Goal: Task Accomplishment & Management: Use online tool/utility

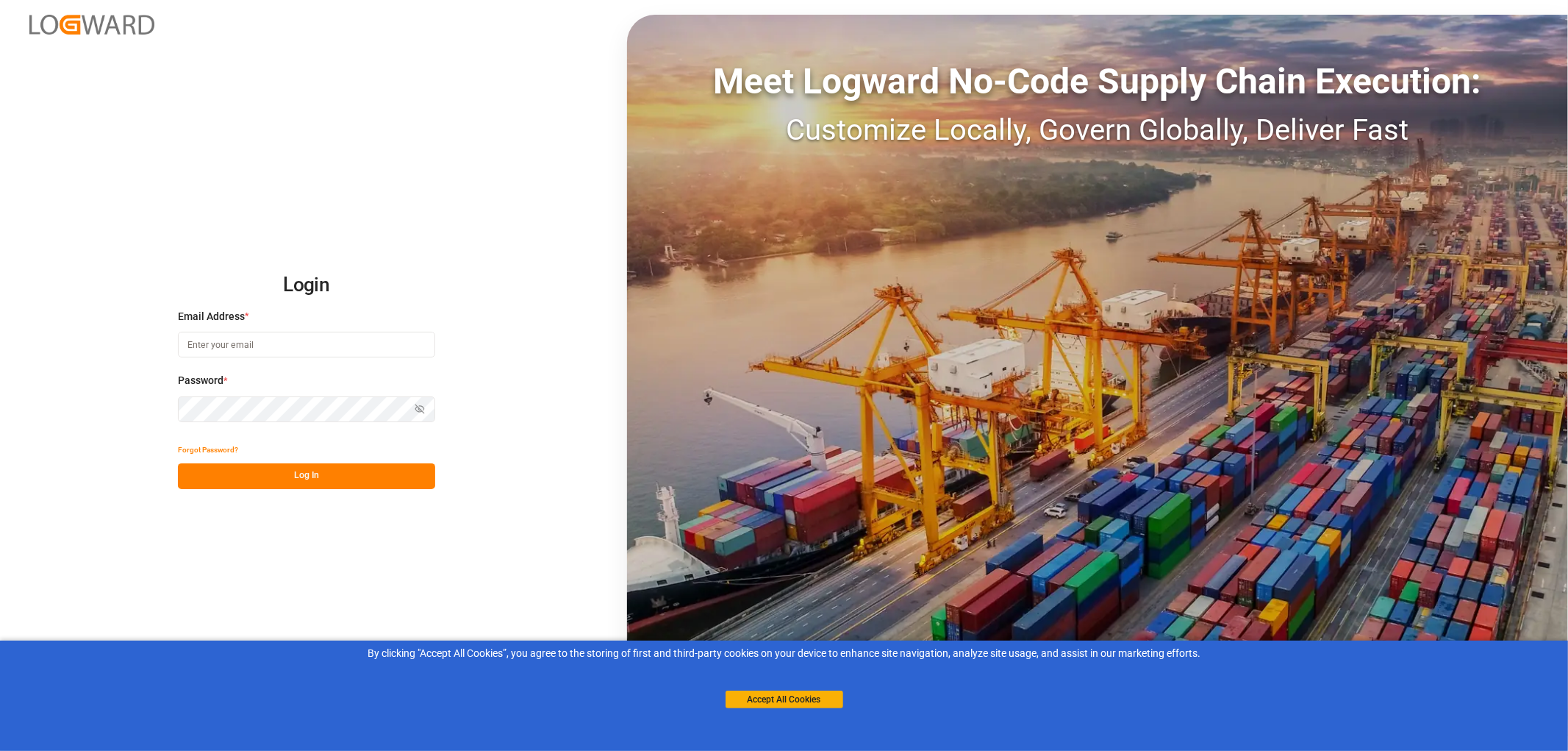
click at [258, 341] on input at bounding box center [307, 344] width 258 height 26
type input "monika.brinkmann-oetting@rhenus.com"
click at [303, 474] on button "Log In" at bounding box center [307, 476] width 258 height 26
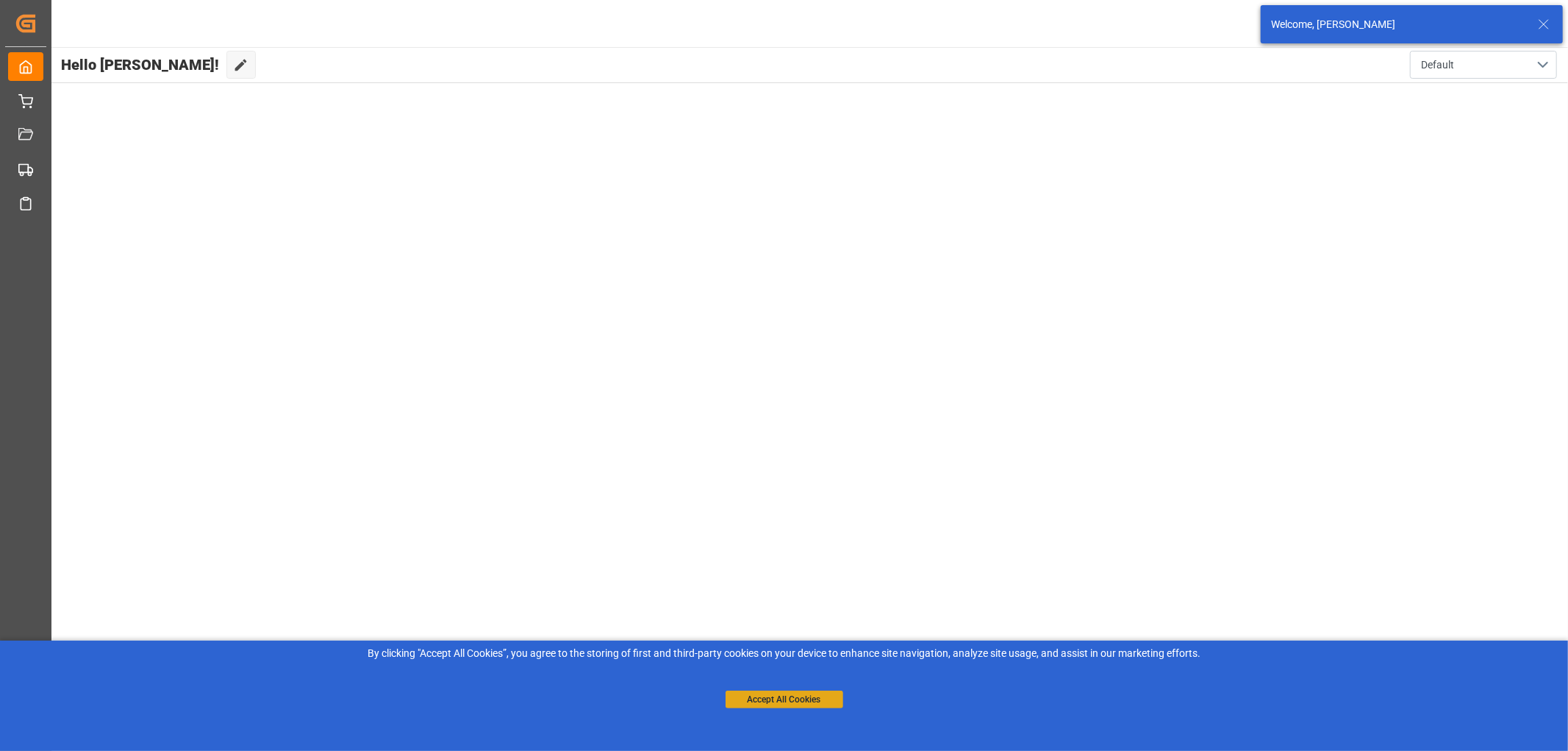
click at [781, 701] on button "Accept All Cookies" at bounding box center [784, 699] width 117 height 17
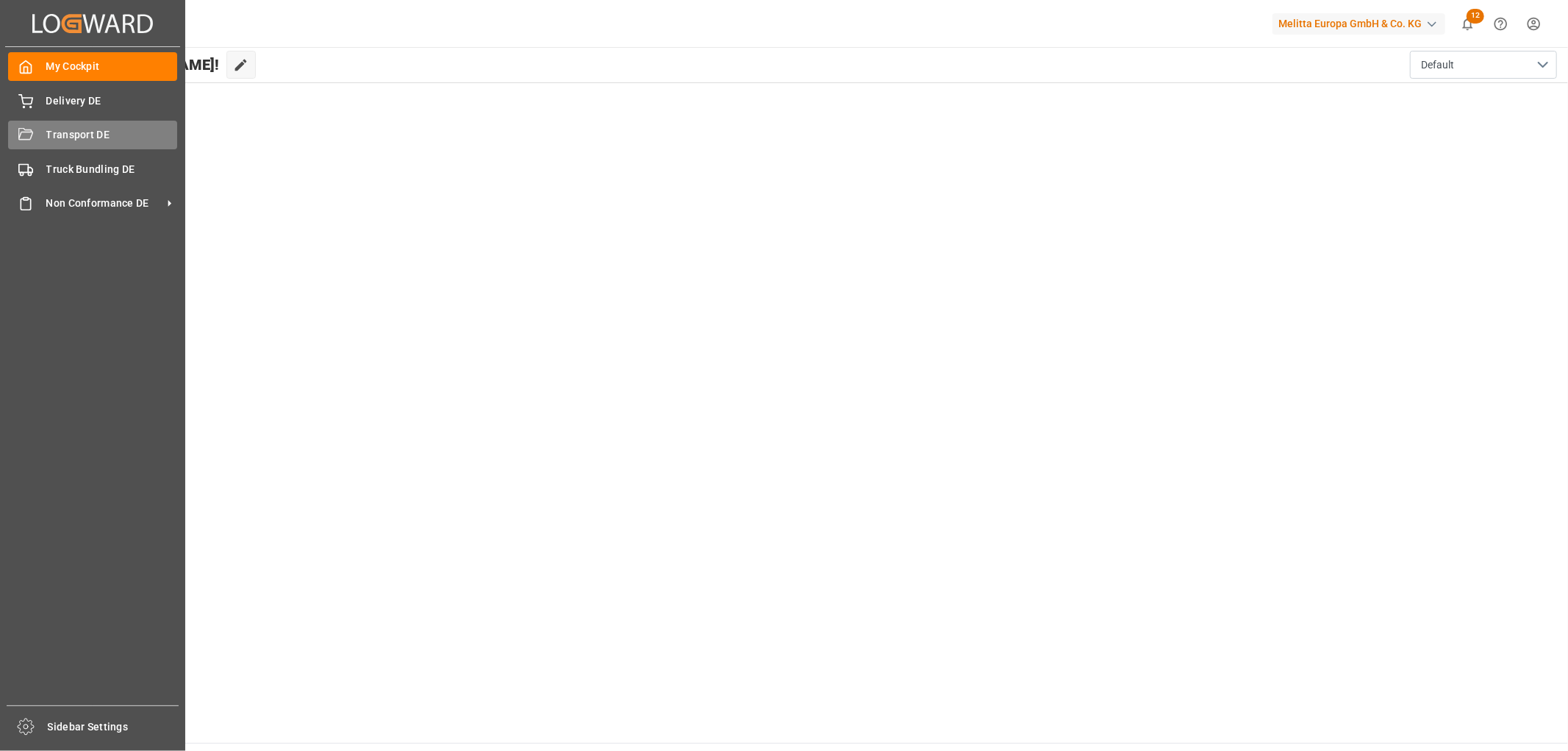
click at [100, 136] on span "Transport DE" at bounding box center [112, 135] width 132 height 16
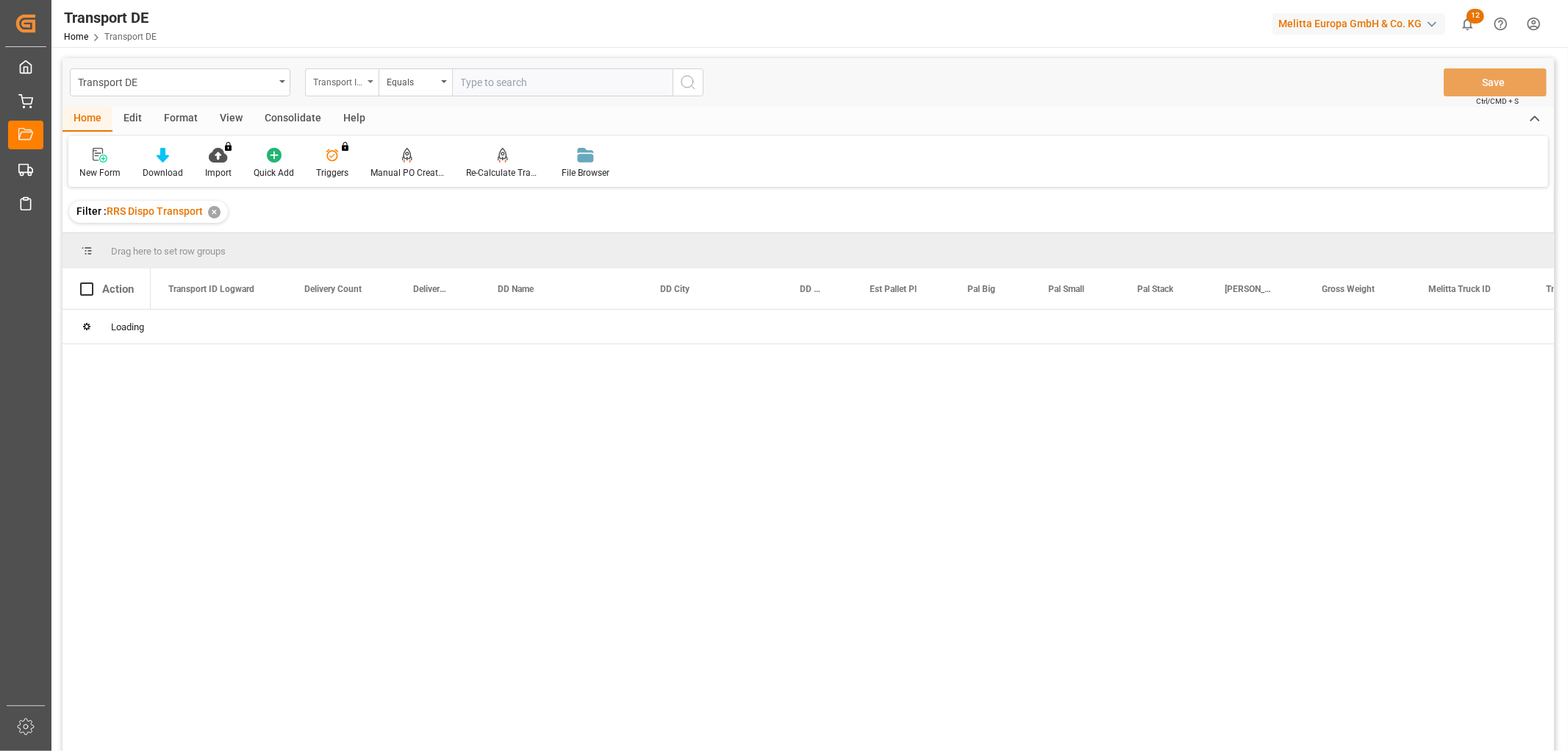
click at [325, 84] on div "Transport ID Logward" at bounding box center [337, 80] width 50 height 17
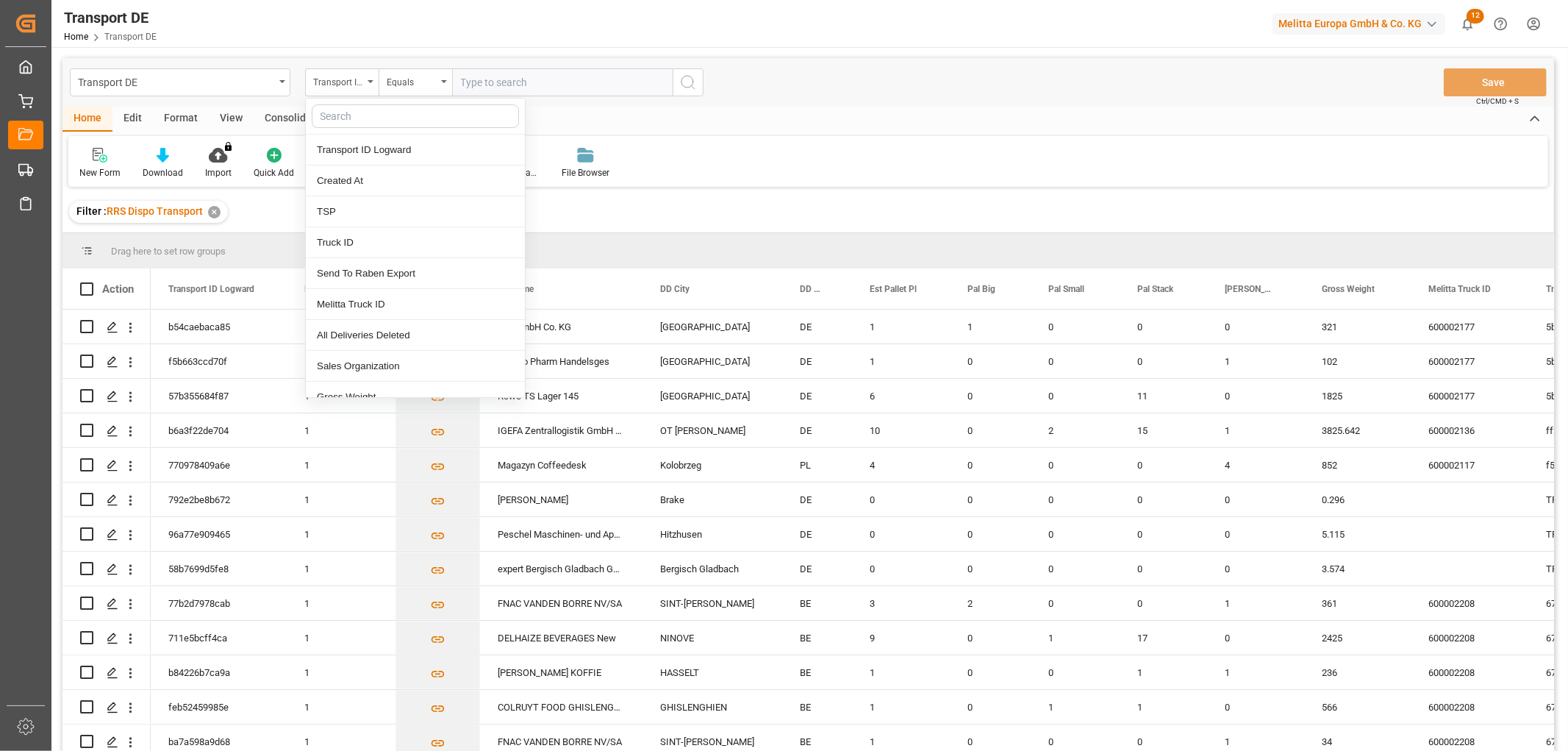
click at [332, 114] on input "text" at bounding box center [415, 116] width 207 height 24
type input "pl"
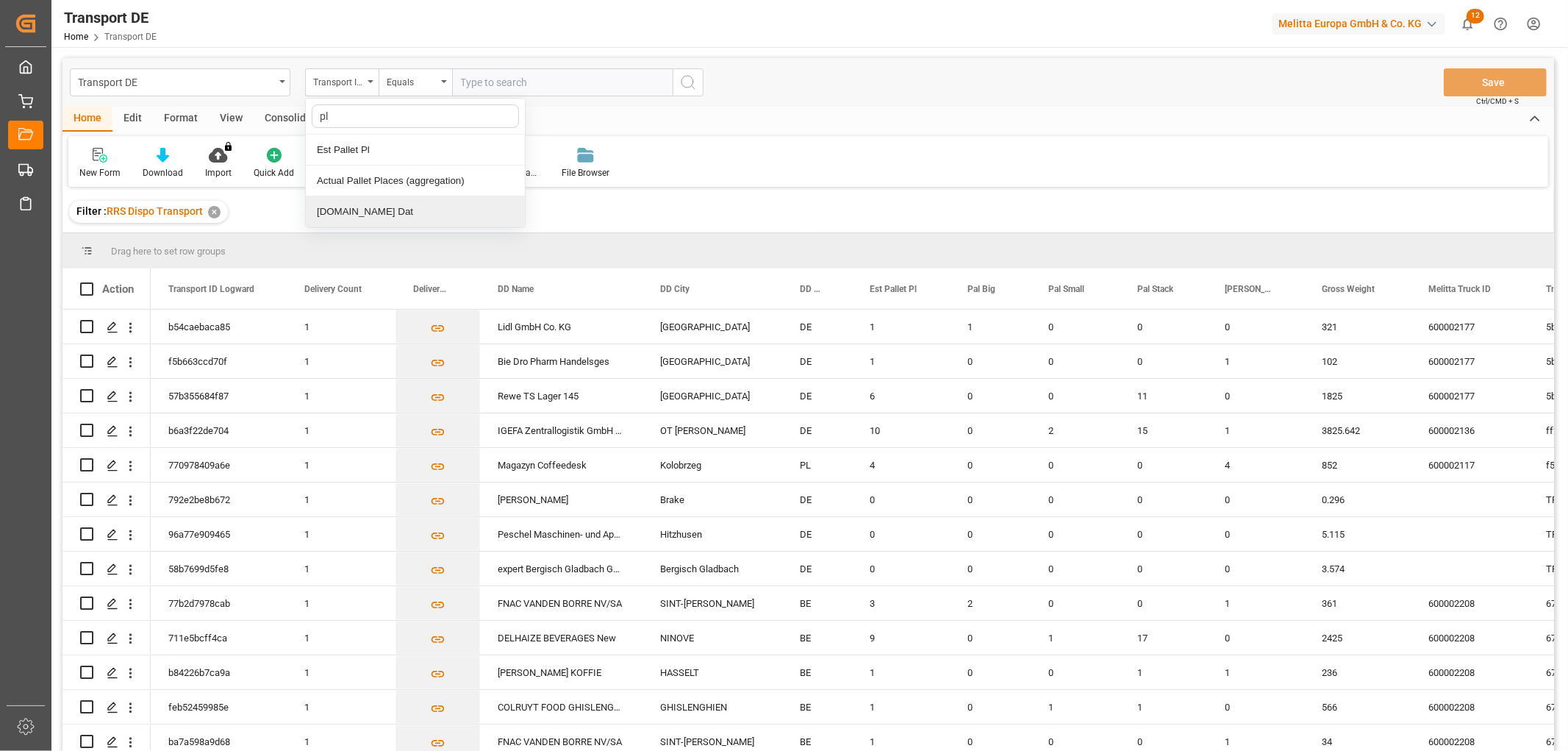
click at [341, 214] on div "[DOMAIN_NAME] Dat" at bounding box center [415, 211] width 219 height 31
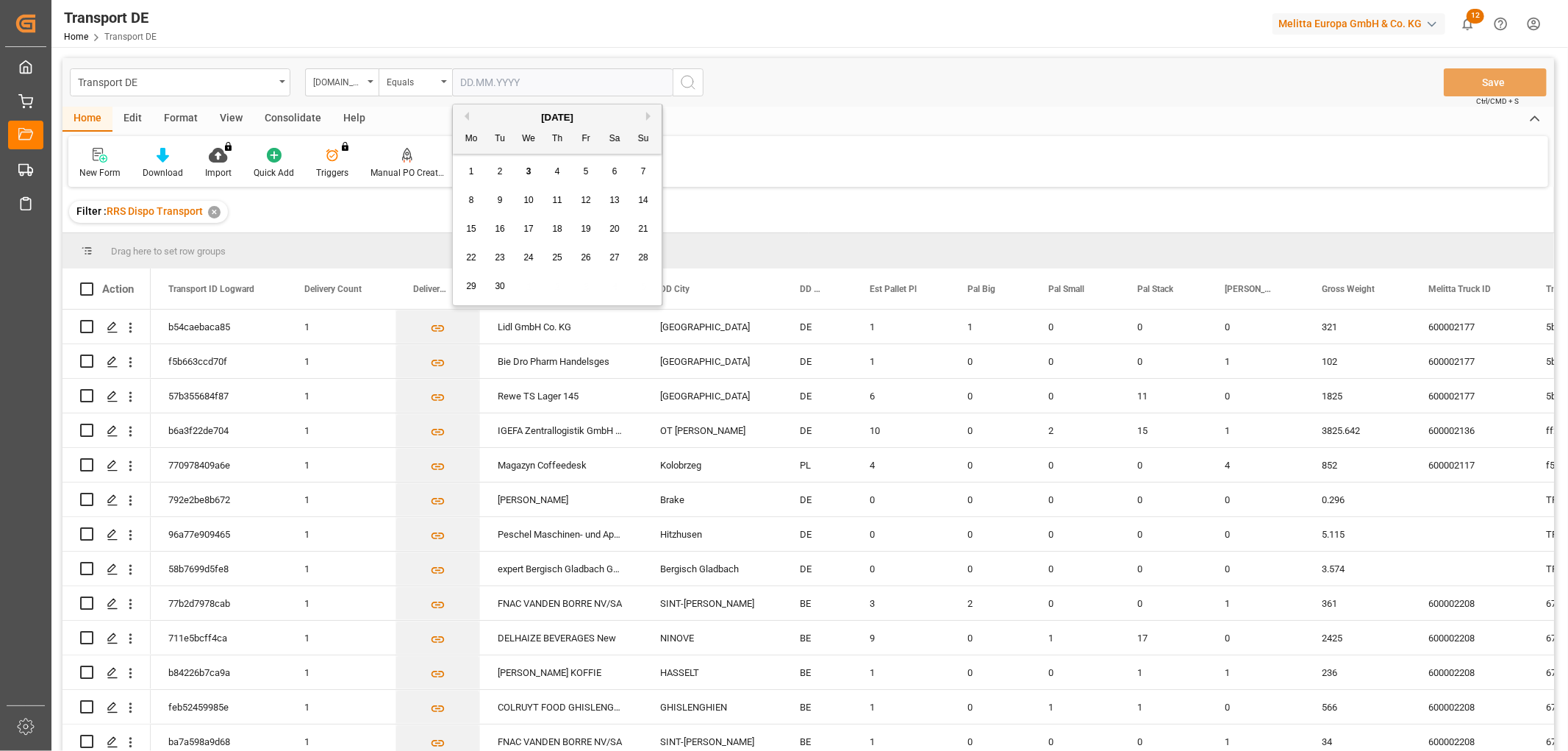
click at [480, 77] on input "text" at bounding box center [563, 82] width 221 height 28
click at [488, 210] on div "8 9 10 11 12 13 14" at bounding box center [557, 200] width 201 height 28
click at [559, 173] on span "4" at bounding box center [557, 171] width 6 height 10
type input "[DATE]"
click at [687, 80] on icon "search button" at bounding box center [688, 82] width 17 height 17
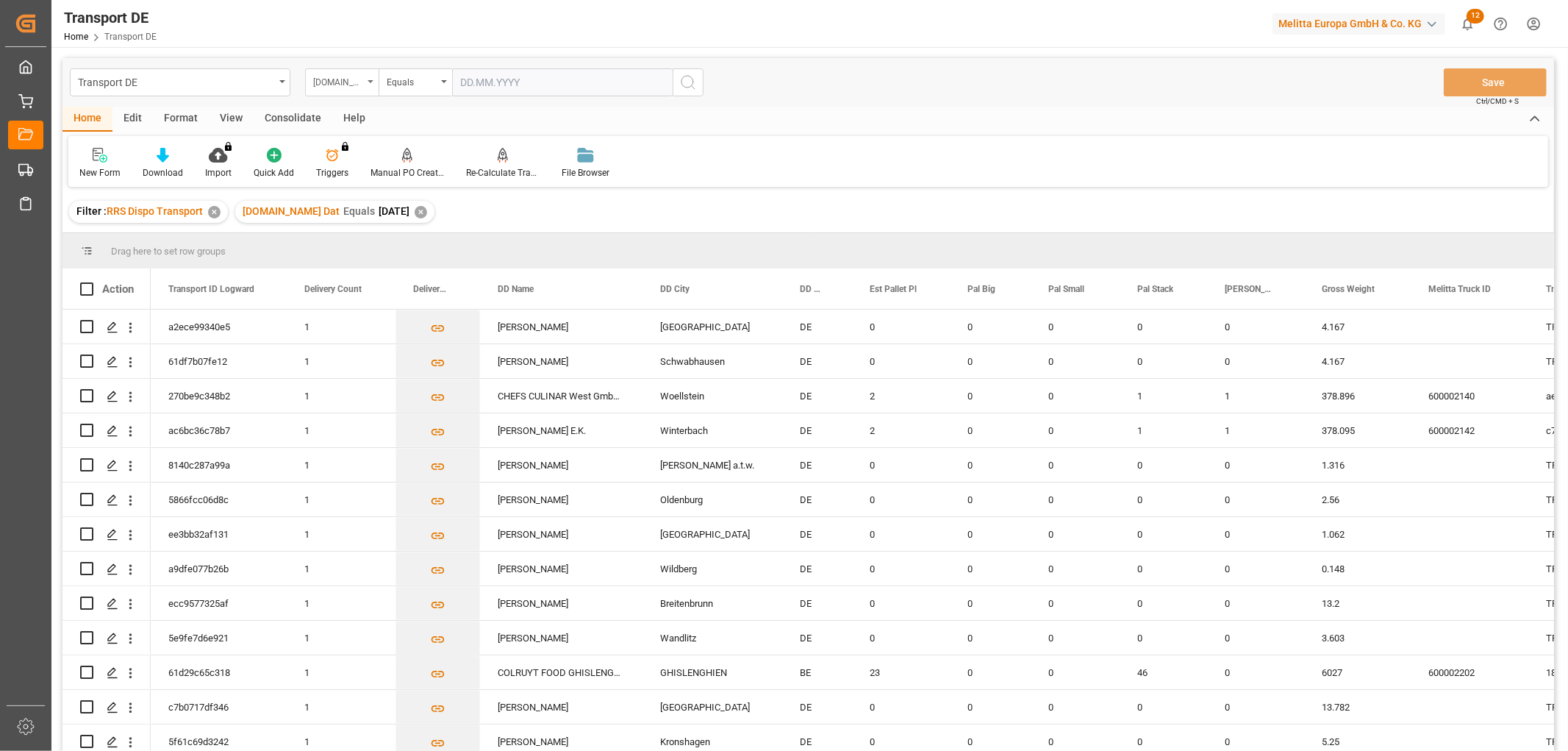
click at [333, 76] on div "[DOMAIN_NAME] Dat" at bounding box center [337, 80] width 50 height 17
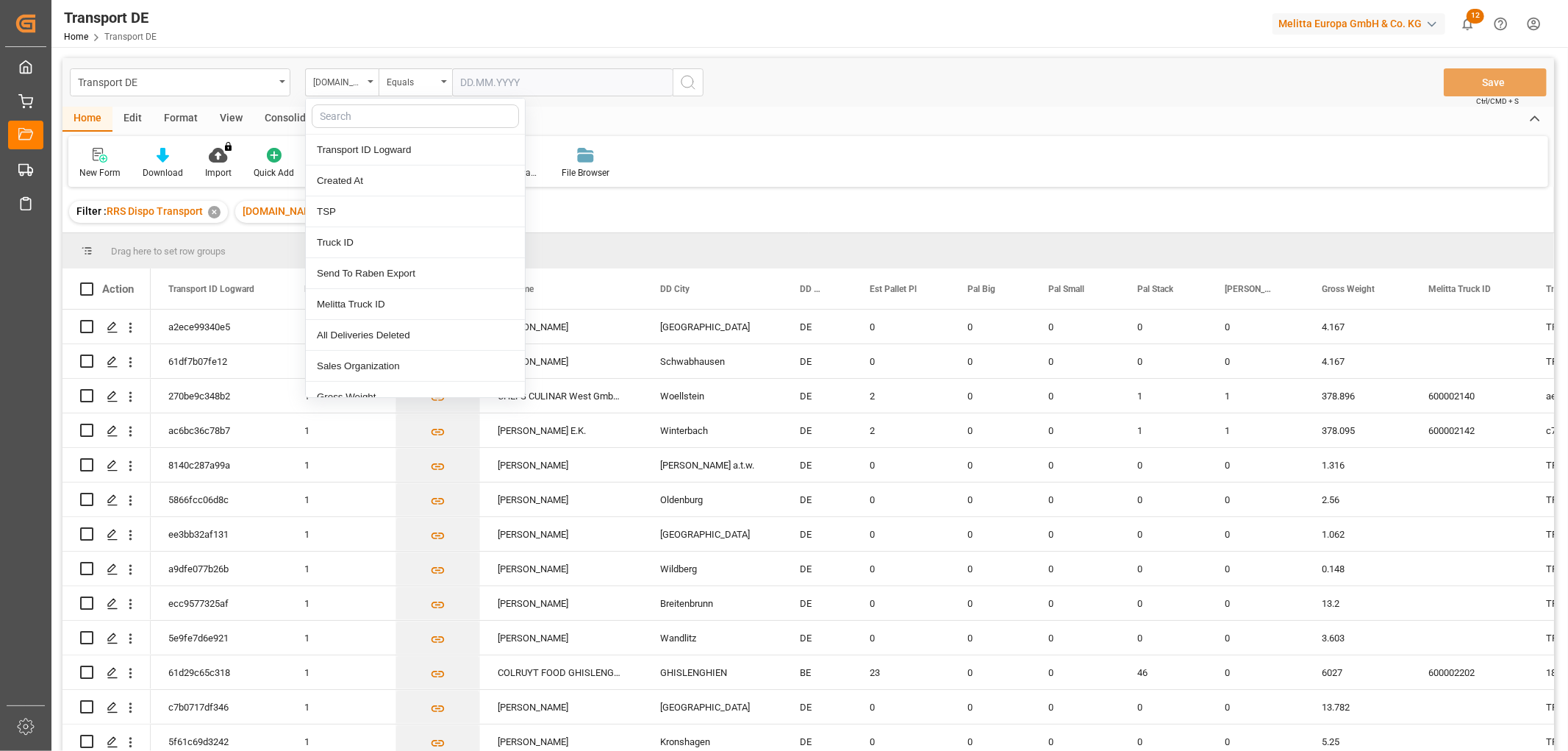
click at [335, 111] on input "text" at bounding box center [415, 116] width 207 height 24
type input "req"
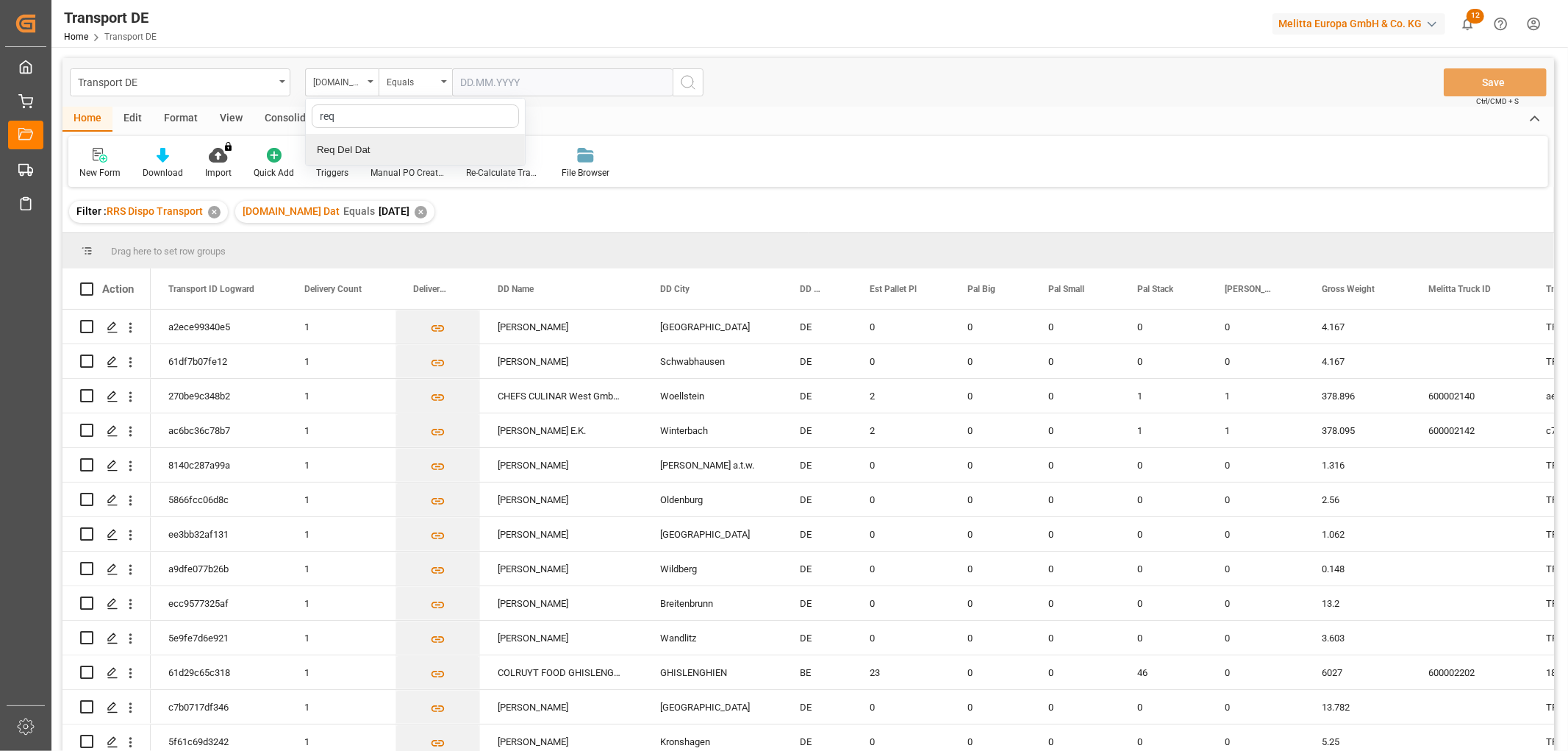
click at [342, 148] on div "Req Del Dat" at bounding box center [415, 150] width 219 height 31
click at [418, 83] on div "Equals" at bounding box center [411, 80] width 50 height 17
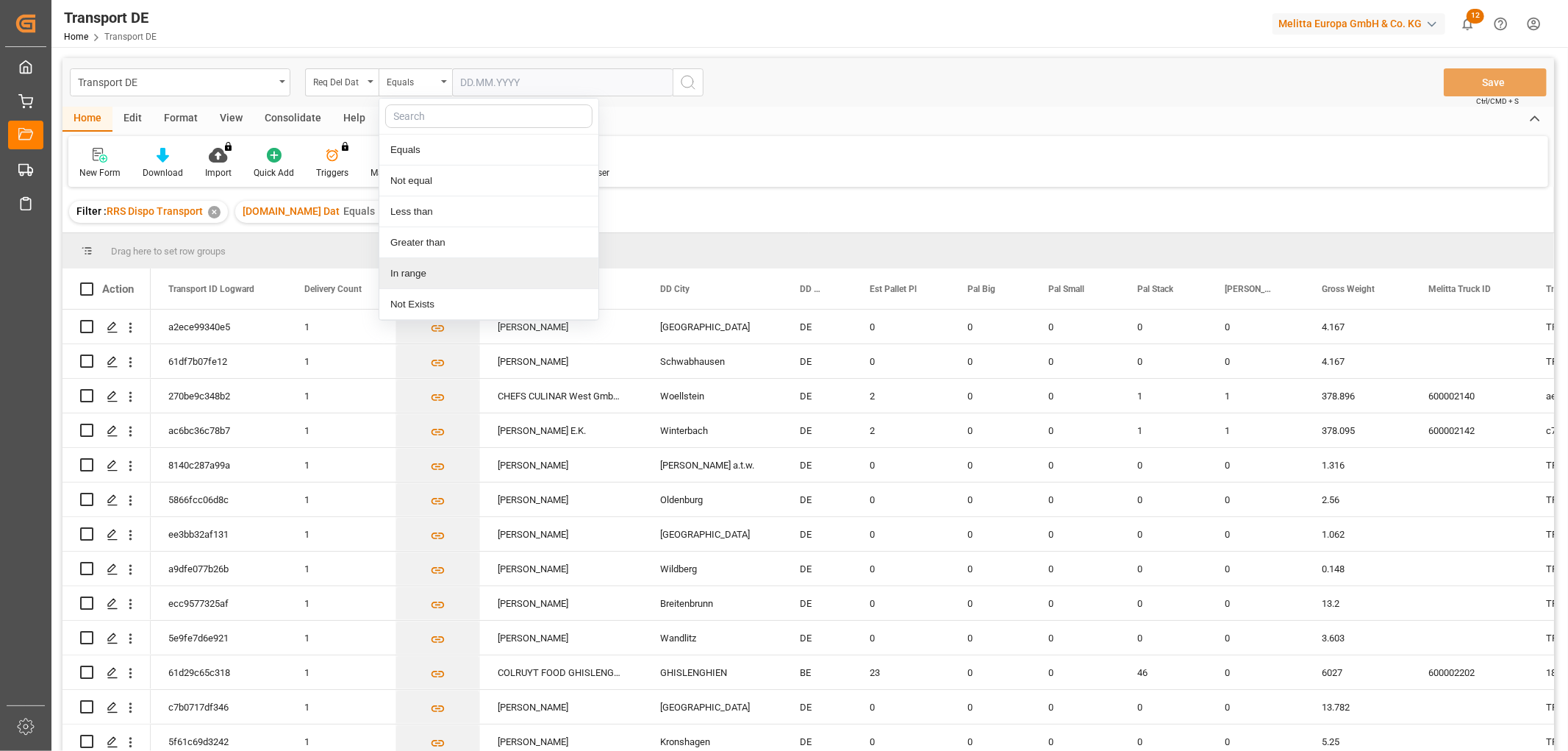
click at [422, 274] on div "In range" at bounding box center [489, 273] width 219 height 31
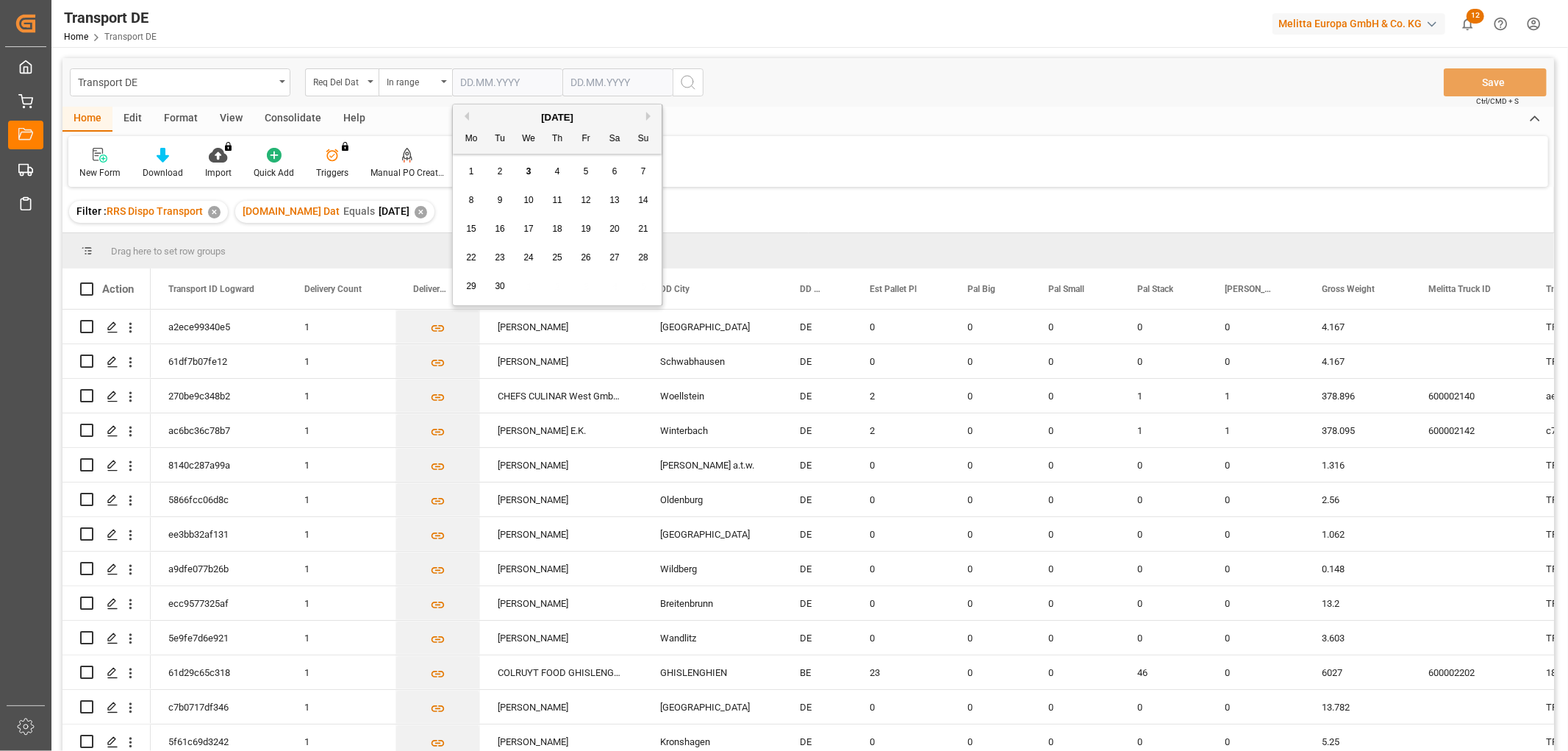
click at [485, 80] on input "text" at bounding box center [507, 82] width 110 height 28
click at [480, 186] on div "8 9 10 11 12 13 14" at bounding box center [557, 200] width 201 height 28
click at [585, 171] on span "5" at bounding box center [586, 171] width 6 height 10
type input "05.09.2025"
click at [590, 81] on input "text" at bounding box center [618, 82] width 110 height 28
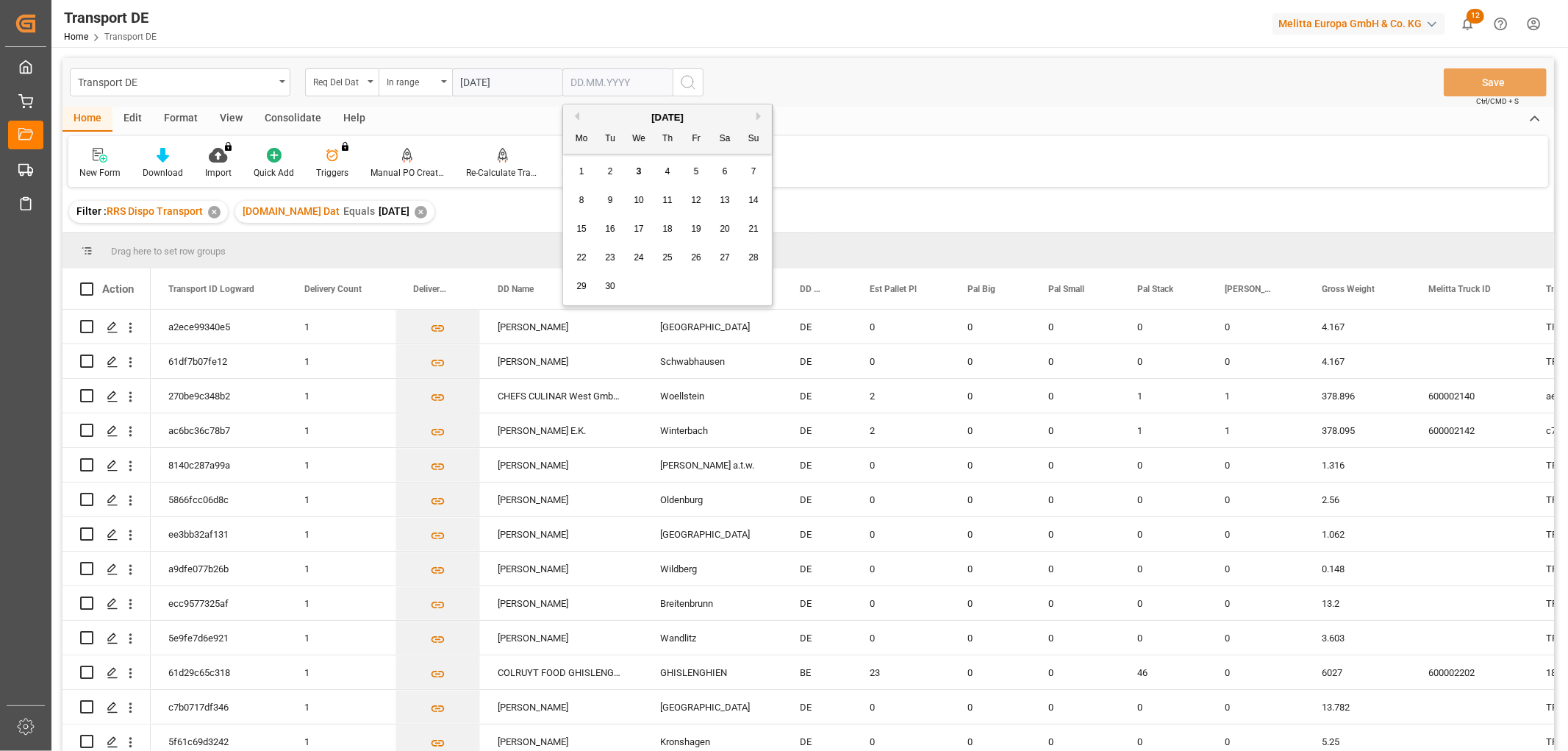
click at [582, 188] on div "8 9 10 11 12 13 14" at bounding box center [667, 200] width 201 height 28
click at [606, 199] on div "9" at bounding box center [610, 201] width 18 height 17
type input "09.09.2025"
click at [689, 80] on icon "search button" at bounding box center [688, 82] width 17 height 17
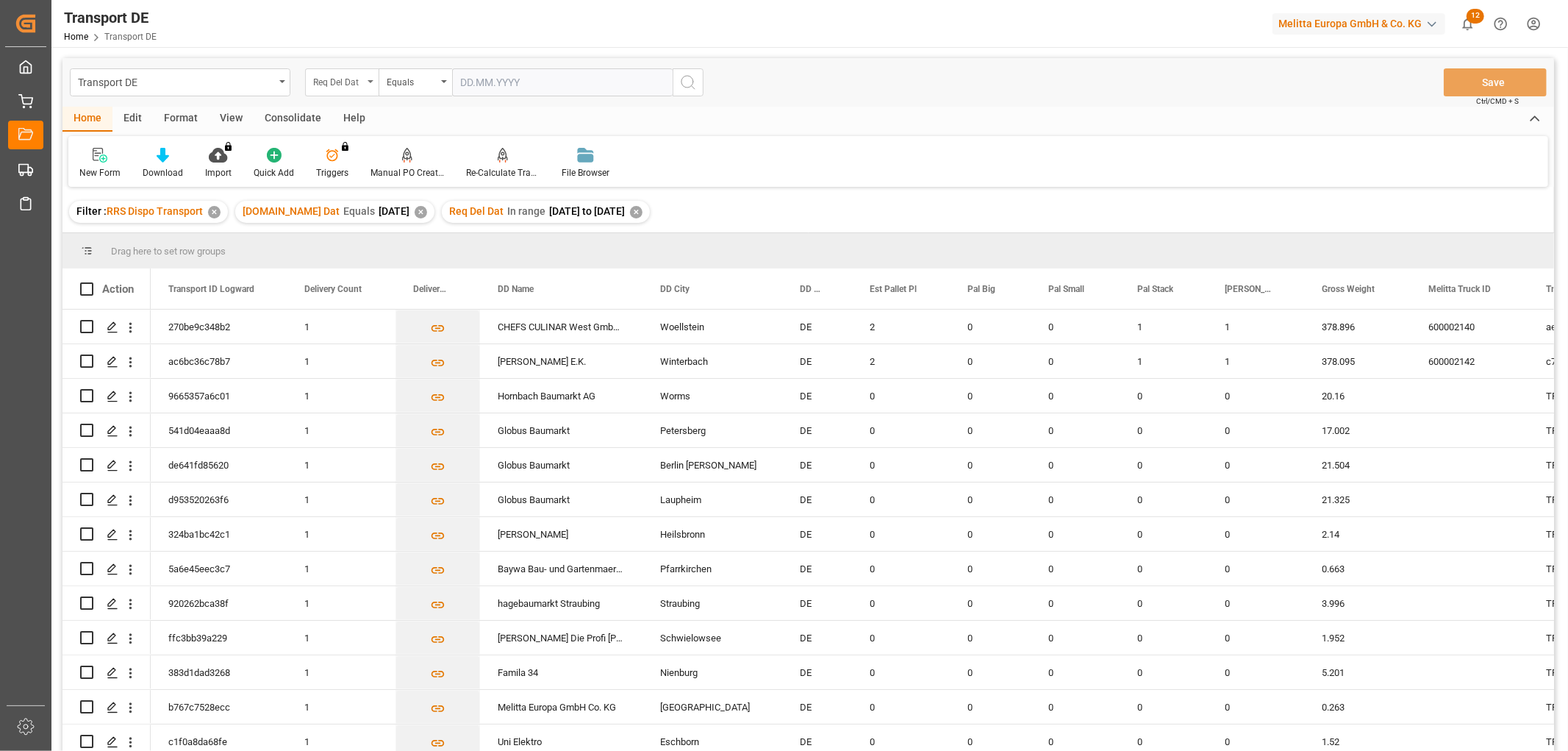
click at [331, 80] on div "Req Del Dat" at bounding box center [337, 80] width 50 height 17
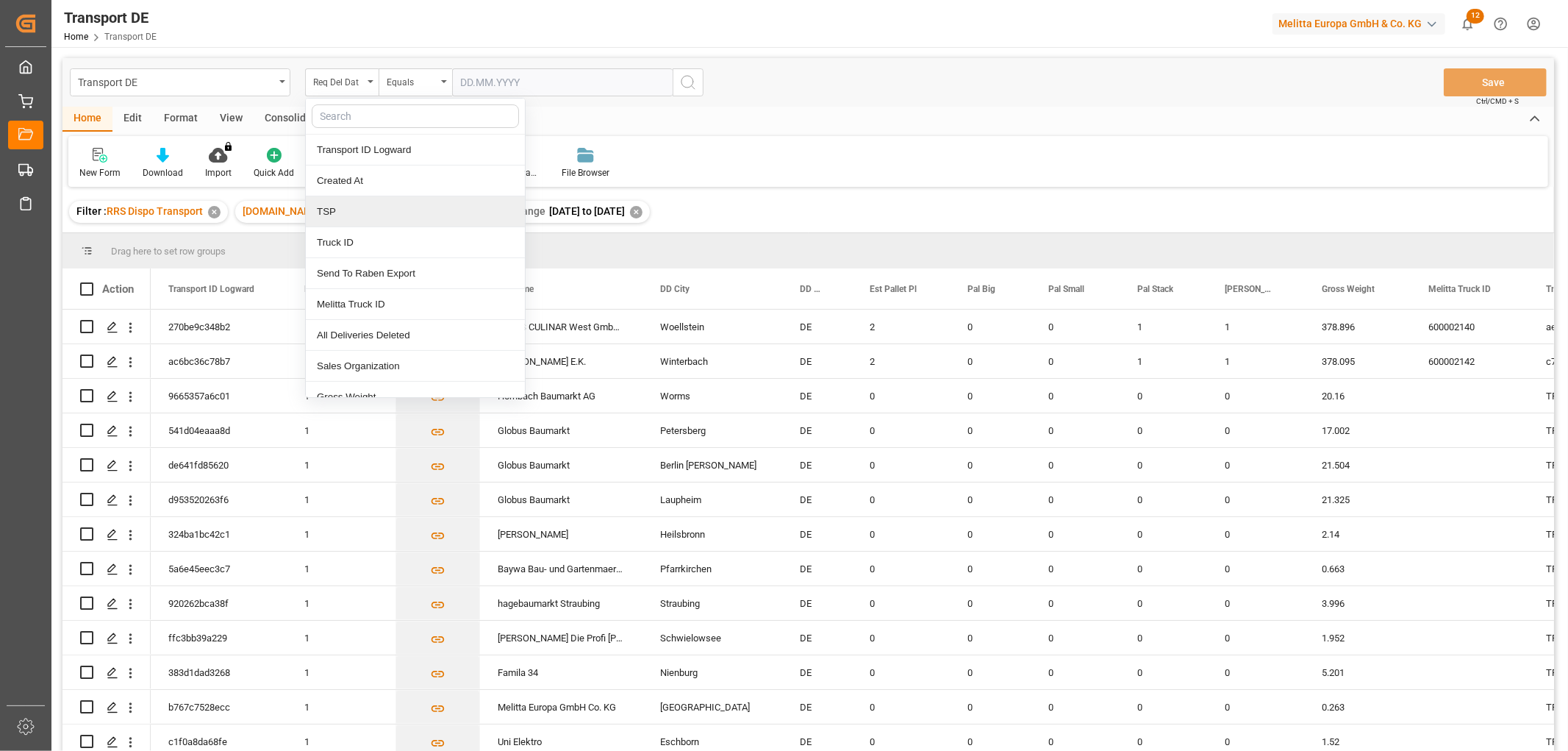
click at [347, 222] on div "TSP" at bounding box center [415, 211] width 219 height 31
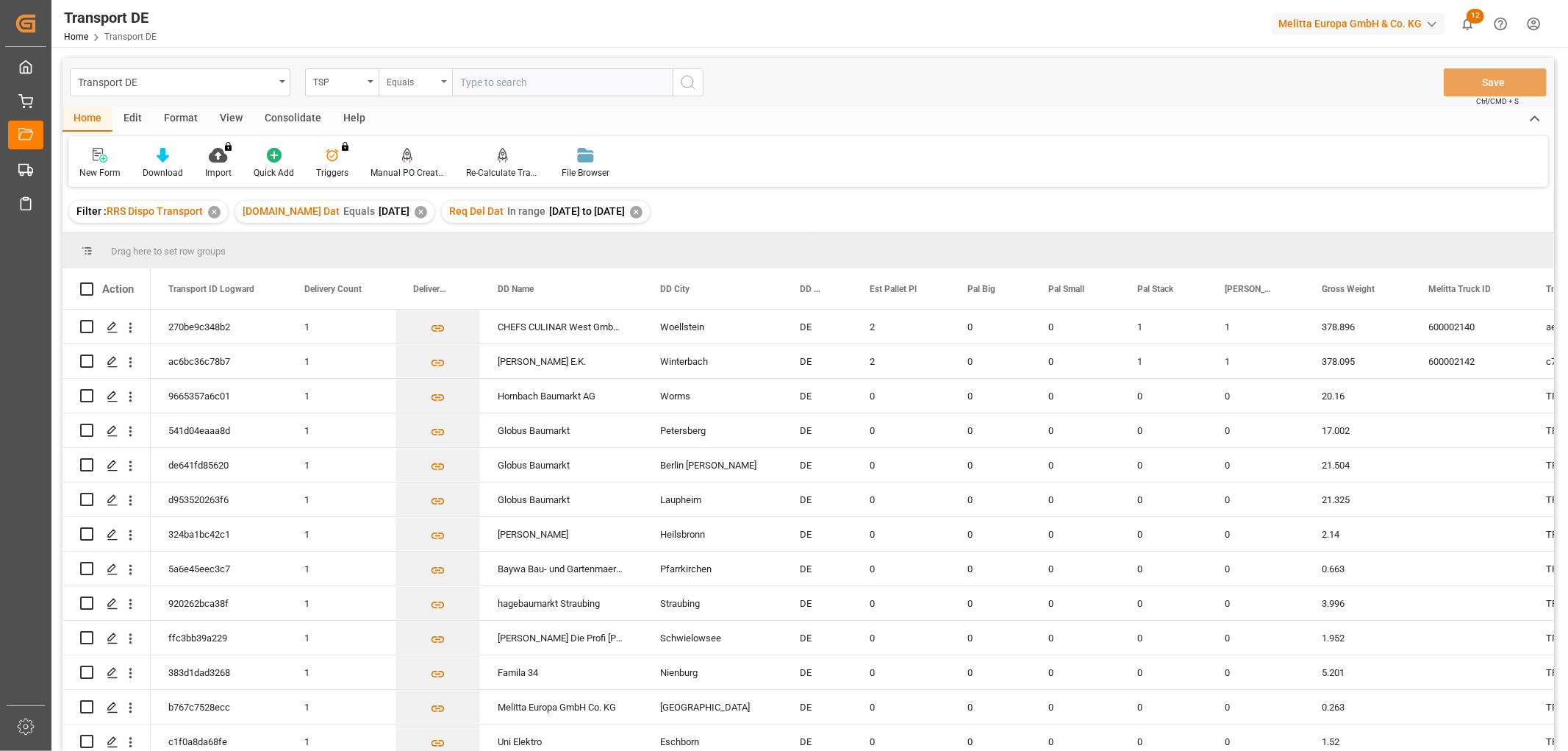
click at [418, 85] on div "Equals" at bounding box center [411, 80] width 50 height 17
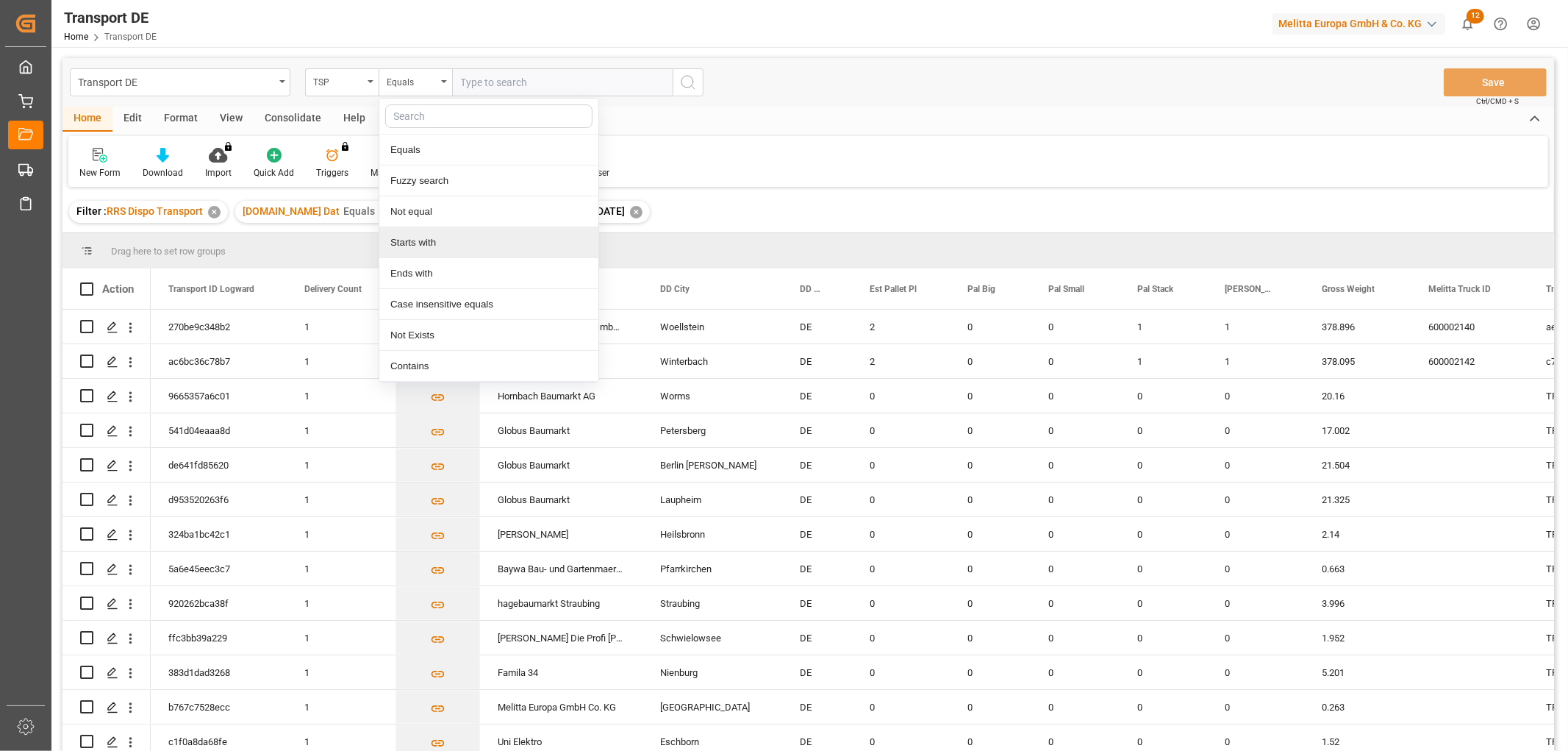
click at [422, 239] on div "Starts with" at bounding box center [489, 242] width 219 height 31
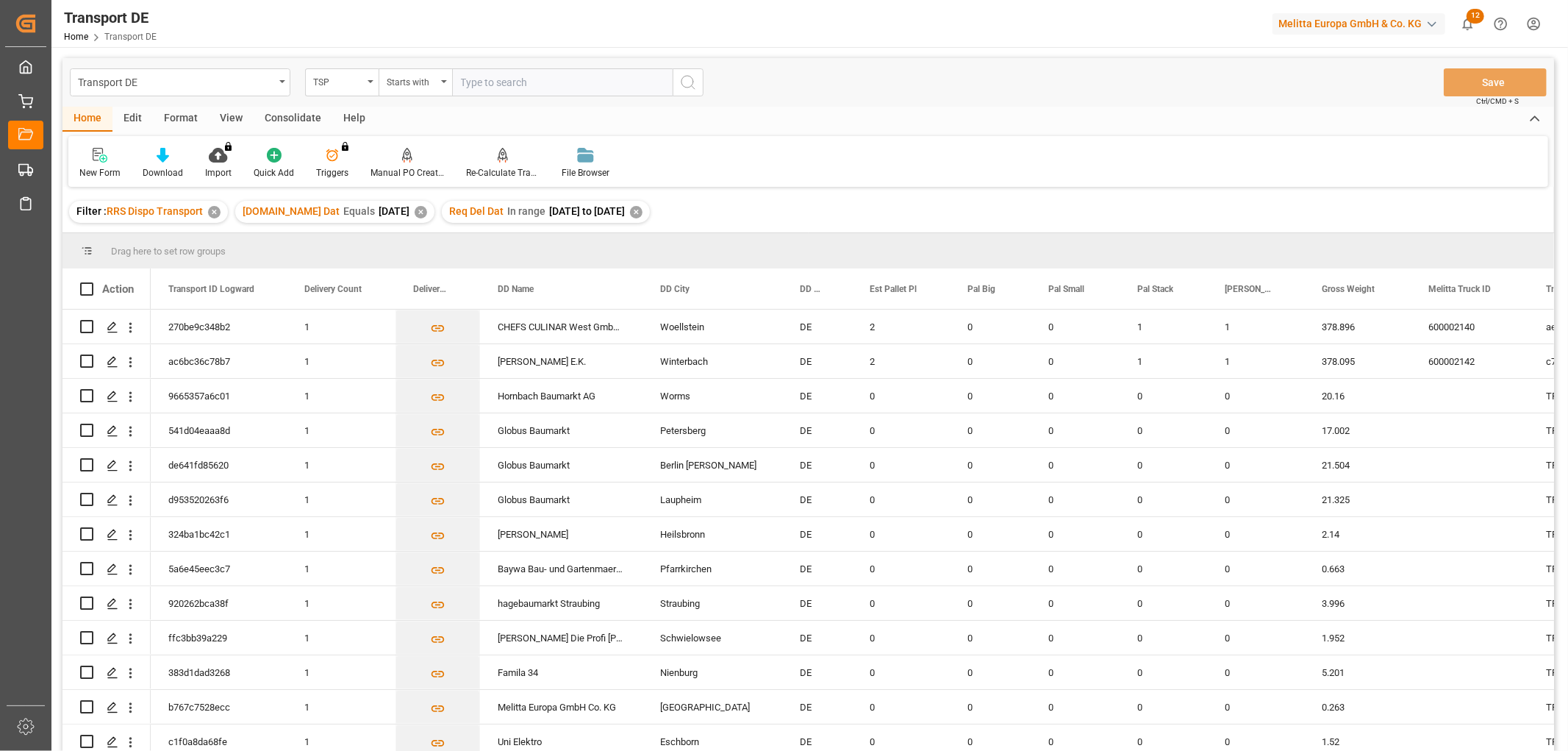
click at [474, 76] on input "text" at bounding box center [563, 82] width 221 height 28
type input "Dachser DE"
click at [689, 80] on icon "search button" at bounding box center [688, 82] width 17 height 17
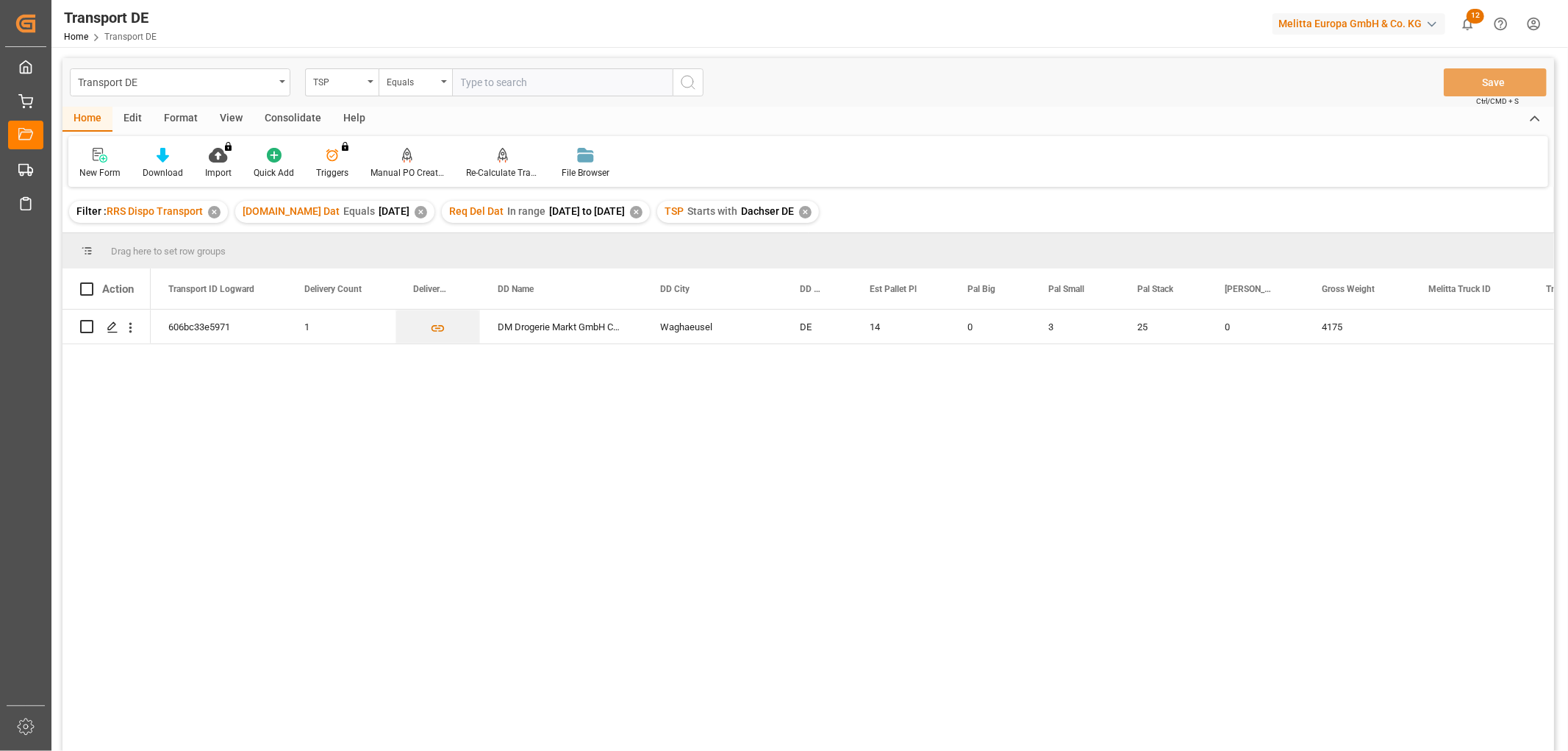
click at [294, 115] on div "Consolidate" at bounding box center [293, 119] width 79 height 25
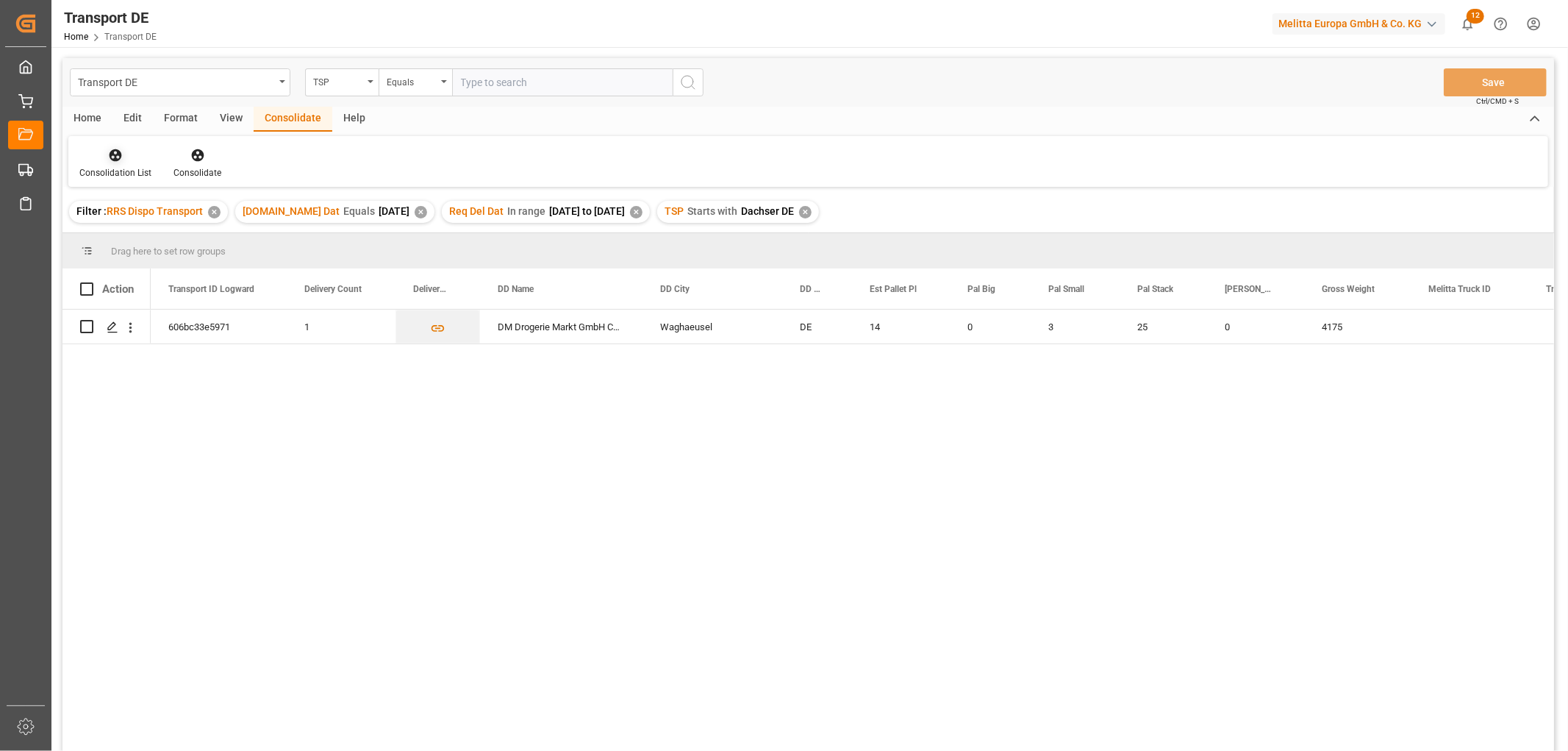
click at [116, 153] on icon at bounding box center [116, 155] width 13 height 13
click at [127, 236] on div "Transport DE TSP Equals Save Ctrl/CMD + S Home Edit Format View Consolidate Hel…" at bounding box center [808, 424] width 1492 height 731
click at [89, 325] on input "Press Space to toggle row selection (unchecked)" at bounding box center [87, 326] width 13 height 13
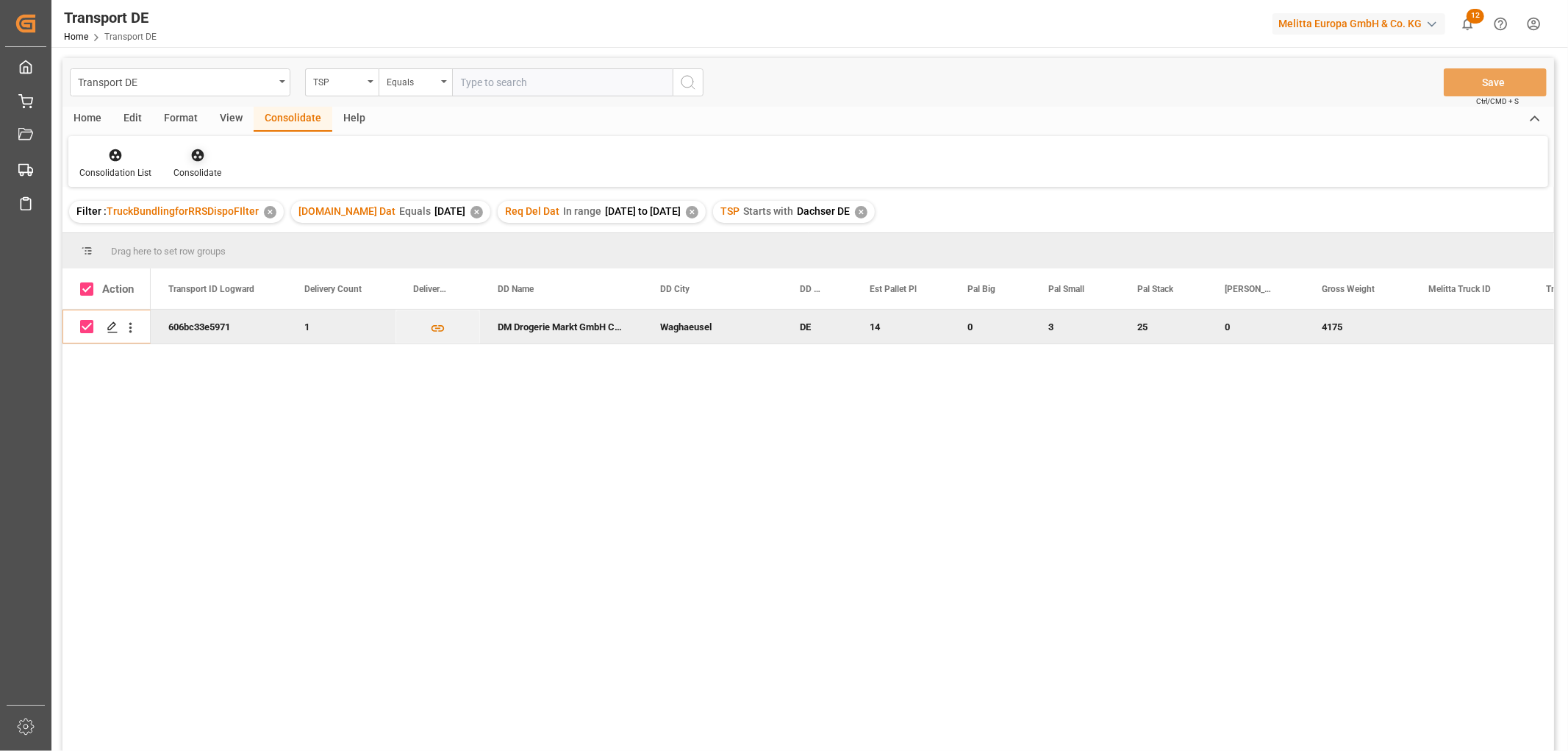
click at [196, 154] on icon at bounding box center [198, 155] width 13 height 13
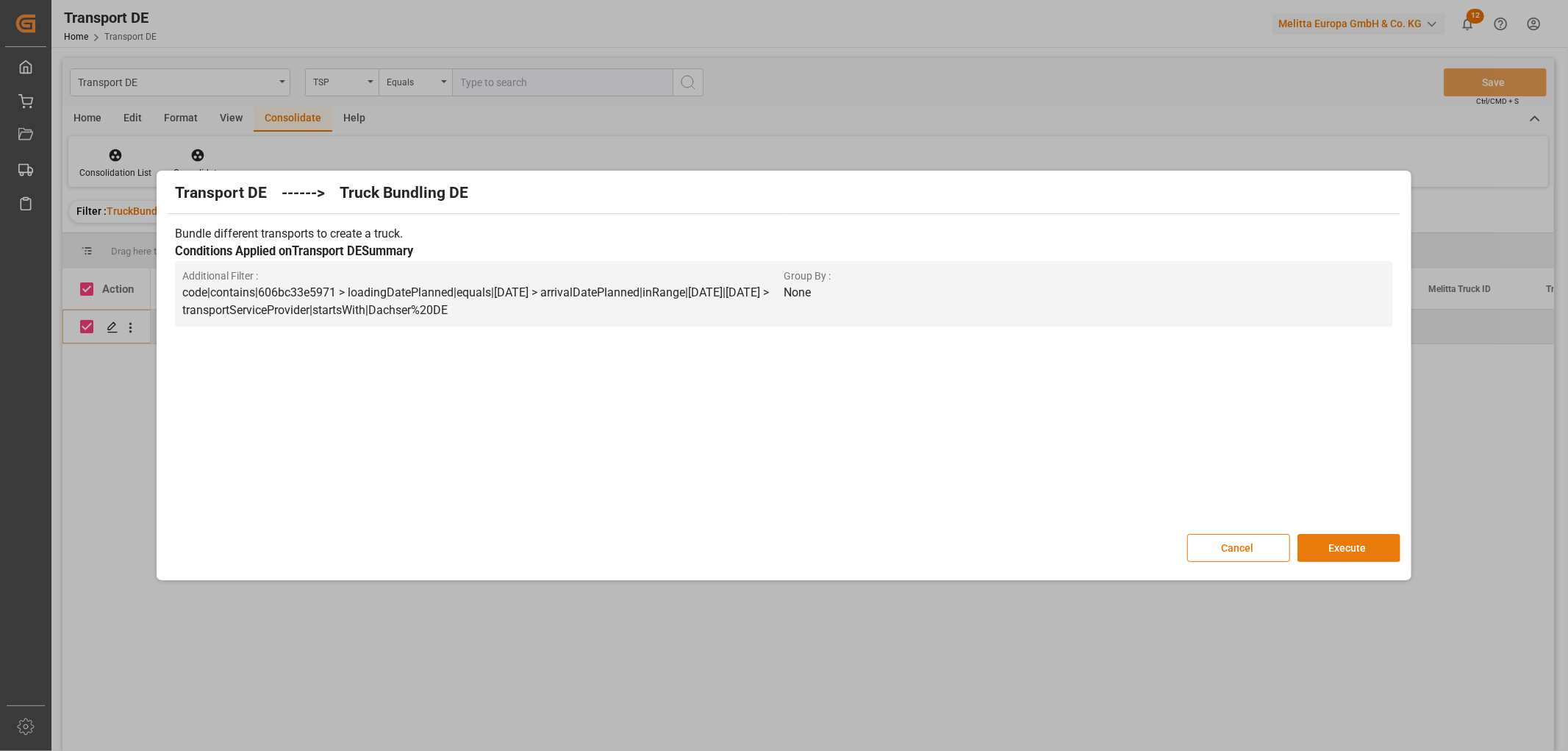
click at [1351, 547] on button "Execute" at bounding box center [1349, 547] width 103 height 28
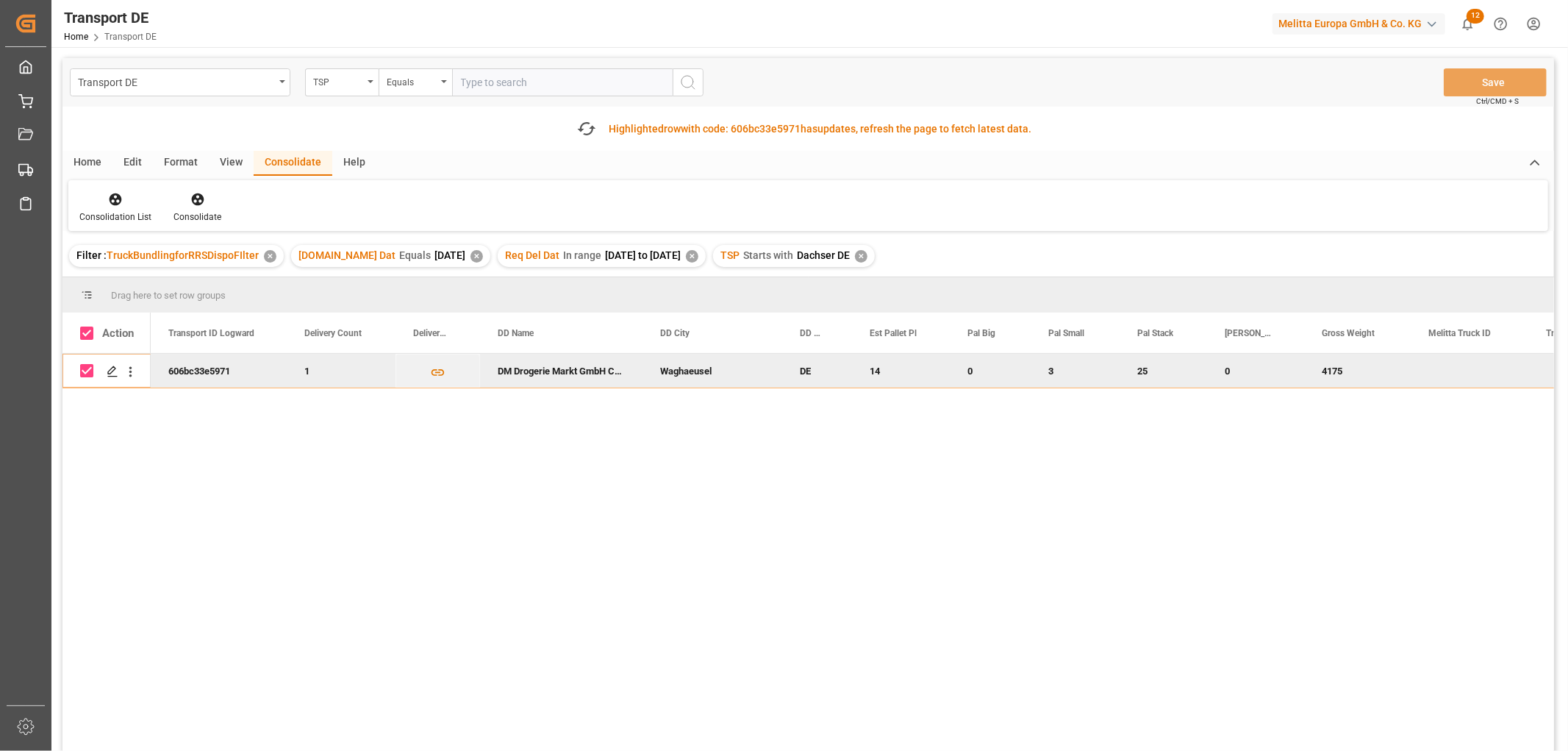
click at [84, 366] on input "Press Space to toggle row selection (checked)" at bounding box center [87, 370] width 13 height 13
checkbox input "false"
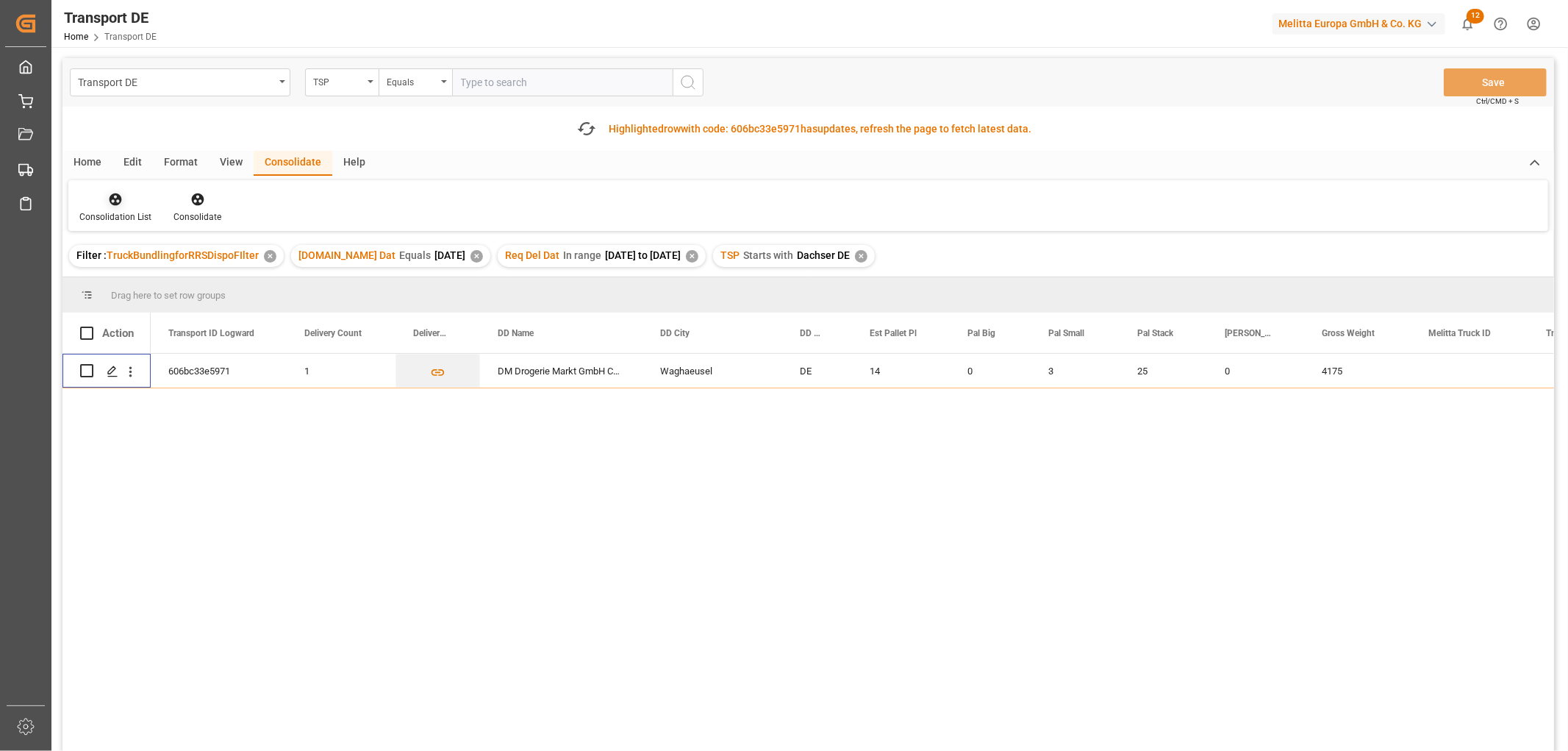
click at [119, 202] on icon at bounding box center [116, 199] width 13 height 13
click at [138, 282] on div "Transport DE TSP Equals Save Ctrl/CMD + S Fetch latest updates Highlighted row …" at bounding box center [808, 446] width 1492 height 775
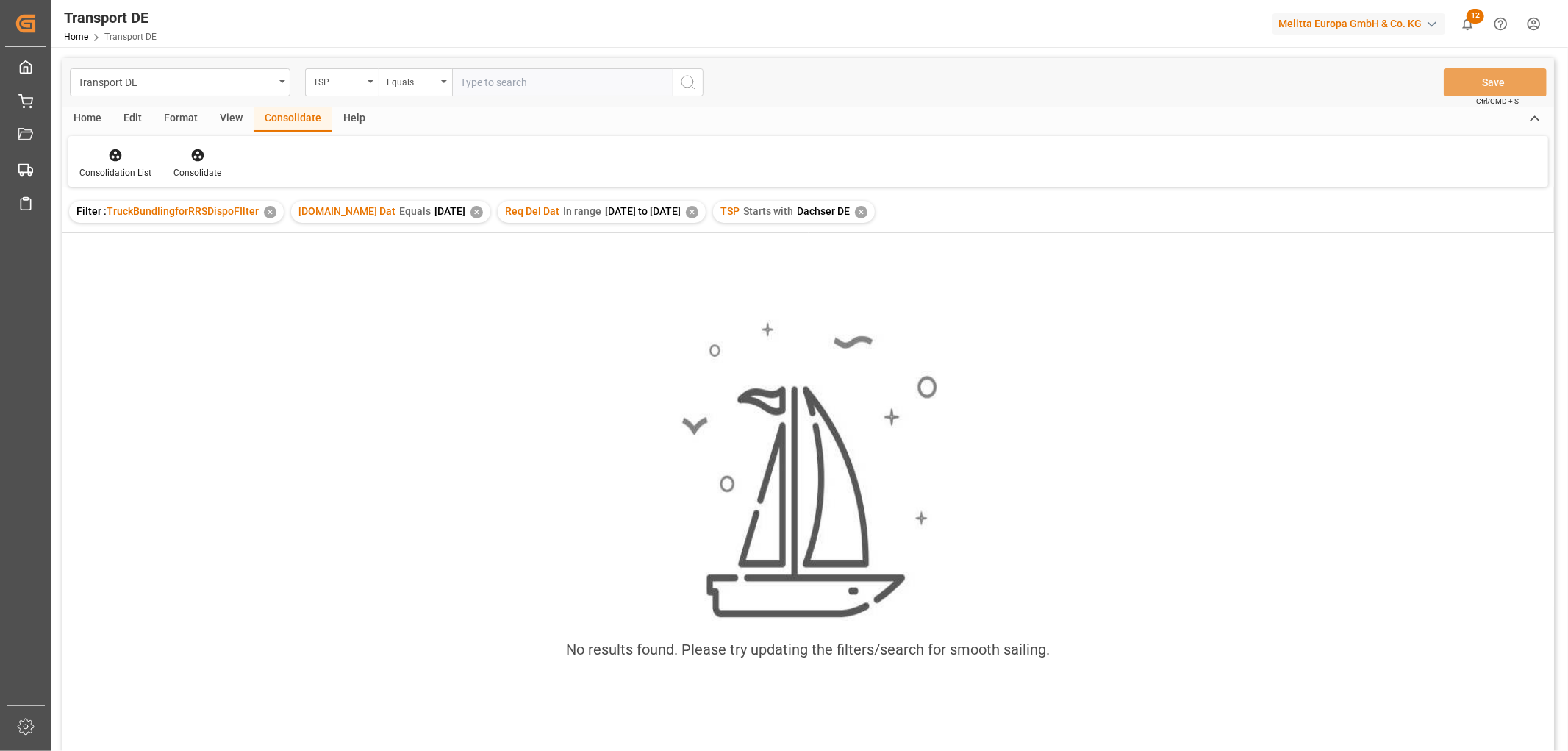
click at [868, 210] on div "✕" at bounding box center [861, 212] width 13 height 13
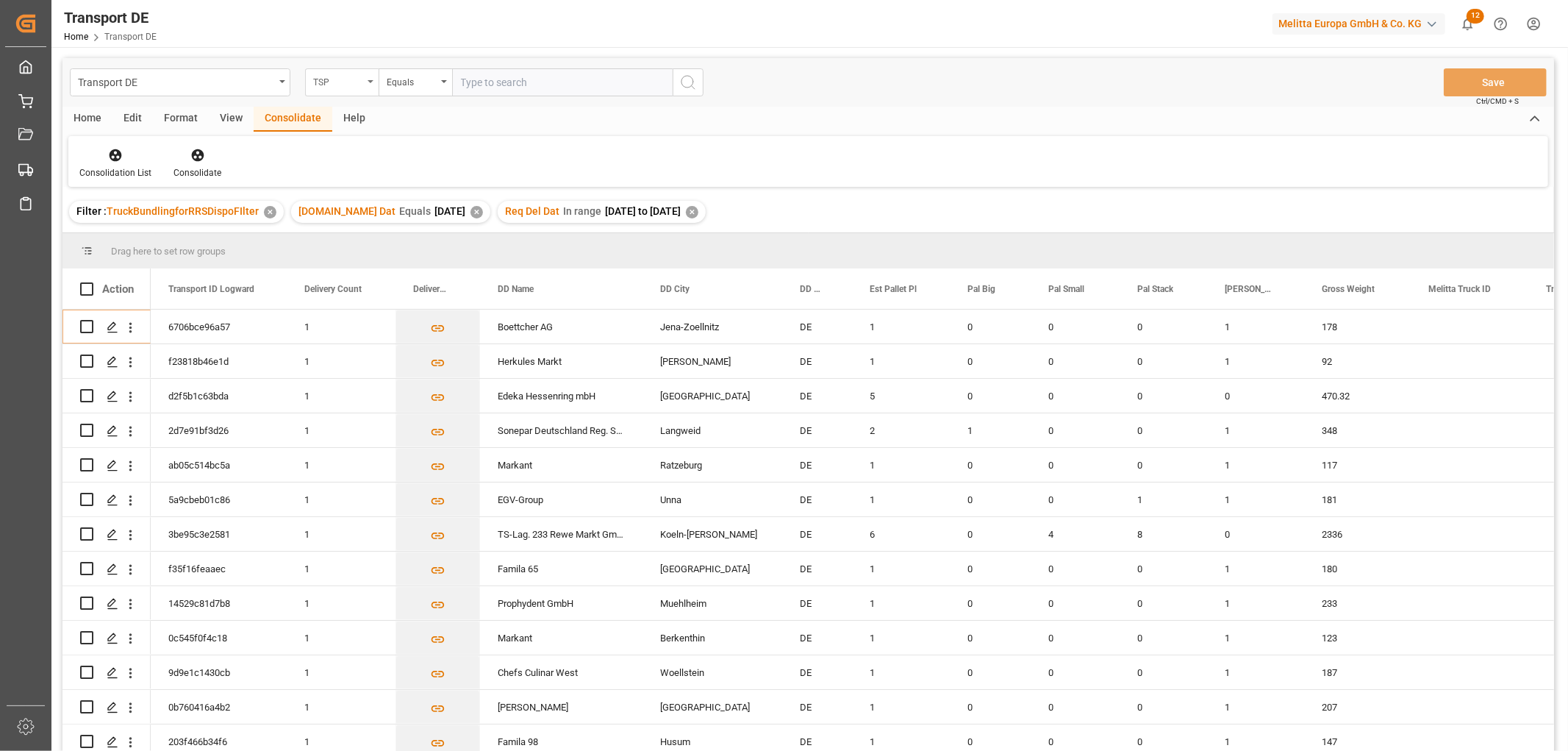
click at [333, 76] on div "TSP" at bounding box center [337, 80] width 50 height 17
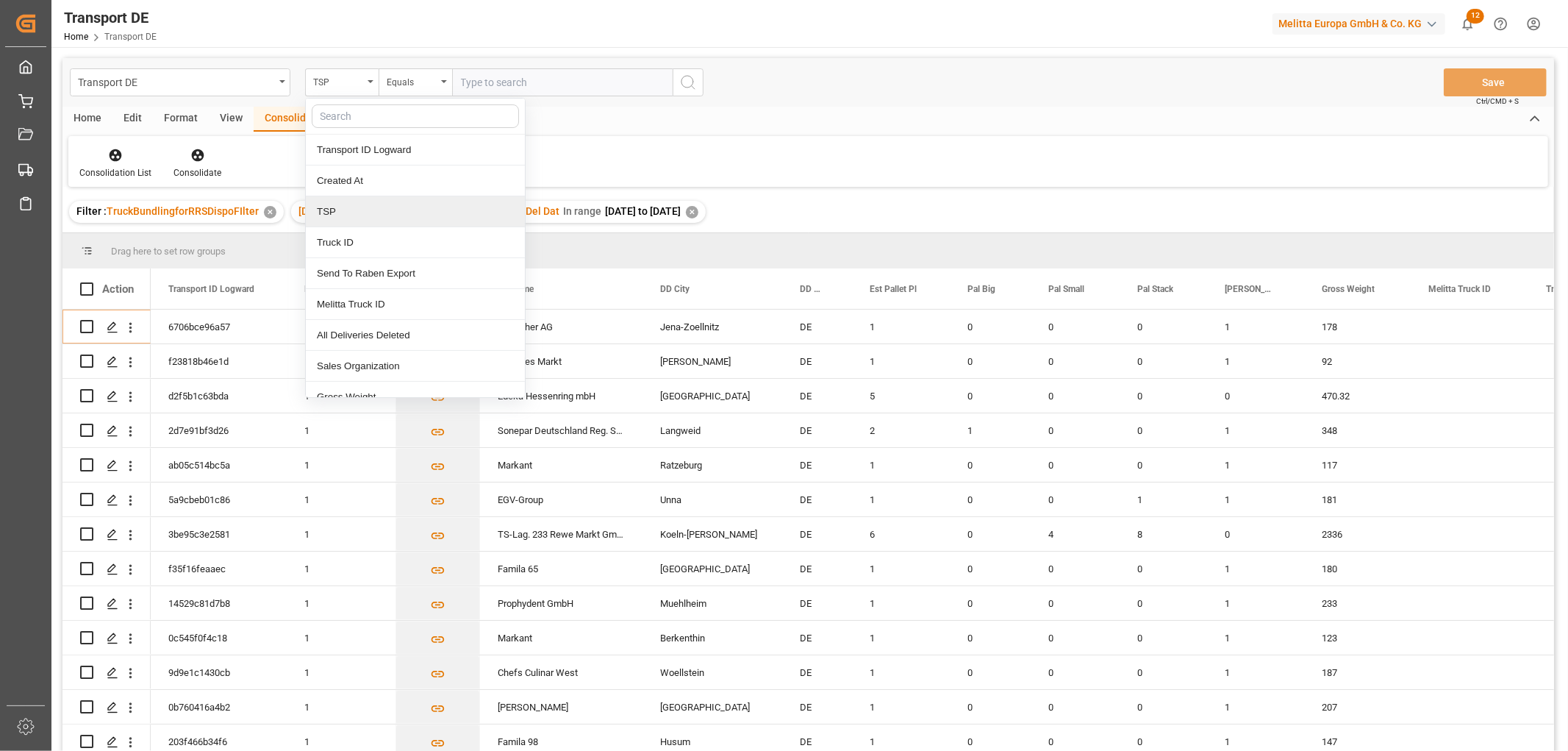
click at [356, 214] on div "TSP" at bounding box center [415, 211] width 219 height 31
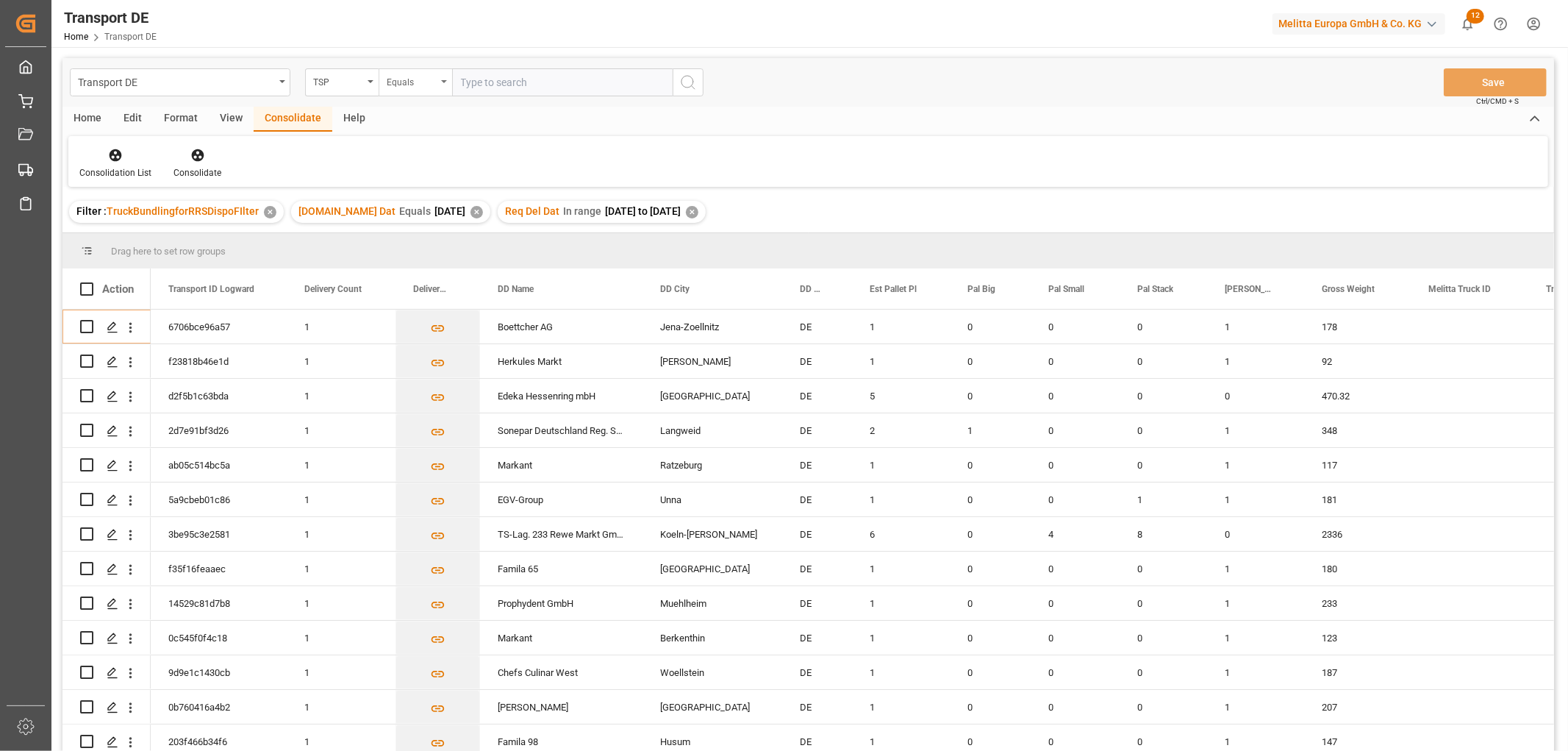
click at [408, 83] on div "Equals" at bounding box center [411, 80] width 50 height 17
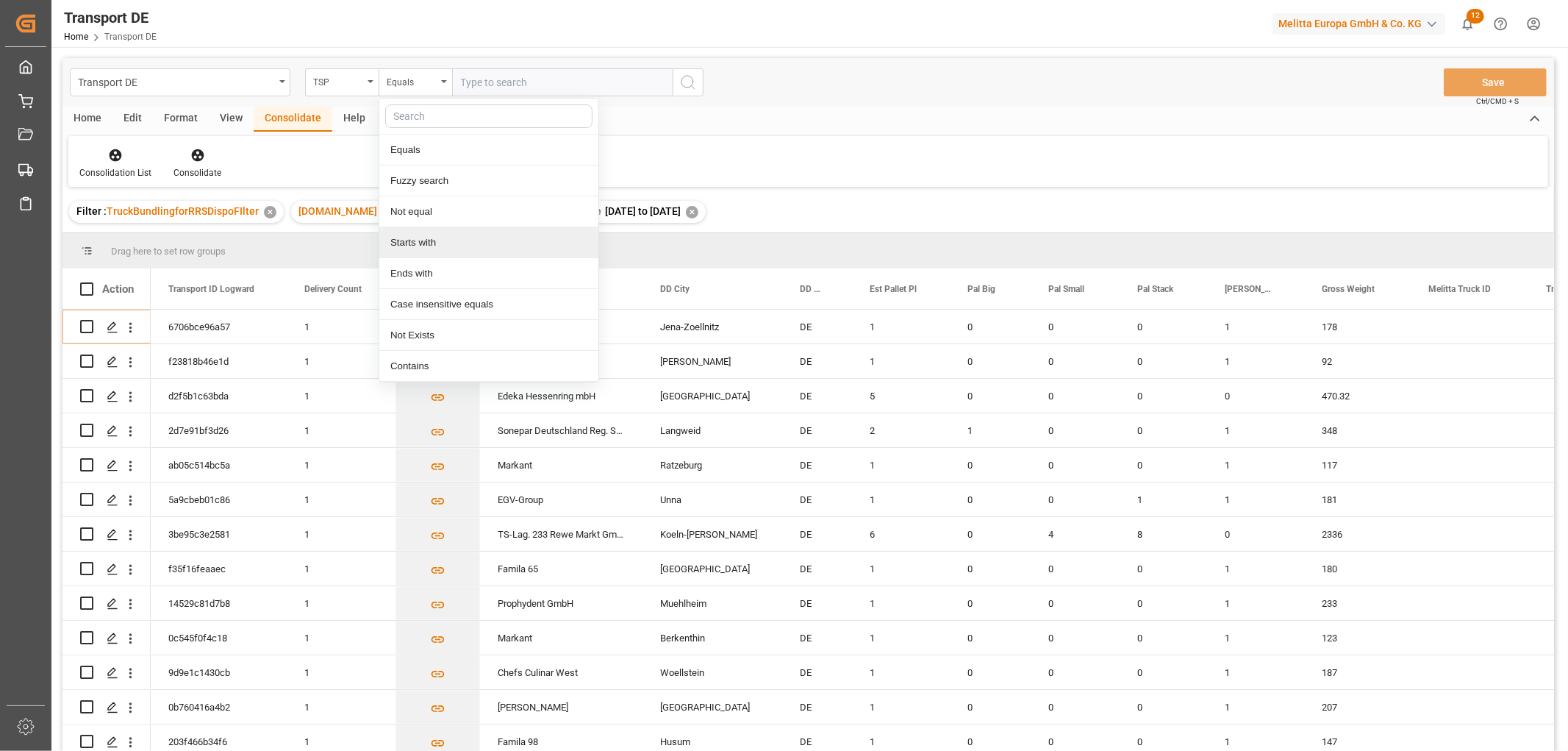
click at [414, 245] on div "Starts with" at bounding box center [489, 242] width 219 height 31
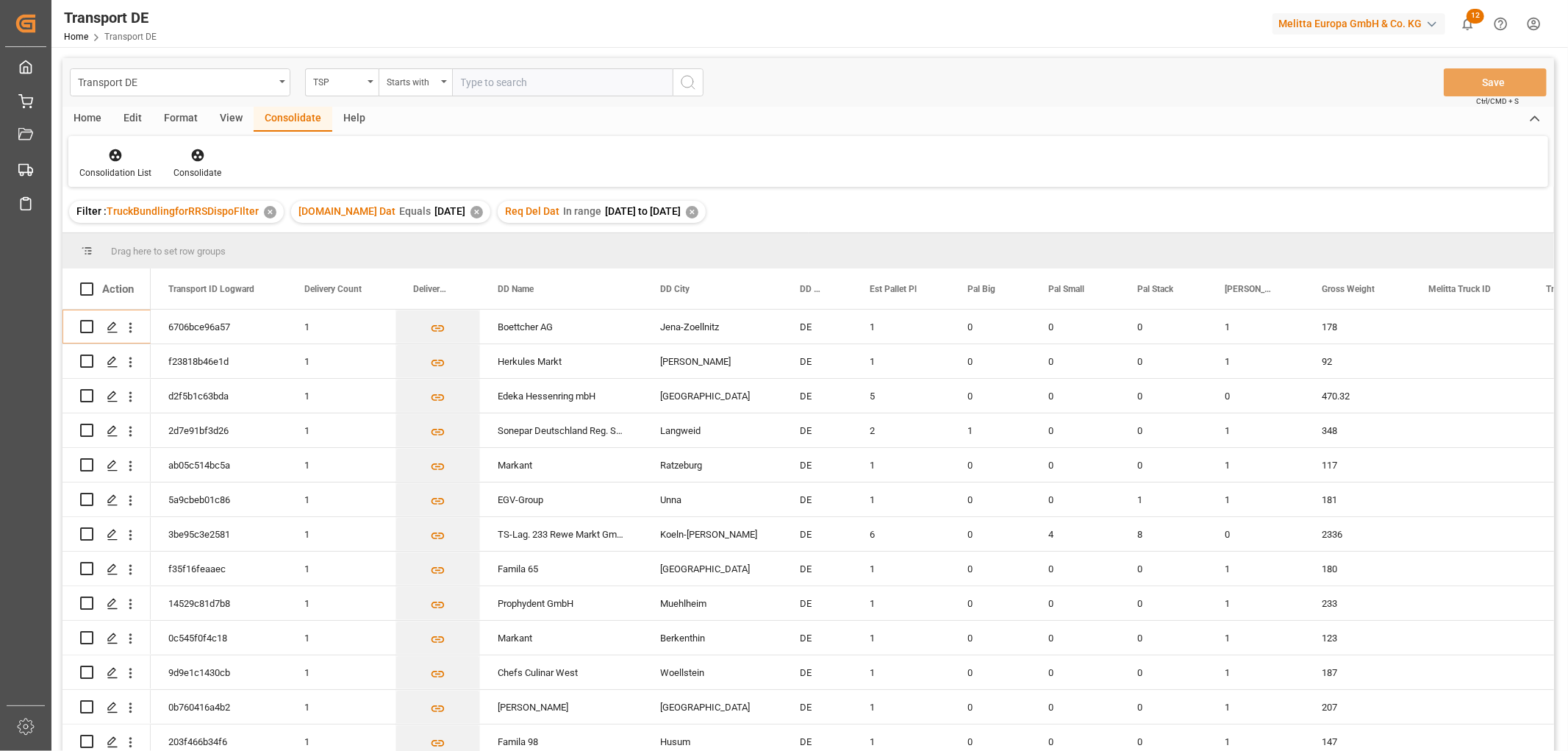
click at [471, 78] on input "text" at bounding box center [563, 82] width 221 height 28
type input "LIT DE"
click at [689, 78] on icon "search button" at bounding box center [688, 82] width 17 height 17
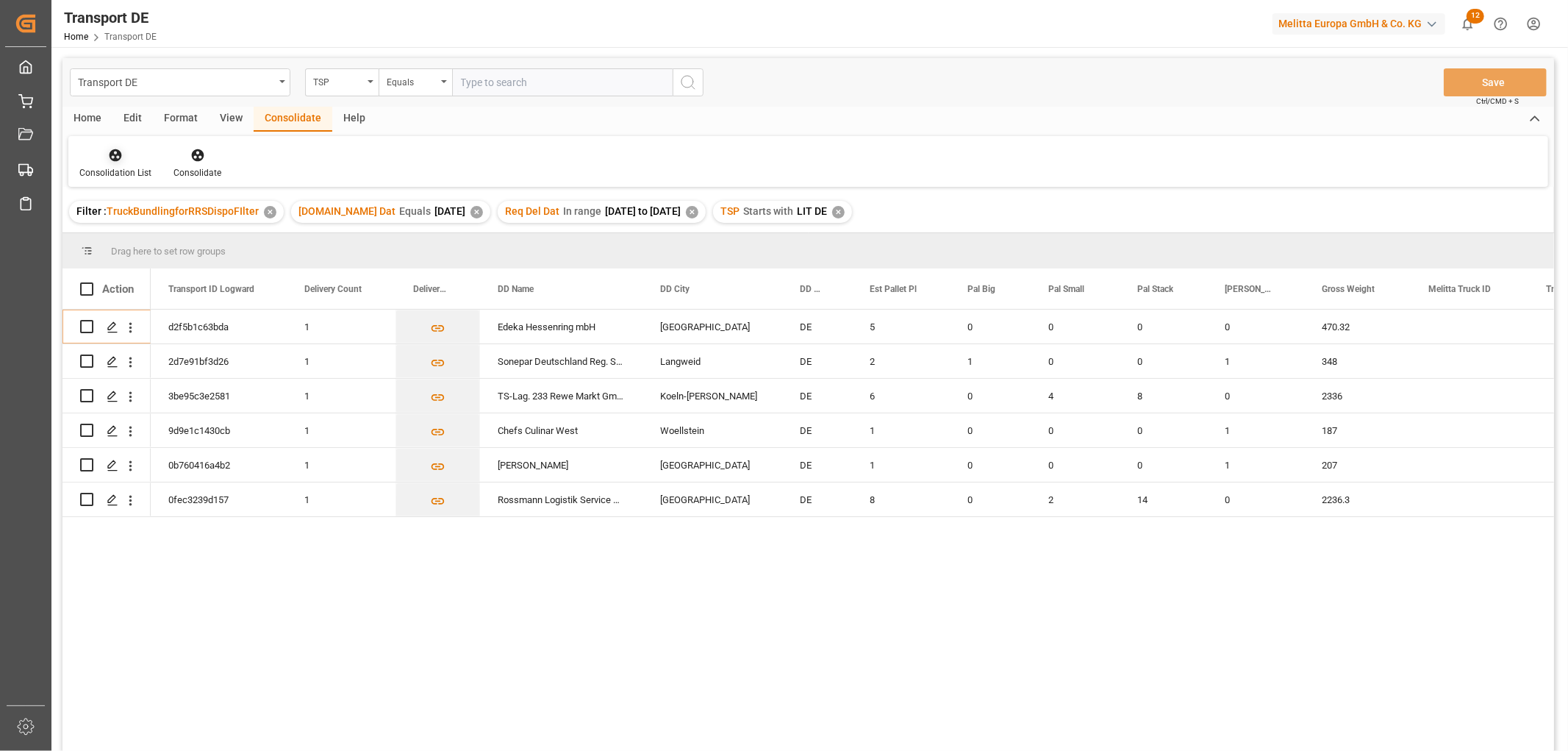
click at [113, 151] on icon at bounding box center [116, 155] width 13 height 13
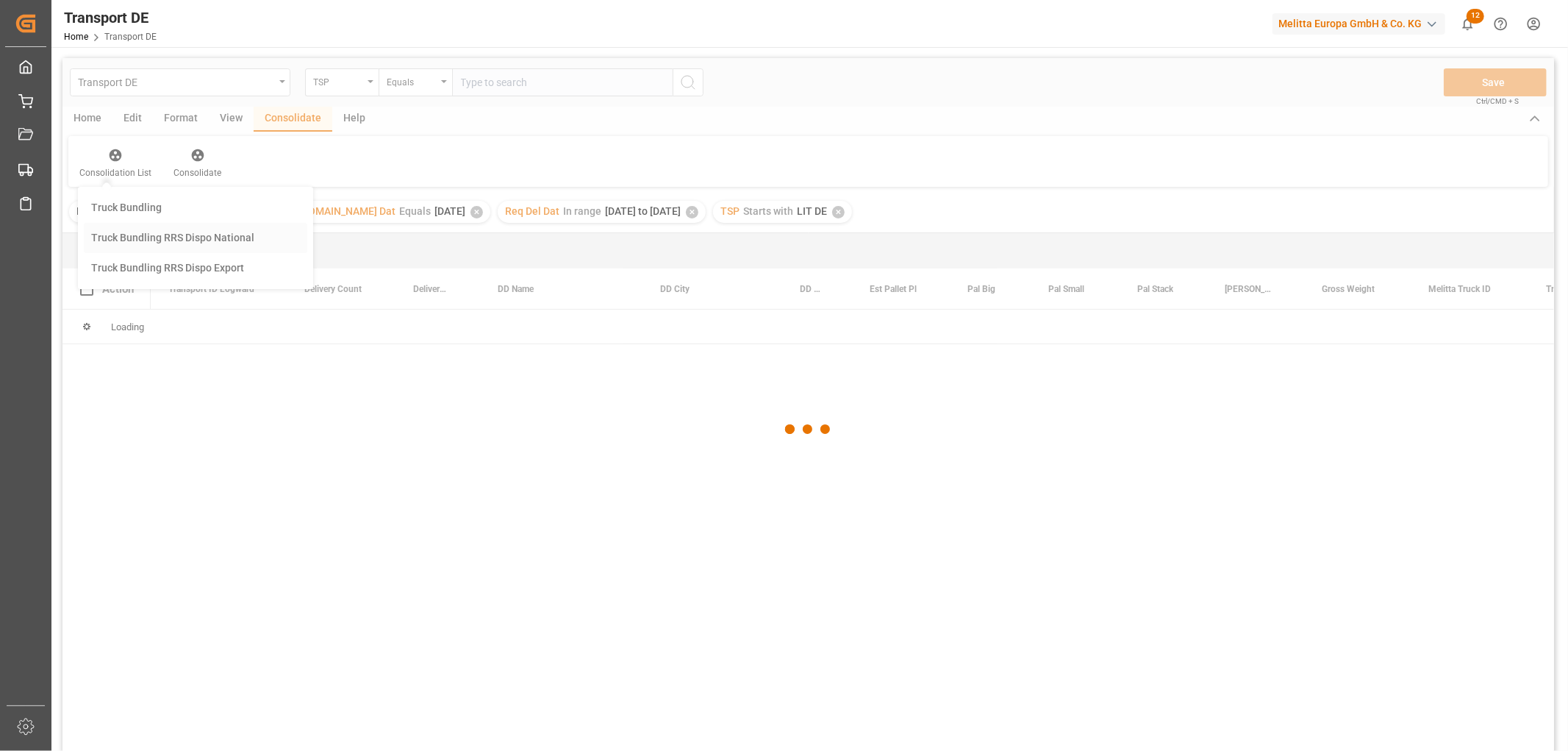
click at [125, 232] on div "Transport DE TSP Equals Save Ctrl/CMD + S Home Edit Format View Consolidate Hel…" at bounding box center [808, 424] width 1492 height 731
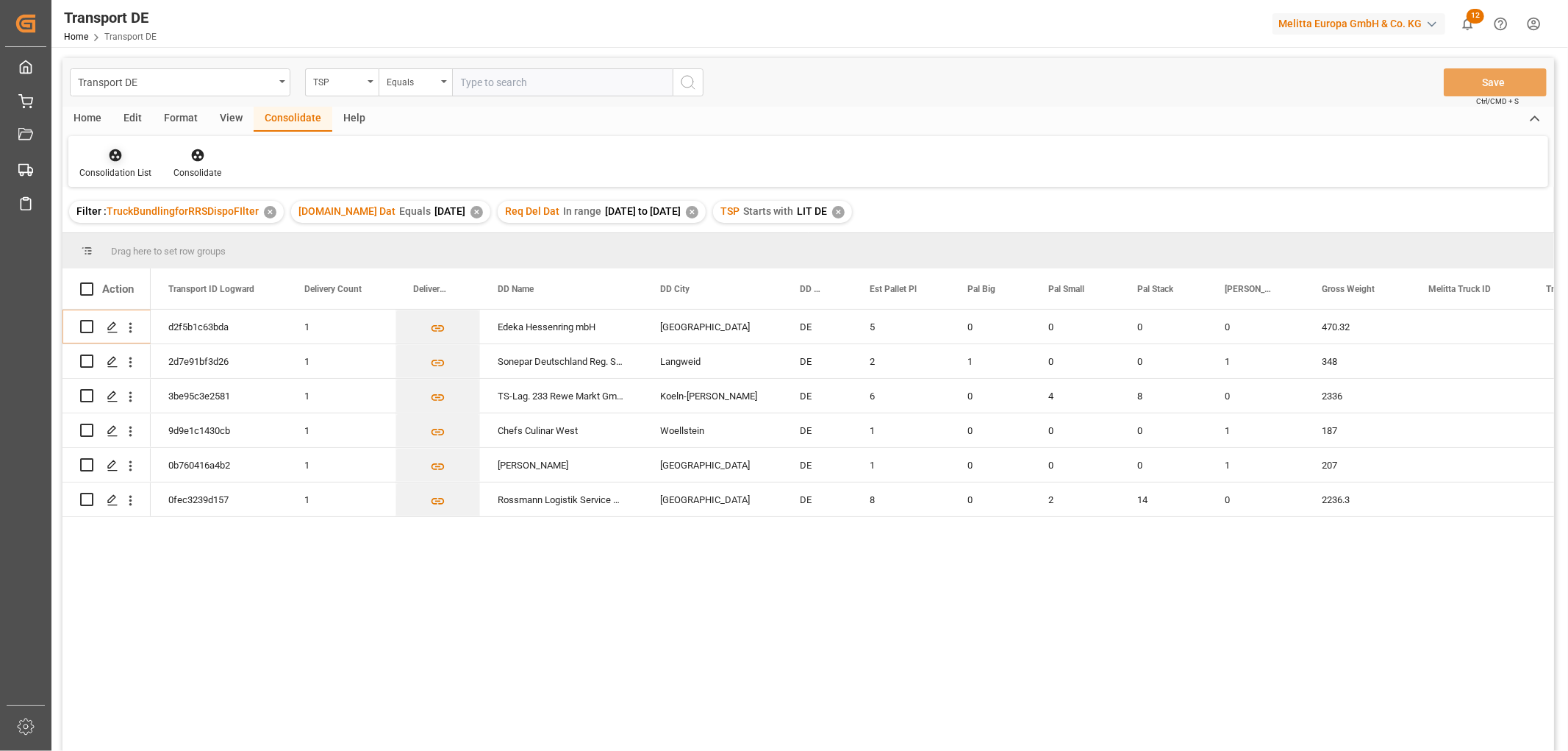
click at [115, 159] on icon at bounding box center [116, 155] width 13 height 13
click at [133, 236] on div "Transport DE TSP Equals Save Ctrl/CMD + S Home Edit Format View Consolidate Hel…" at bounding box center [808, 424] width 1492 height 731
click at [89, 497] on input "Press Space to toggle row selection (unchecked)" at bounding box center [87, 499] width 13 height 13
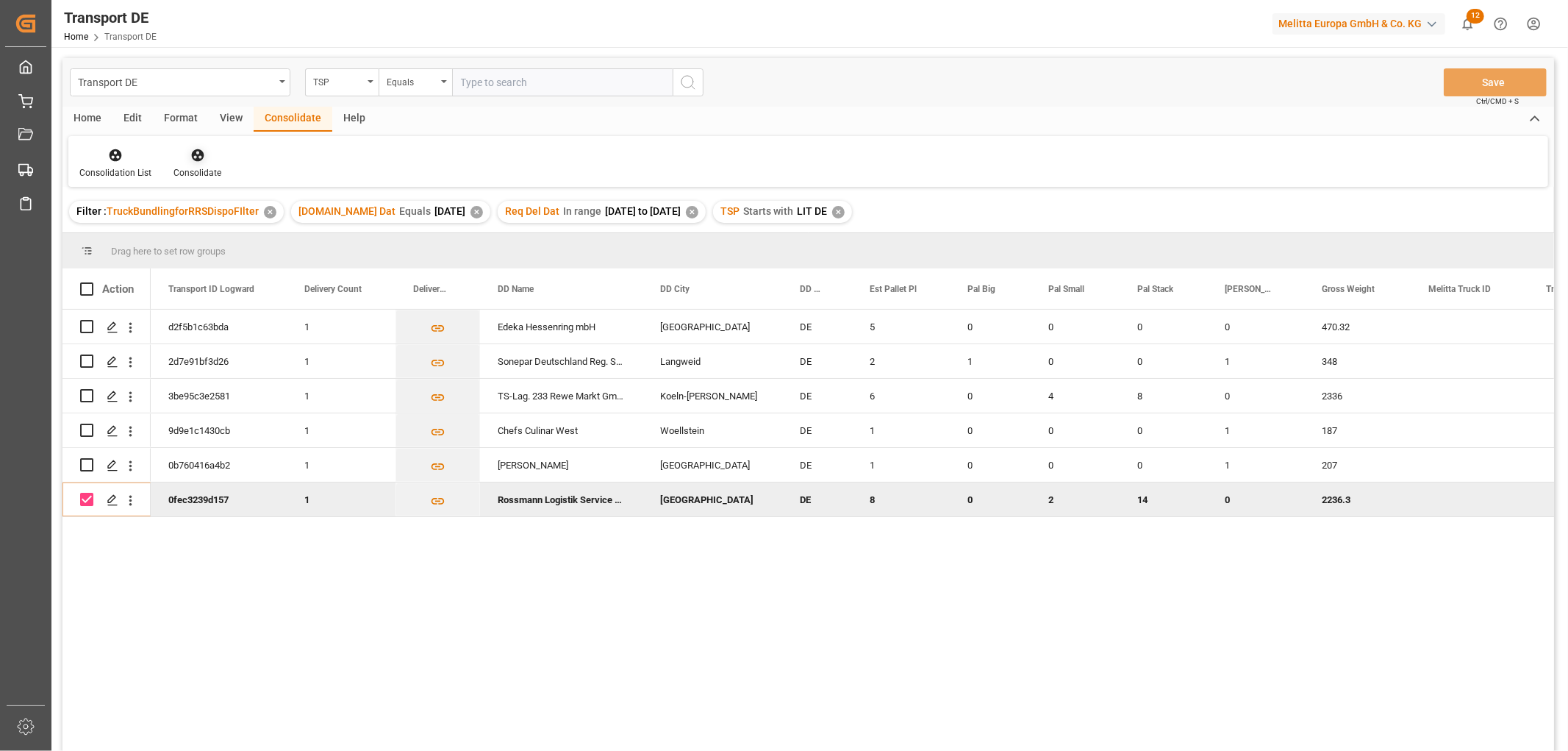
click at [199, 154] on icon at bounding box center [198, 155] width 13 height 13
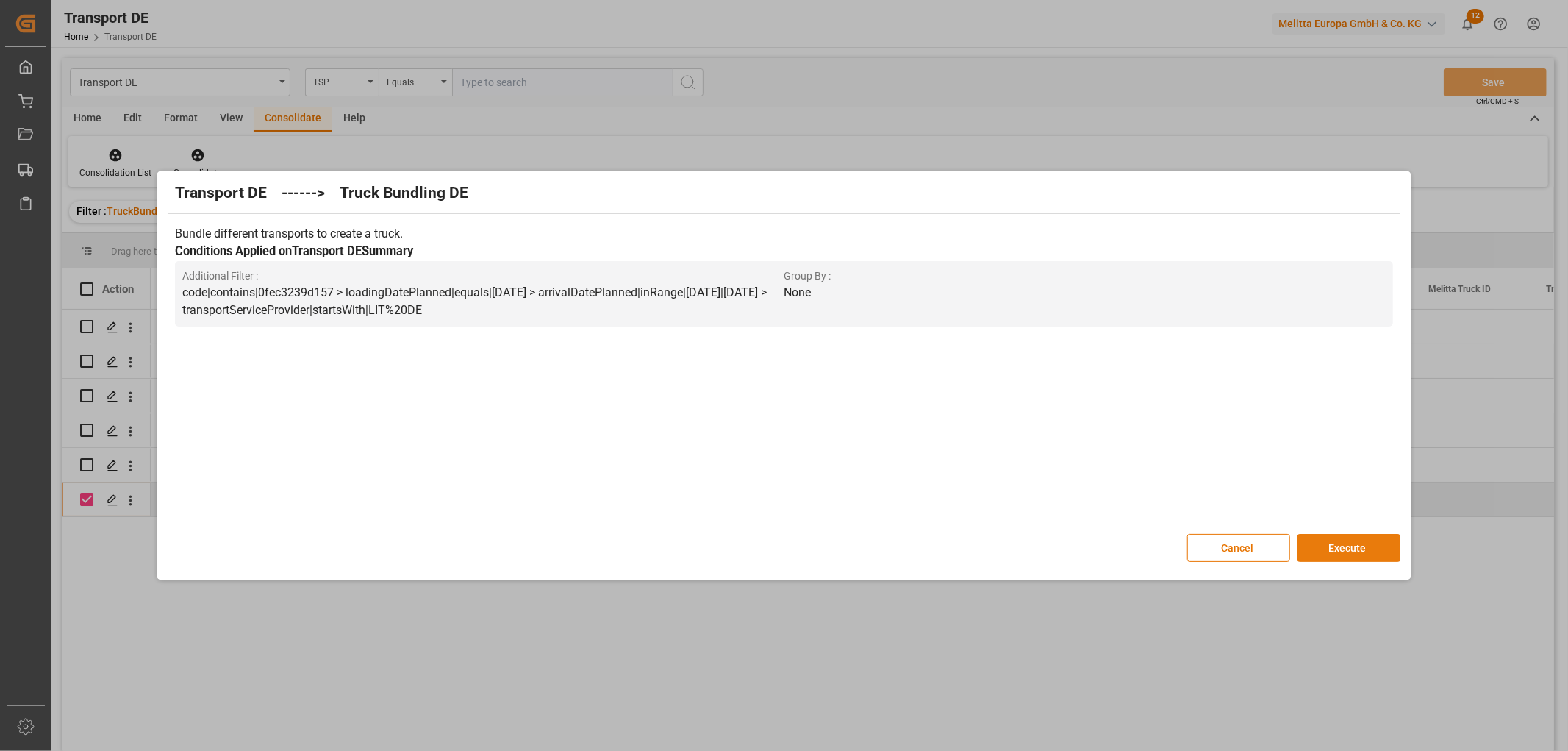
click at [1351, 543] on button "Execute" at bounding box center [1349, 547] width 103 height 28
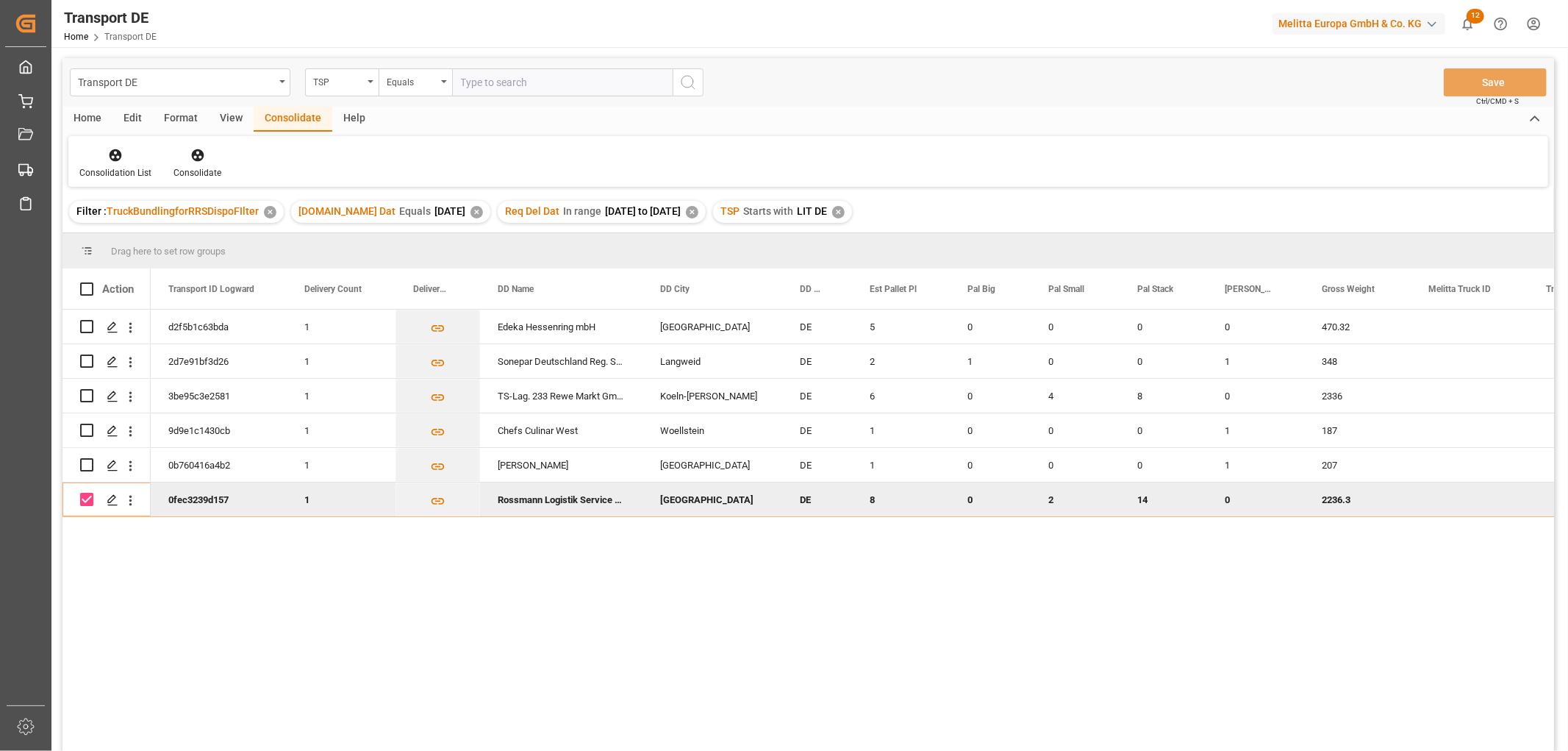
click at [86, 499] on input "Press Space to toggle row selection (checked)" at bounding box center [87, 499] width 13 height 13
checkbox input "false"
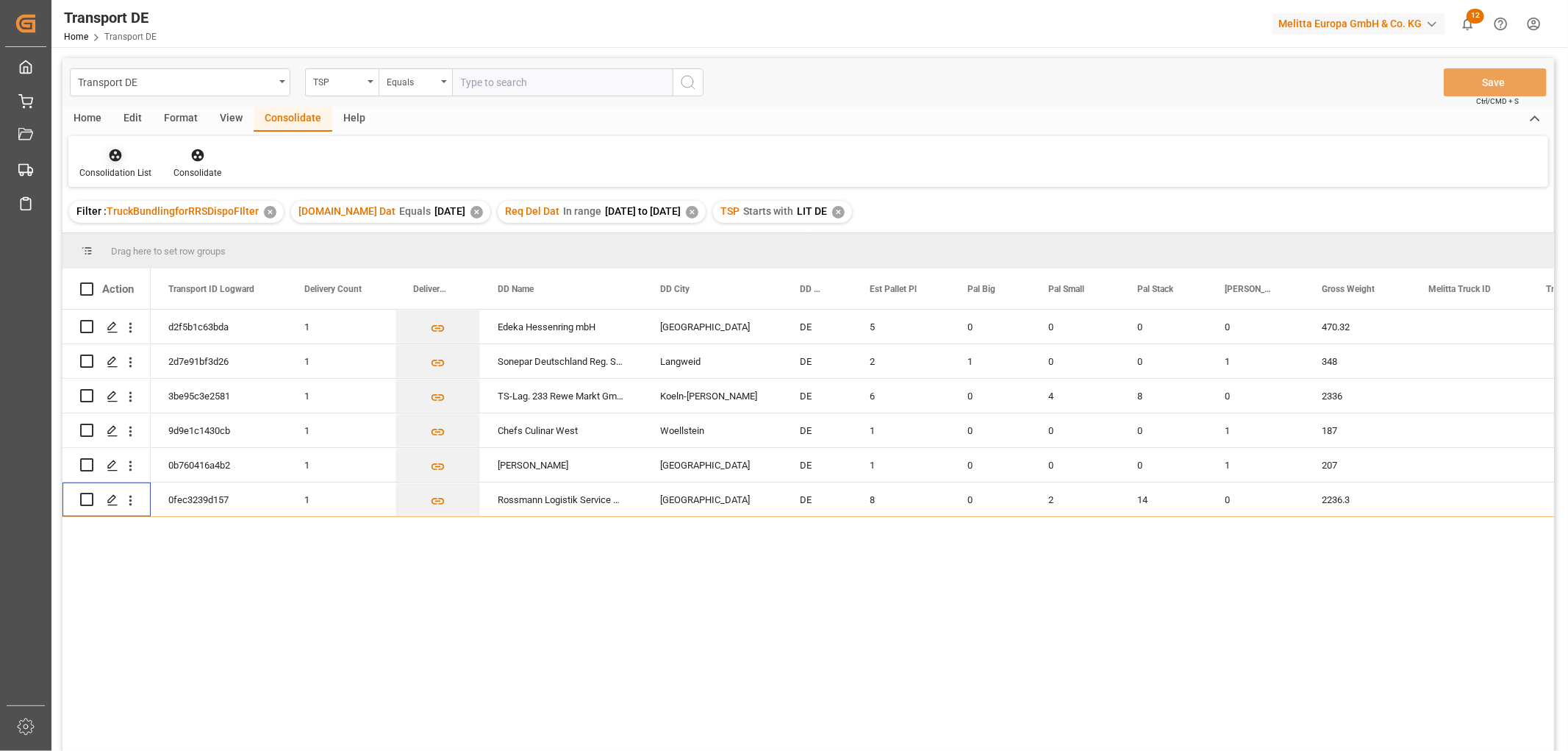
click at [115, 150] on icon at bounding box center [116, 155] width 13 height 13
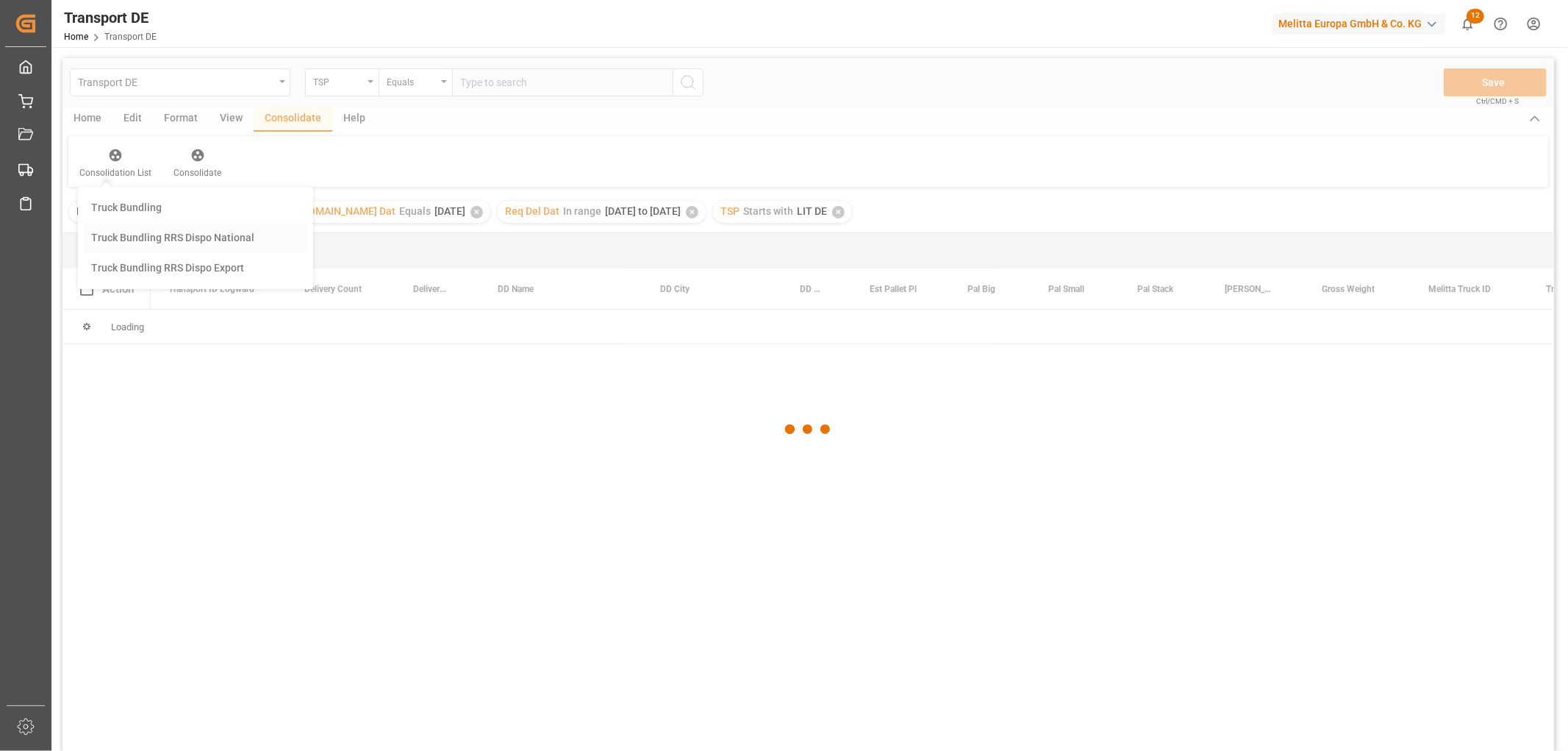
click at [121, 236] on div "Transport DE TSP Equals Save Ctrl/CMD + S Home Edit Format View Consolidate Hel…" at bounding box center [808, 424] width 1492 height 731
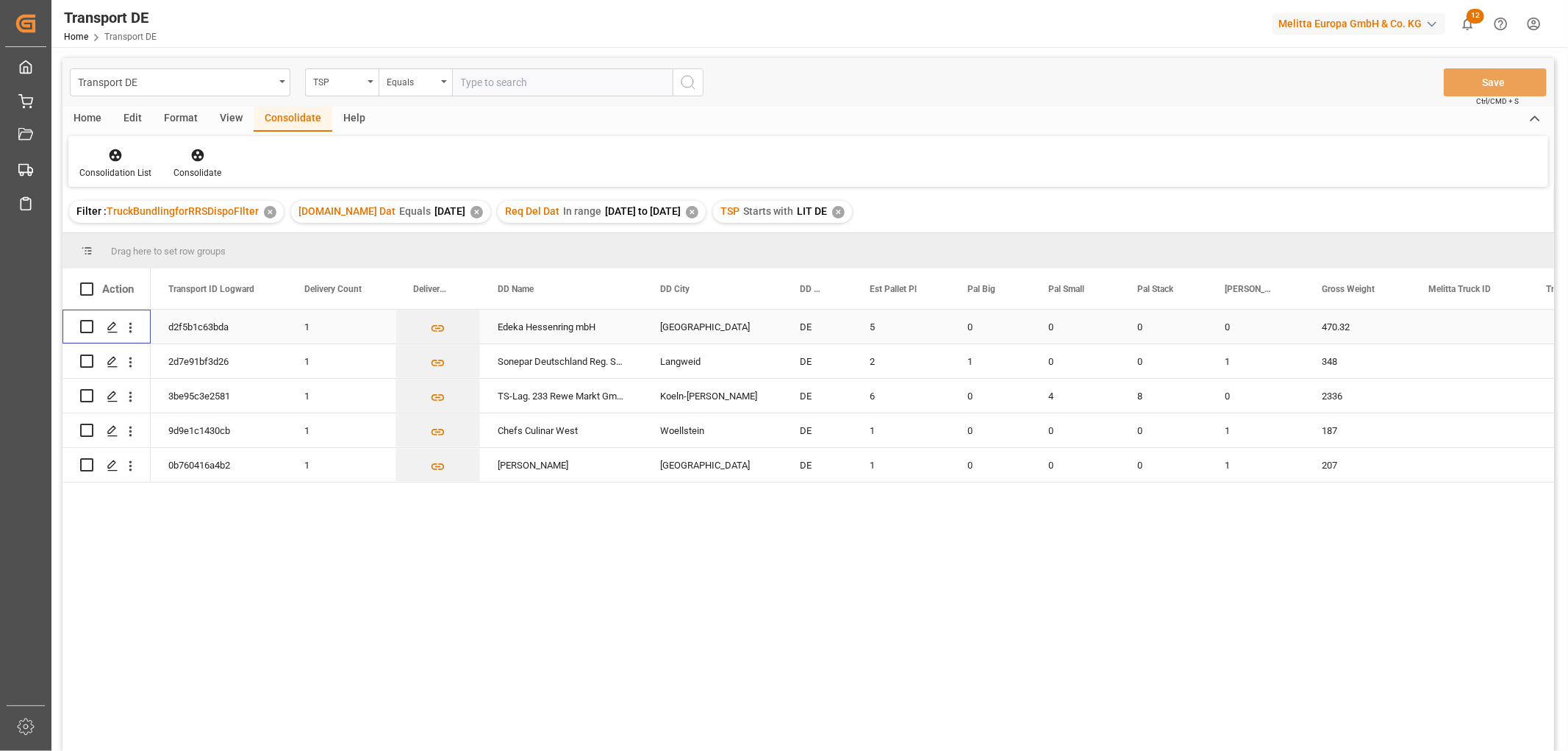
click at [82, 325] on input "Press Space to toggle row selection (unchecked)" at bounding box center [87, 326] width 13 height 13
checkbox input "true"
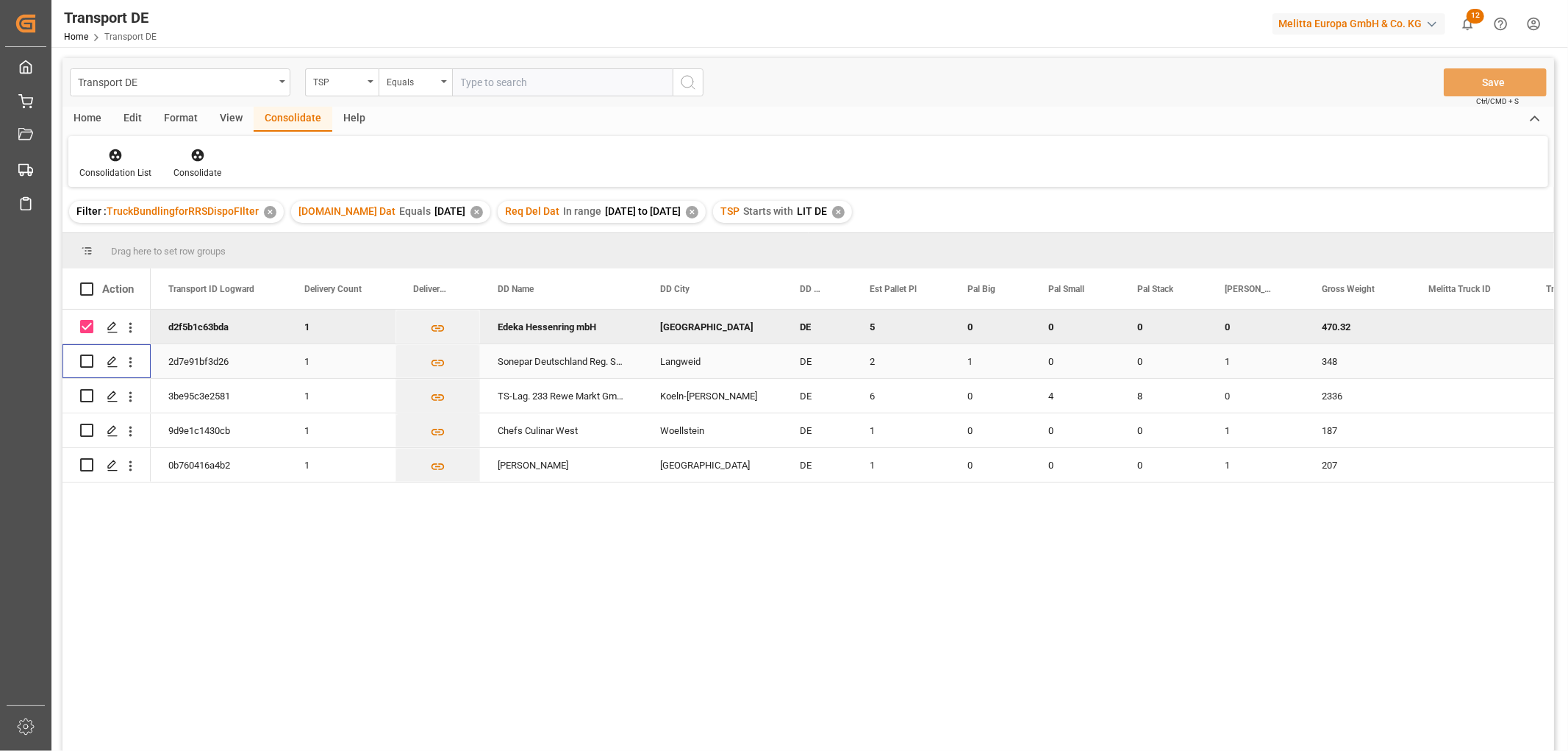
click at [85, 357] on input "Press Space to toggle row selection (unchecked)" at bounding box center [87, 361] width 13 height 13
checkbox input "true"
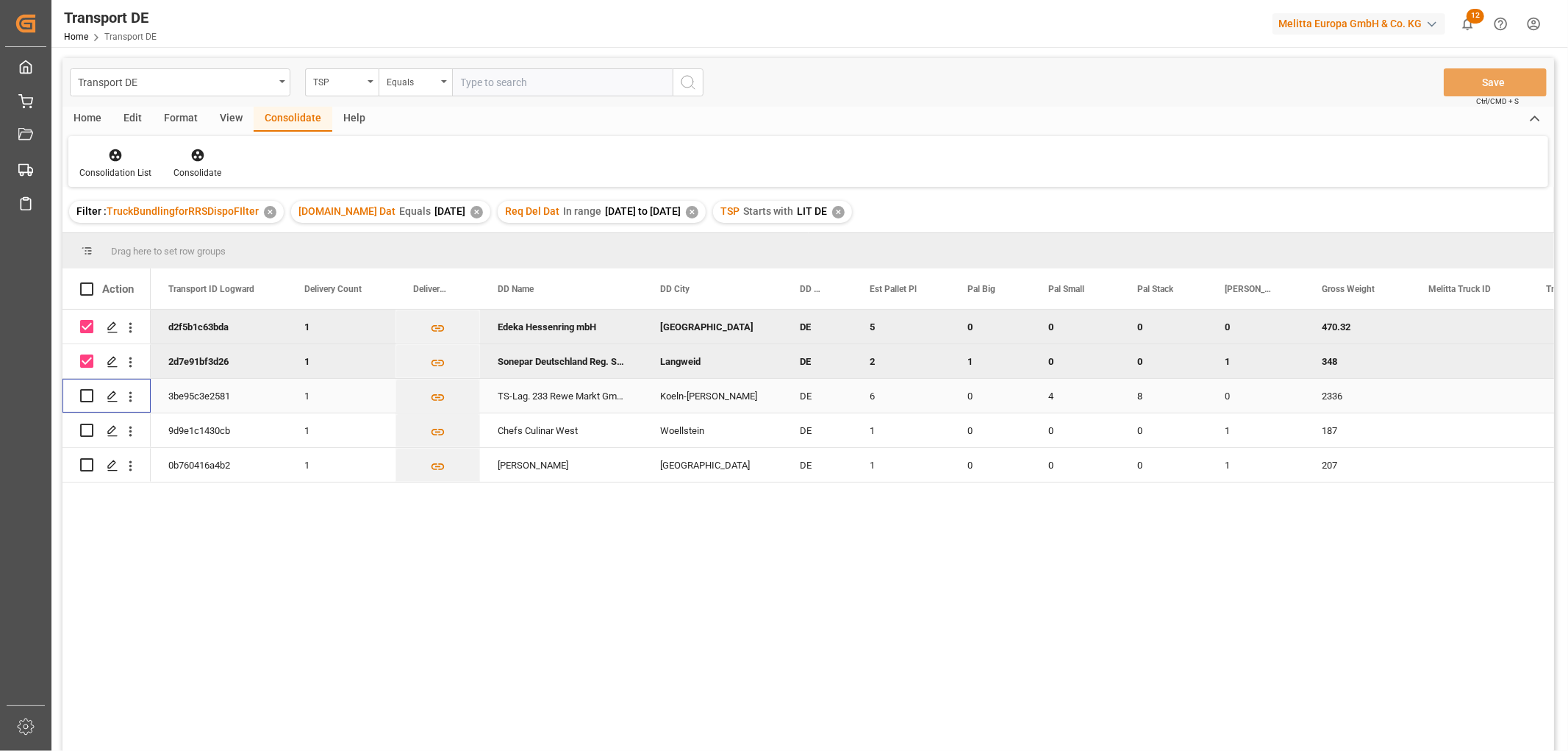
click at [87, 398] on input "Press Space to toggle row selection (unchecked)" at bounding box center [87, 396] width 13 height 13
checkbox input "true"
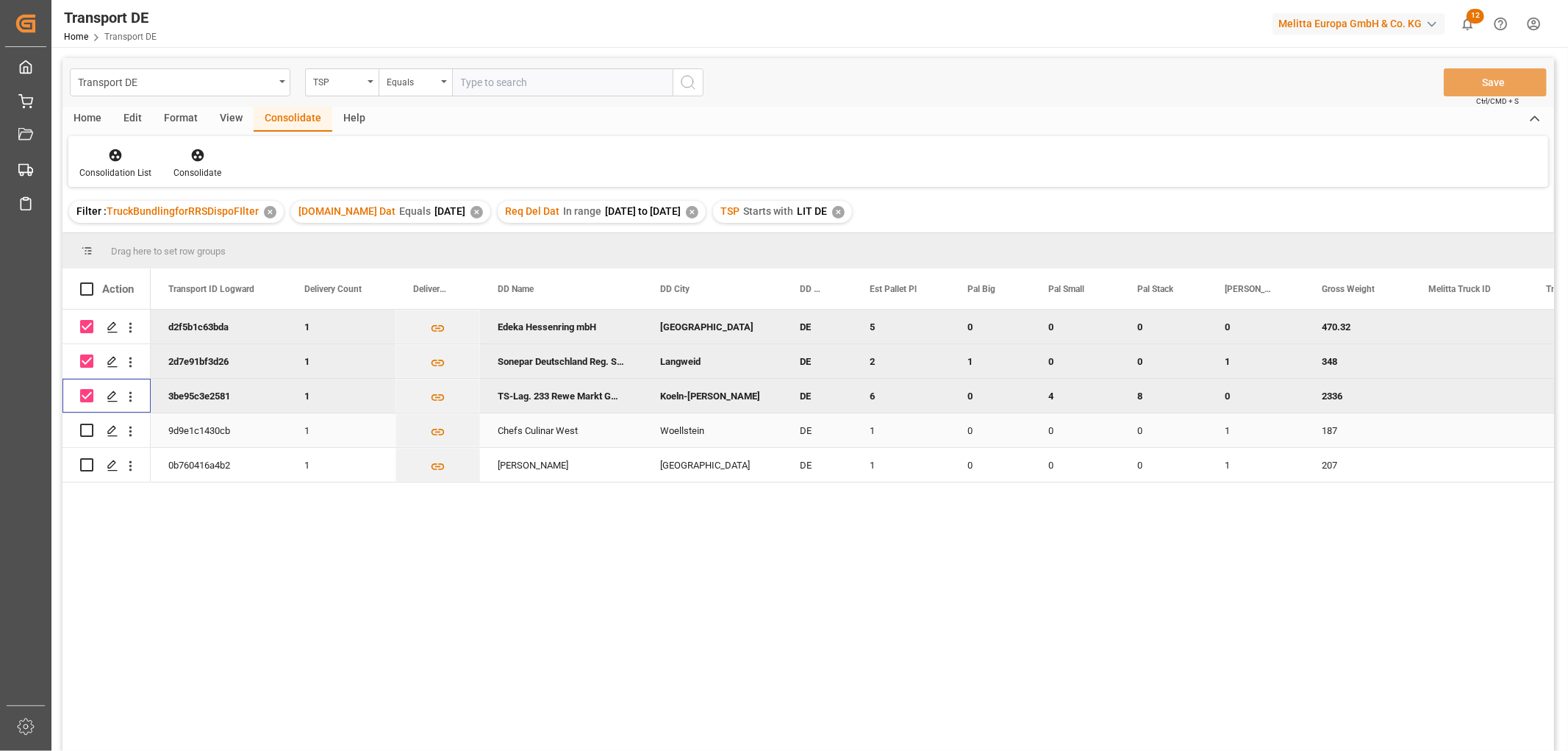
click at [87, 429] on input "Press Space to toggle row selection (unchecked)" at bounding box center [87, 429] width 13 height 13
checkbox input "true"
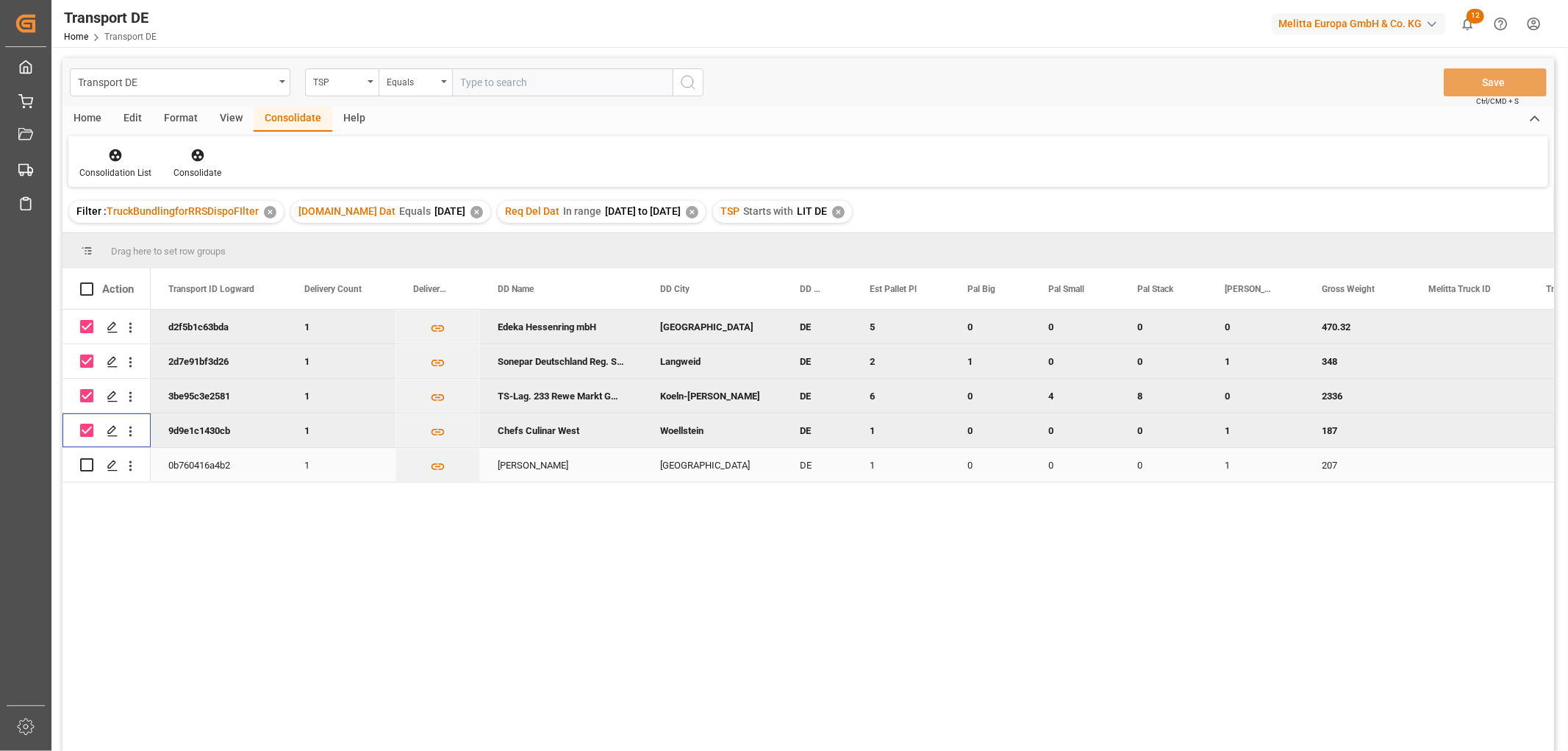
click at [86, 465] on input "Press Space to toggle row selection (unchecked)" at bounding box center [87, 464] width 13 height 13
checkbox input "true"
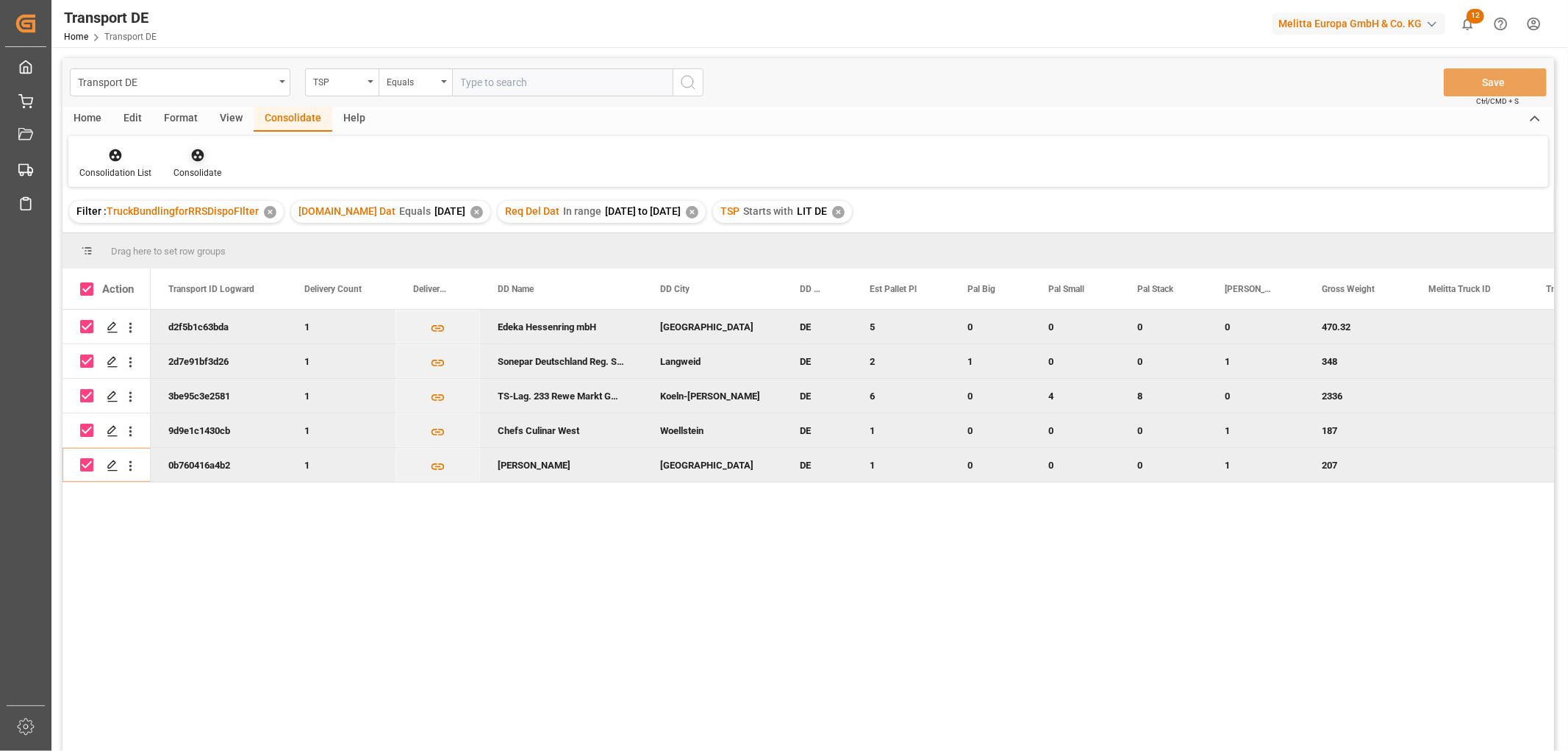
click at [194, 153] on icon at bounding box center [198, 155] width 13 height 13
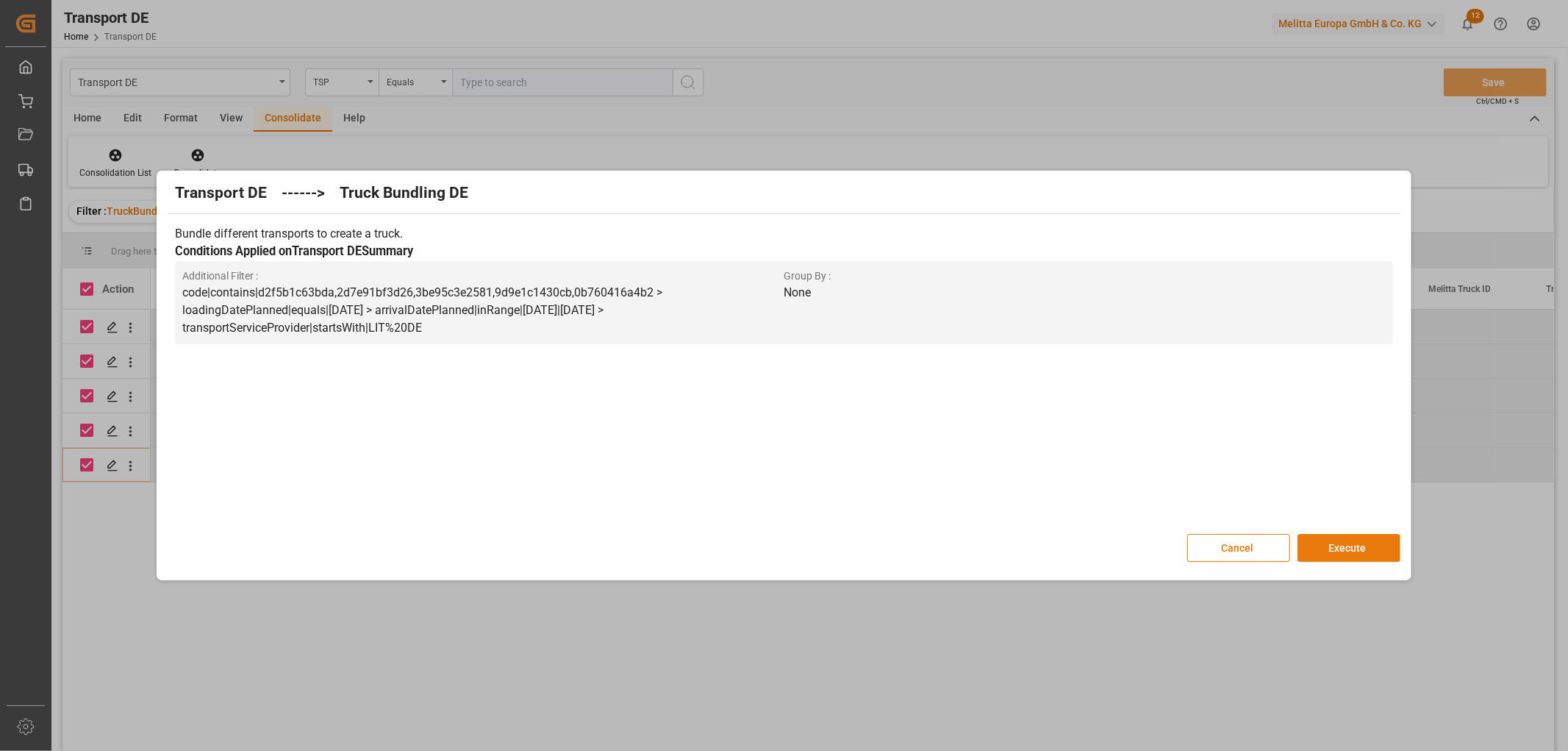
click at [1344, 544] on button "Execute" at bounding box center [1349, 547] width 103 height 28
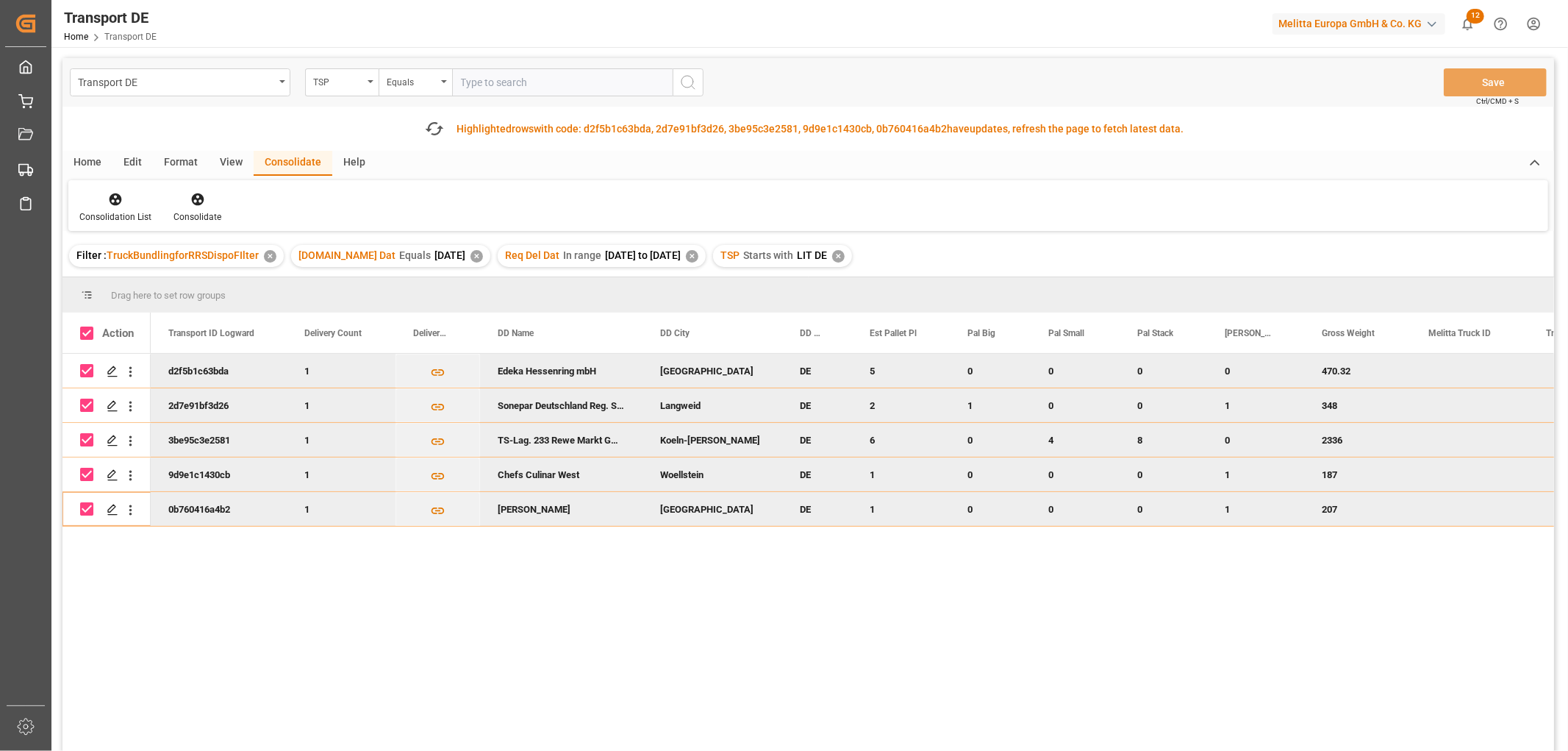
click at [83, 368] on input "Press Space to toggle row selection (checked)" at bounding box center [87, 370] width 13 height 13
checkbox input "false"
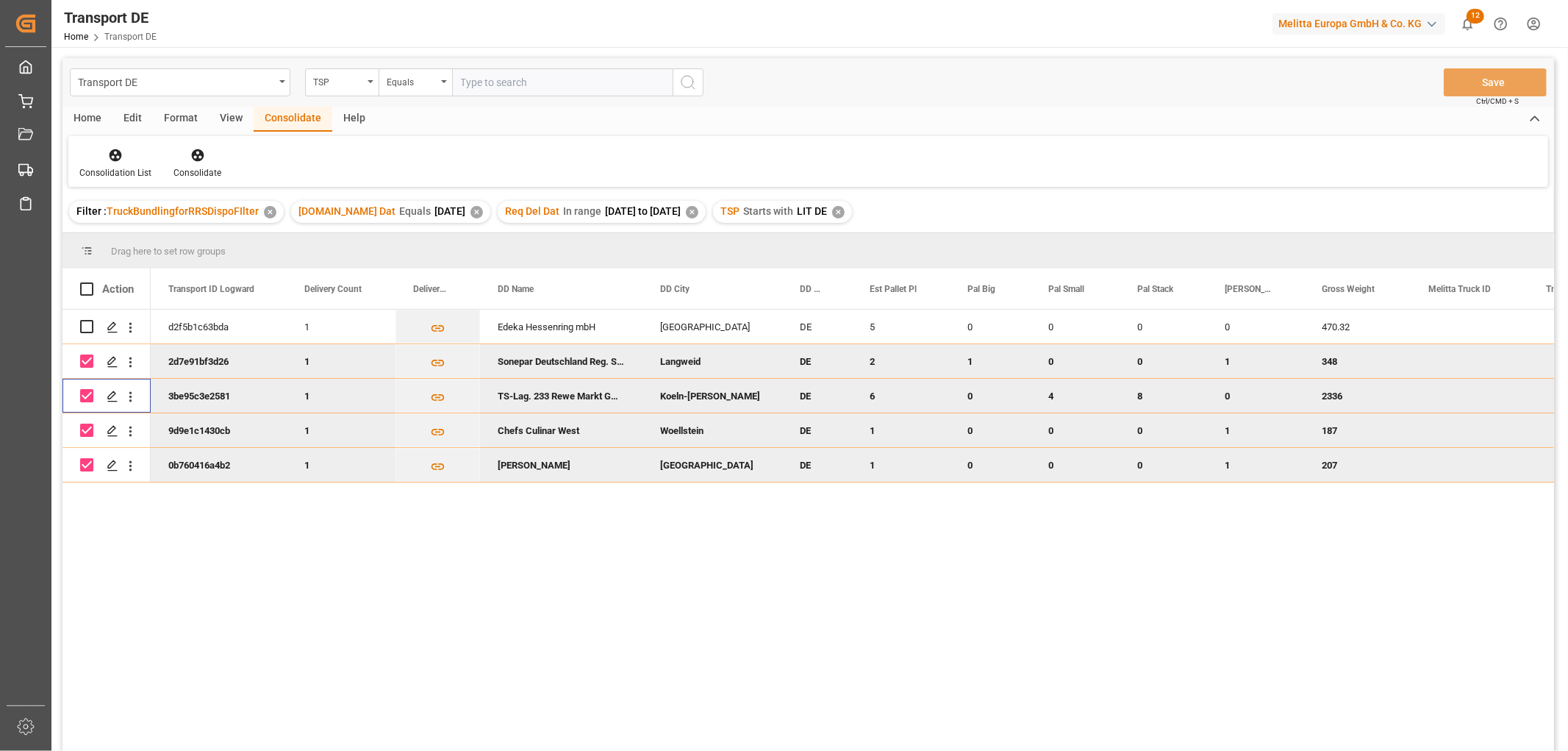
click at [83, 411] on div "Press SPACE to deselect this row." at bounding box center [87, 396] width 13 height 34
click at [91, 366] on input "Press Space to toggle row selection (checked)" at bounding box center [87, 361] width 13 height 13
checkbox input "false"
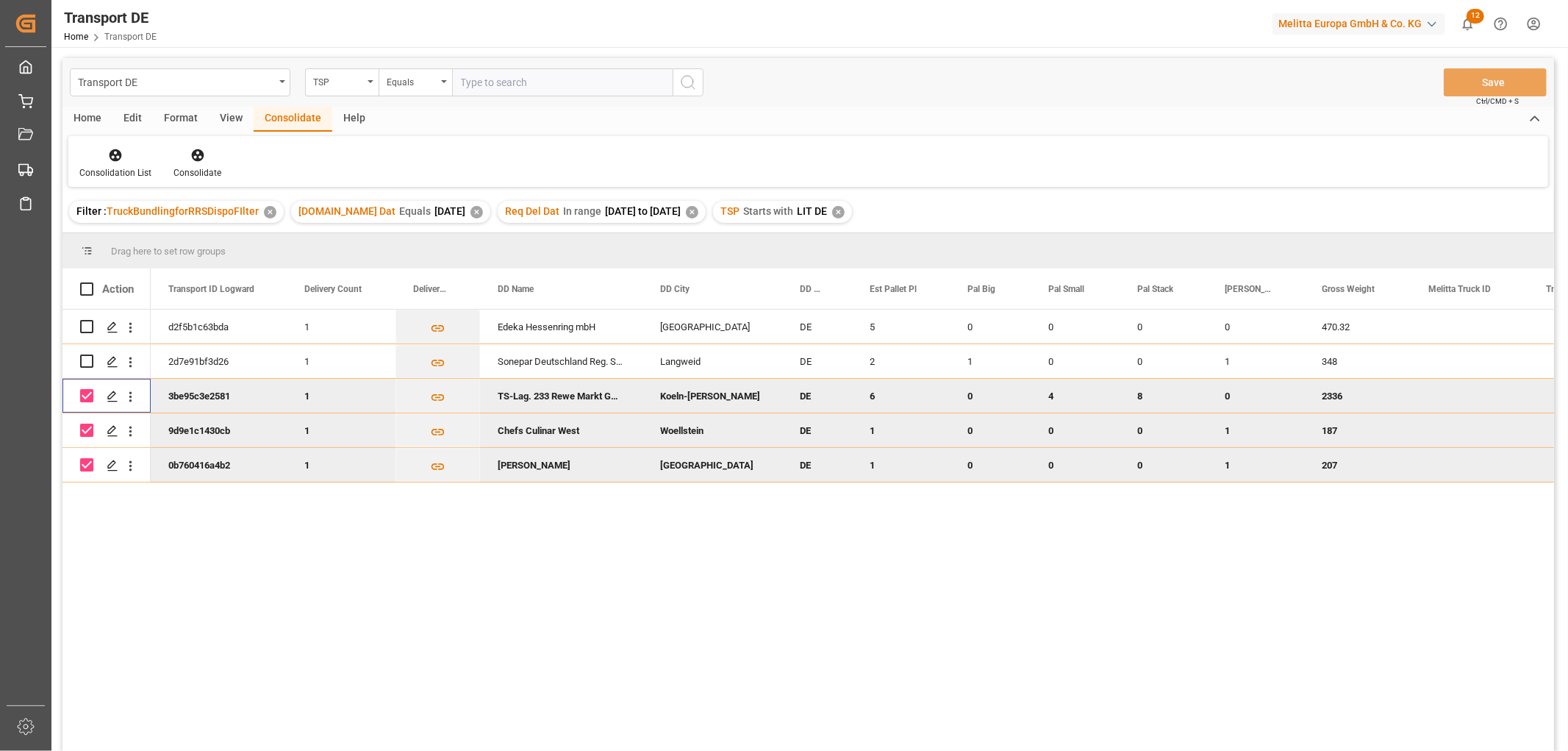
click at [86, 394] on input "Press Space to toggle row selection (checked)" at bounding box center [87, 396] width 13 height 13
checkbox input "false"
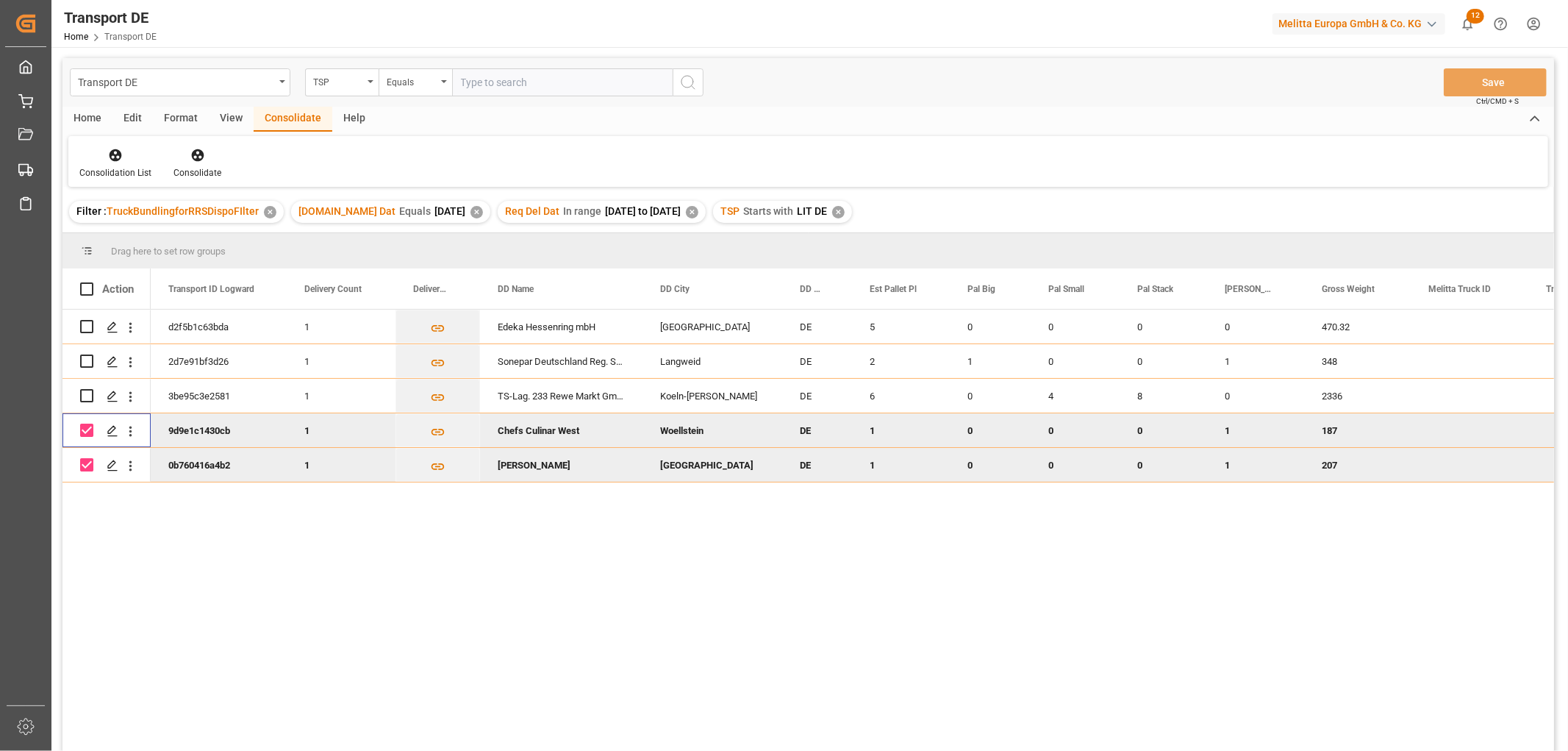
click at [84, 431] on input "Press Space to toggle row selection (checked)" at bounding box center [87, 429] width 13 height 13
checkbox input "false"
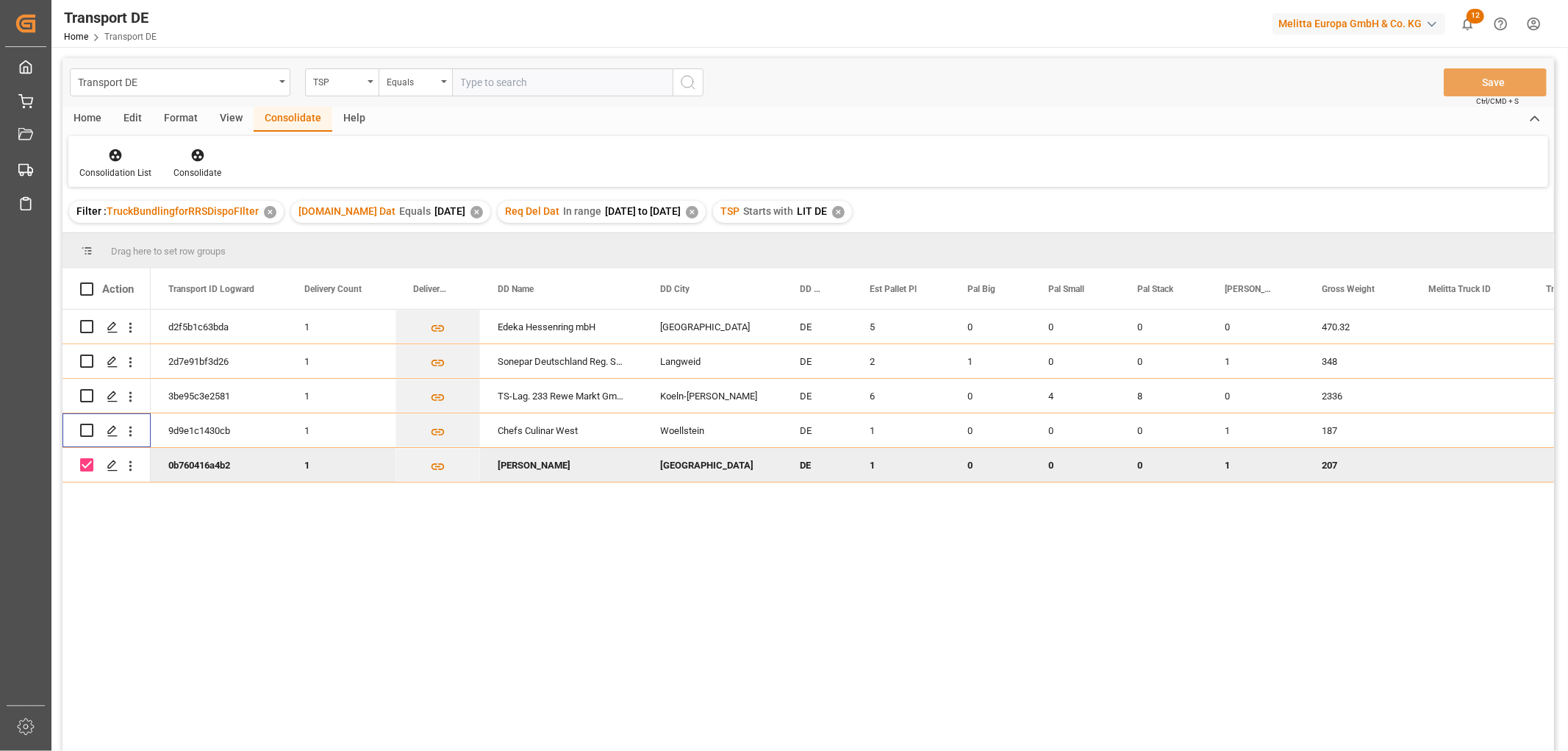
click at [86, 468] on input "Press Space to toggle row selection (checked)" at bounding box center [87, 464] width 13 height 13
checkbox input "false"
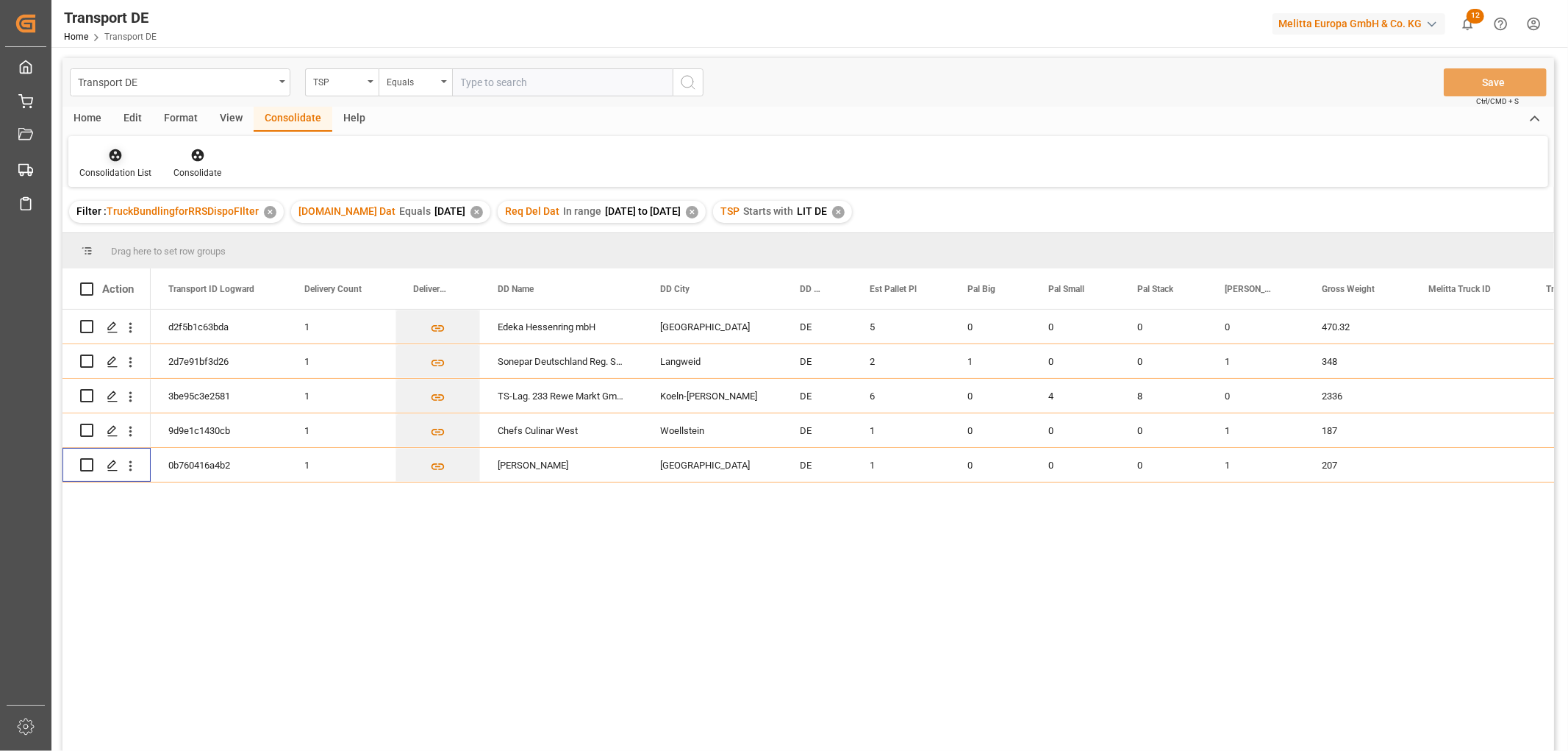
click at [113, 159] on icon at bounding box center [116, 155] width 13 height 13
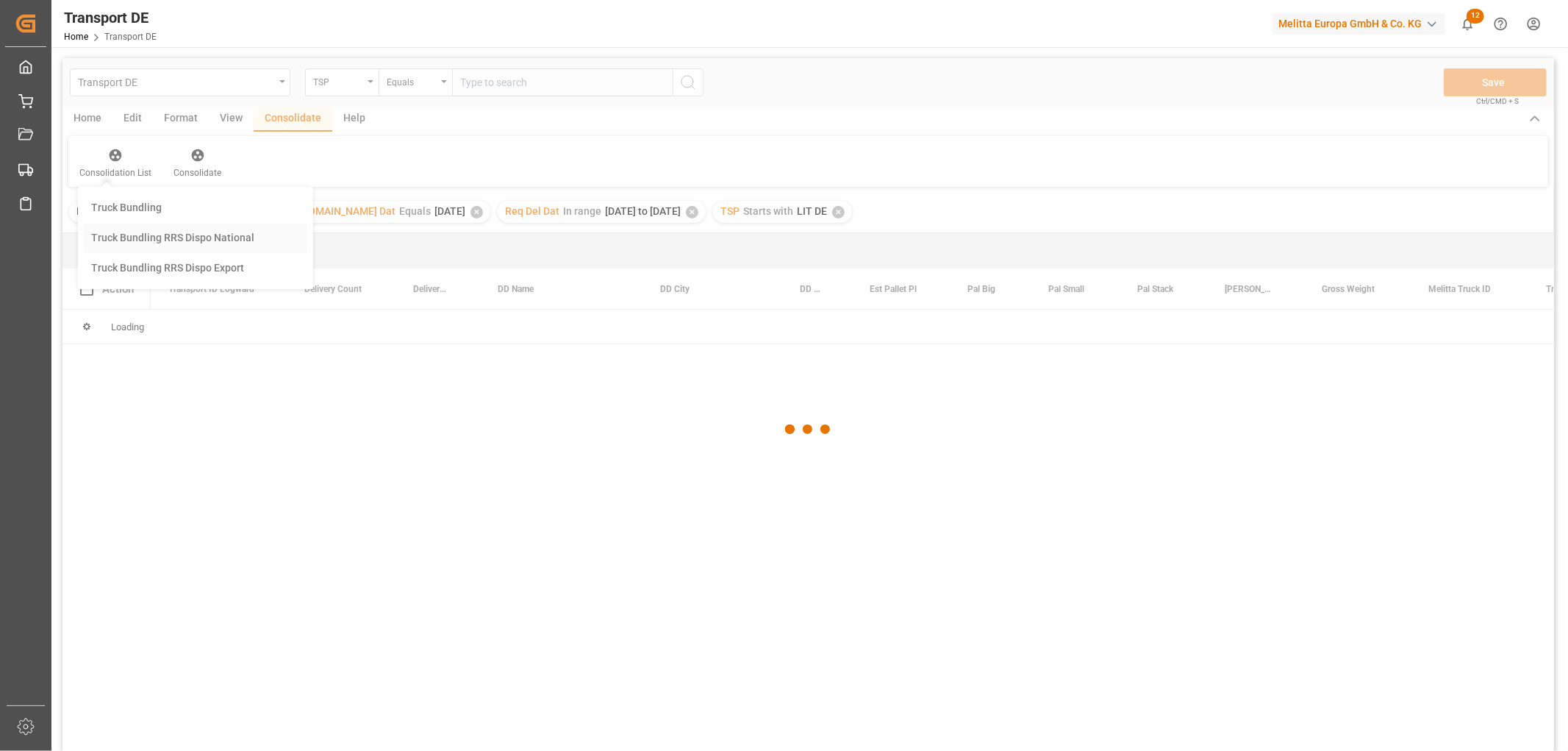
click at [129, 236] on div "Transport DE TSP Equals Save Ctrl/CMD + S Home Edit Format View Consolidate Hel…" at bounding box center [808, 424] width 1492 height 731
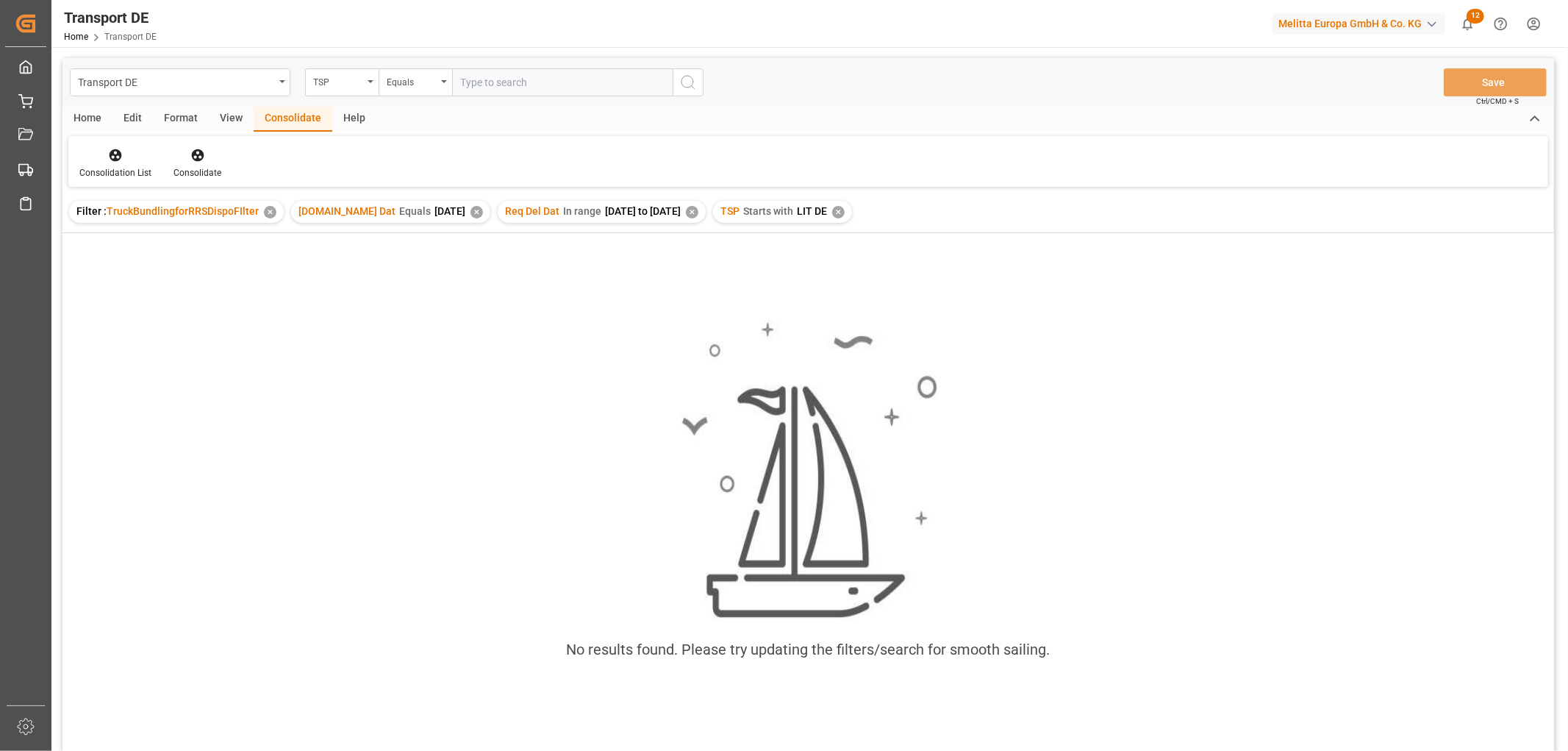
click at [845, 210] on div "✕" at bounding box center [838, 212] width 13 height 13
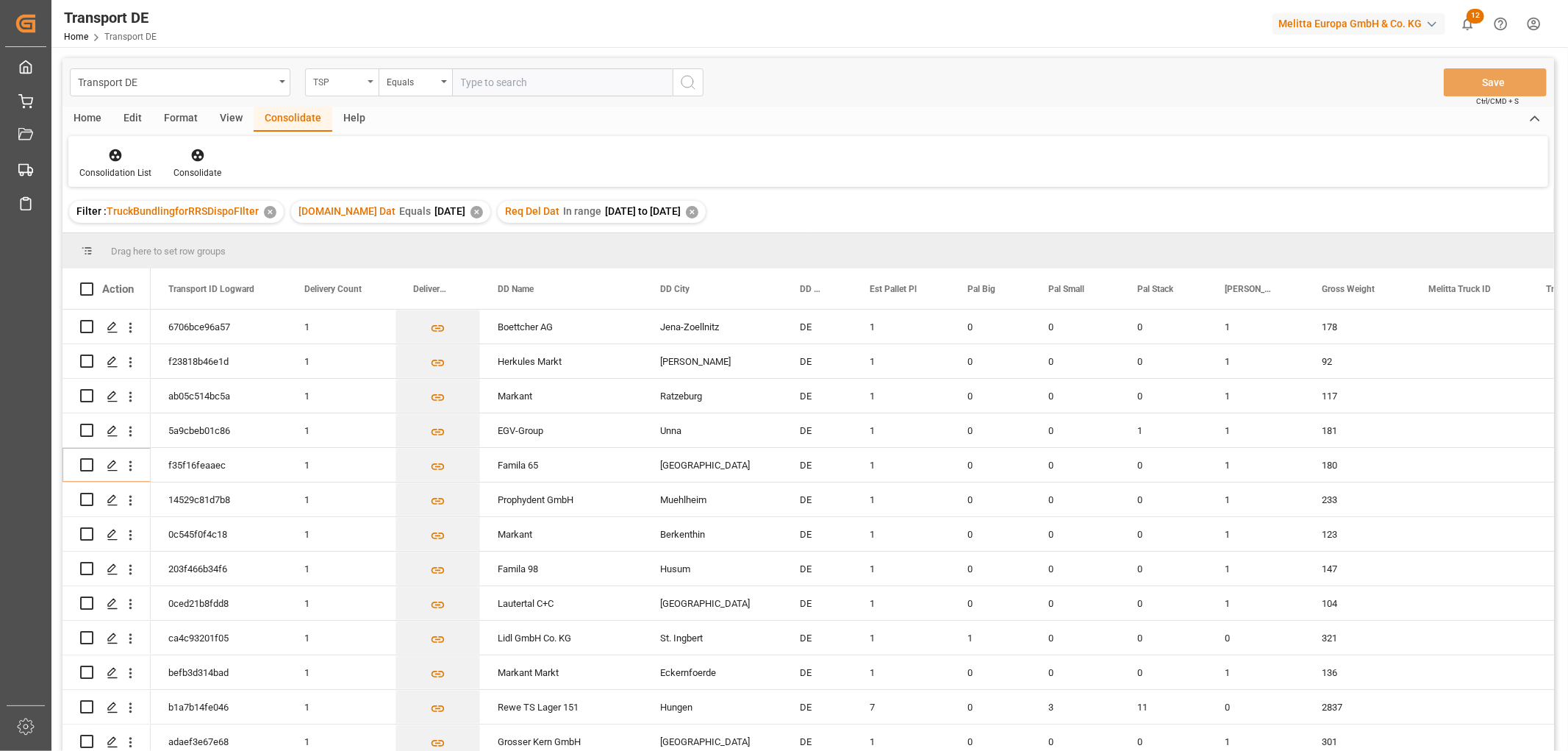
click at [350, 86] on div "TSP" at bounding box center [337, 80] width 50 height 17
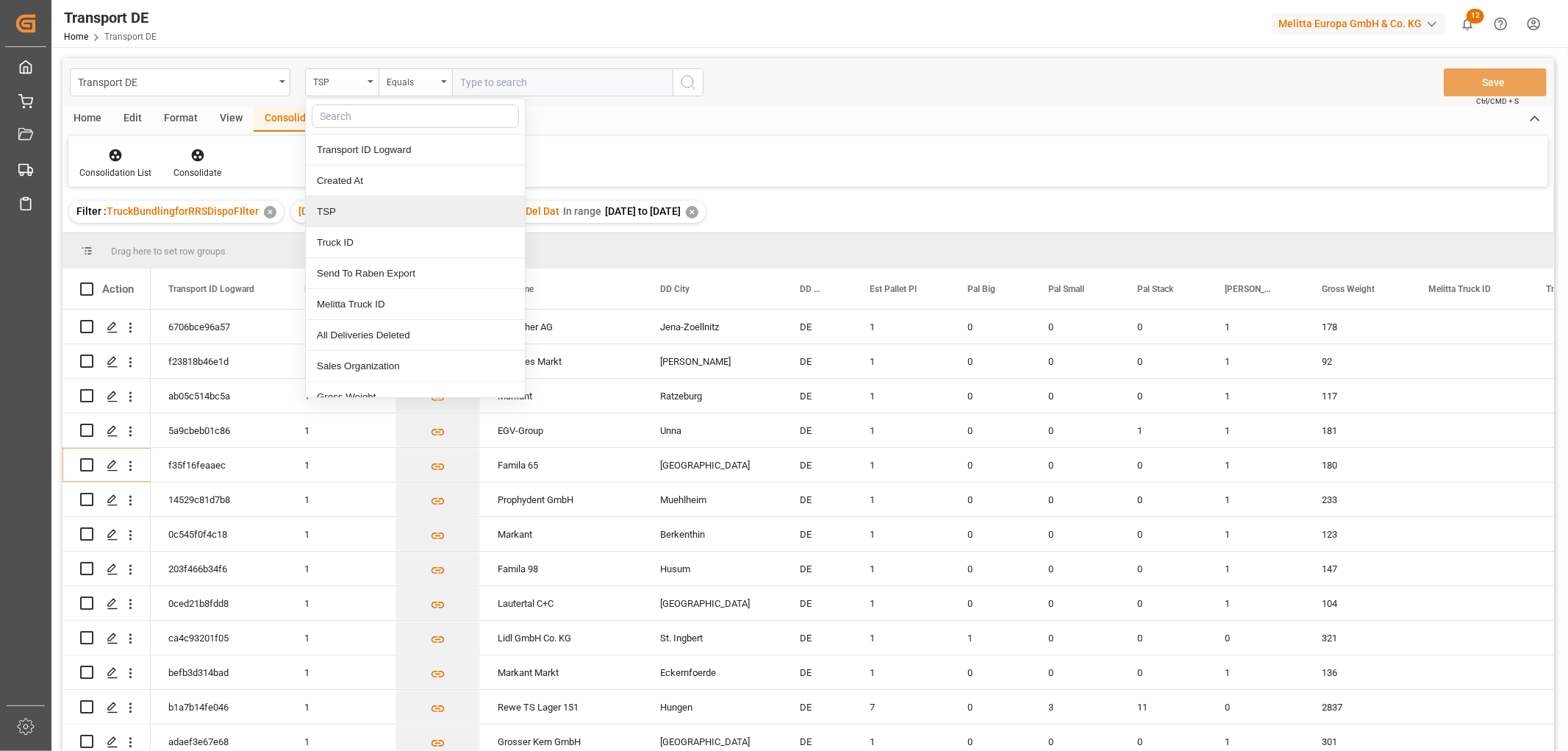
click at [361, 217] on div "TSP" at bounding box center [415, 211] width 219 height 31
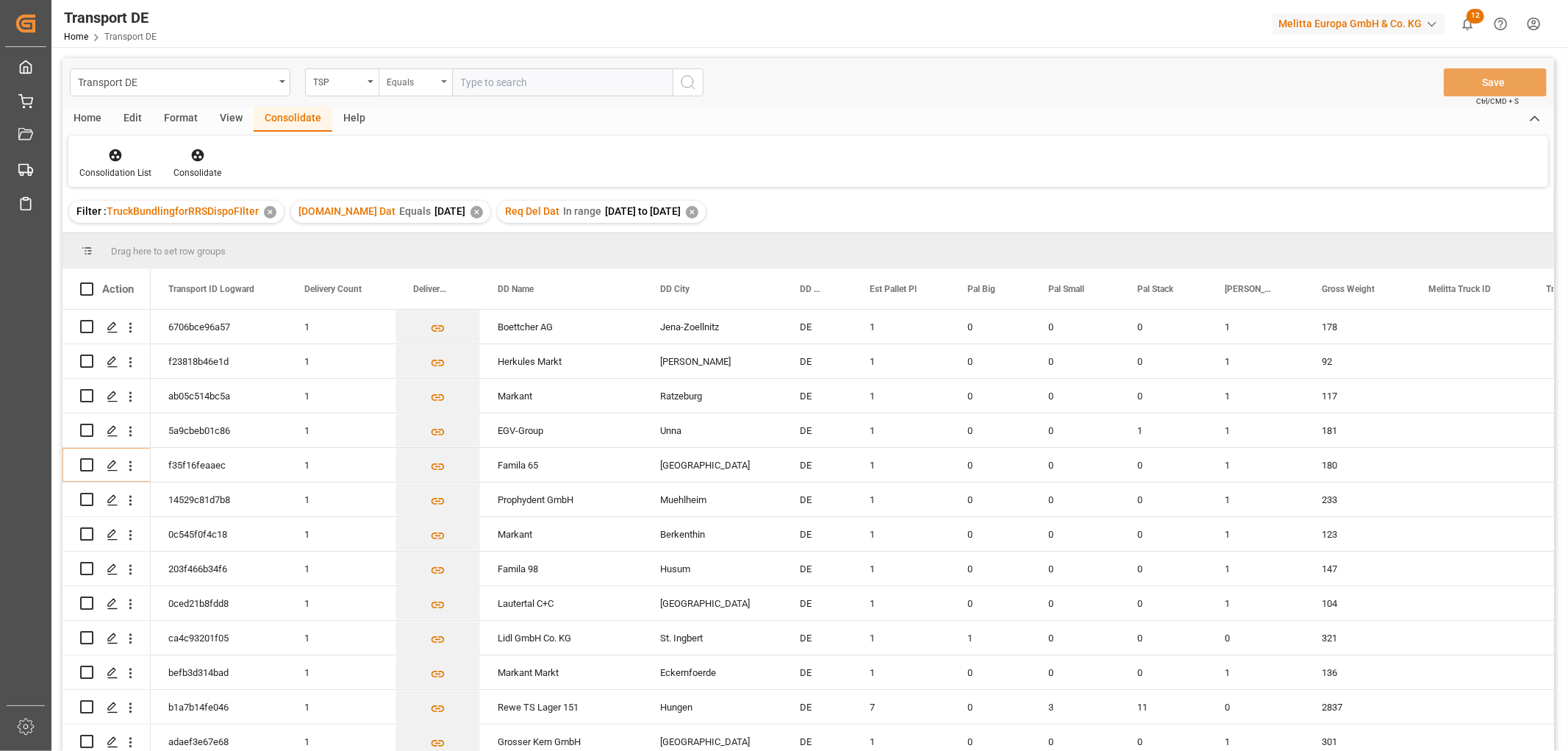
click at [413, 86] on div "Equals" at bounding box center [411, 80] width 50 height 17
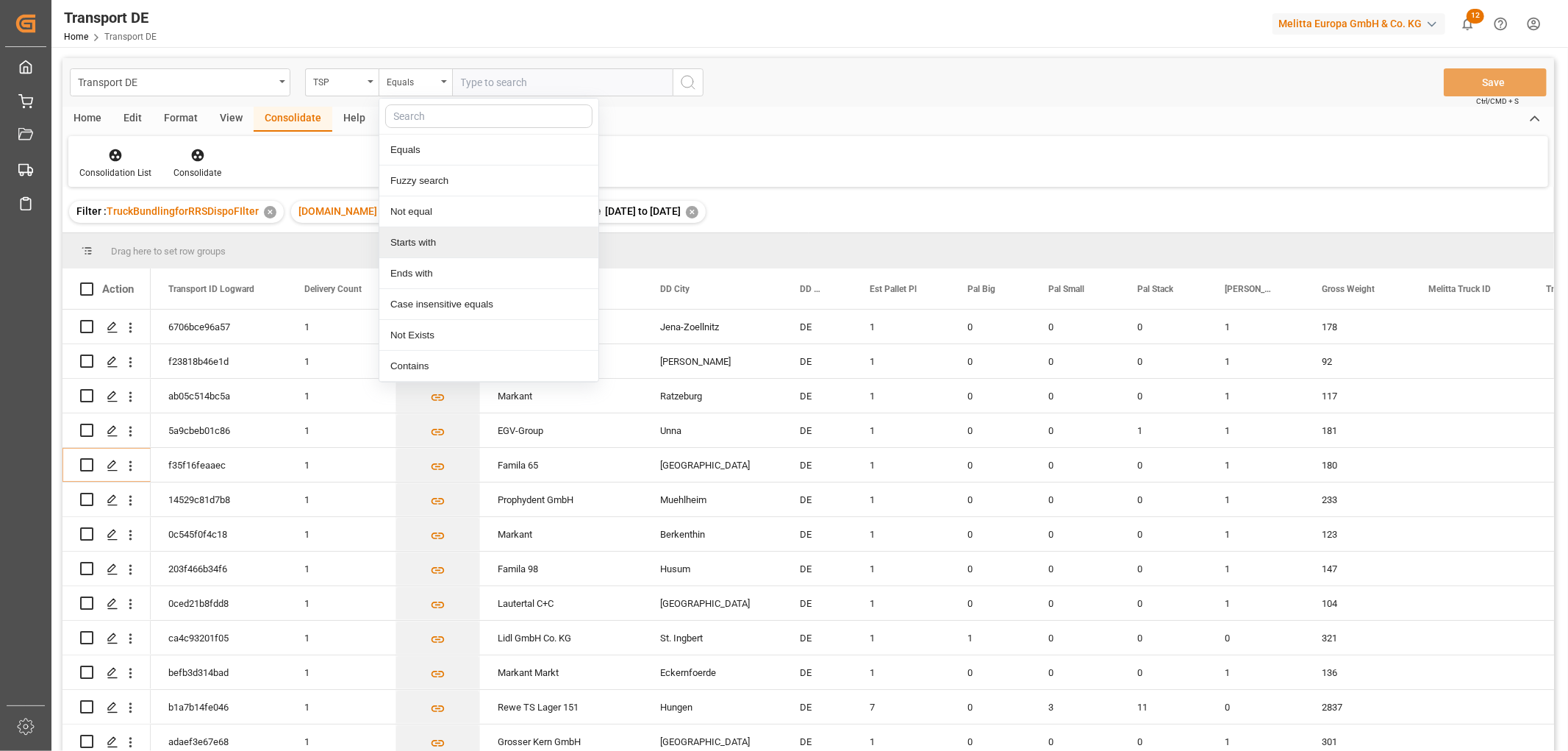
click at [426, 244] on div "Starts with" at bounding box center [489, 242] width 219 height 31
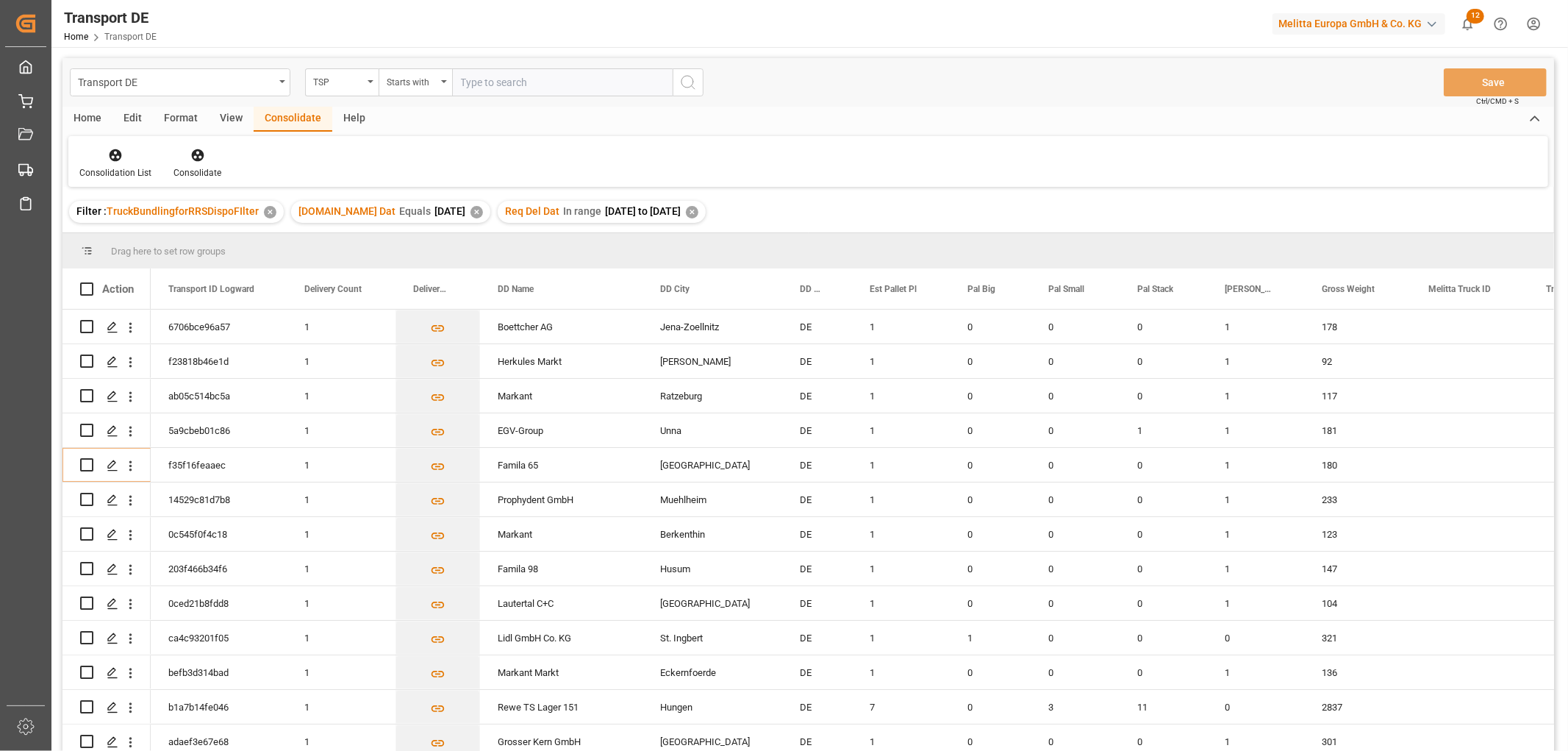
click at [473, 80] on input "text" at bounding box center [563, 82] width 221 height 28
type input "Moeller"
click at [688, 83] on icon "search button" at bounding box center [688, 82] width 17 height 17
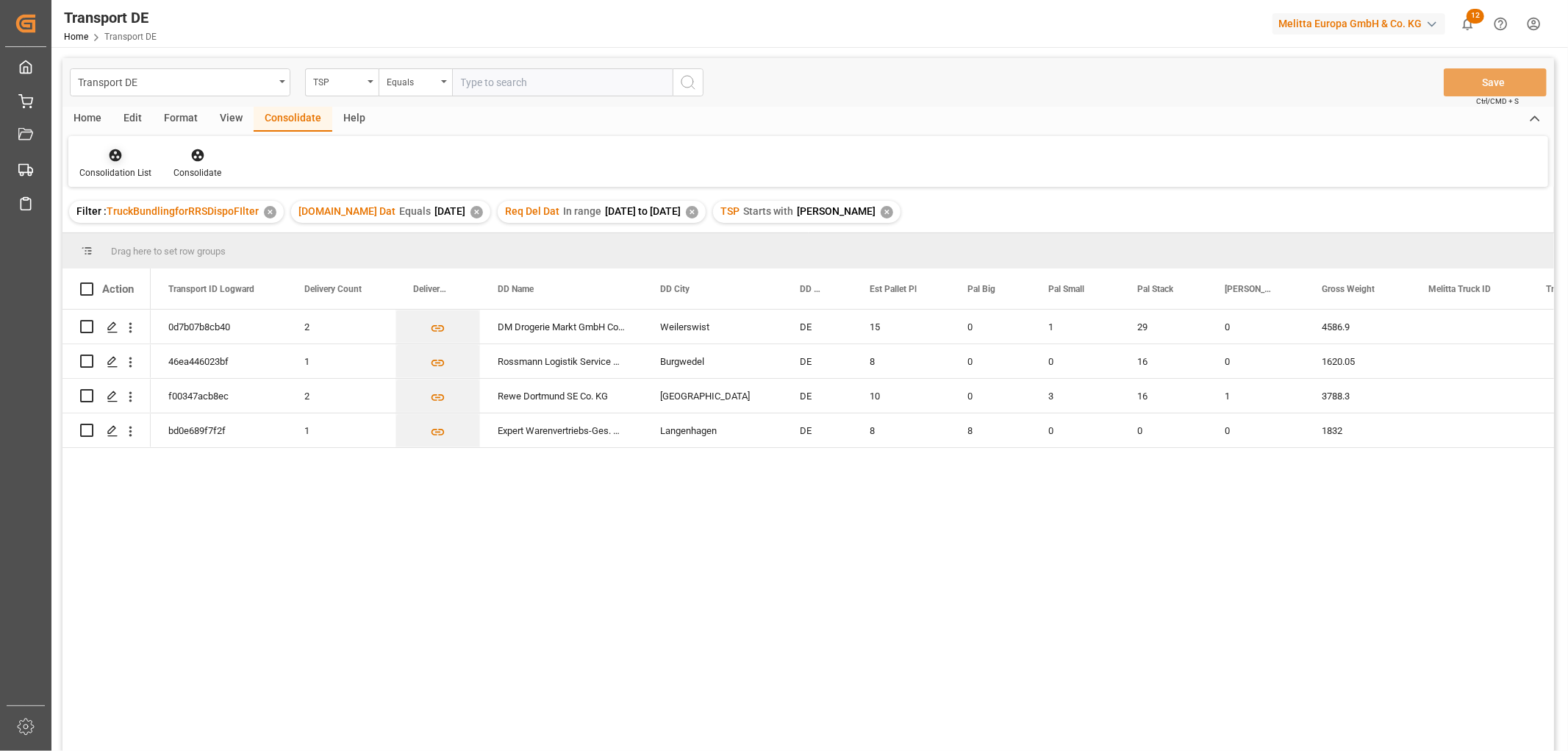
click at [113, 159] on icon at bounding box center [116, 155] width 13 height 13
click at [124, 239] on div "Transport DE TSP Equals Save Ctrl/CMD + S Home Edit Format View Consolidate Hel…" at bounding box center [808, 424] width 1492 height 731
click at [91, 324] on input "Press Space to toggle row selection (unchecked)" at bounding box center [87, 326] width 13 height 13
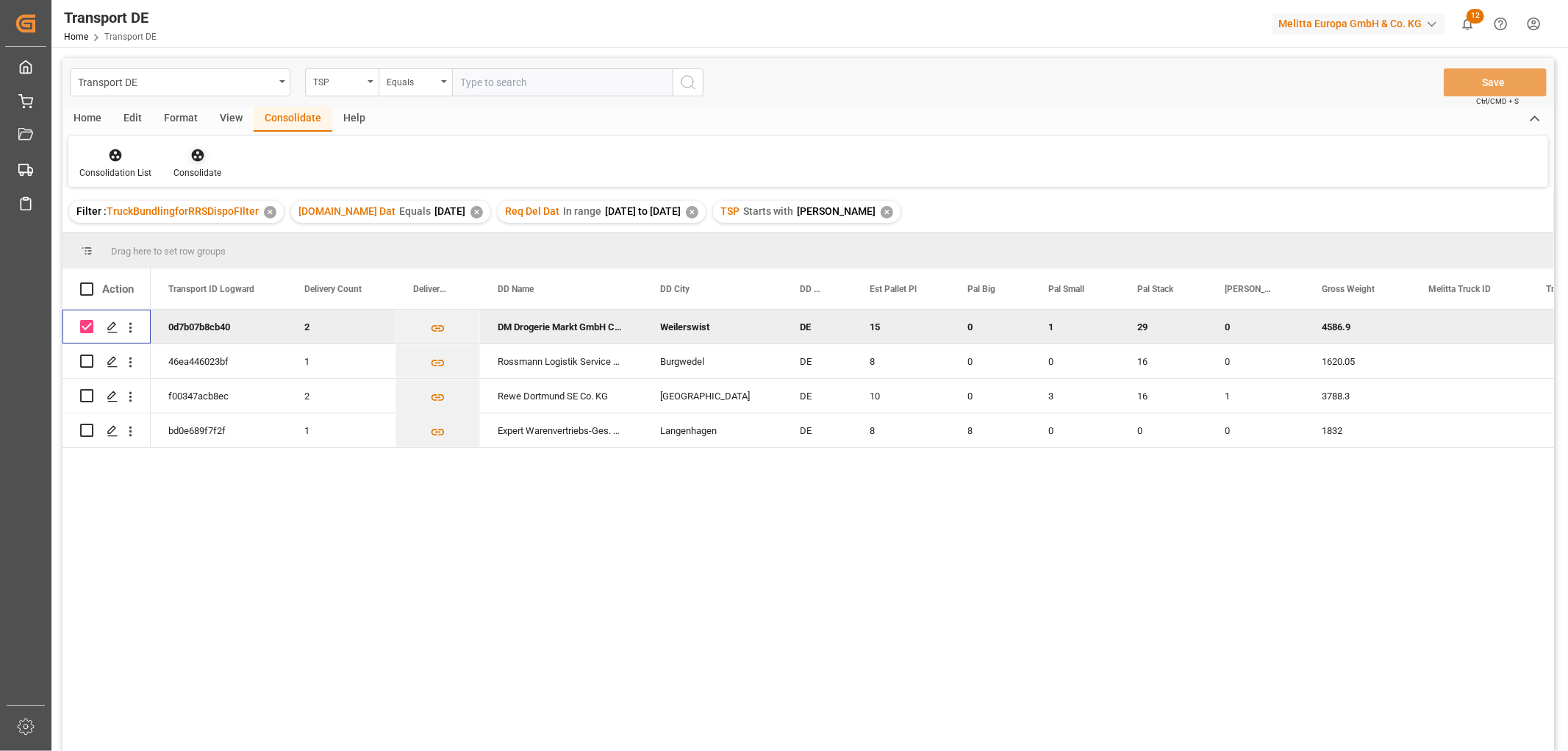
click at [195, 149] on icon at bounding box center [198, 155] width 13 height 13
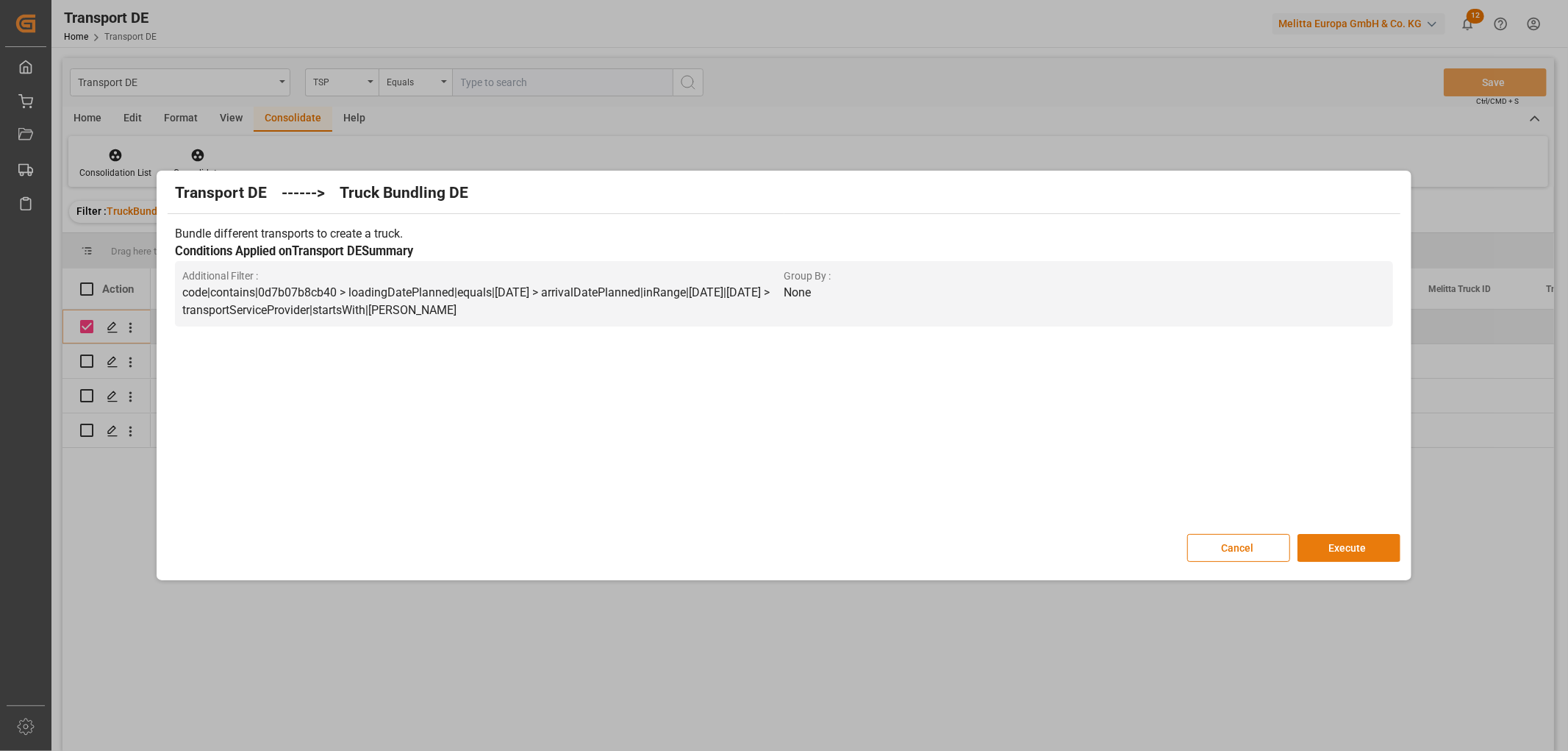
click at [1336, 548] on button "Execute" at bounding box center [1349, 547] width 103 height 28
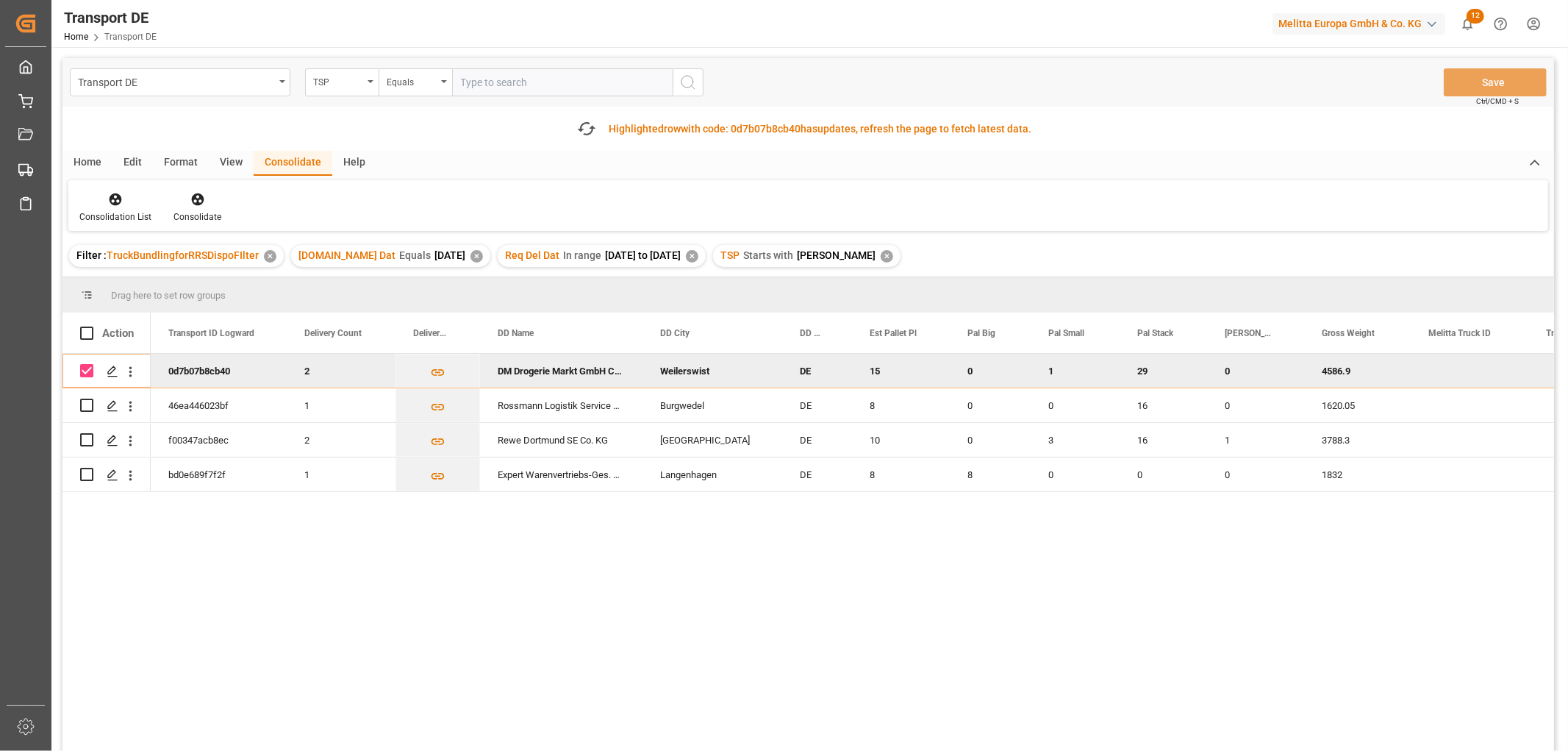
click at [89, 366] on input "Press Space to toggle row selection (checked)" at bounding box center [87, 370] width 13 height 13
checkbox input "false"
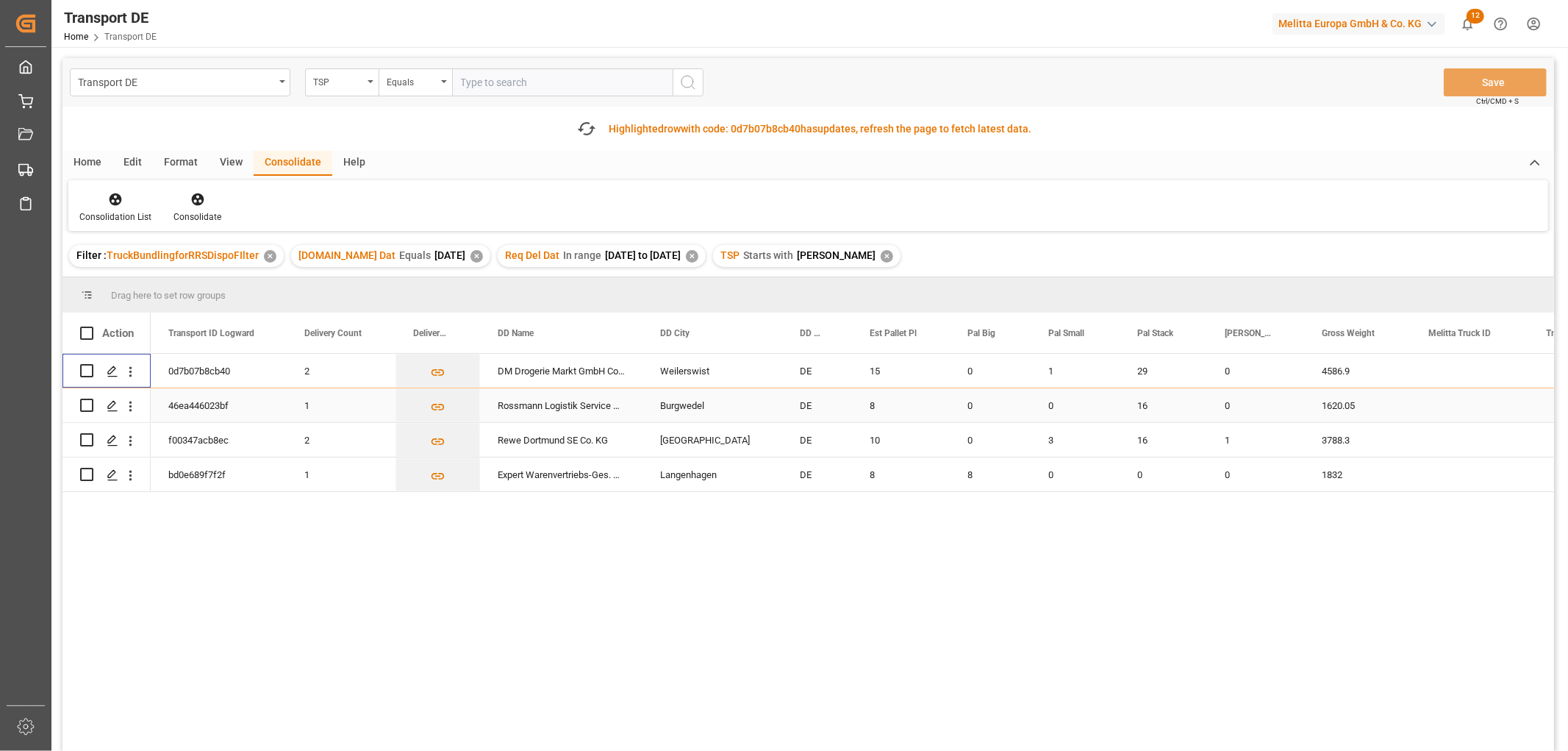
click at [88, 403] on input "Press Space to toggle row selection (unchecked)" at bounding box center [87, 405] width 13 height 13
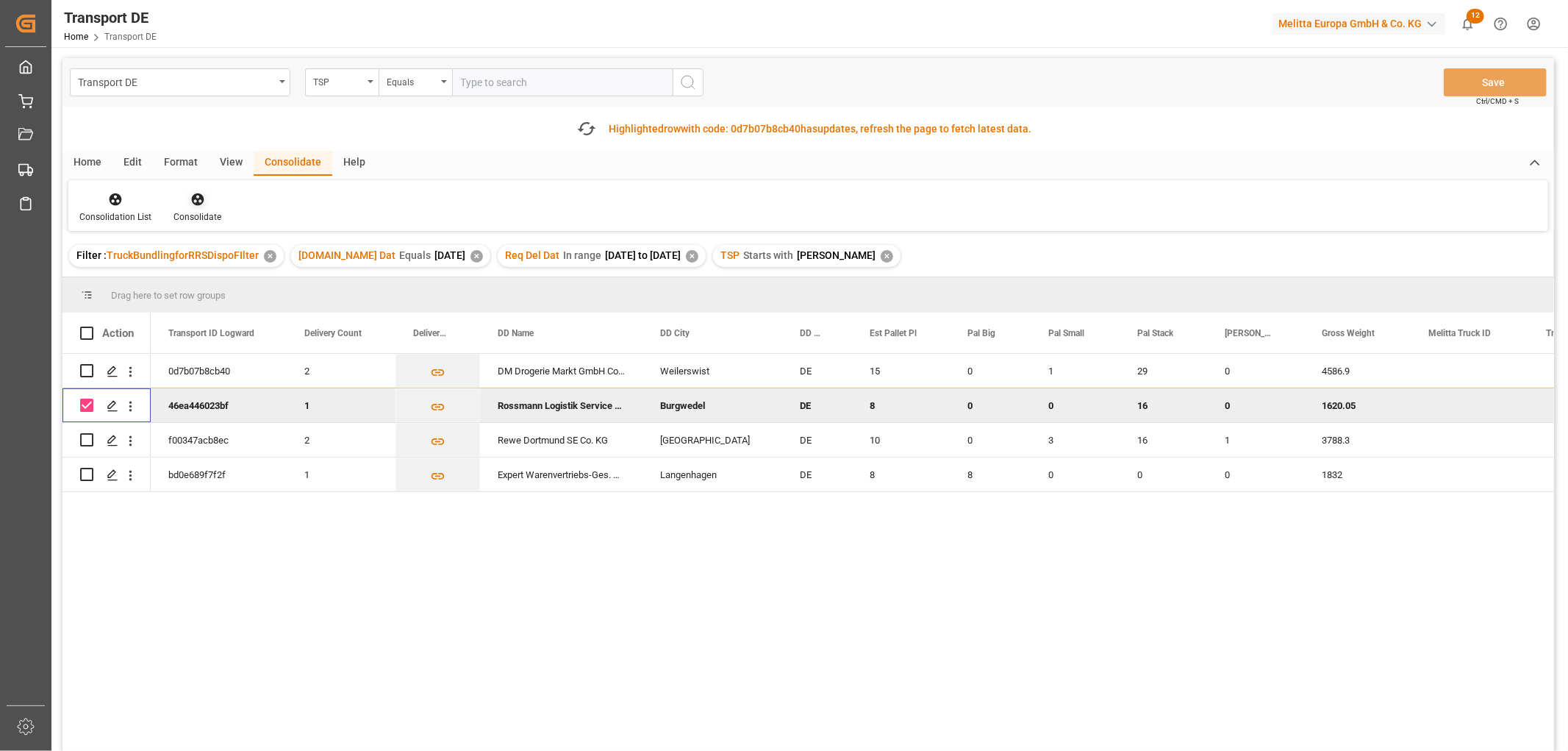
click at [192, 202] on icon at bounding box center [198, 199] width 15 height 15
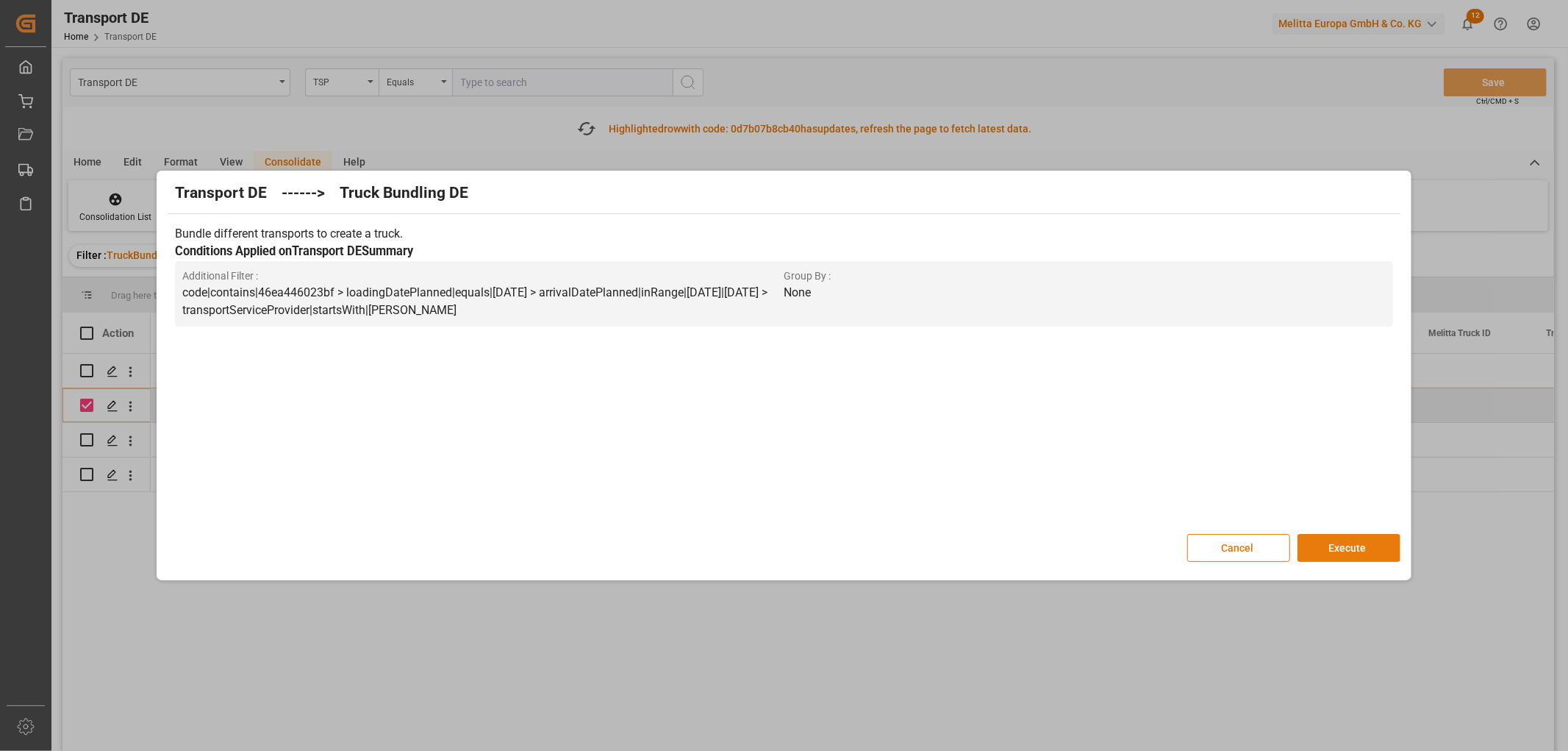
click at [1347, 542] on button "Execute" at bounding box center [1349, 547] width 103 height 28
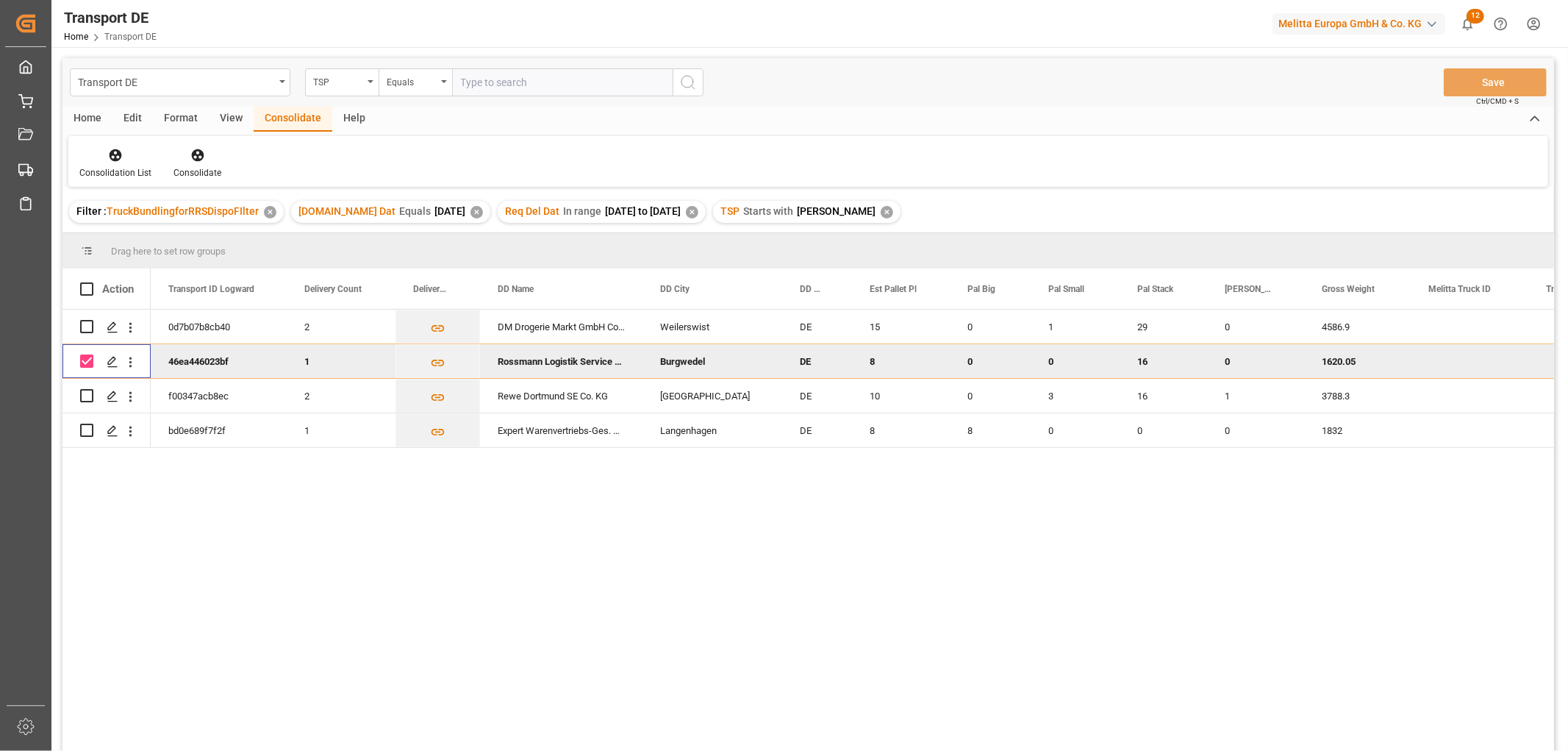
click at [89, 360] on input "Press Space to toggle row selection (checked)" at bounding box center [87, 361] width 13 height 13
checkbox input "false"
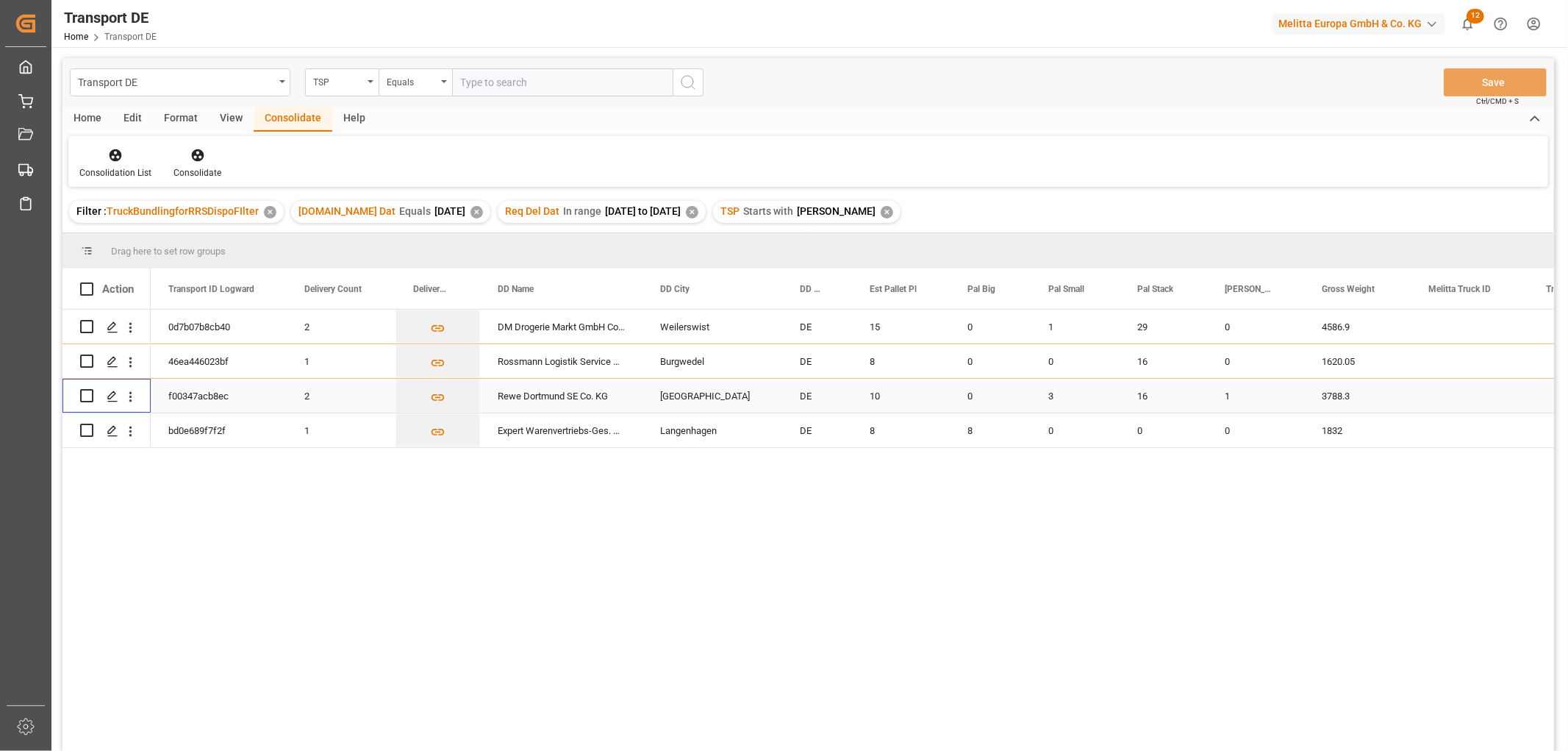
click at [88, 395] on input "Press Space to toggle row selection (unchecked)" at bounding box center [87, 396] width 13 height 13
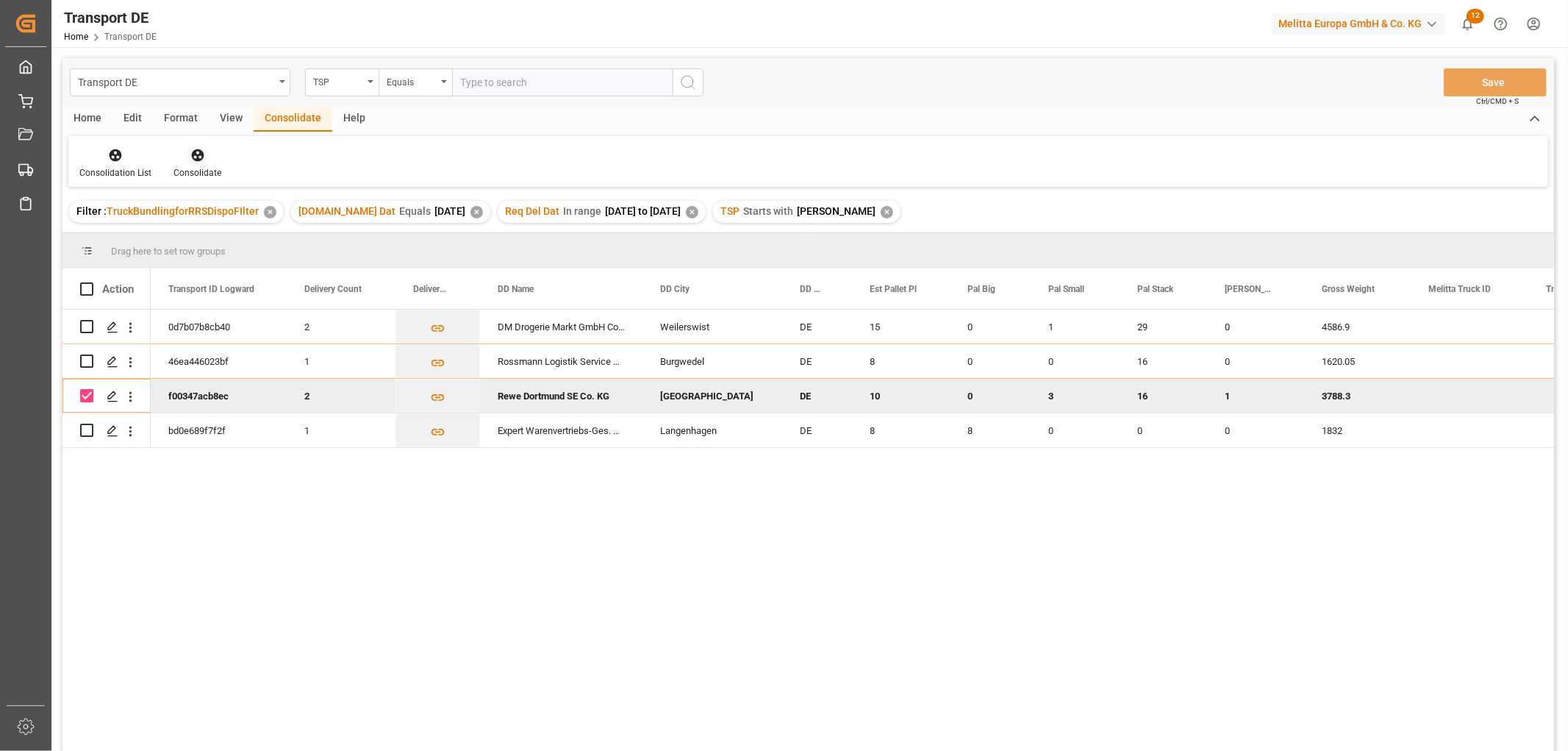
click at [197, 151] on icon at bounding box center [198, 155] width 13 height 13
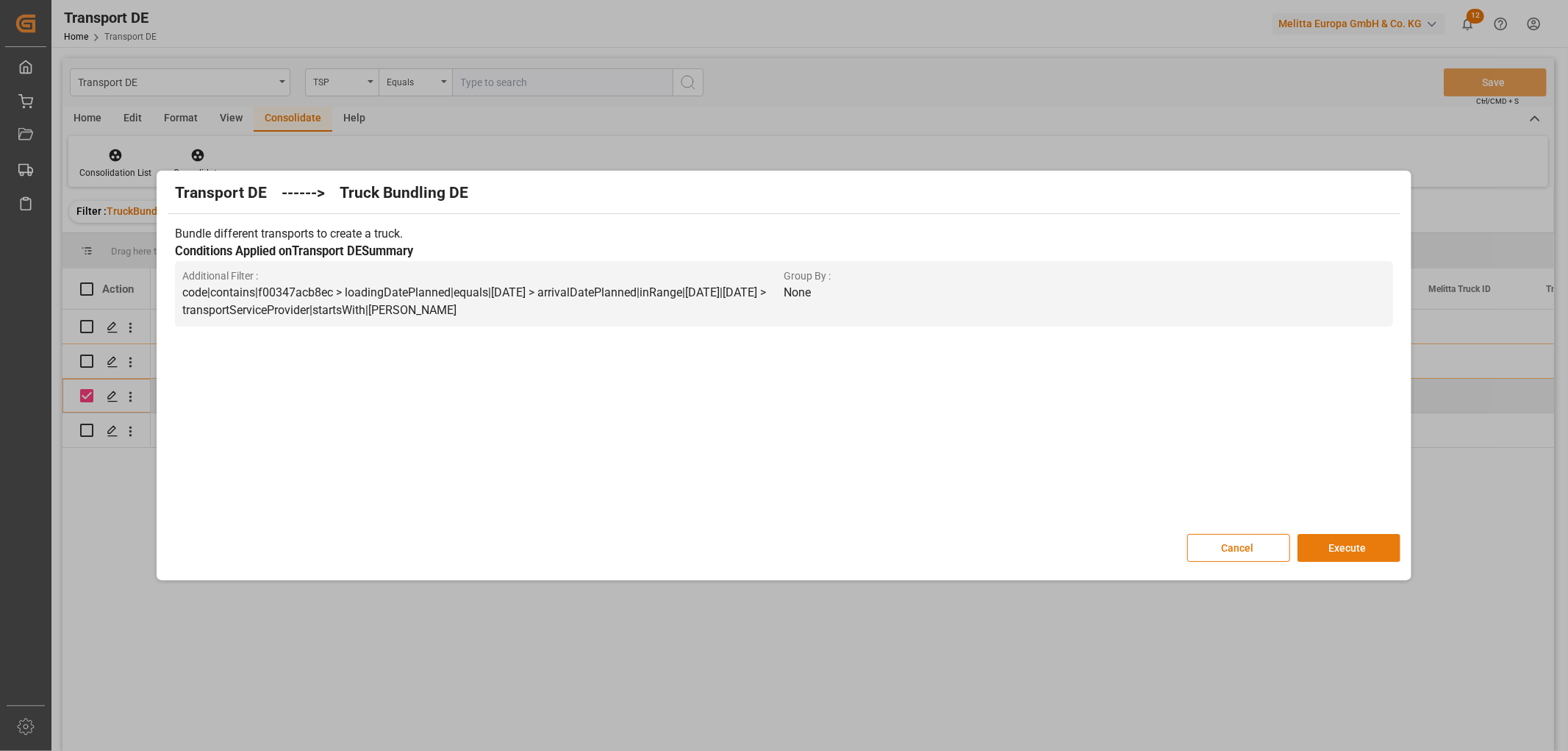
click at [1351, 544] on button "Execute" at bounding box center [1349, 547] width 103 height 28
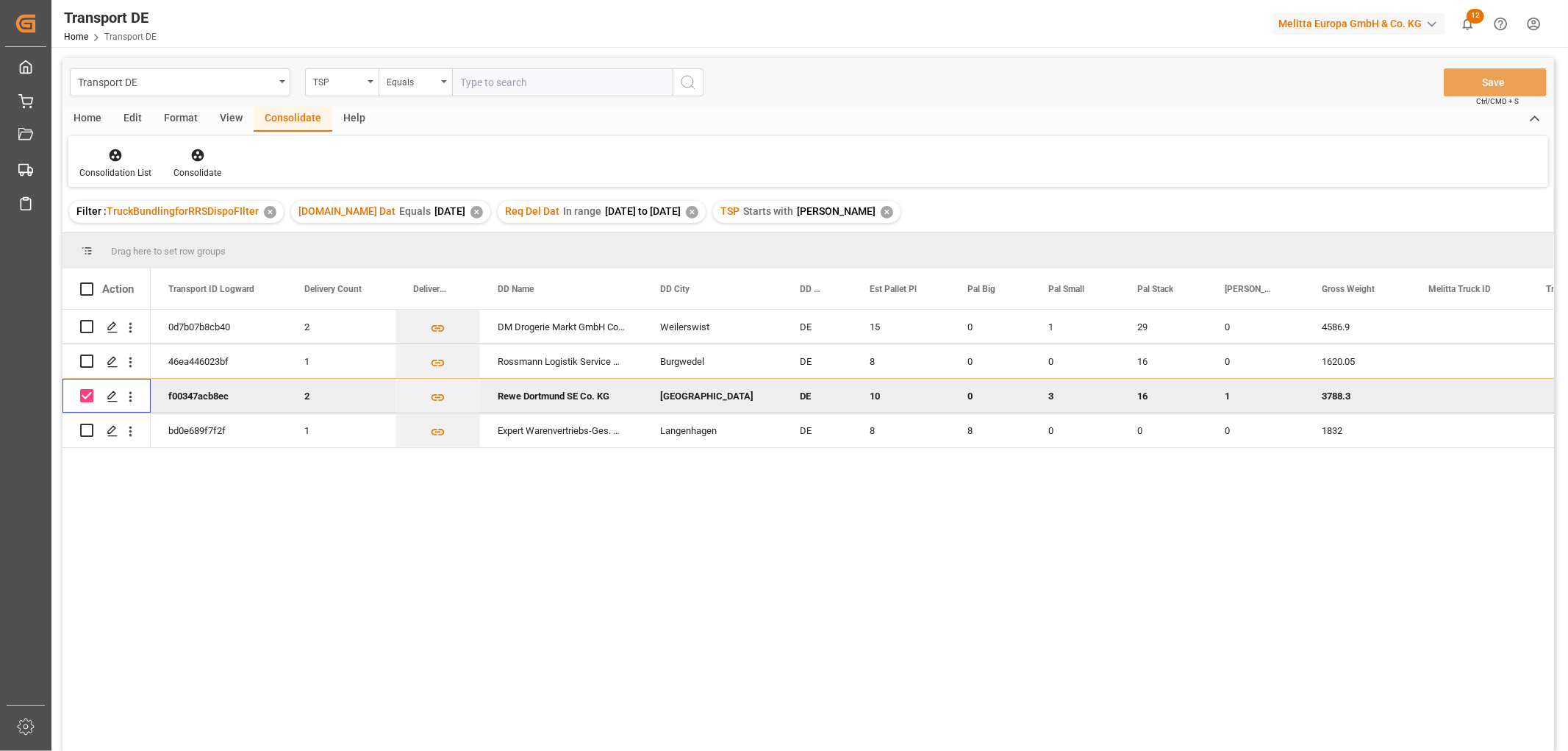
click at [84, 394] on input "Press Space to toggle row selection (checked)" at bounding box center [87, 396] width 13 height 13
checkbox input "false"
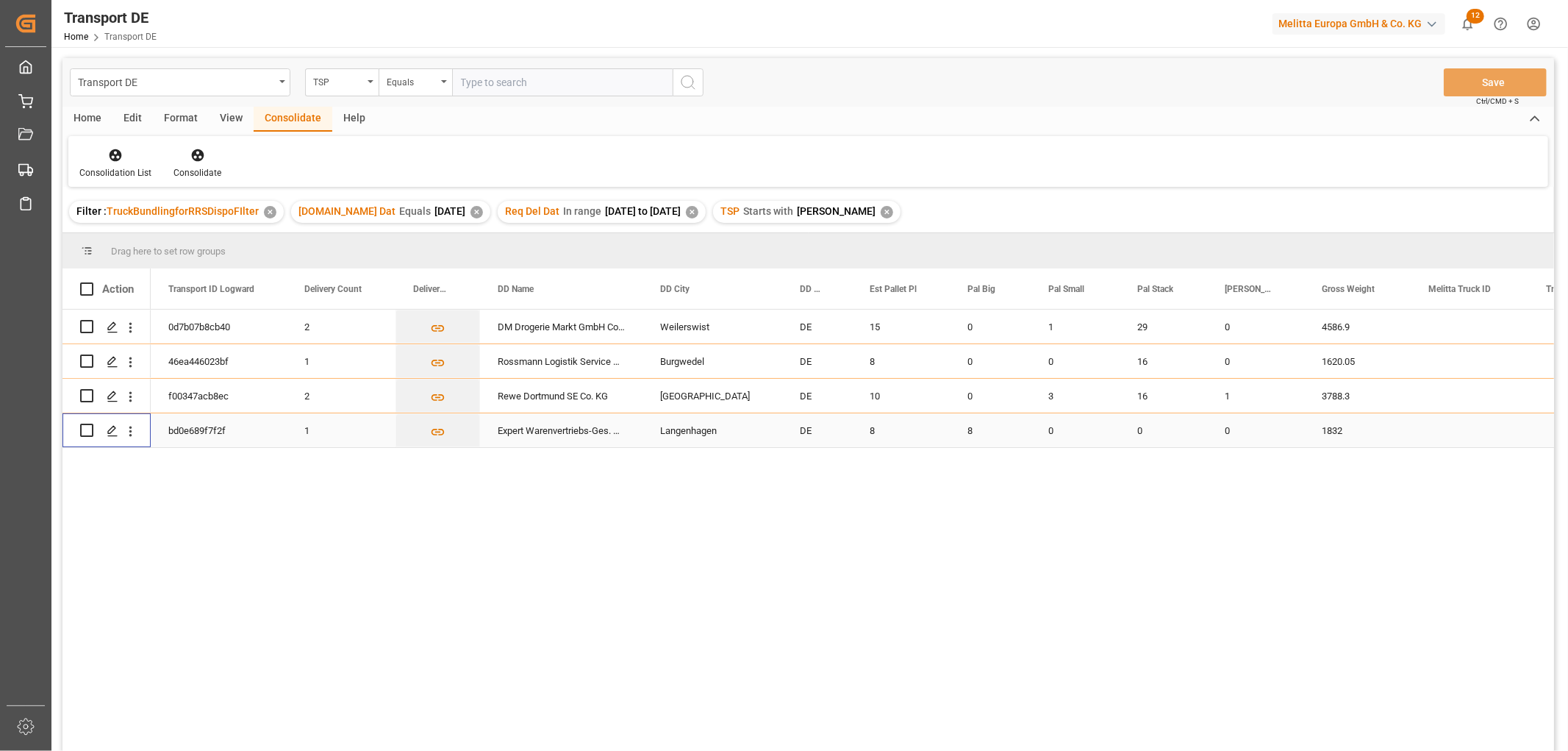
click at [90, 430] on input "Press Space to toggle row selection (unchecked)" at bounding box center [87, 429] width 13 height 13
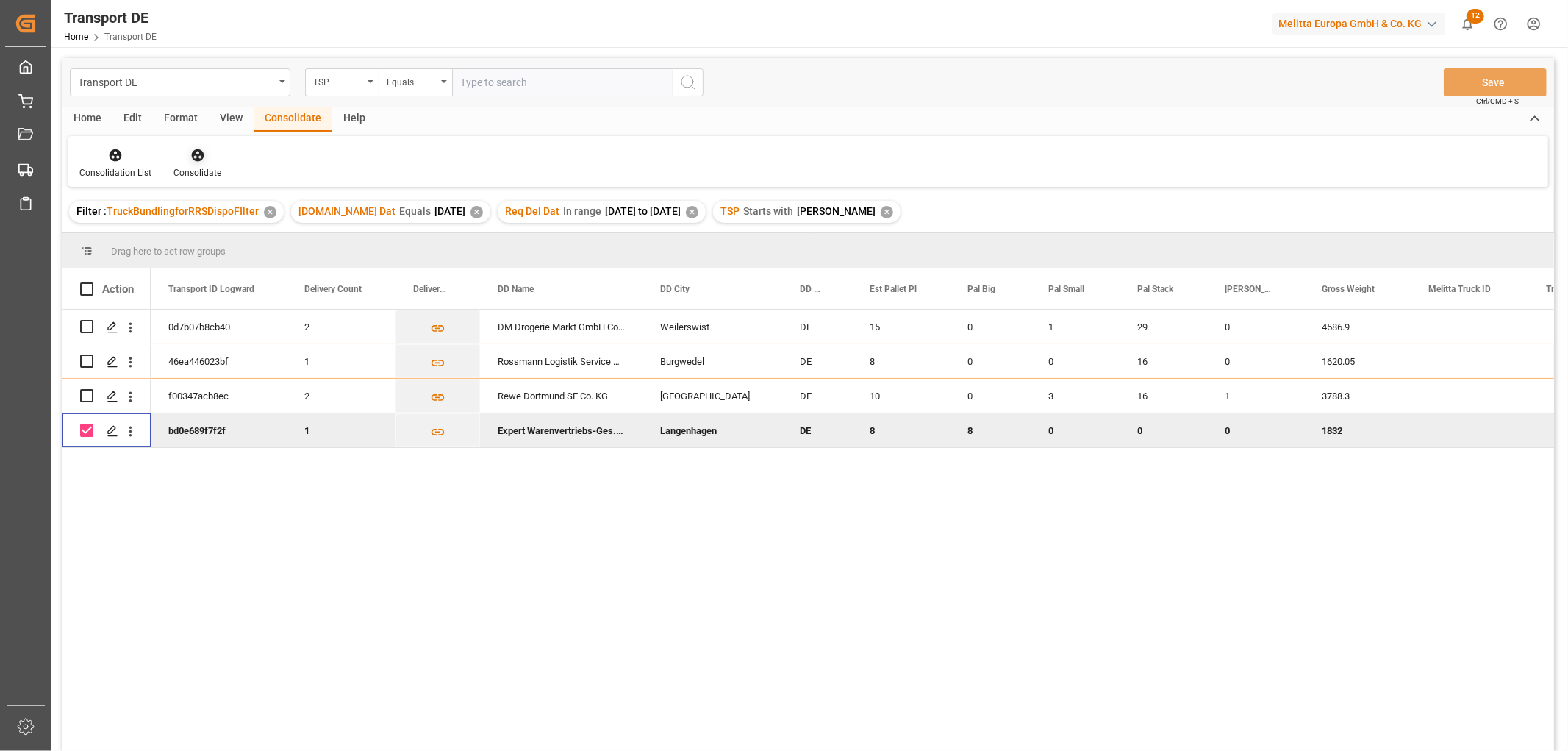
click at [191, 153] on icon at bounding box center [198, 155] width 13 height 13
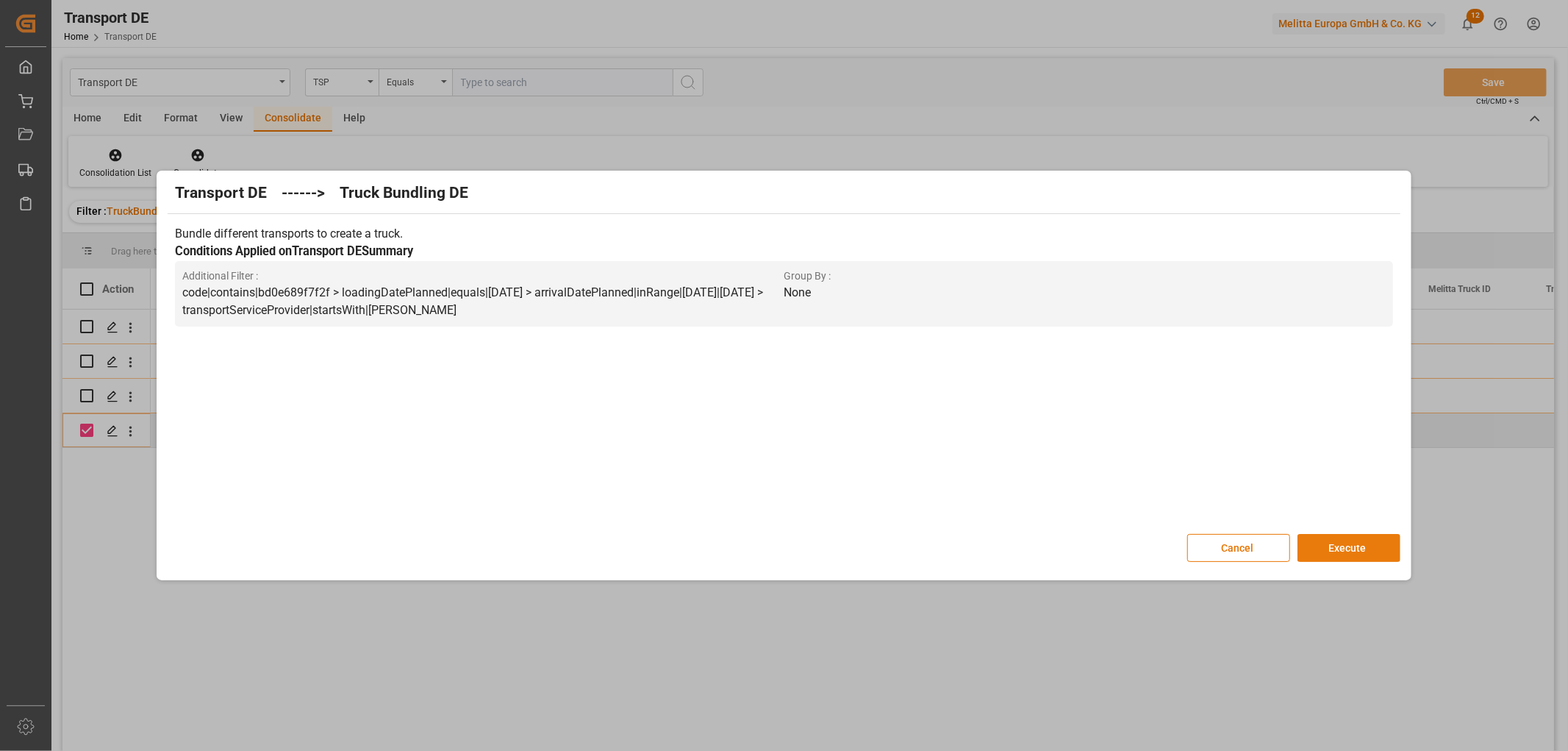
click at [1341, 542] on button "Execute" at bounding box center [1349, 547] width 103 height 28
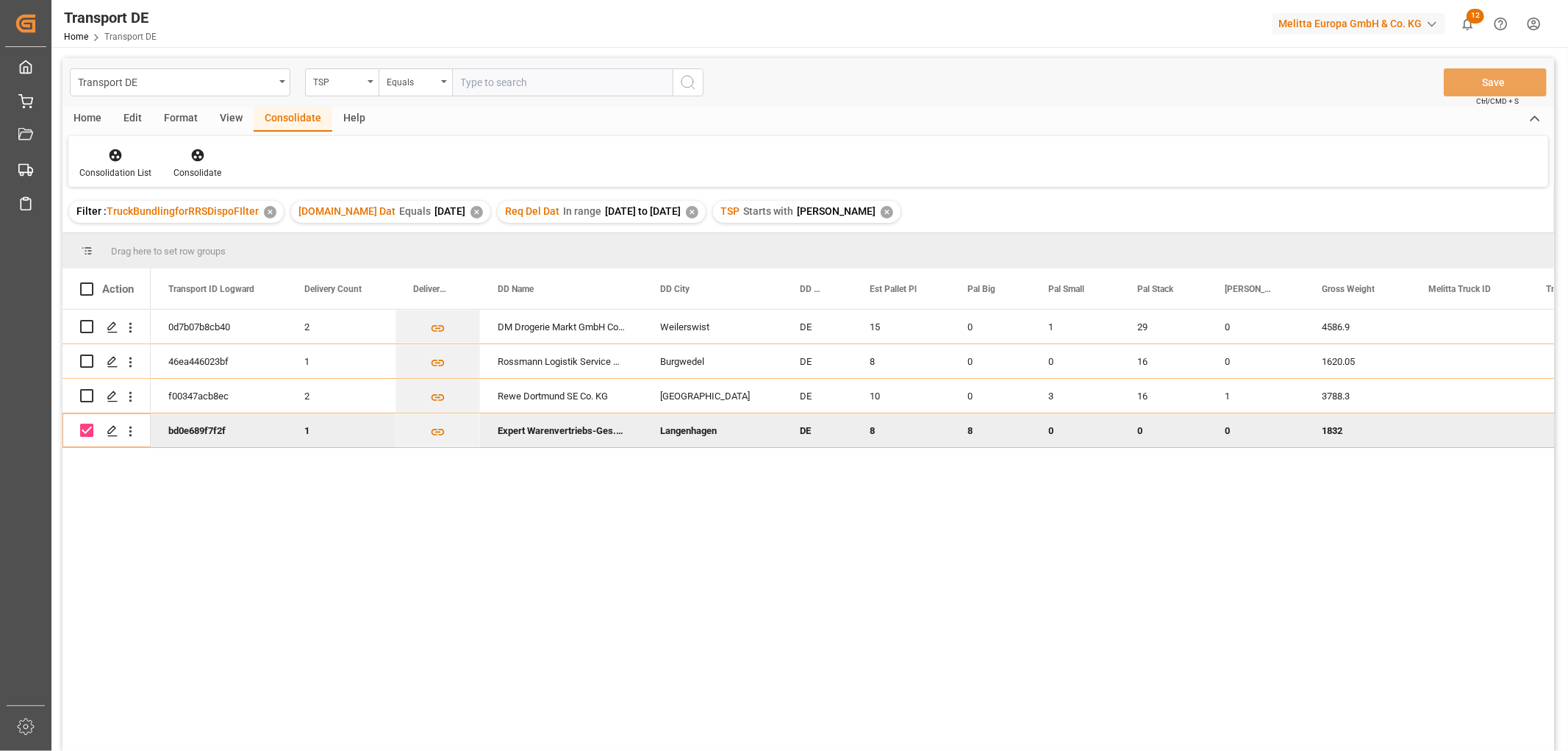
click at [84, 434] on input "Press Space to toggle row selection (checked)" at bounding box center [87, 429] width 13 height 13
checkbox input "false"
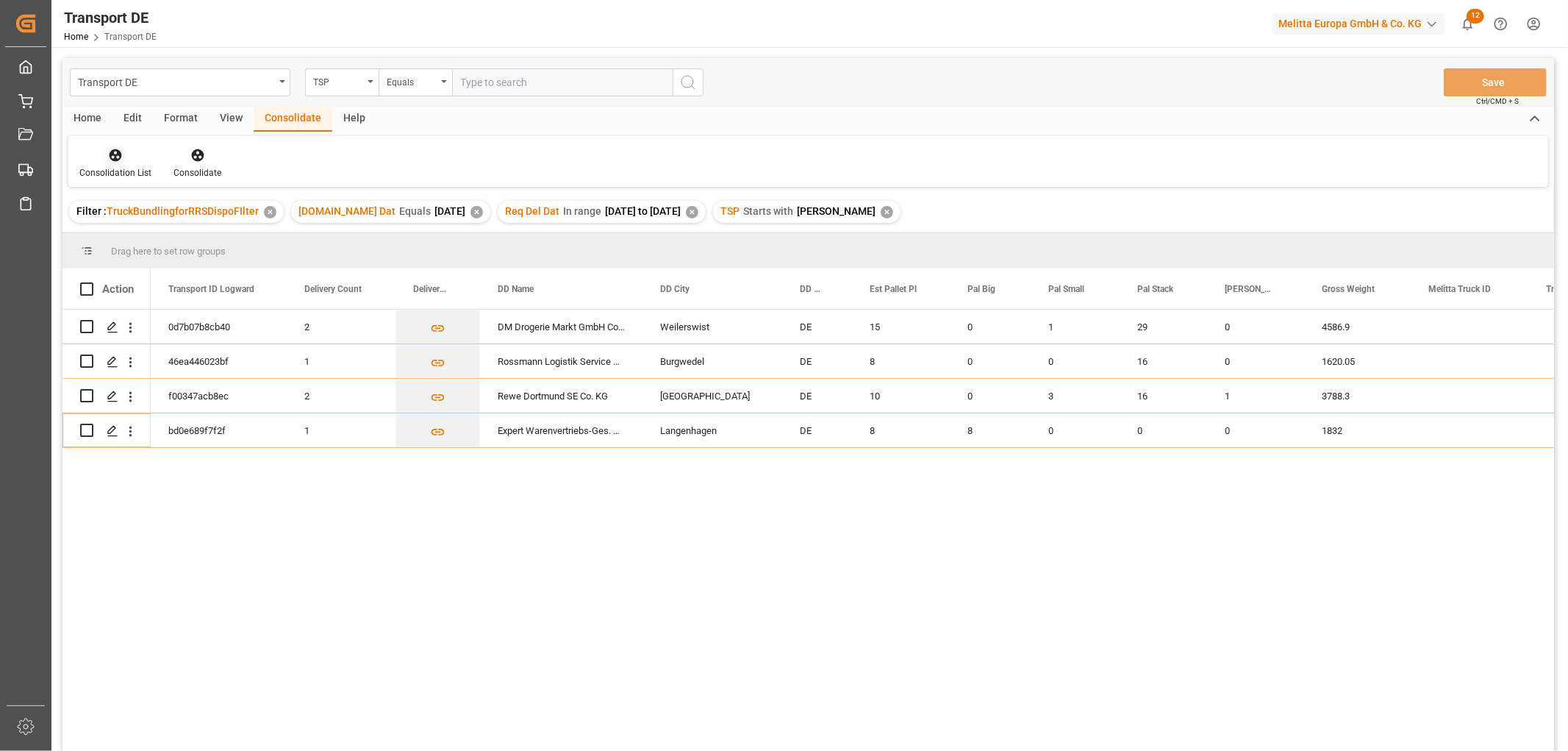
click at [110, 155] on icon at bounding box center [116, 155] width 13 height 13
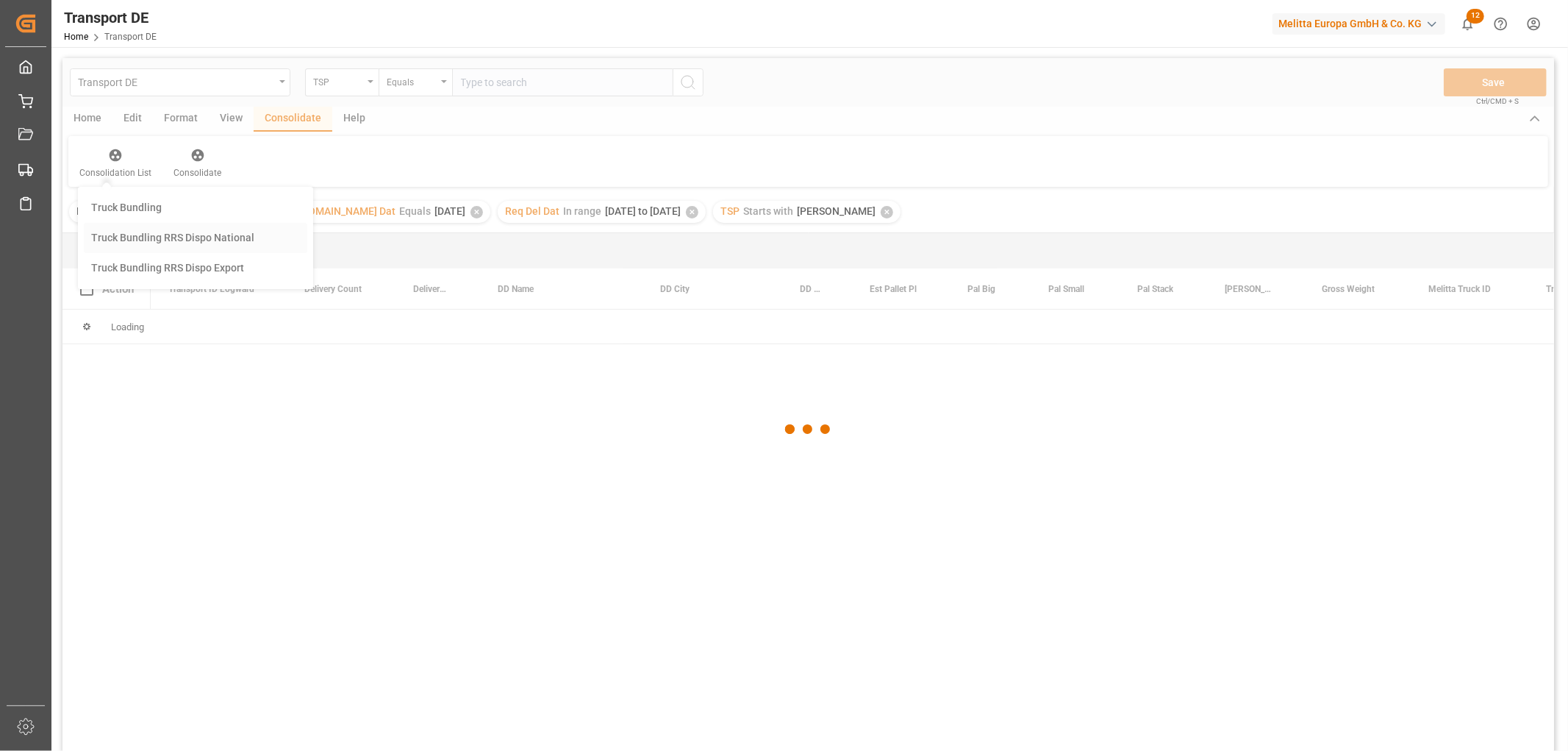
click at [123, 236] on div "Transport DE TSP Equals Save Ctrl/CMD + S Home Edit Format View Consolidate Hel…" at bounding box center [808, 424] width 1492 height 731
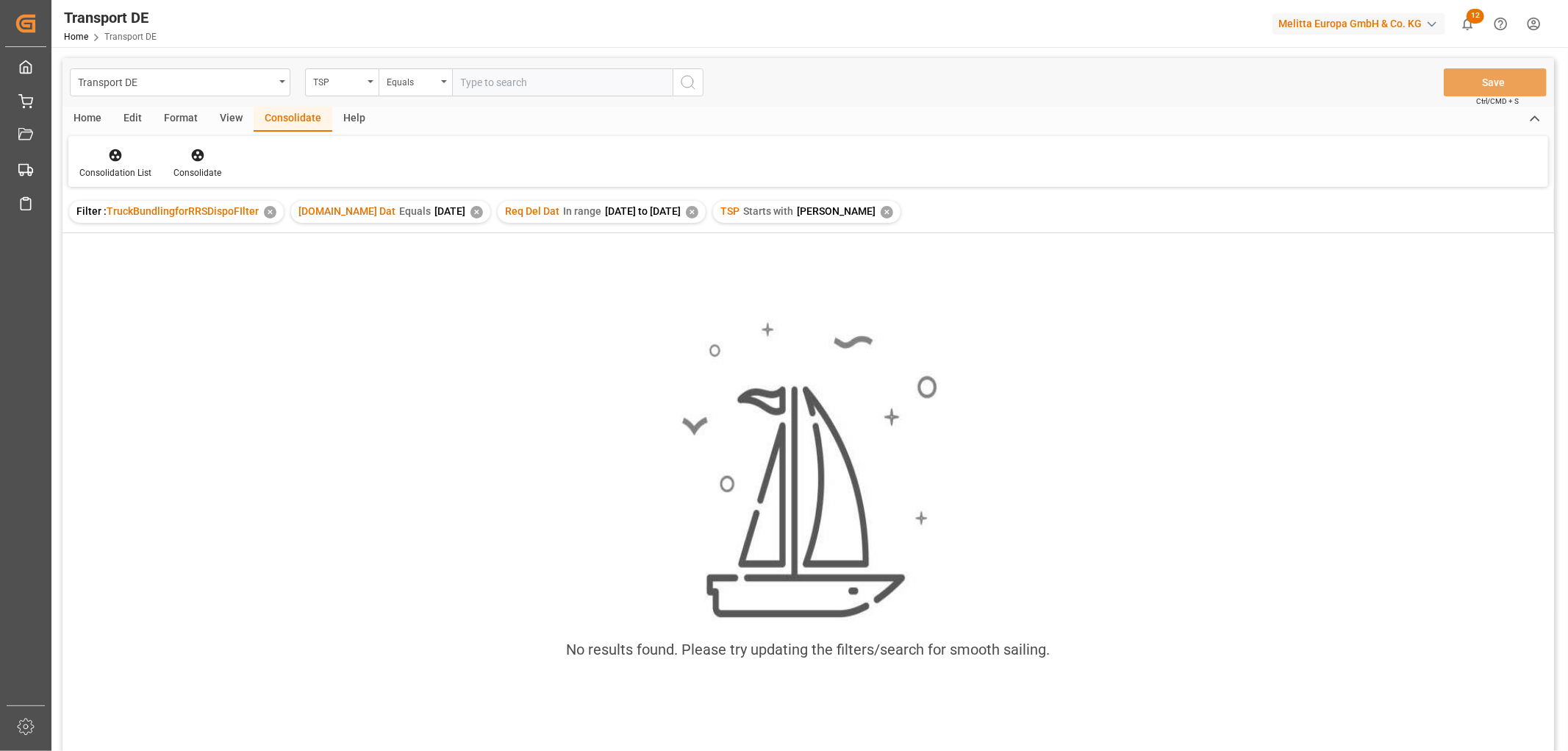
click at [881, 214] on div "✕" at bounding box center [887, 212] width 13 height 13
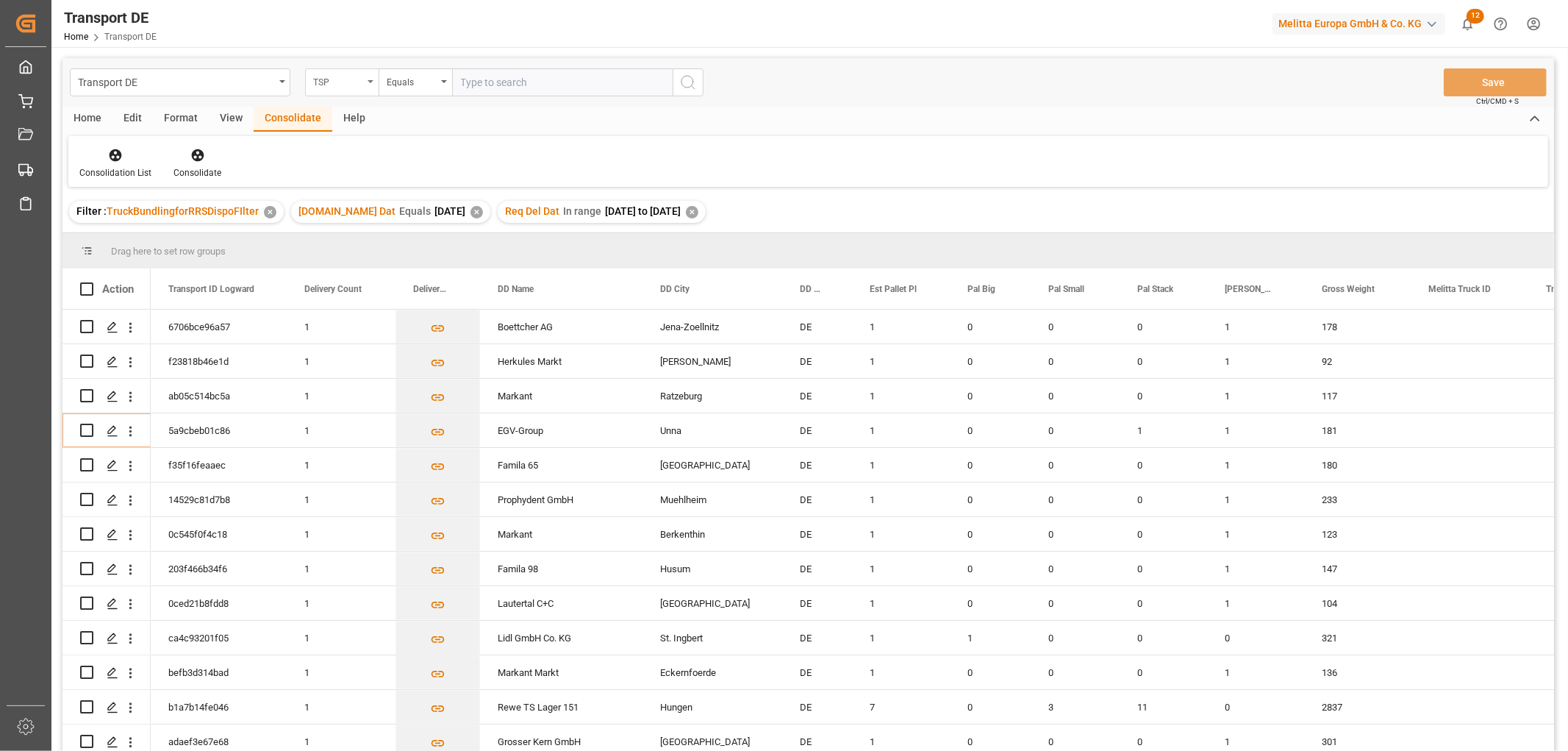
click at [336, 76] on div "TSP" at bounding box center [337, 80] width 50 height 17
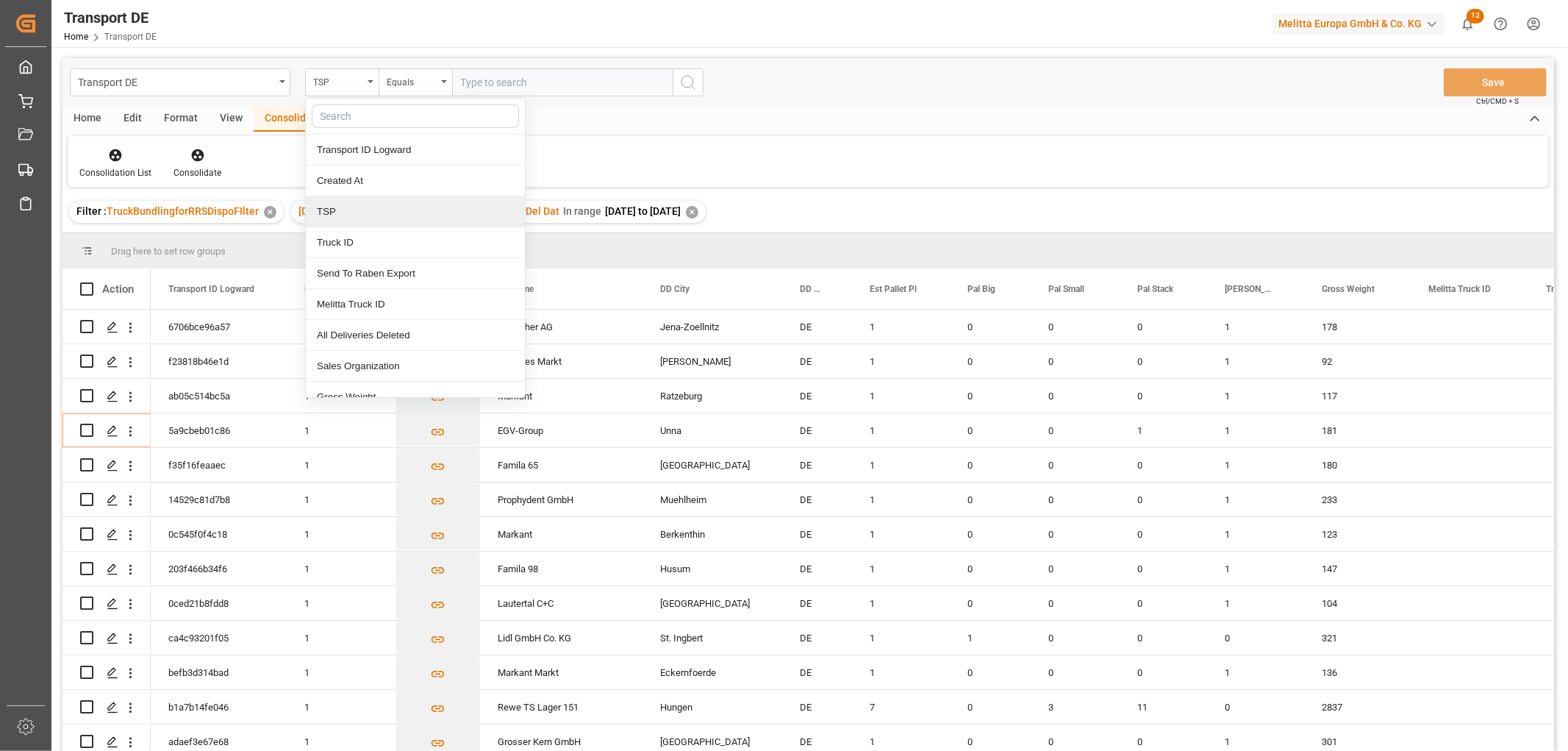
click at [326, 206] on div "TSP" at bounding box center [415, 211] width 219 height 31
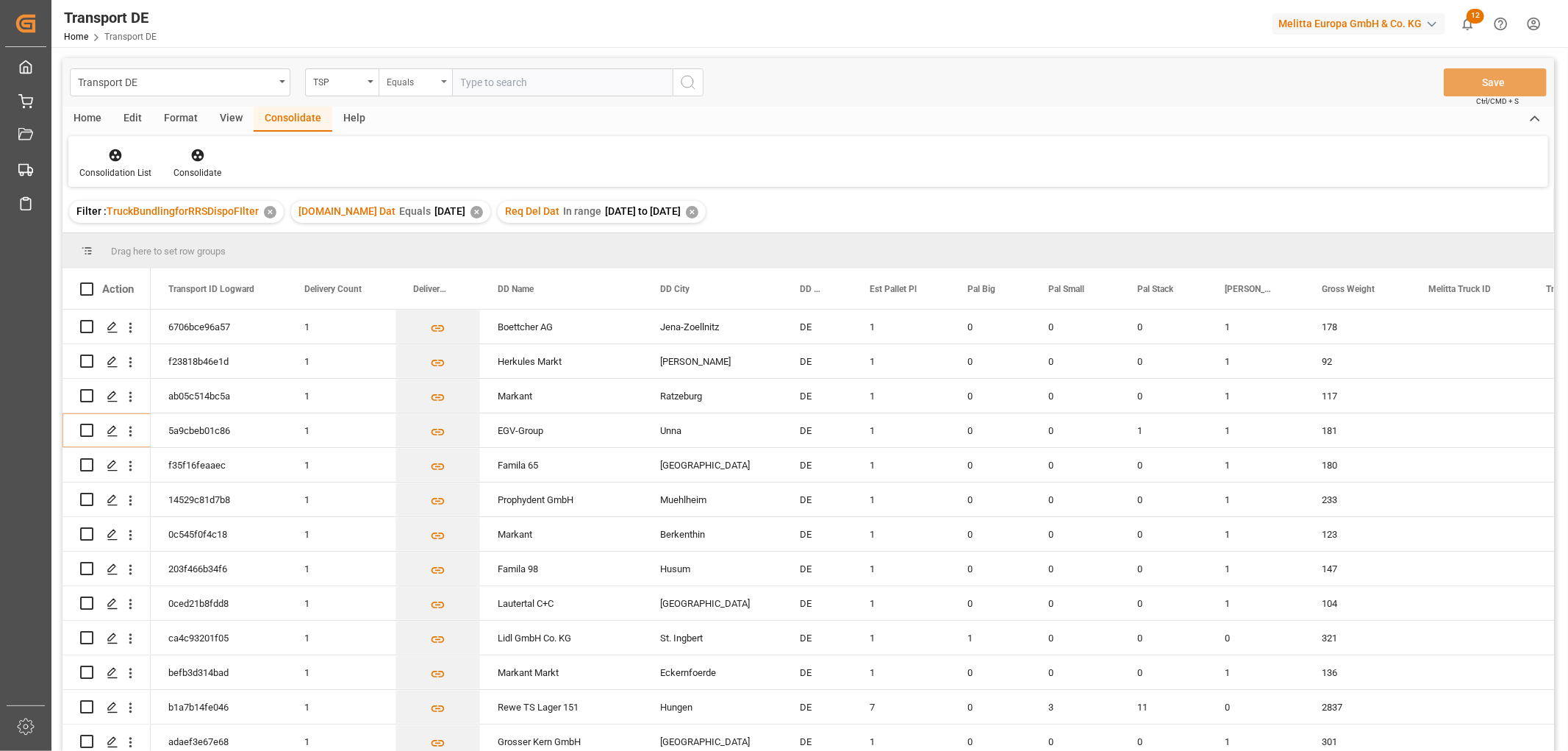
click at [407, 76] on div "Equals" at bounding box center [411, 80] width 50 height 17
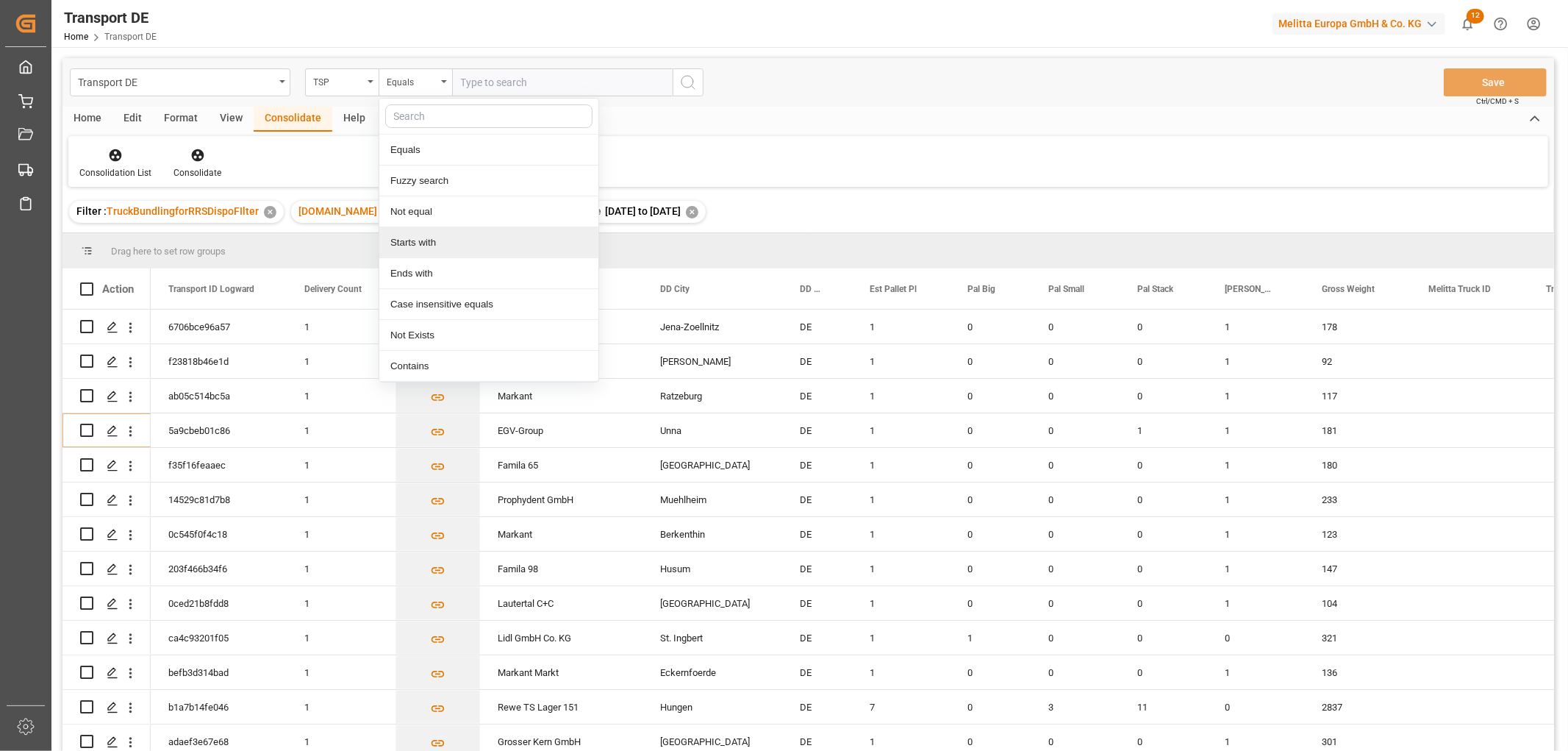
click at [404, 245] on div "Starts with" at bounding box center [489, 242] width 219 height 31
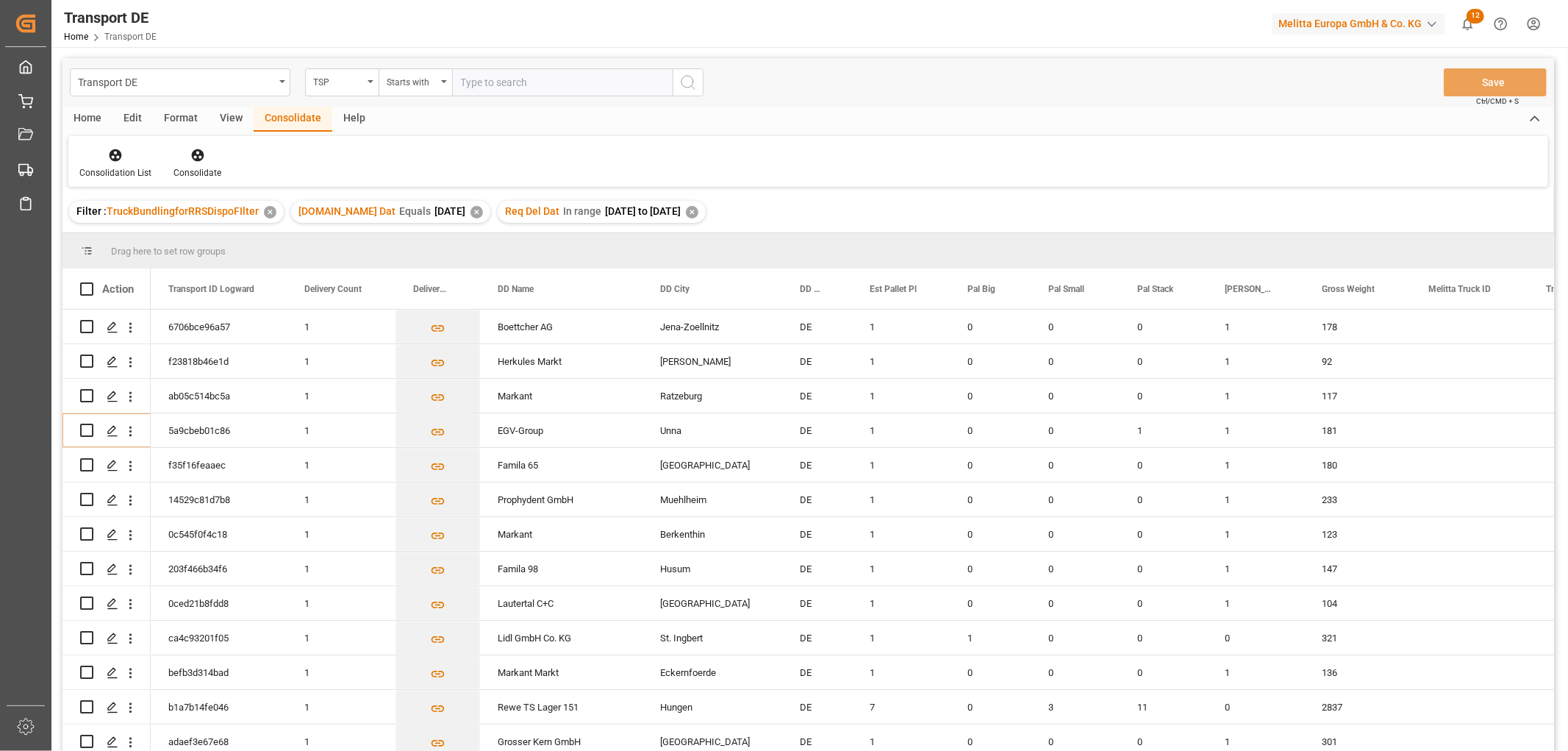
click at [482, 83] on input "text" at bounding box center [563, 82] width 221 height 28
type input "Hartmann"
click at [686, 81] on icon "search button" at bounding box center [688, 82] width 17 height 17
click at [114, 158] on icon at bounding box center [116, 155] width 13 height 13
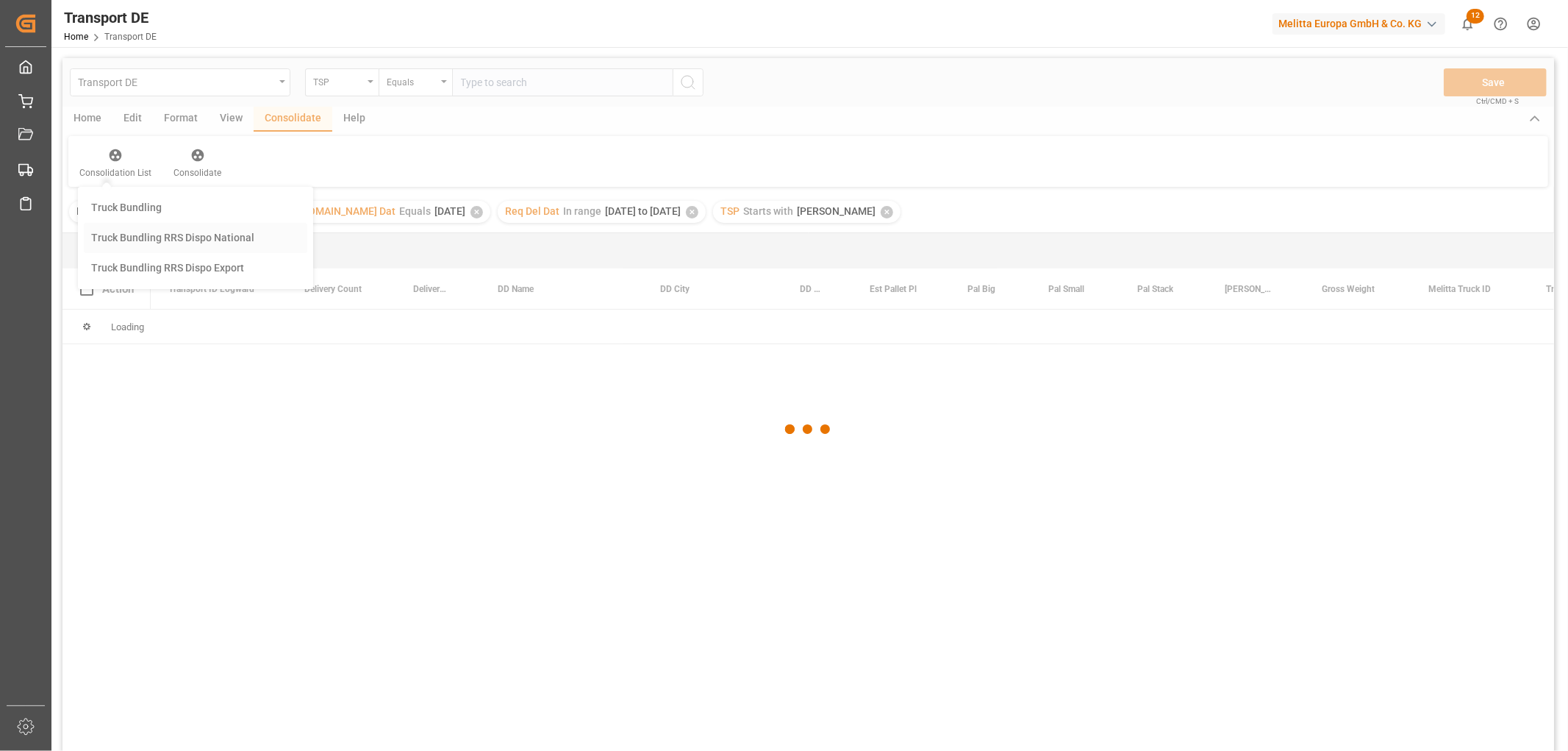
click at [133, 239] on div "Transport DE TSP Equals Save Ctrl/CMD + S Home Edit Format View Consolidate Hel…" at bounding box center [808, 424] width 1492 height 731
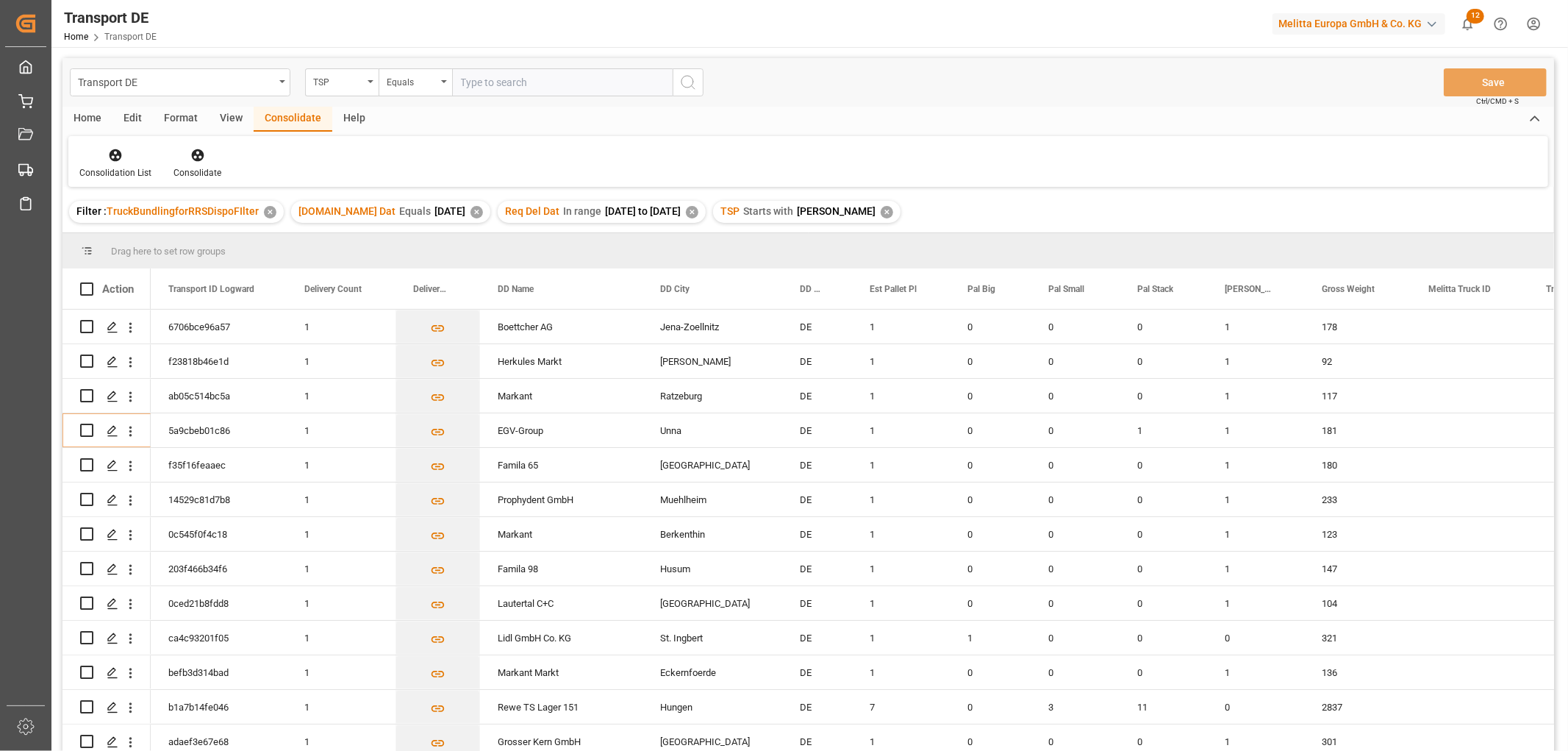
click at [91, 117] on div "Home" at bounding box center [87, 119] width 50 height 25
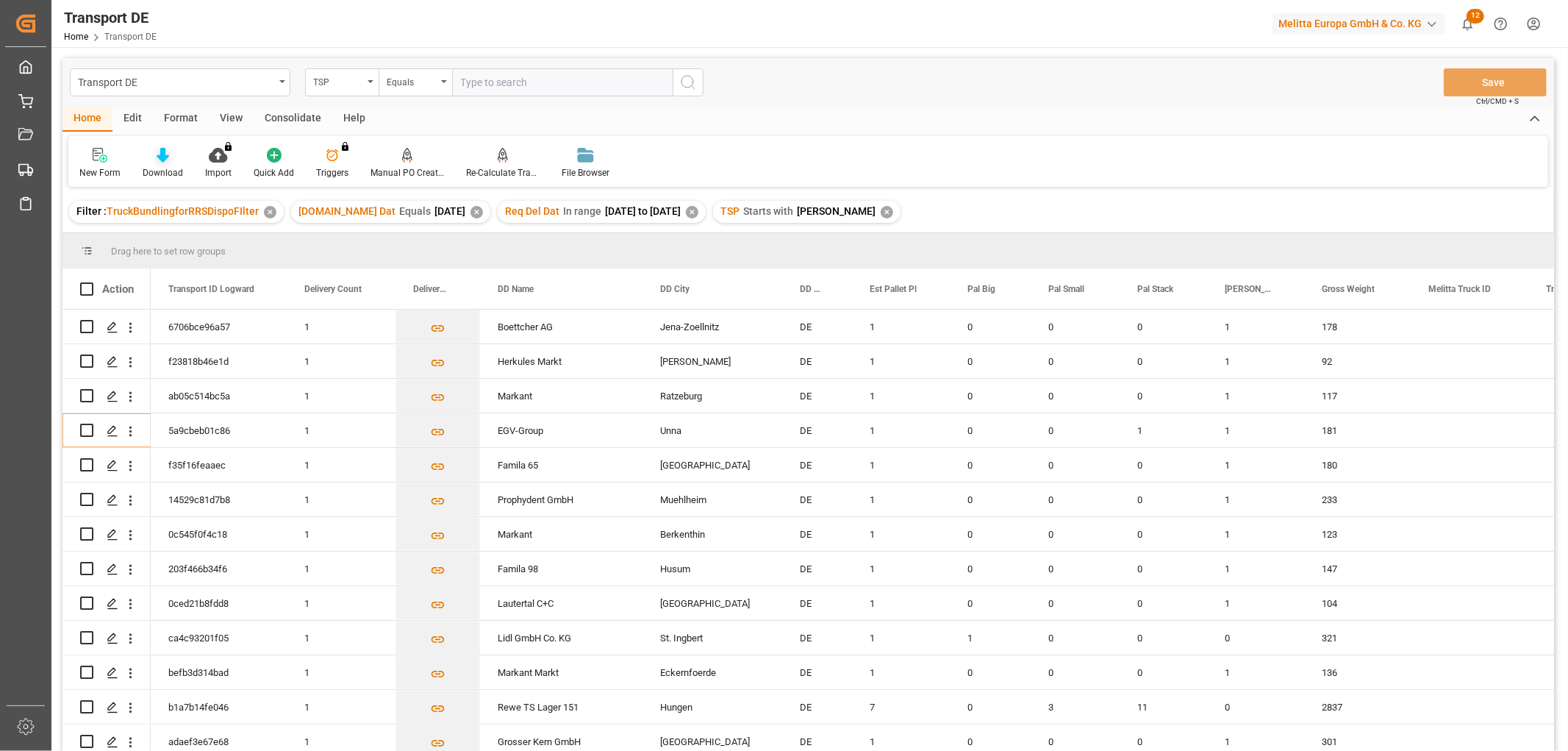
click at [159, 155] on icon at bounding box center [163, 155] width 13 height 15
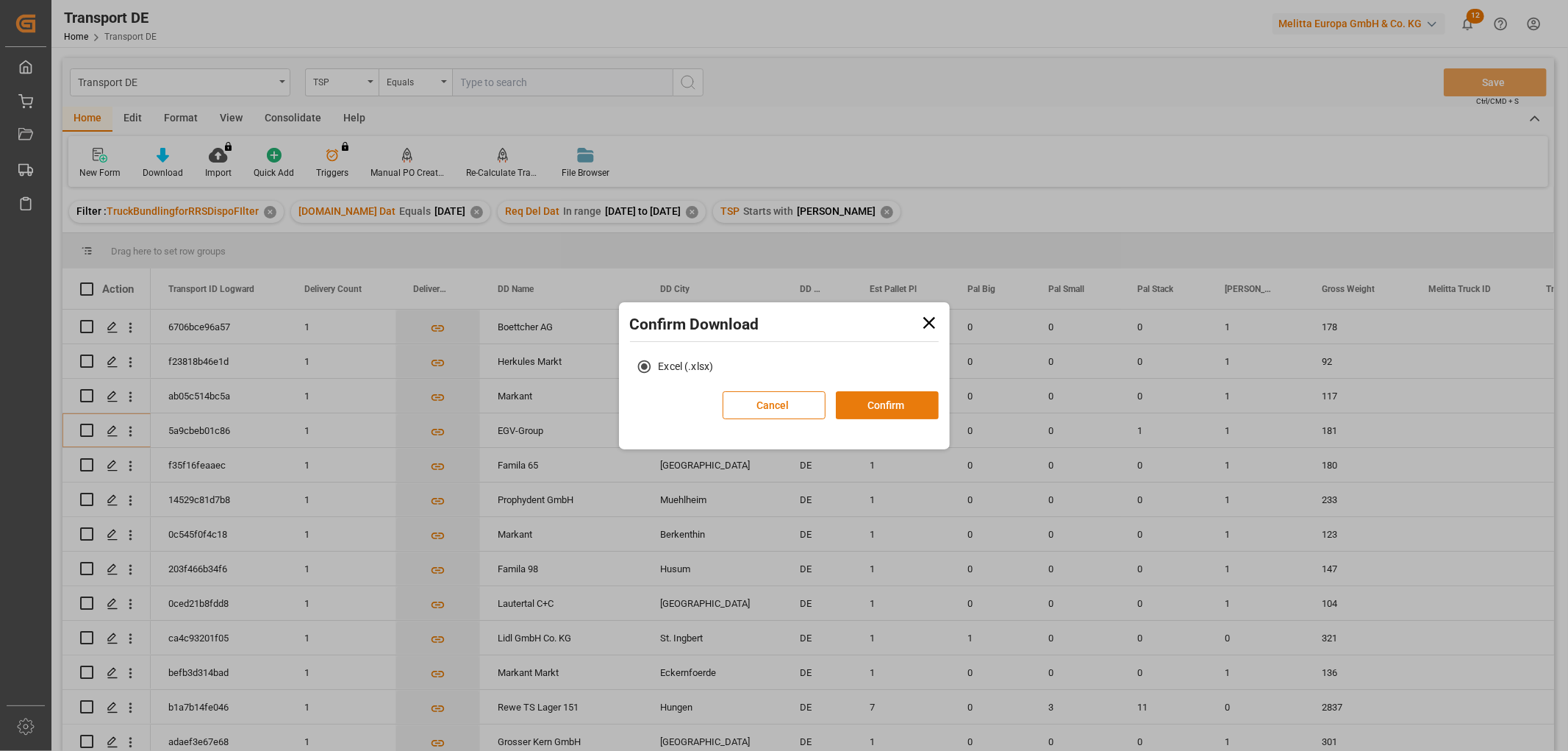
click at [886, 400] on button "Confirm" at bounding box center [887, 404] width 103 height 28
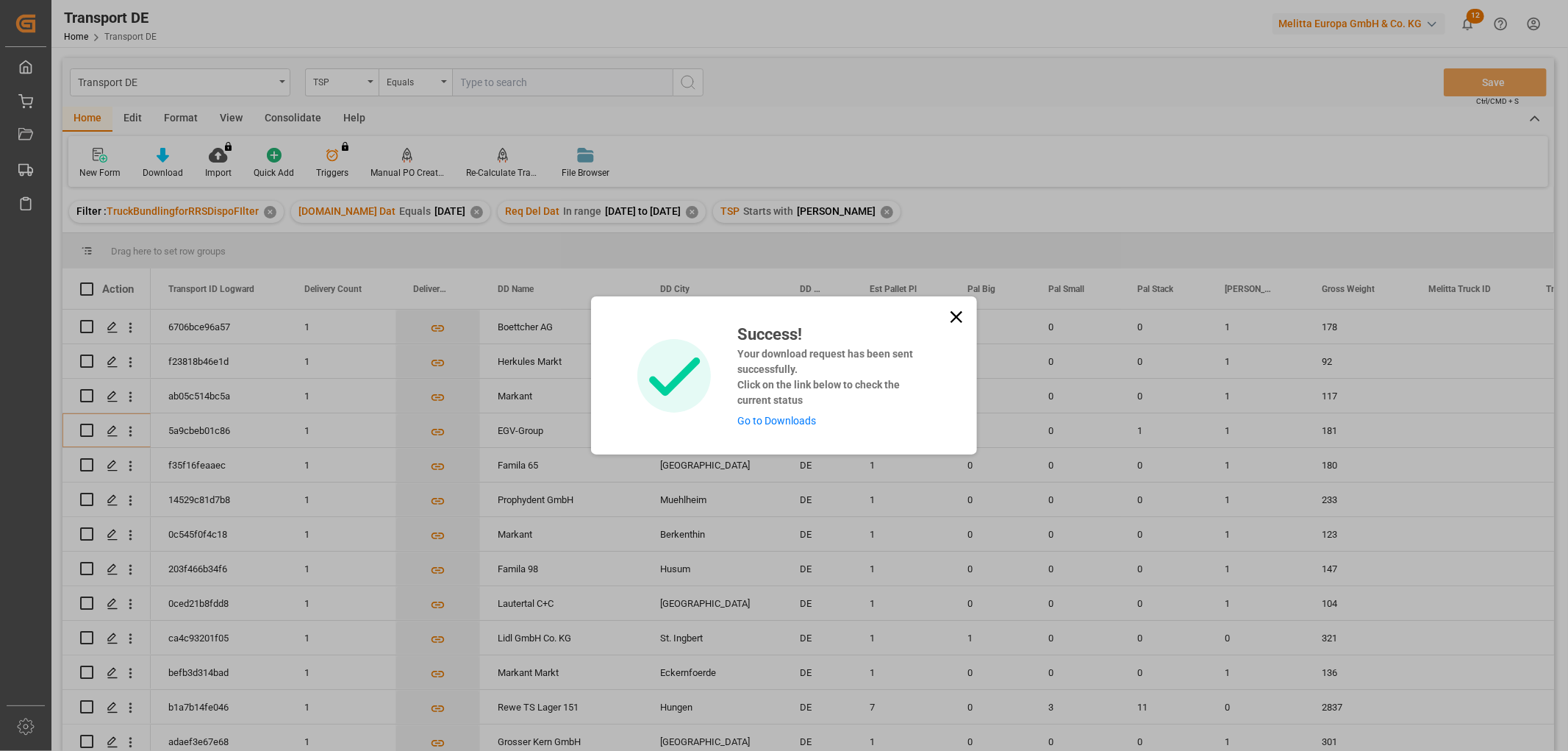
click at [781, 416] on link "Go to Downloads" at bounding box center [777, 420] width 79 height 12
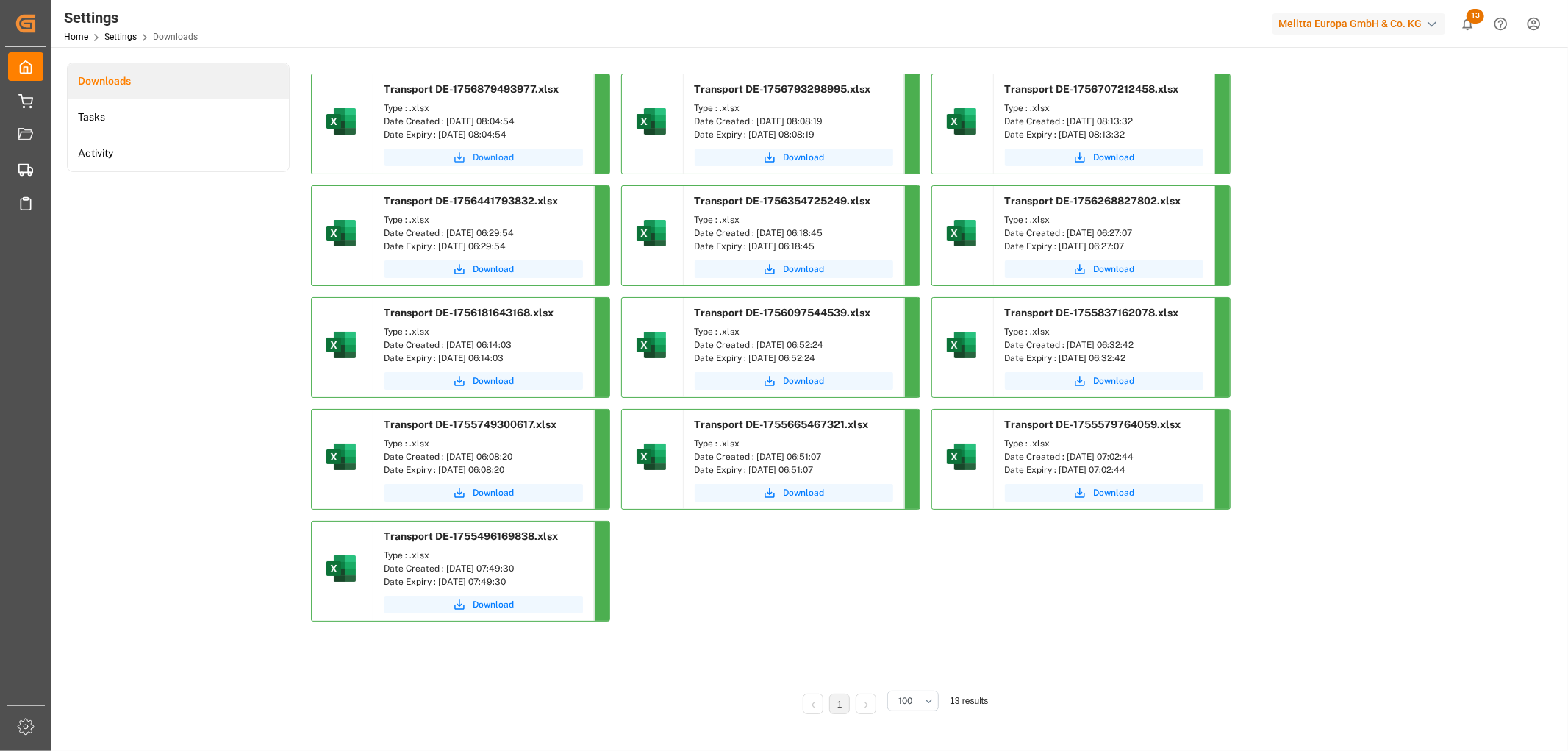
click at [496, 153] on span "Download" at bounding box center [494, 157] width 41 height 13
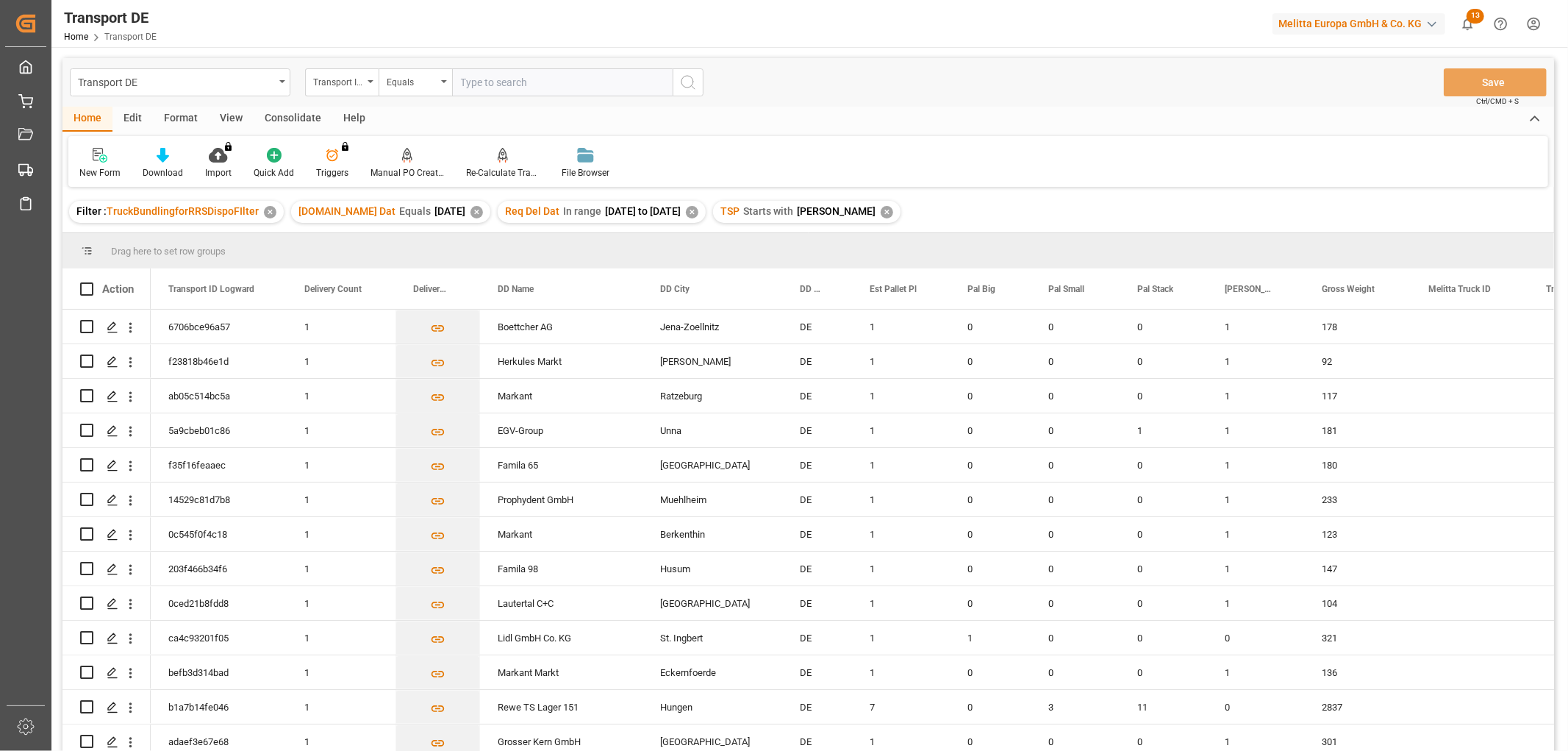
click at [296, 108] on div "Consolidate" at bounding box center [293, 119] width 79 height 25
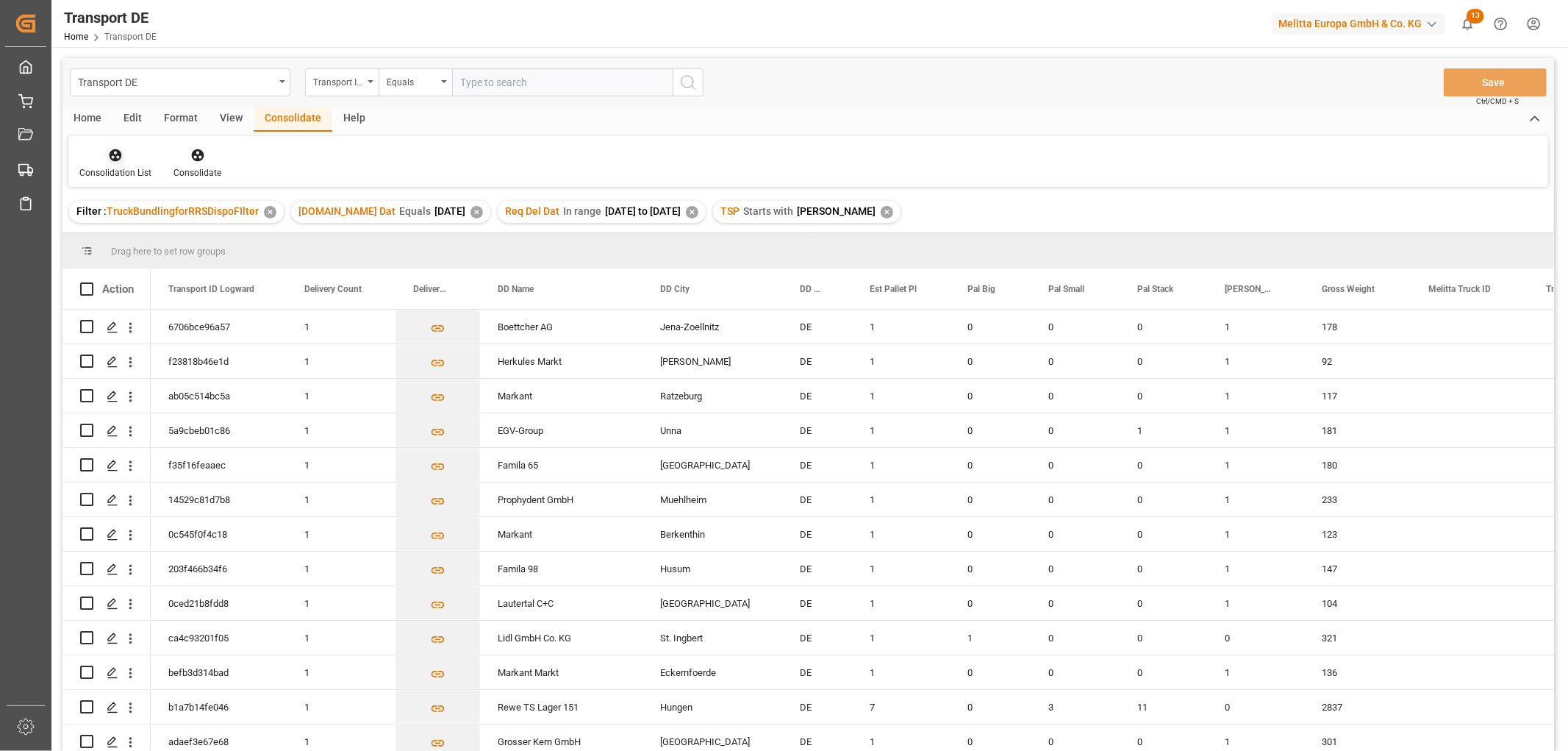
click at [111, 159] on icon at bounding box center [116, 155] width 13 height 13
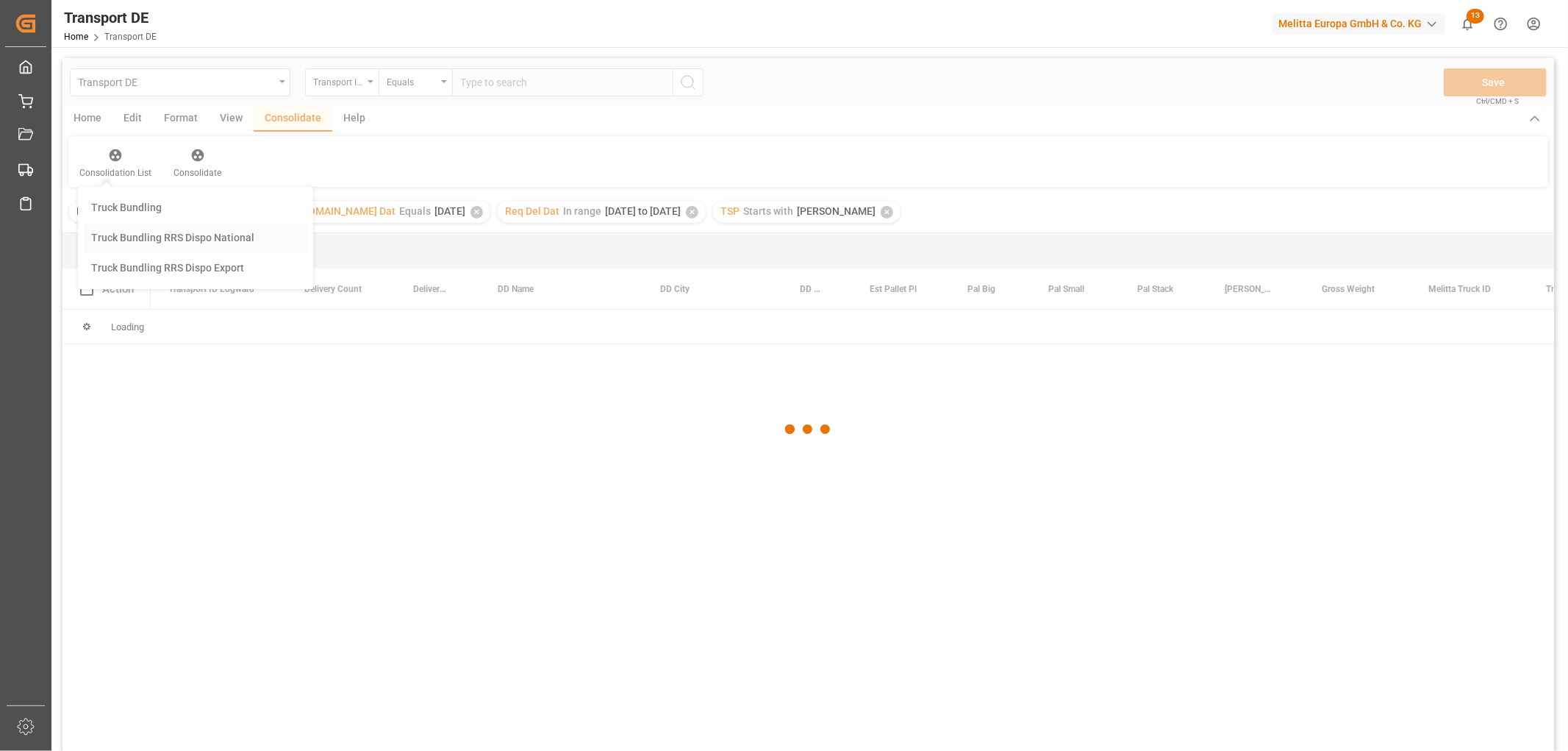
click at [128, 236] on div "Transport DE Transport ID Logward Equals Save Ctrl/CMD + S Home Edit Format Vie…" at bounding box center [808, 424] width 1492 height 731
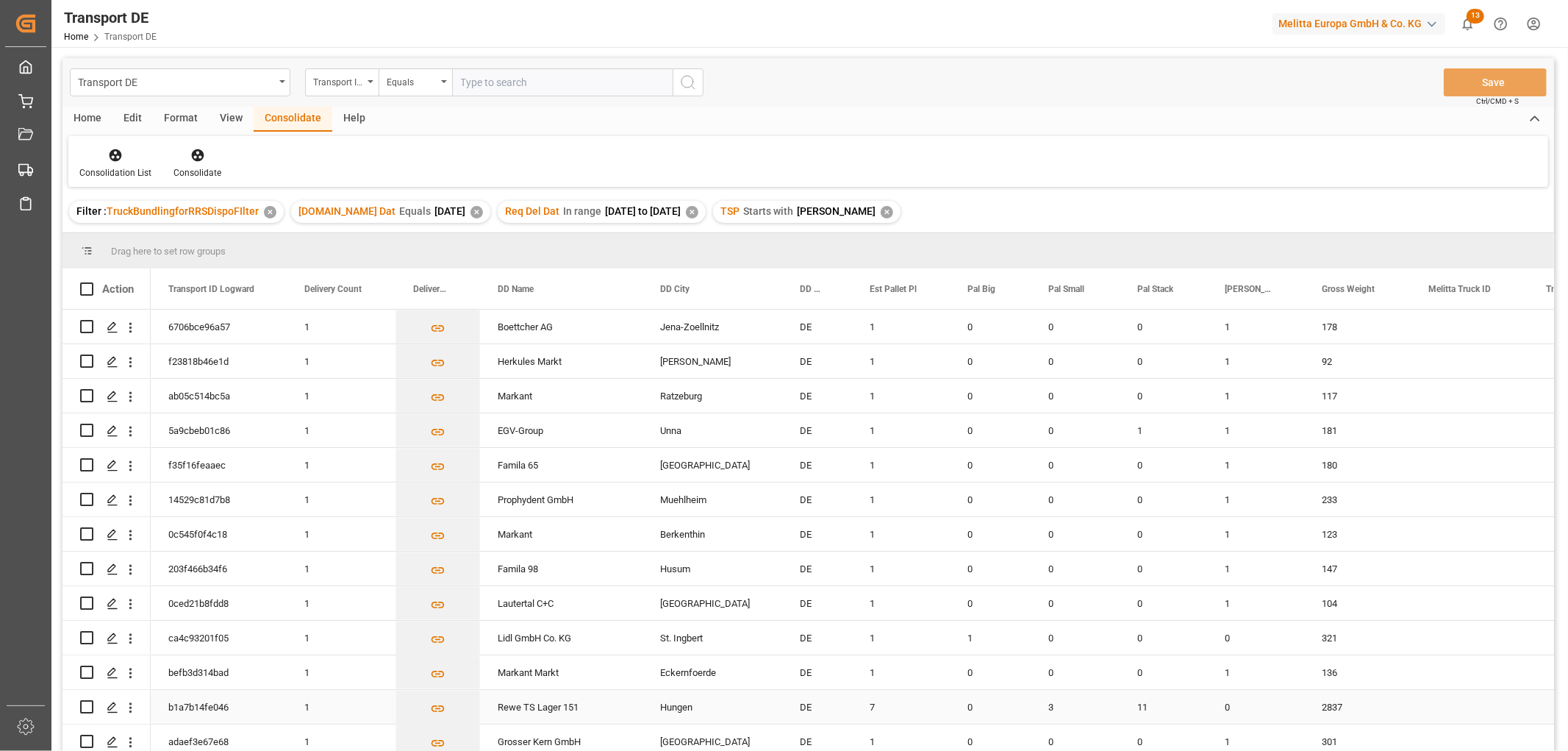
click at [85, 706] on input "Press Space to toggle row selection (unchecked)" at bounding box center [87, 706] width 13 height 13
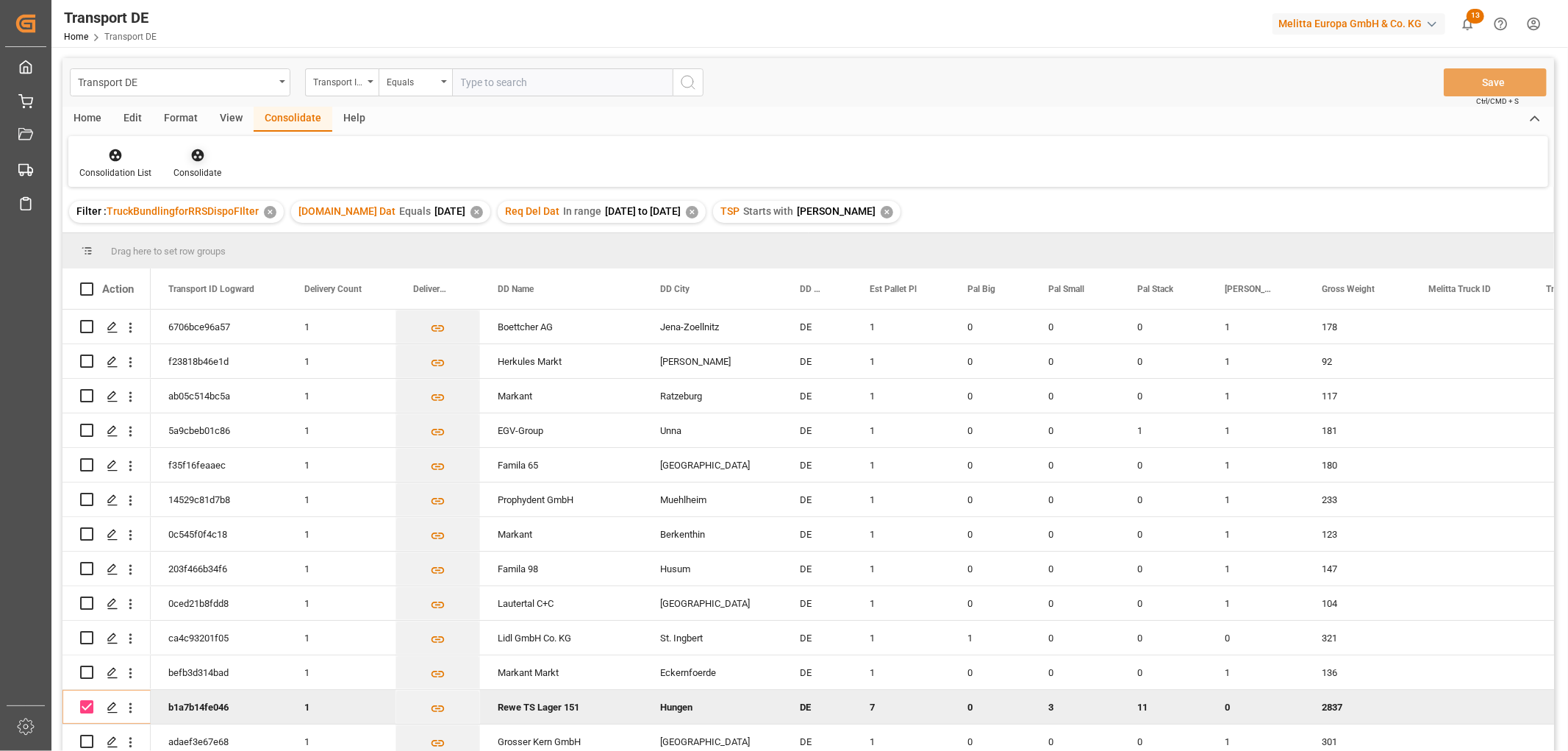
click at [192, 158] on icon at bounding box center [198, 155] width 13 height 13
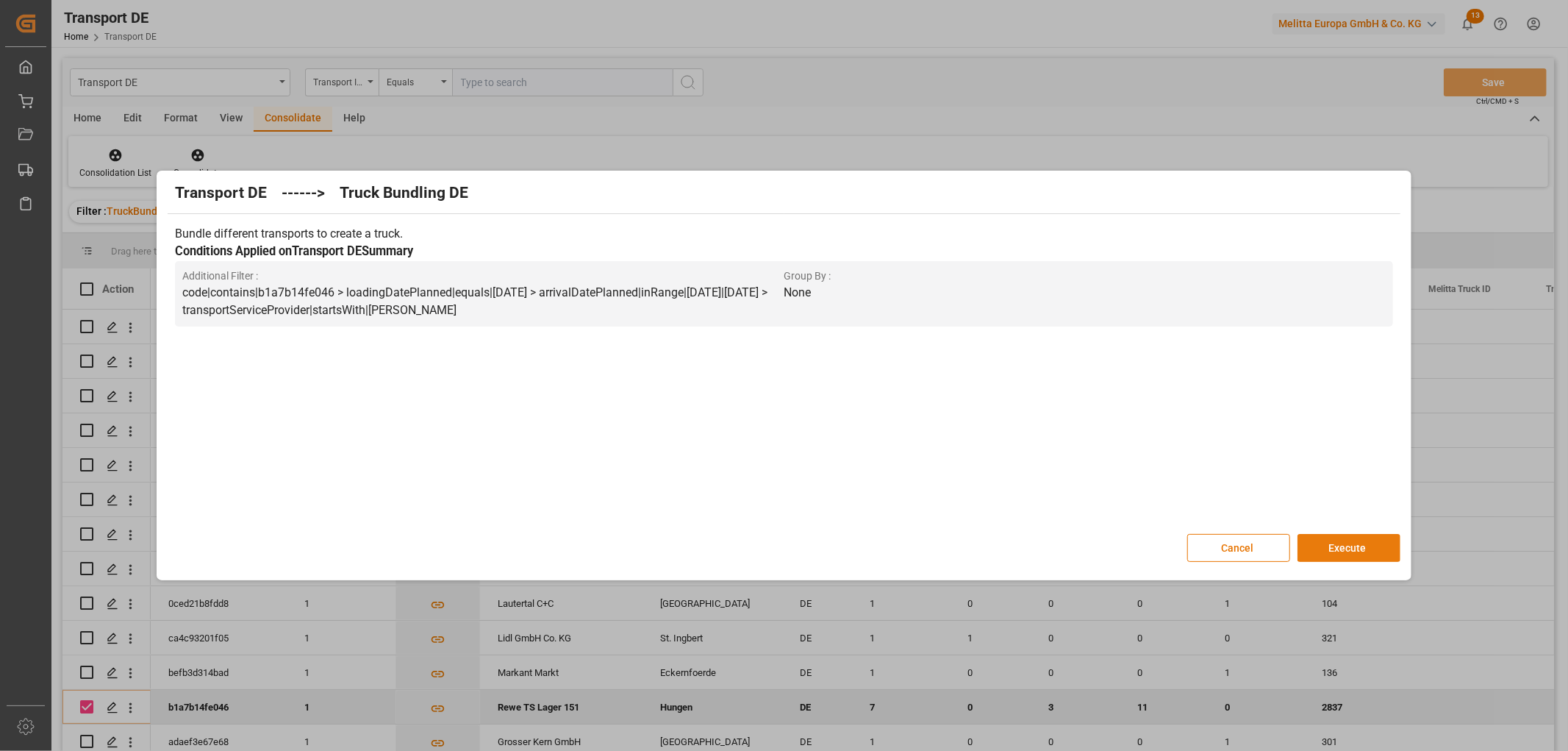
click at [1348, 546] on button "Execute" at bounding box center [1349, 547] width 103 height 28
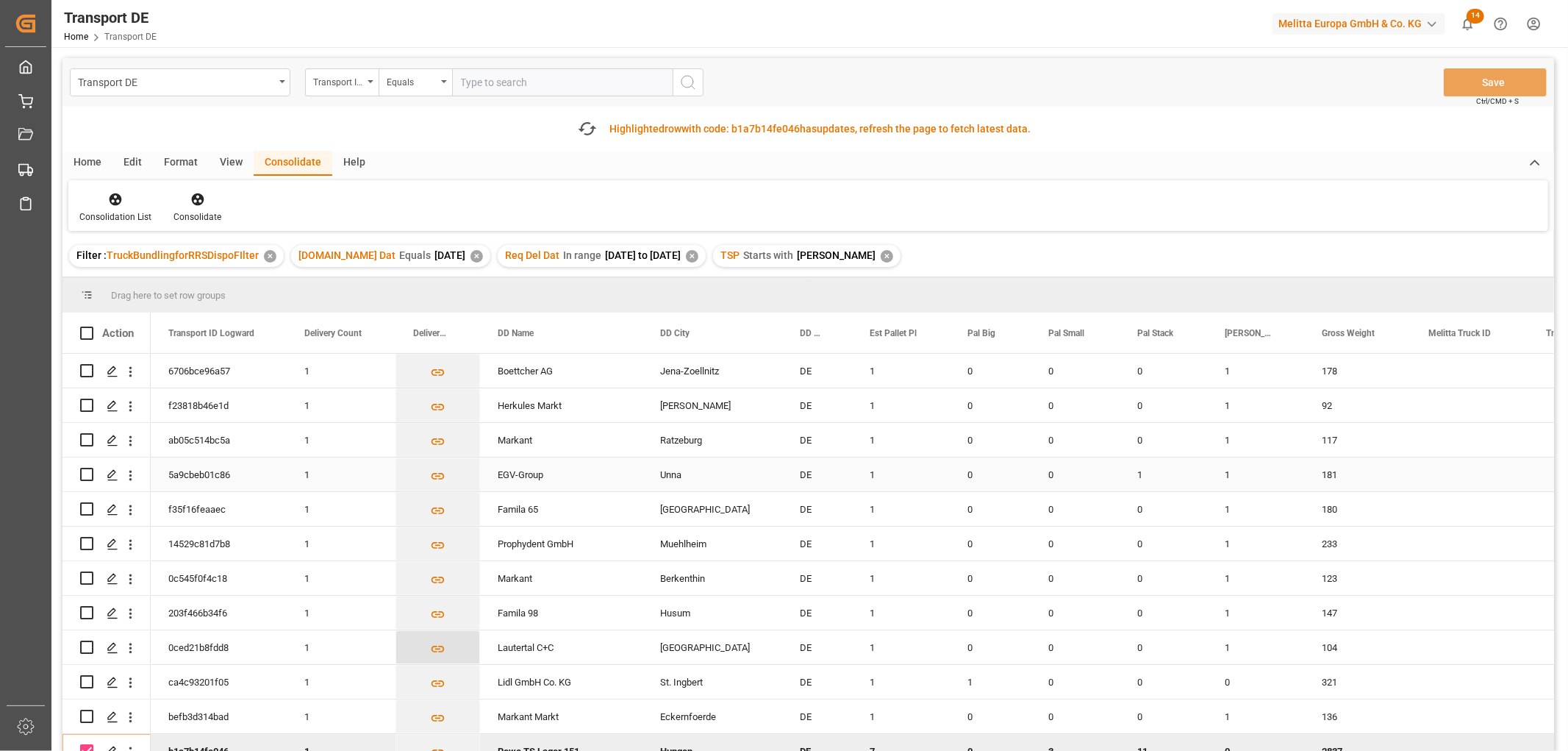
scroll to position [163, 0]
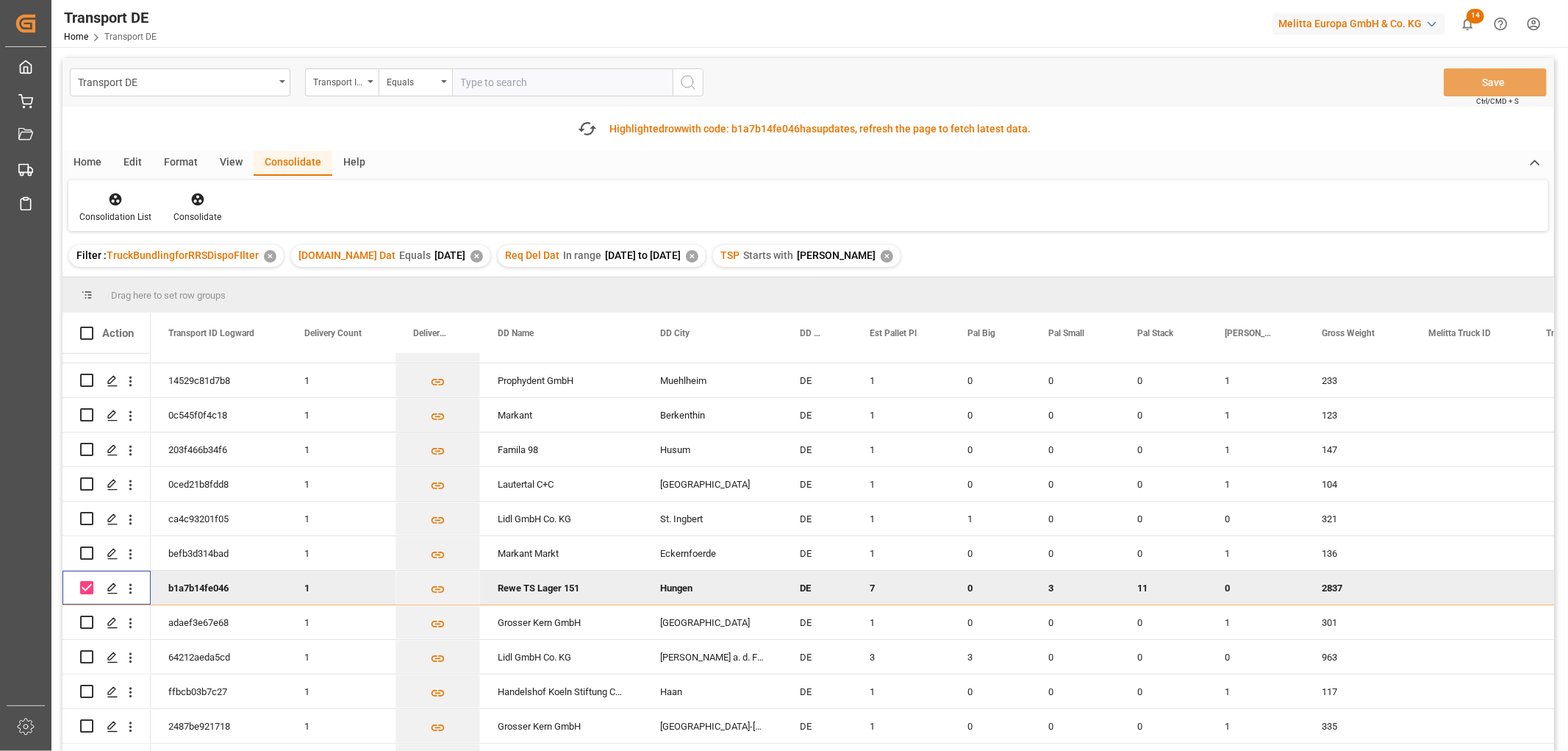
click at [85, 586] on input "Press Space to toggle row selection (checked)" at bounding box center [87, 587] width 13 height 13
checkbox input "false"
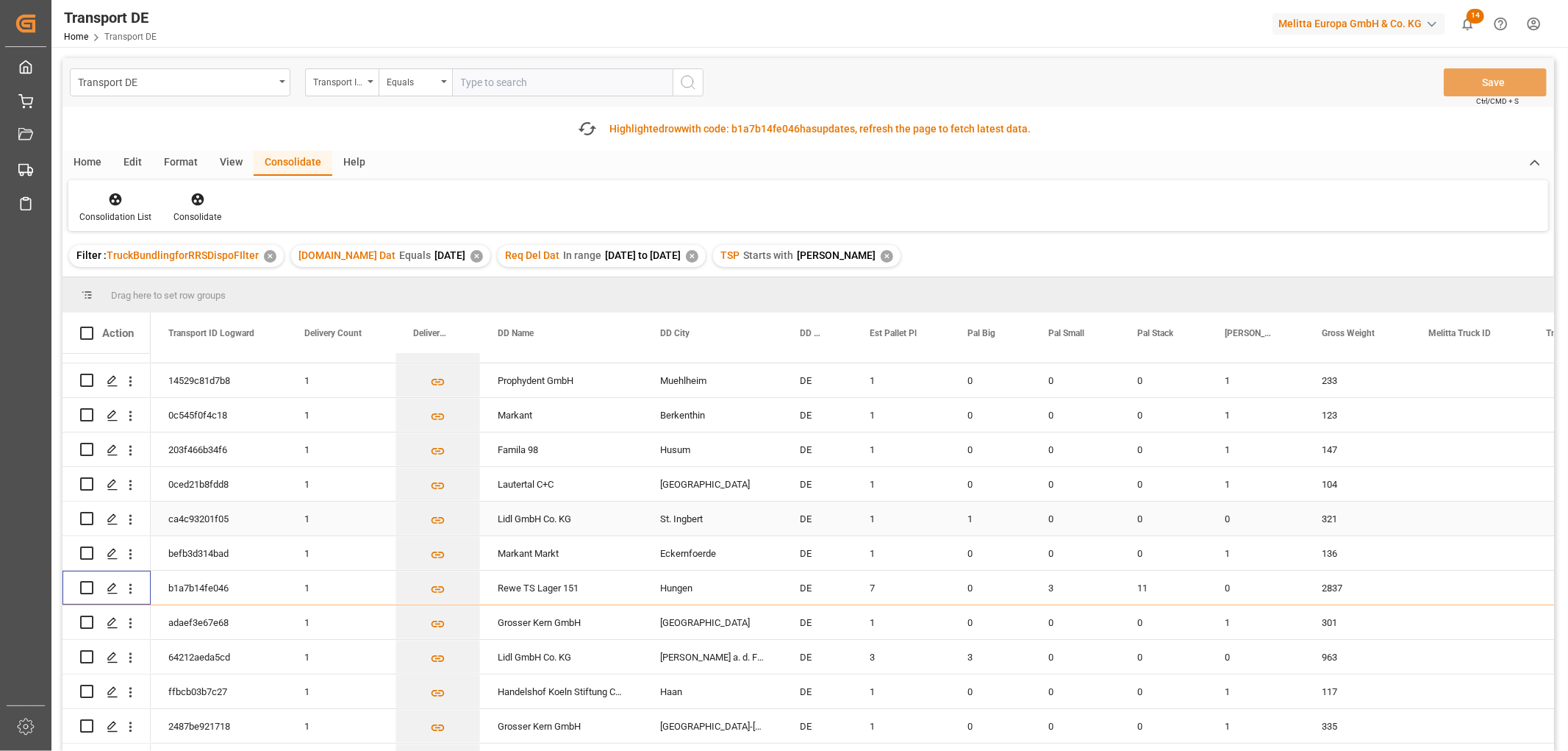
scroll to position [245, 0]
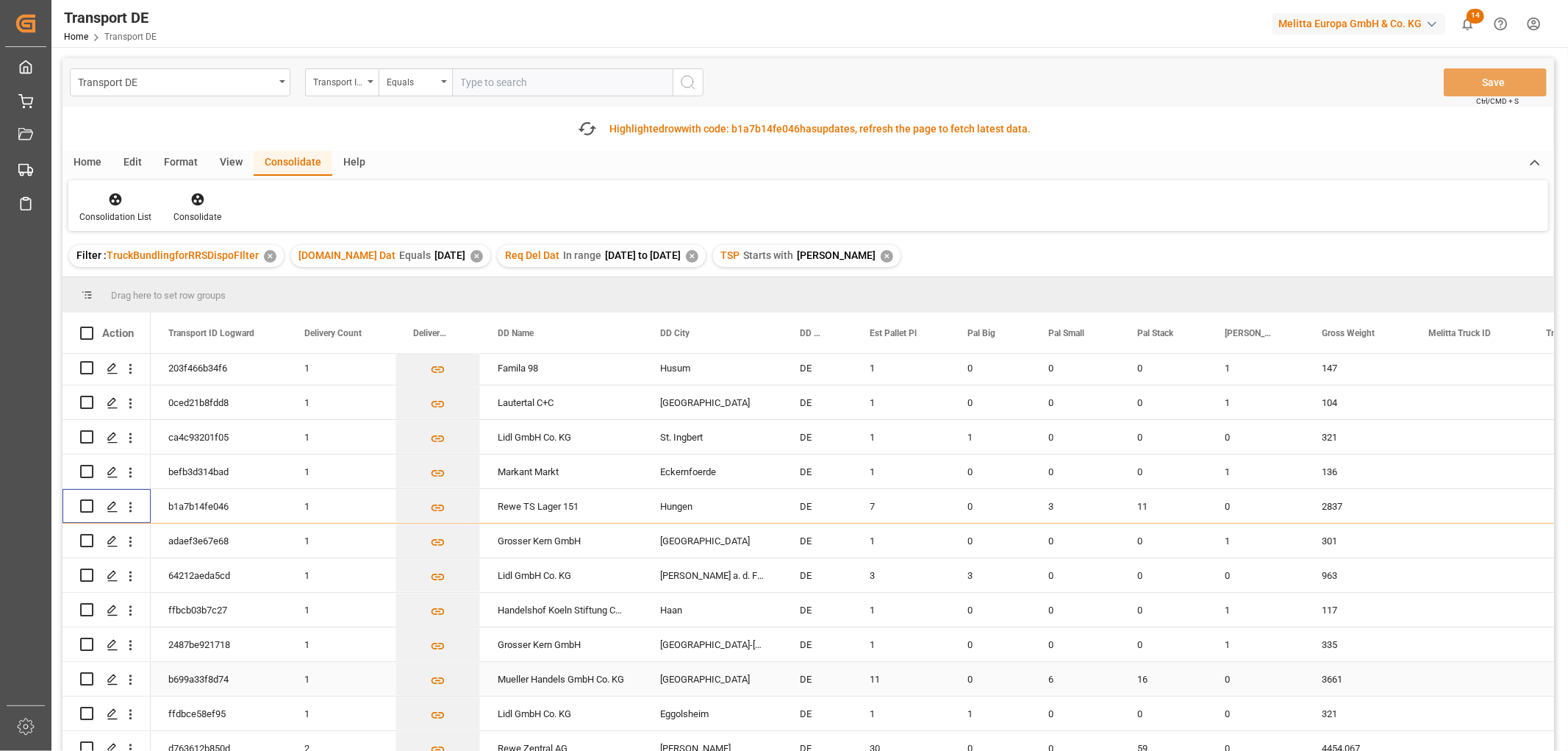
click at [82, 678] on input "Press Space to toggle row selection (unchecked)" at bounding box center [87, 679] width 13 height 13
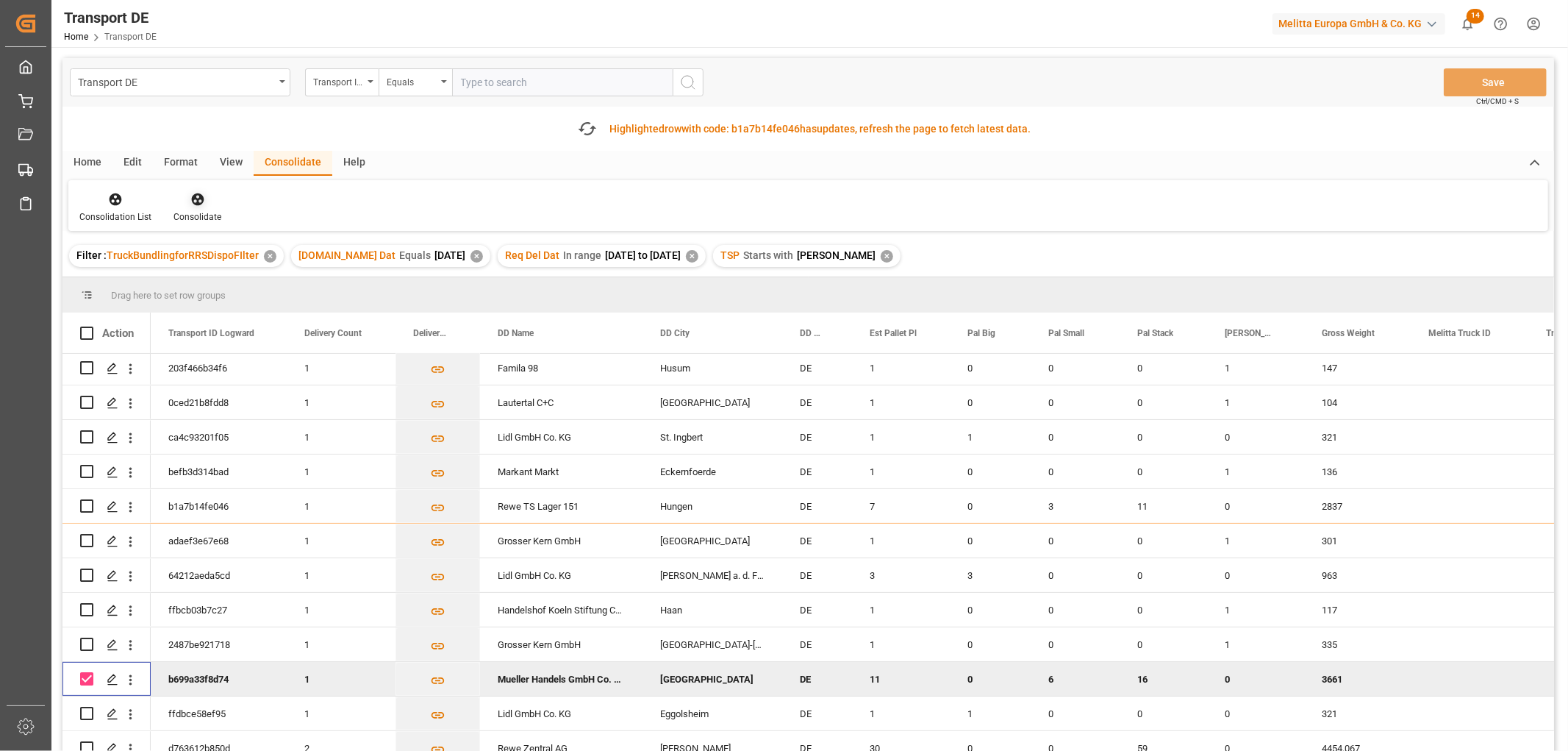
click at [191, 199] on icon at bounding box center [198, 199] width 13 height 13
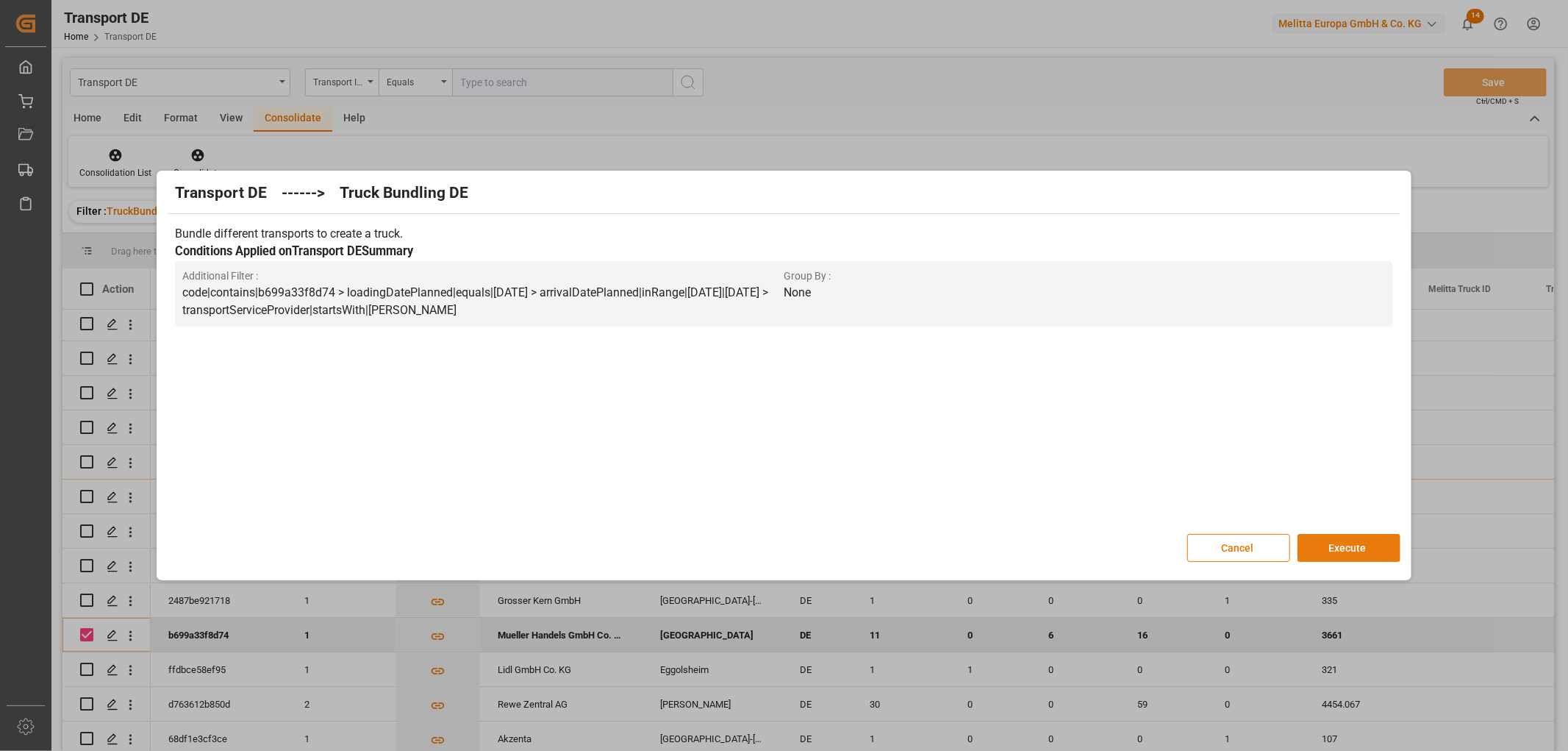
click at [1336, 543] on button "Execute" at bounding box center [1349, 547] width 103 height 28
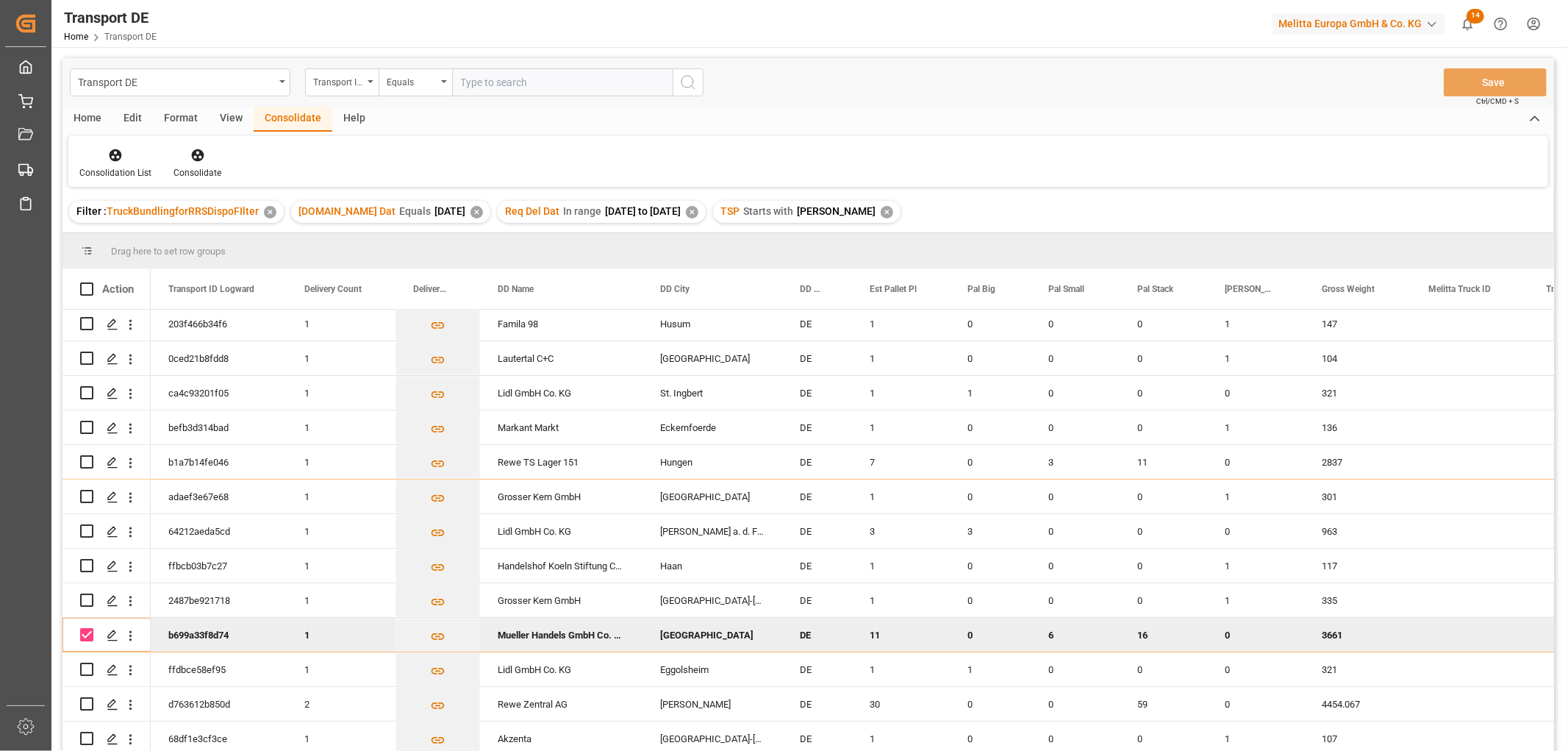
click at [90, 633] on input "Press Space to toggle row selection (checked)" at bounding box center [87, 634] width 13 height 13
checkbox input "false"
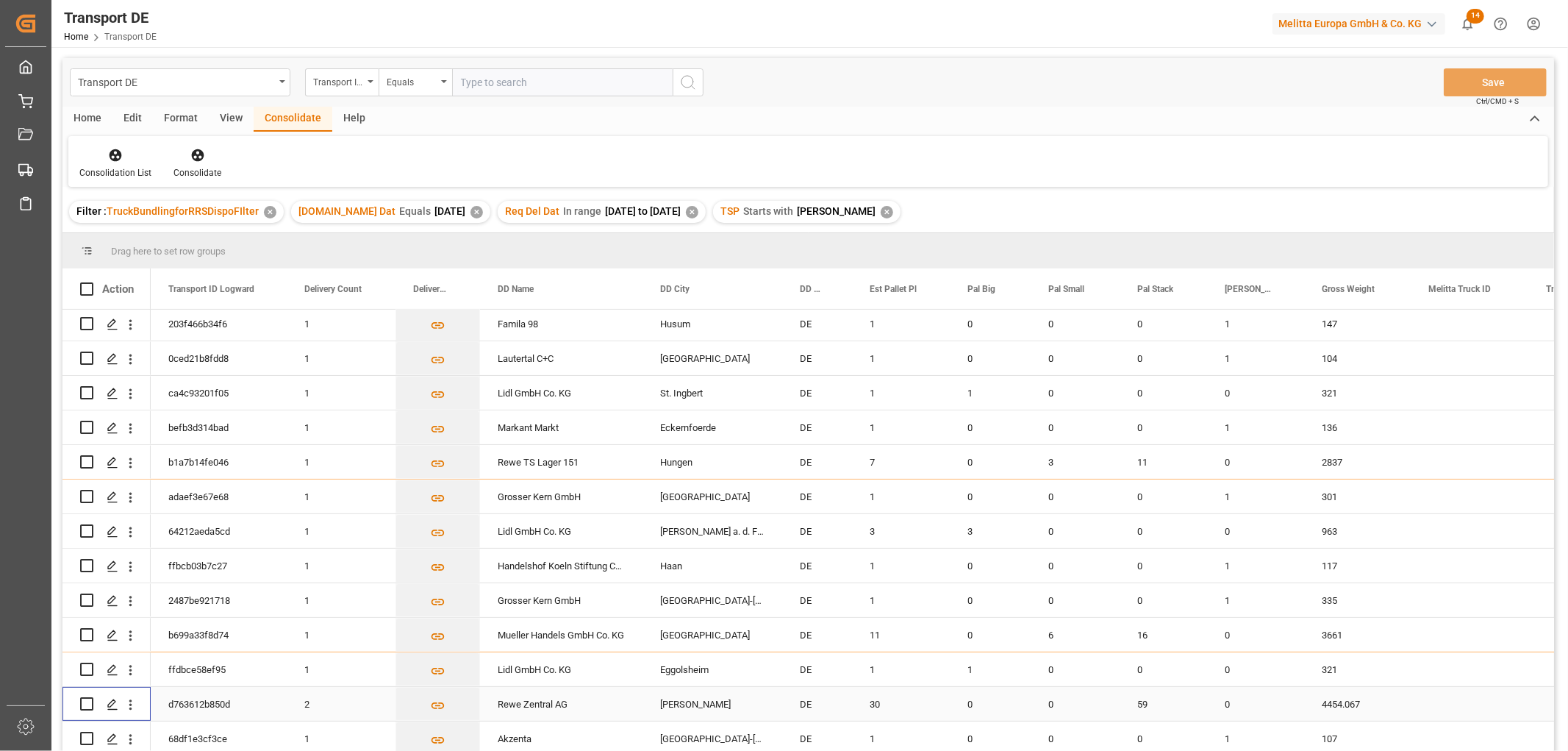
click at [83, 701] on input "Press Space to toggle row selection (unchecked)" at bounding box center [87, 704] width 13 height 13
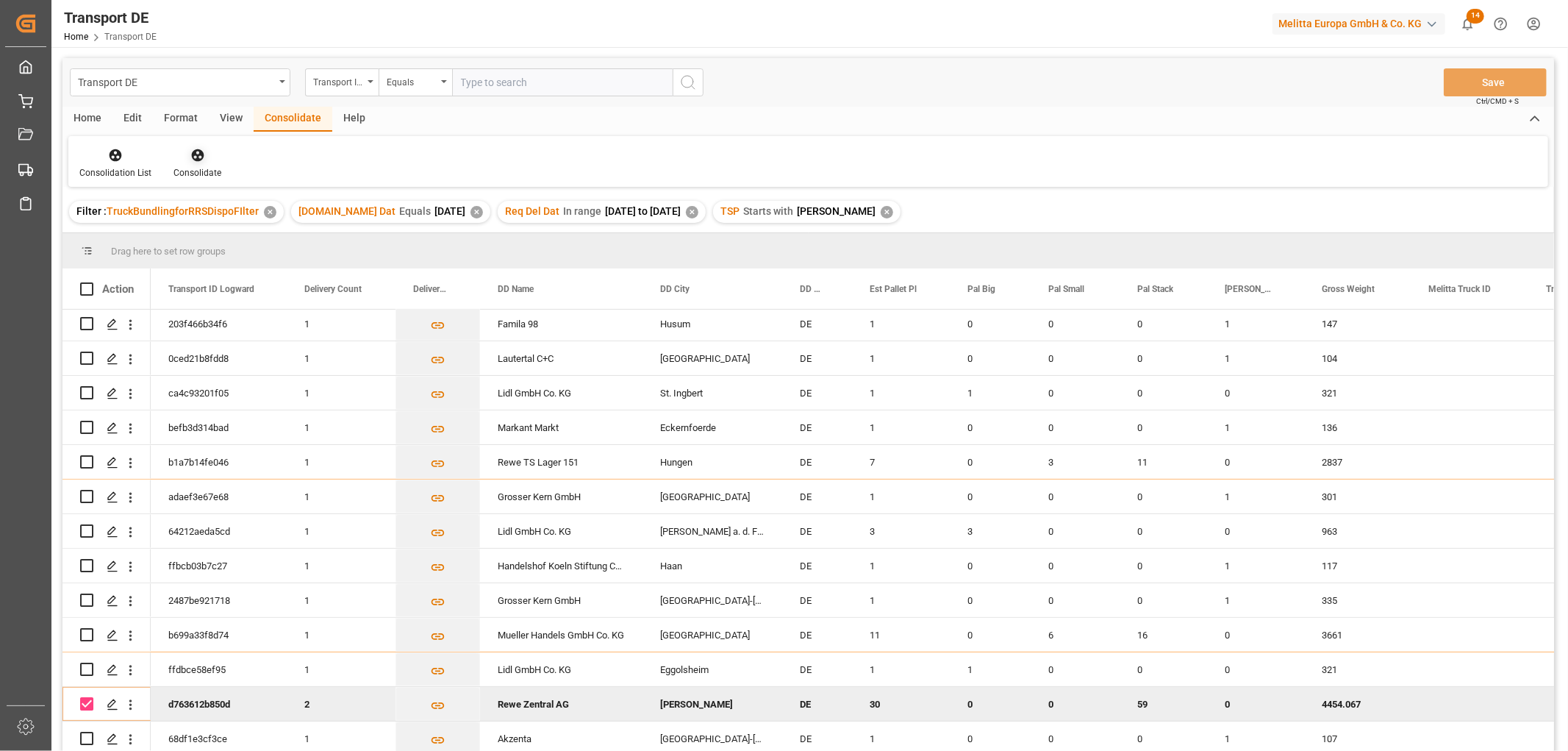
click at [194, 155] on icon at bounding box center [198, 155] width 13 height 13
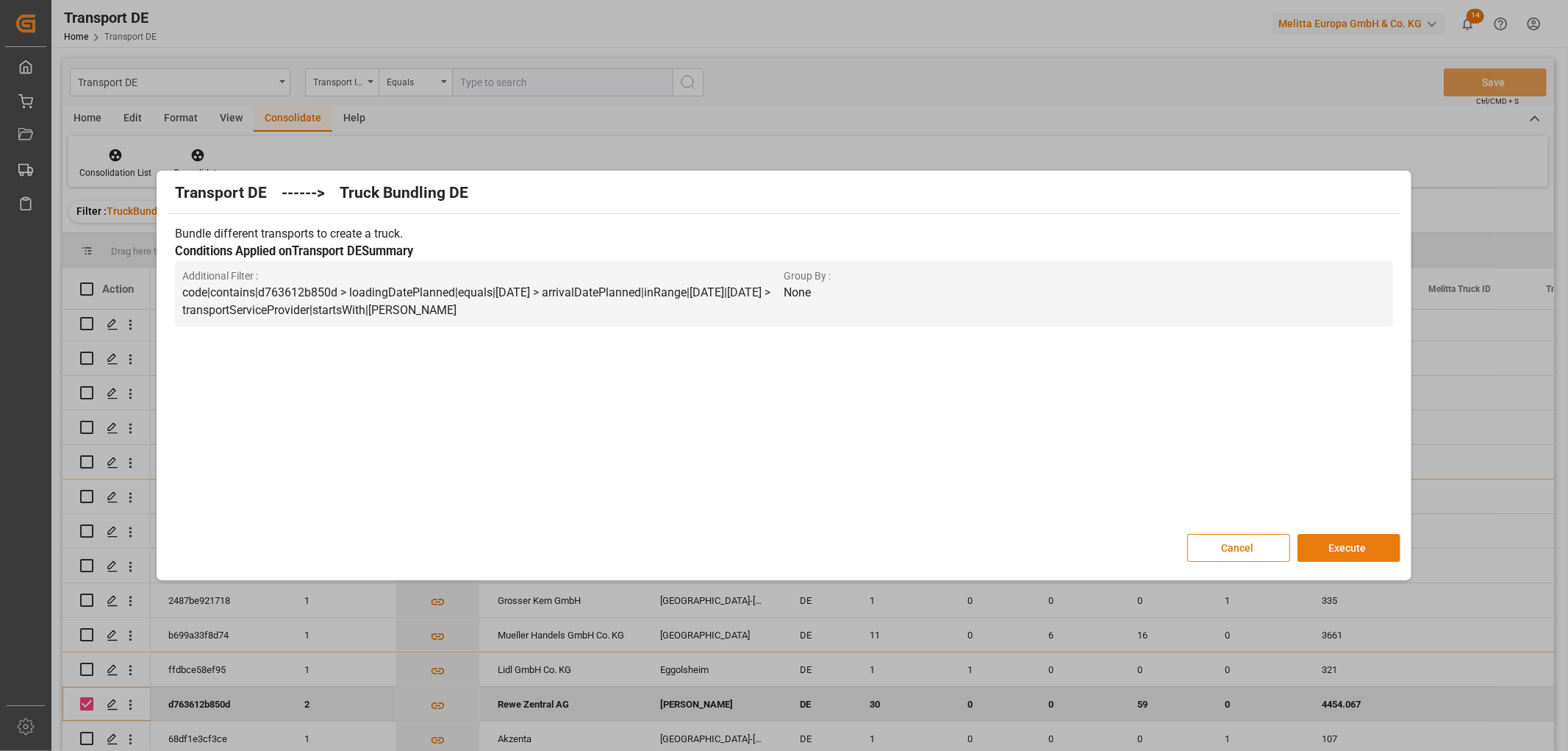
click at [1343, 543] on button "Execute" at bounding box center [1349, 547] width 103 height 28
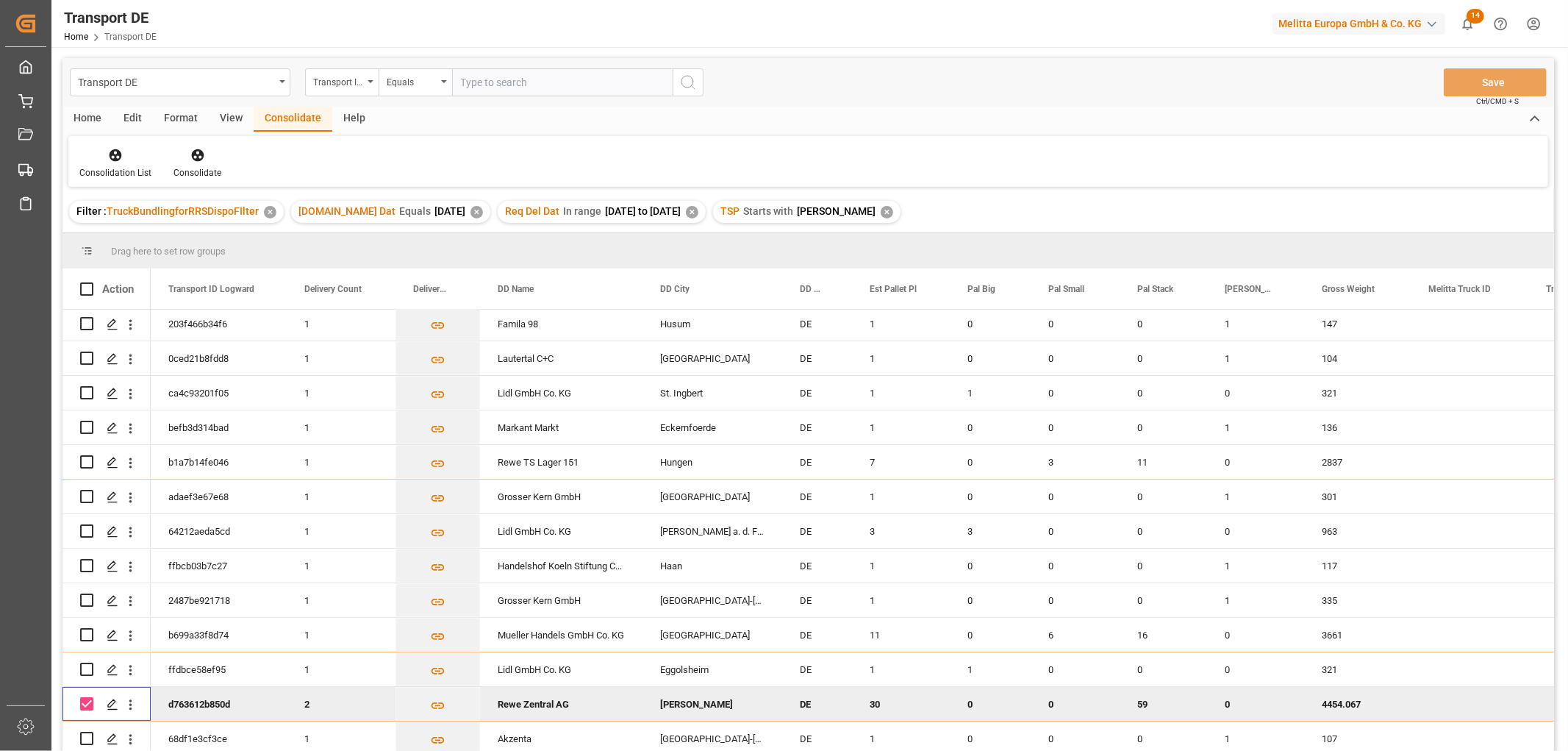
click at [90, 705] on input "Press Space to toggle row selection (checked)" at bounding box center [87, 704] width 13 height 13
checkbox input "false"
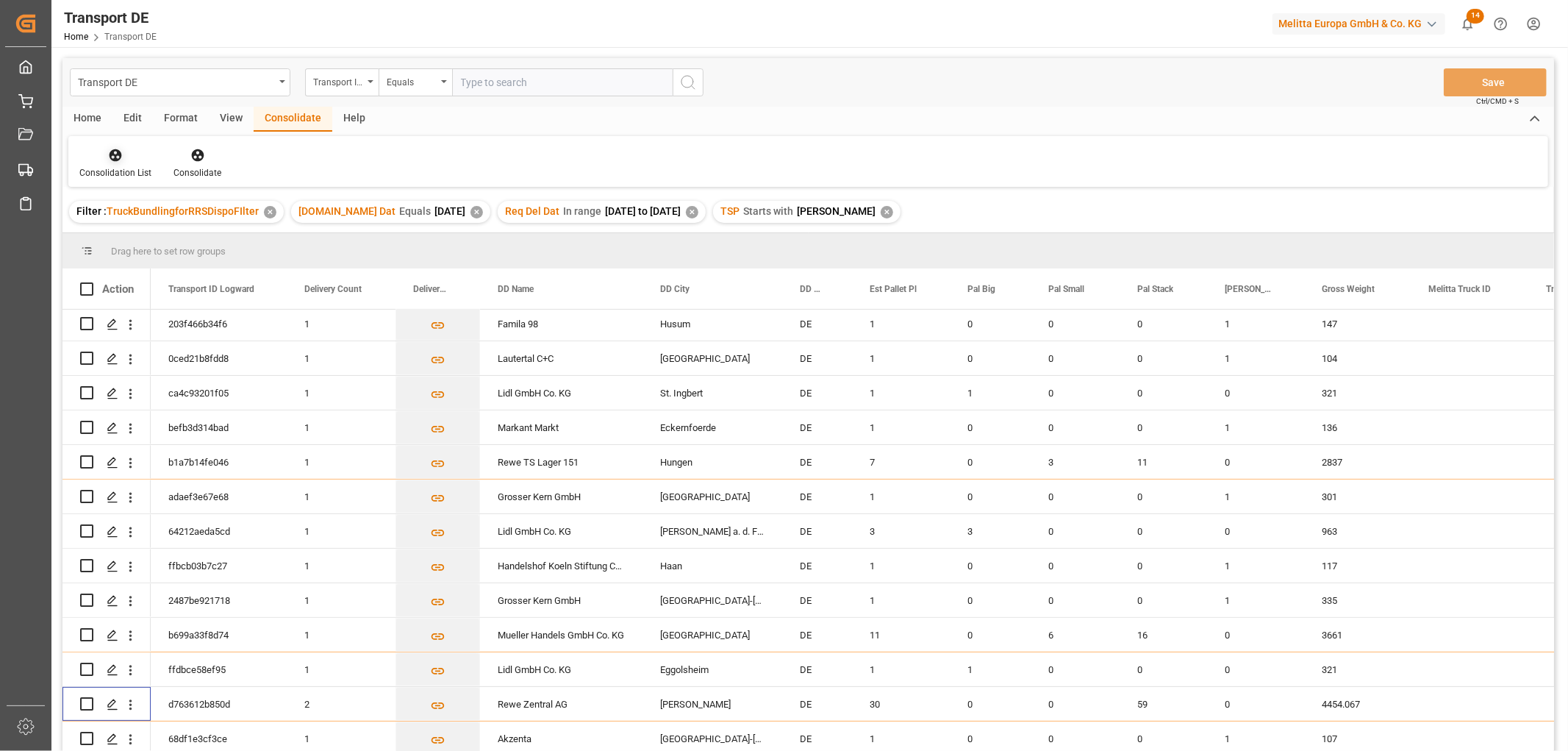
click at [115, 158] on icon at bounding box center [115, 155] width 15 height 15
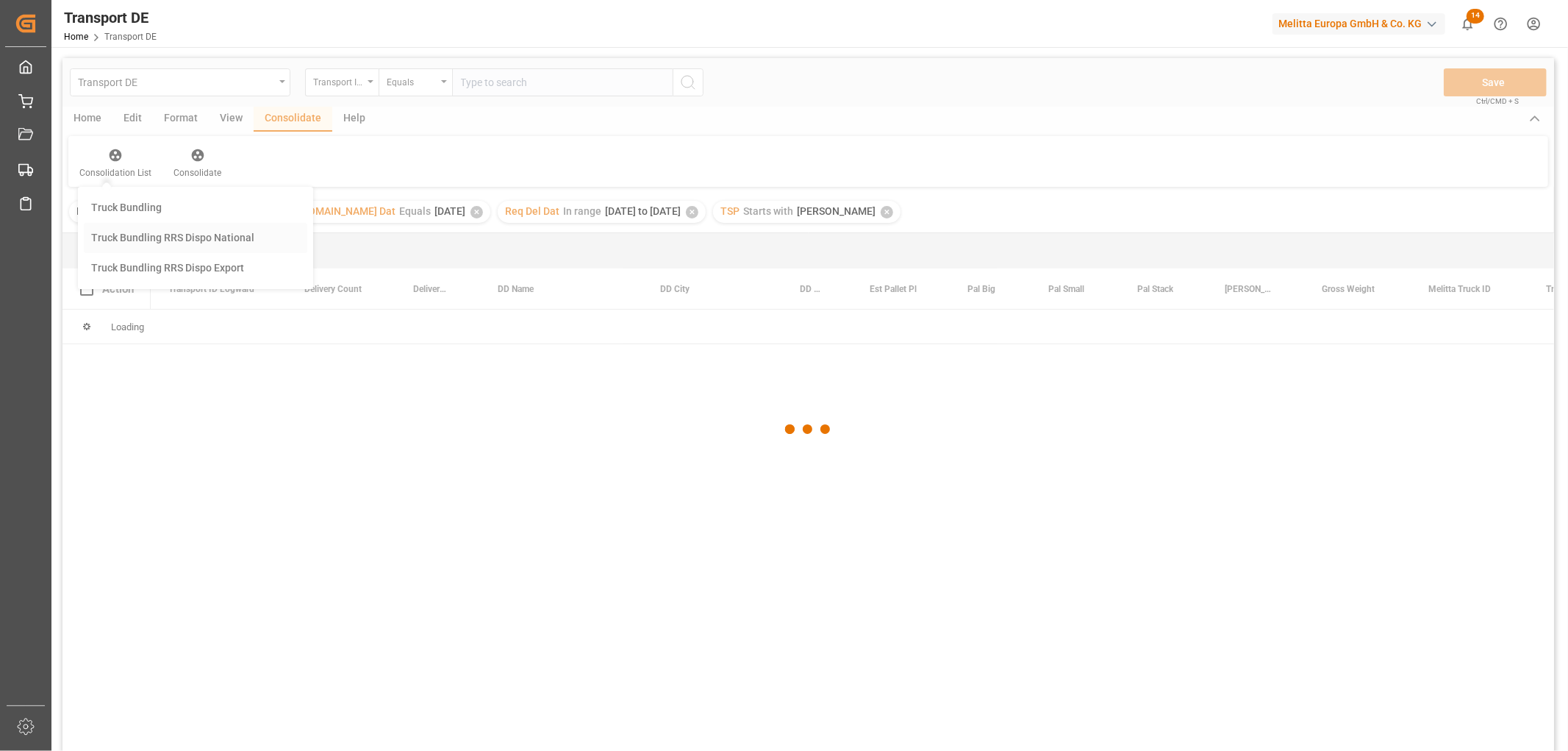
scroll to position [0, 0]
click at [142, 241] on div "Transport DE Transport ID Logward Equals Save Ctrl/CMD + S Home Edit Format Vie…" at bounding box center [808, 424] width 1492 height 731
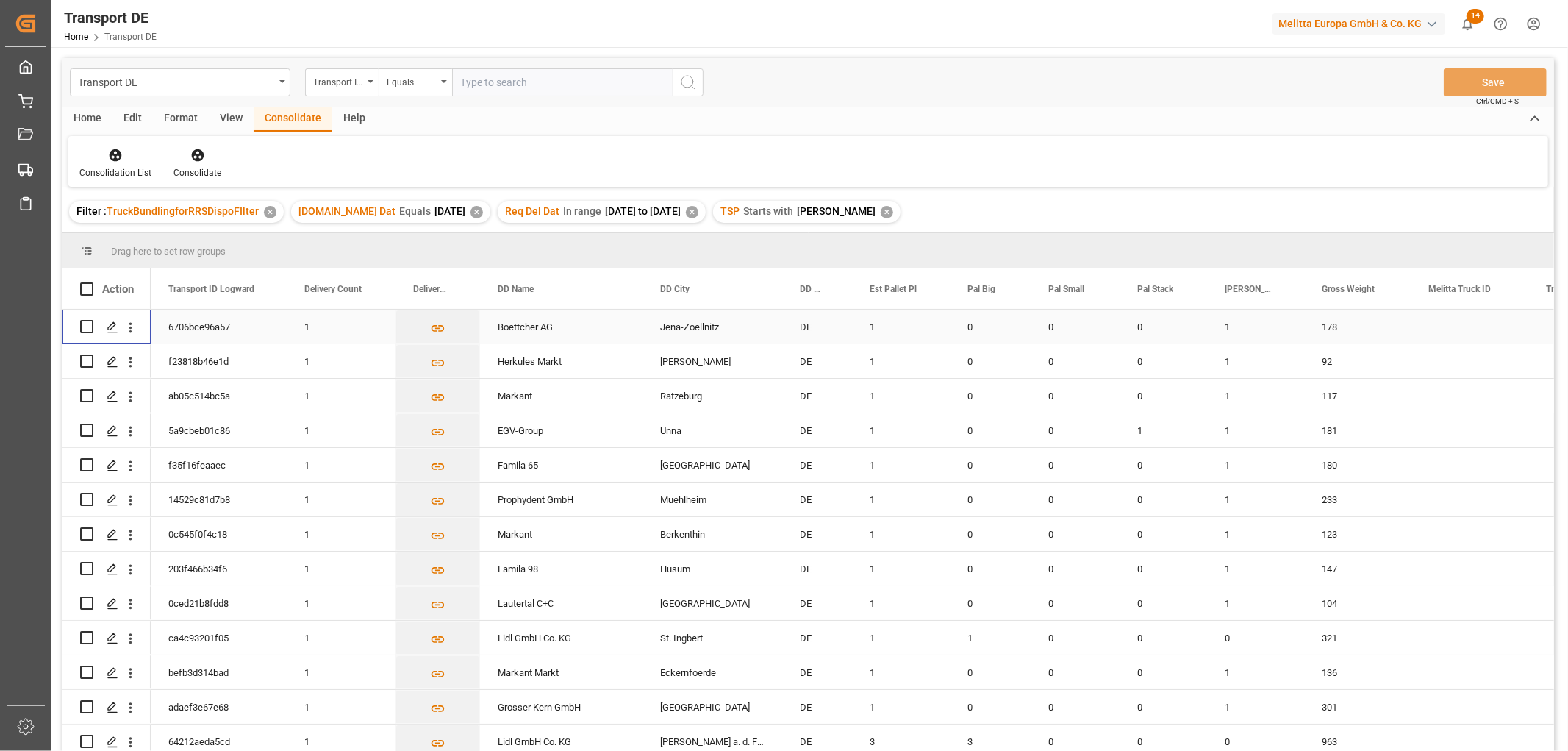
click at [85, 325] on input "Press Space to toggle row selection (unchecked)" at bounding box center [87, 326] width 13 height 13
checkbox input "true"
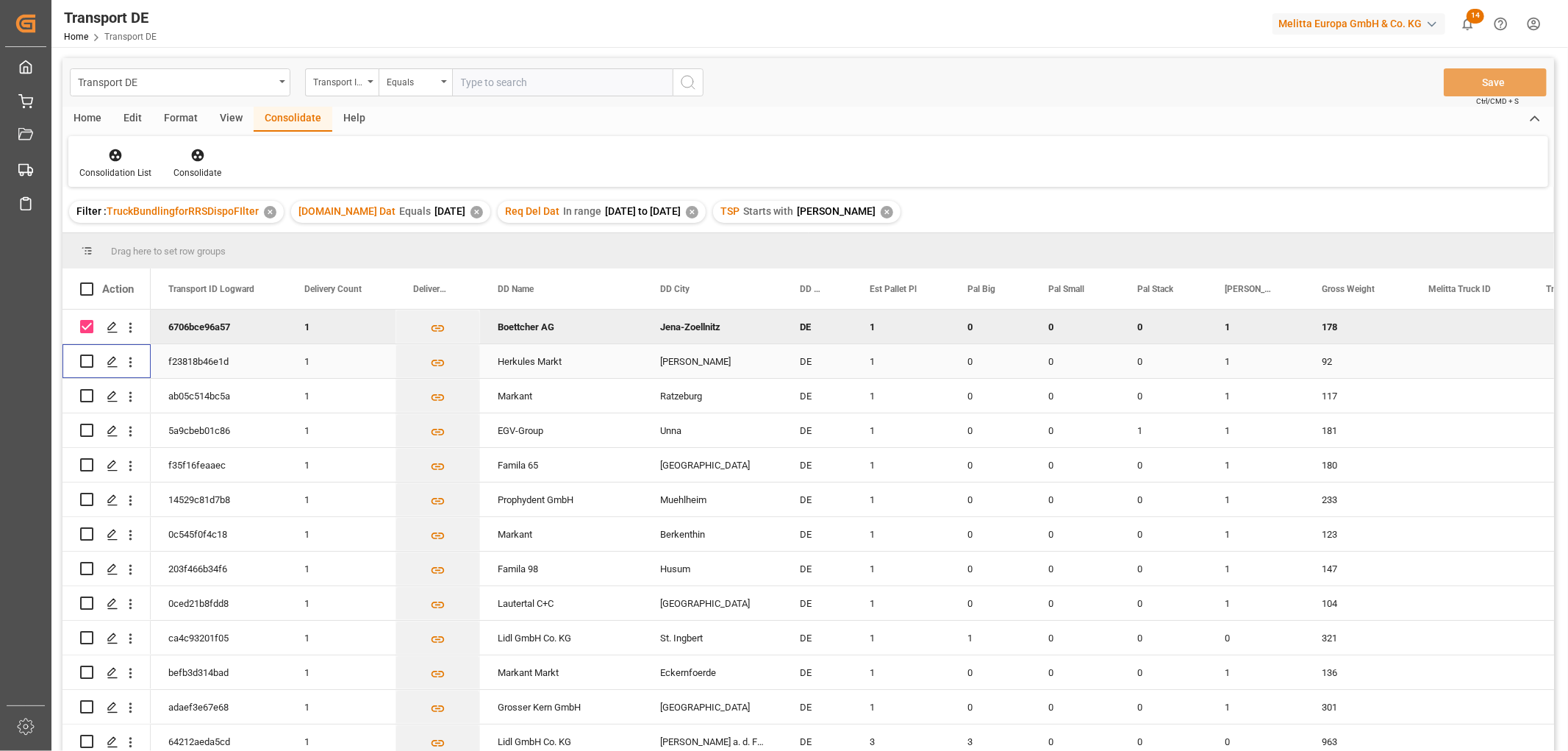
click at [86, 362] on input "Press Space to toggle row selection (unchecked)" at bounding box center [87, 361] width 13 height 13
checkbox input "true"
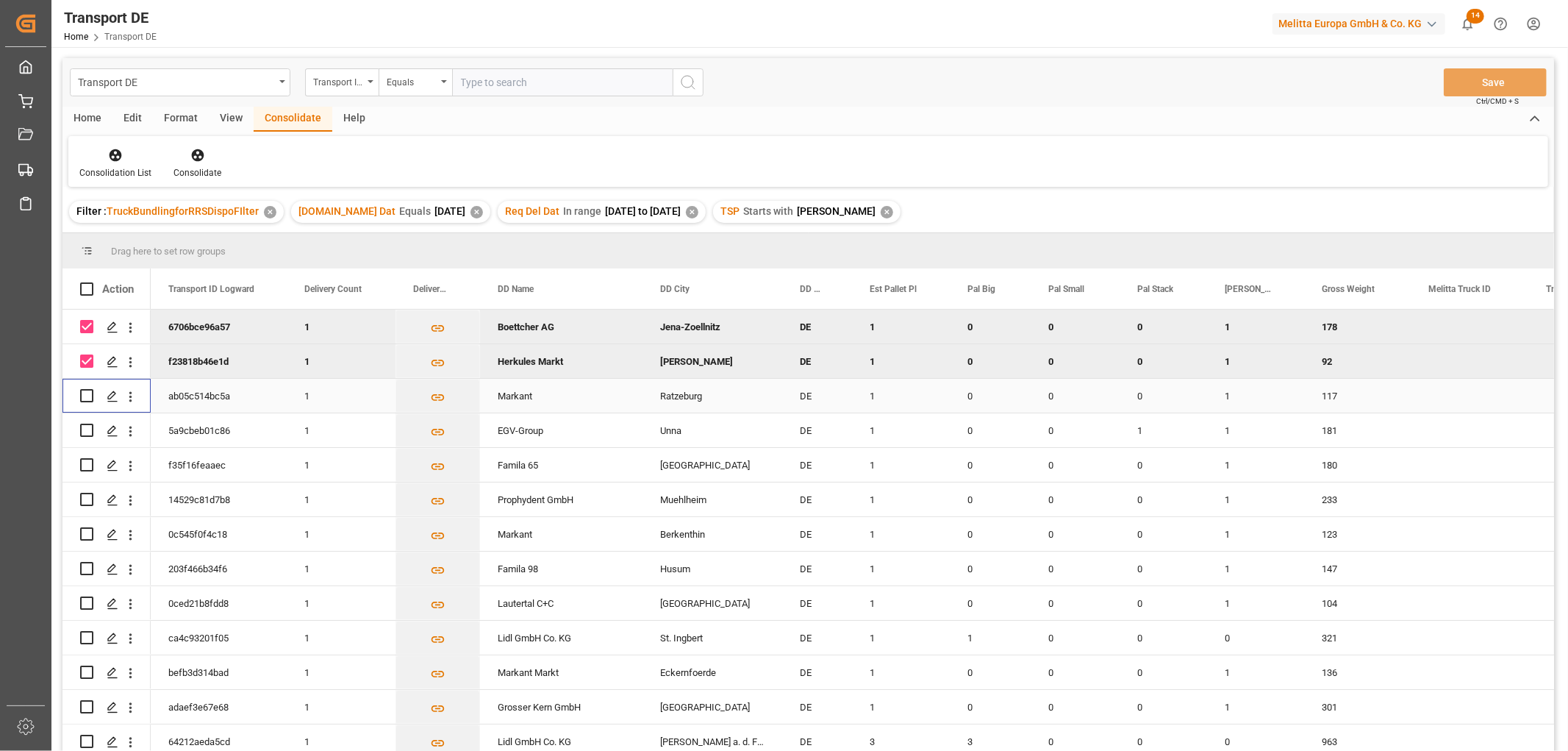
click at [90, 391] on input "Press Space to toggle row selection (unchecked)" at bounding box center [87, 396] width 13 height 13
checkbox input "true"
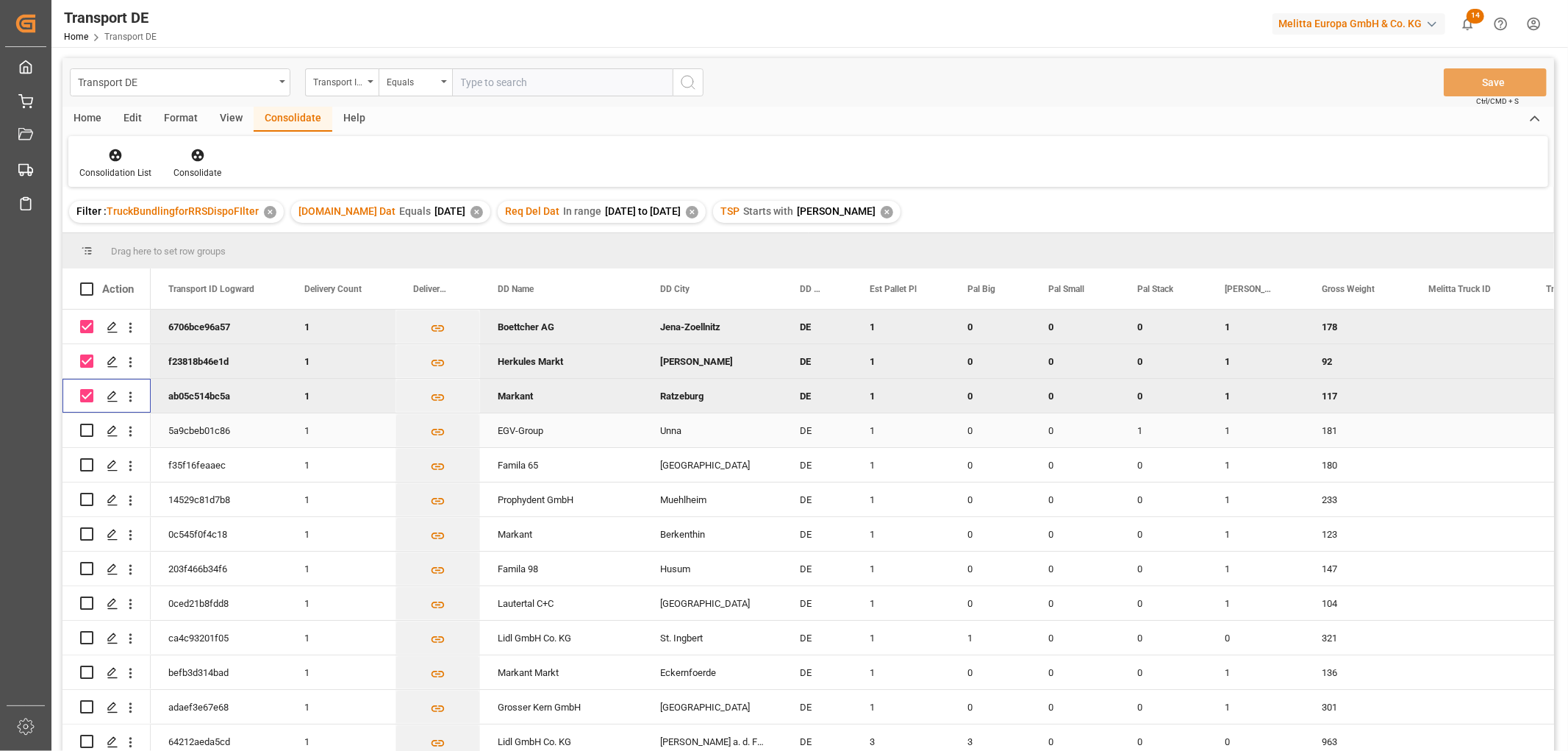
click at [86, 424] on input "Press Space to toggle row selection (unchecked)" at bounding box center [87, 429] width 13 height 13
checkbox input "true"
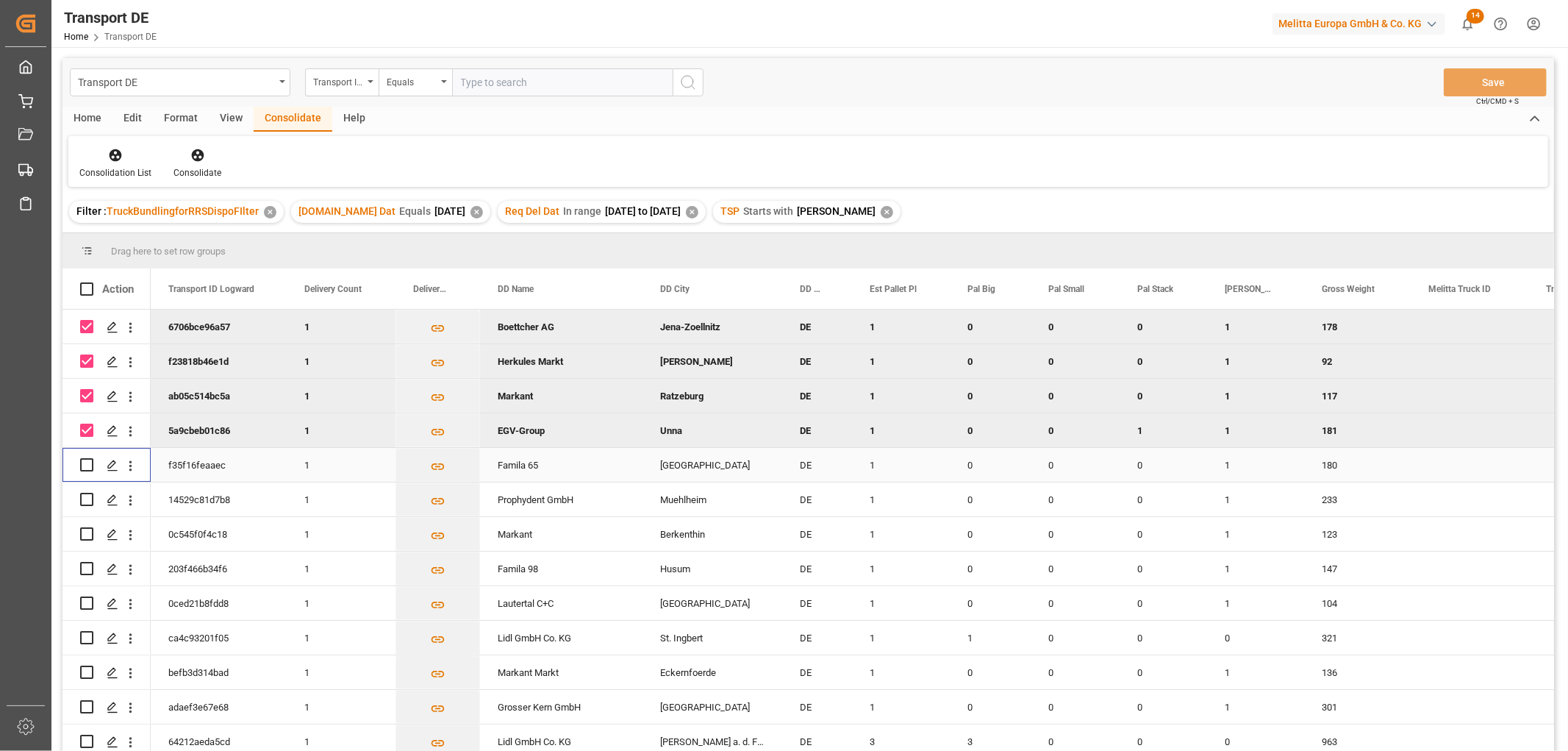
click at [84, 460] on input "Press Space to toggle row selection (unchecked)" at bounding box center [87, 464] width 13 height 13
checkbox input "true"
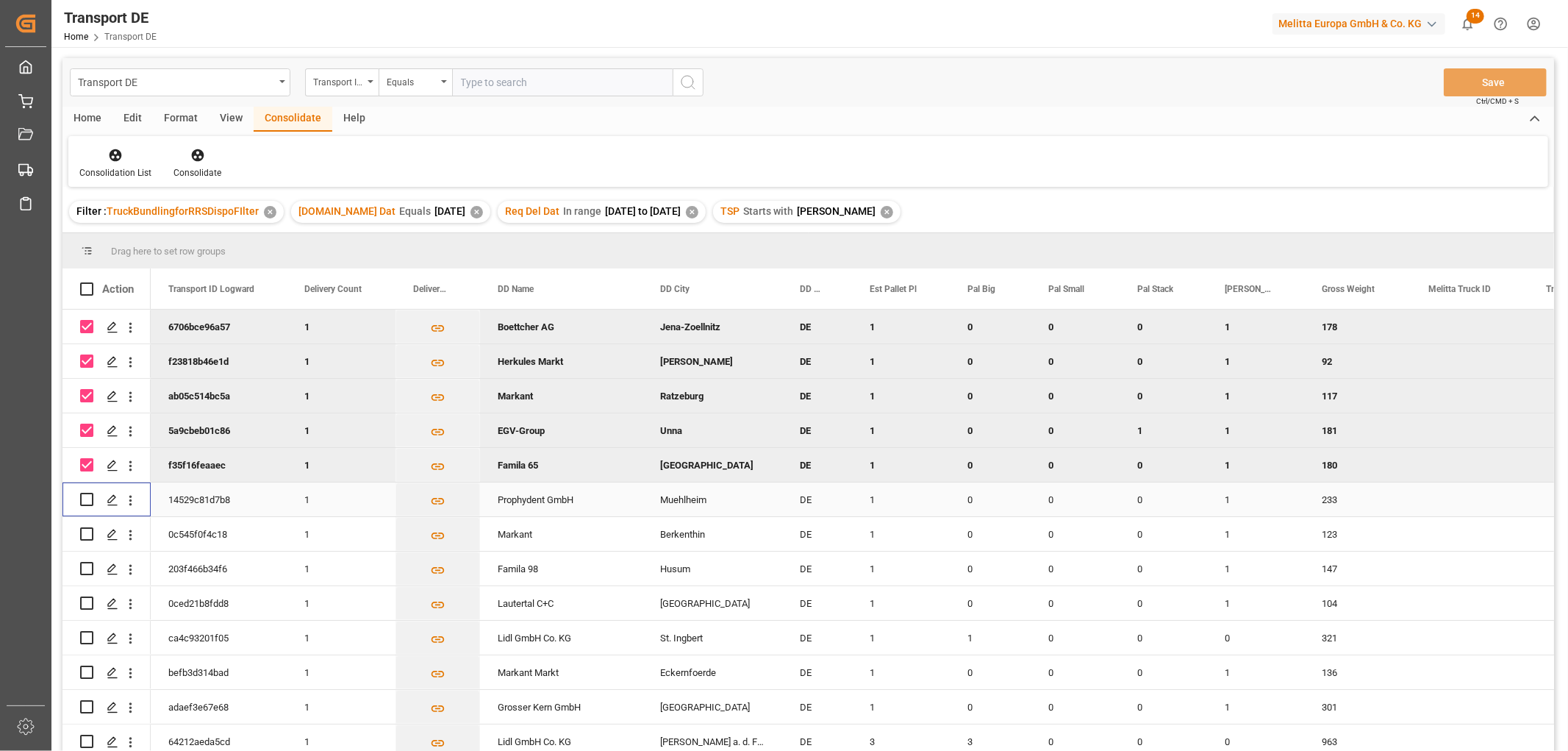
click at [83, 500] on input "Press Space to toggle row selection (unchecked)" at bounding box center [87, 499] width 13 height 13
checkbox input "true"
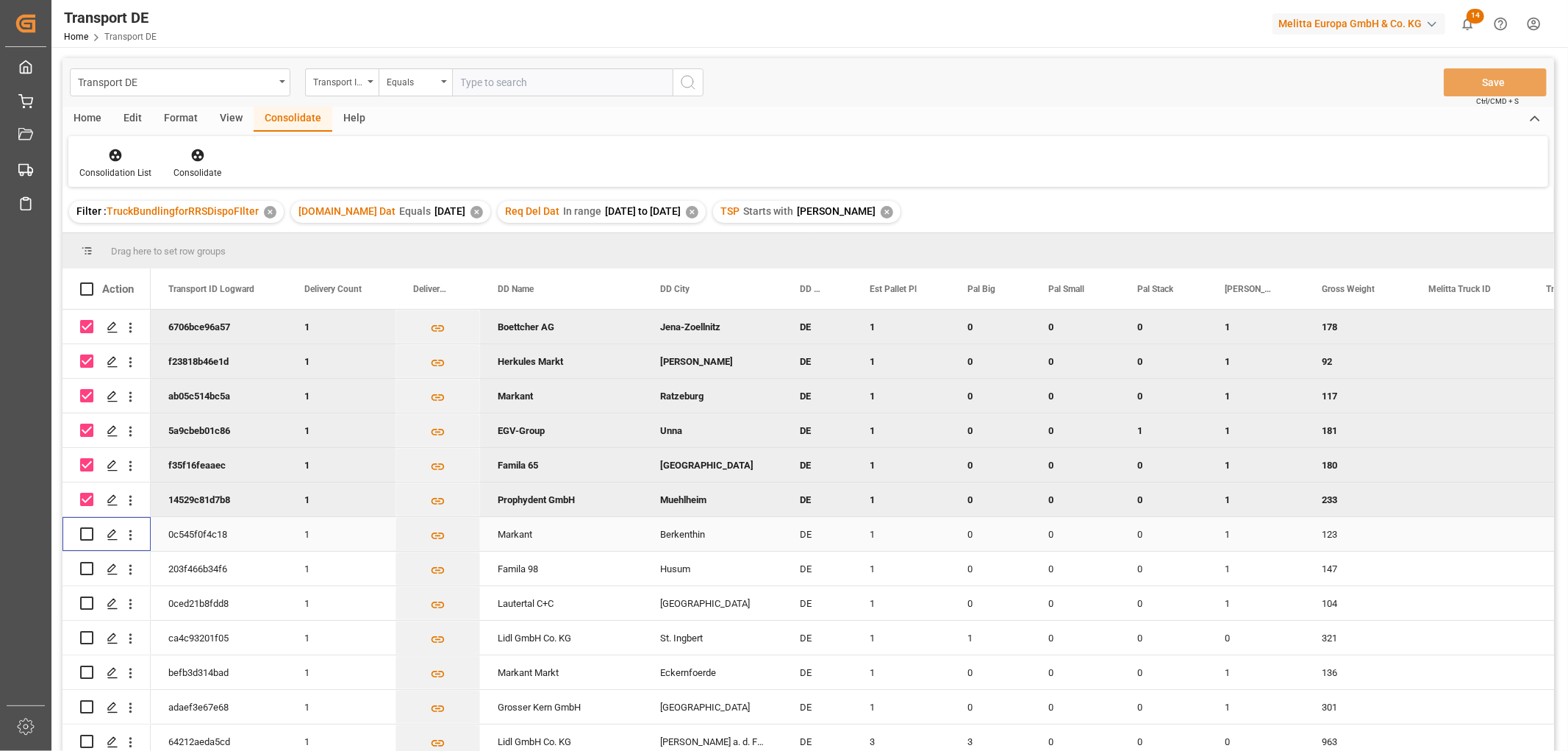
click at [88, 530] on input "Press Space to toggle row selection (unchecked)" at bounding box center [87, 534] width 13 height 13
checkbox input "true"
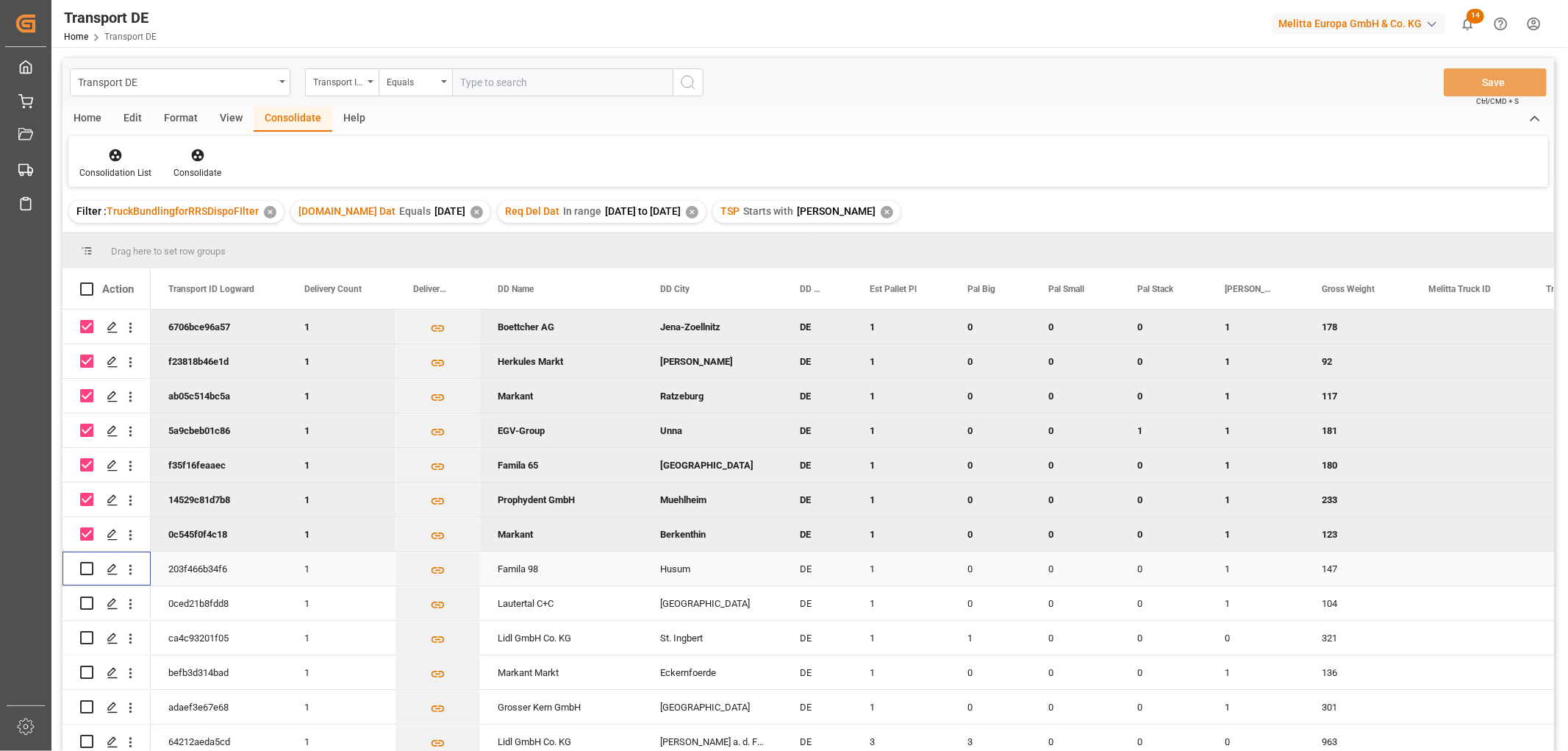
click at [85, 571] on input "Press Space to toggle row selection (unchecked)" at bounding box center [87, 568] width 13 height 13
checkbox input "true"
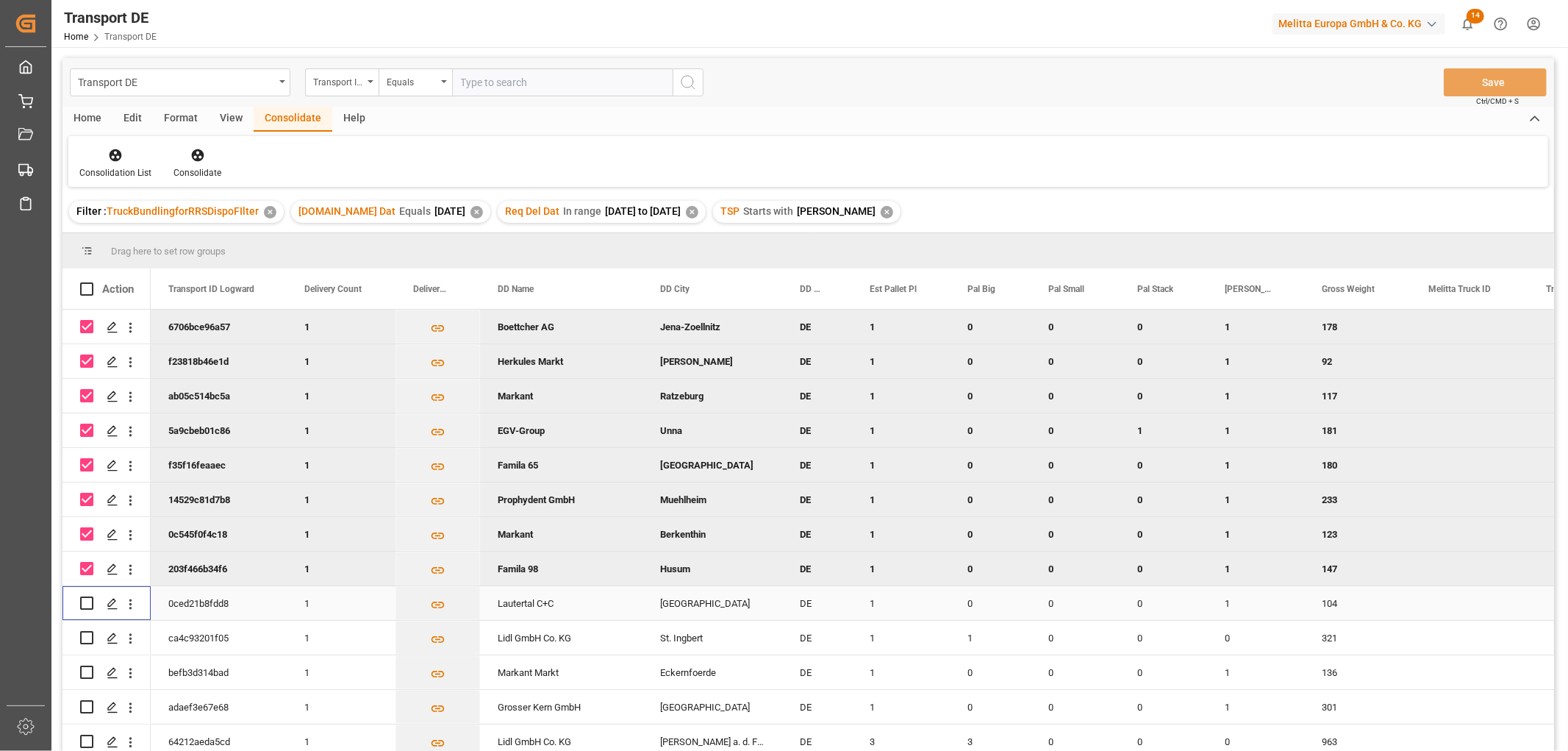
click at [86, 601] on input "Press Space to toggle row selection (unchecked)" at bounding box center [87, 603] width 13 height 13
checkbox input "true"
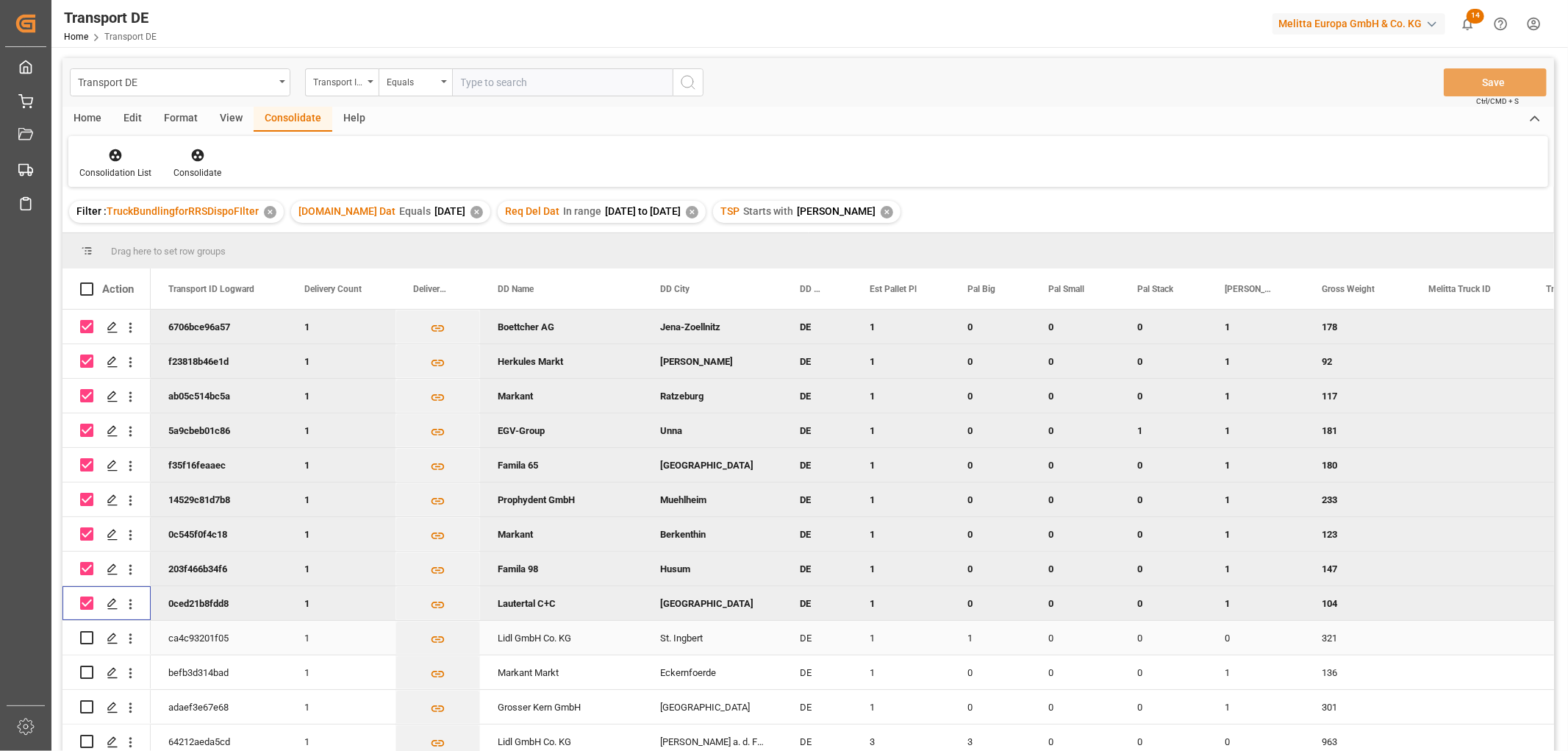
click at [88, 638] on input "Press Space to toggle row selection (unchecked)" at bounding box center [87, 638] width 13 height 13
checkbox input "true"
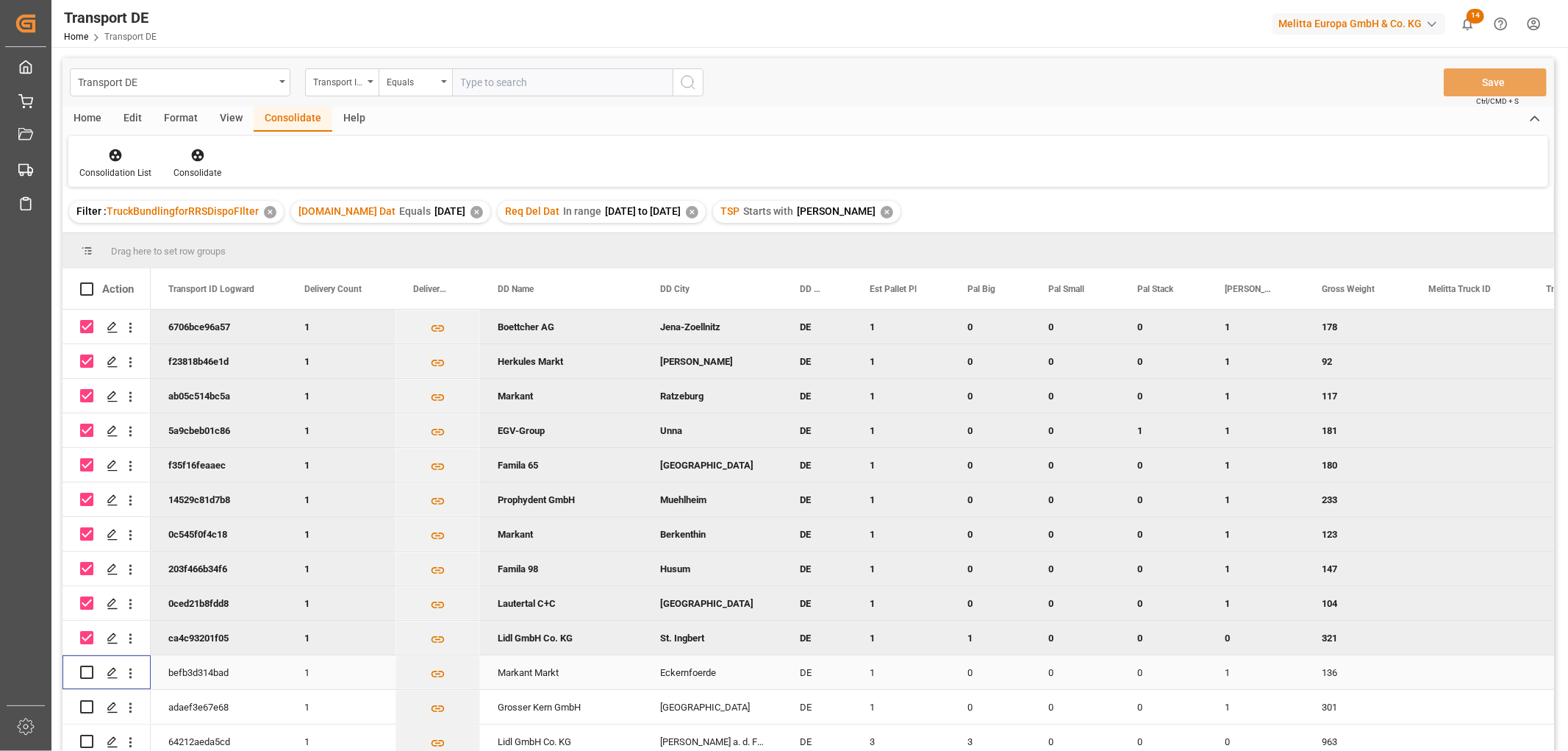
click at [85, 672] on input "Press Space to toggle row selection (unchecked)" at bounding box center [87, 671] width 13 height 13
checkbox input "true"
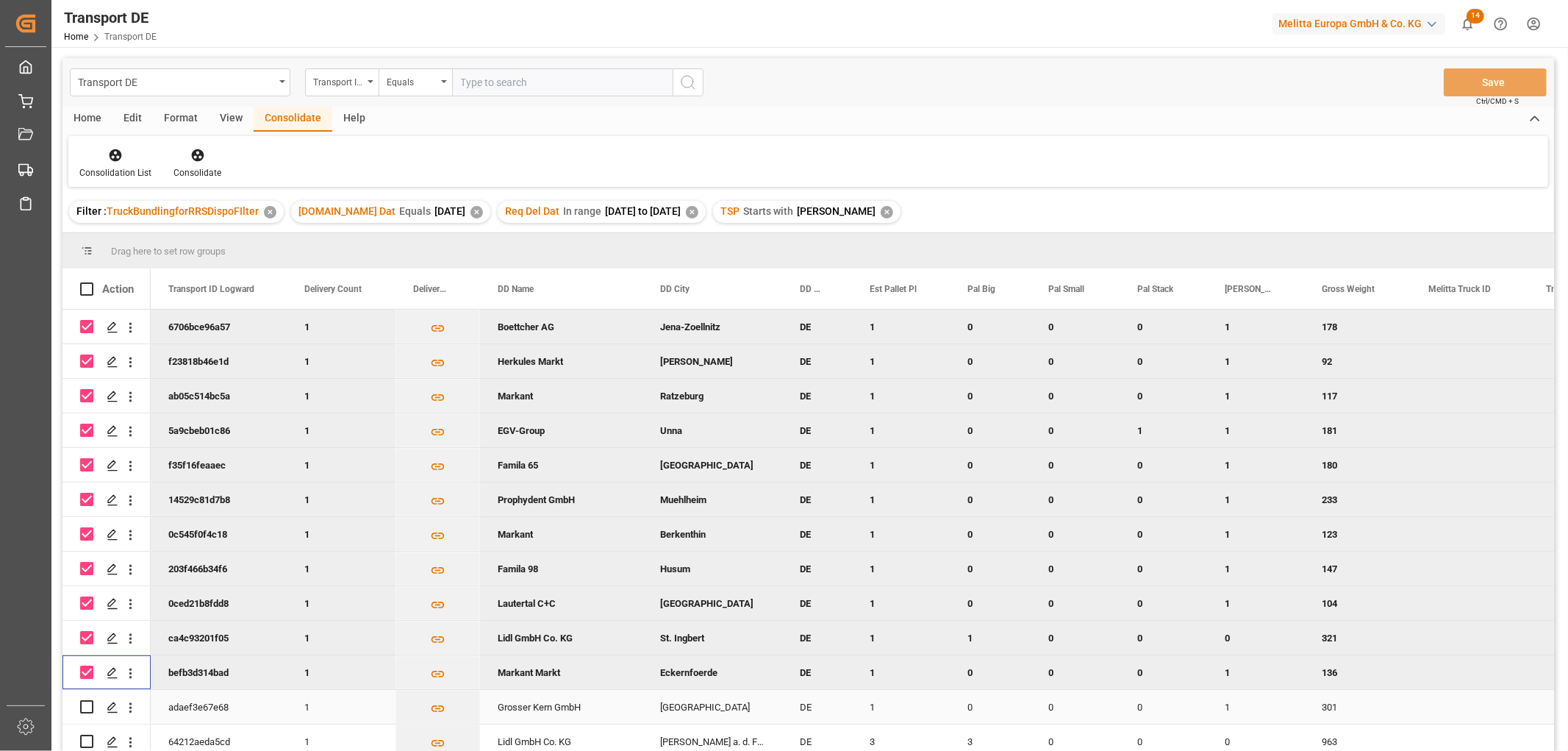
click at [91, 706] on input "Press Space to toggle row selection (unchecked)" at bounding box center [87, 706] width 13 height 13
checkbox input "true"
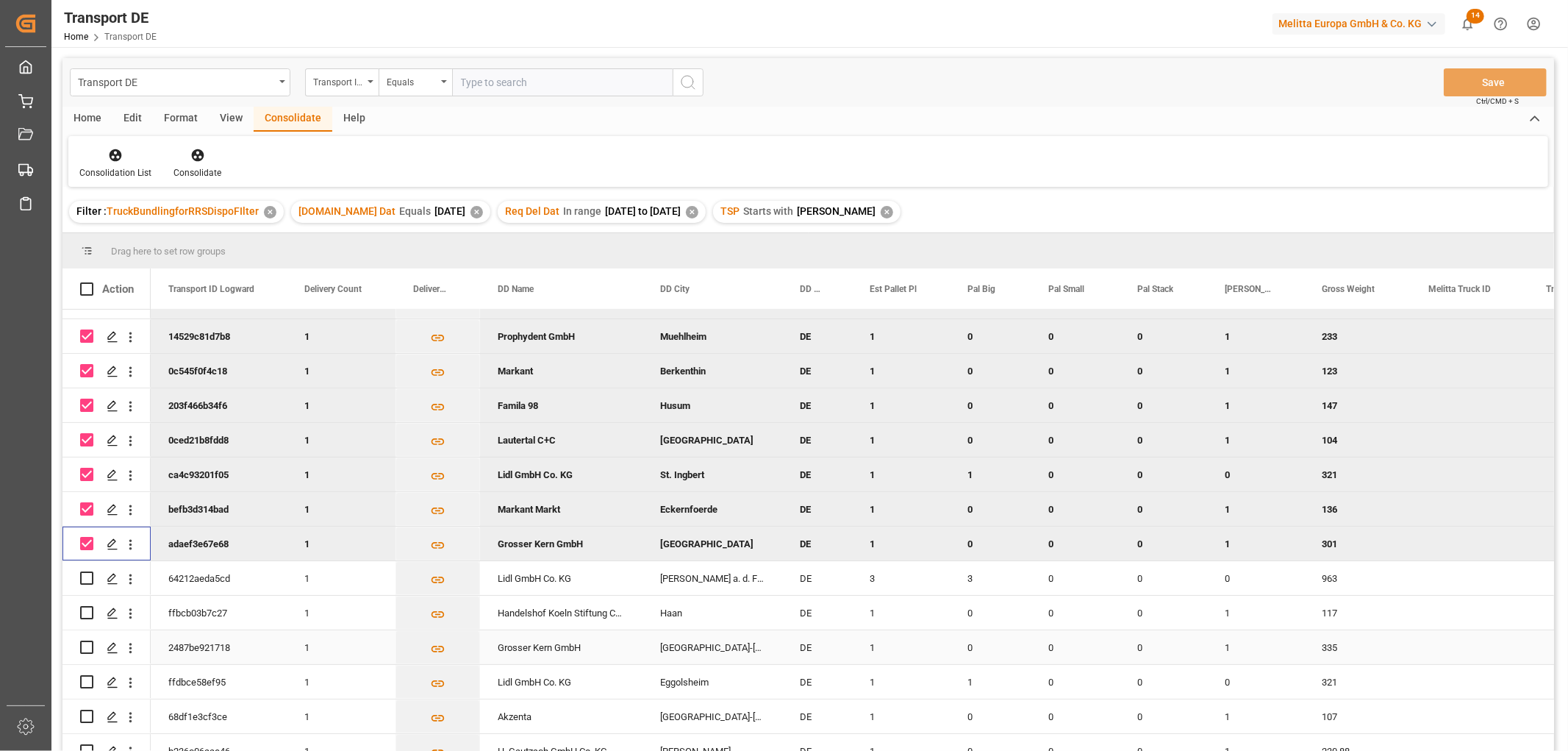
scroll to position [215, 0]
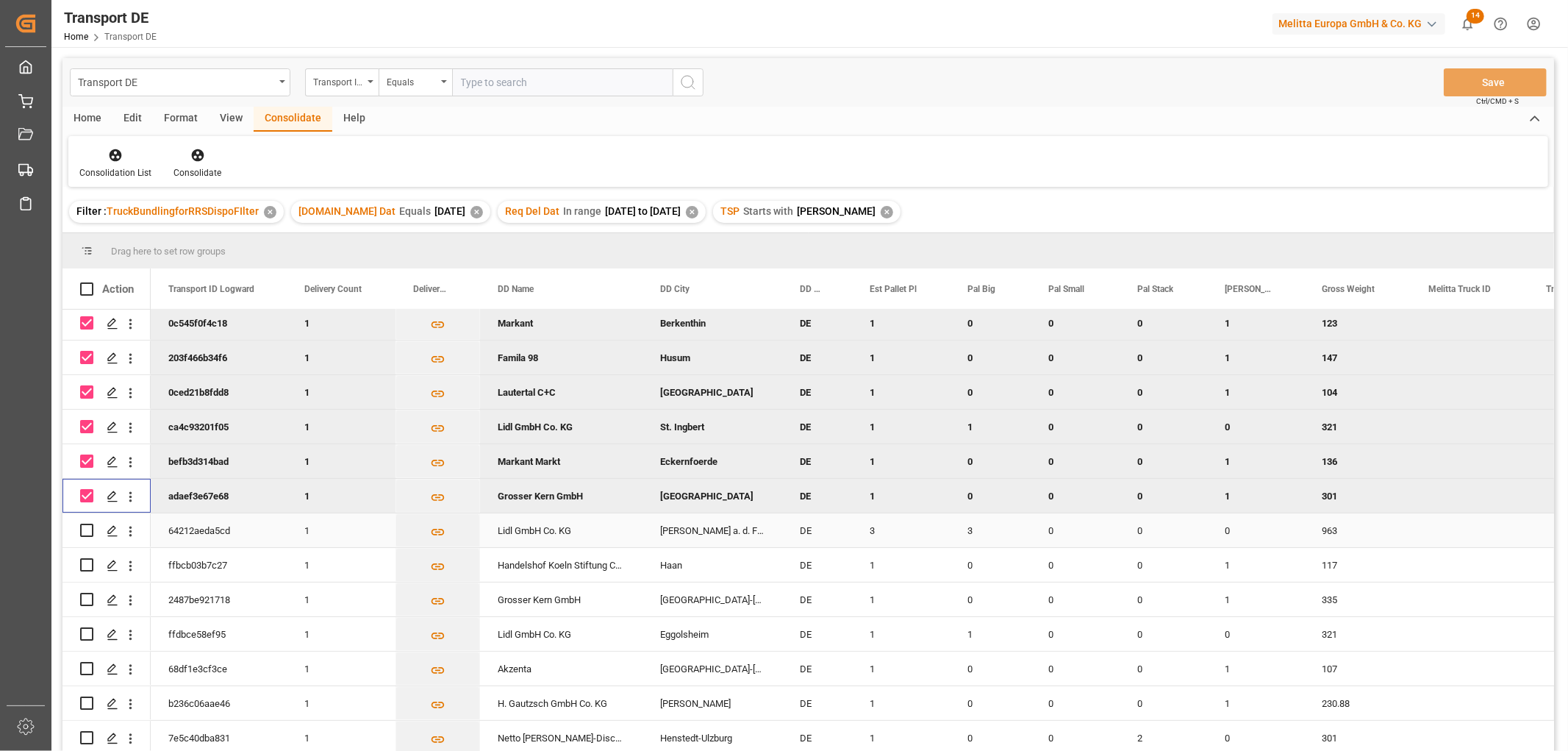
click at [89, 526] on input "Press Space to toggle row selection (unchecked)" at bounding box center [87, 530] width 13 height 13
checkbox input "true"
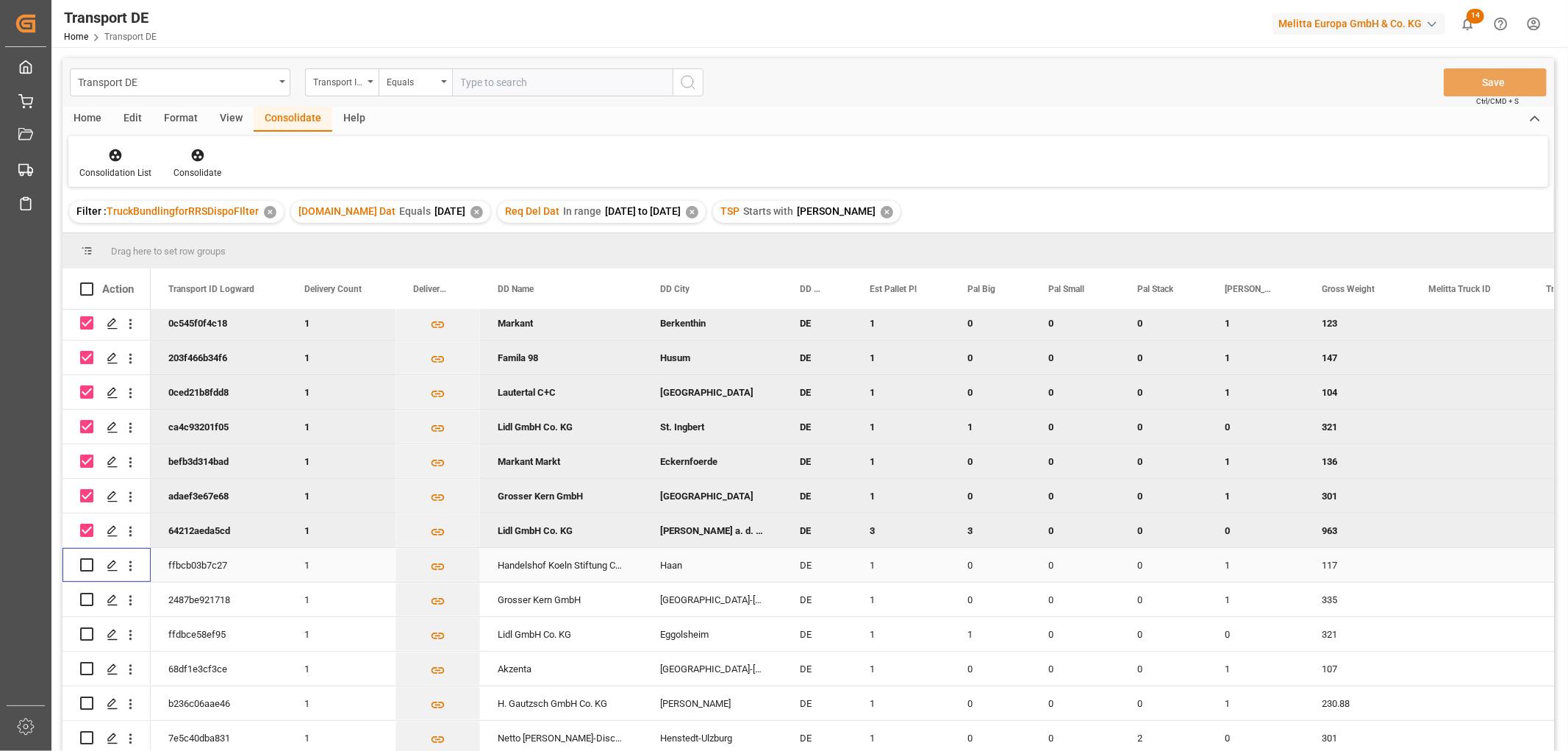
click at [88, 560] on input "Press Space to toggle row selection (unchecked)" at bounding box center [87, 564] width 13 height 13
checkbox input "true"
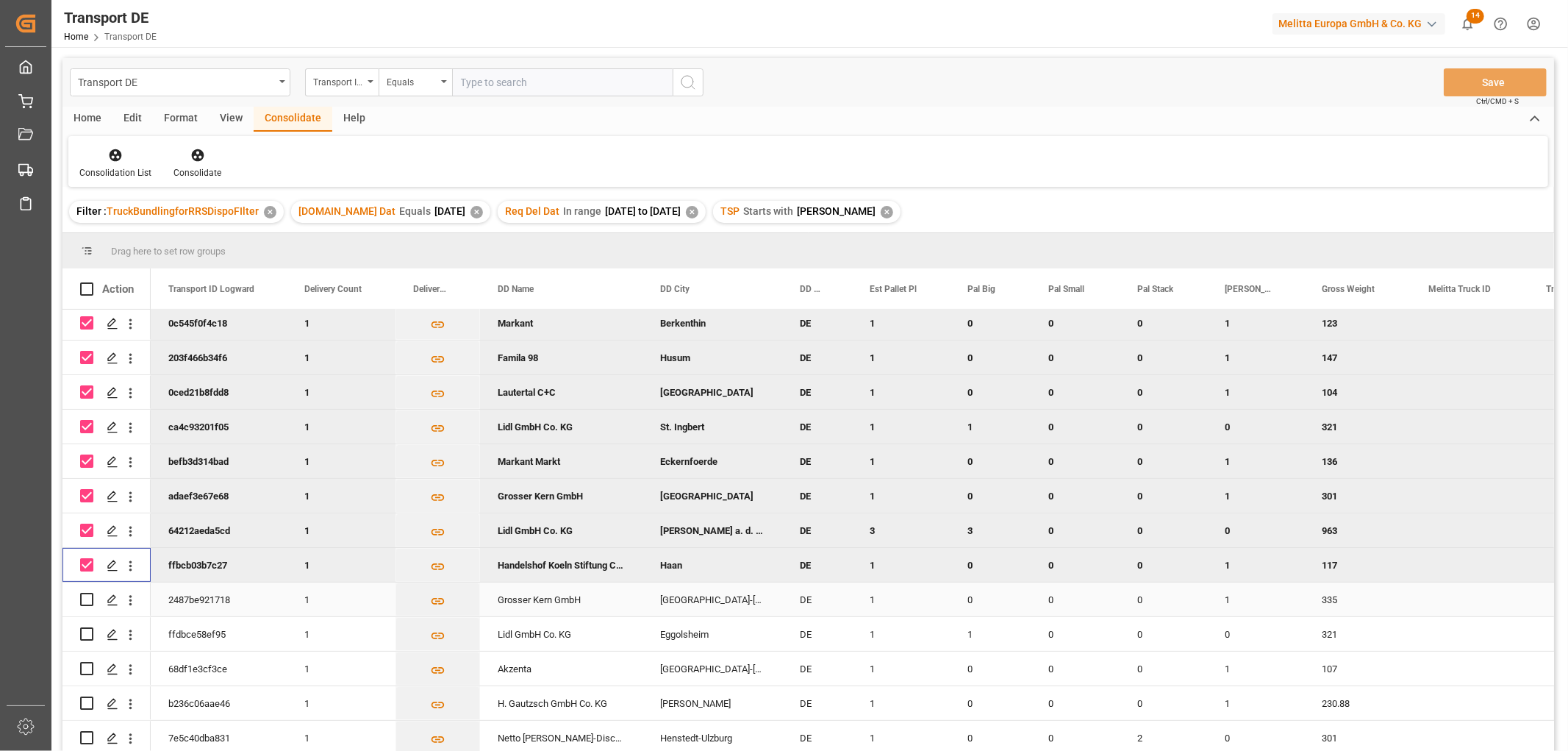
click at [89, 596] on input "Press Space to toggle row selection (unchecked)" at bounding box center [87, 599] width 13 height 13
checkbox input "true"
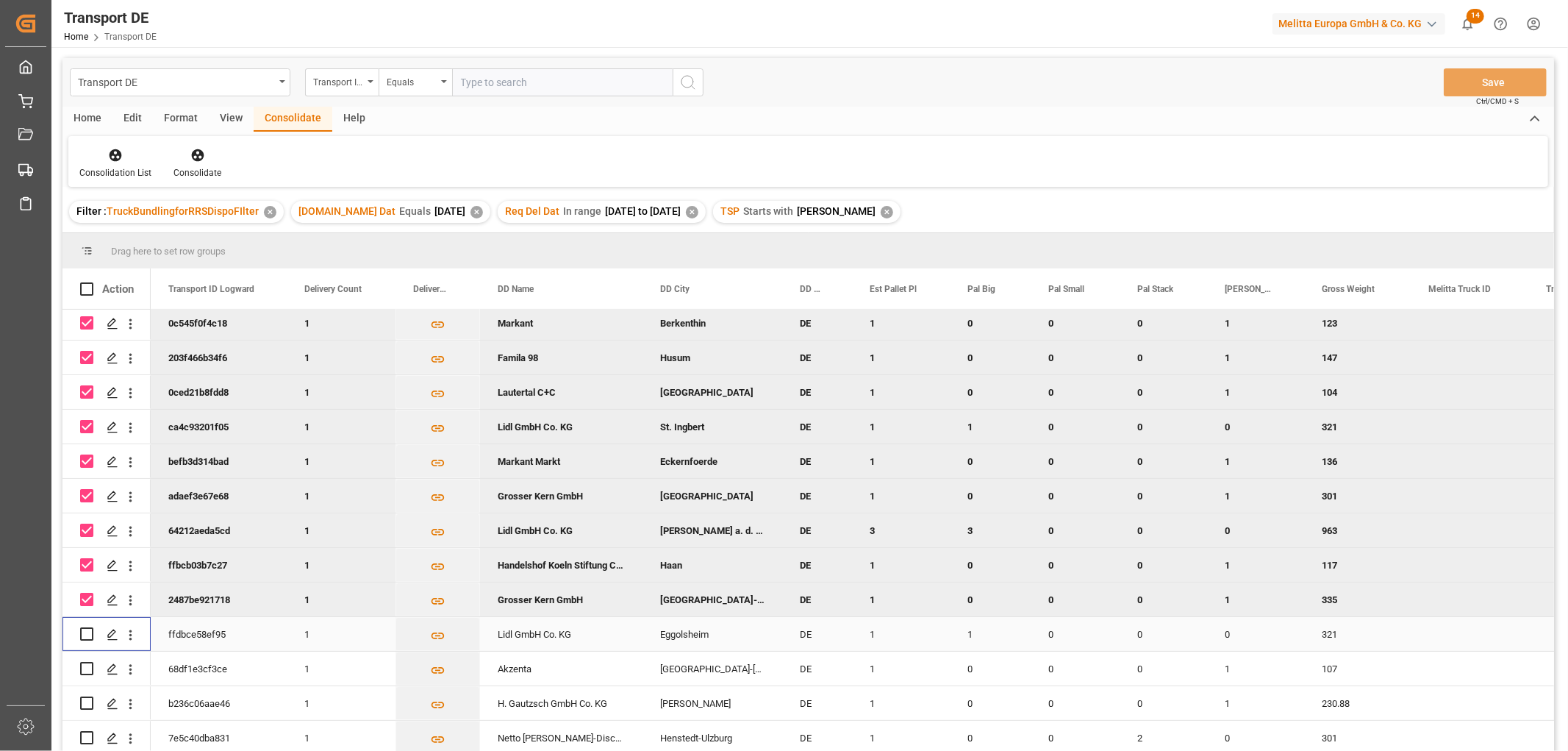
click at [87, 627] on input "Press Space to toggle row selection (unchecked)" at bounding box center [87, 634] width 13 height 13
checkbox input "true"
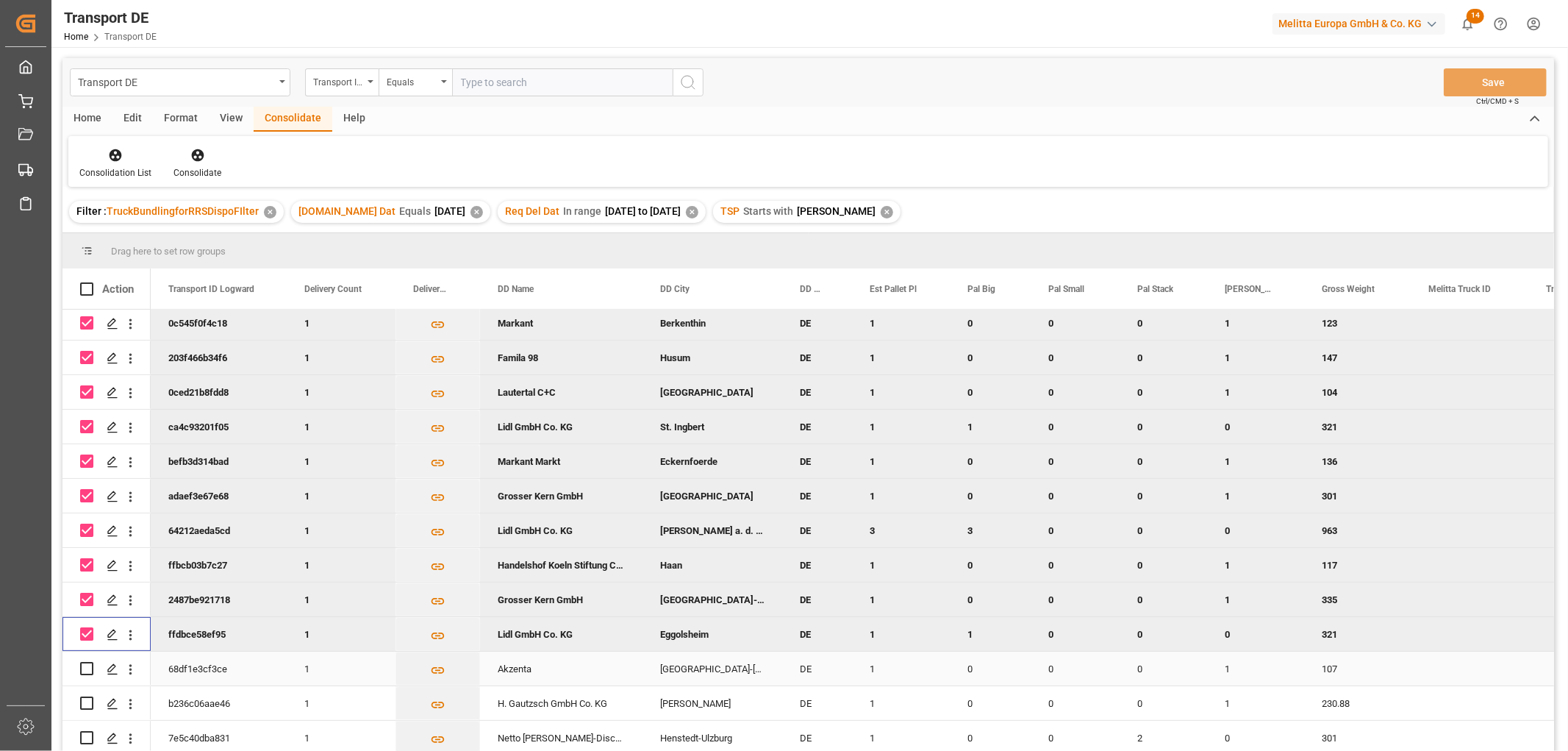
click at [91, 662] on input "Press Space to toggle row selection (unchecked)" at bounding box center [87, 668] width 13 height 13
checkbox input "true"
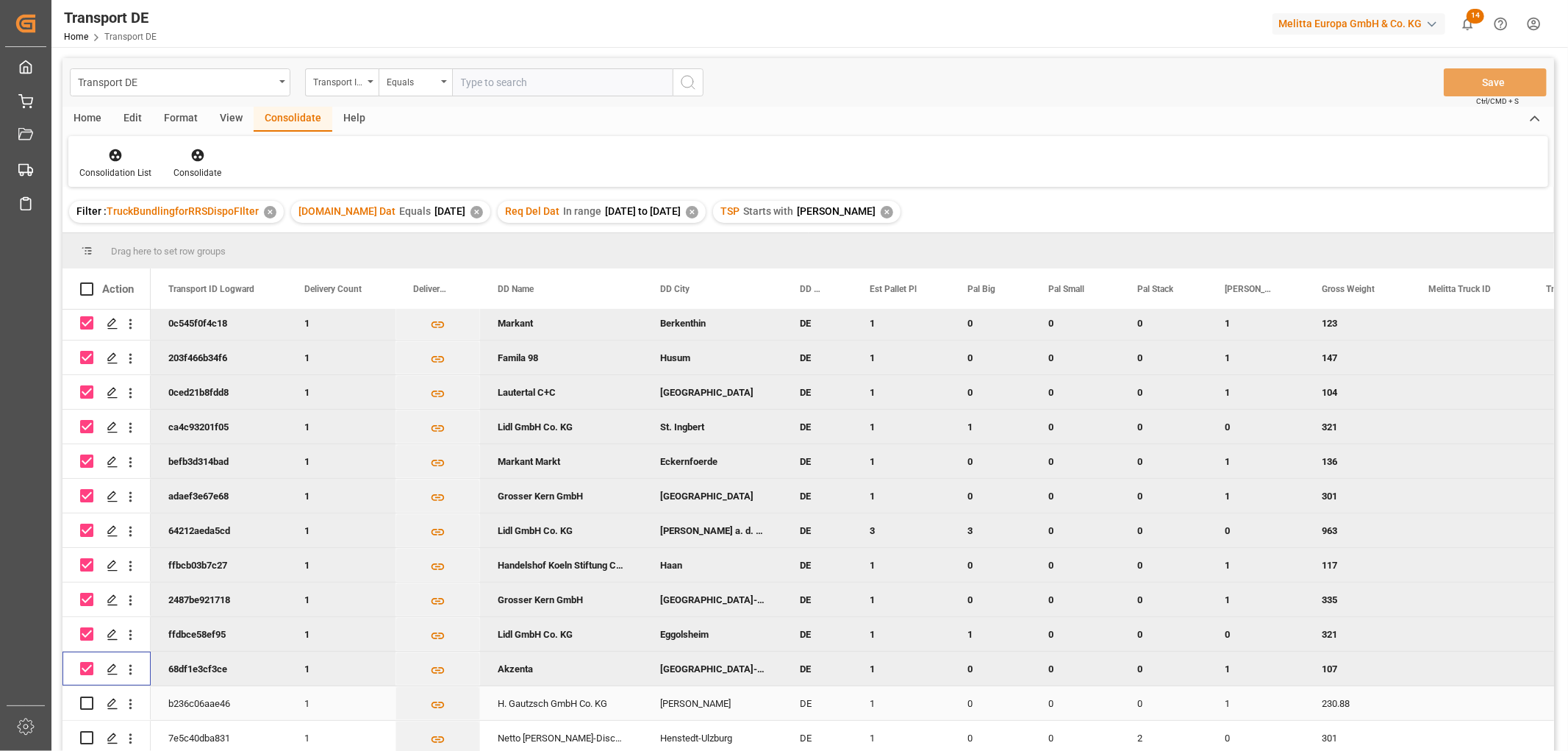
click at [84, 698] on input "Press Space to toggle row selection (unchecked)" at bounding box center [87, 703] width 13 height 13
checkbox input "true"
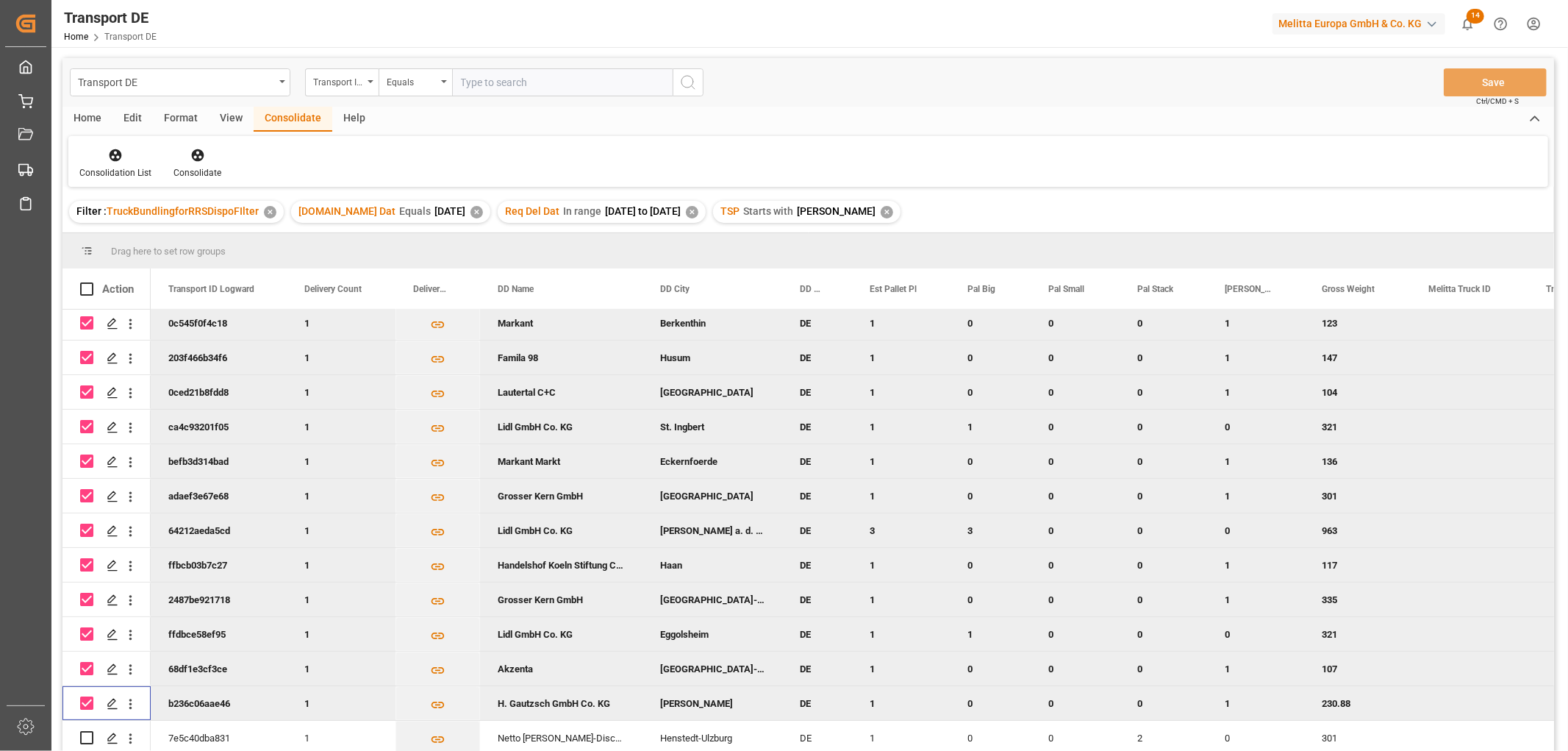
scroll to position [217, 0]
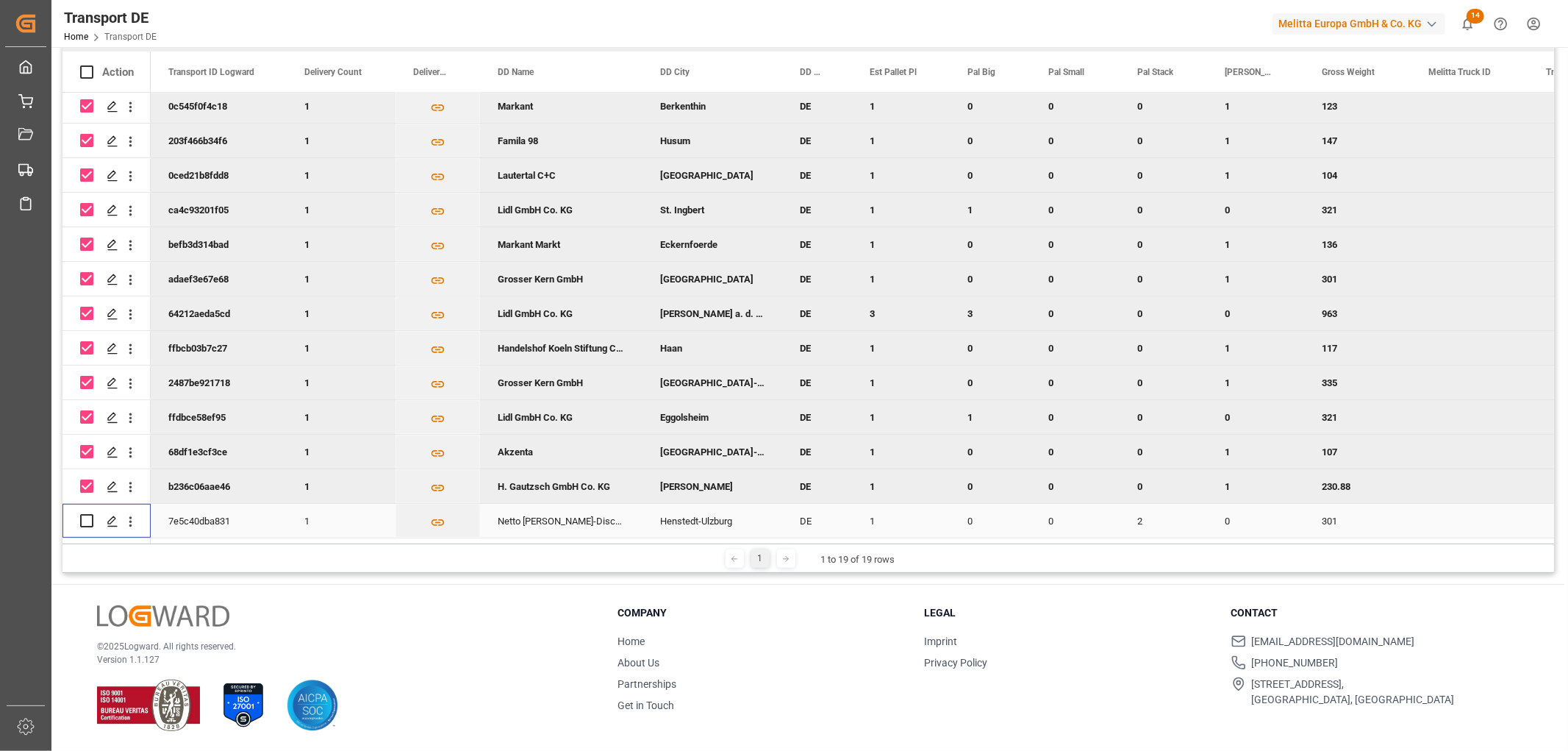
click at [85, 515] on input "Press Space to toggle row selection (unchecked)" at bounding box center [87, 520] width 13 height 13
checkbox input "true"
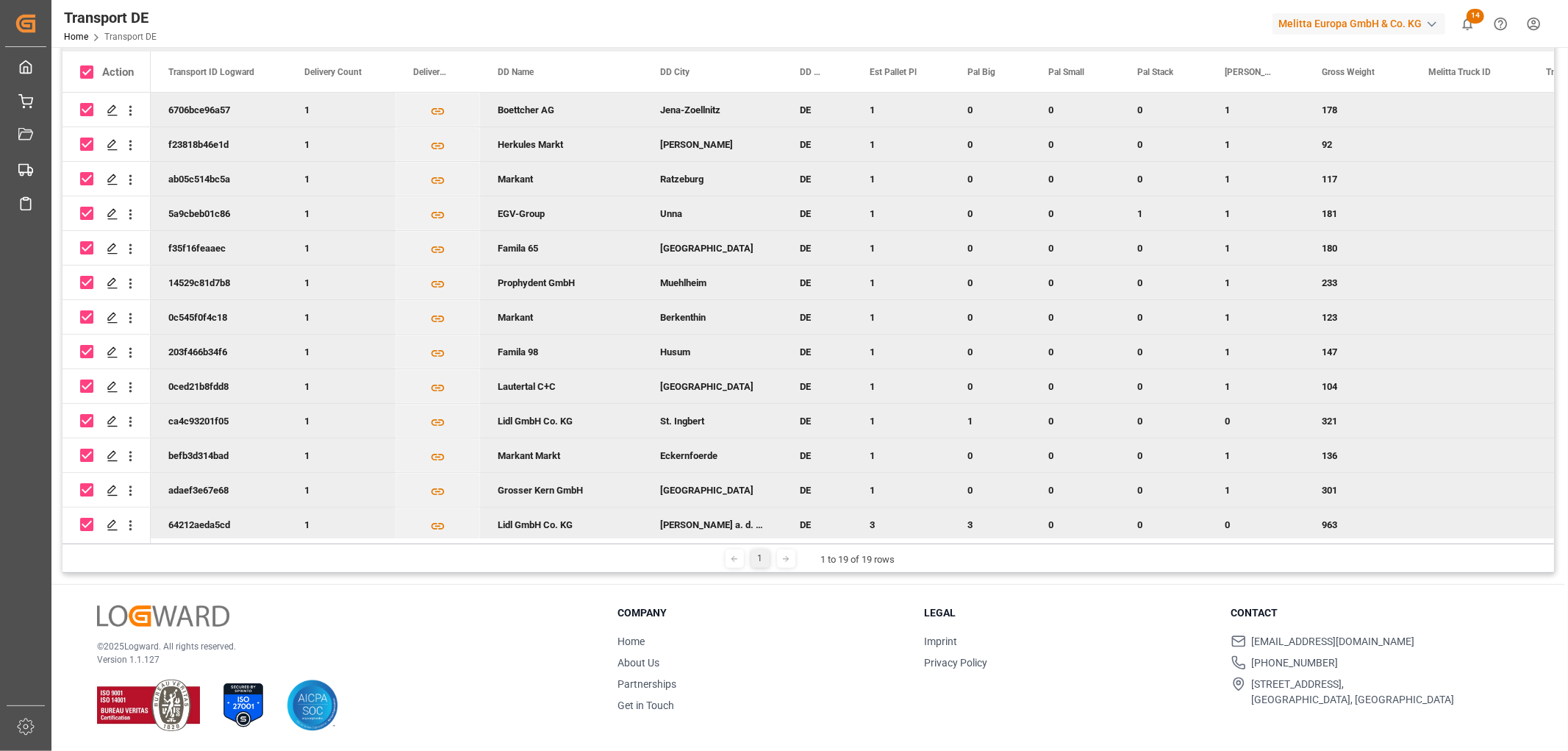
scroll to position [0, 0]
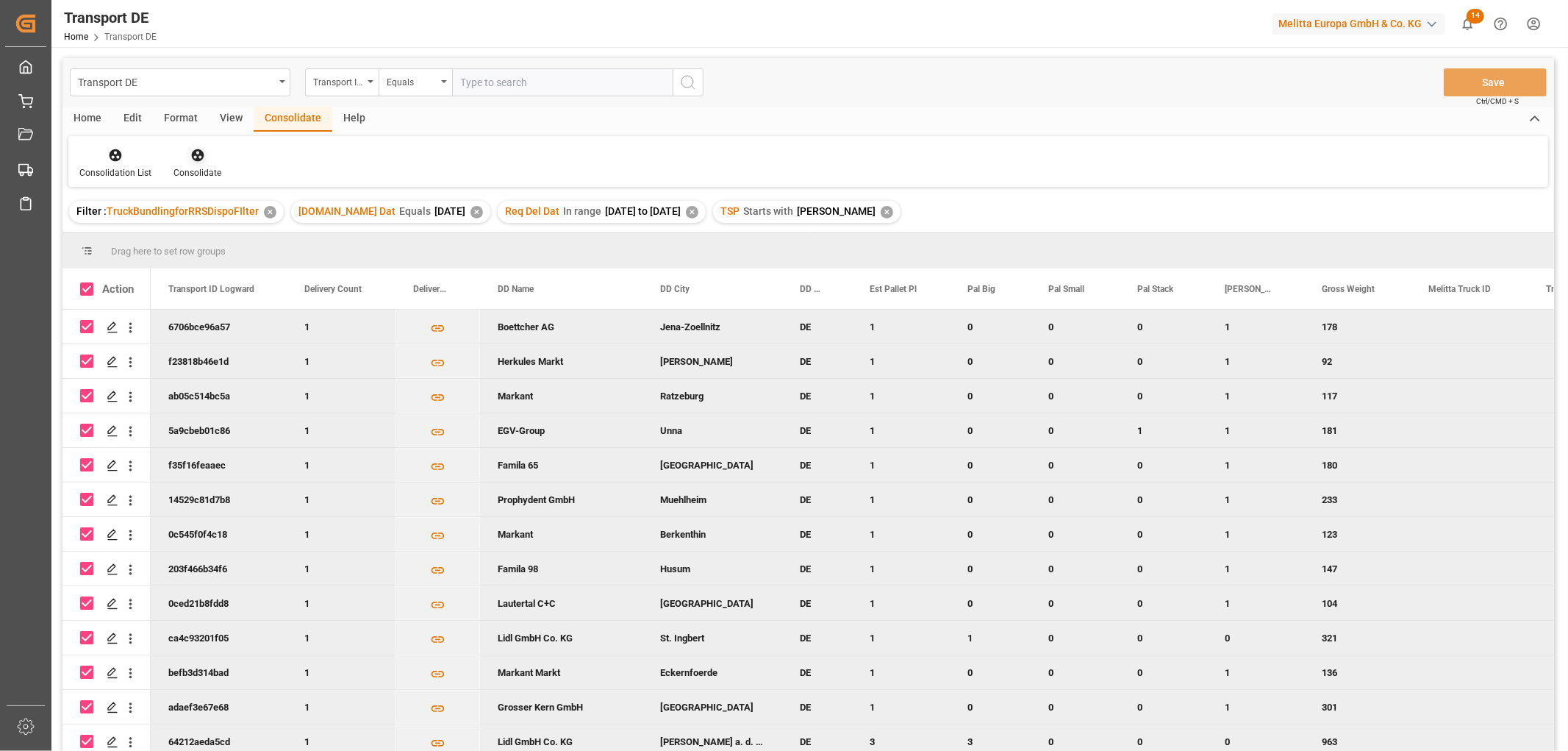
click at [195, 151] on icon at bounding box center [198, 155] width 15 height 15
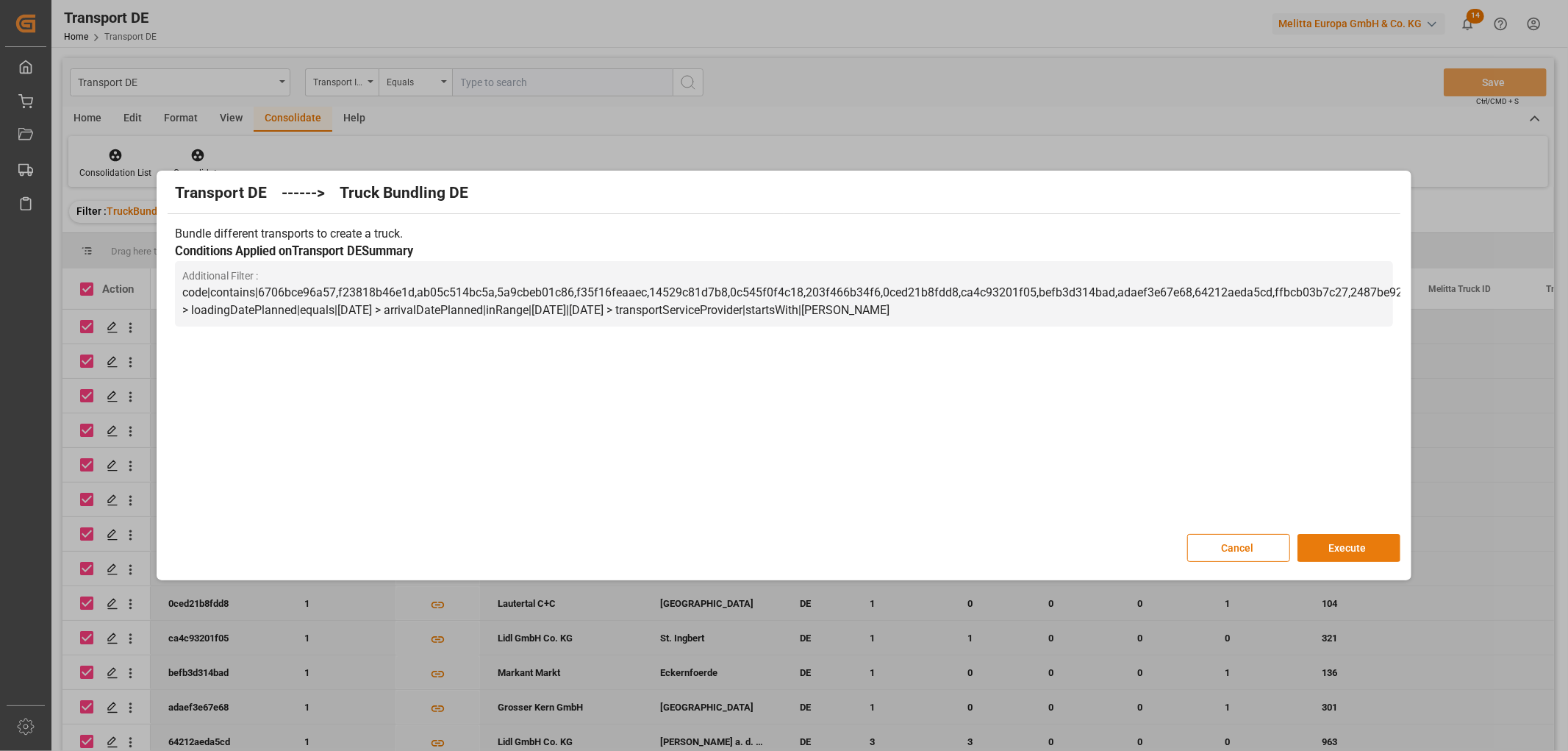
click at [1363, 548] on button "Execute" at bounding box center [1349, 547] width 103 height 28
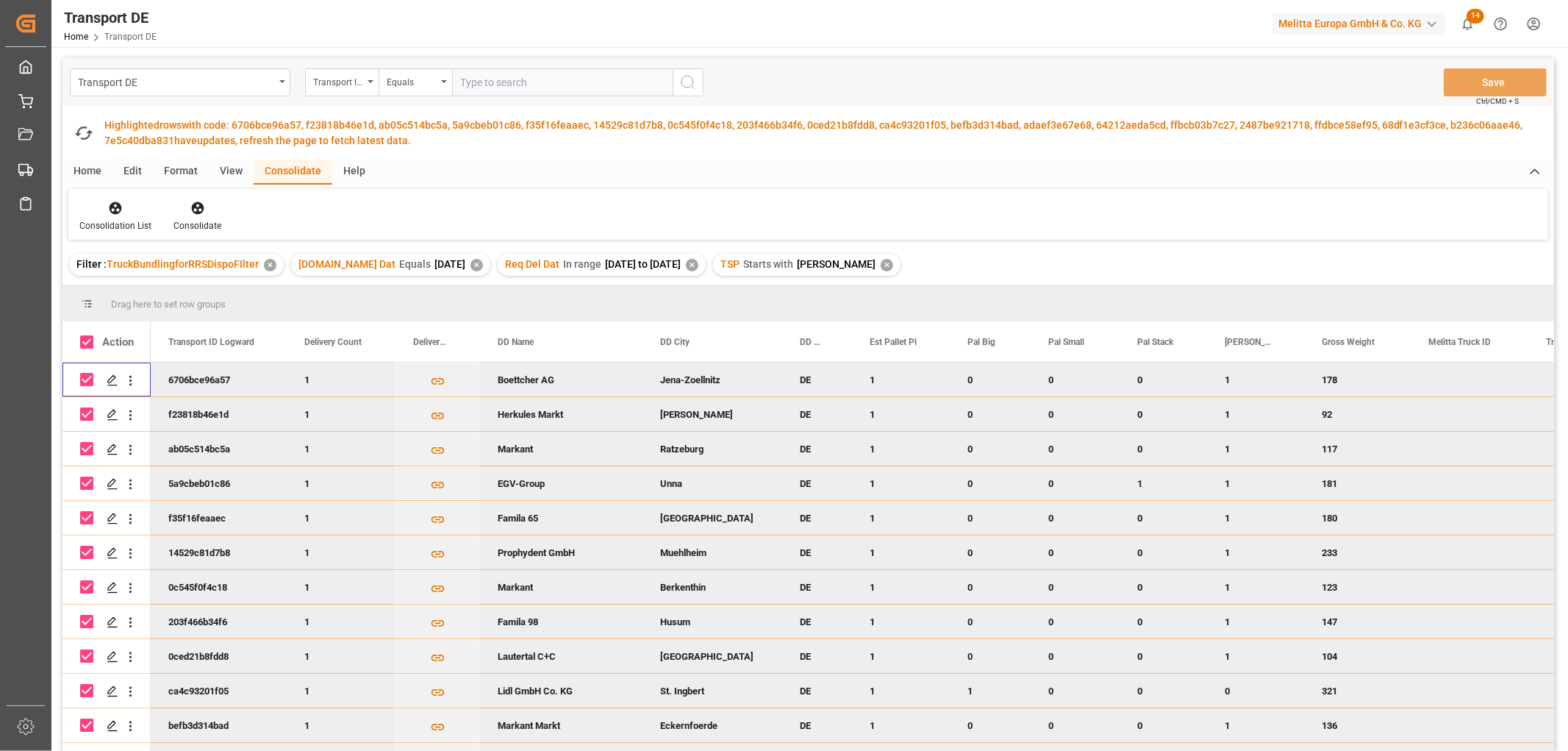
click at [83, 384] on input "Press Space to toggle row selection (checked)" at bounding box center [87, 379] width 13 height 13
checkbox input "false"
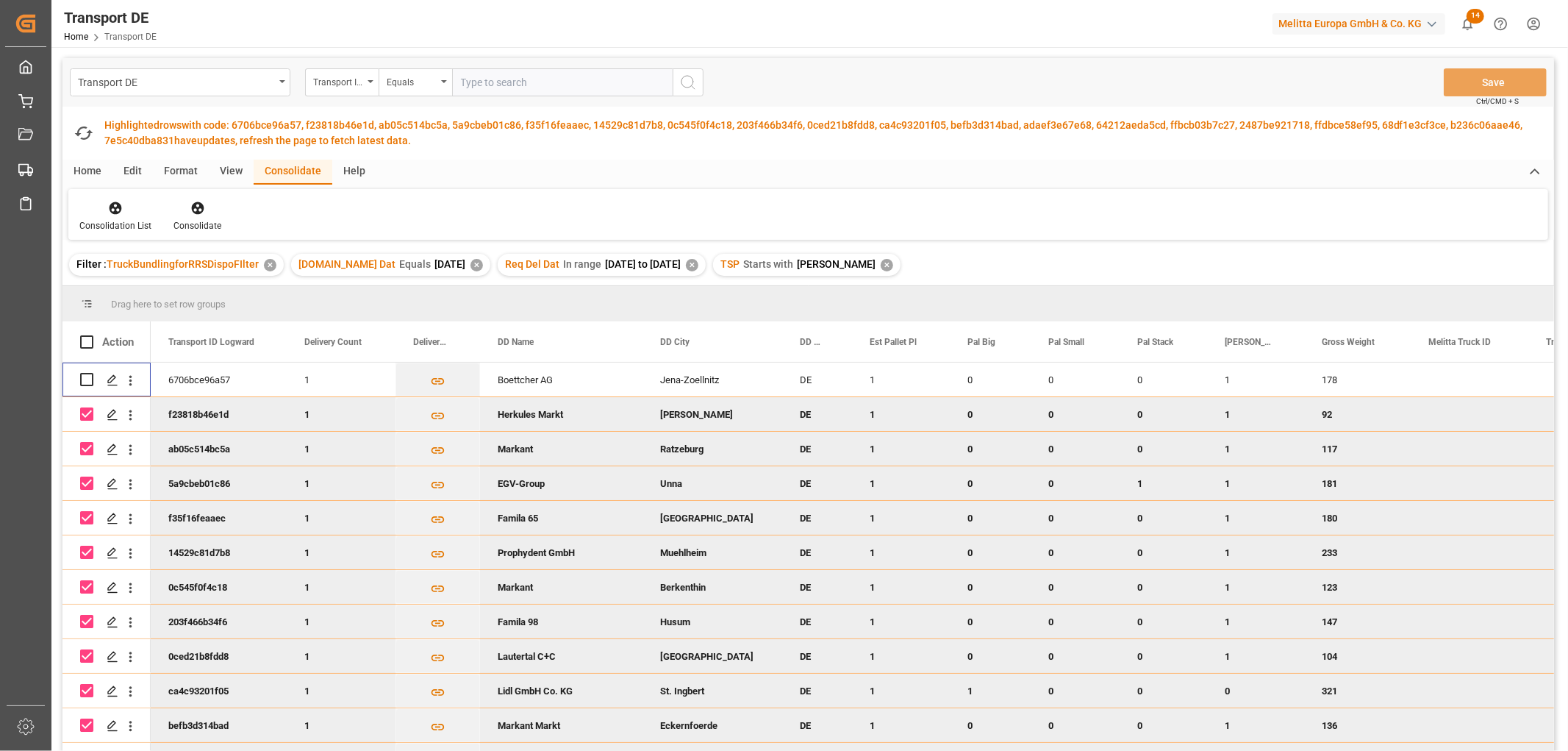
click at [85, 415] on input "Press Space to toggle row selection (checked)" at bounding box center [87, 414] width 13 height 13
checkbox input "false"
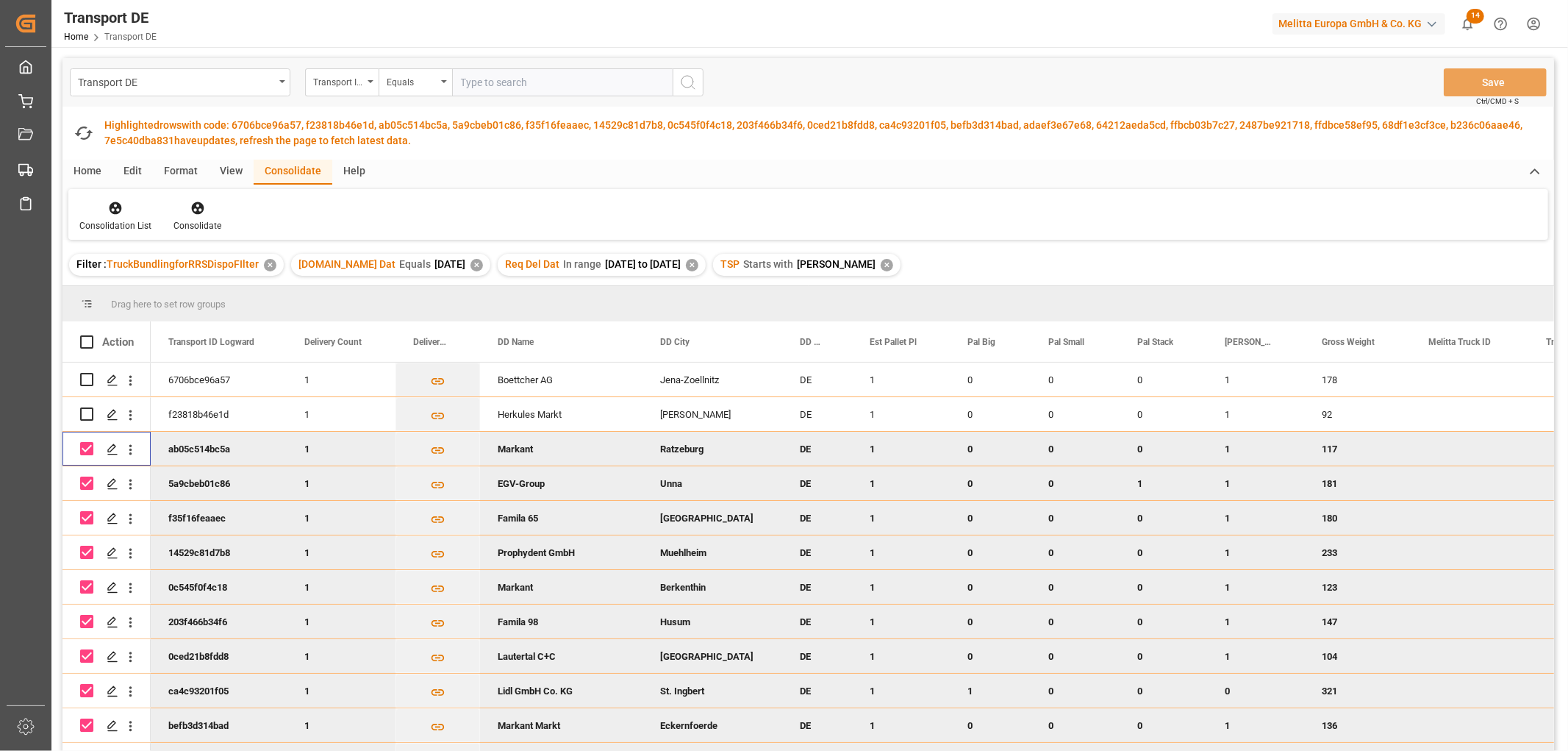
click at [86, 449] on input "Press Space to toggle row selection (checked)" at bounding box center [87, 448] width 13 height 13
checkbox input "false"
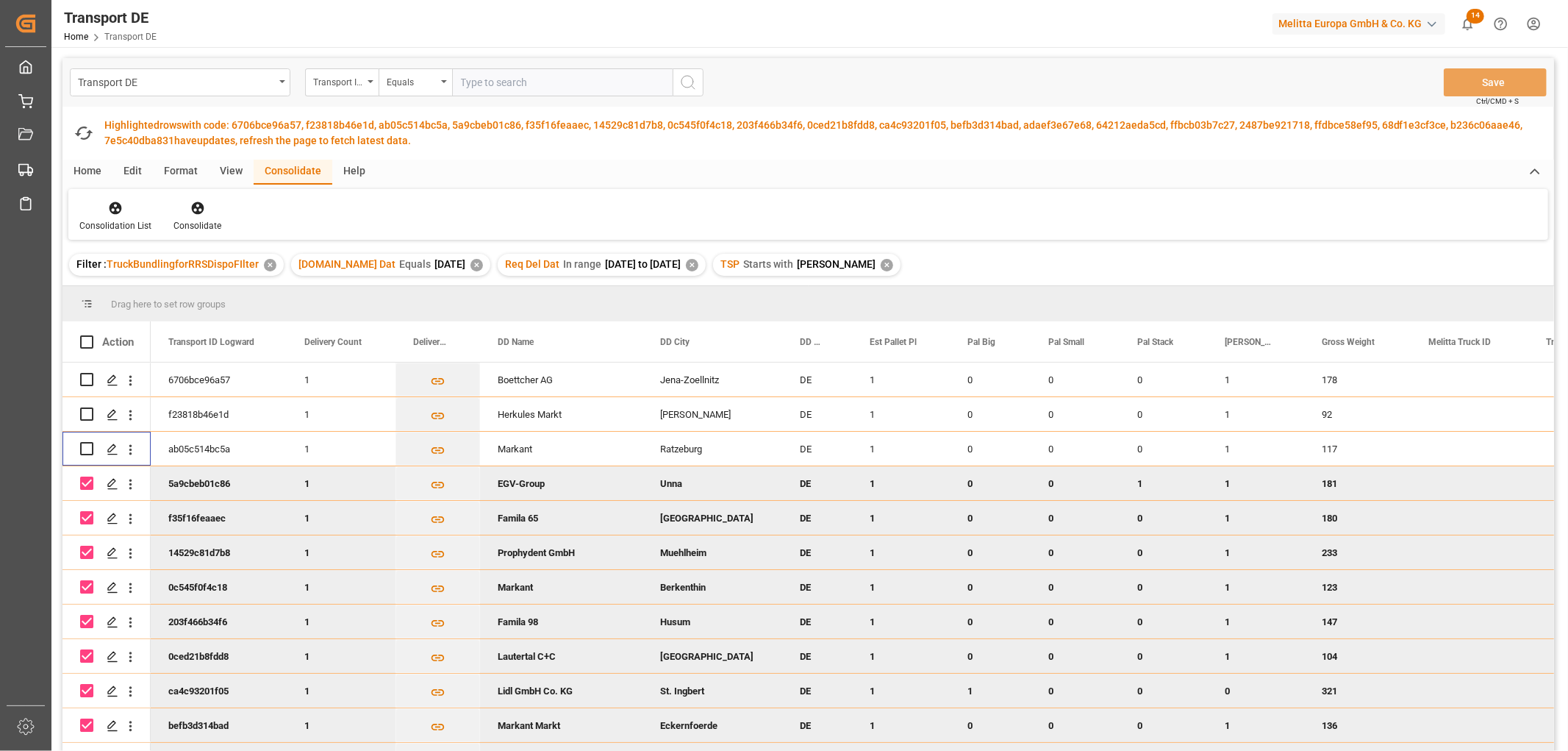
click at [85, 482] on input "Press Space to toggle row selection (checked)" at bounding box center [87, 483] width 13 height 13
checkbox input "false"
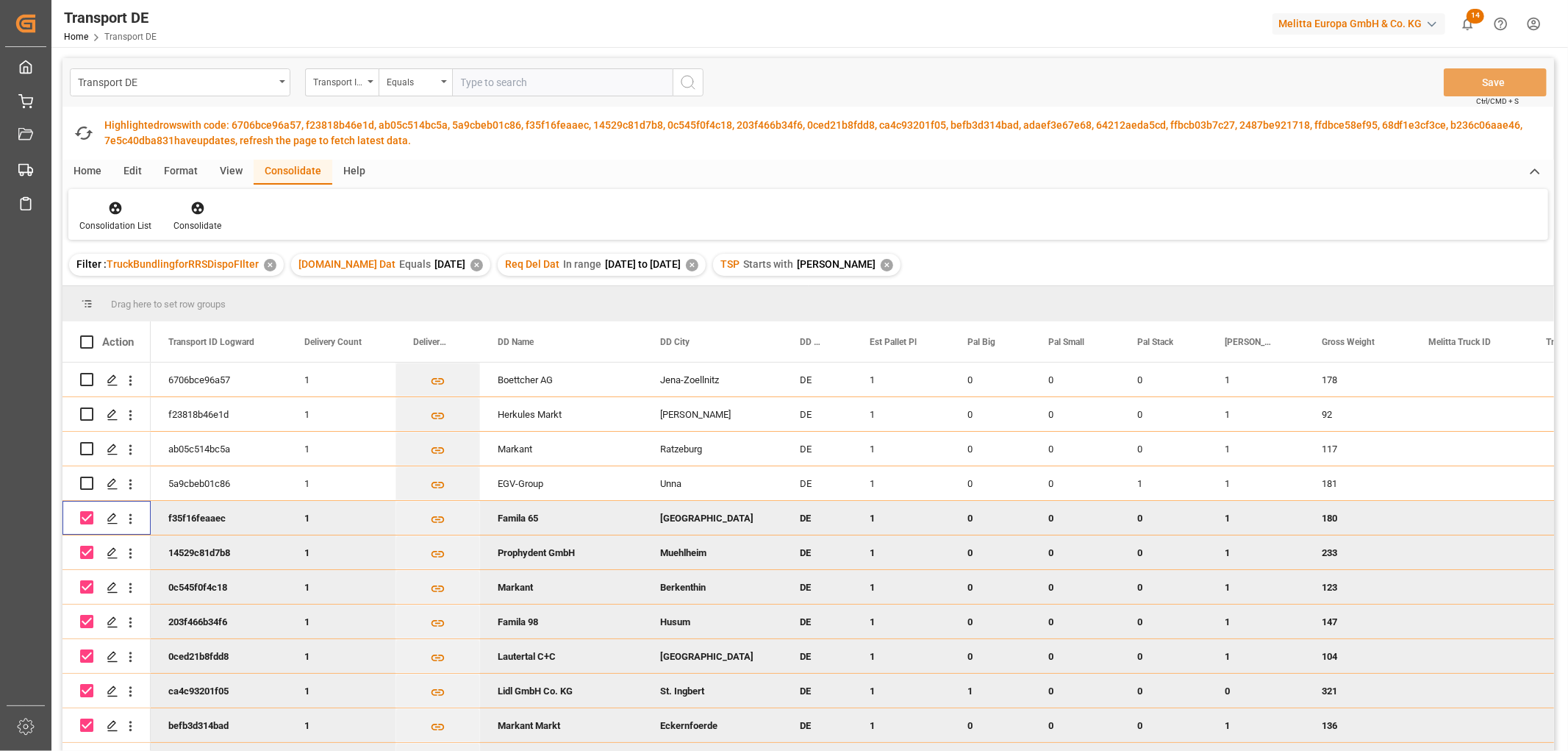
click at [87, 516] on input "Press Space to toggle row selection (checked)" at bounding box center [87, 517] width 13 height 13
checkbox input "false"
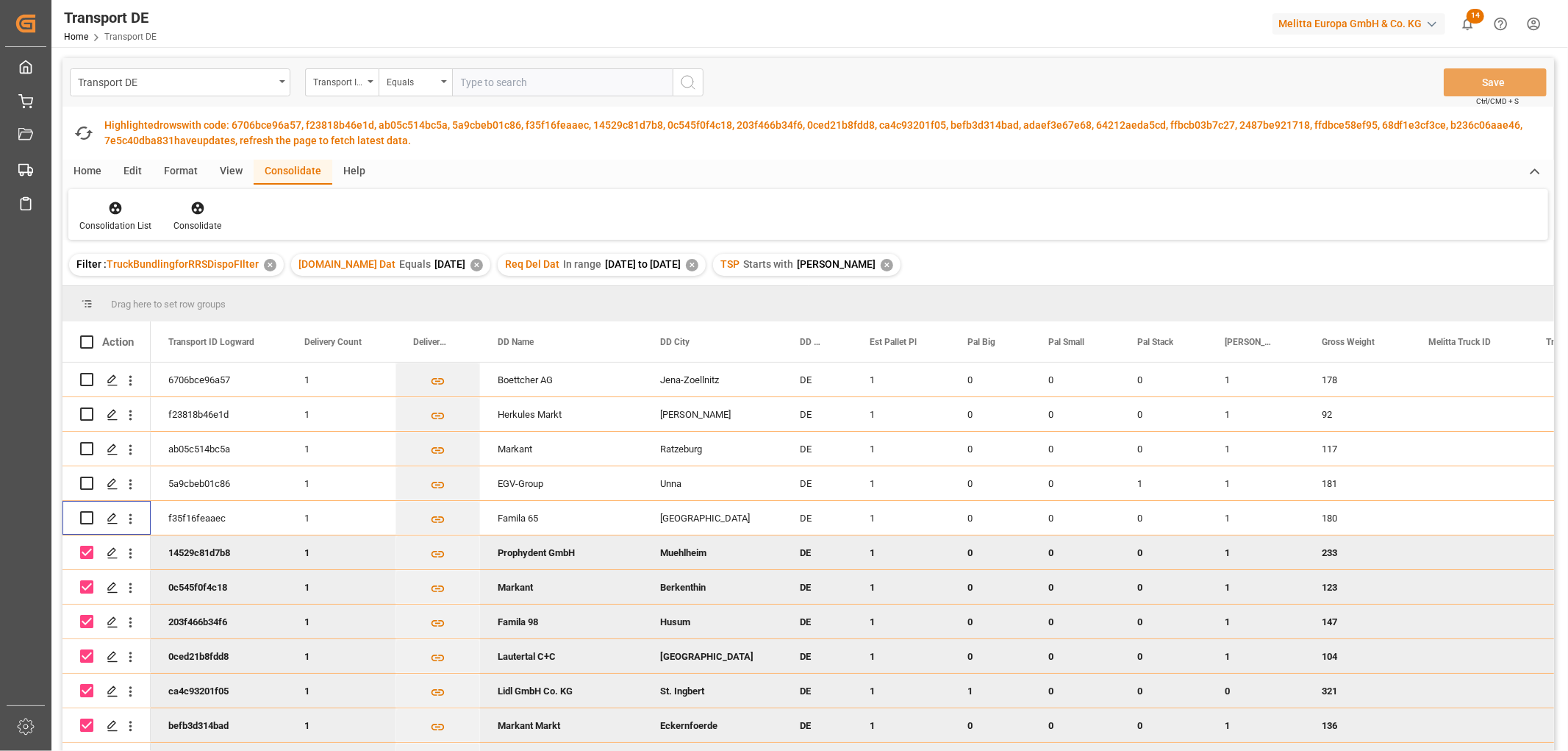
click at [87, 550] on input "Press Space to toggle row selection (checked)" at bounding box center [87, 552] width 13 height 13
checkbox input "false"
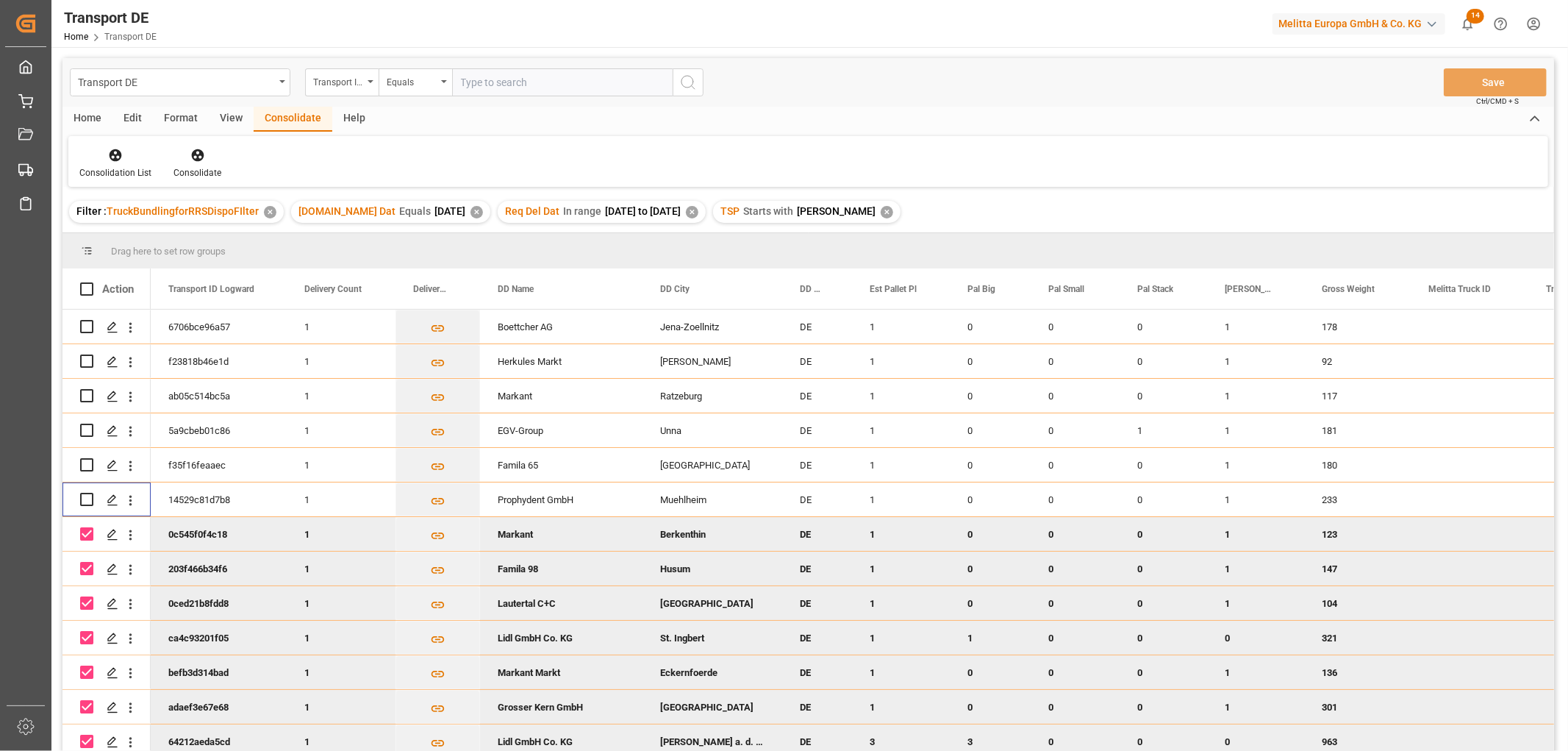
click at [88, 586] on div "Press SPACE to deselect this row." at bounding box center [87, 603] width 13 height 34
click at [83, 565] on input "Press Space to toggle row selection (checked)" at bounding box center [87, 568] width 13 height 13
checkbox input "false"
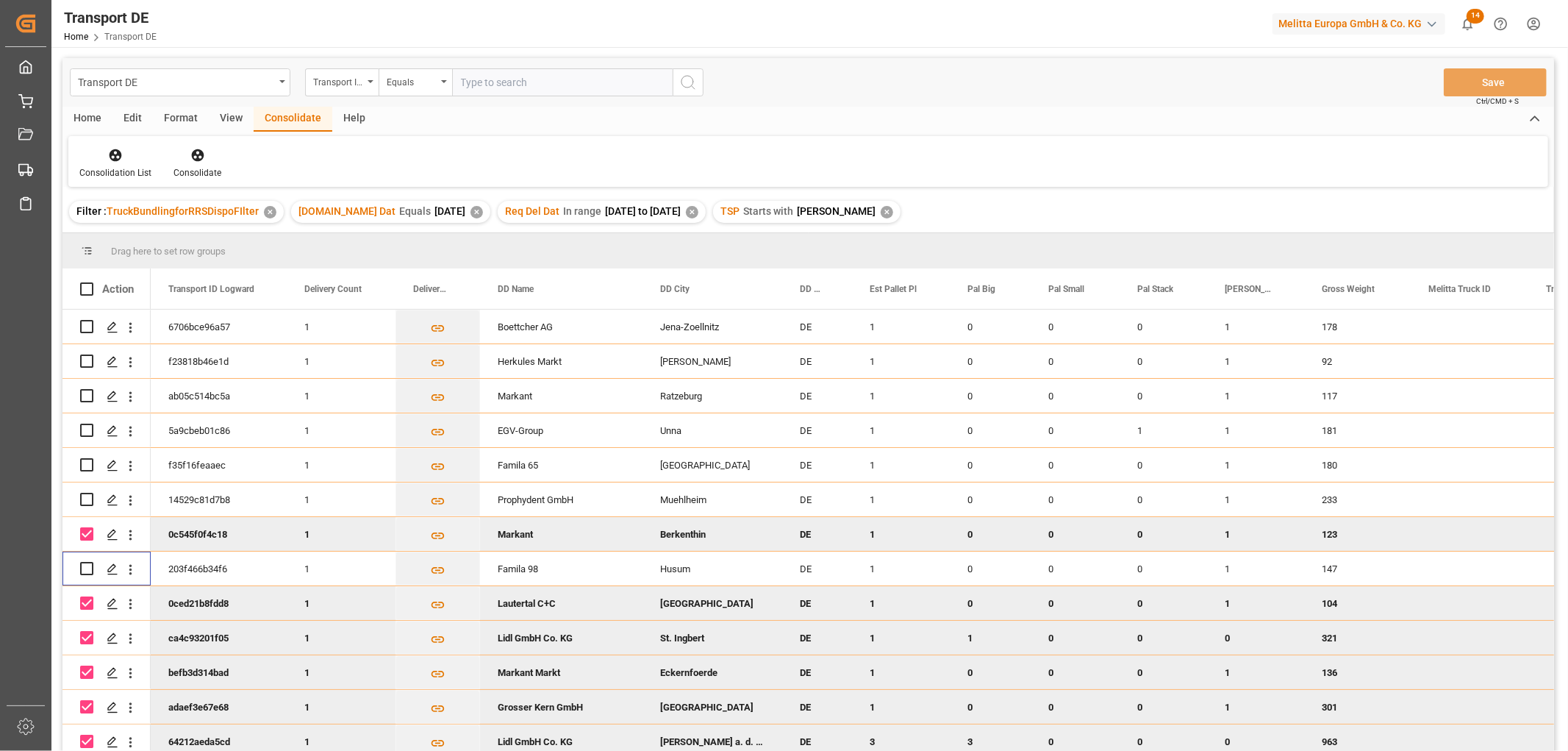
click at [85, 531] on input "Press Space to toggle row selection (checked)" at bounding box center [87, 534] width 13 height 13
checkbox input "false"
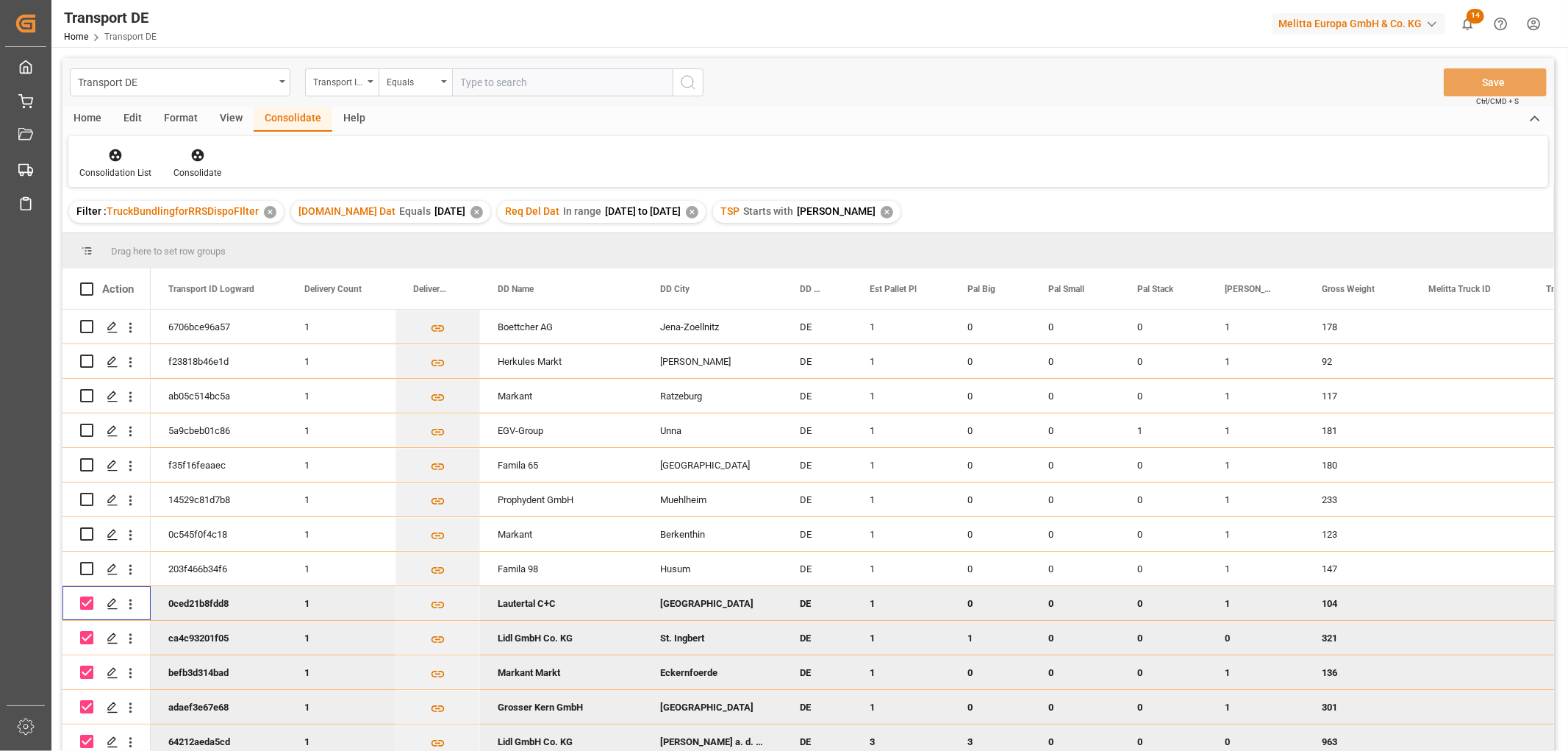
click at [83, 599] on input "Press Space to toggle row selection (checked)" at bounding box center [87, 603] width 13 height 13
checkbox input "false"
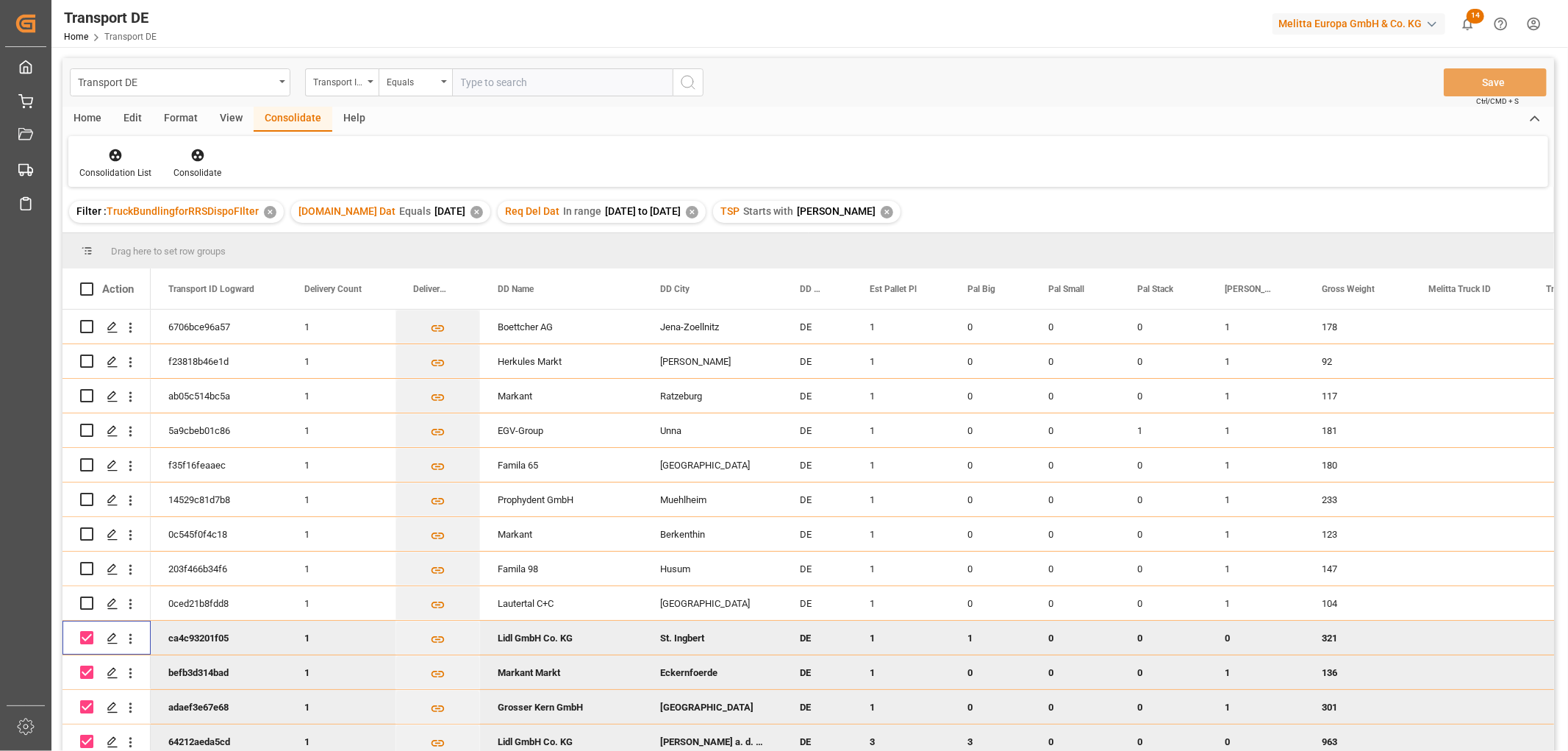
click at [88, 641] on input "Press Space to toggle row selection (checked)" at bounding box center [87, 638] width 13 height 13
checkbox input "false"
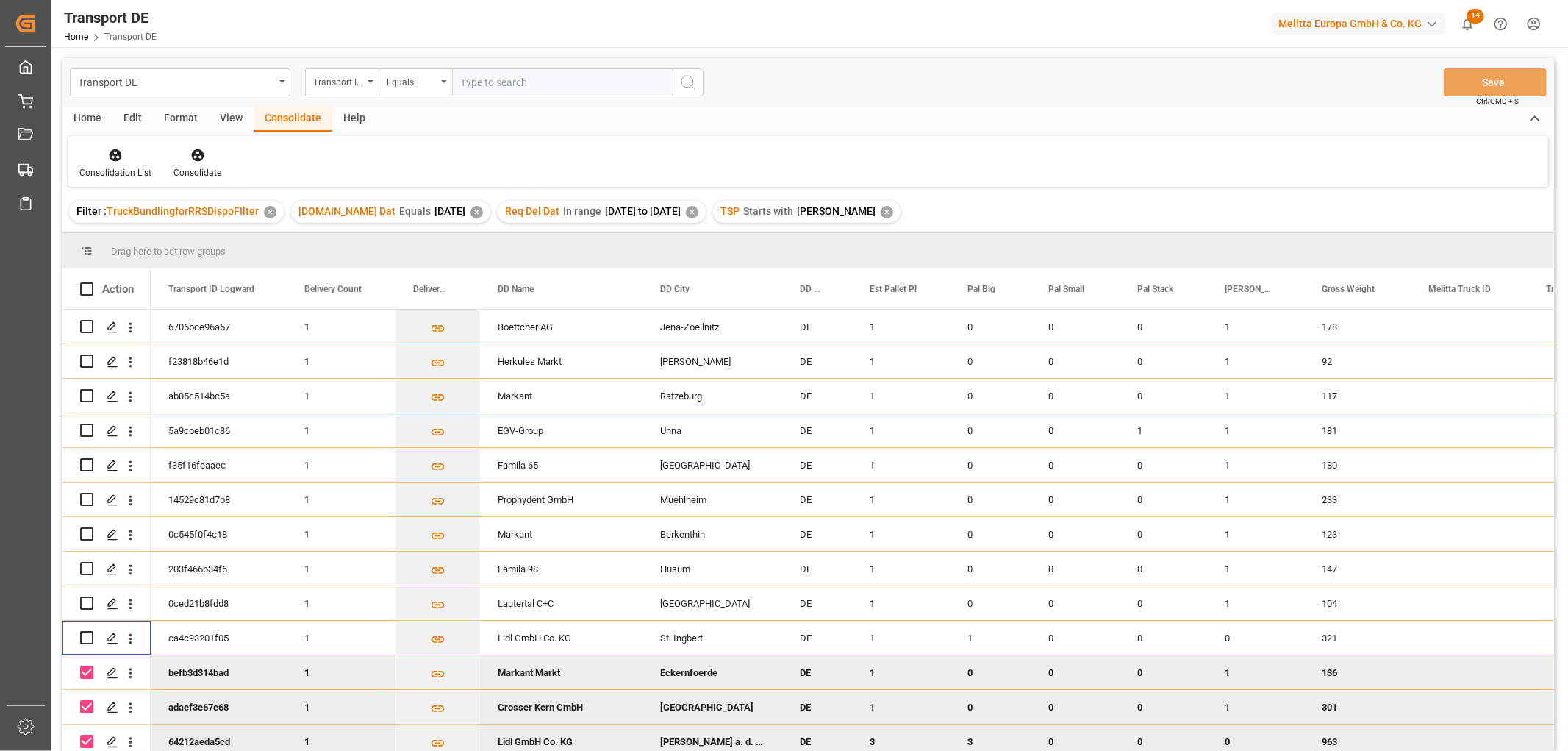
click at [85, 670] on input "Press Space to toggle row selection (checked)" at bounding box center [87, 671] width 13 height 13
checkbox input "false"
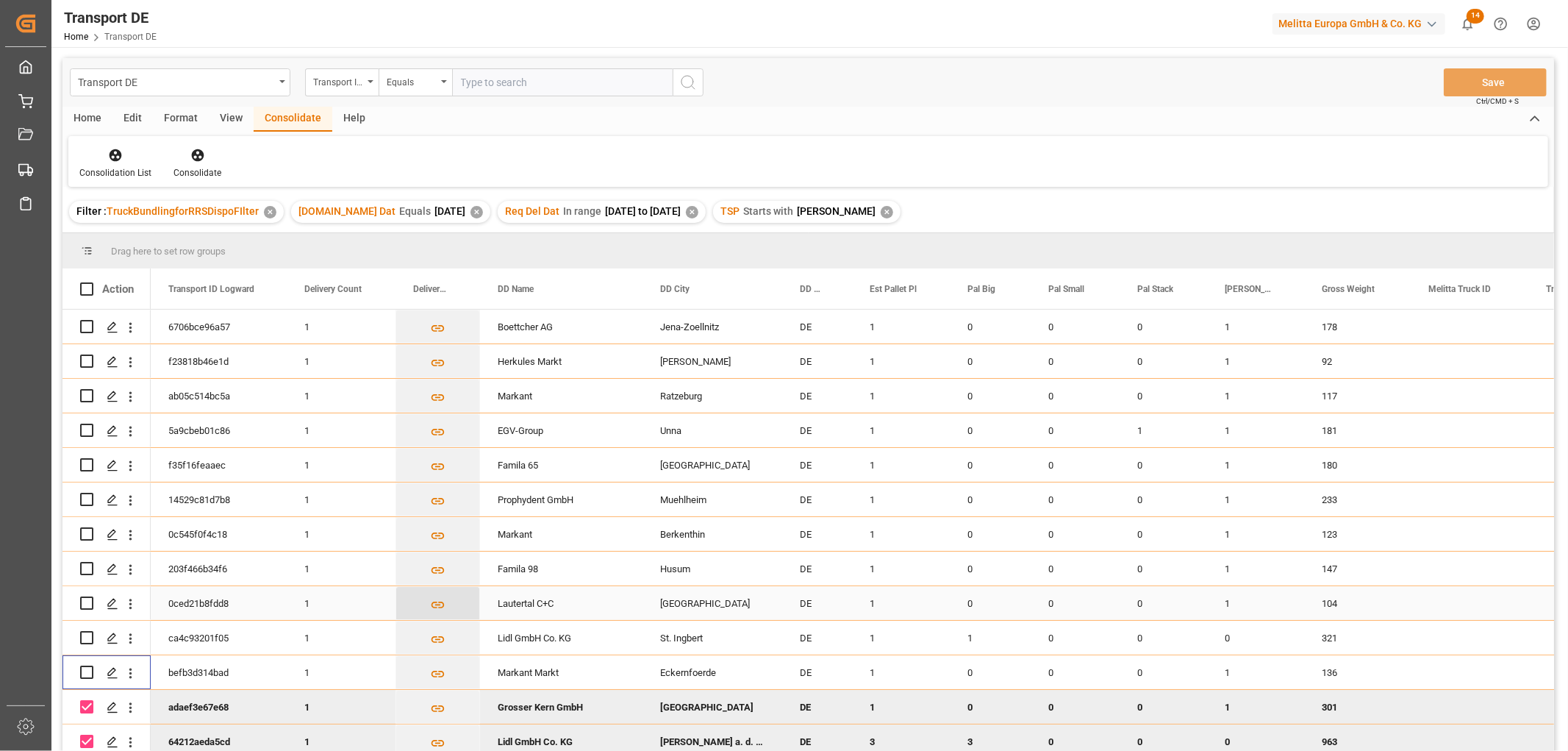
scroll to position [163, 0]
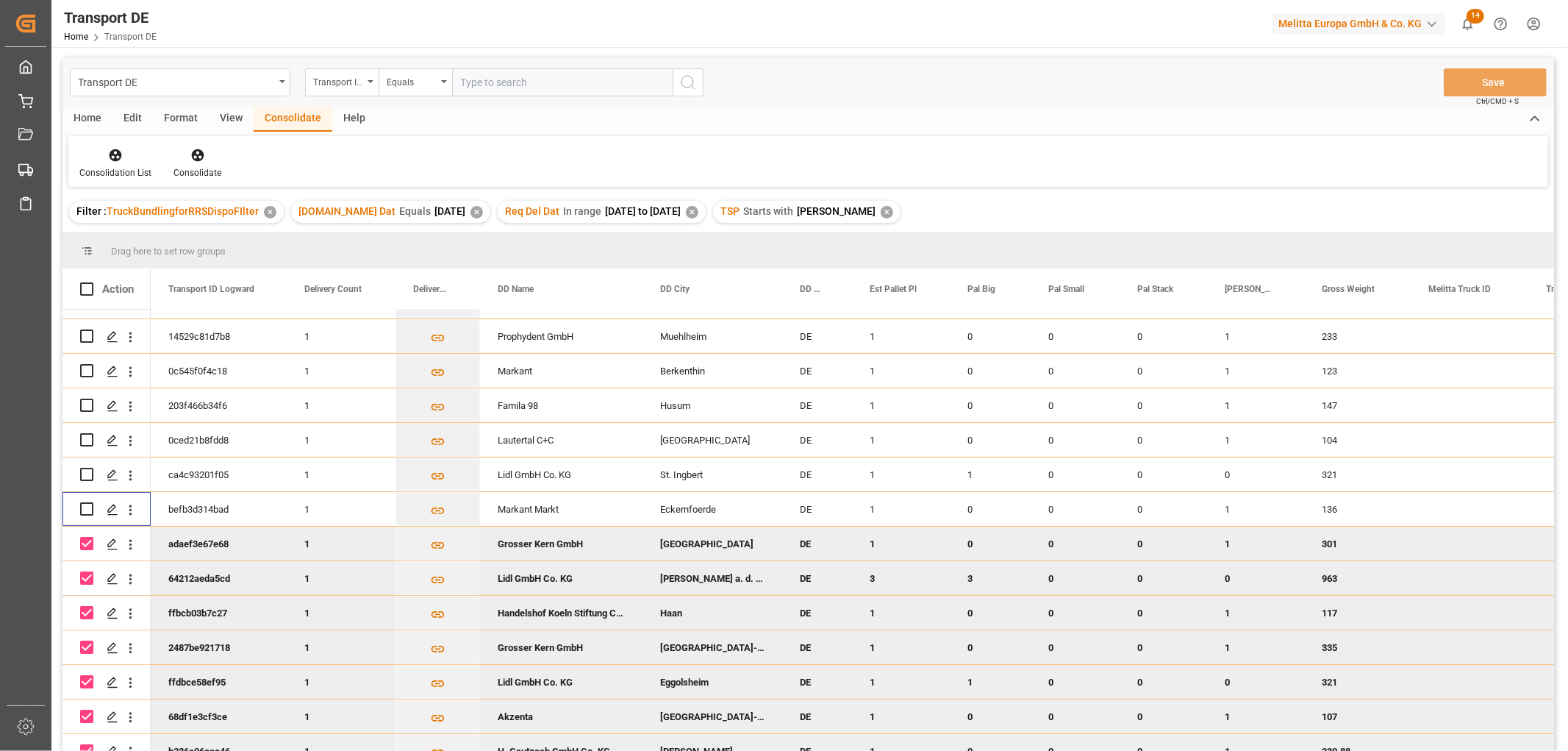
click at [83, 545] on input "Press Space to toggle row selection (checked)" at bounding box center [87, 543] width 13 height 13
checkbox input "false"
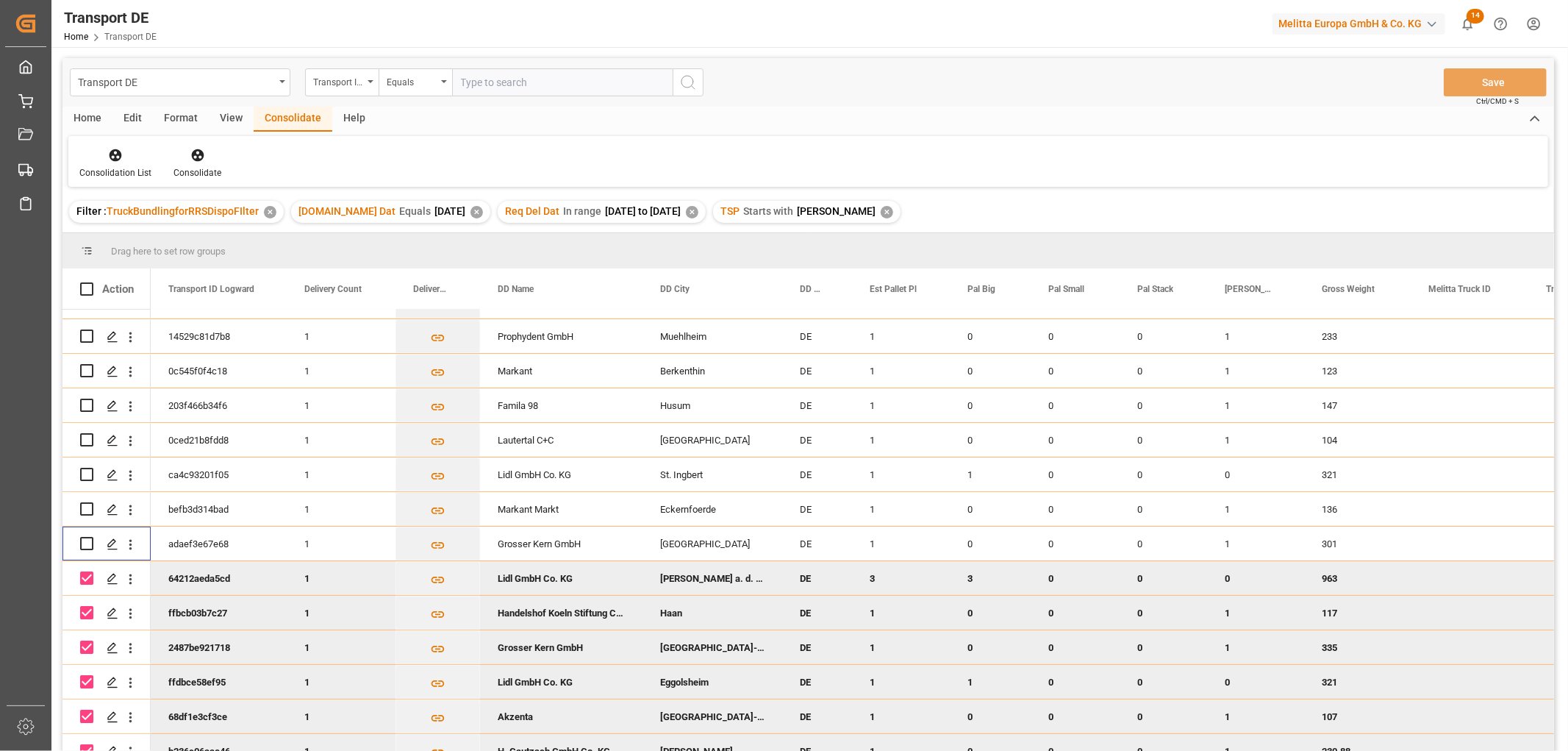
click at [91, 576] on input "Press Space to toggle row selection (checked)" at bounding box center [87, 578] width 13 height 13
checkbox input "false"
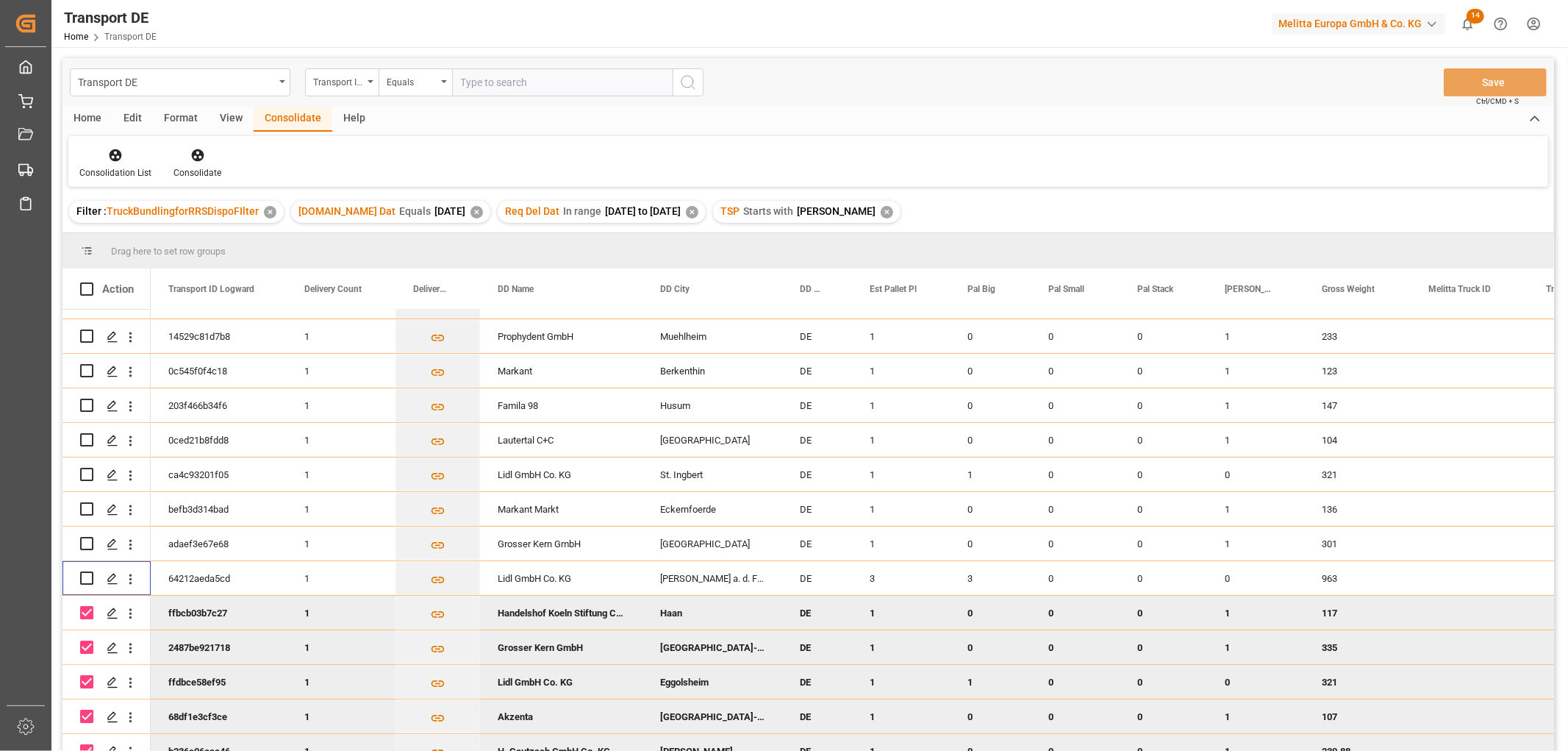
click at [82, 612] on input "Press Space to toggle row selection (checked)" at bounding box center [87, 612] width 13 height 13
checkbox input "false"
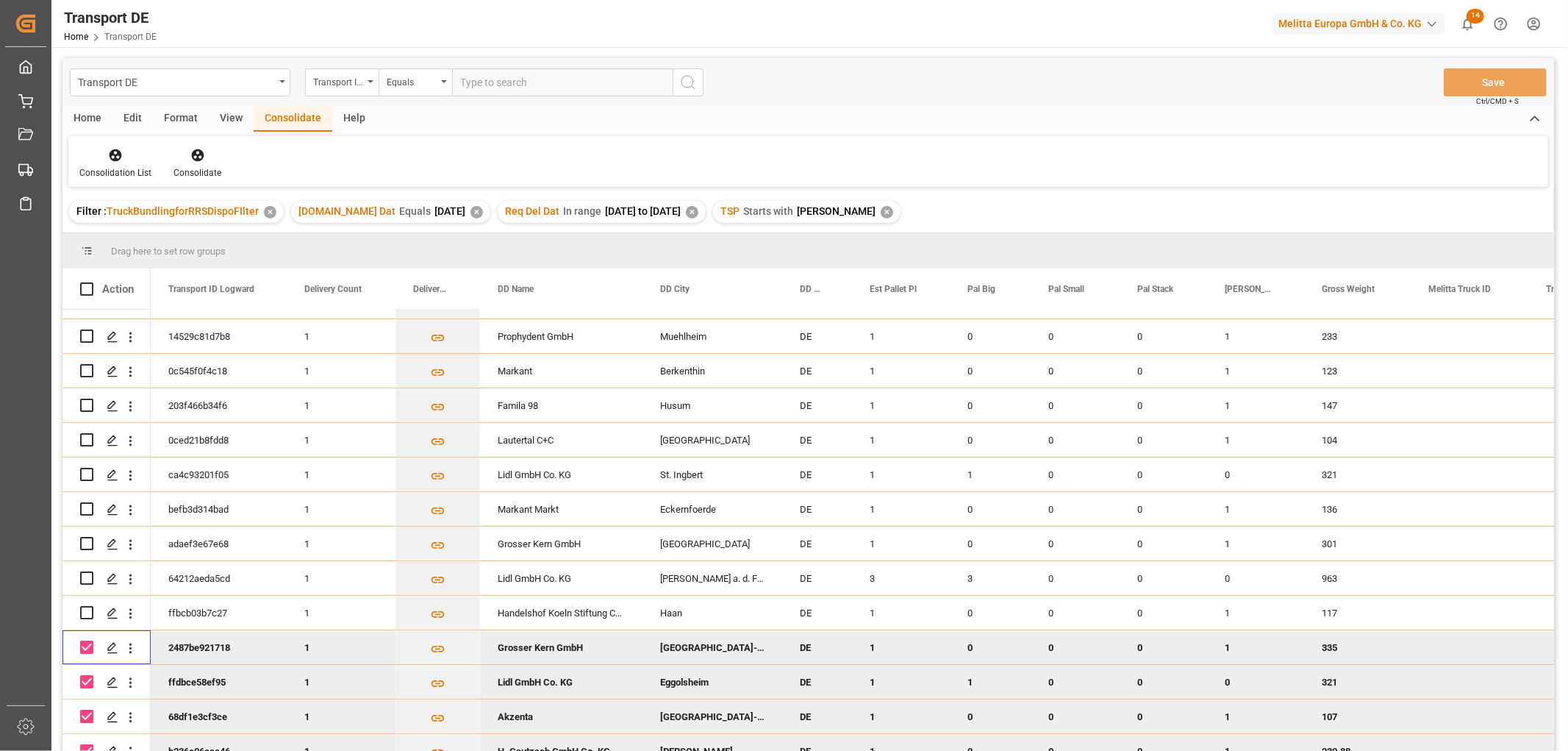
click at [90, 645] on input "Press Space to toggle row selection (checked)" at bounding box center [87, 647] width 13 height 13
checkbox input "false"
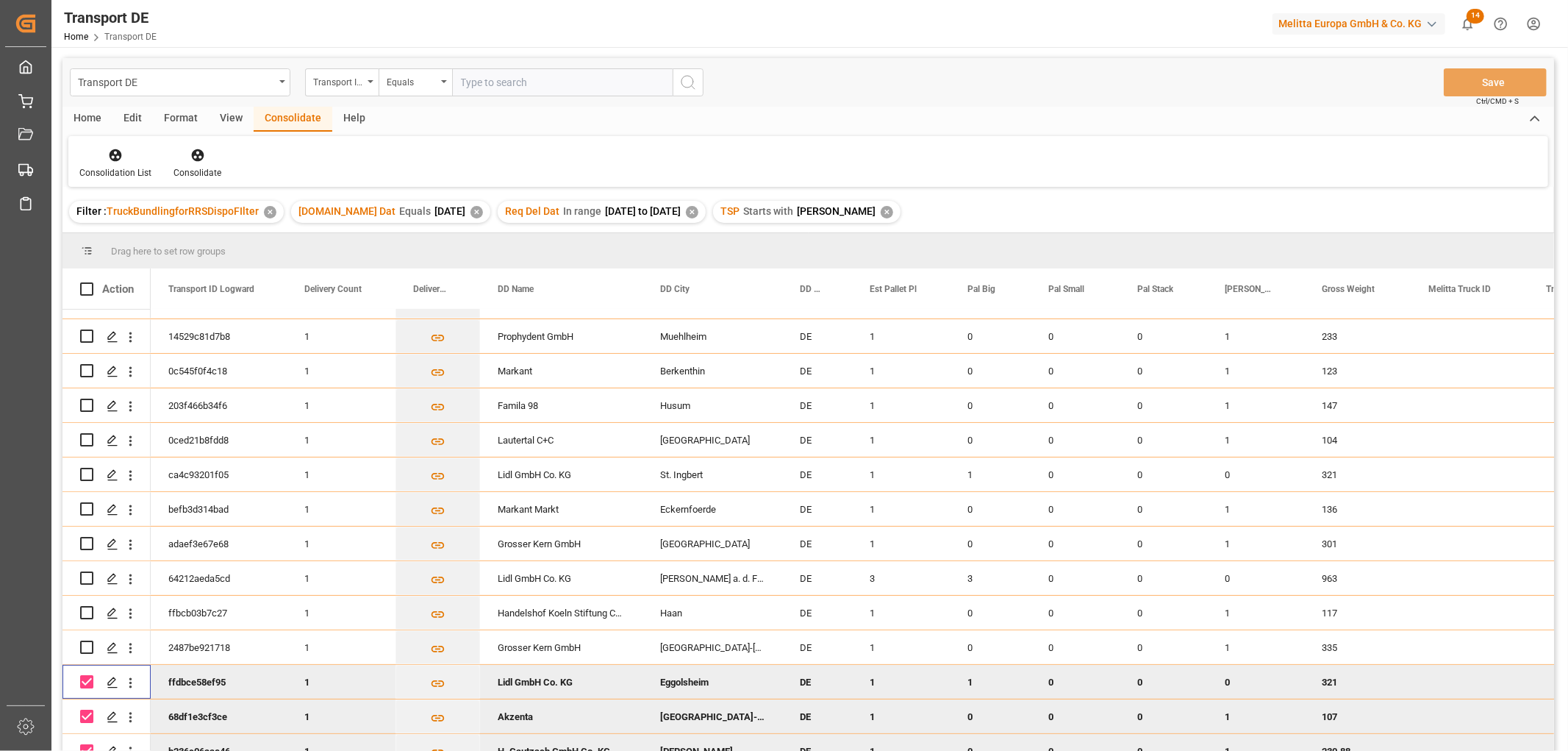
click at [83, 677] on input "Press Space to toggle row selection (checked)" at bounding box center [87, 682] width 13 height 13
checkbox input "false"
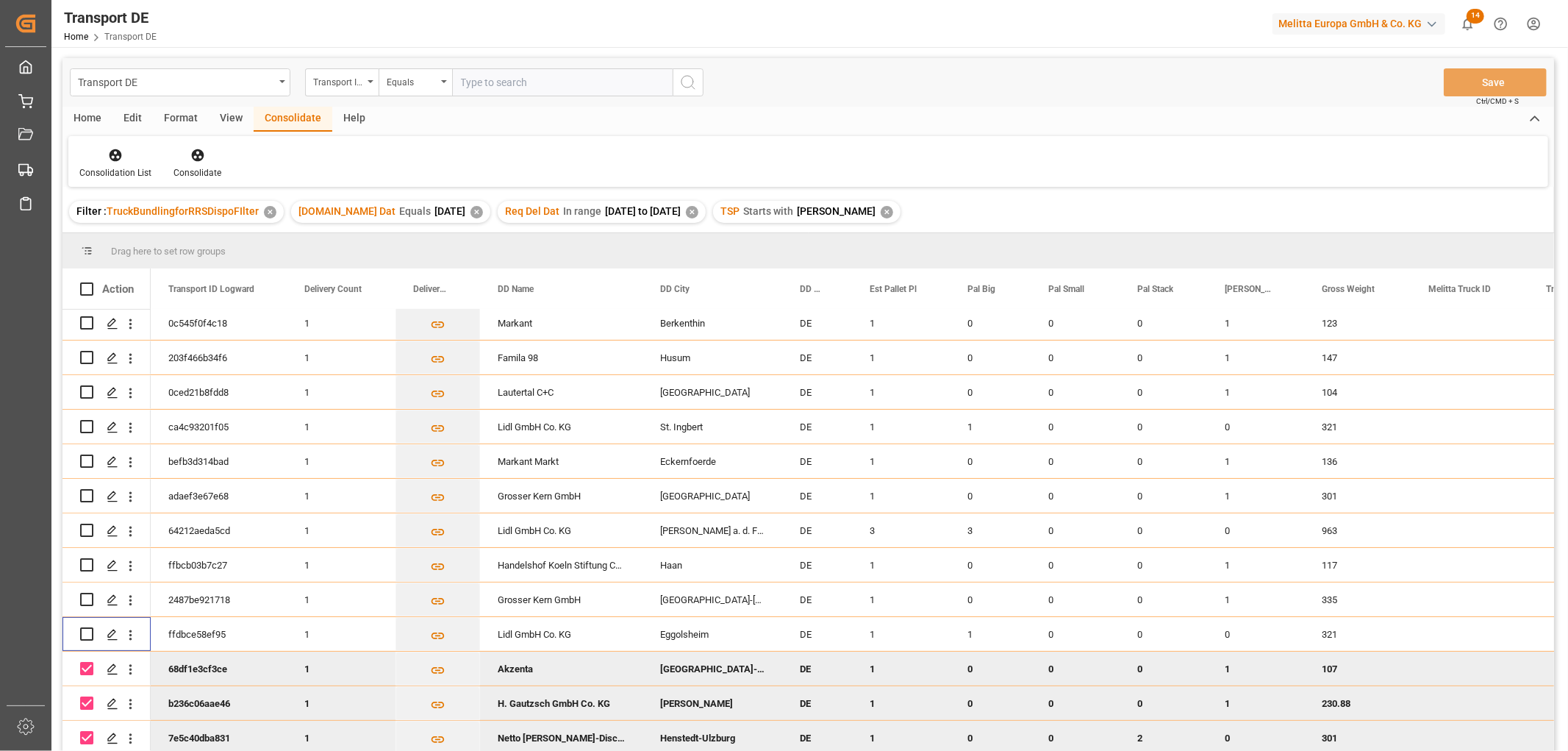
scroll to position [217, 0]
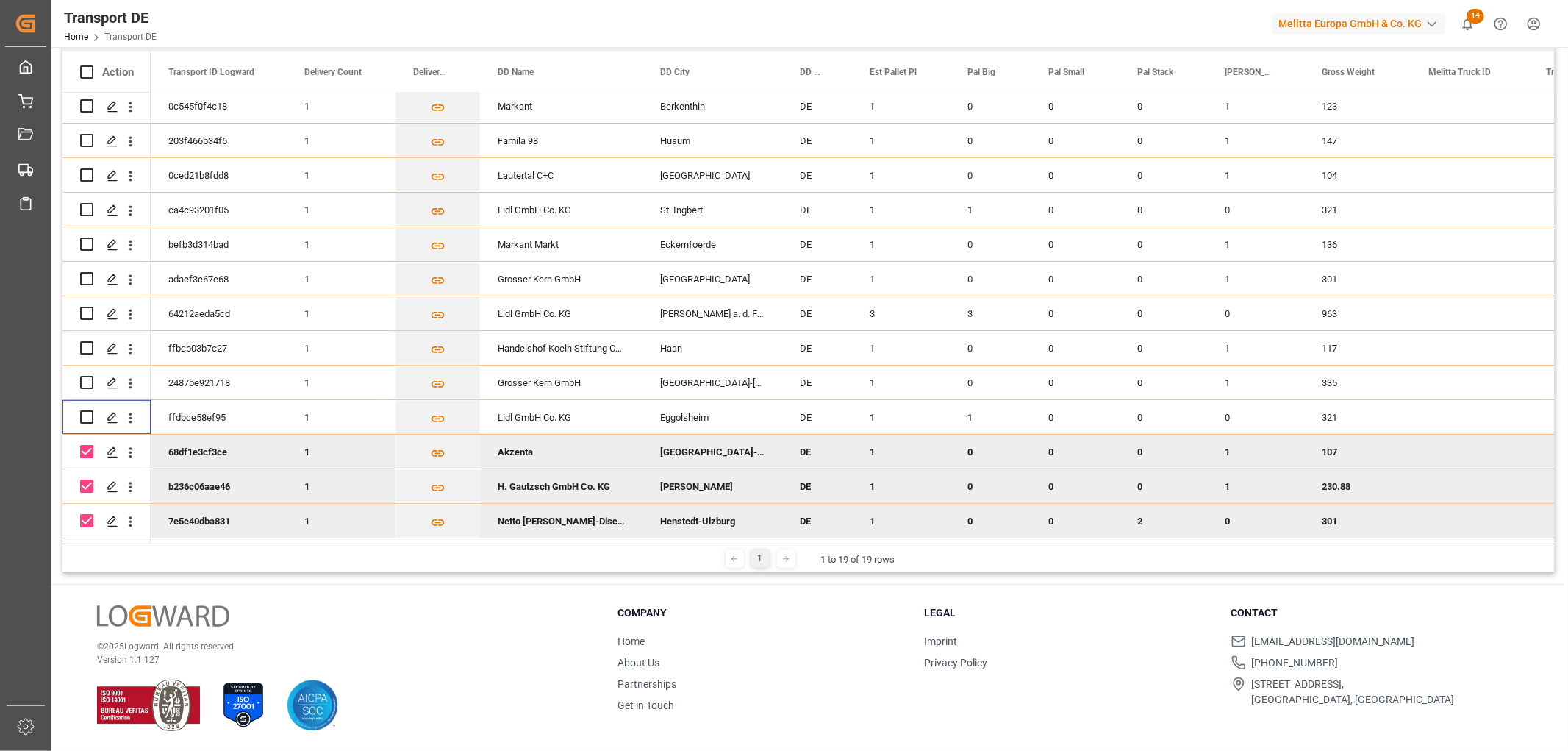
click at [92, 446] on input "Press Space to toggle row selection (checked)" at bounding box center [87, 452] width 13 height 13
checkbox input "false"
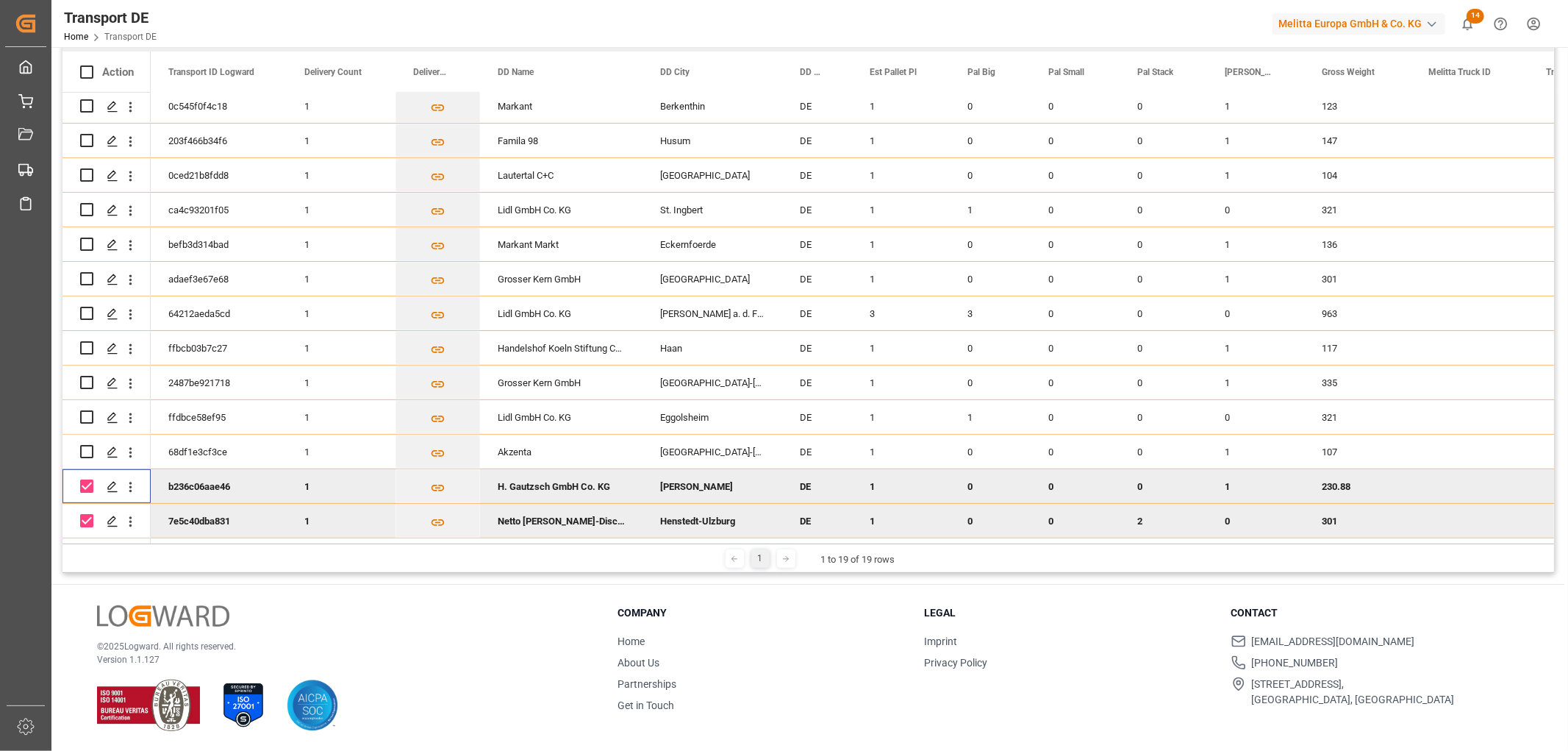
click at [87, 479] on input "Press Space to toggle row selection (checked)" at bounding box center [87, 485] width 13 height 13
checkbox input "false"
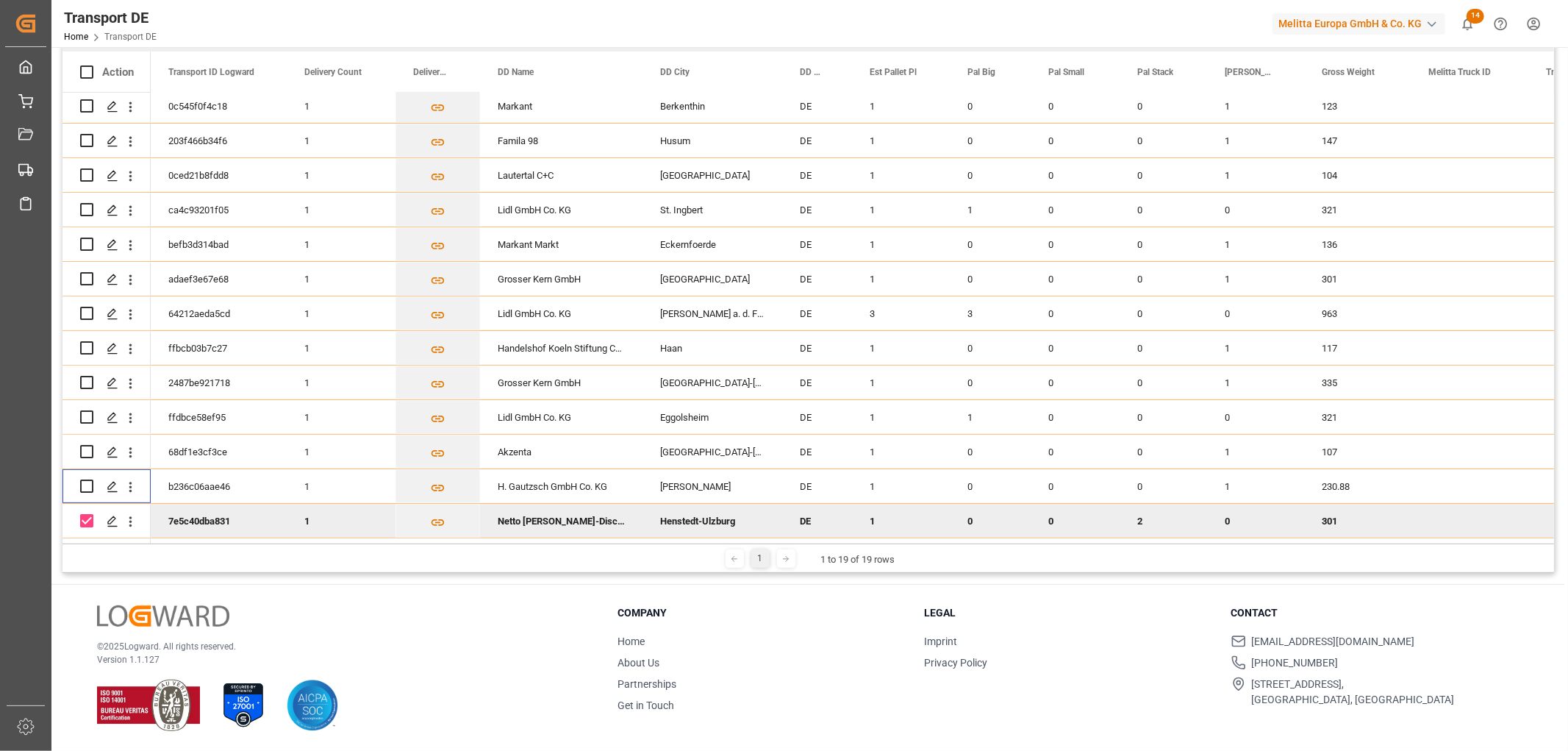
click at [87, 514] on input "Press Space to toggle row selection (checked)" at bounding box center [87, 520] width 13 height 13
checkbox input "false"
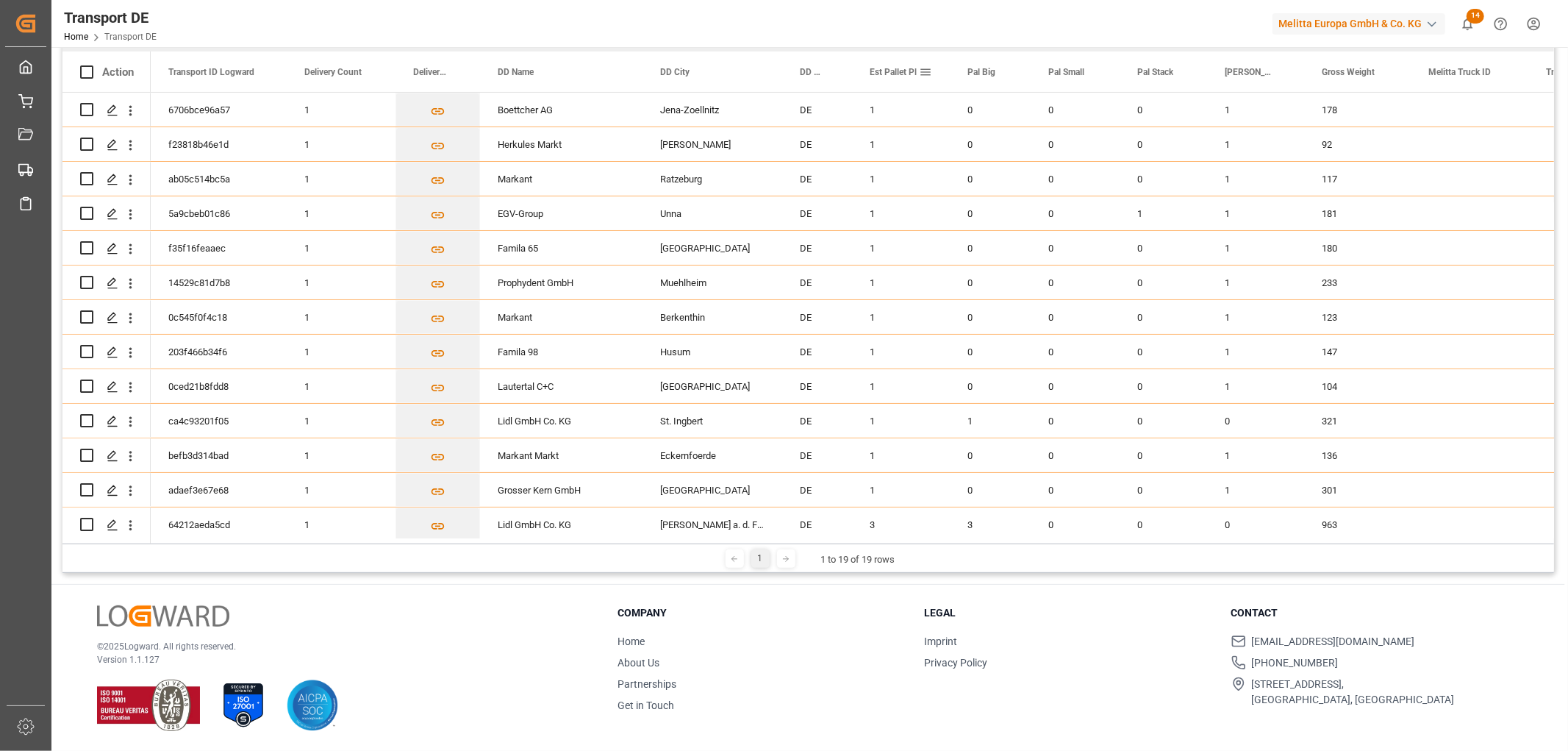
scroll to position [0, 0]
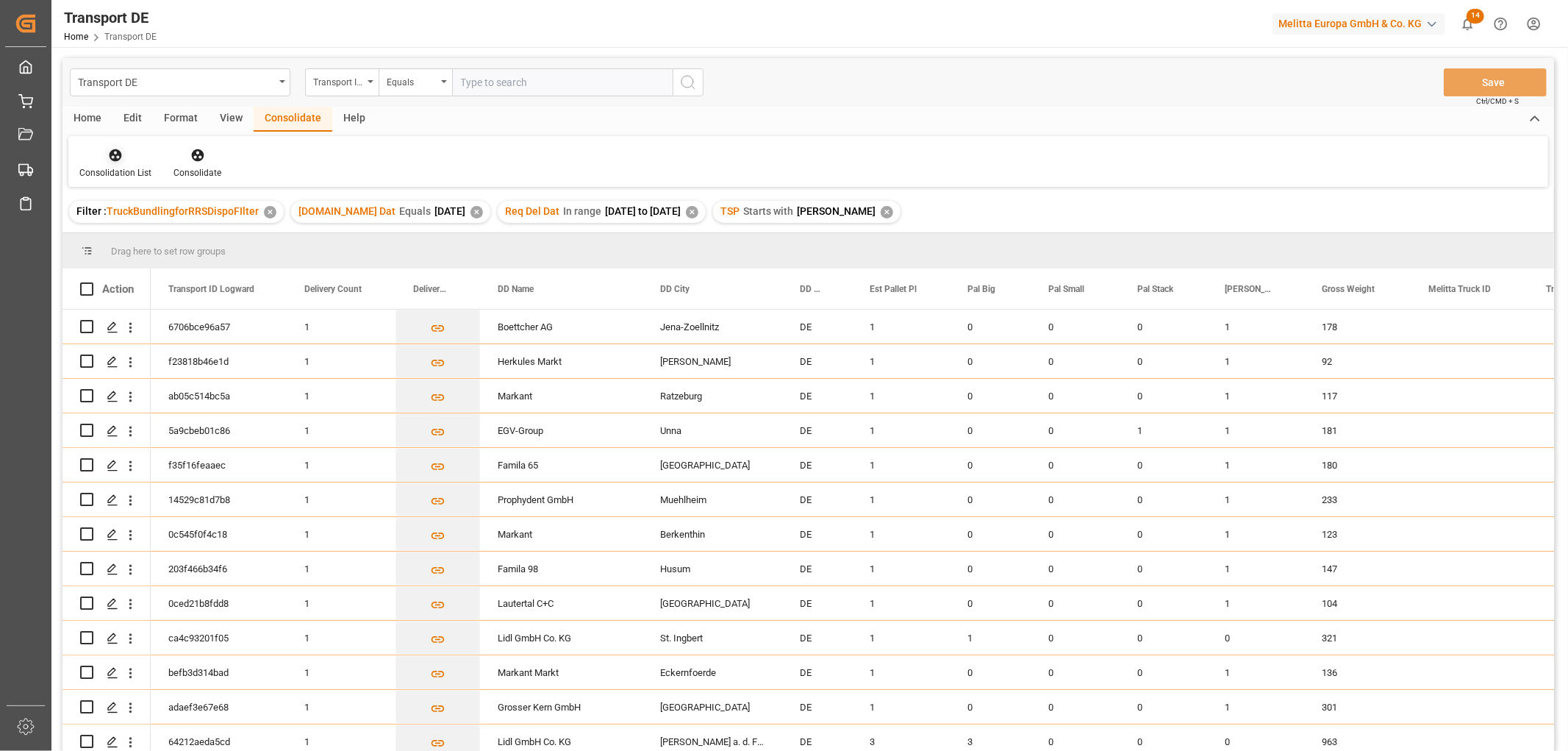
click at [113, 149] on icon at bounding box center [116, 155] width 13 height 13
click at [124, 236] on div "Transport DE Transport ID Logward Equals Save Ctrl/CMD + S Home Edit Format Vie…" at bounding box center [808, 424] width 1492 height 731
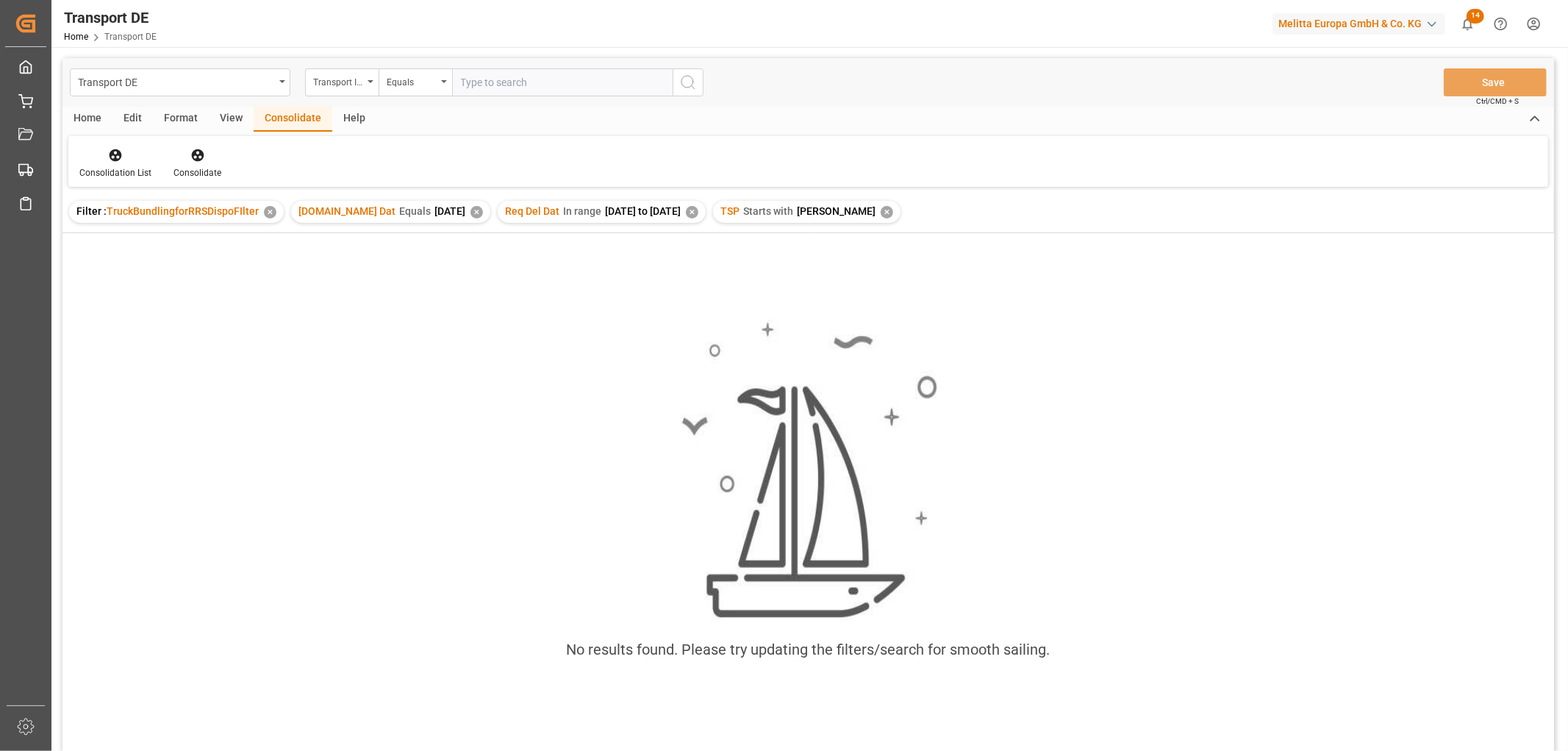
click at [881, 212] on div "✕" at bounding box center [887, 212] width 13 height 13
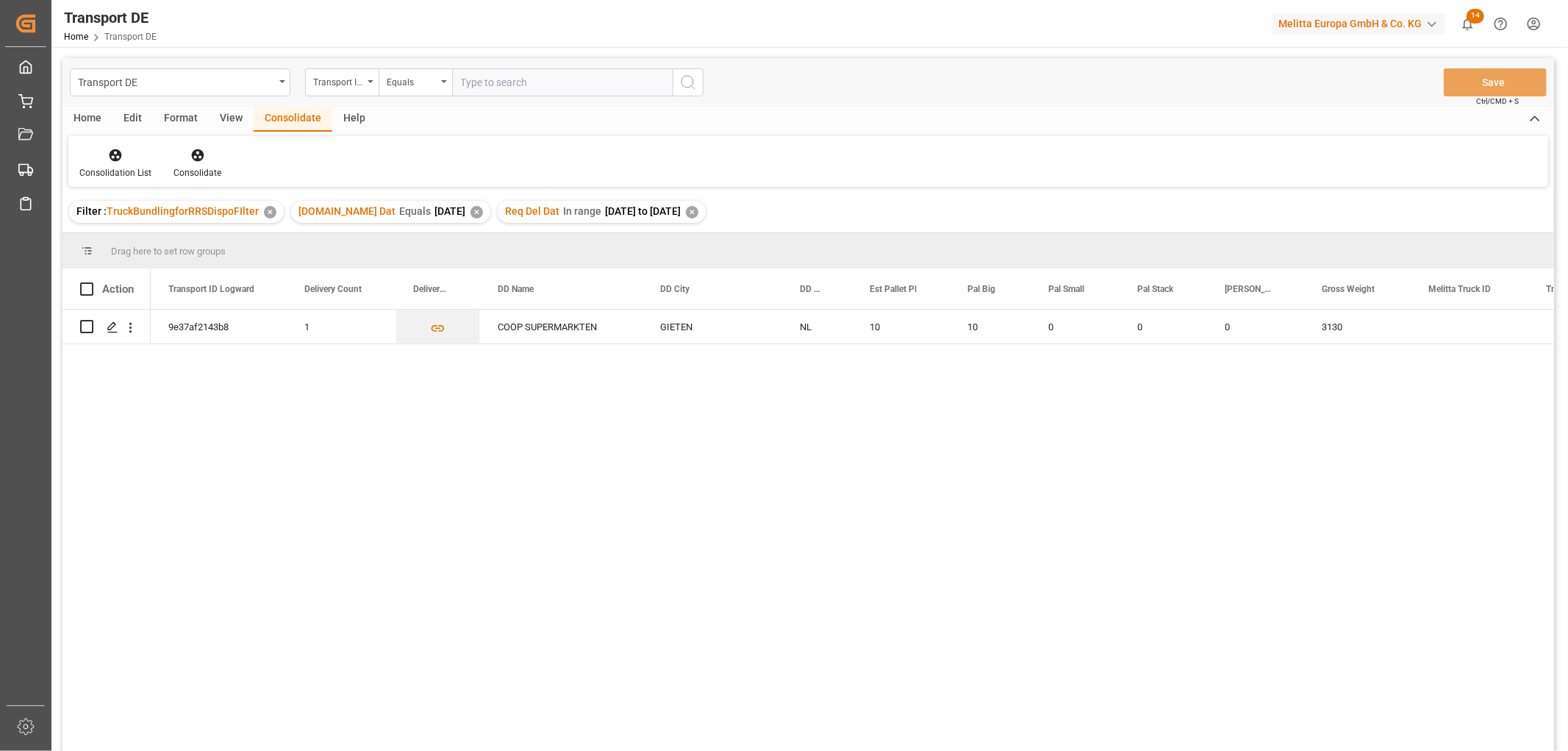
click at [698, 211] on div "✕" at bounding box center [693, 212] width 13 height 13
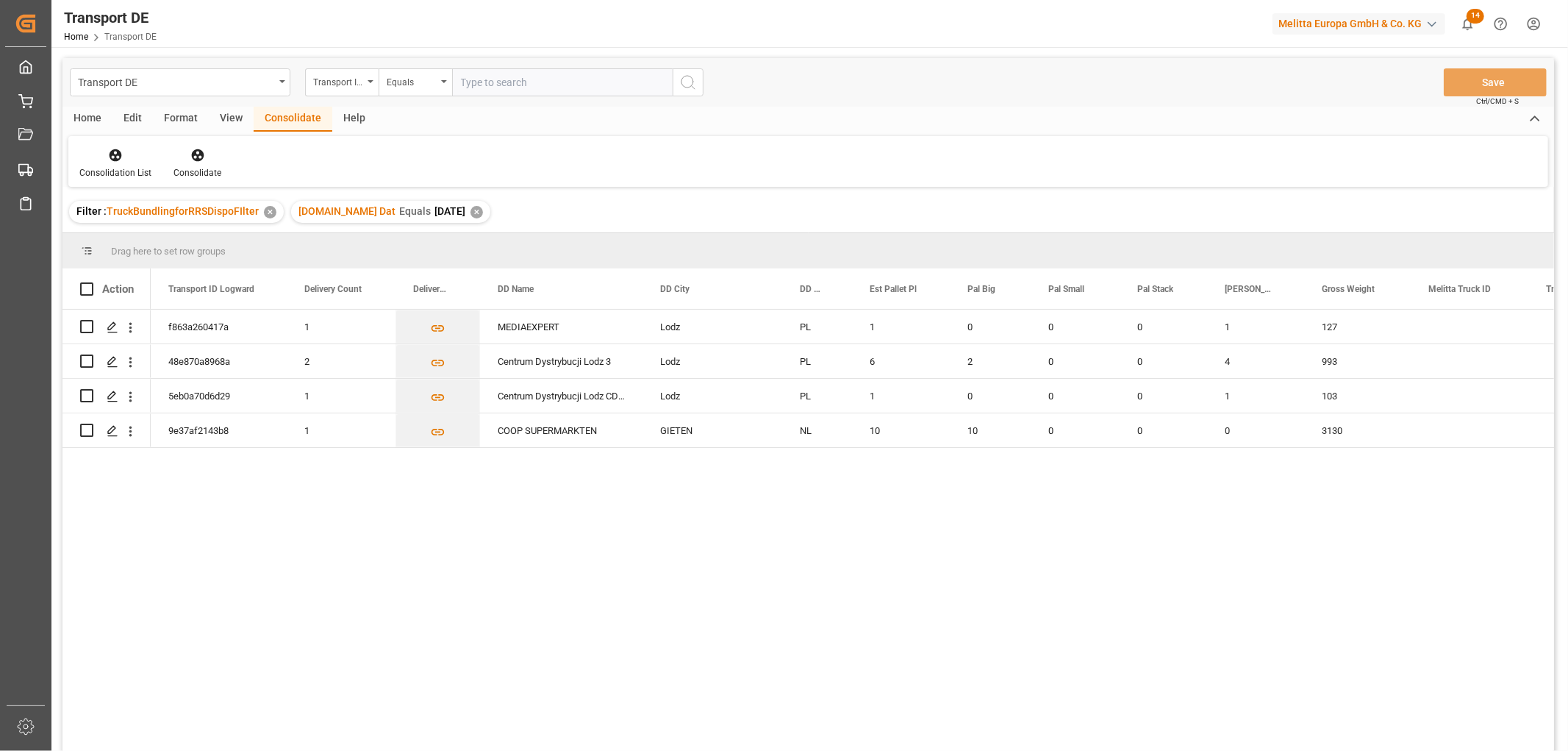
click at [470, 209] on div "✕" at bounding box center [477, 212] width 13 height 13
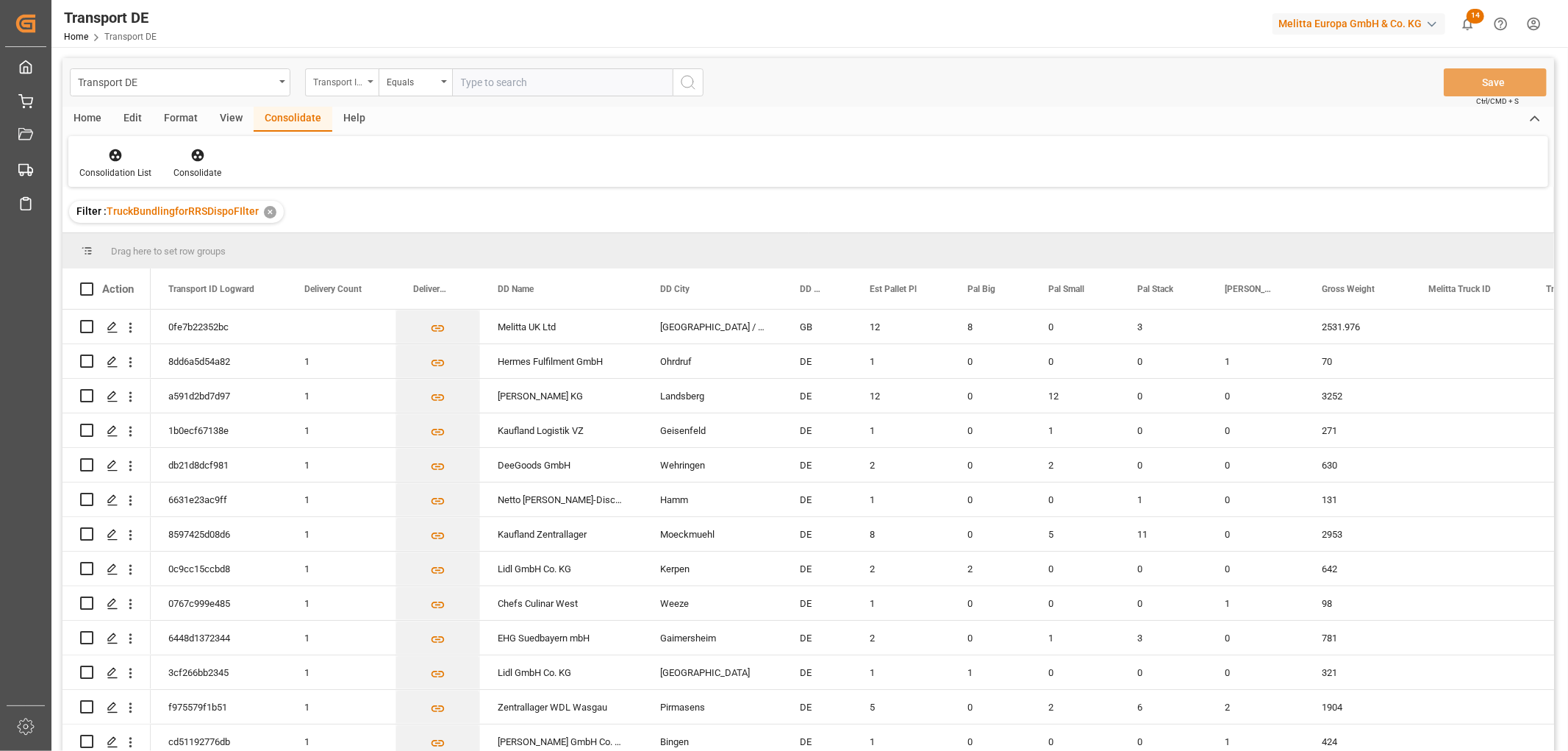
click at [333, 83] on div "Transport ID Logward" at bounding box center [337, 80] width 50 height 17
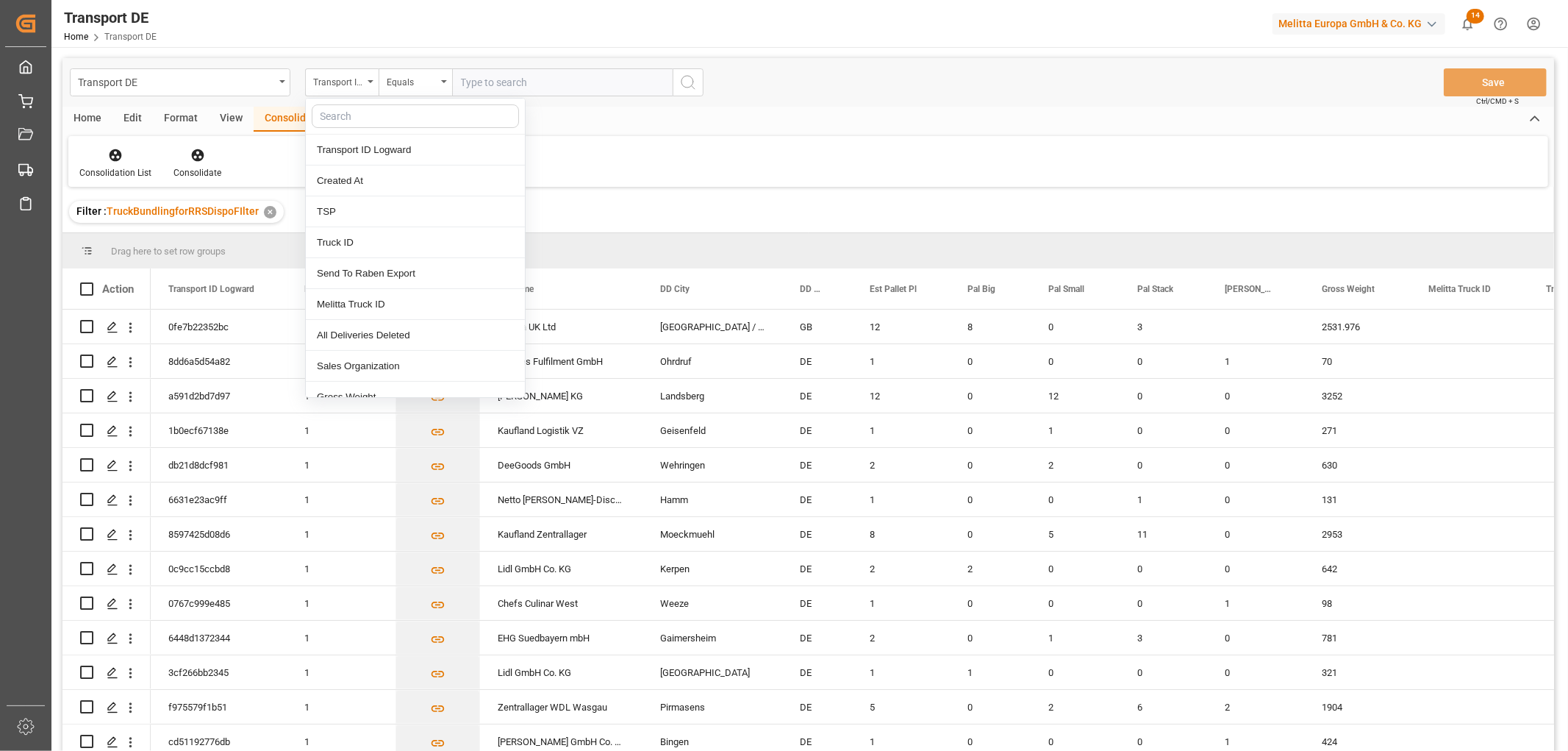
click at [349, 115] on input "text" at bounding box center [415, 116] width 207 height 24
type input "req"
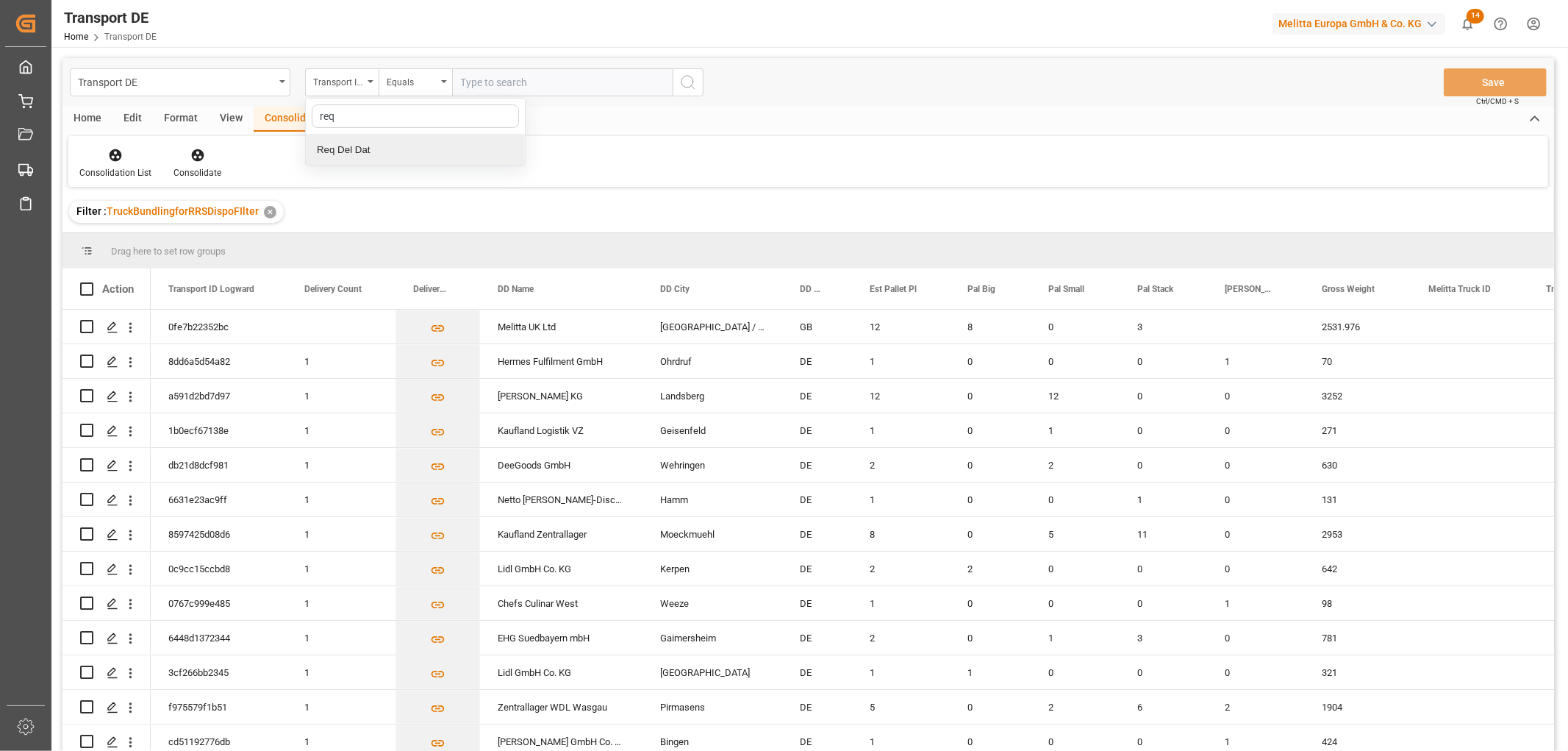
click at [363, 151] on div "Req Del Dat" at bounding box center [415, 150] width 219 height 31
click at [401, 79] on div "Equals" at bounding box center [411, 80] width 50 height 17
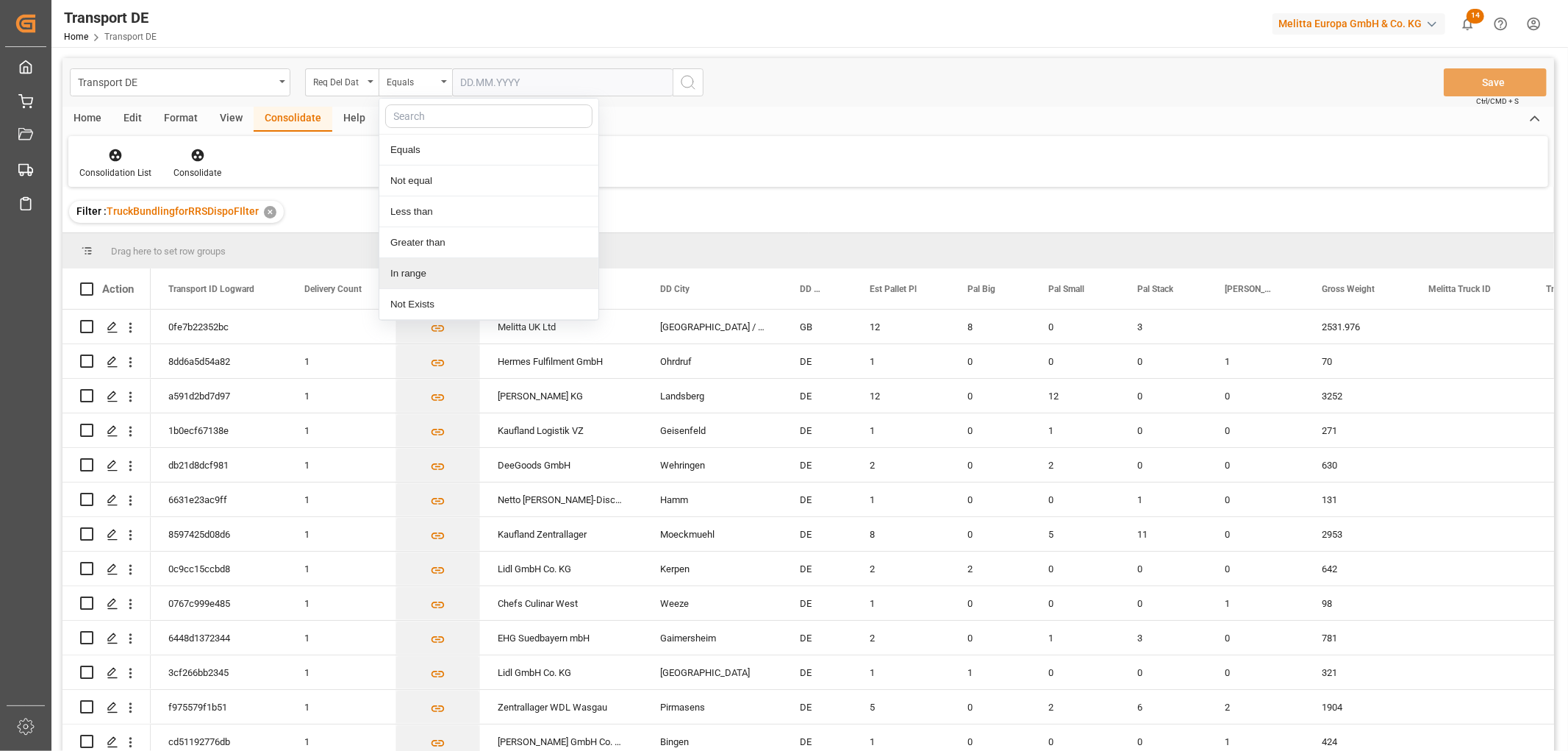
click at [422, 268] on div "In range" at bounding box center [489, 273] width 219 height 31
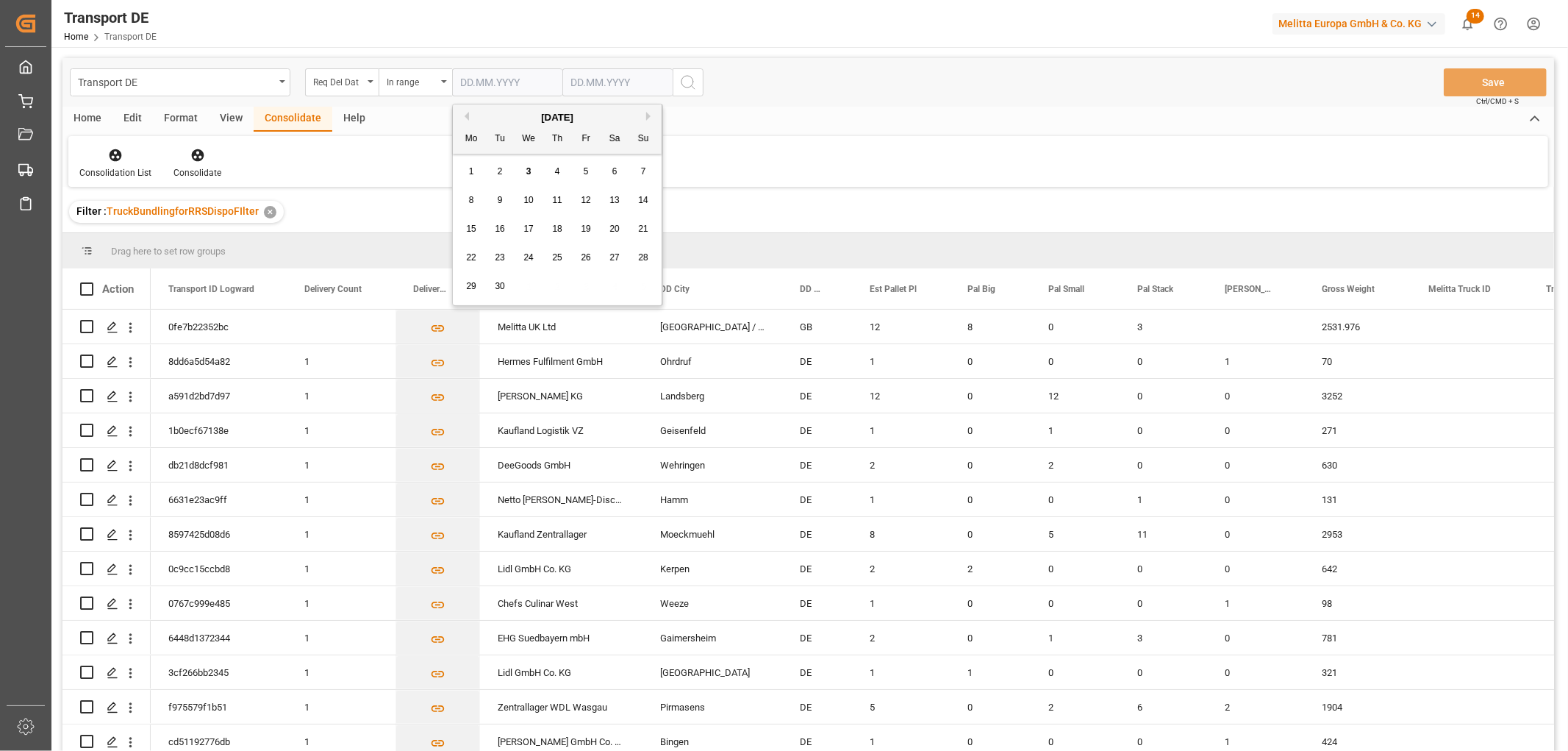
click at [487, 76] on input "text" at bounding box center [507, 82] width 110 height 28
click at [466, 181] on div "1 2 3 4 5 6 7" at bounding box center [557, 172] width 201 height 28
click at [465, 118] on button "Previous Month" at bounding box center [464, 116] width 9 height 9
click at [588, 171] on span "1" at bounding box center [586, 171] width 6 height 10
type input "01.08.2025"
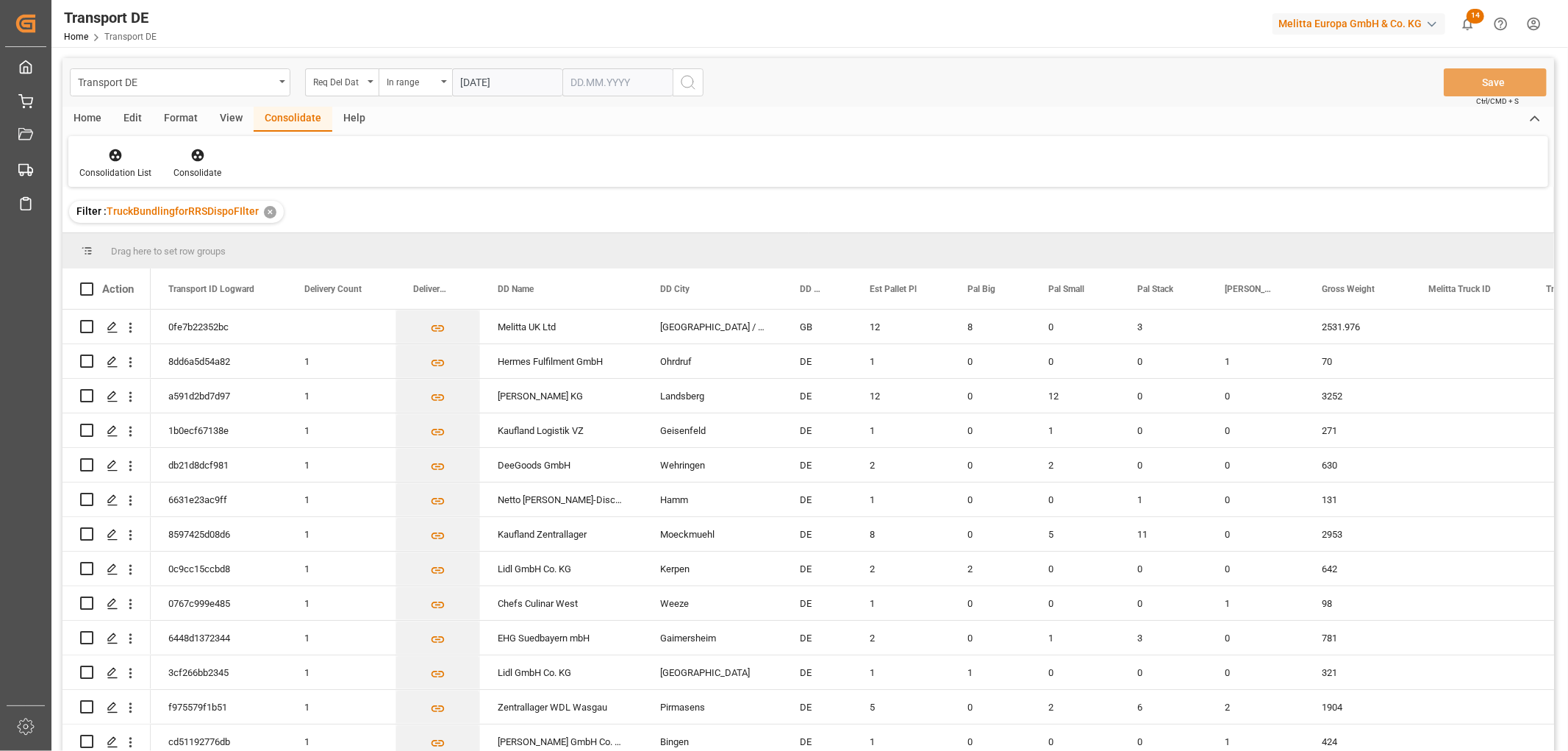
click at [563, 82] on input "text" at bounding box center [507, 82] width 110 height 28
click at [570, 184] on div "1 2 3 4 5 6 7" at bounding box center [667, 172] width 201 height 28
click at [667, 170] on span "4" at bounding box center [667, 171] width 6 height 10
type input "[DATE]"
click at [686, 84] on icon "search button" at bounding box center [688, 82] width 17 height 17
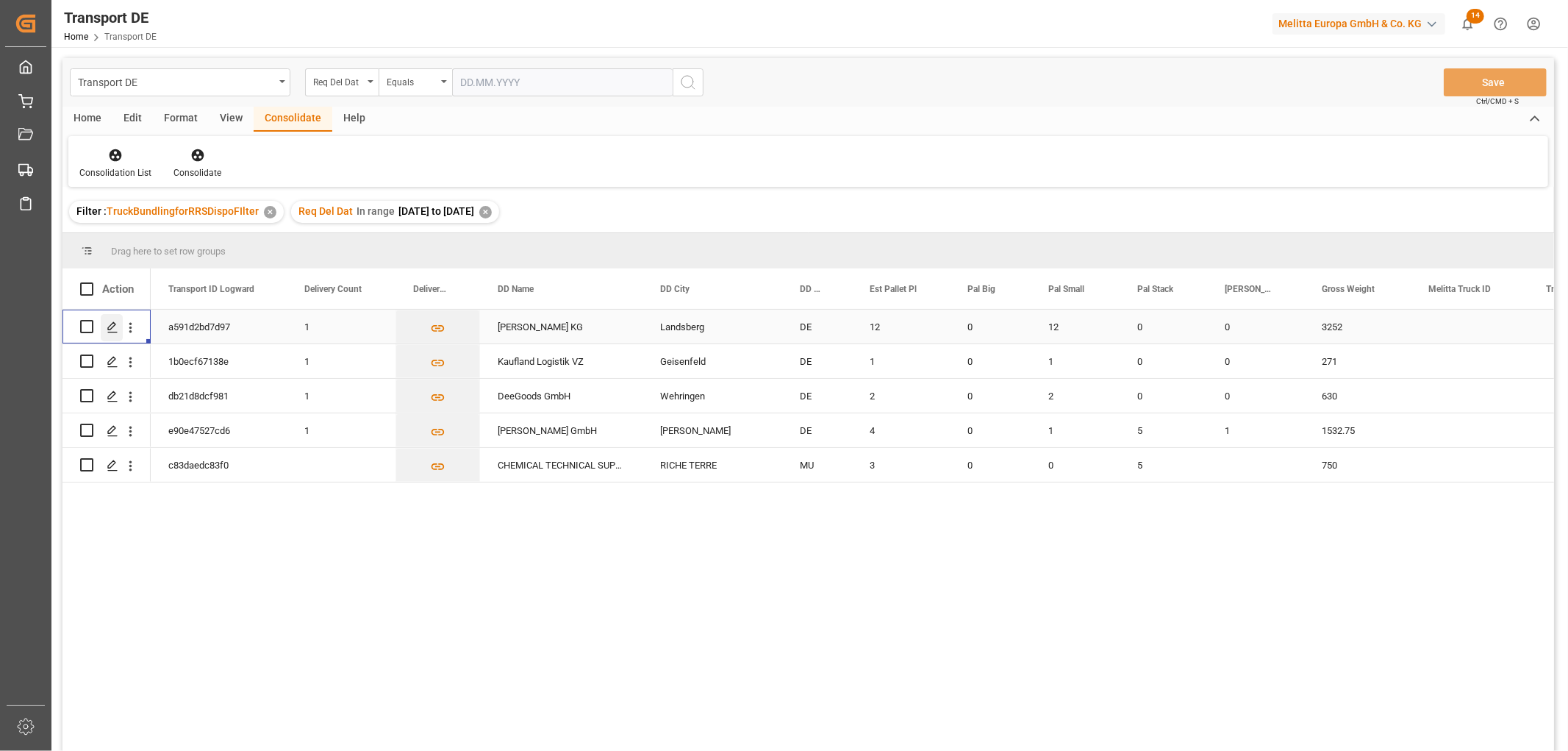
click at [109, 326] on icon "Press SPACE to select this row." at bounding box center [112, 327] width 12 height 12
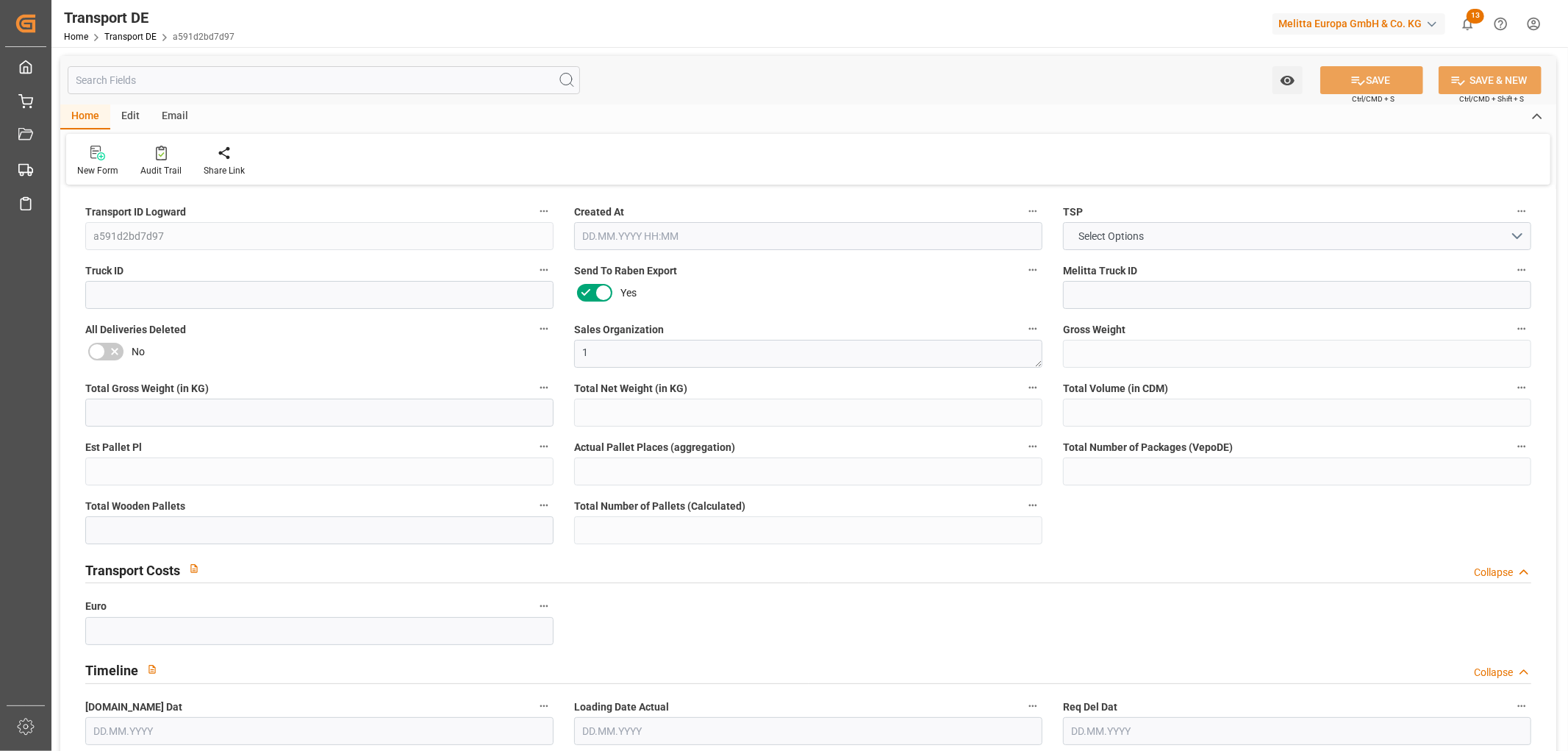
type input "3252"
type input "2954.88"
type input "2776.32"
type input "10730.88"
type input "12"
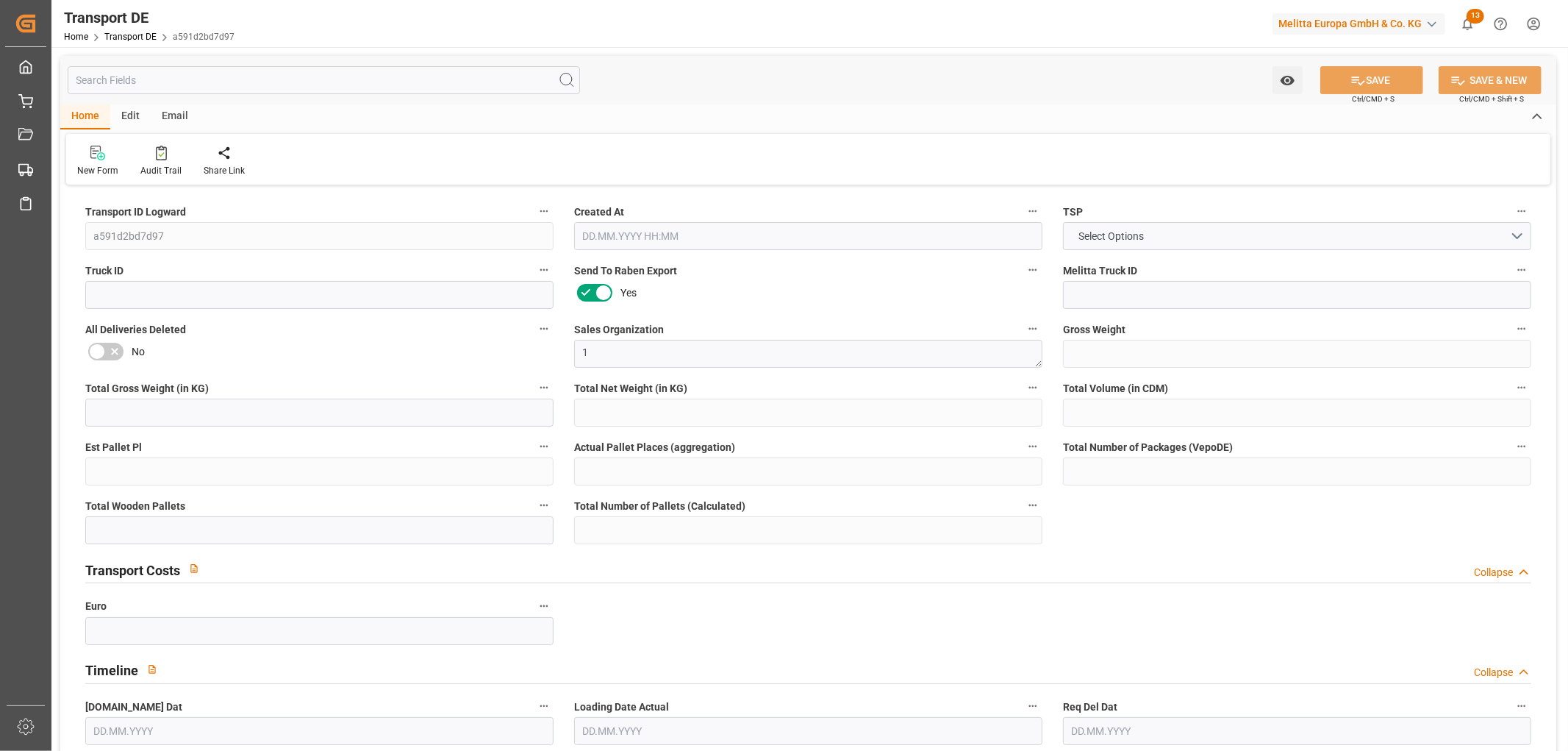
type input "0"
type input "12"
type input "0"
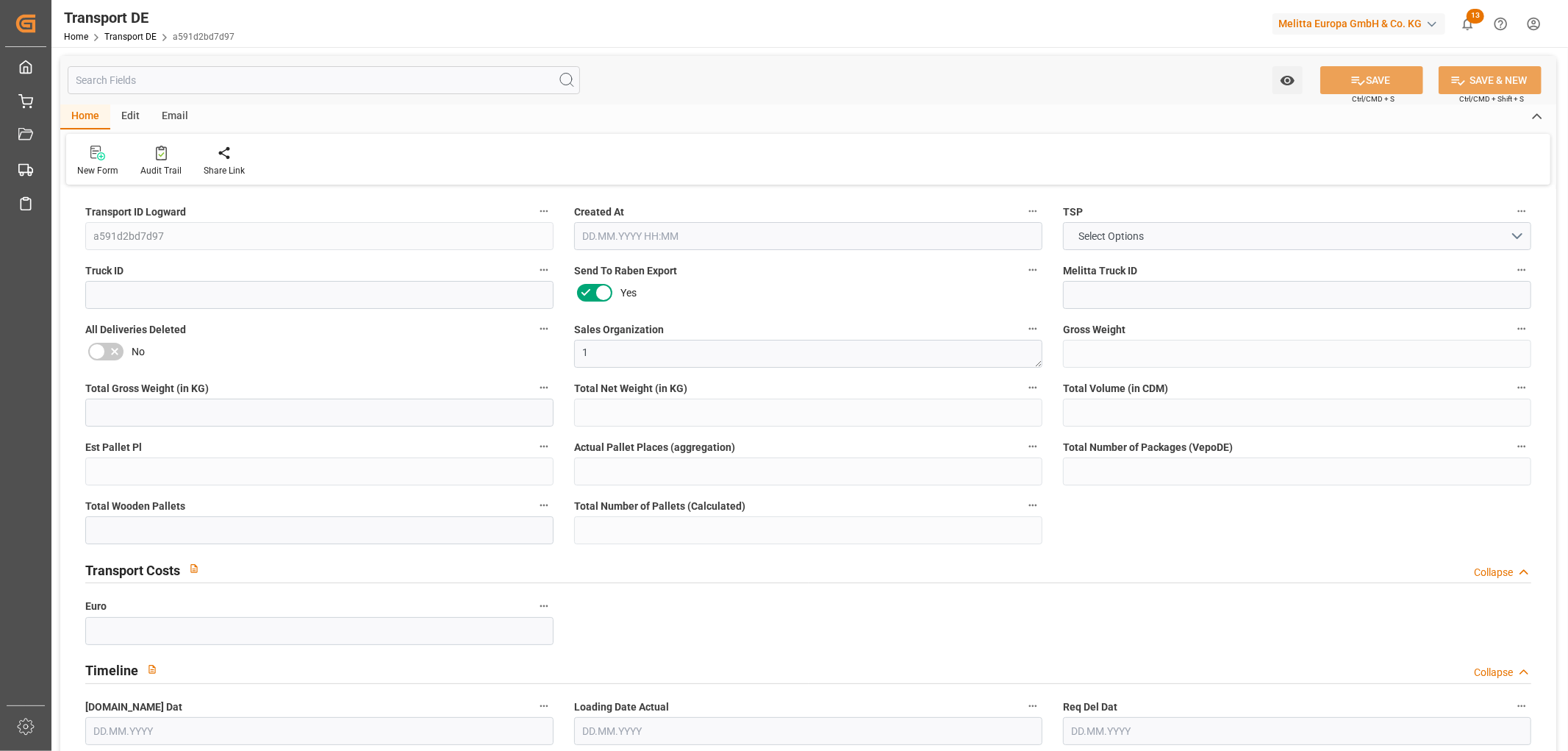
type input "6"
type input "0"
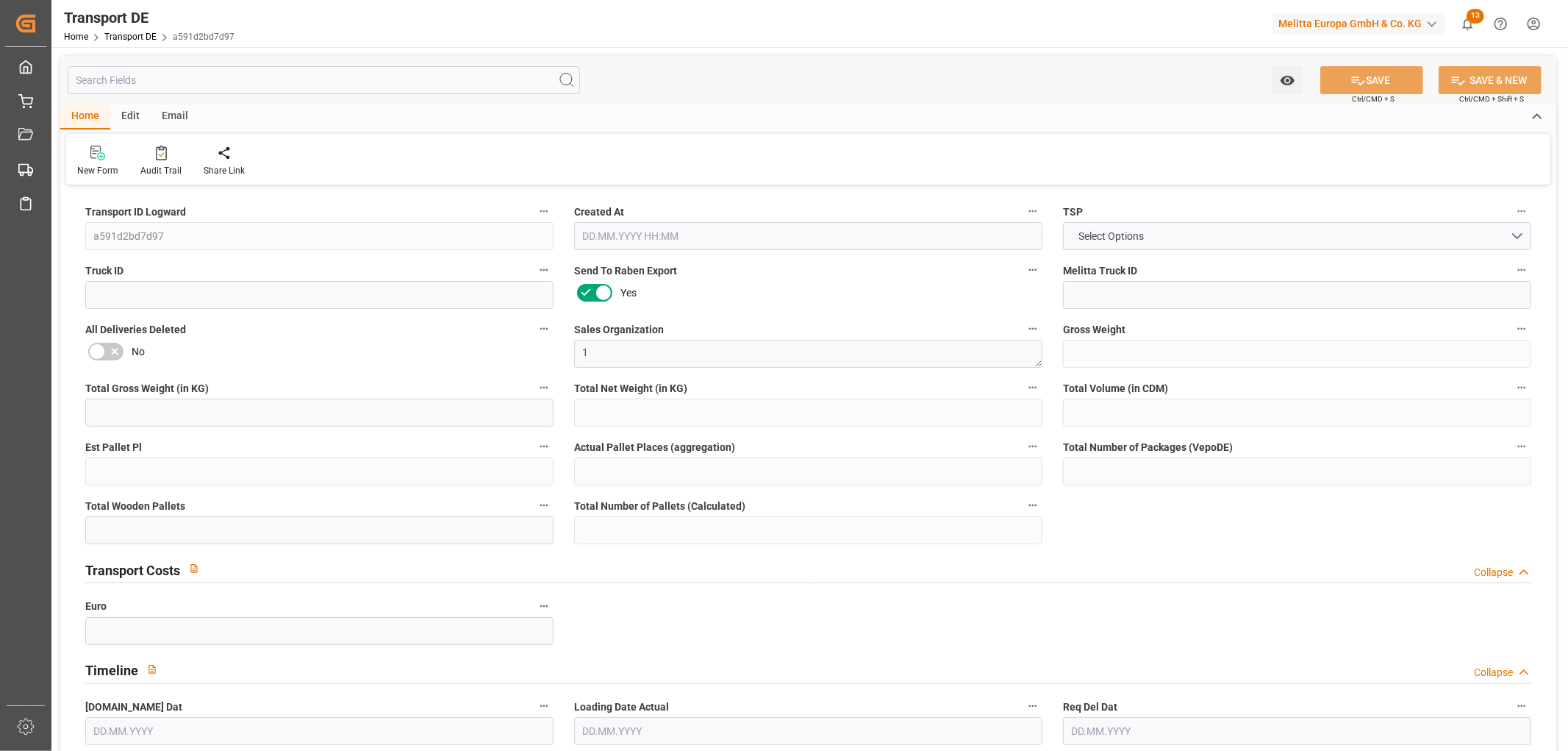
type input "0"
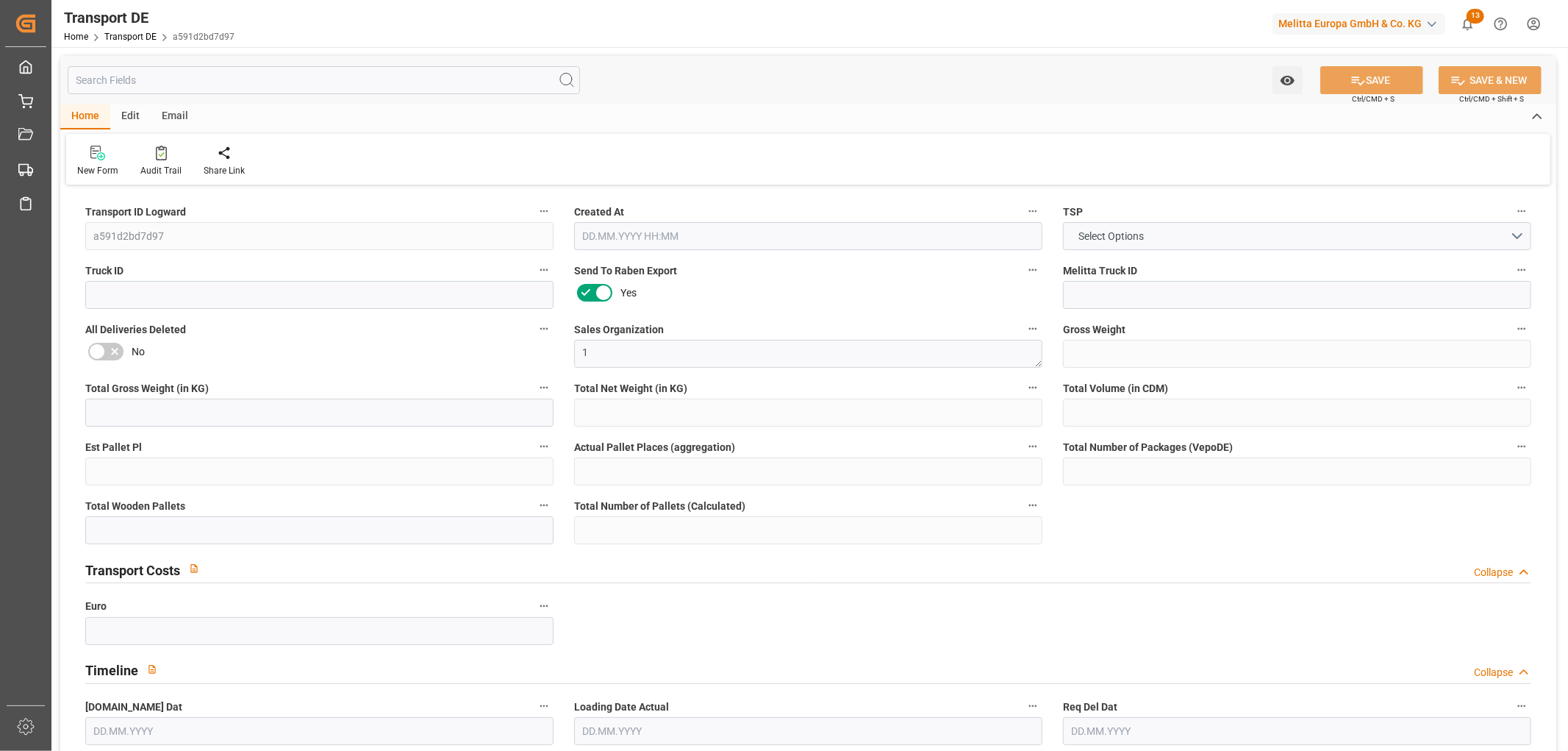
type input "0"
type input "12"
type input "0"
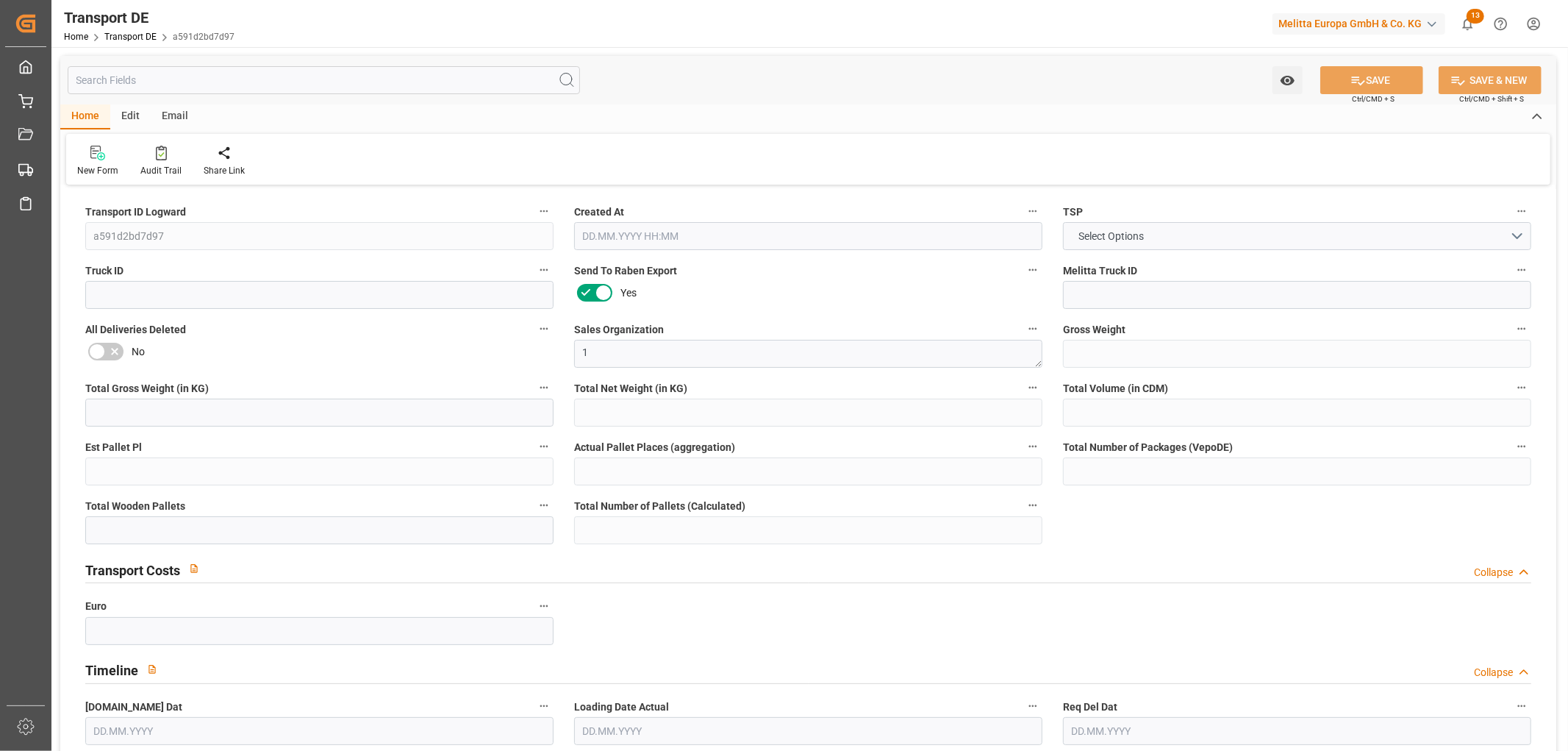
type input "0"
type input "1"
type input "0"
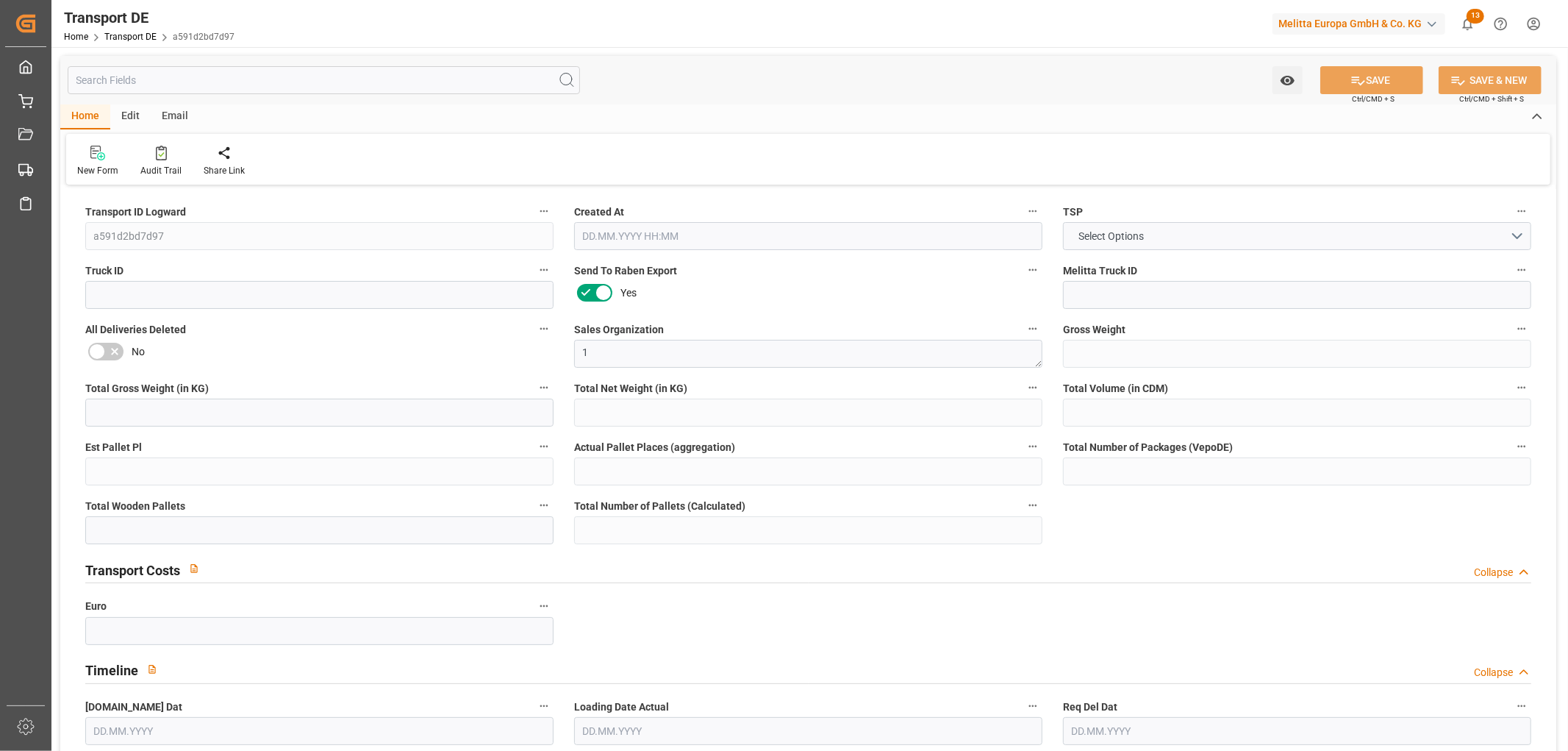
type input "1440"
type input "20.355"
type input "0"
type input "02.09.2025 23:03"
type input "[DATE]"
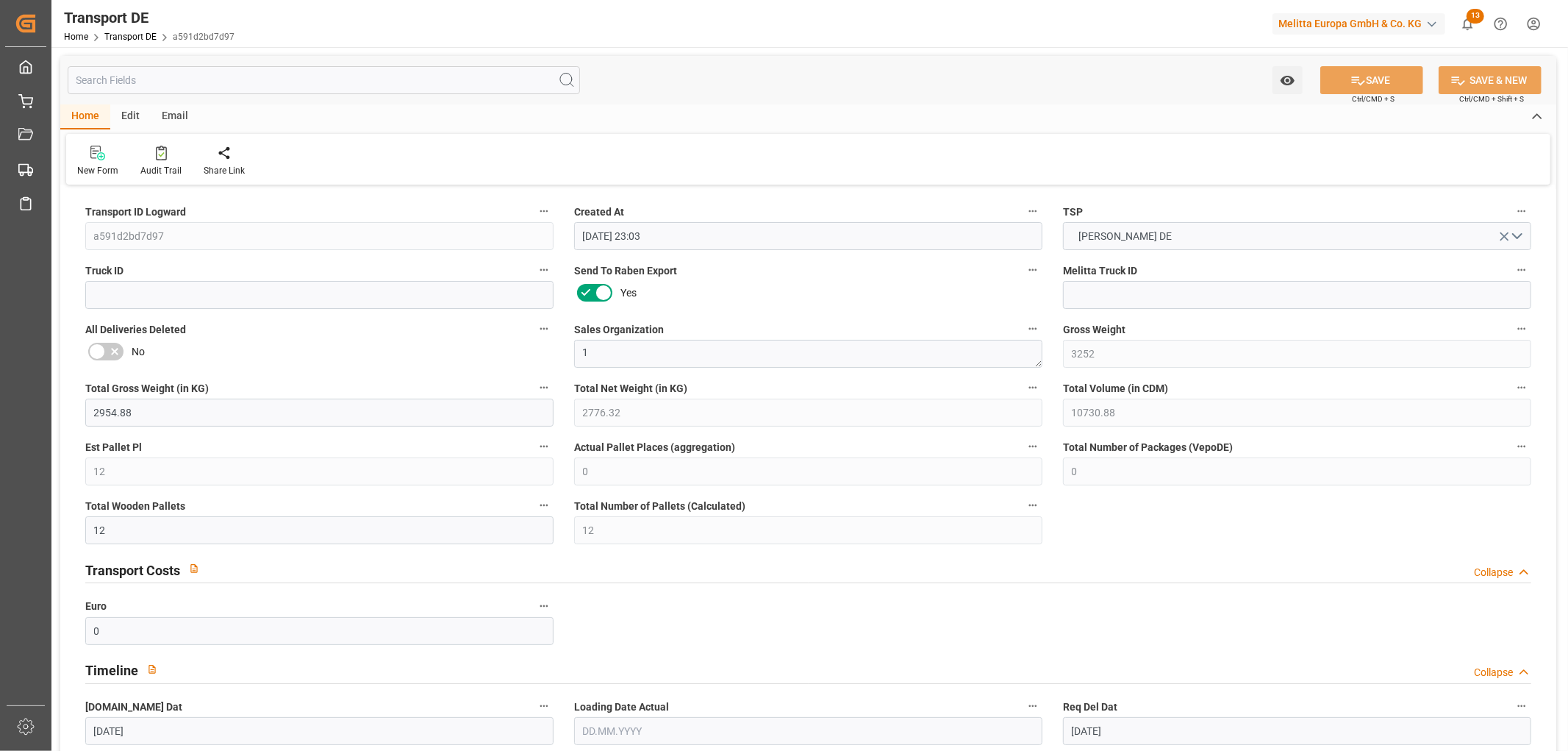
type input "[DATE]"
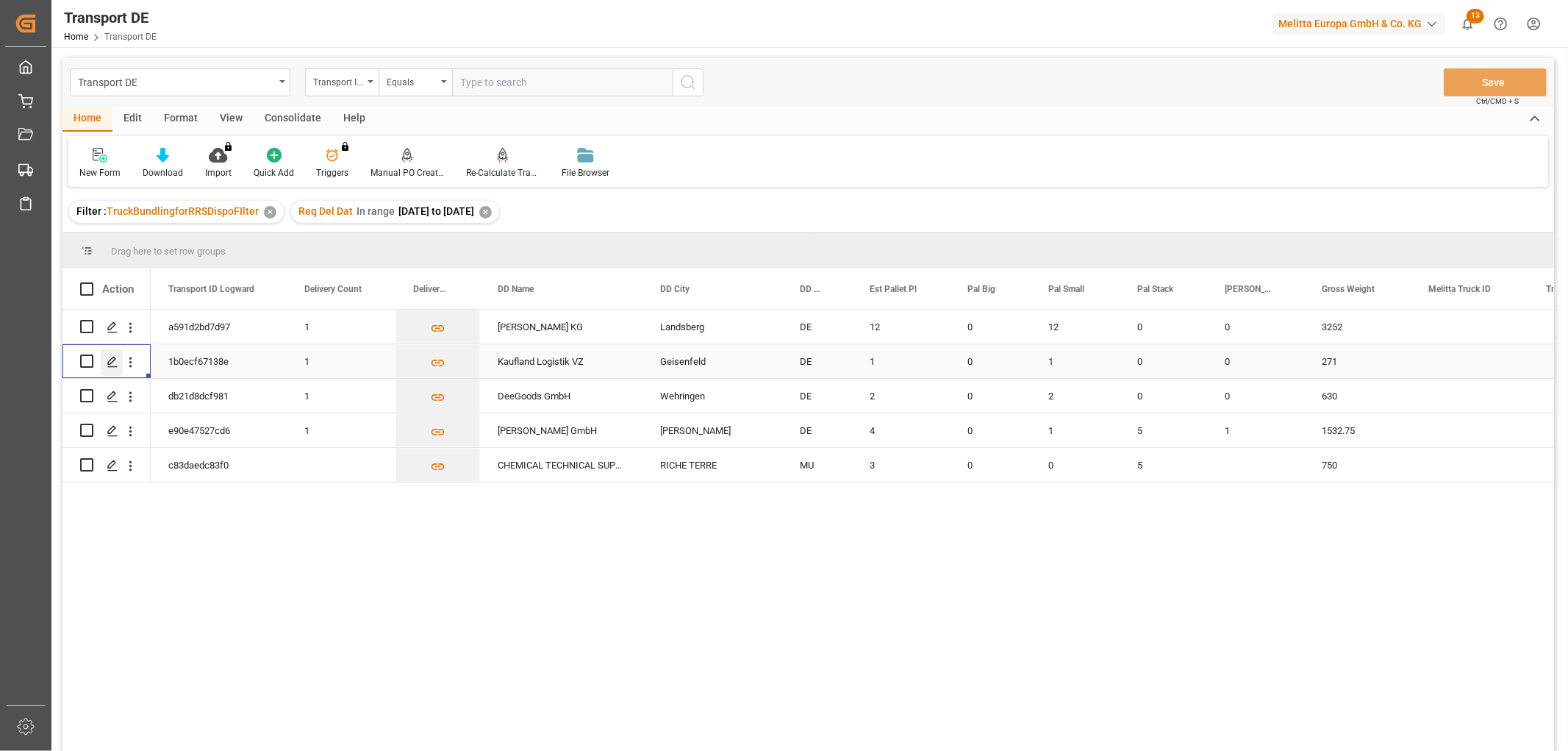
click at [111, 361] on icon "Press SPACE to select this row." at bounding box center [112, 362] width 12 height 12
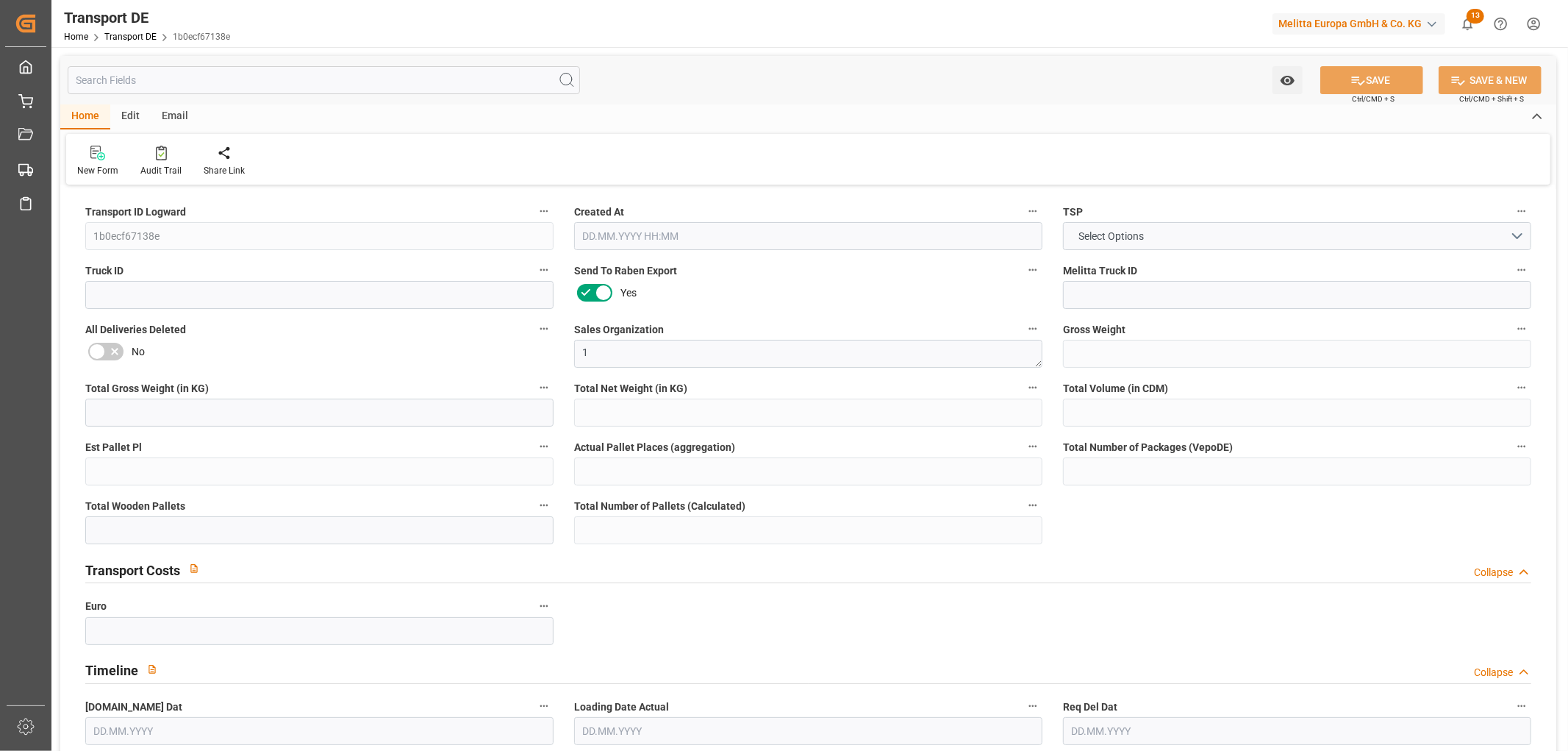
type input "271"
type input "246.24"
type input "231.36"
type input "894.24"
type input "1"
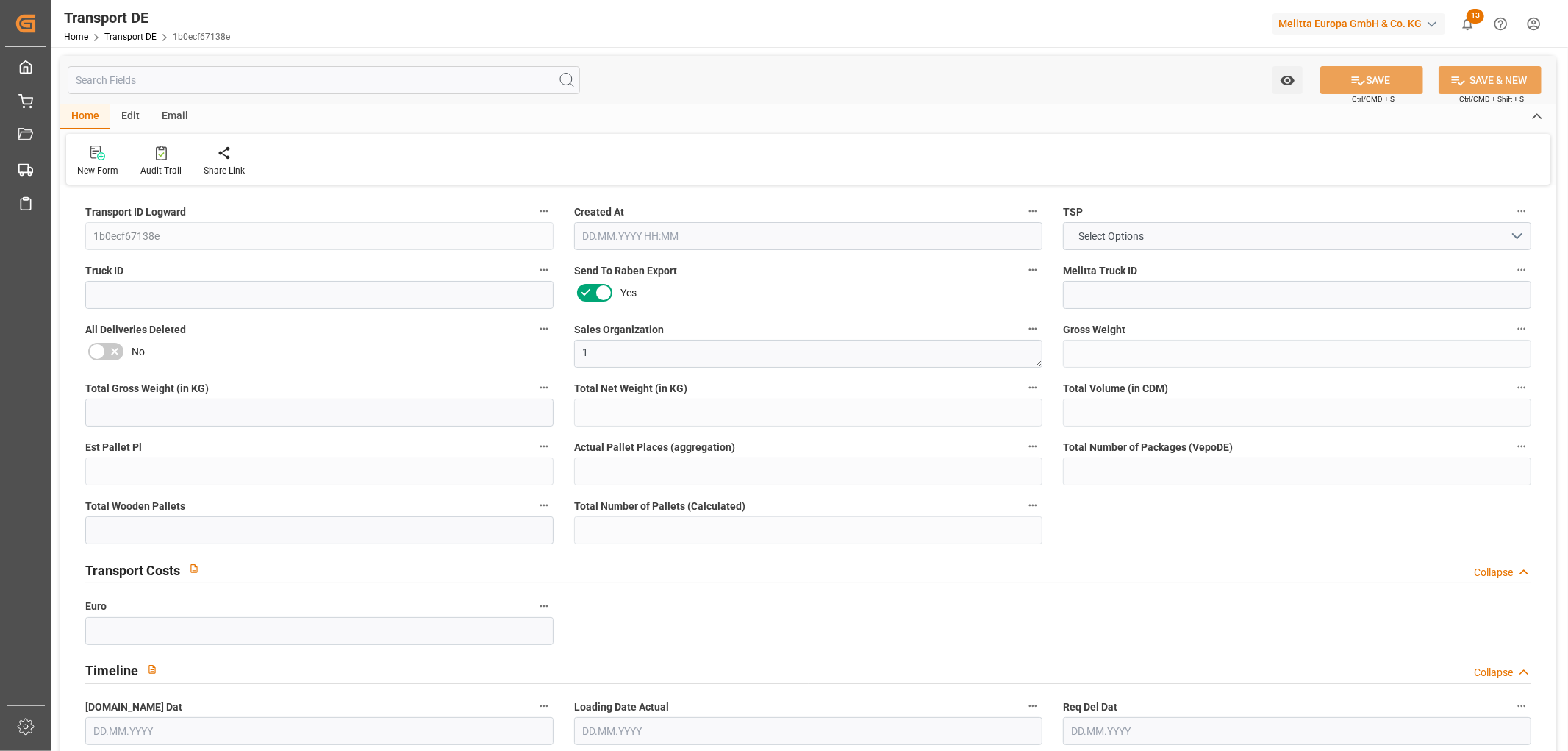
type input "0"
type input "1"
type input "0"
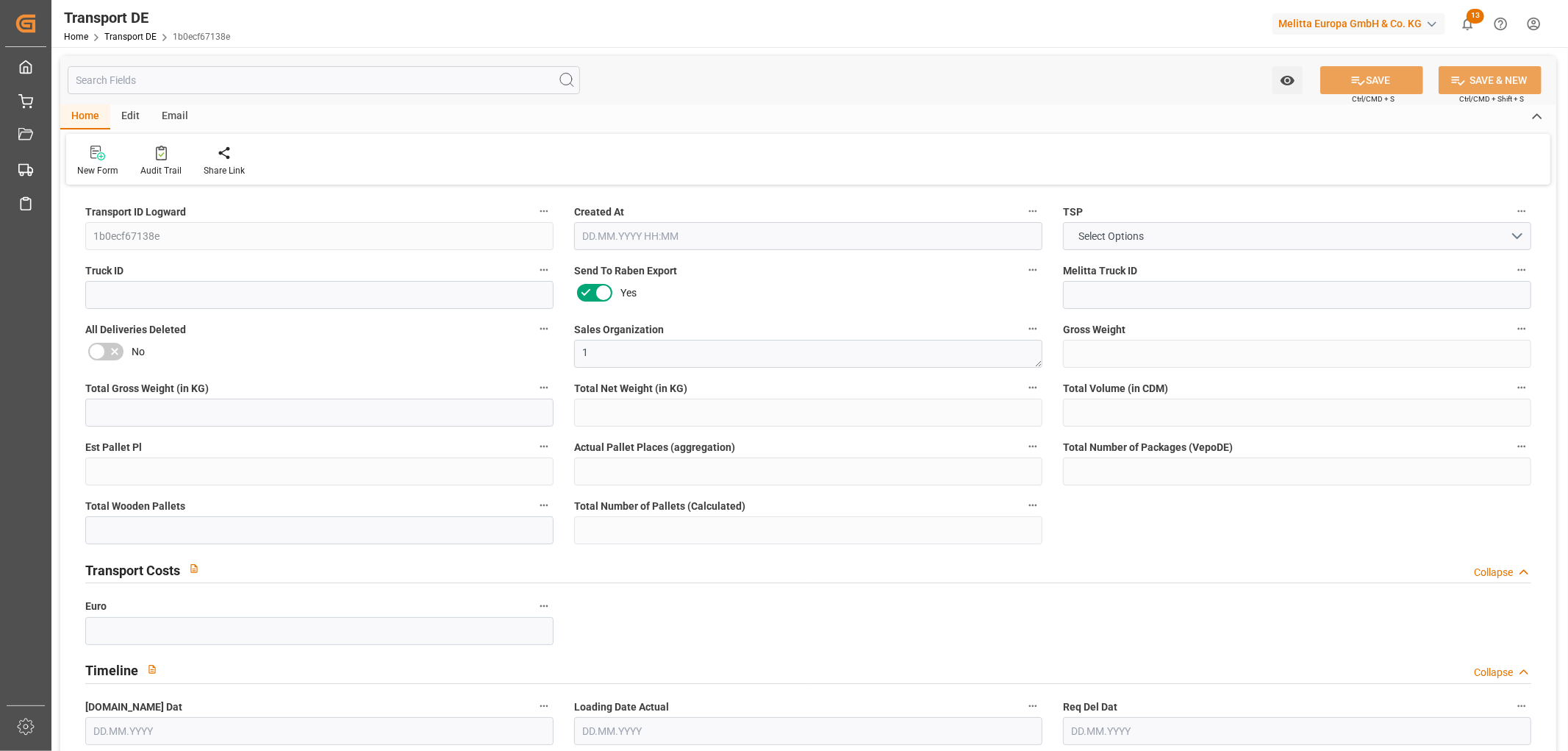
type input "85"
type input "0"
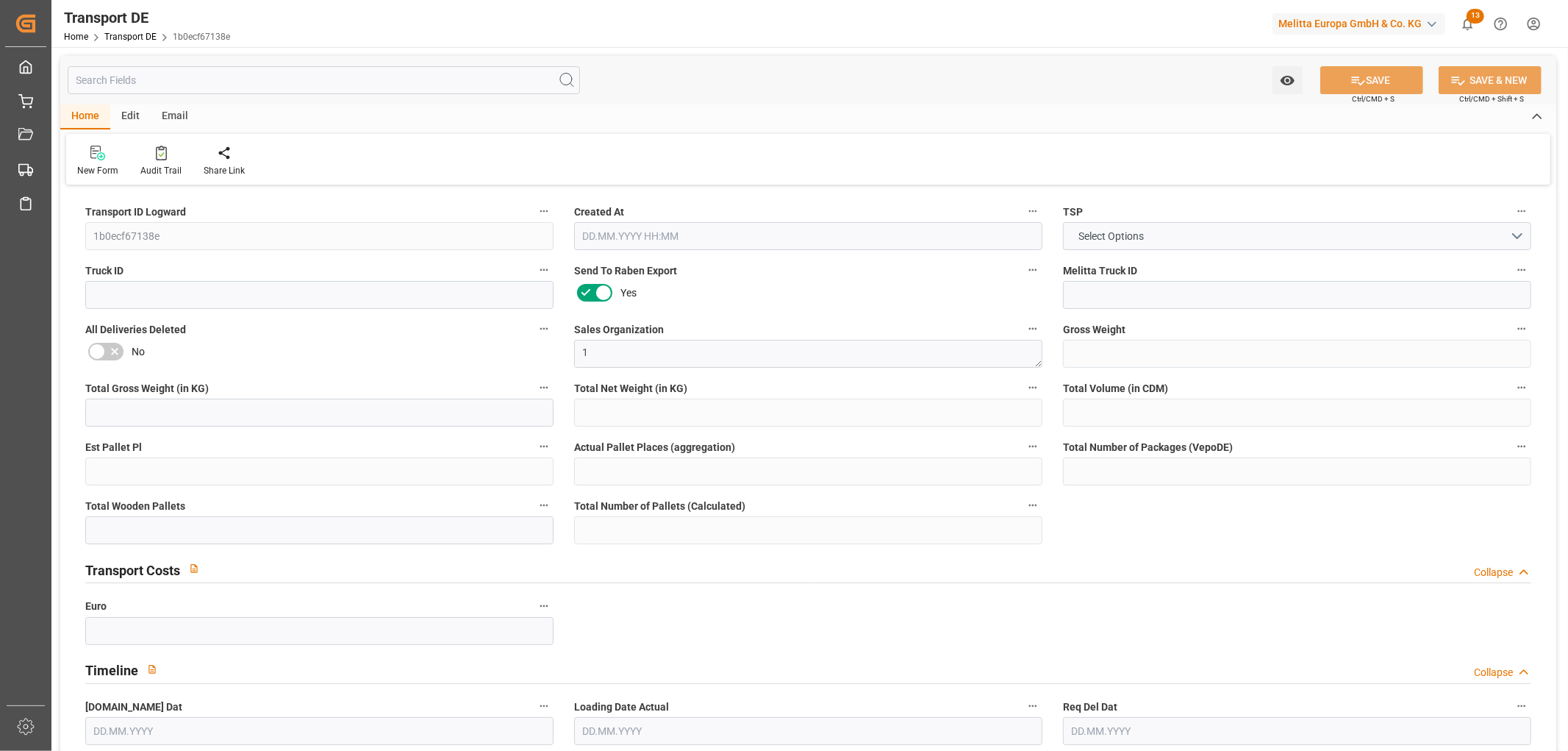
type input "0"
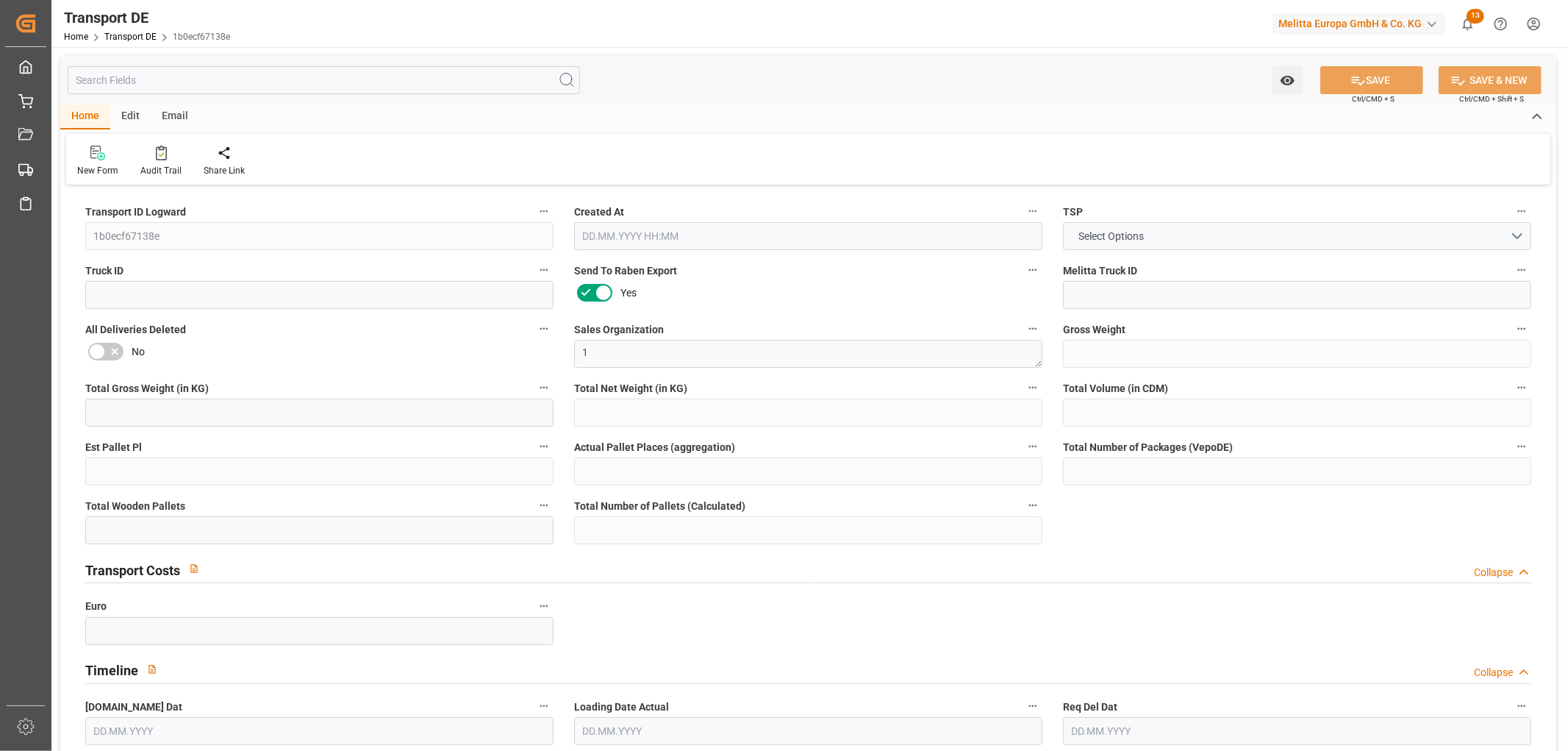
type input "0"
type input "1"
type input "0"
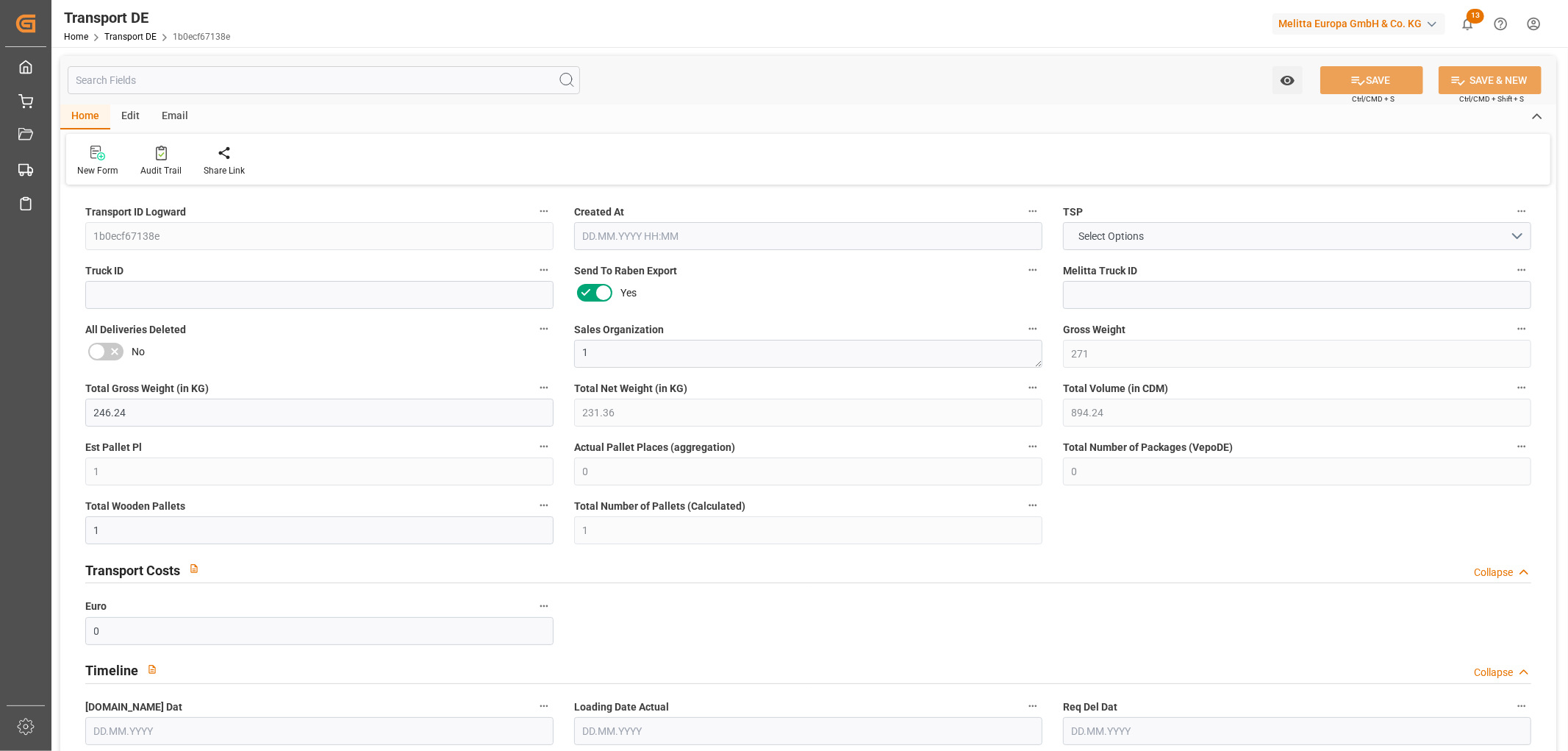
type input "0"
type input "1"
type input "0"
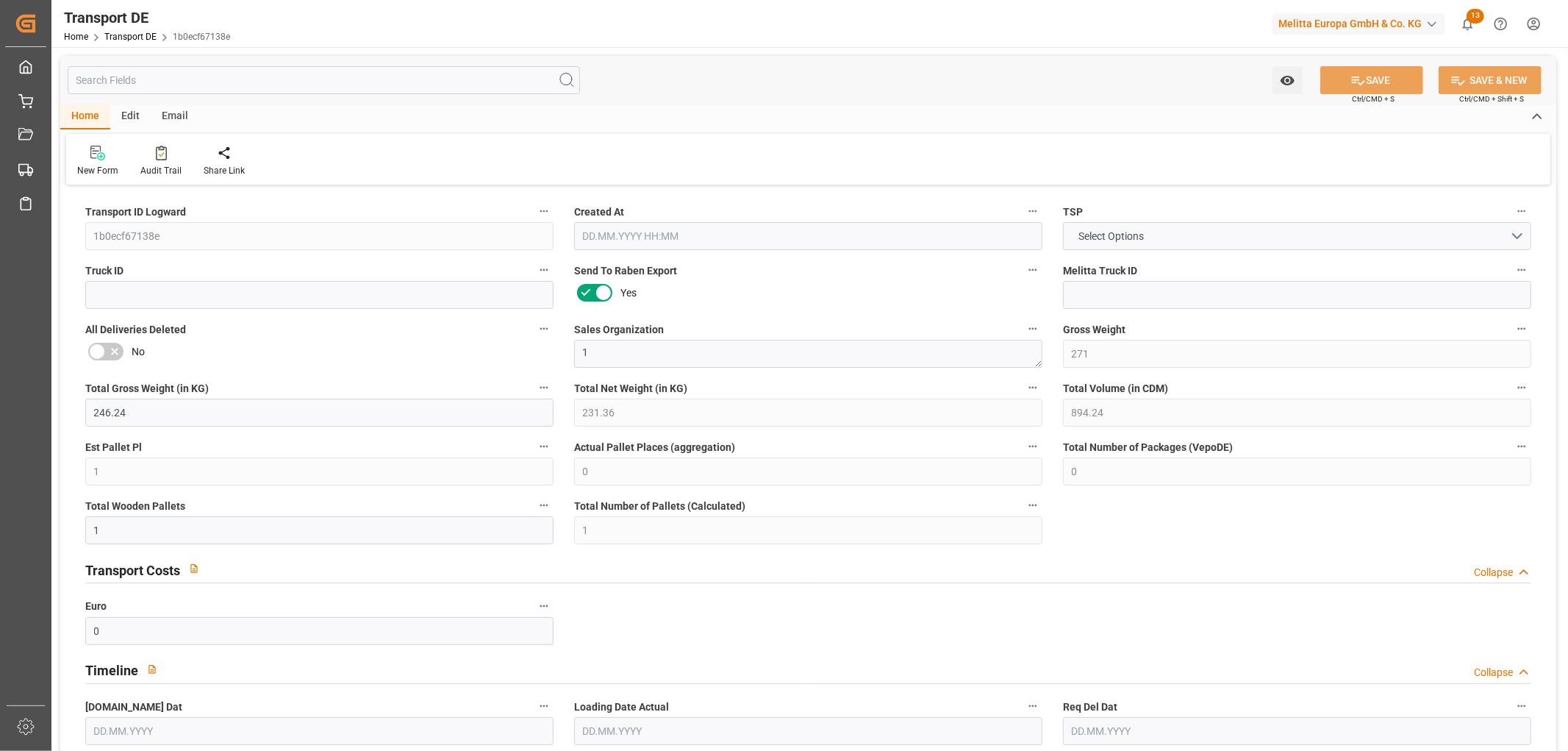
type input "120"
type input "65.262"
type input "60.78"
type input "02.09.2025 23:03"
type input "02.09.2025"
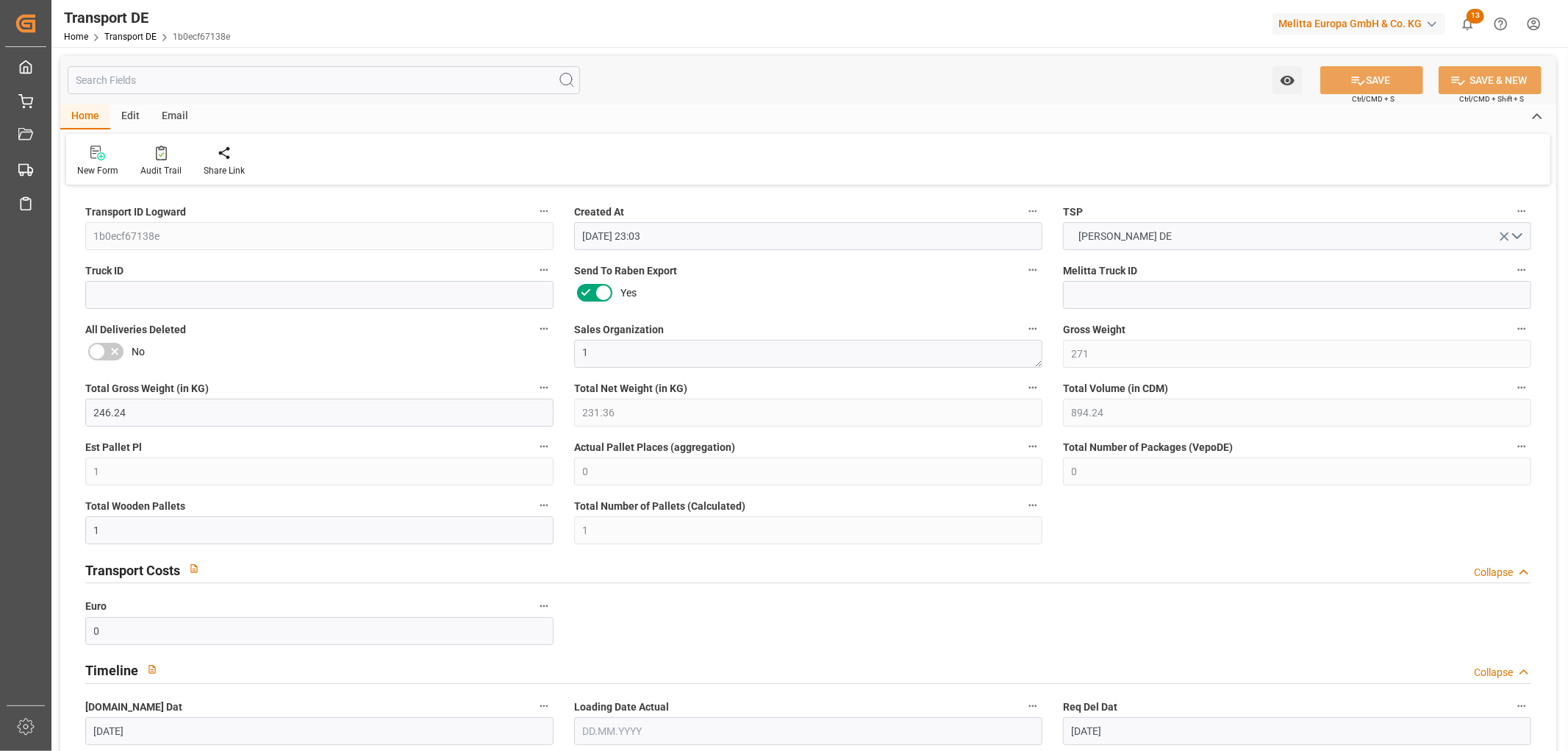
type input "[DATE]"
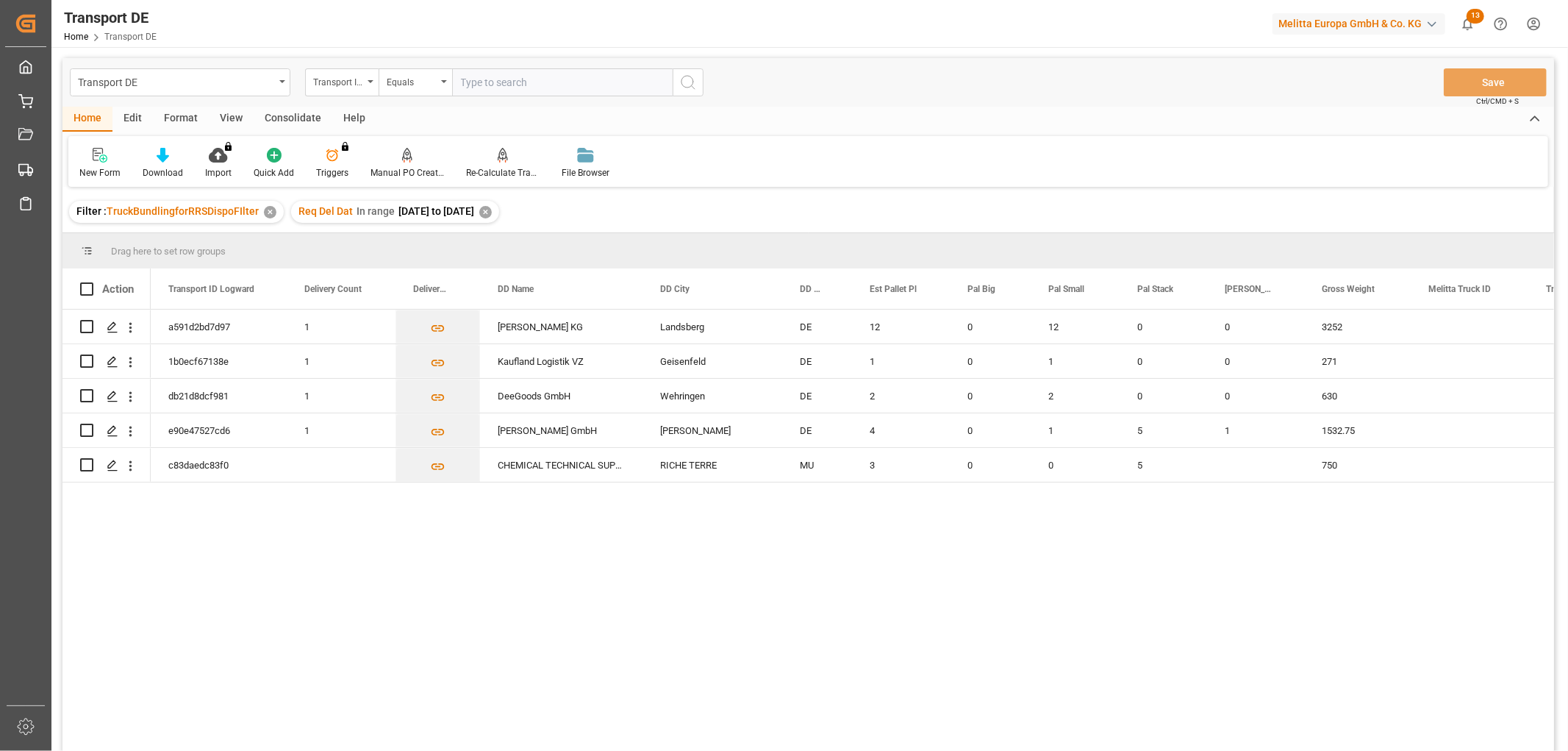
click at [288, 110] on div "Consolidate" at bounding box center [293, 119] width 79 height 25
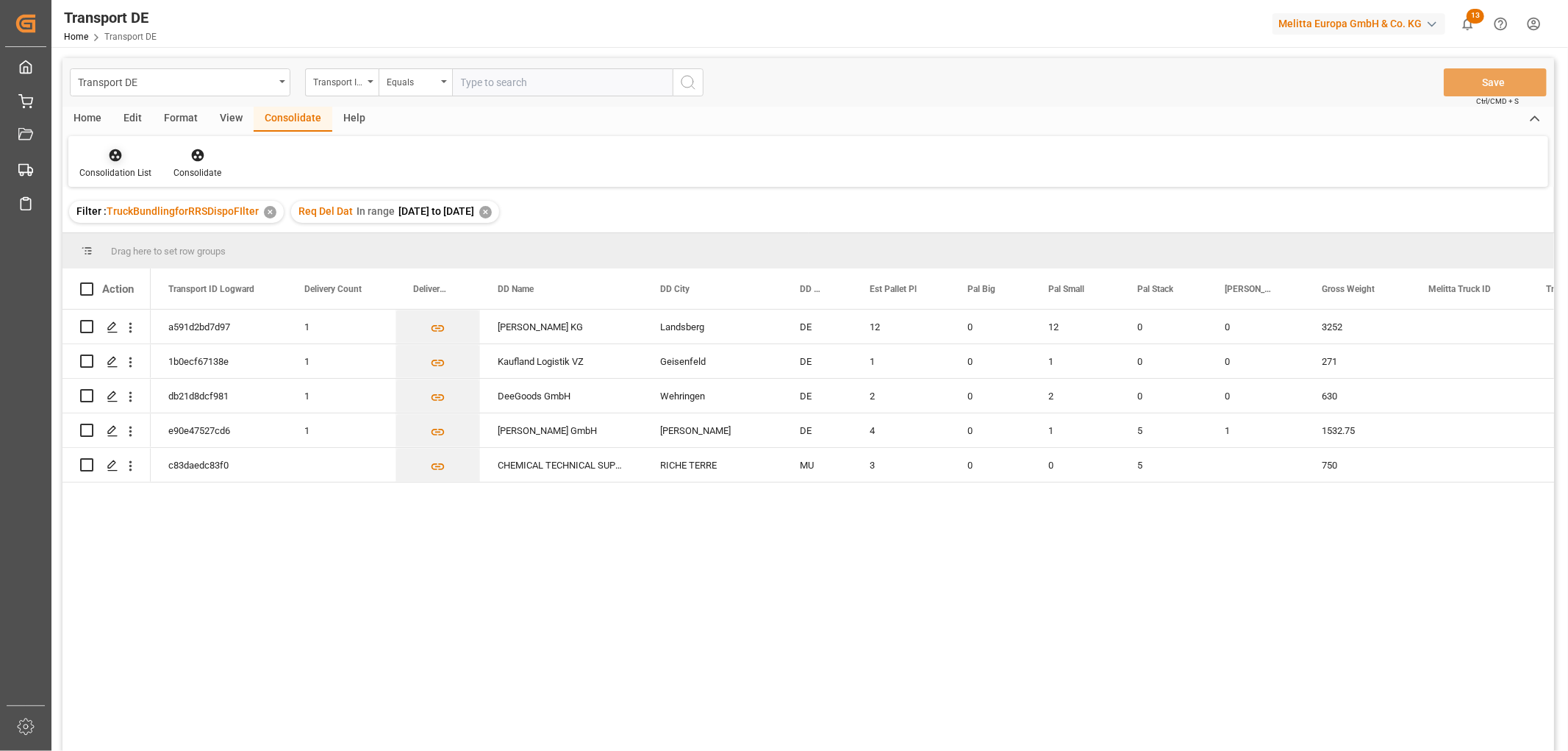
click at [110, 159] on icon at bounding box center [115, 155] width 15 height 15
click at [133, 236] on div "Transport DE Transport ID Logward Equals Save Ctrl/CMD + S Home Edit Format Vie…" at bounding box center [808, 424] width 1492 height 731
click at [83, 325] on input "Press Space to toggle row selection (unchecked)" at bounding box center [87, 326] width 13 height 13
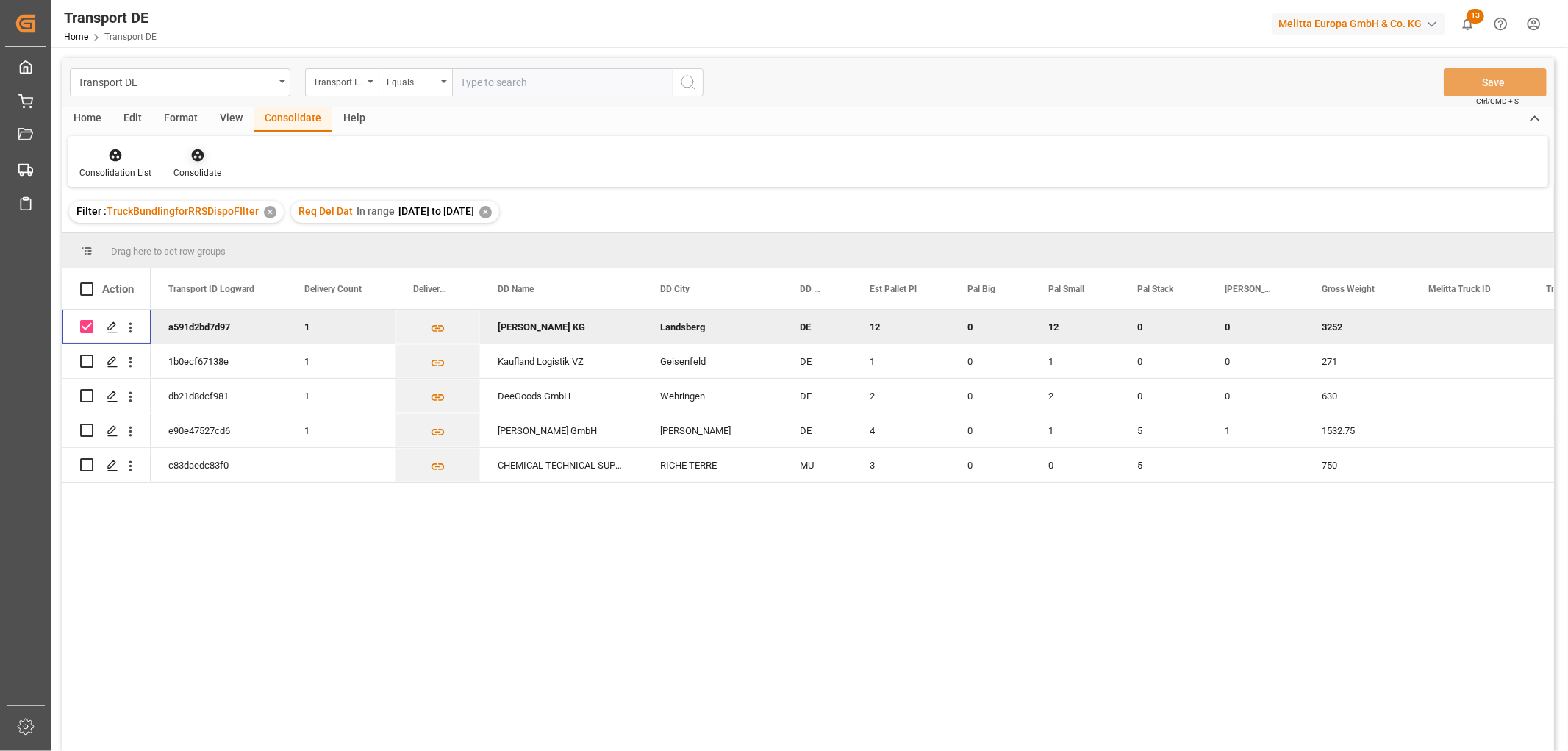
click at [196, 151] on icon at bounding box center [198, 155] width 15 height 15
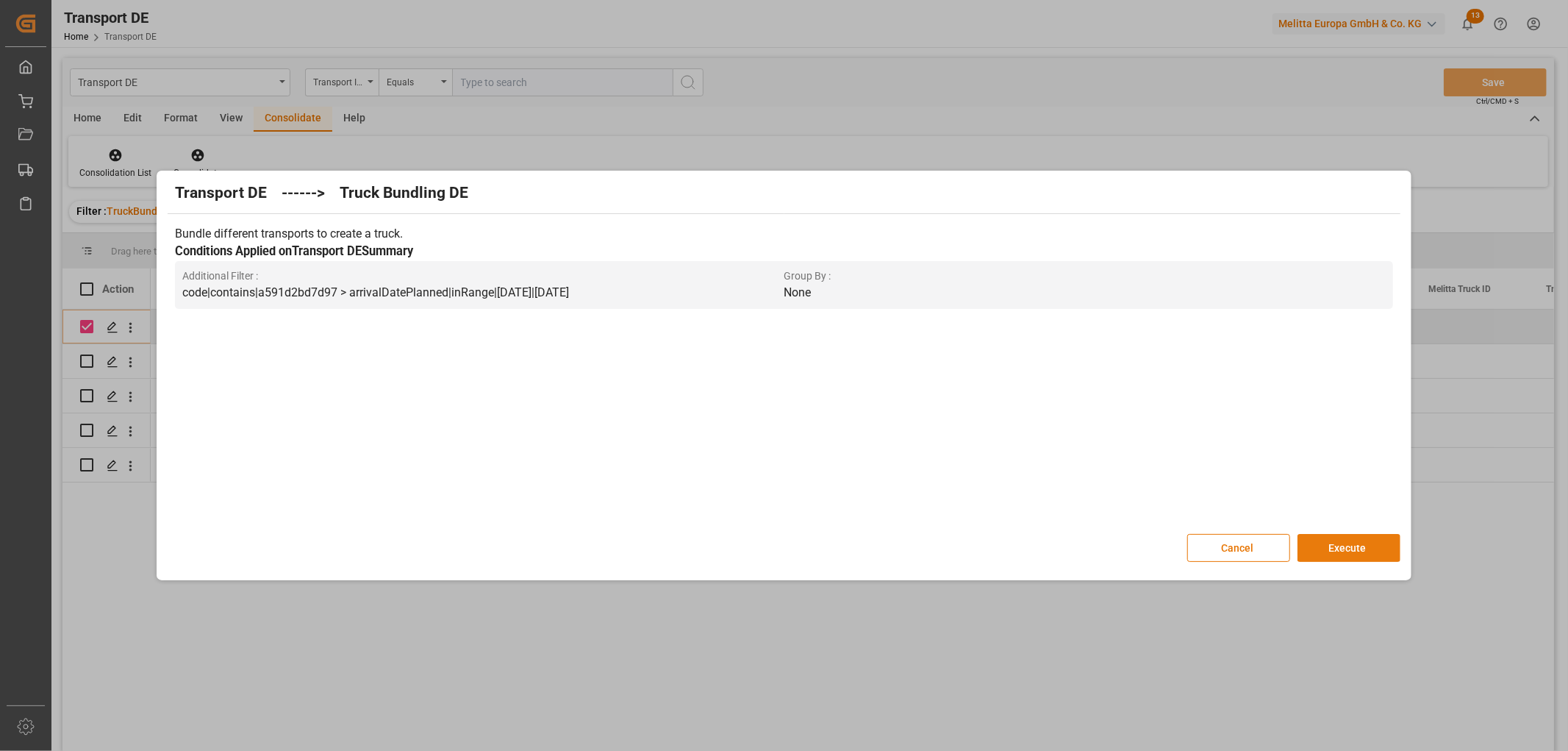
click at [1357, 545] on button "Execute" at bounding box center [1349, 547] width 103 height 28
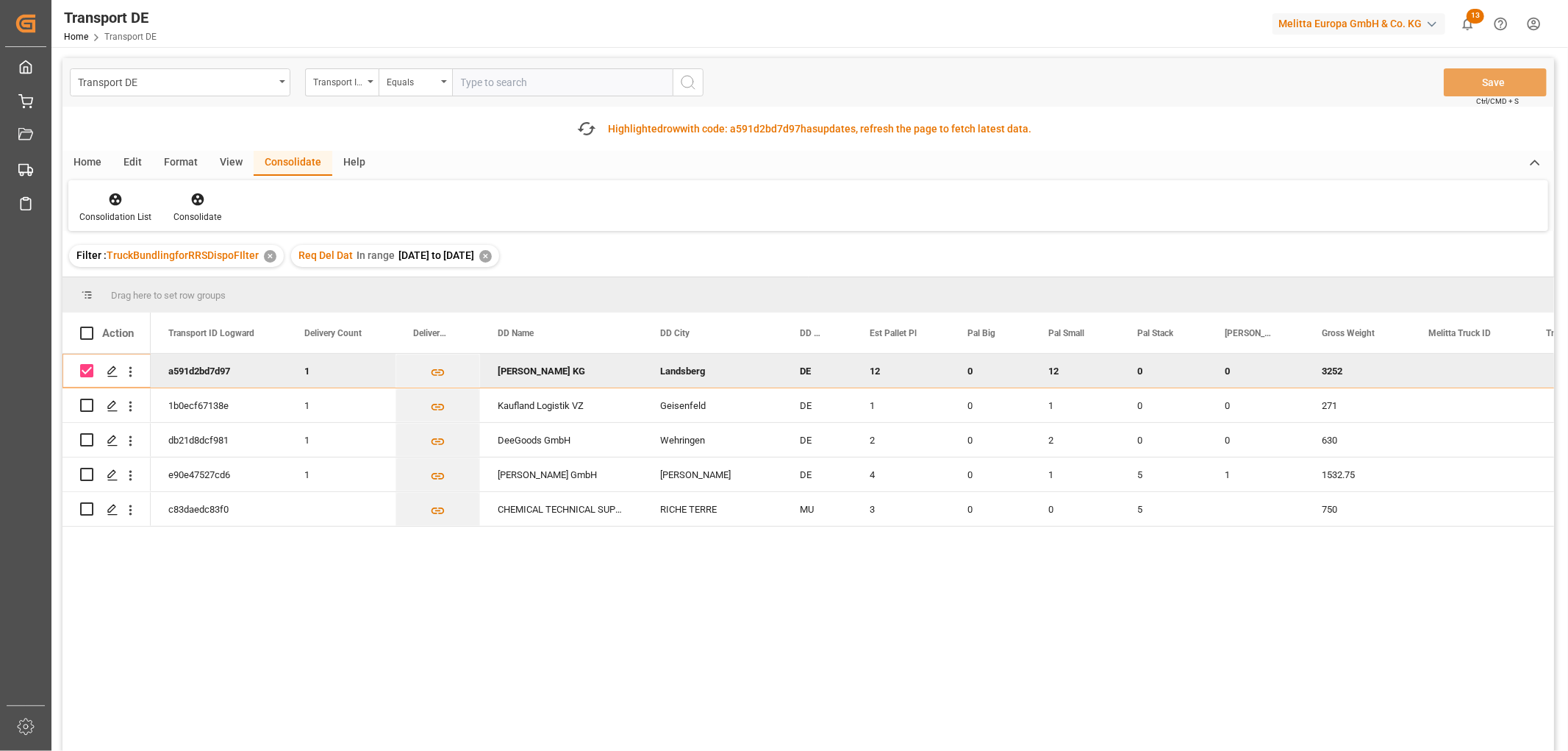
click at [86, 370] on input "Press Space to toggle row selection (checked)" at bounding box center [87, 370] width 13 height 13
checkbox input "false"
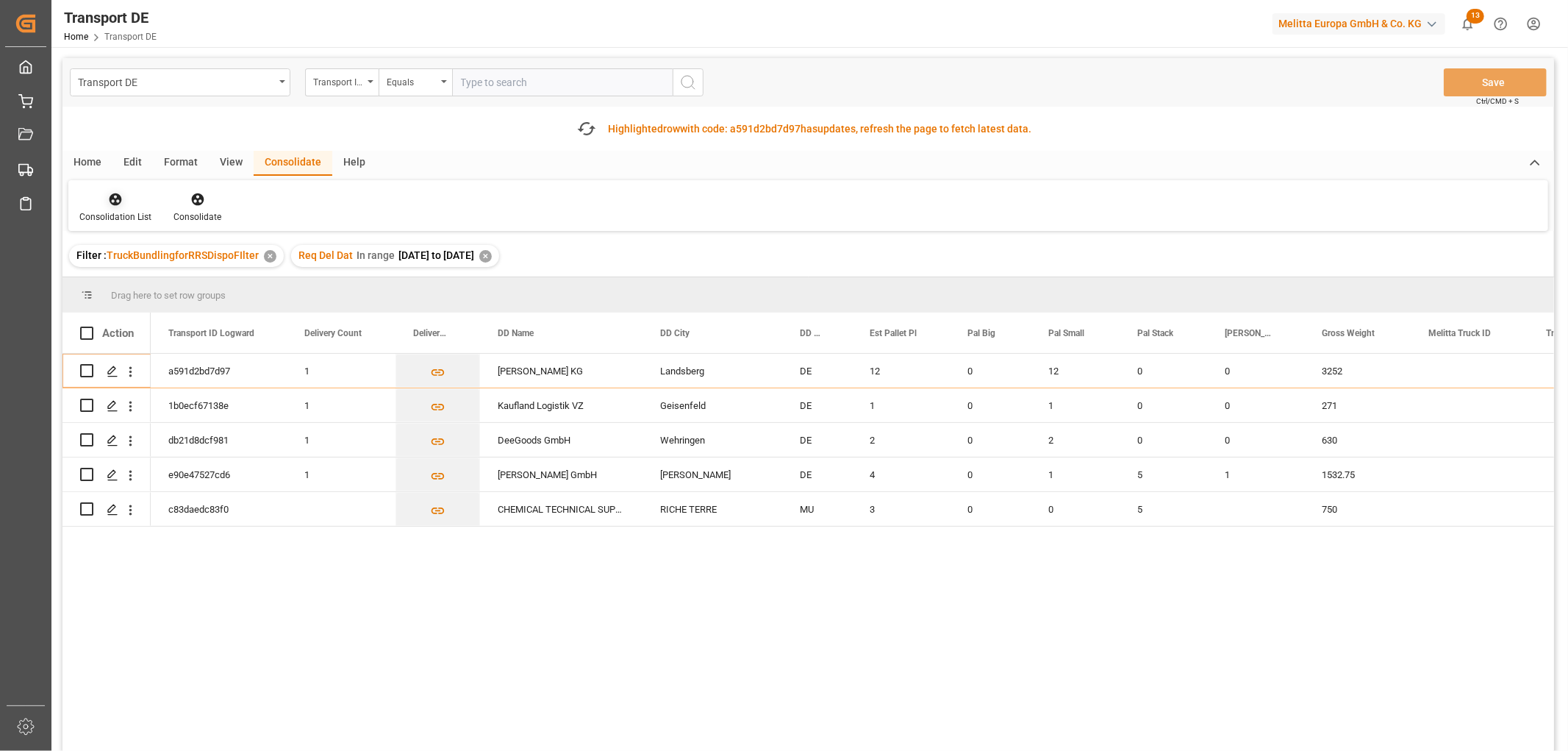
click at [112, 203] on icon at bounding box center [116, 199] width 13 height 13
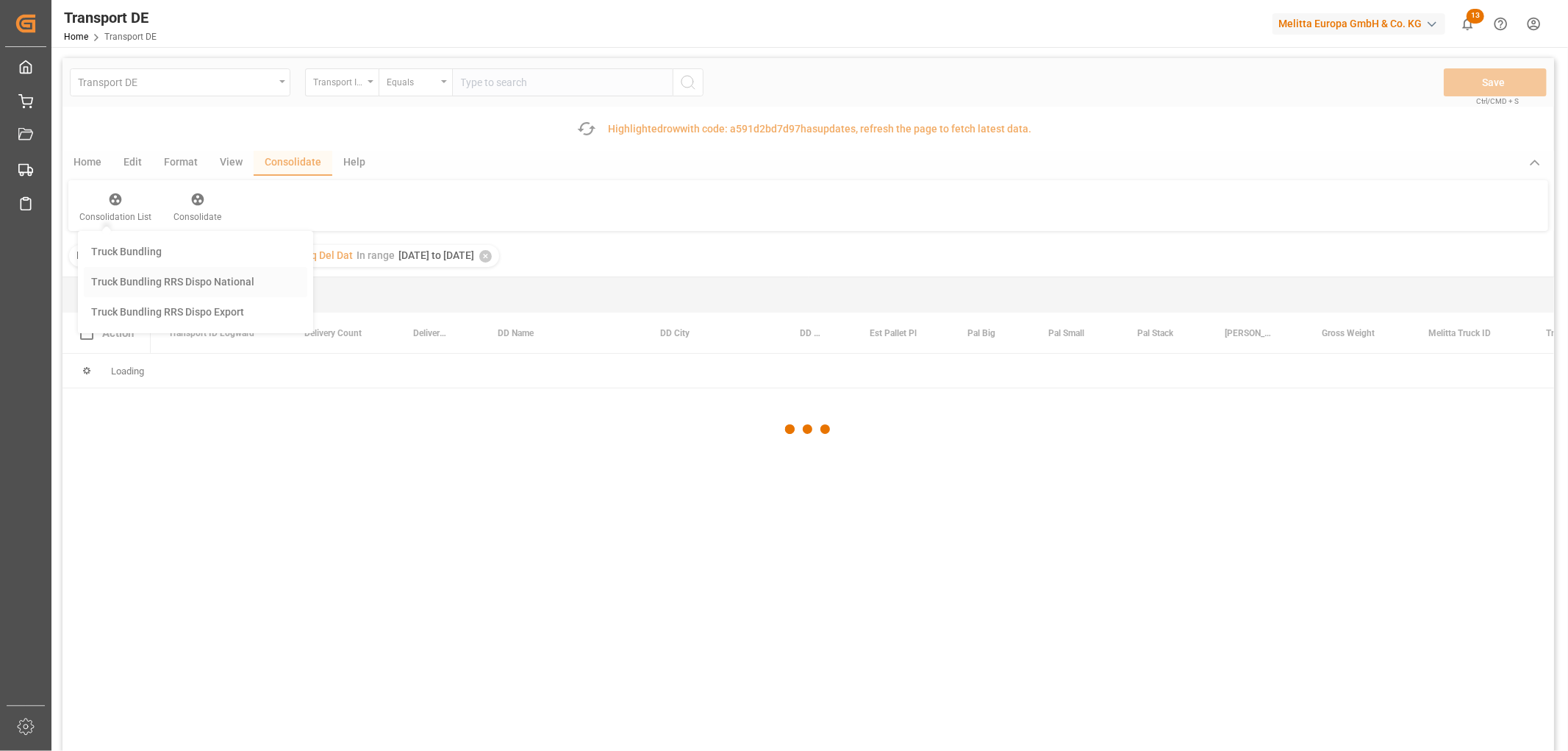
click at [132, 280] on div "Transport DE Transport ID Logward Equals Save Ctrl/CMD + S Fetch latest updates…" at bounding box center [808, 446] width 1492 height 775
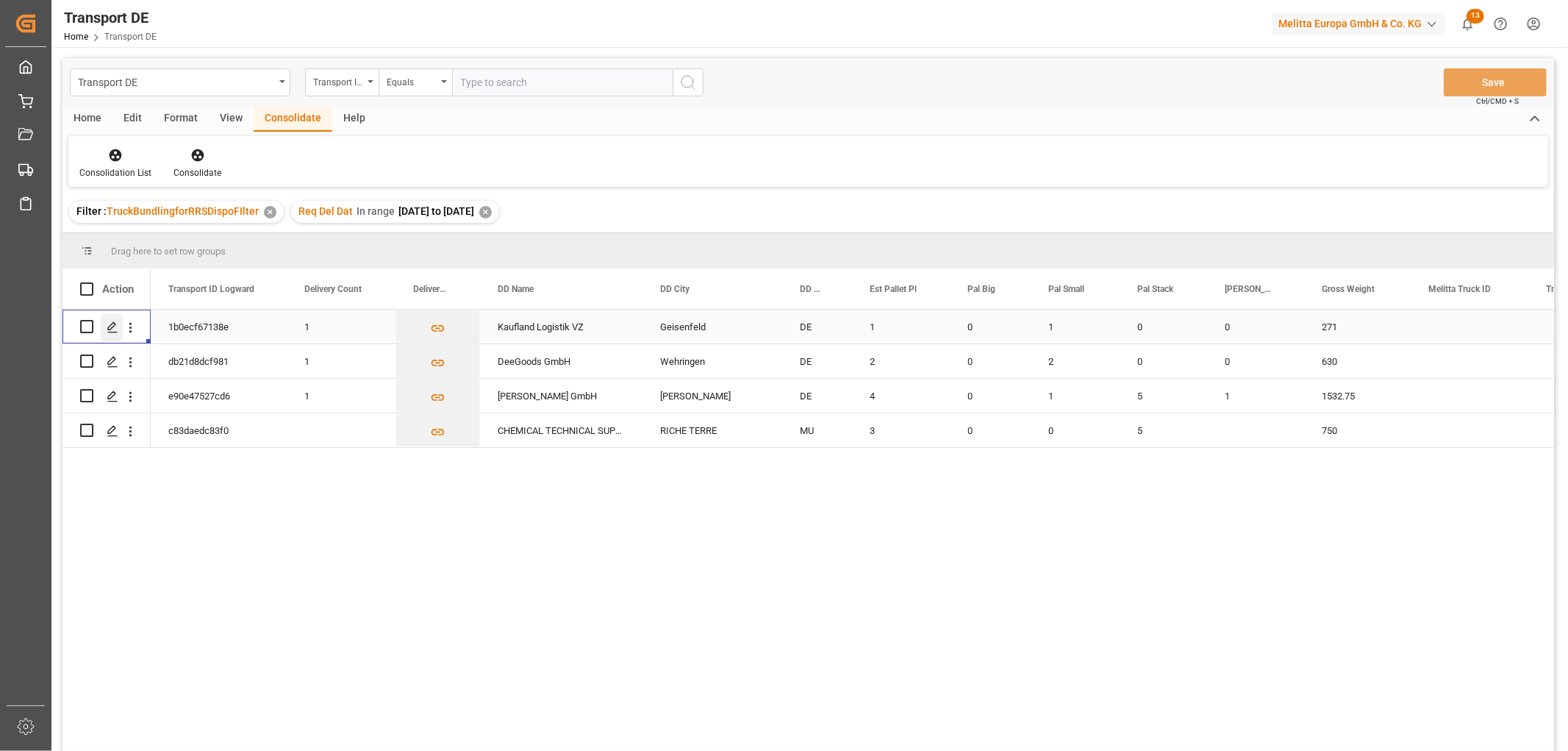
click at [109, 326] on icon "Press SPACE to select this row." at bounding box center [112, 327] width 12 height 12
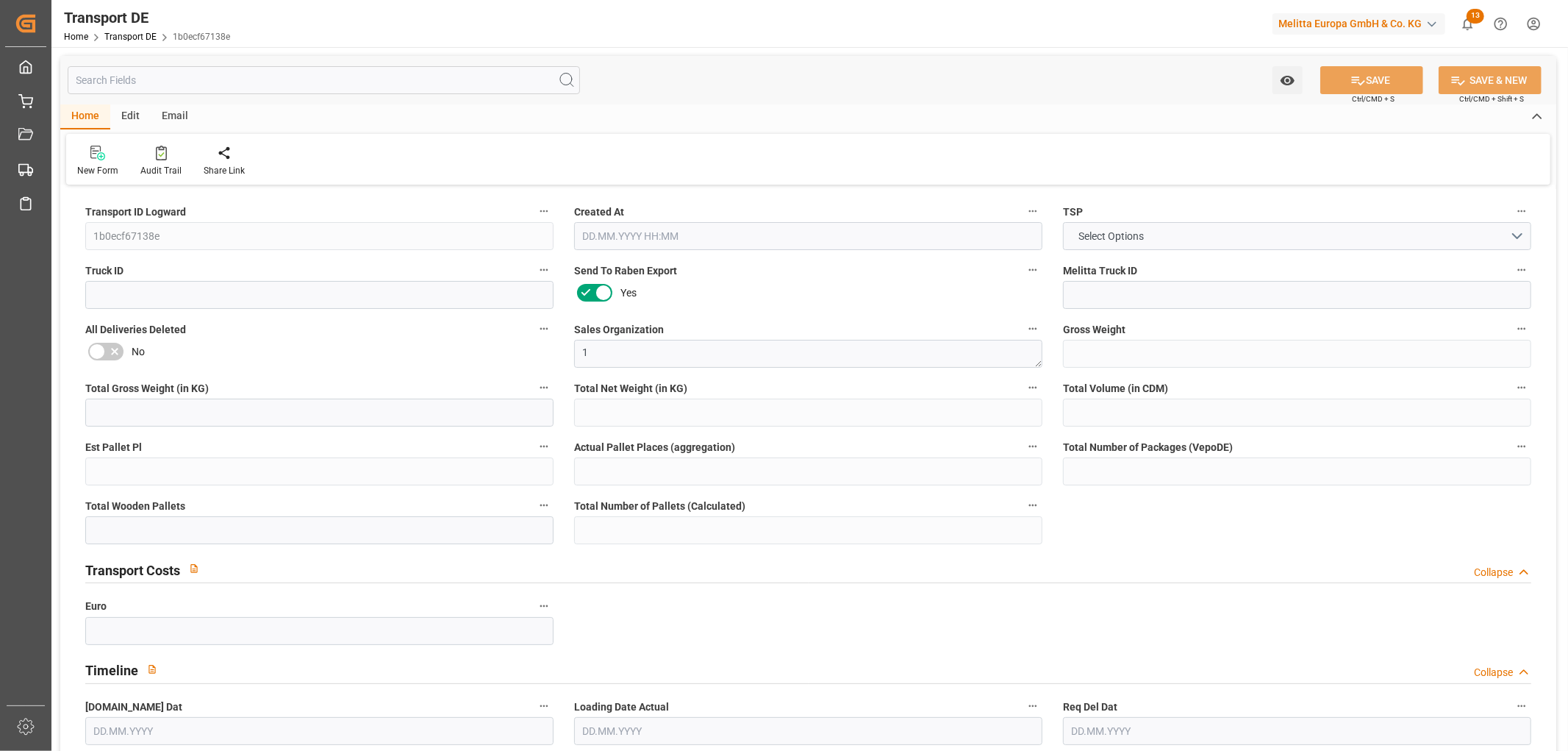
type input "271"
type input "246.24"
type input "231.36"
type input "894.24"
type input "1"
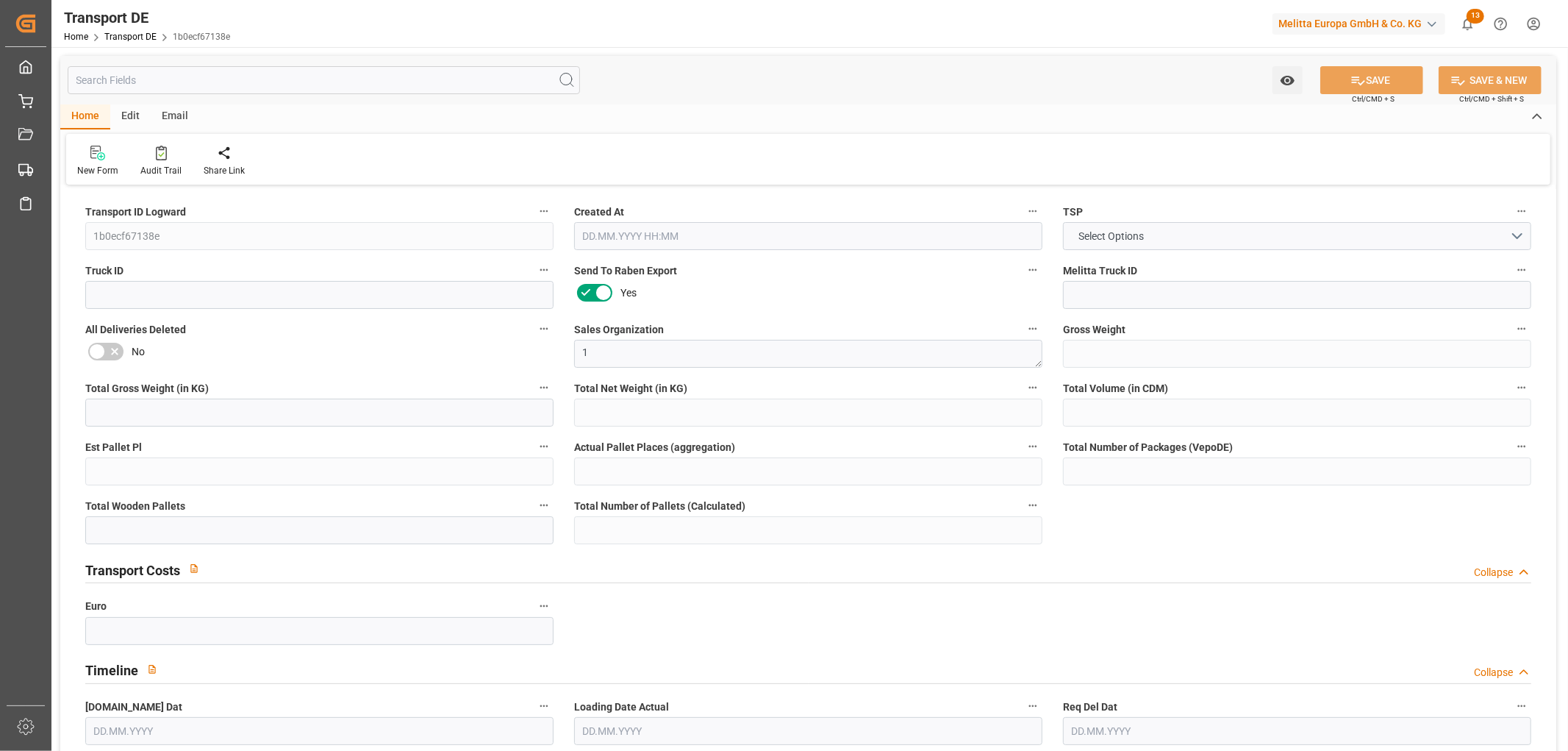
type input "0"
type input "1"
type input "0"
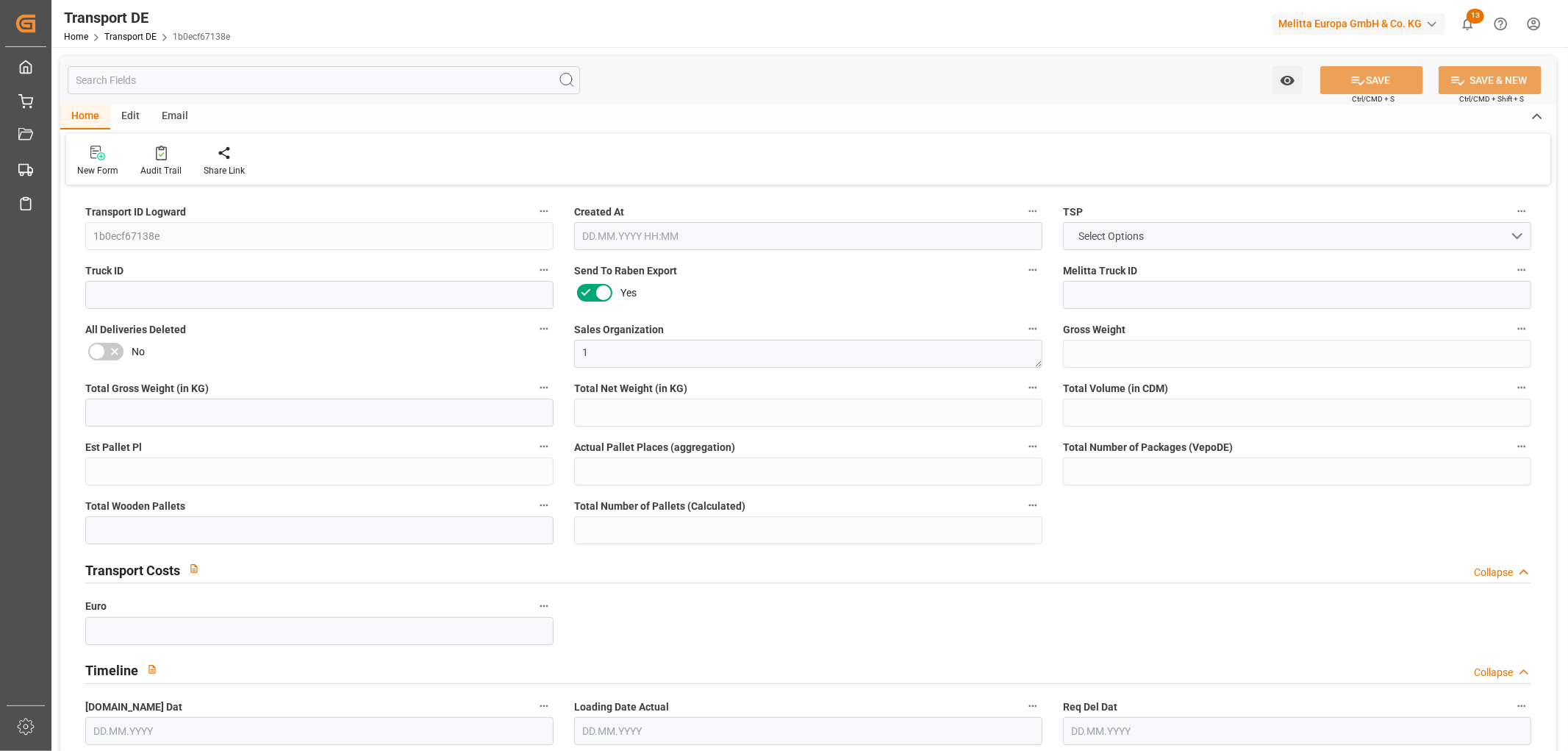
type input "85"
type input "0"
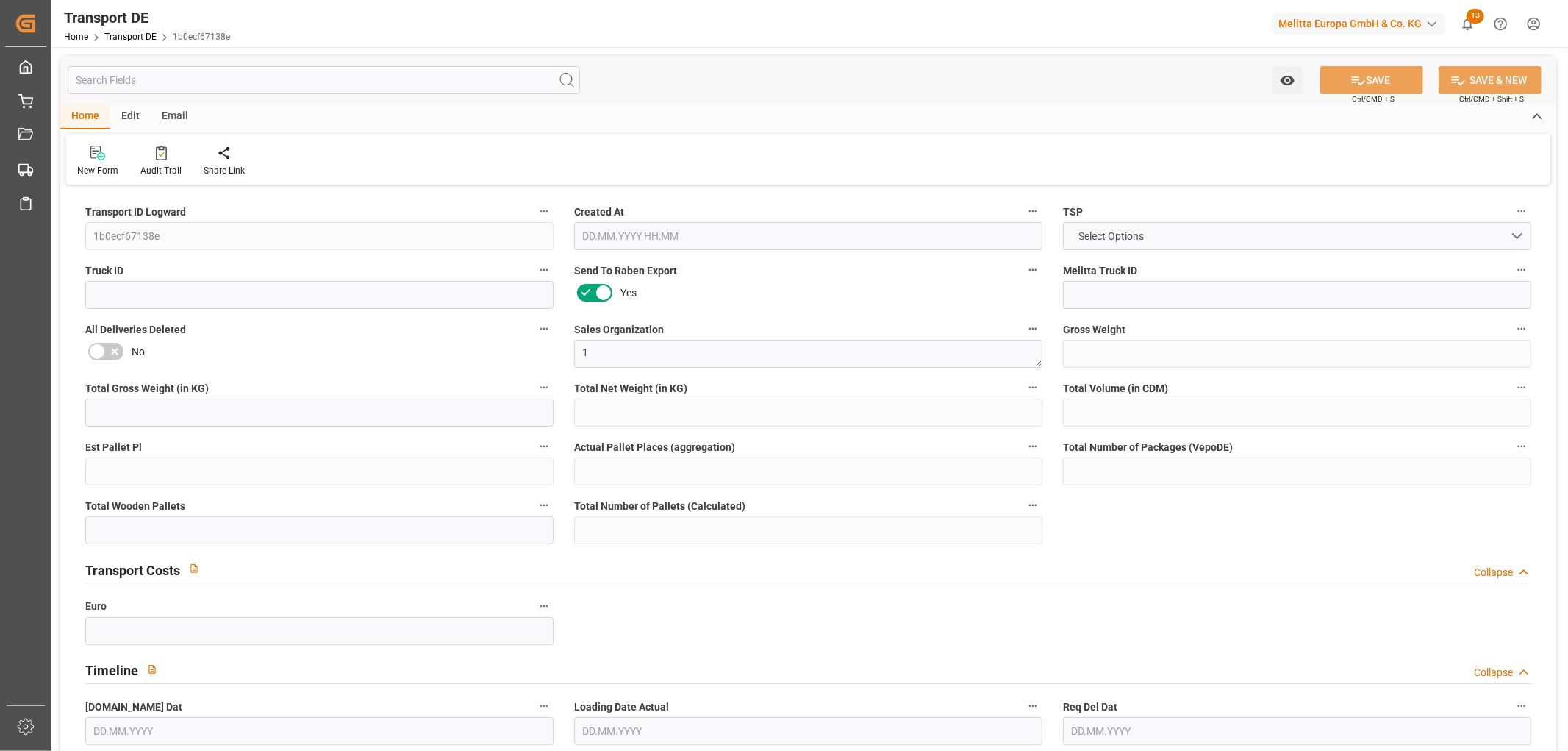
type input "0"
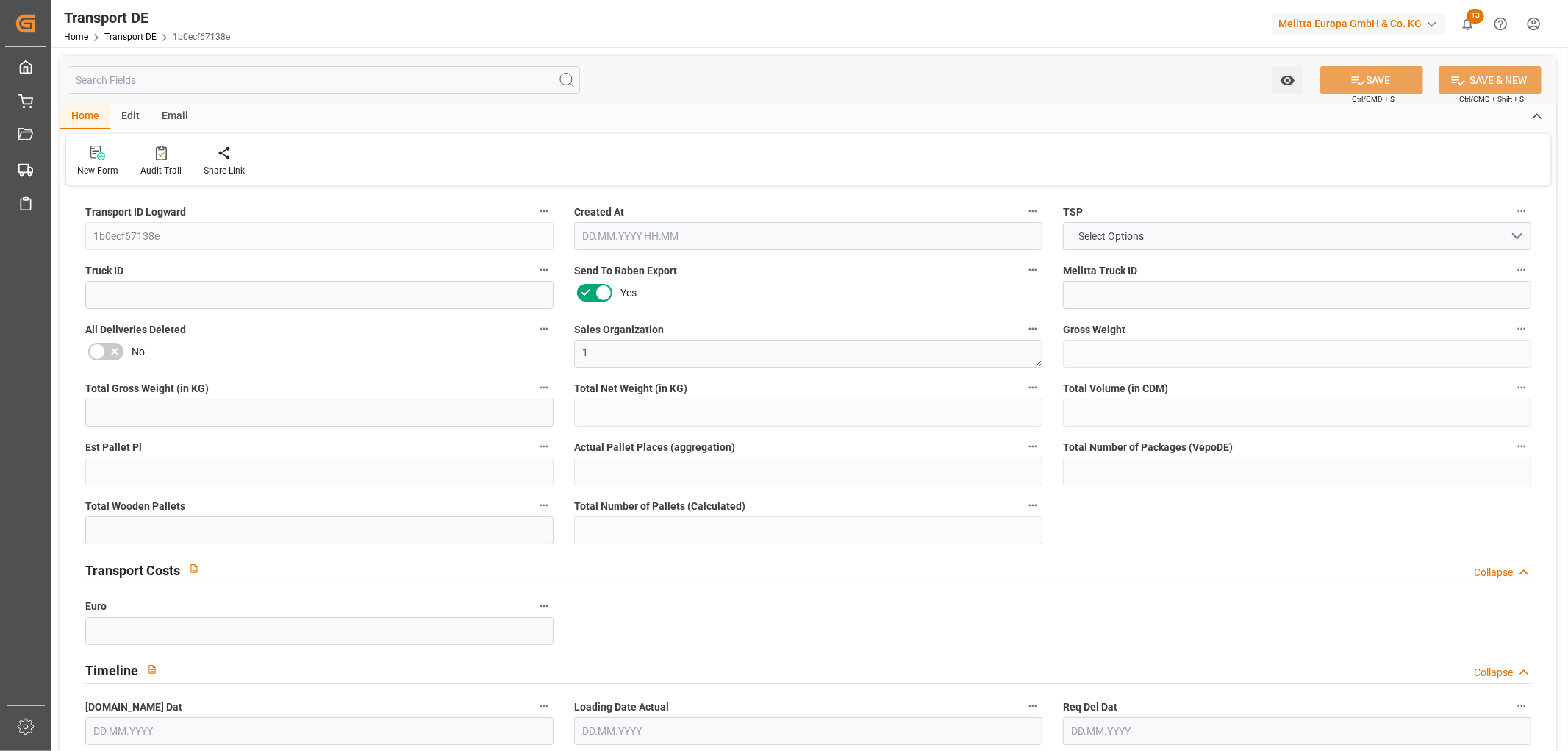
type input "0"
type input "1"
type input "0"
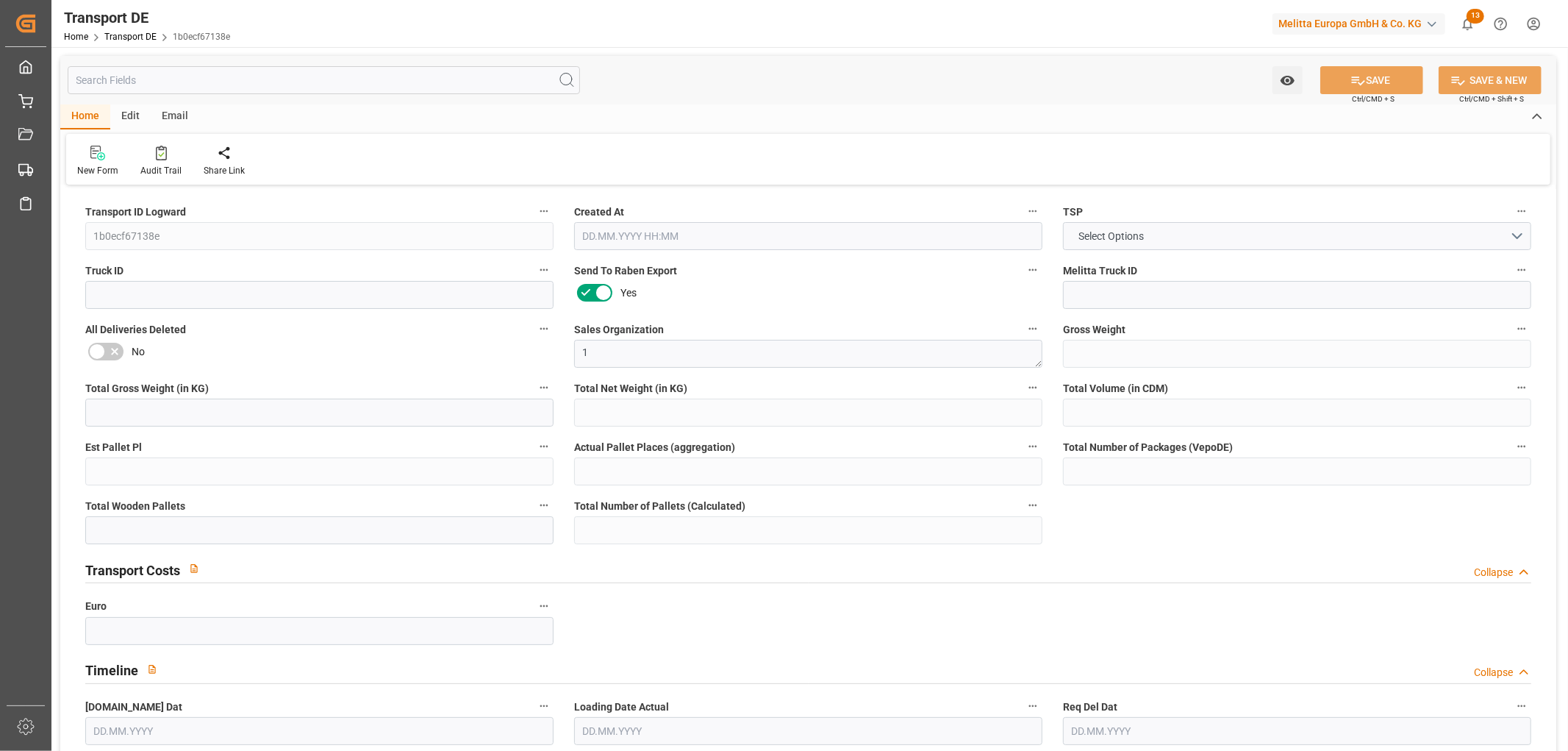
type input "0"
type input "1"
type input "0"
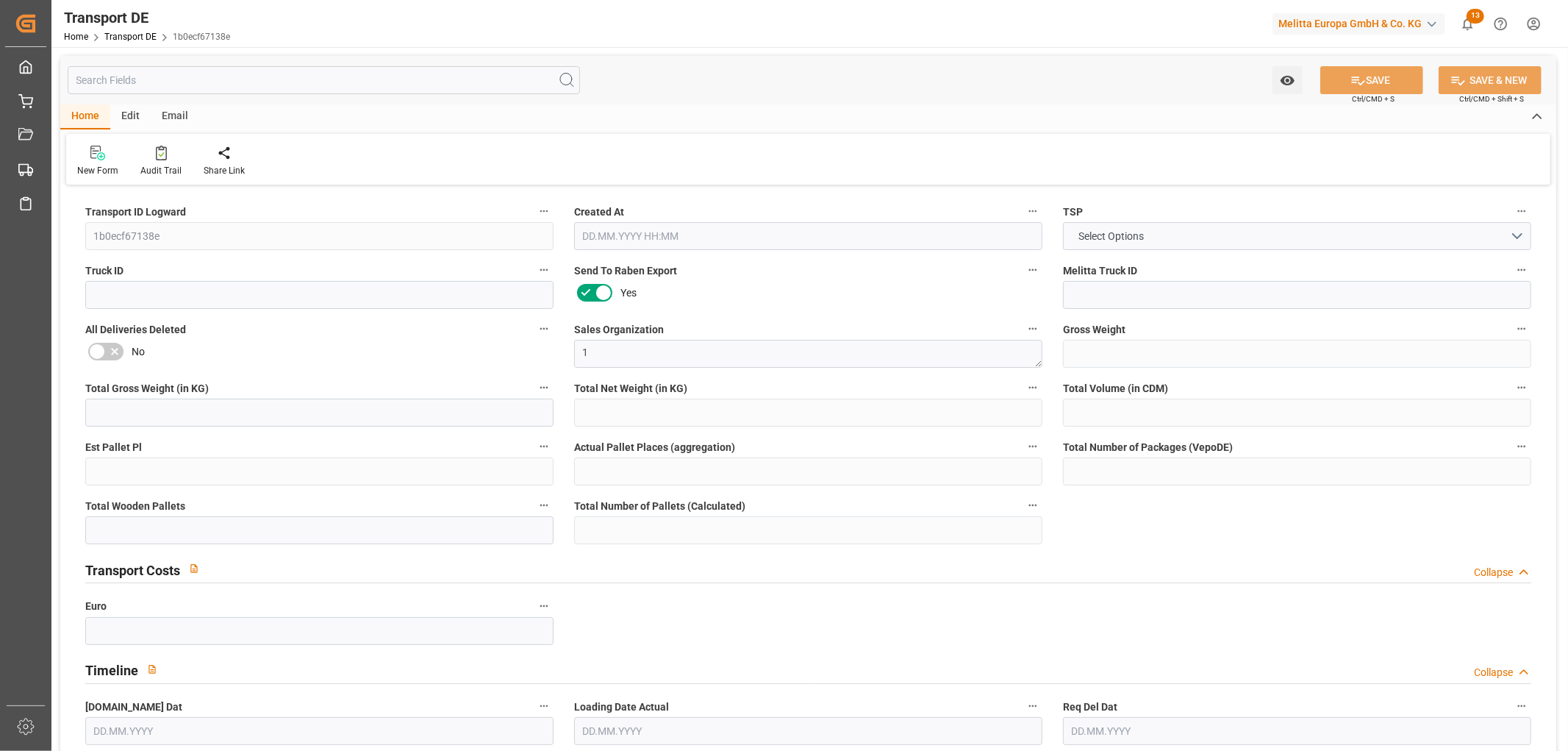
type input "120"
type input "65.262"
type input "60.78"
type input "02.09.2025 23:03"
type input "02.09.2025"
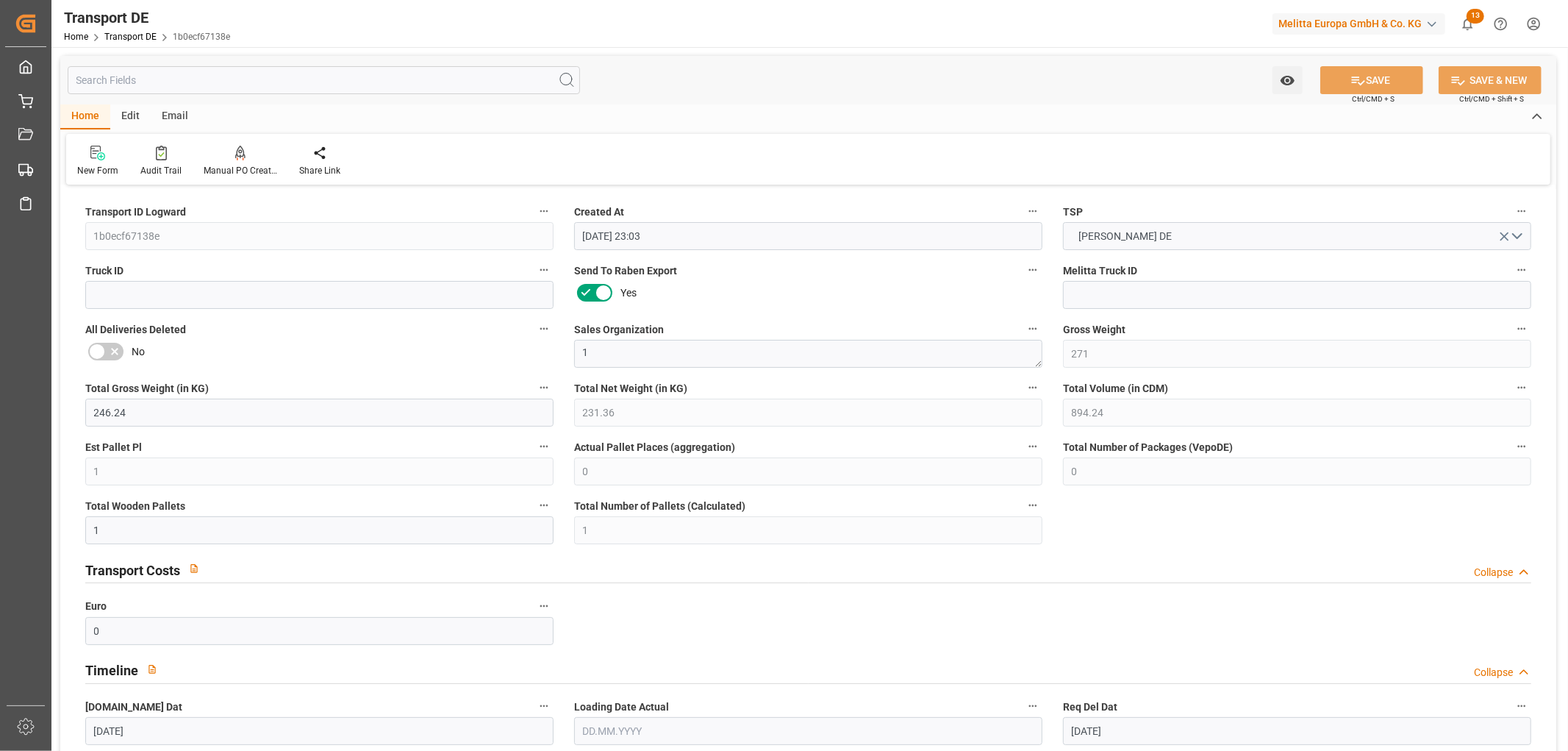
type input "[DATE]"
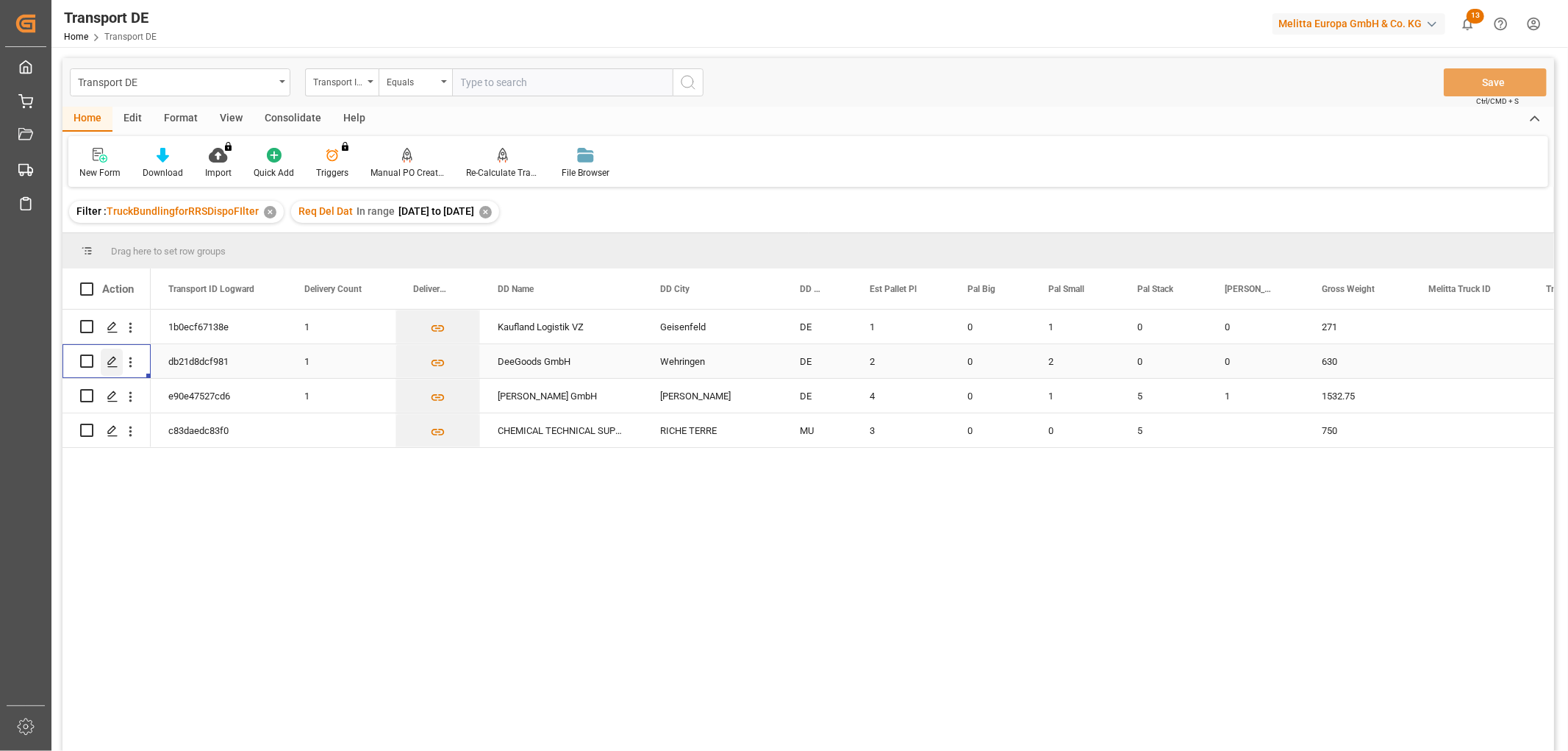
click at [112, 360] on icon "Press SPACE to select this row." at bounding box center [112, 362] width 12 height 12
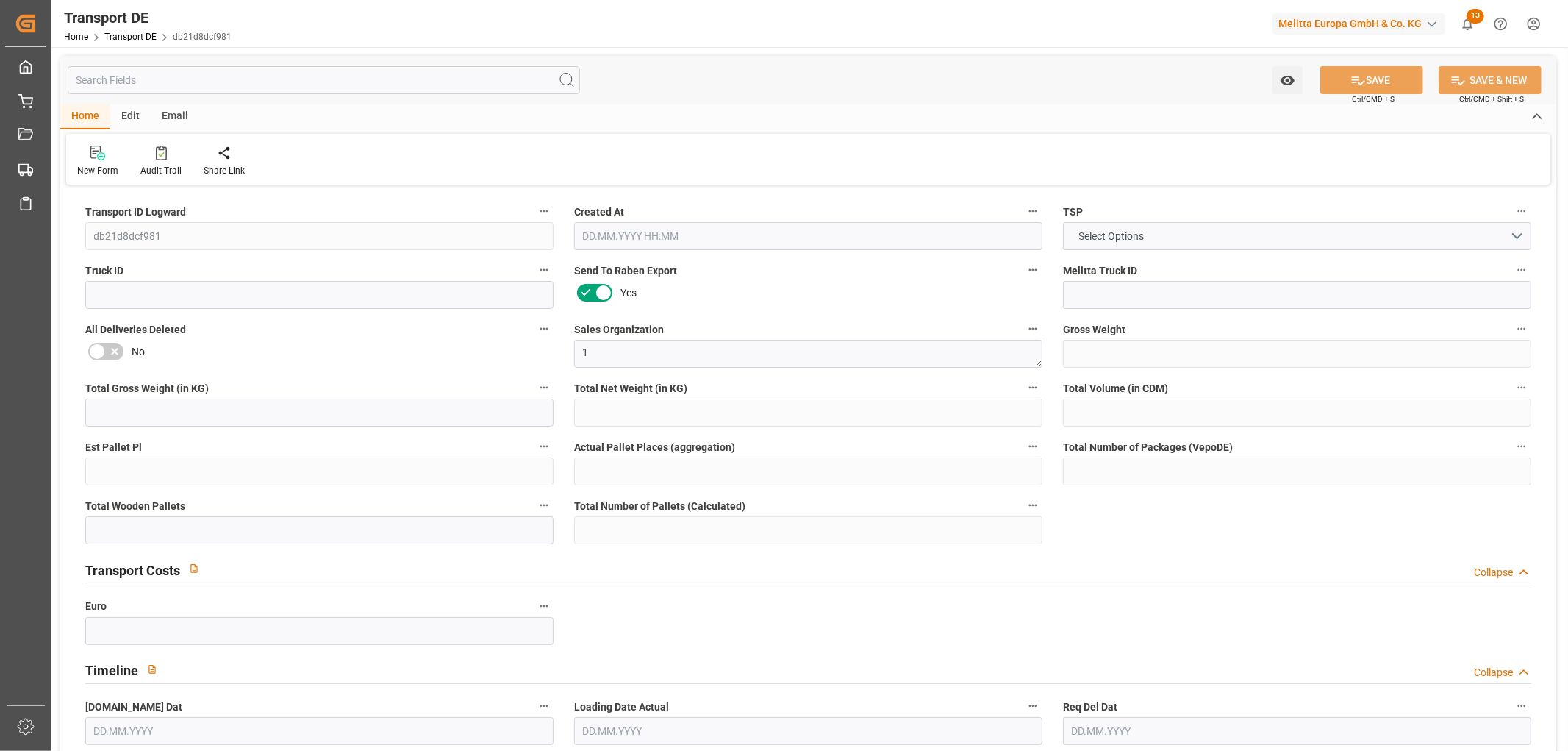
type input "630"
type input "574.032"
type input "526.896"
type input "1867.68"
type input "2"
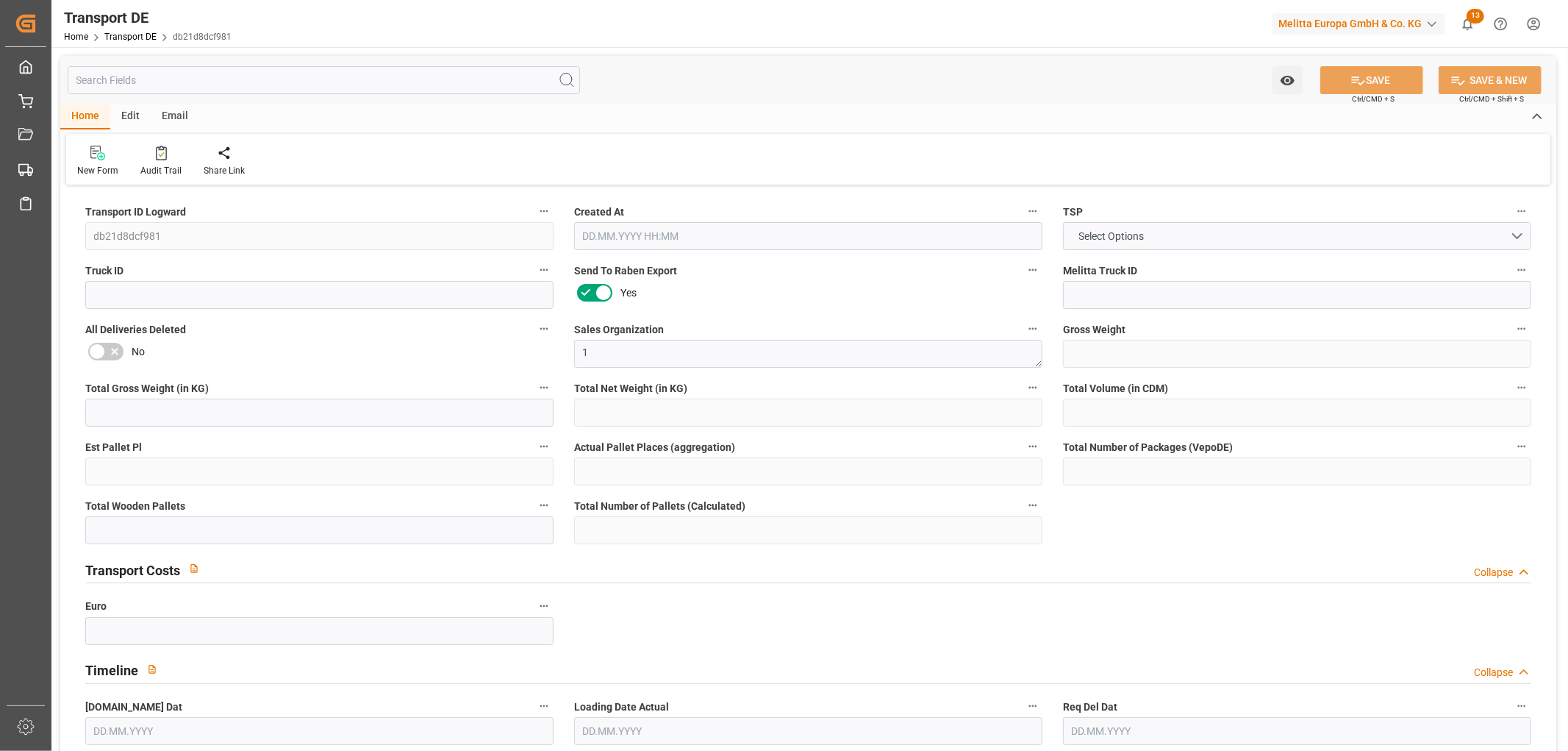
type input "0"
type input "2"
type input "0"
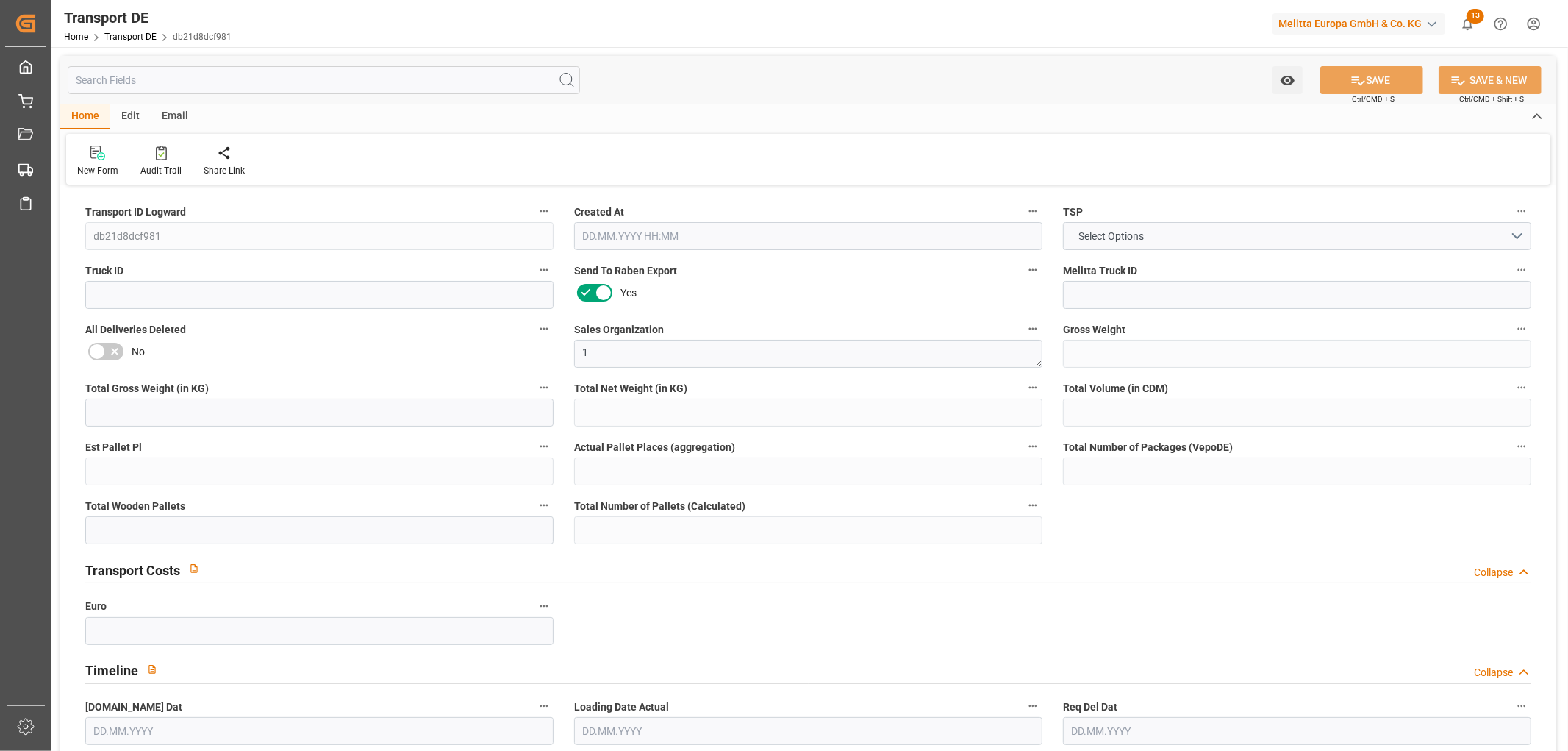
type input "86"
type input "0"
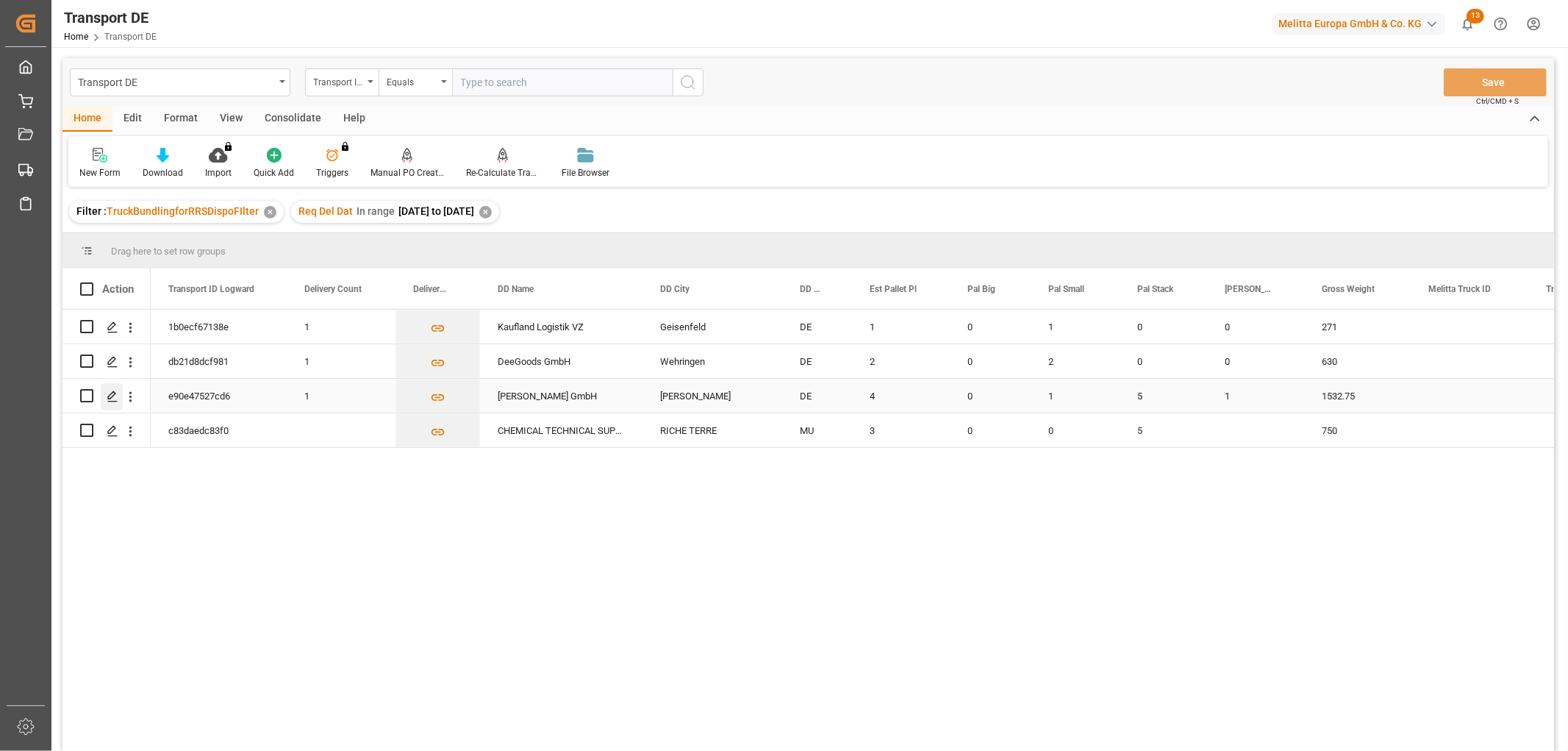
click at [107, 395] on icon "Press SPACE to select this row." at bounding box center [112, 396] width 12 height 12
click at [292, 115] on div "Consolidate" at bounding box center [293, 119] width 79 height 25
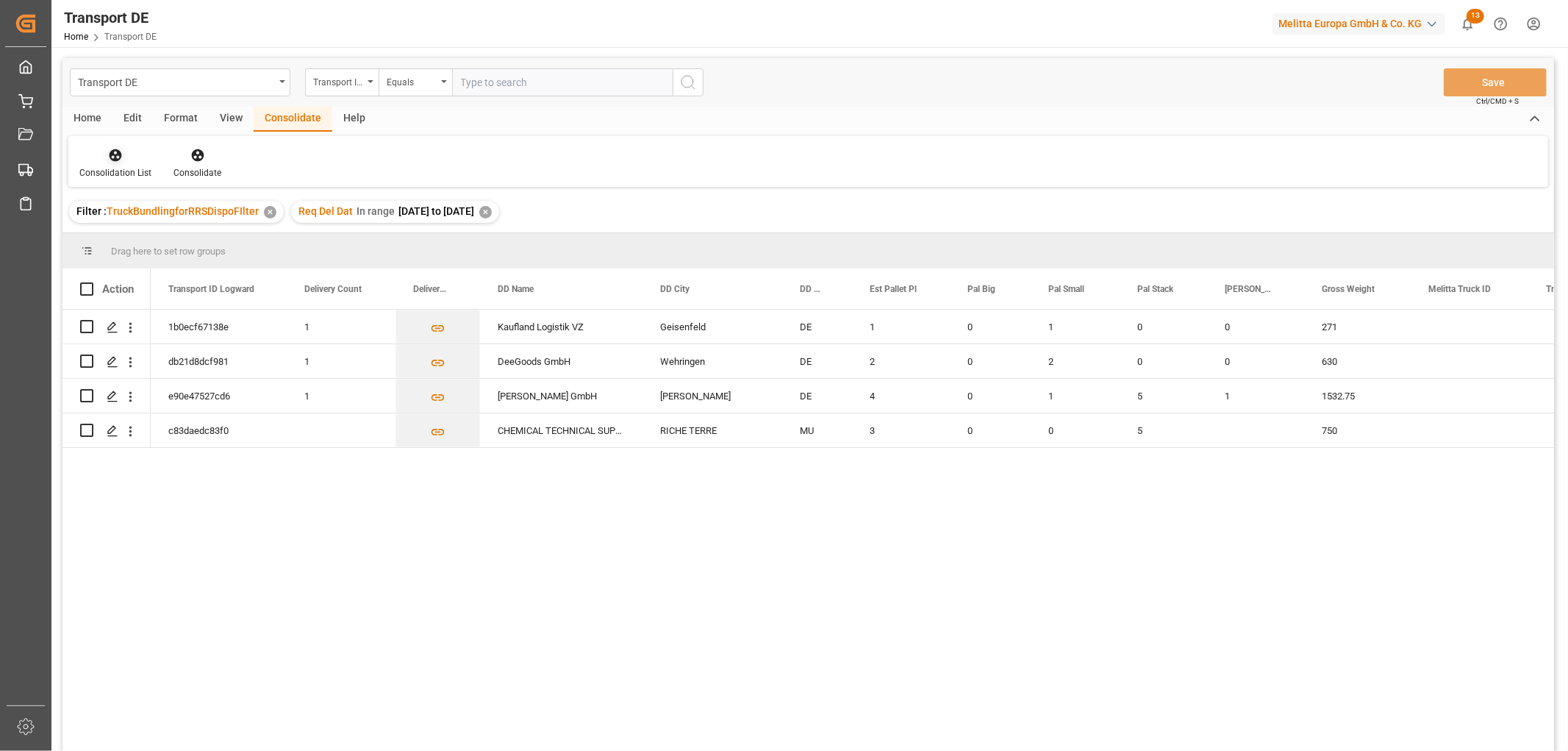
click at [115, 159] on icon at bounding box center [116, 155] width 13 height 13
click at [128, 236] on div "Transport DE Transport ID Logward Equals Save Ctrl/CMD + S Home Edit Format Vie…" at bounding box center [808, 424] width 1492 height 731
click at [112, 399] on icon "Press SPACE to select this row." at bounding box center [112, 396] width 12 height 12
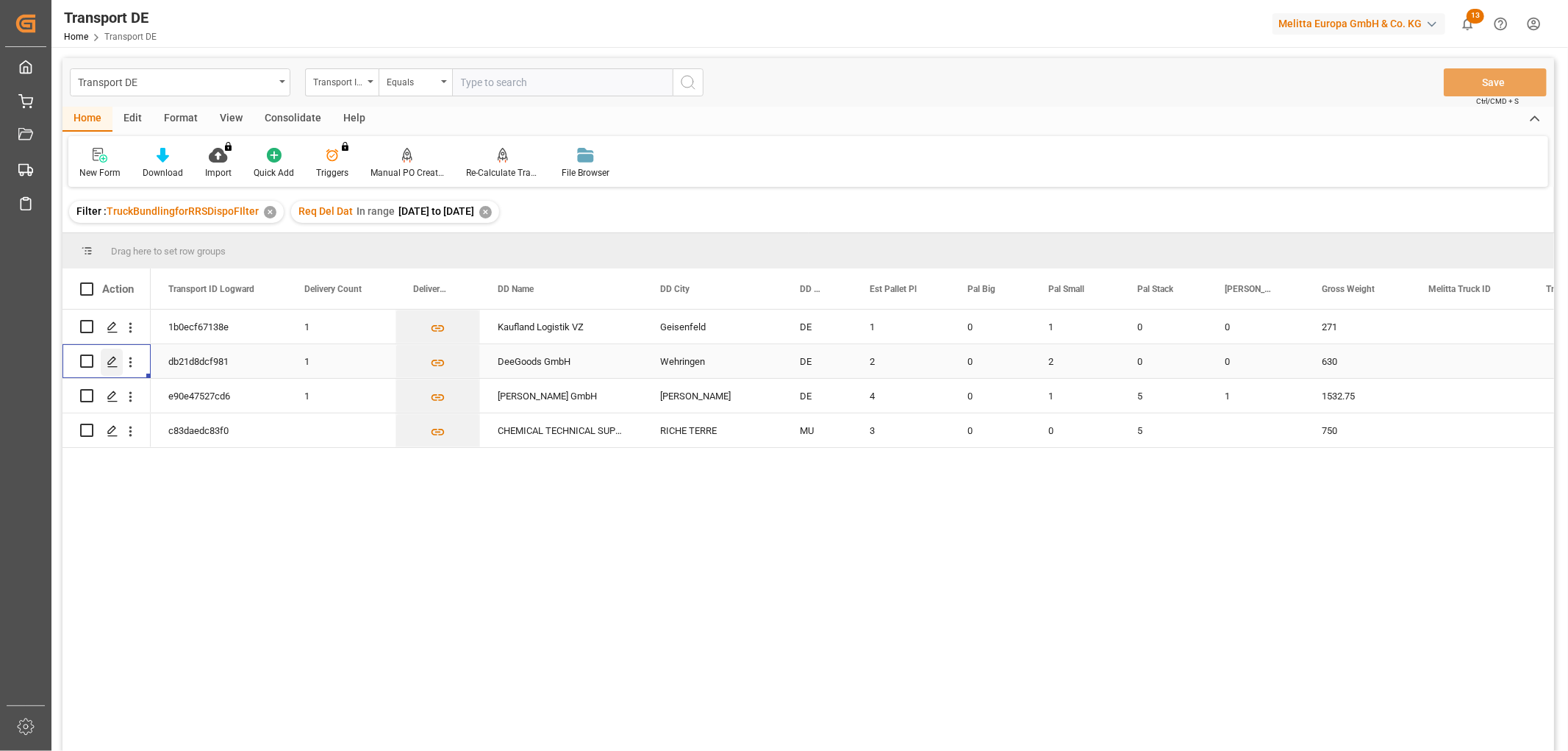
click at [109, 359] on icon "Press SPACE to select this row." at bounding box center [112, 362] width 12 height 12
click at [114, 322] on polygon "Press SPACE to select this row." at bounding box center [111, 325] width 7 height 7
click at [292, 115] on div "Consolidate" at bounding box center [293, 119] width 79 height 25
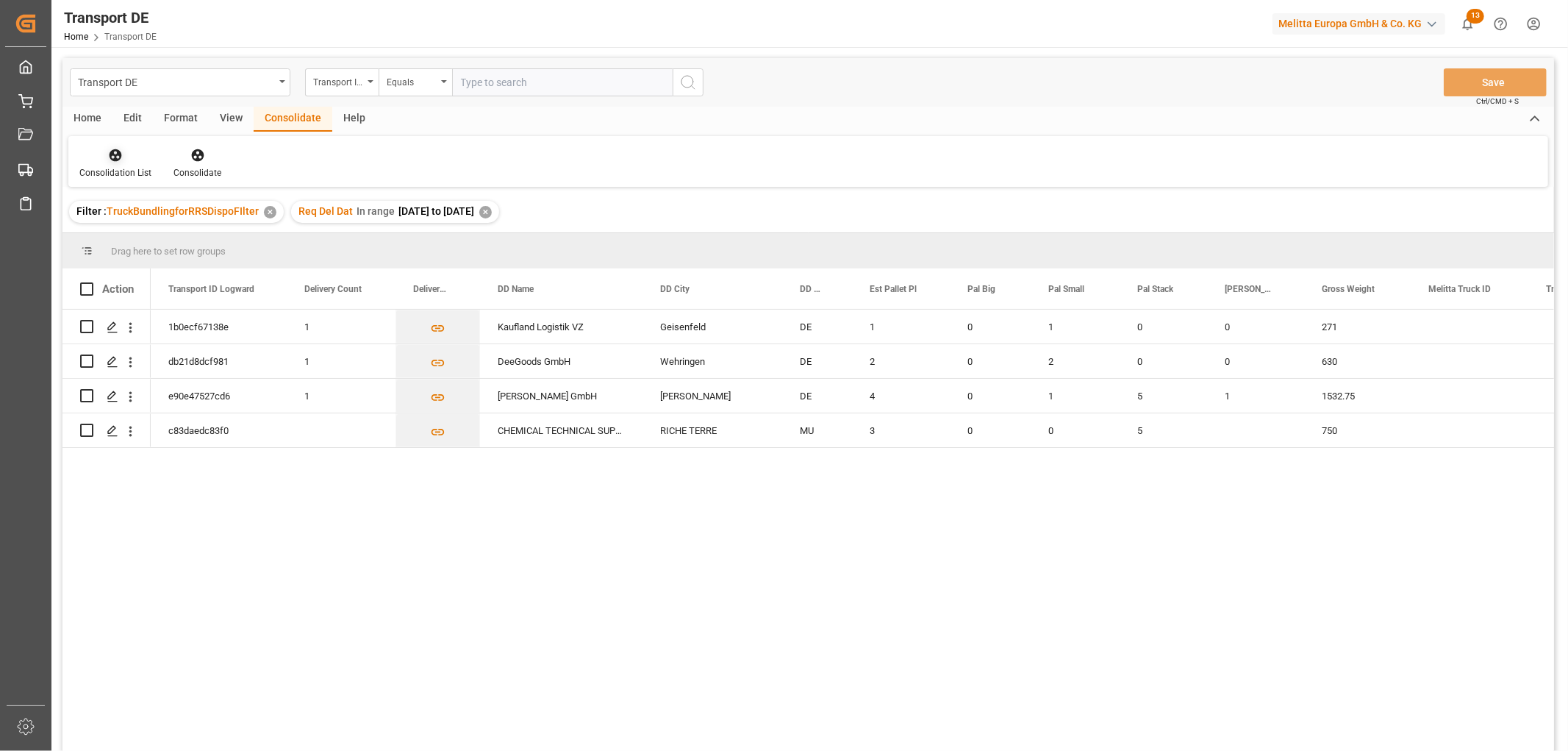
click at [116, 160] on icon at bounding box center [115, 155] width 15 height 15
click at [140, 236] on div "Transport DE Transport ID Logward Equals Save Ctrl/CMD + S Home Edit Format Vie…" at bounding box center [808, 424] width 1492 height 731
click at [89, 322] on input "Press Space to toggle row selection (unchecked)" at bounding box center [87, 326] width 13 height 13
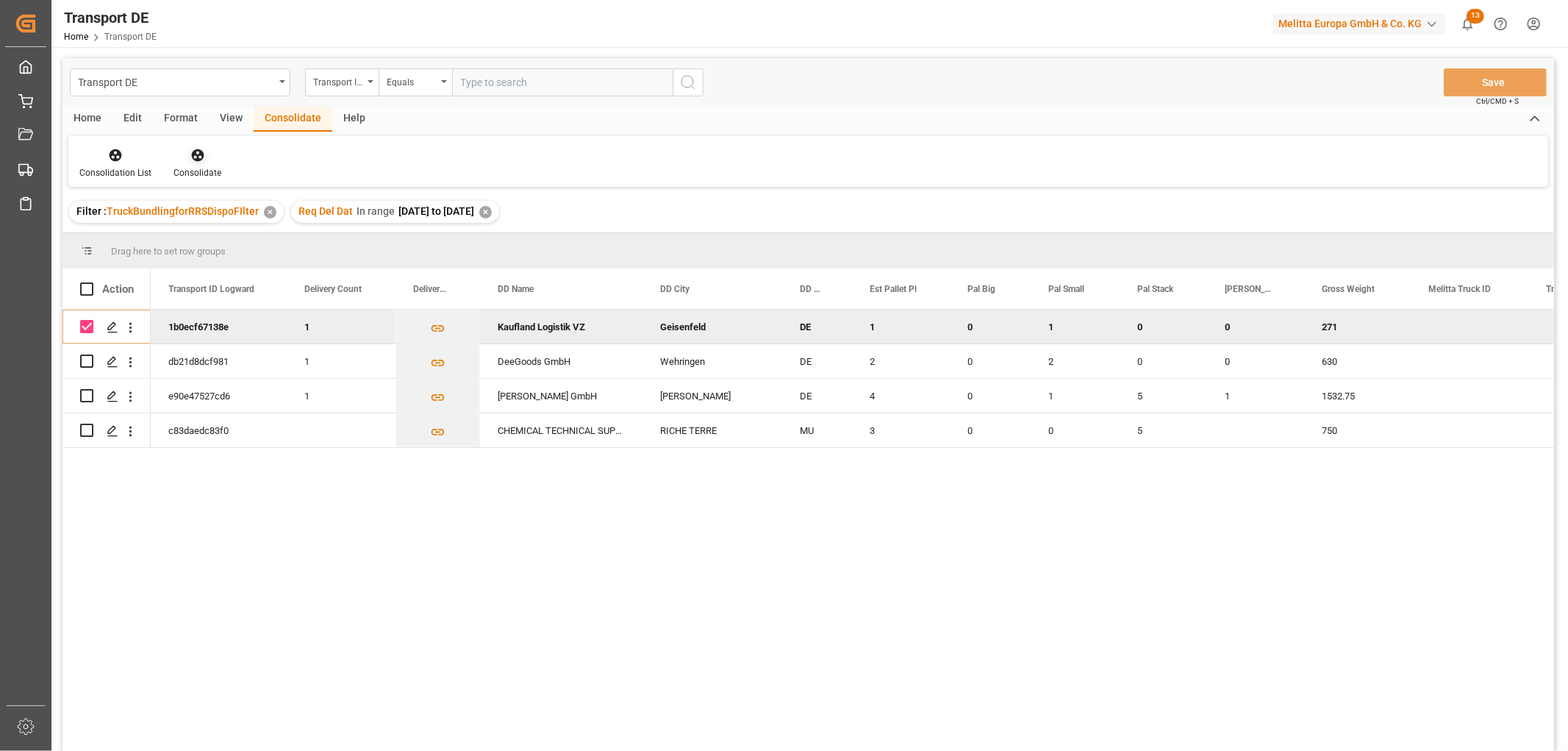
click at [193, 153] on icon at bounding box center [198, 155] width 13 height 13
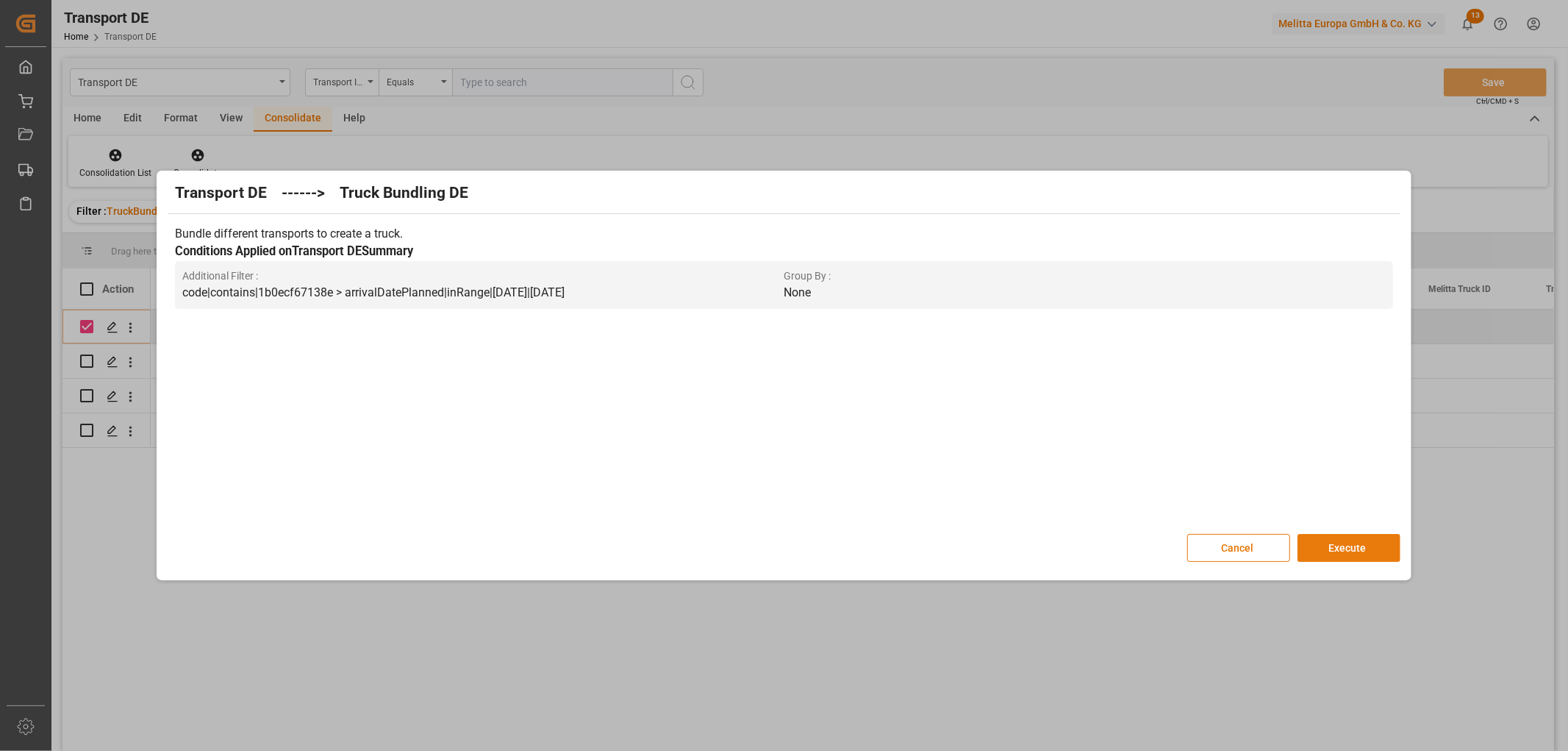
click at [1384, 545] on button "Execute" at bounding box center [1349, 547] width 103 height 28
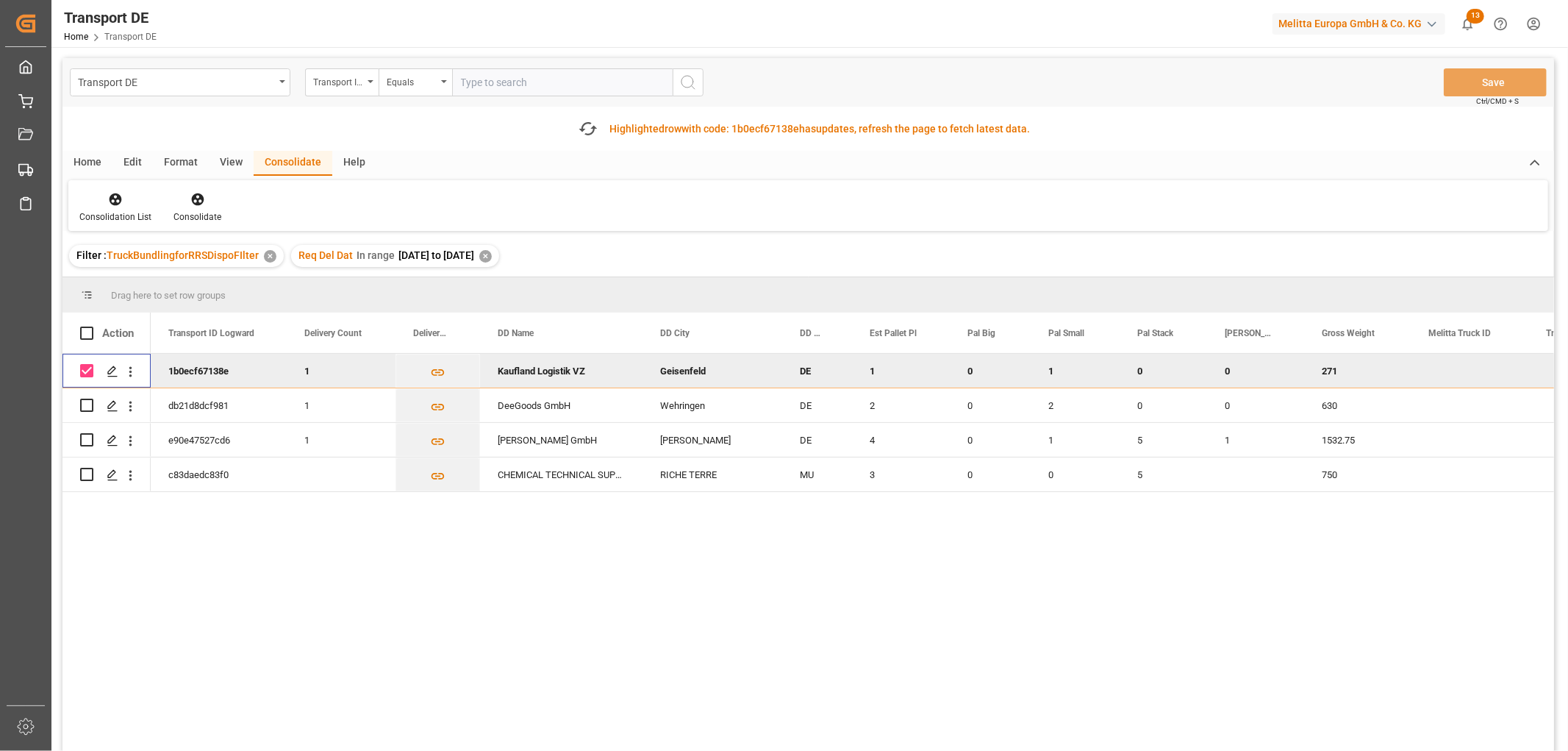
click at [86, 372] on input "Press Space to toggle row selection (checked)" at bounding box center [87, 370] width 13 height 13
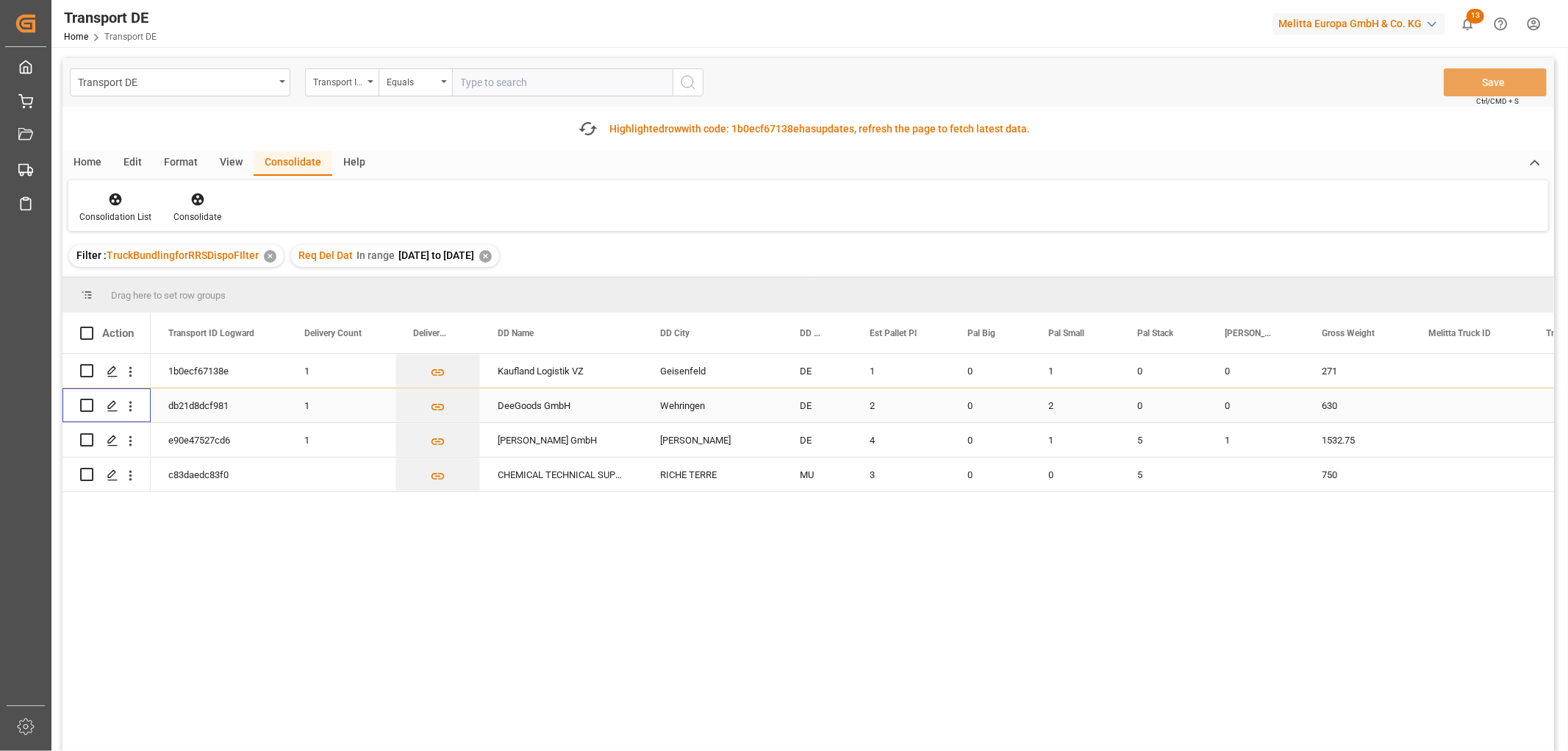
click at [88, 406] on input "Press Space to toggle row selection (unchecked)" at bounding box center [87, 405] width 13 height 13
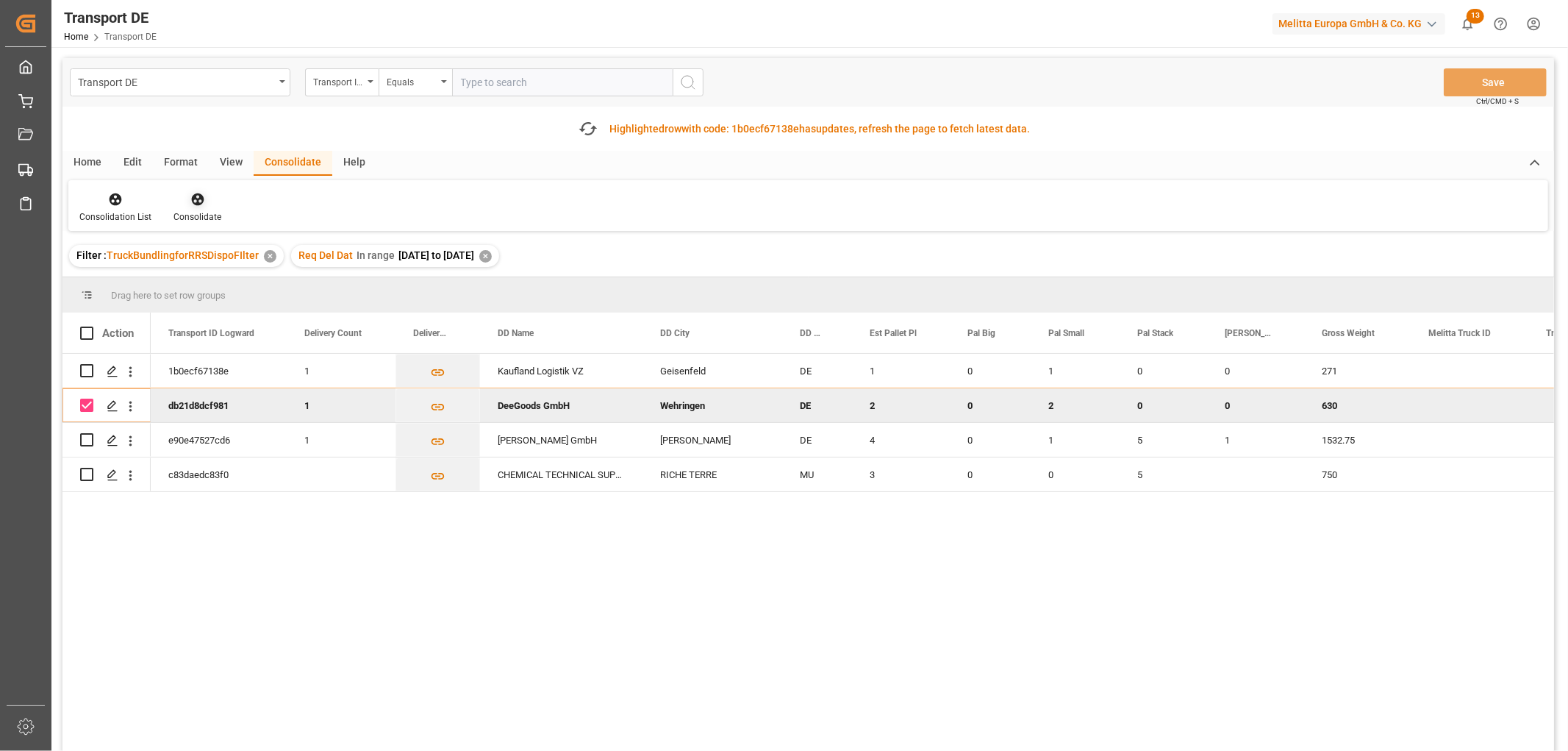
click at [199, 199] on icon at bounding box center [198, 199] width 13 height 13
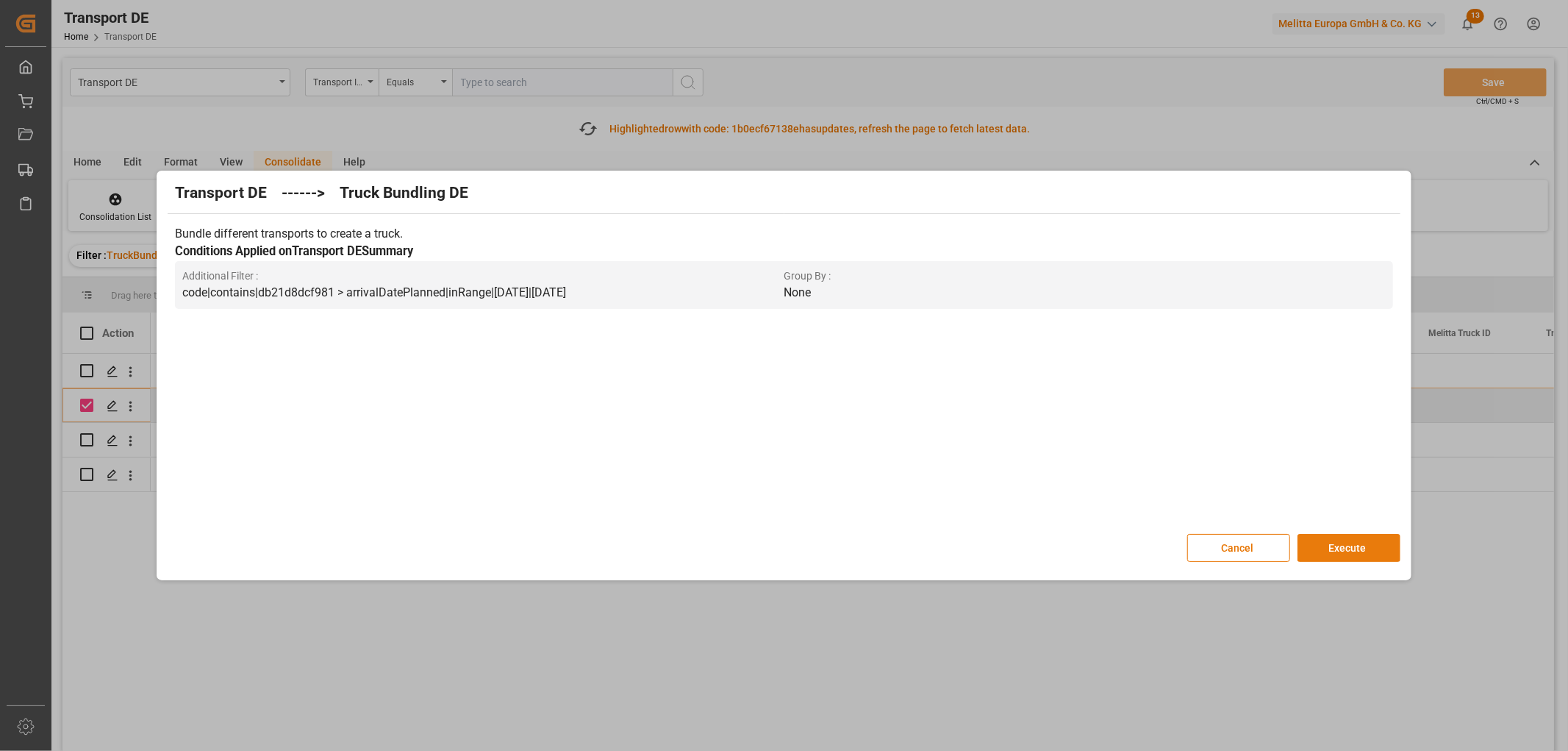
click at [1351, 544] on button "Execute" at bounding box center [1349, 547] width 103 height 28
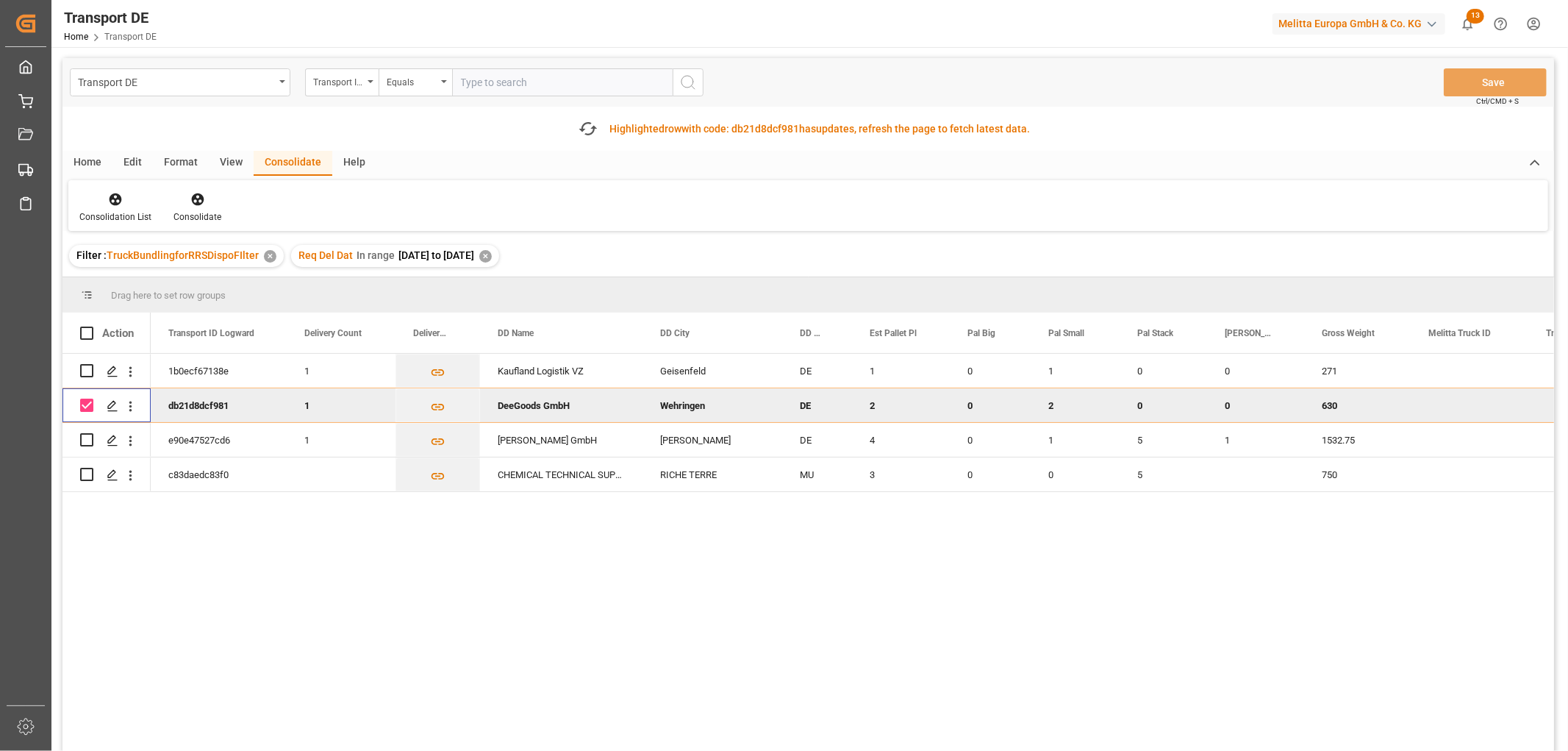
click at [85, 401] on input "Press Space to toggle row selection (checked)" at bounding box center [87, 405] width 13 height 13
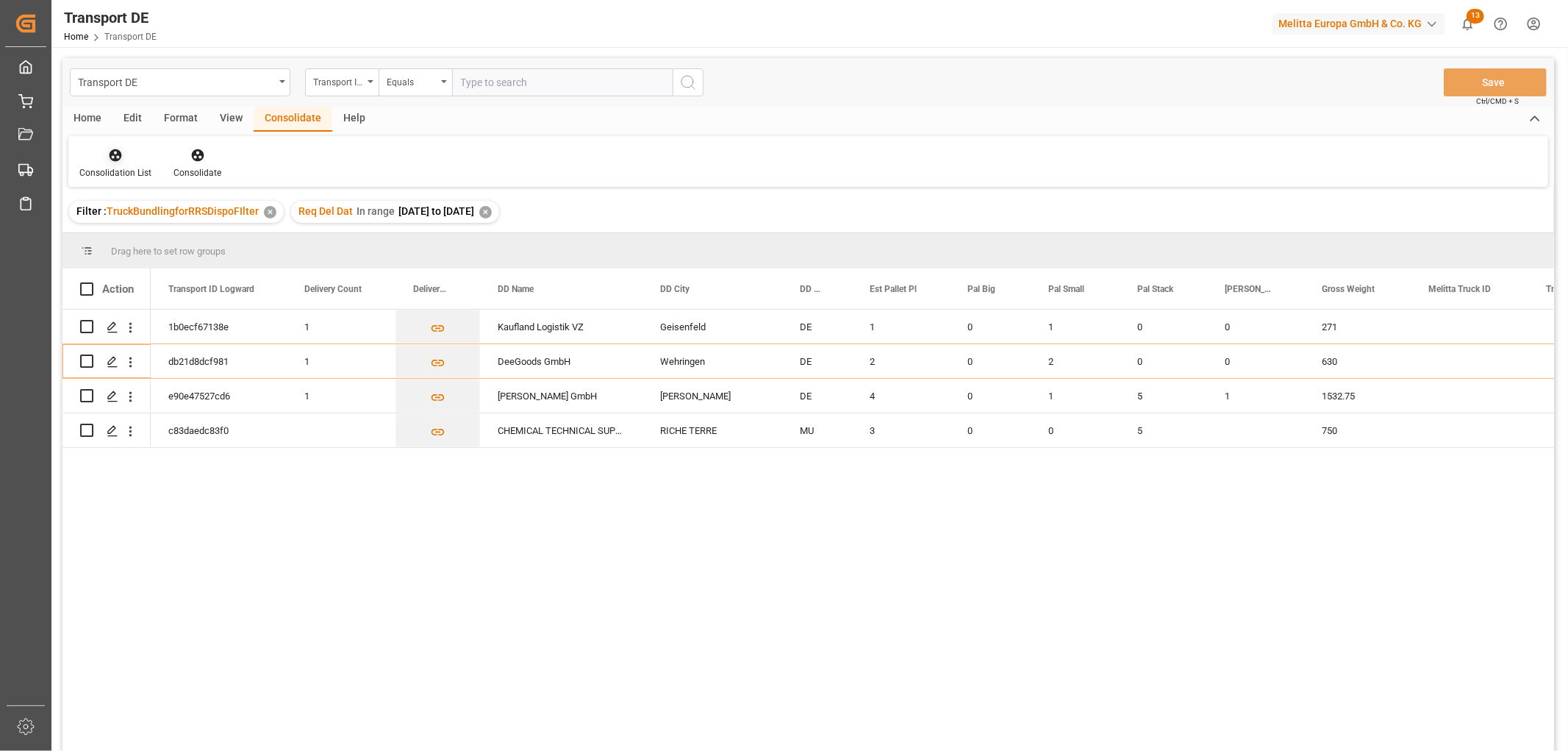
click at [108, 158] on icon at bounding box center [115, 155] width 15 height 15
click at [147, 236] on div "Transport DE Transport ID Logward Equals Save Ctrl/CMD + S Home Edit Format Vie…" at bounding box center [808, 424] width 1492 height 731
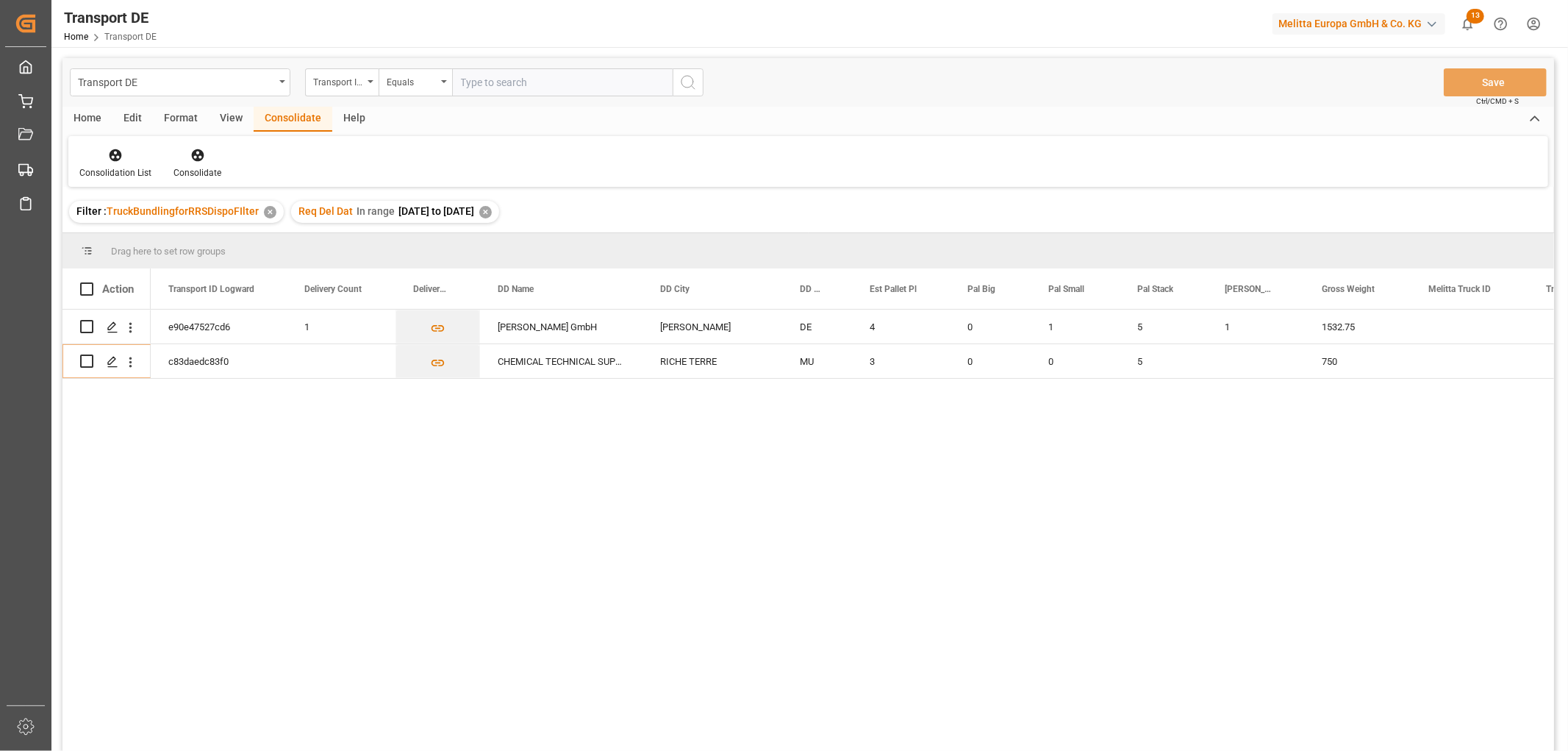
click at [492, 214] on div "✕" at bounding box center [485, 212] width 13 height 13
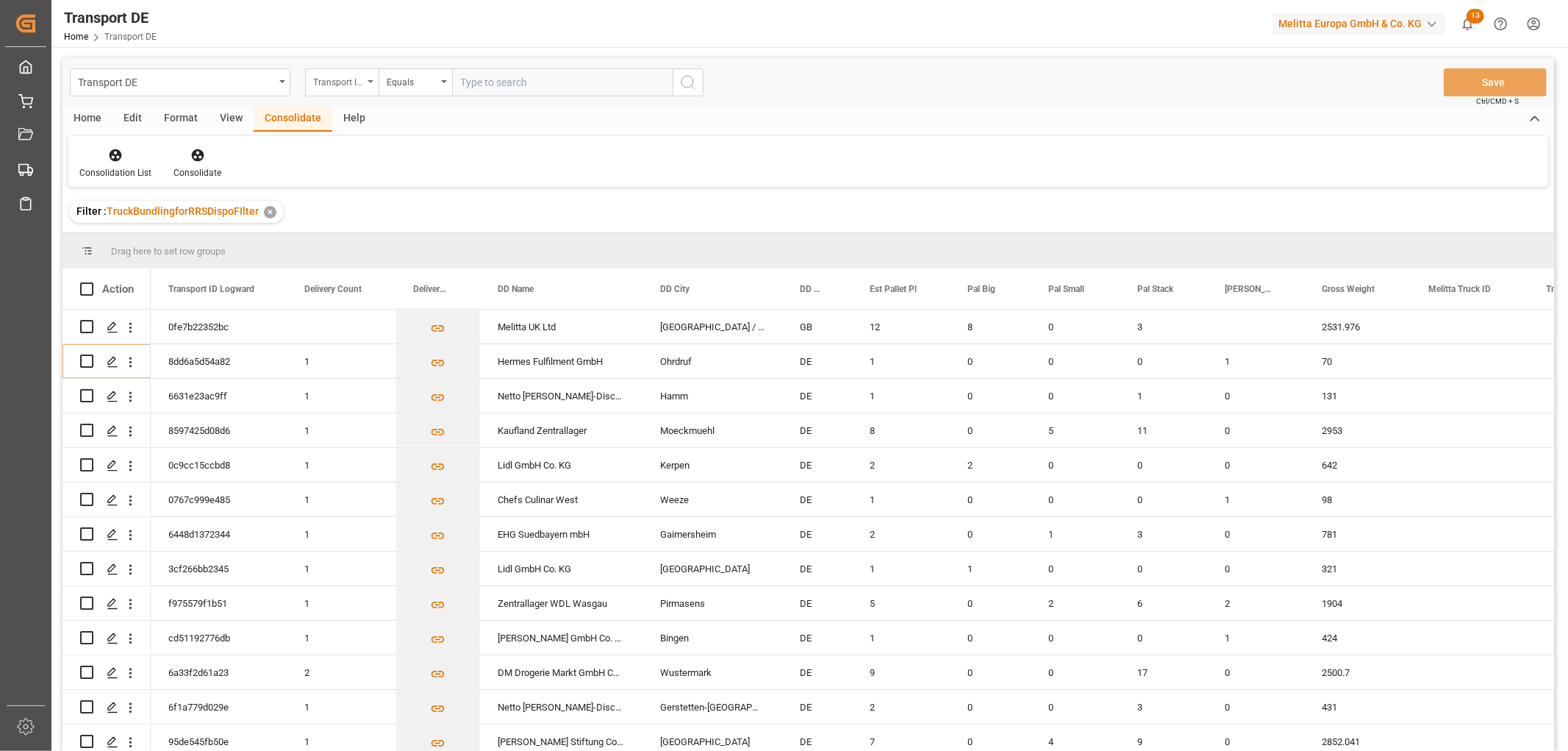
click at [336, 83] on div "Transport ID Logward" at bounding box center [337, 80] width 50 height 17
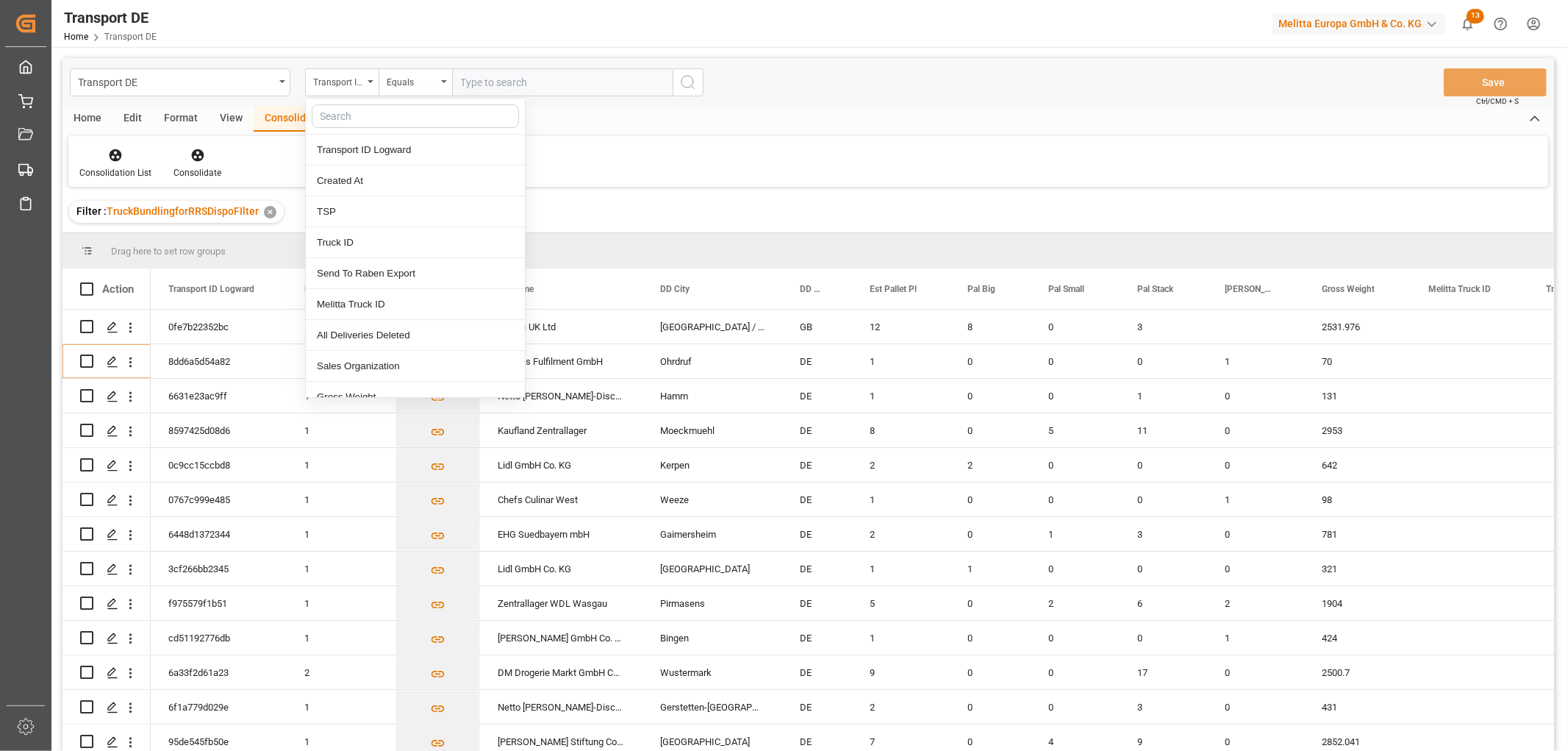
click at [341, 114] on input "text" at bounding box center [415, 116] width 207 height 24
click at [340, 120] on input "text" at bounding box center [415, 116] width 207 height 24
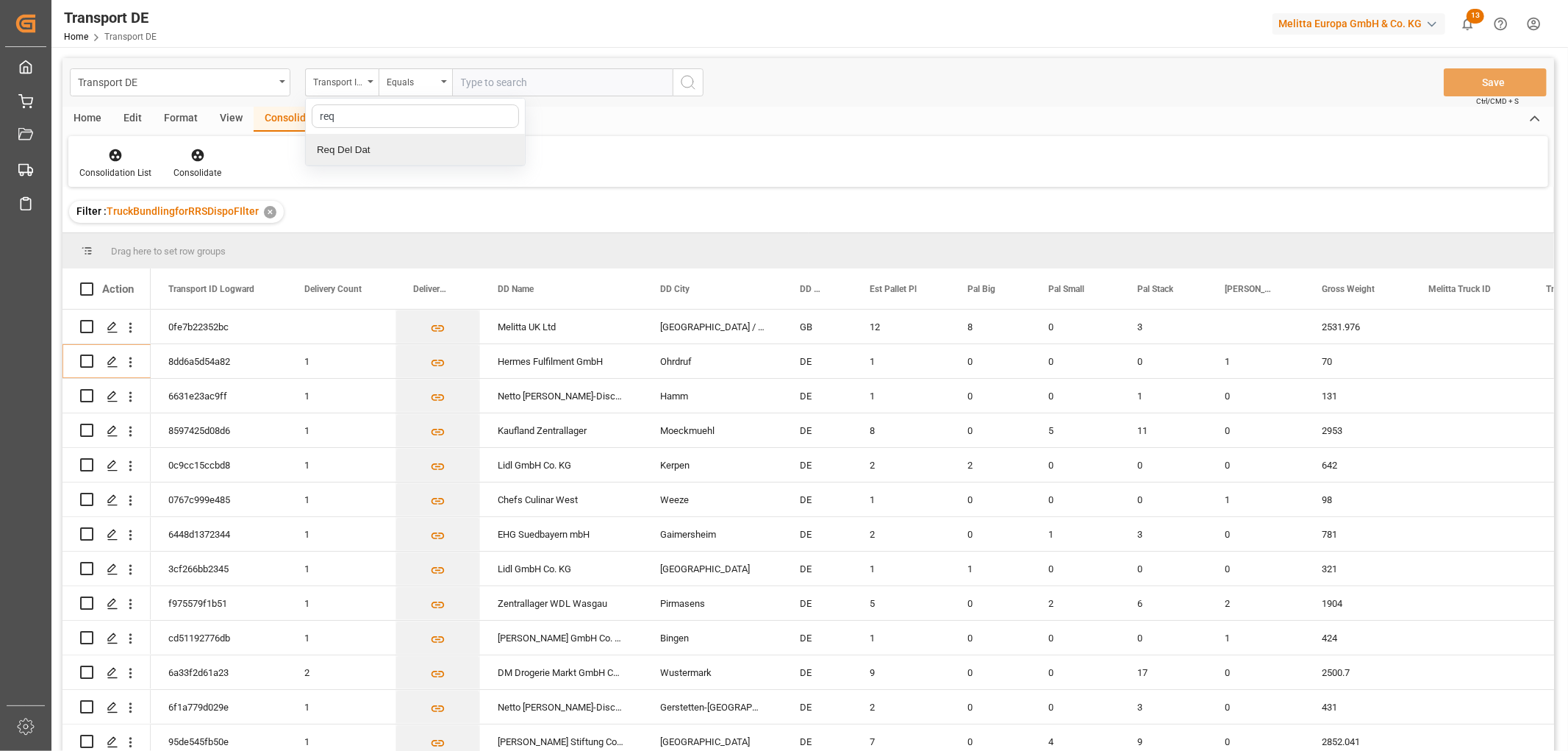
click at [358, 151] on div "Req Del Dat" at bounding box center [415, 150] width 219 height 31
click at [392, 82] on div "Equals" at bounding box center [411, 80] width 50 height 17
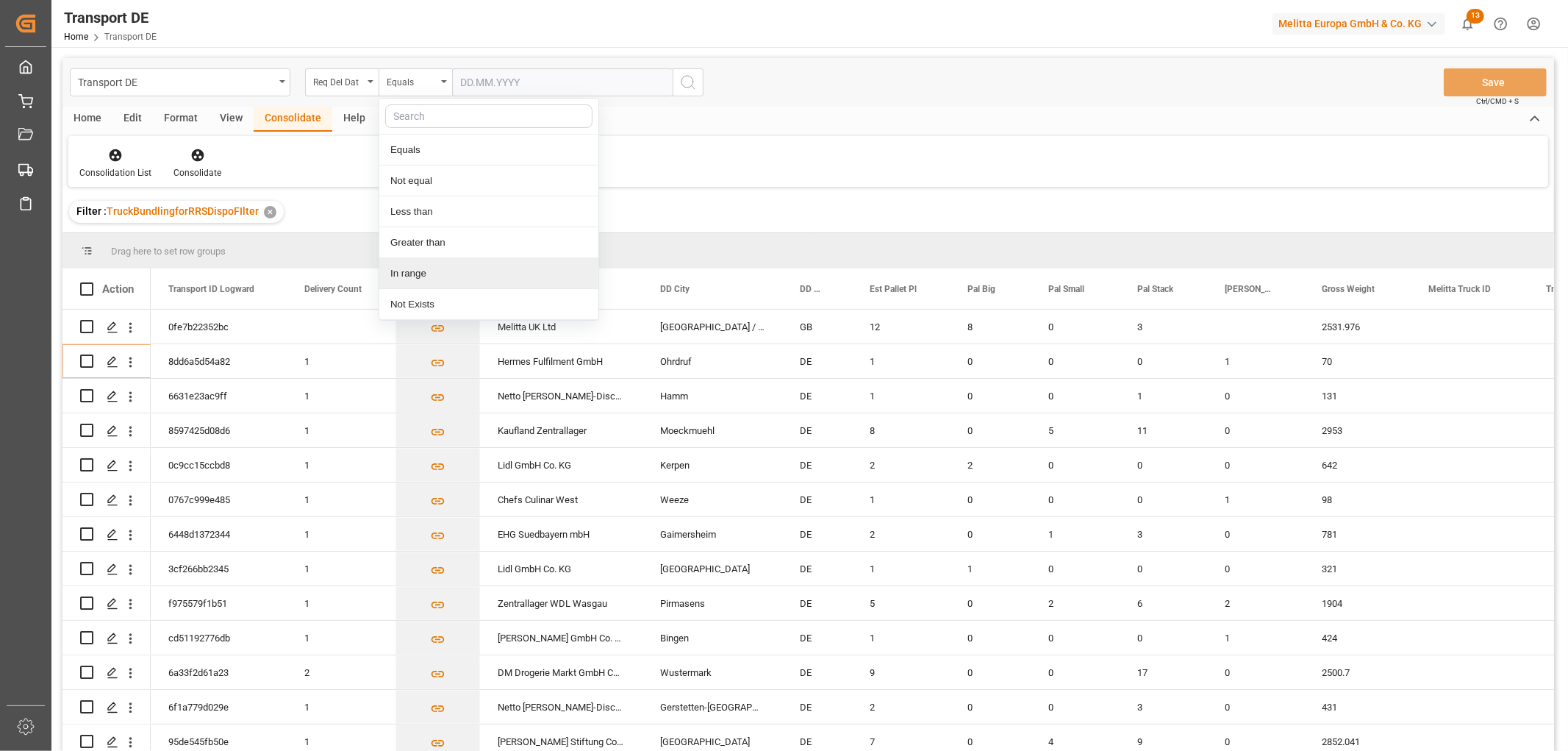
click at [420, 274] on div "In range" at bounding box center [489, 273] width 219 height 31
click at [466, 81] on input "text" at bounding box center [507, 82] width 110 height 28
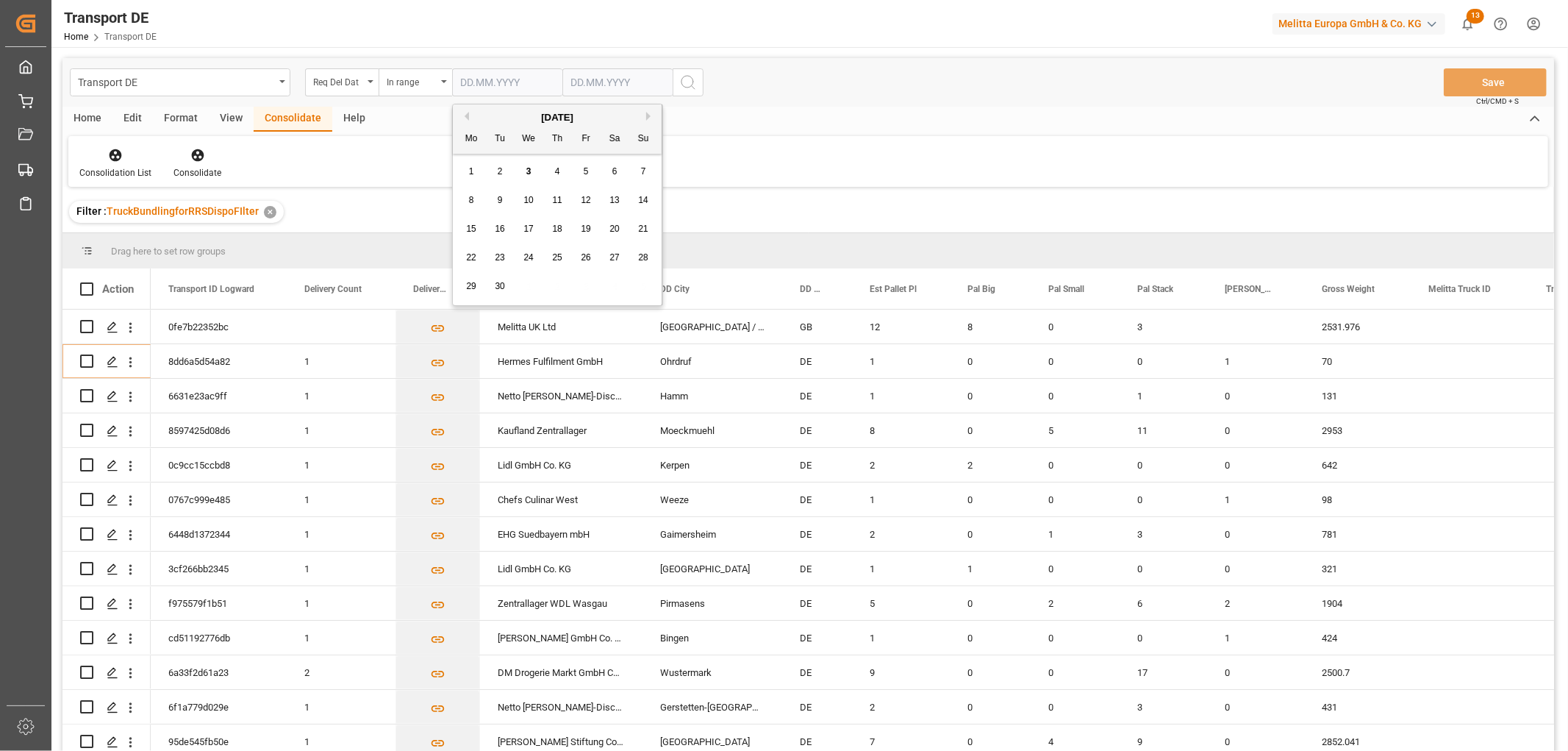
click at [467, 170] on div "1" at bounding box center [471, 172] width 18 height 17
click at [570, 81] on input "text" at bounding box center [618, 82] width 110 height 28
click at [584, 188] on div "8 9 10 11 12 13 14" at bounding box center [667, 200] width 201 height 28
click at [693, 168] on div "5" at bounding box center [696, 172] width 18 height 17
click at [685, 83] on icon "search button" at bounding box center [688, 82] width 17 height 17
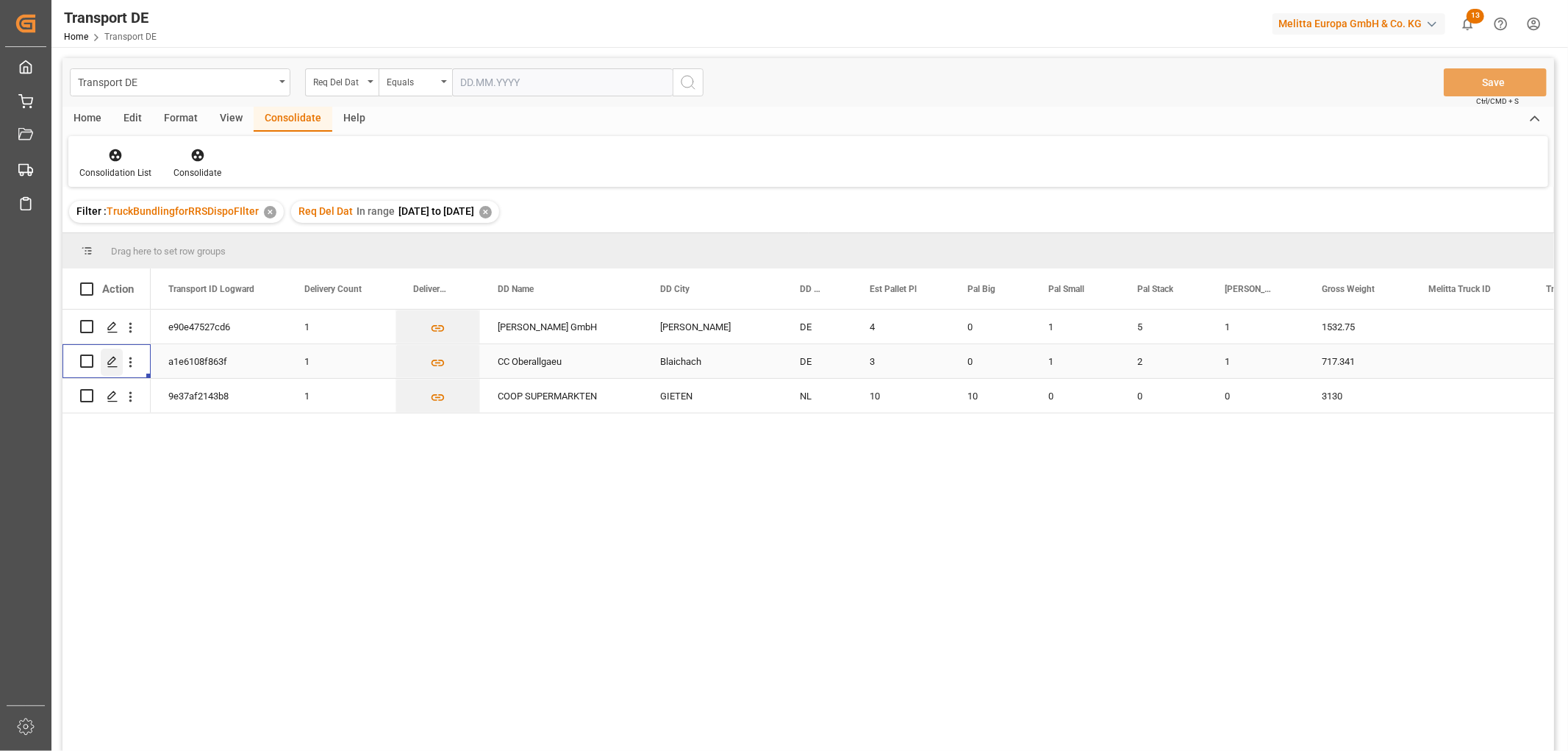
click at [115, 359] on icon "Press SPACE to select this row." at bounding box center [112, 362] width 12 height 12
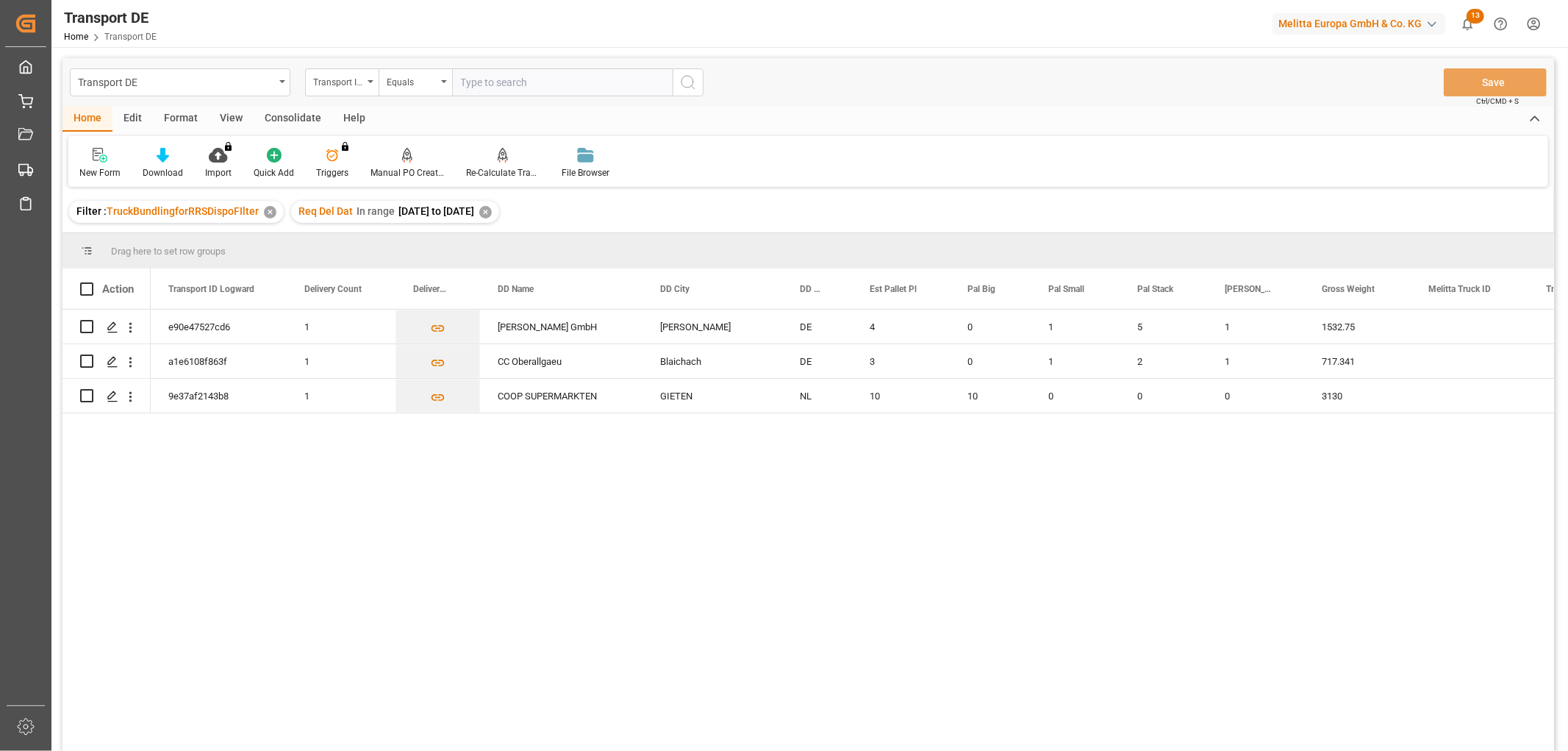
click at [492, 211] on div "✕" at bounding box center [485, 212] width 13 height 13
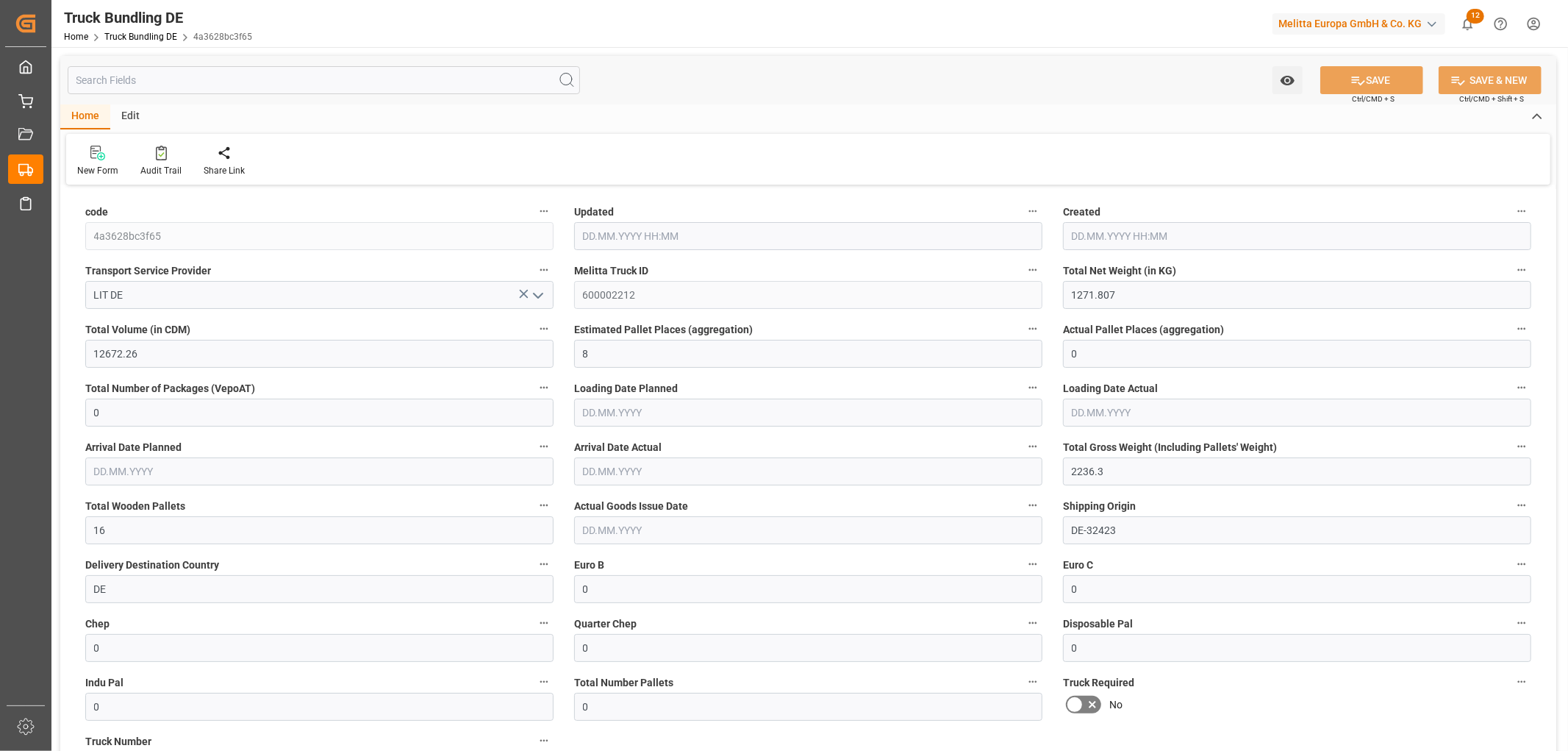
type input "03.09.2025 08:01"
type input "[DATE]"
type input "05.09.2025"
type input "[DATE]"
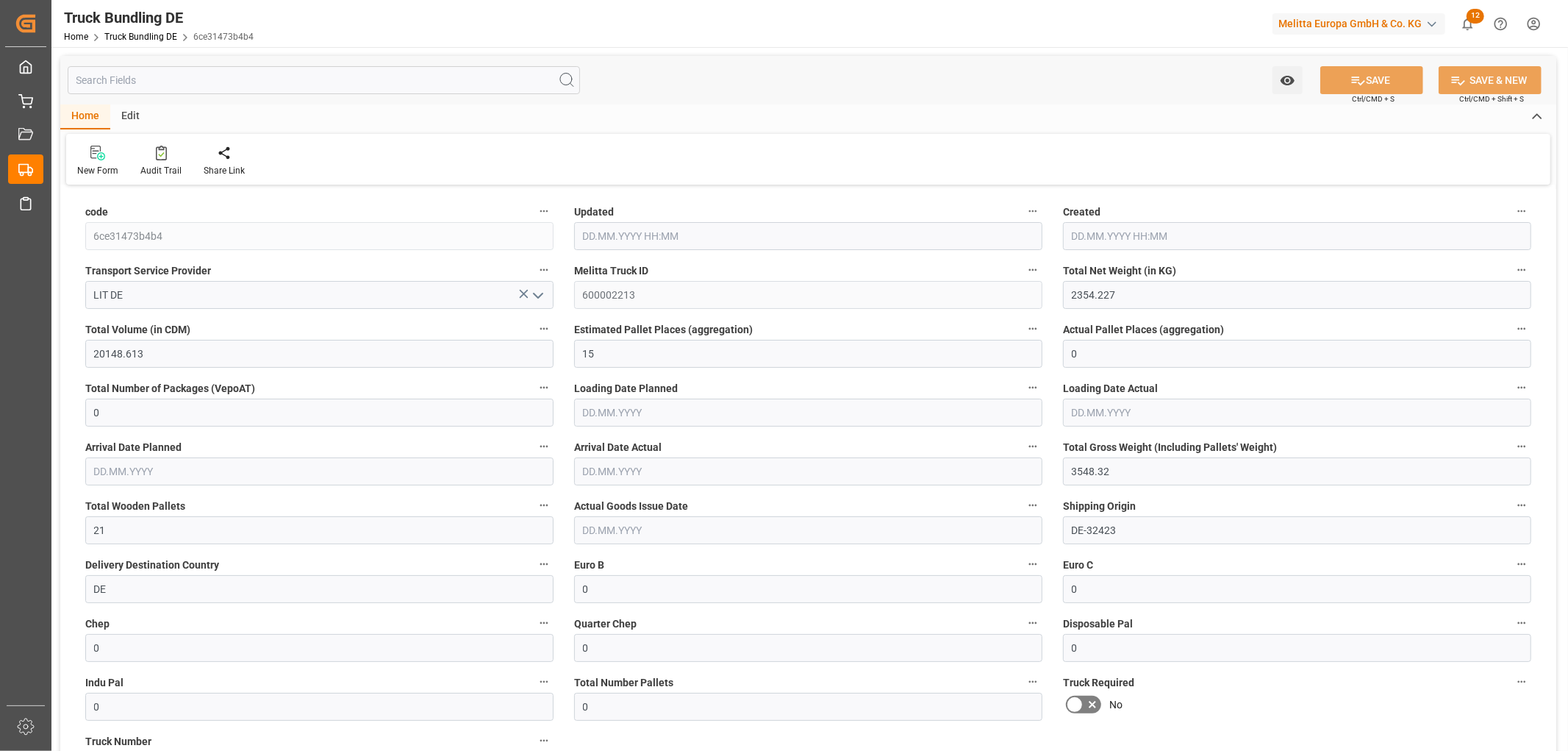
type input "03.09.2025 08:01"
type input "[DATE]"
type input "09.09.2025"
type input "[DATE]"
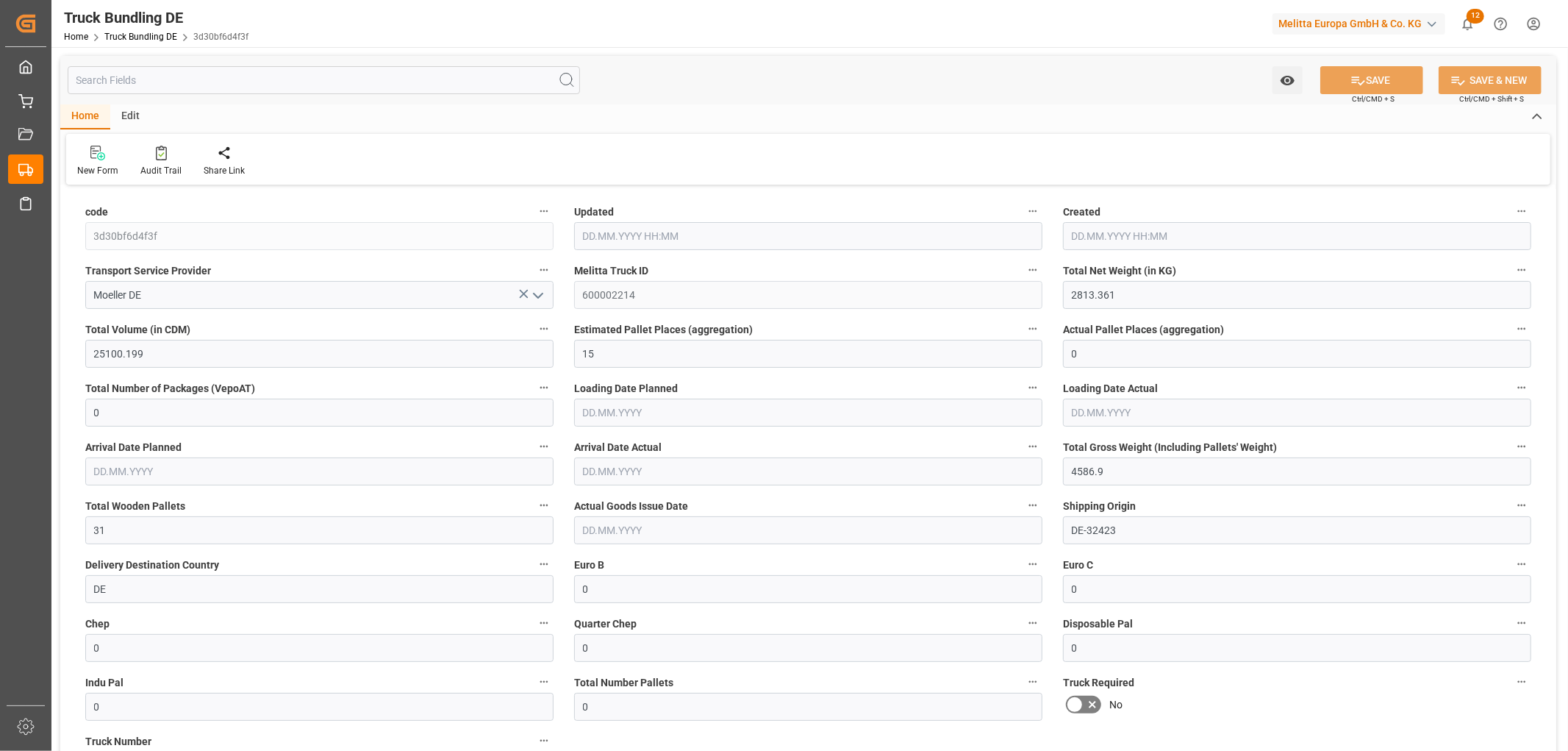
type input "[DATE] 08:03"
type input "[DATE]"
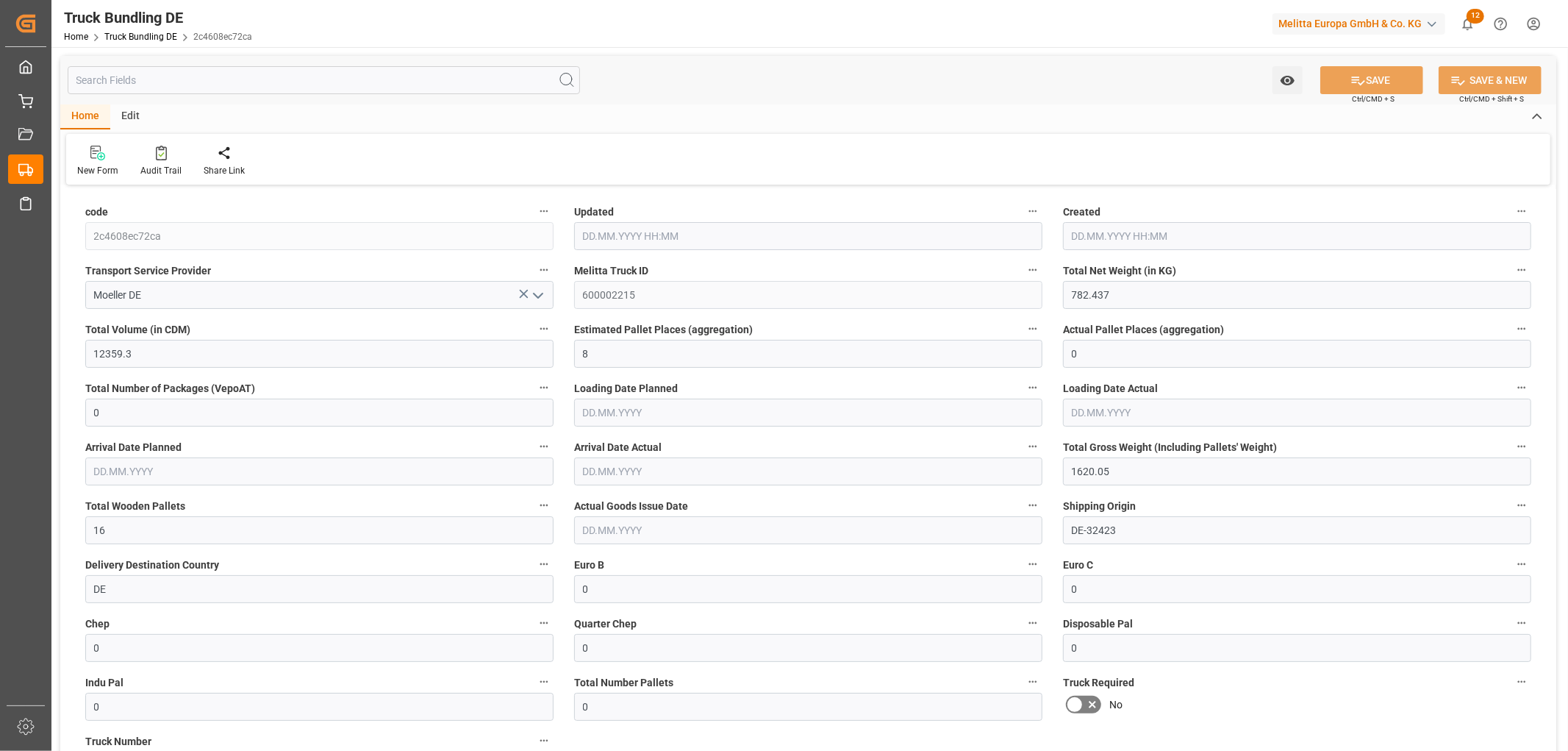
type input "03.09.2025 08:03"
type input "[DATE]"
type input "05.09.2025"
type input "[DATE]"
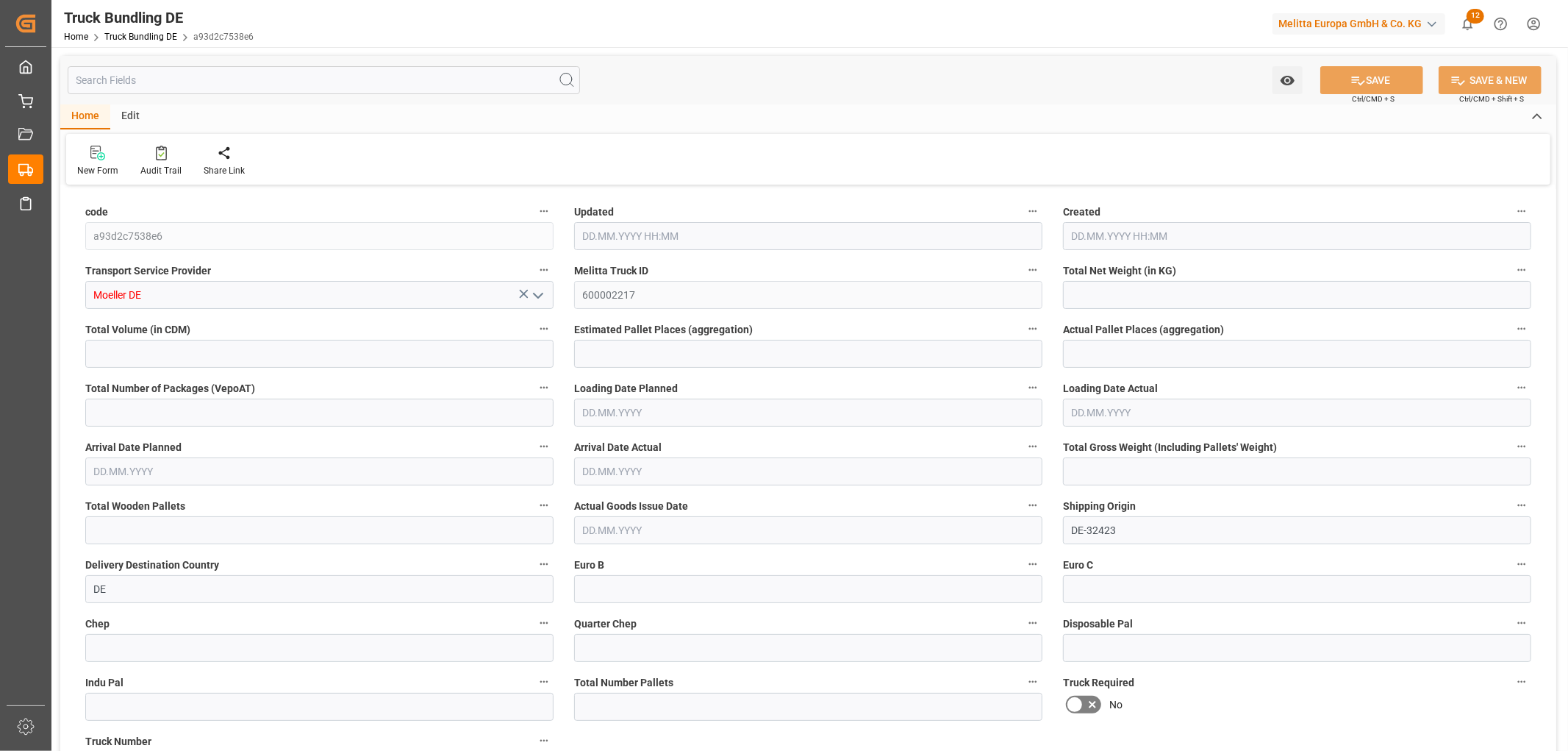
type input "1185.6"
type input "12753.6"
type input "8"
type input "0"
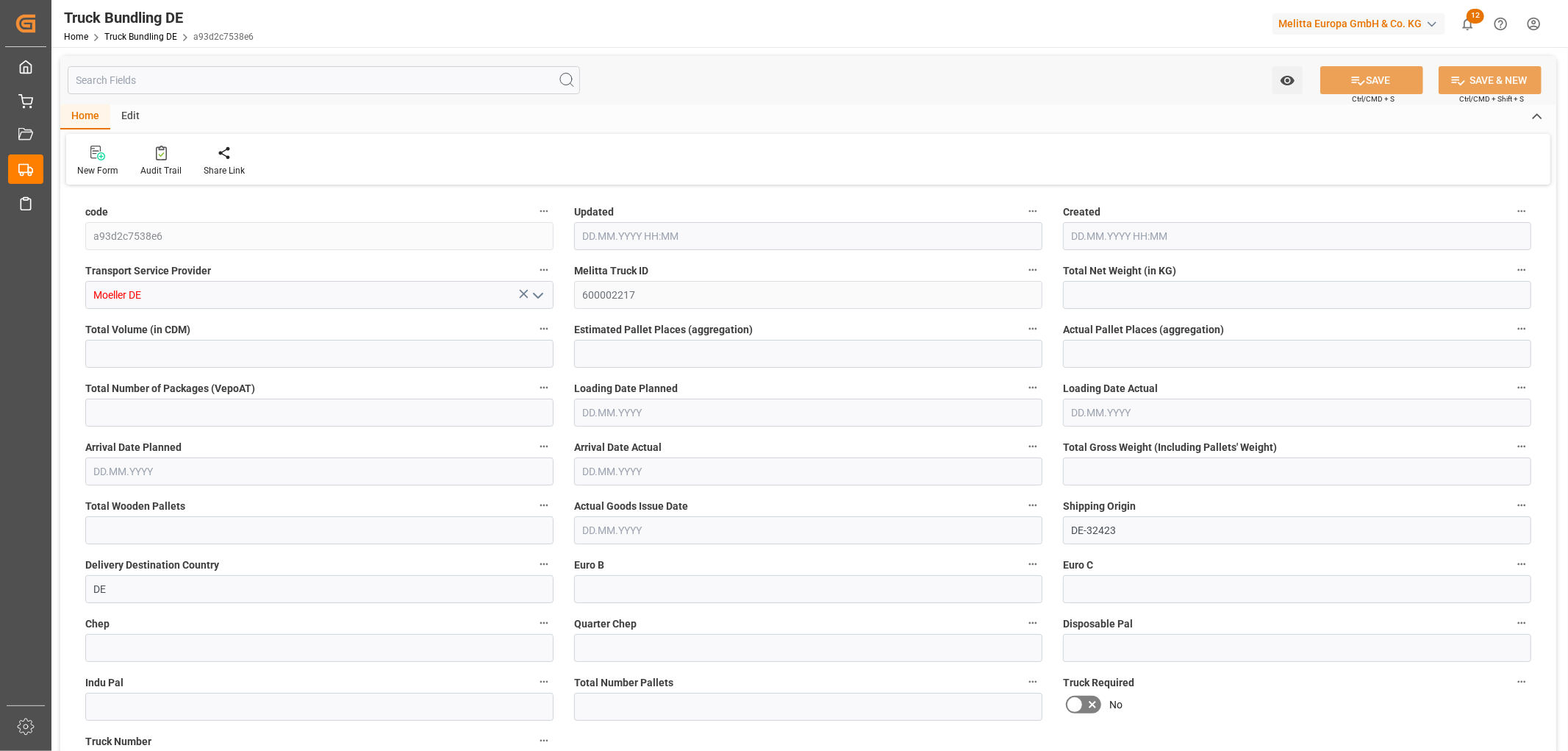
type input "1832"
type input "8"
type input "0"
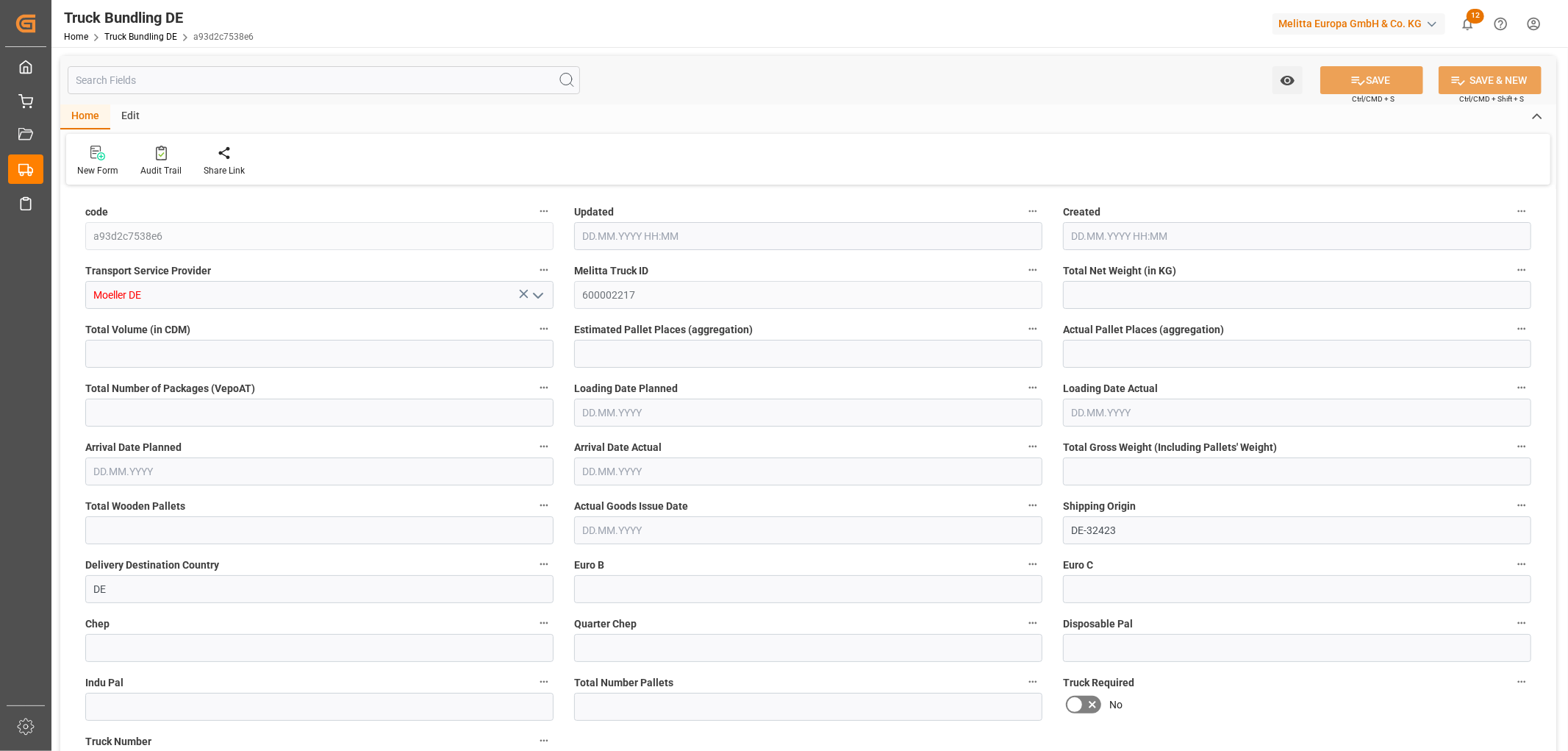
type input "0"
type input "03.09.2025 08:04"
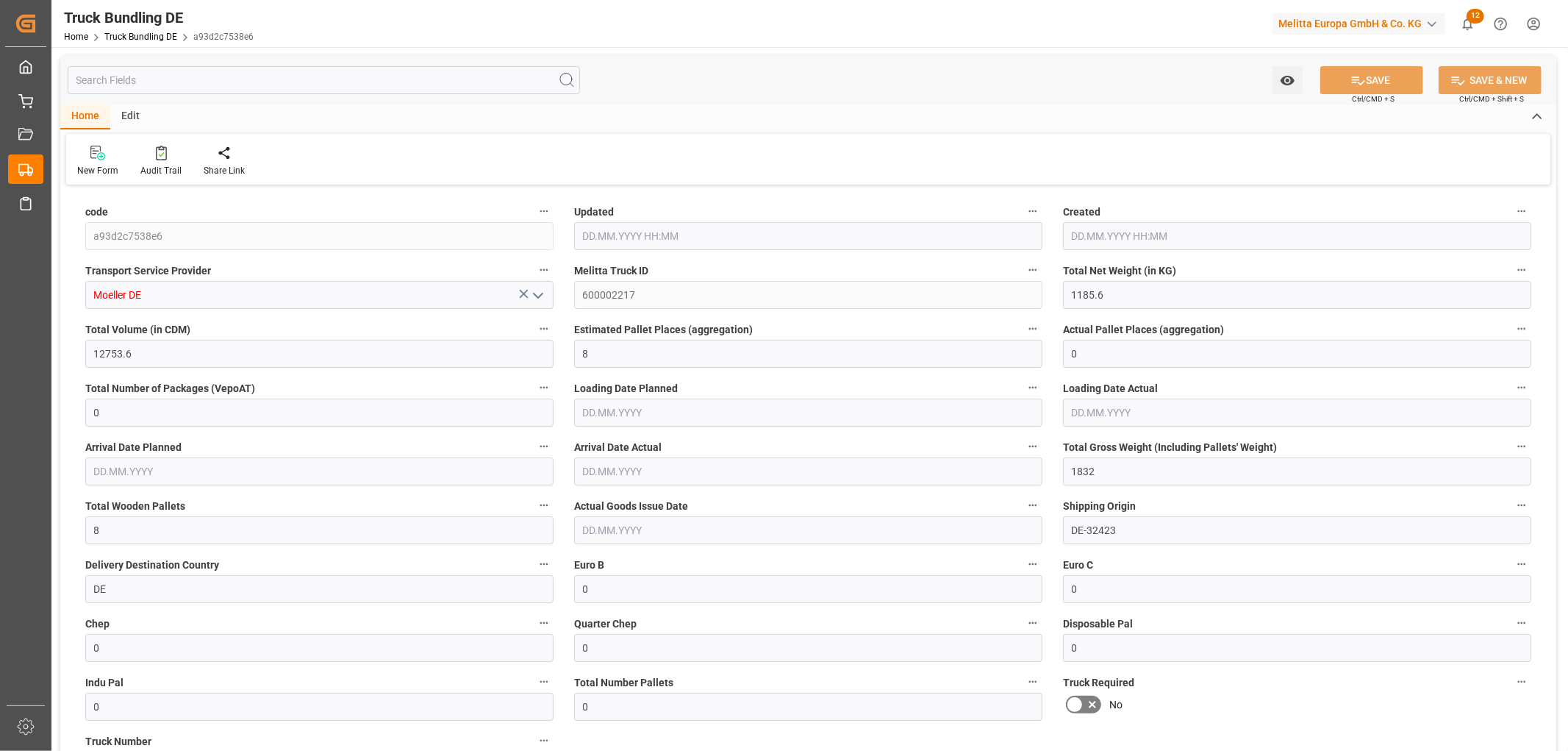
type input "03.09.2025 08:04"
type input "[DATE]"
type input "08.09.2025"
type input "[DATE]"
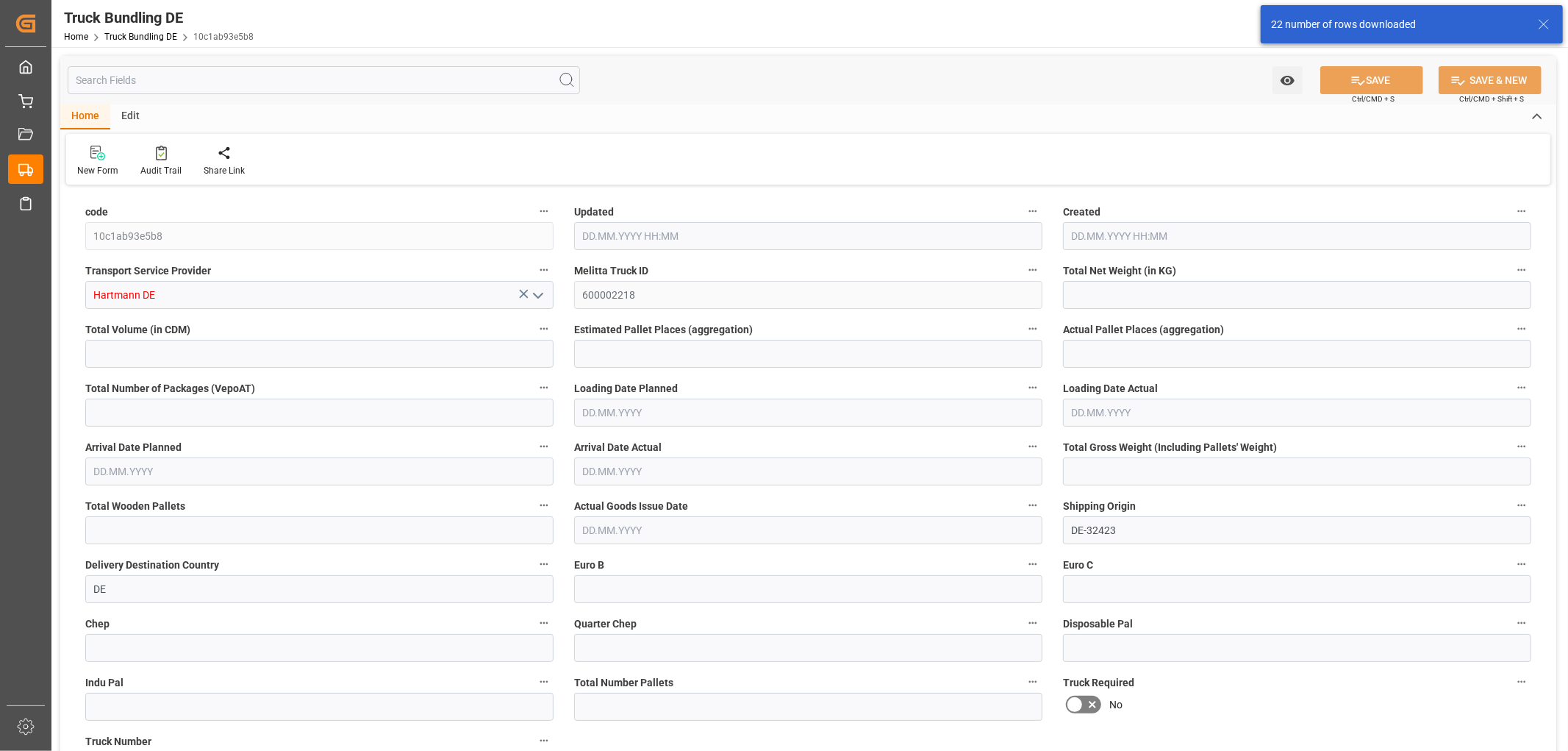
type input "1967.776"
type input "12281.628"
type input "7"
type input "0"
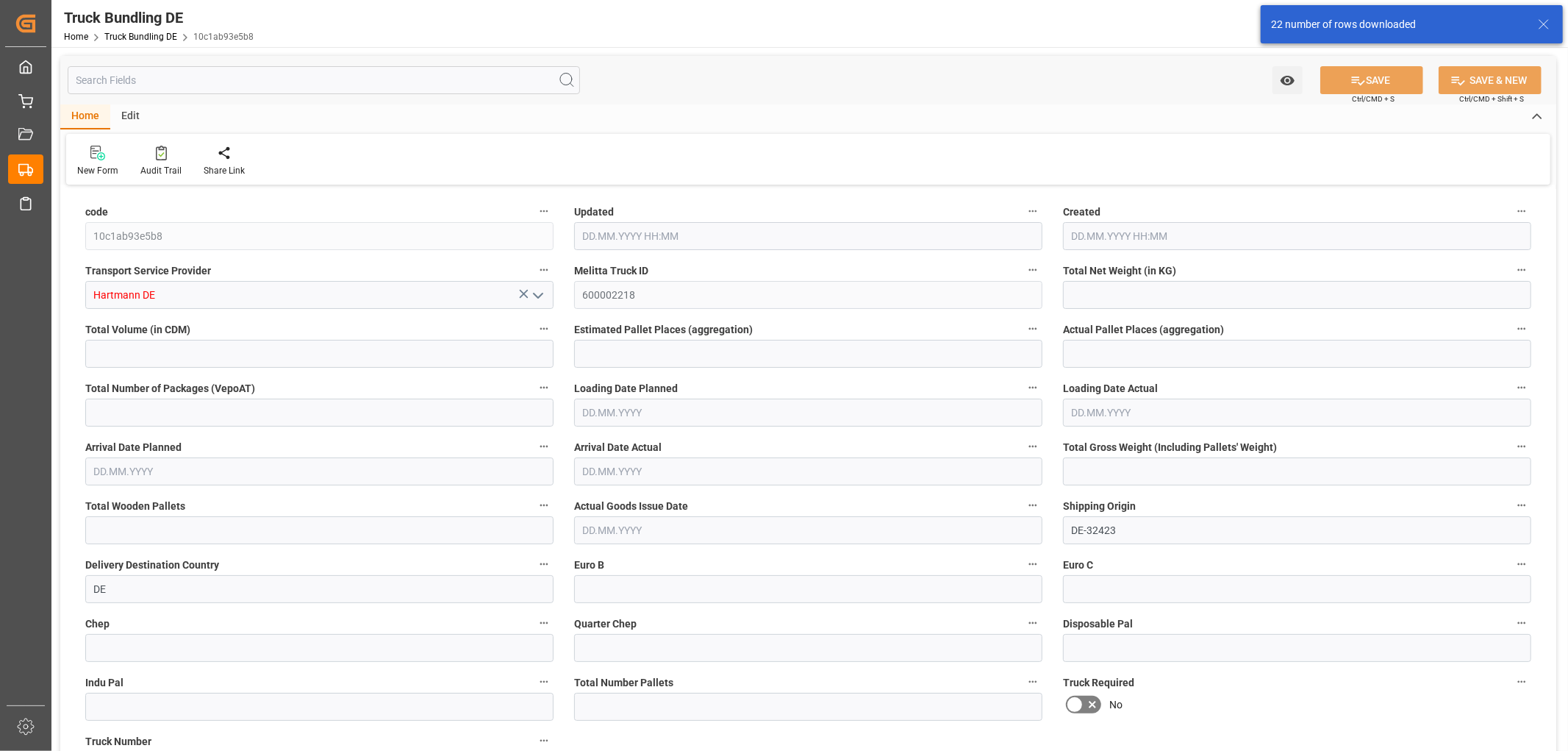
type input "2837"
type input "14"
type input "0"
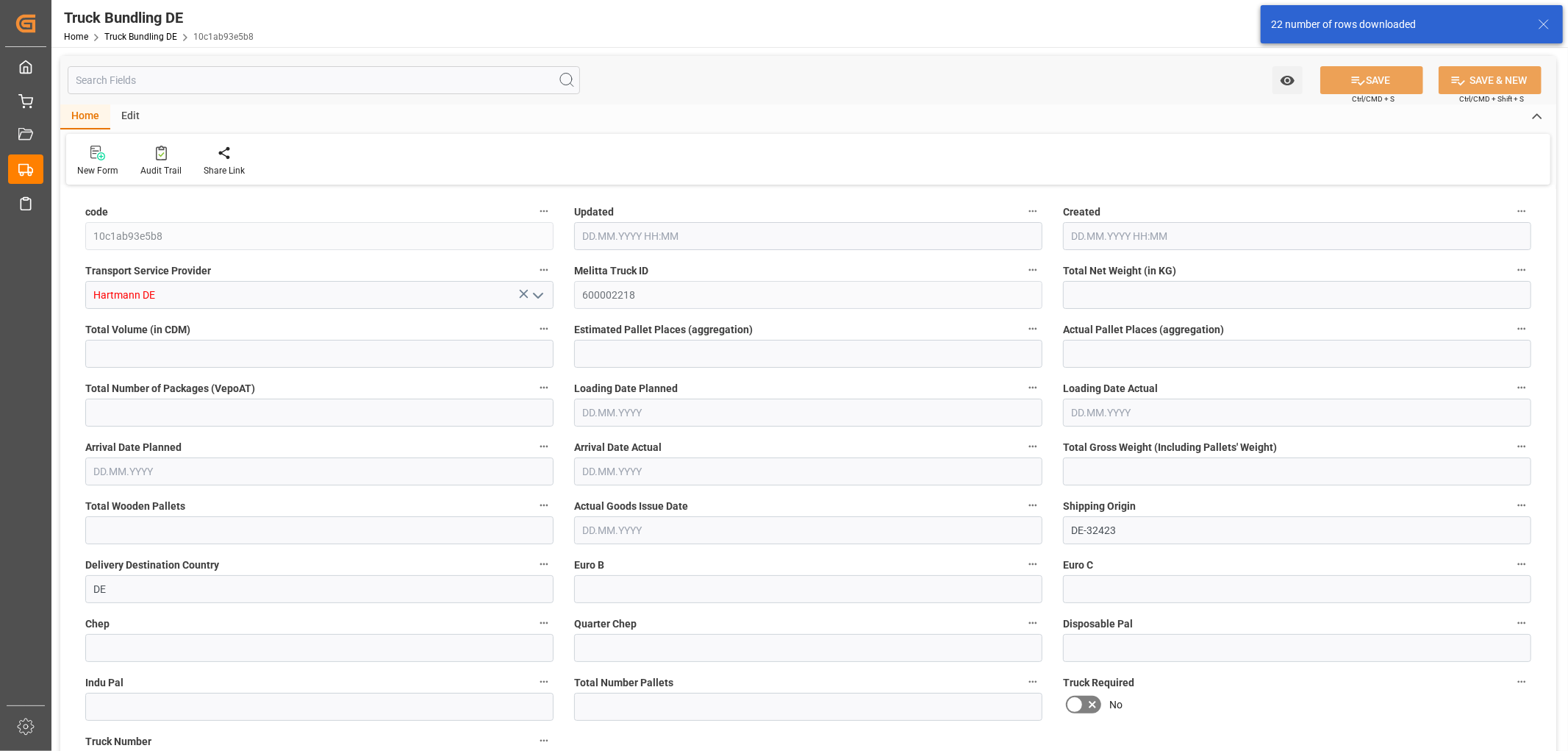
type input "0"
type input "03.09.2025 08:07"
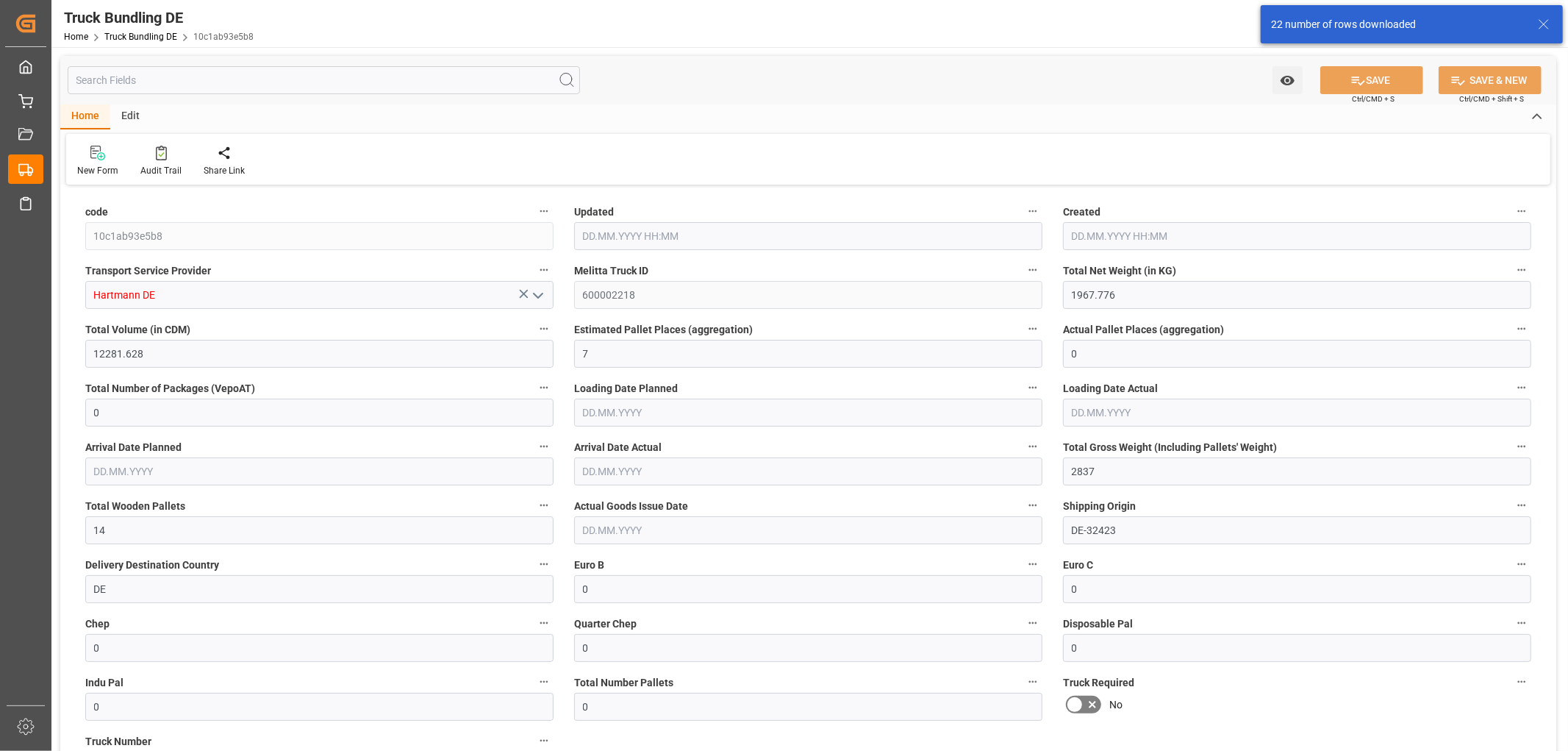
type input "03.09.2025 08:07"
type input "[DATE]"
type input "08.09.2025"
type input "[DATE]"
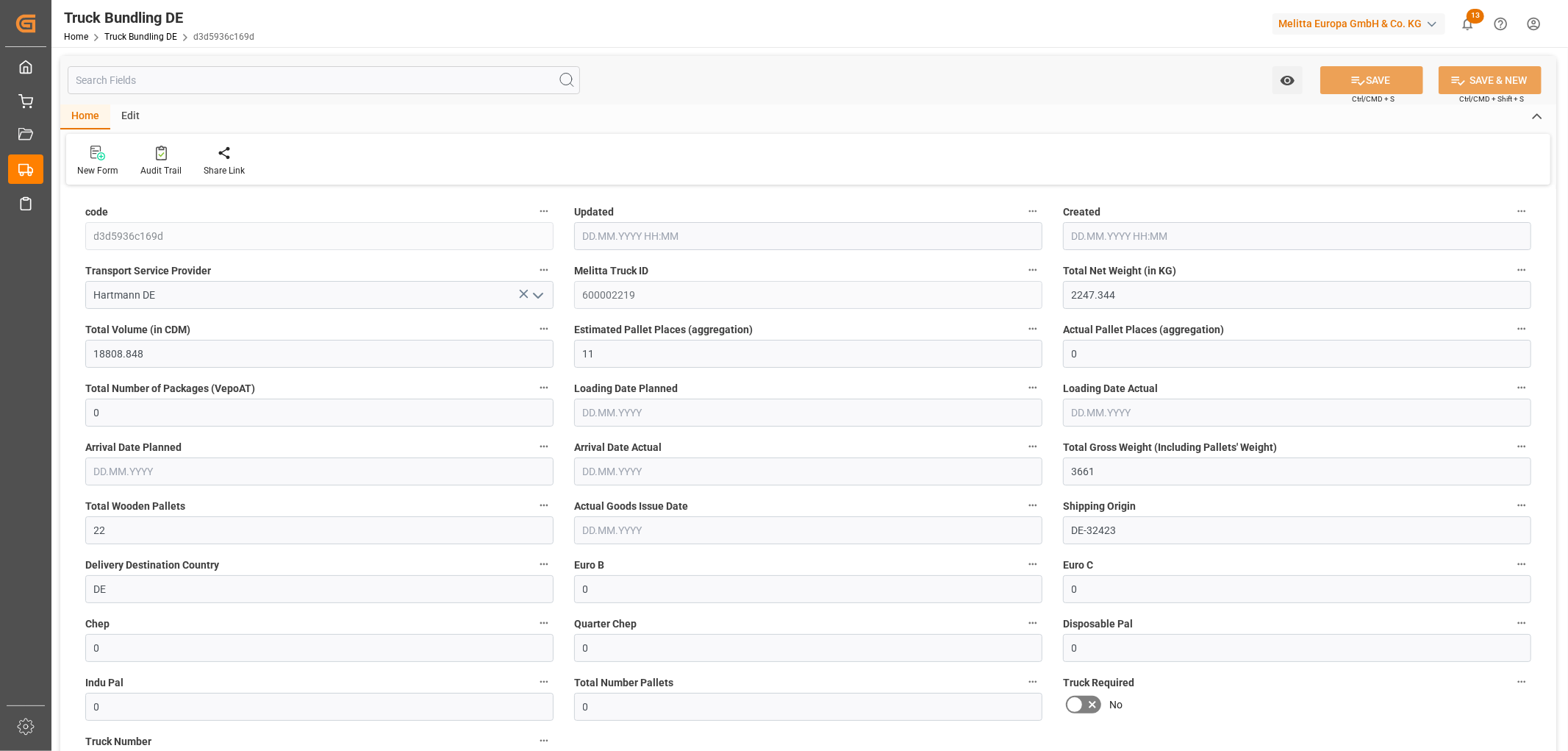
type input "[DATE] 08:07"
type input "[DATE]"
type input "08.09.2025"
type input "[DATE]"
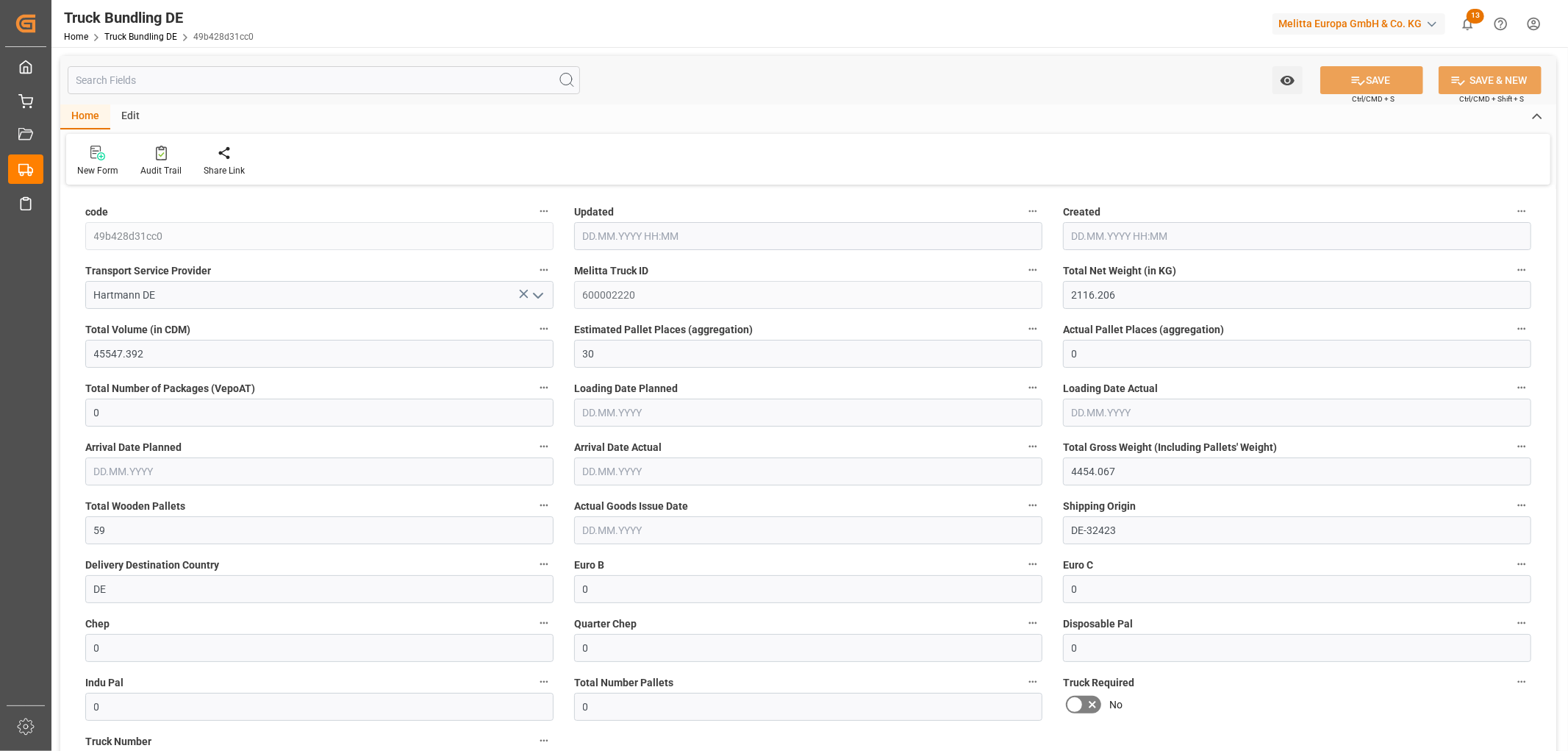
type input "2116.206"
type input "45547.392"
type input "30"
type input "0"
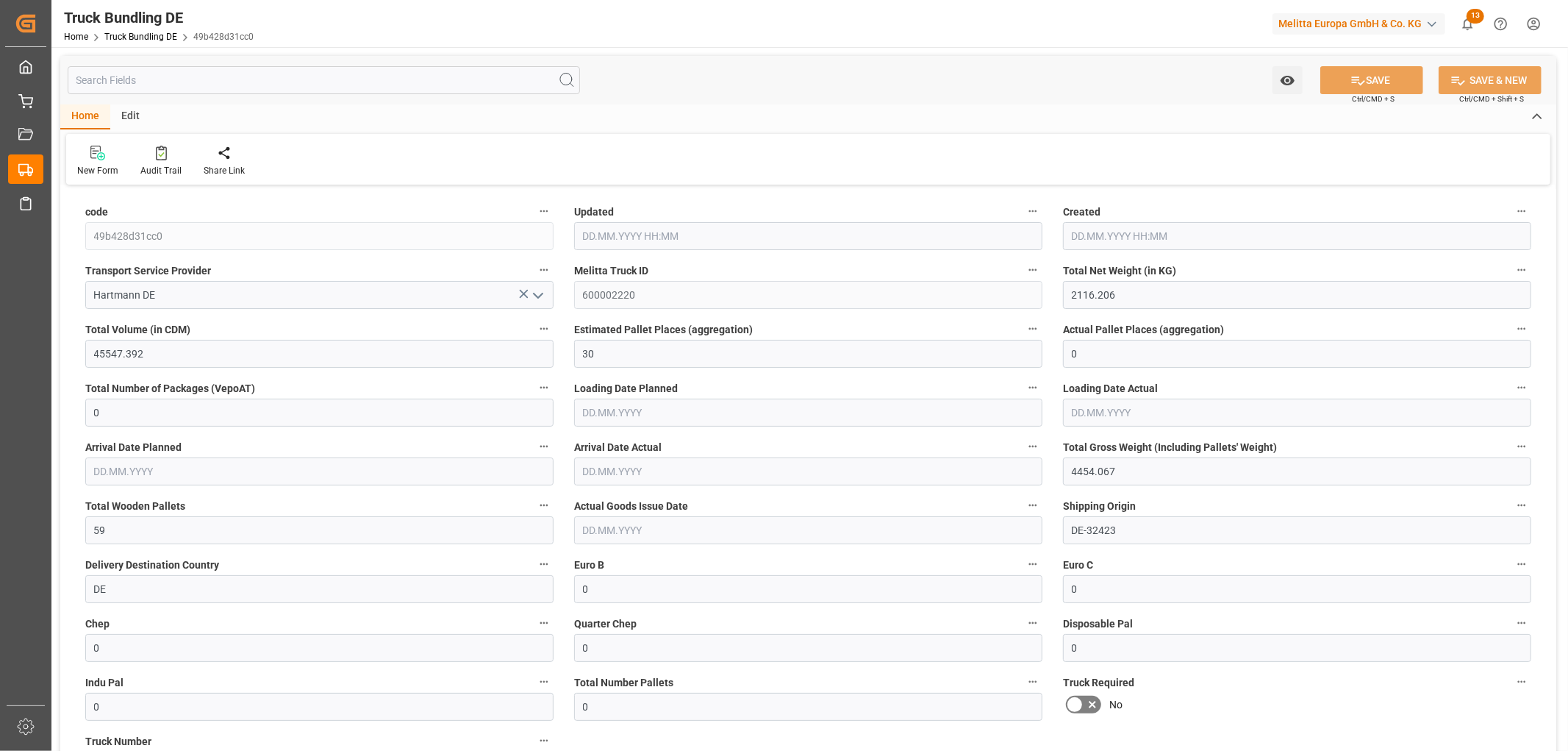
type input "4454.067"
type input "59"
type input "0"
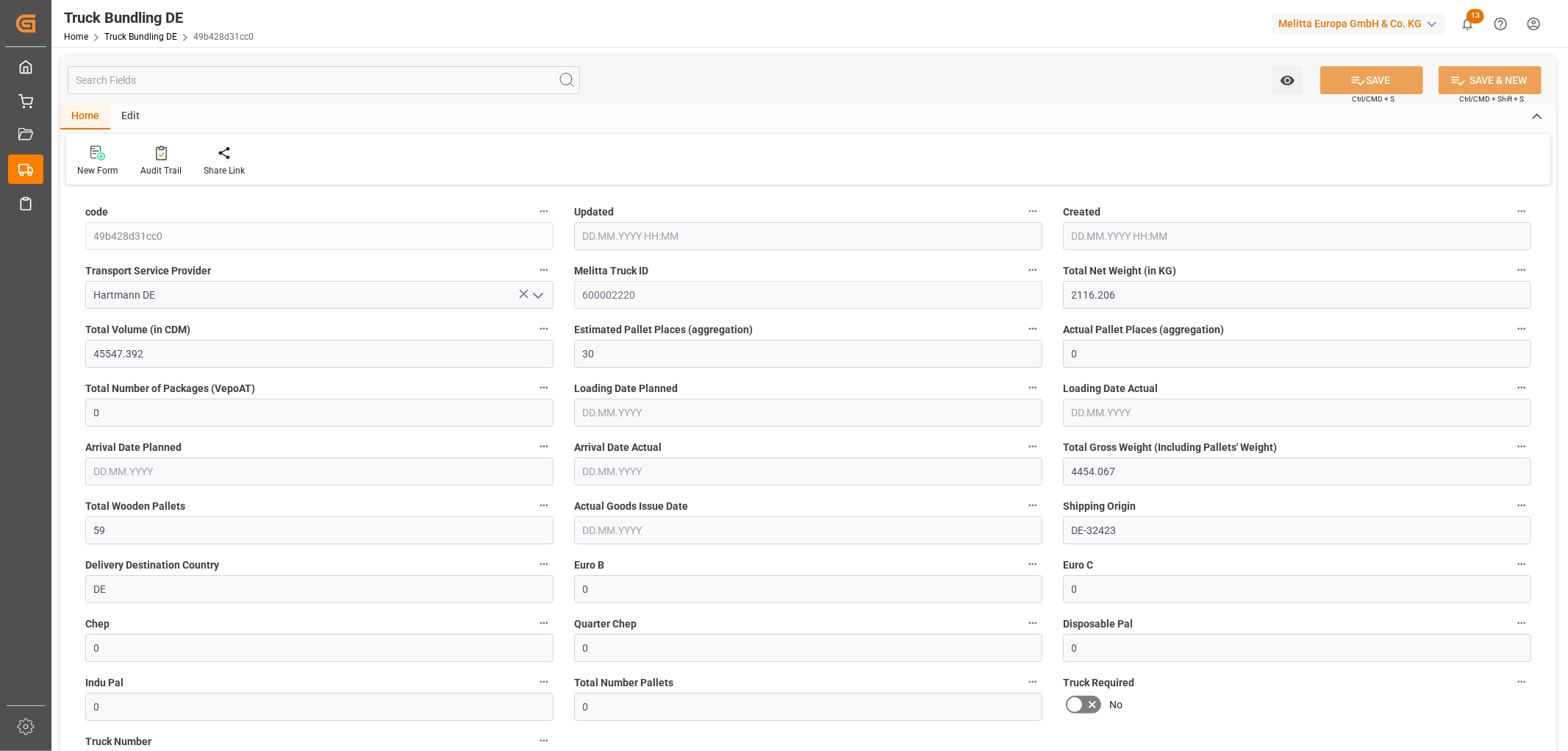
type input "0"
type input "03.09.2025 08:07"
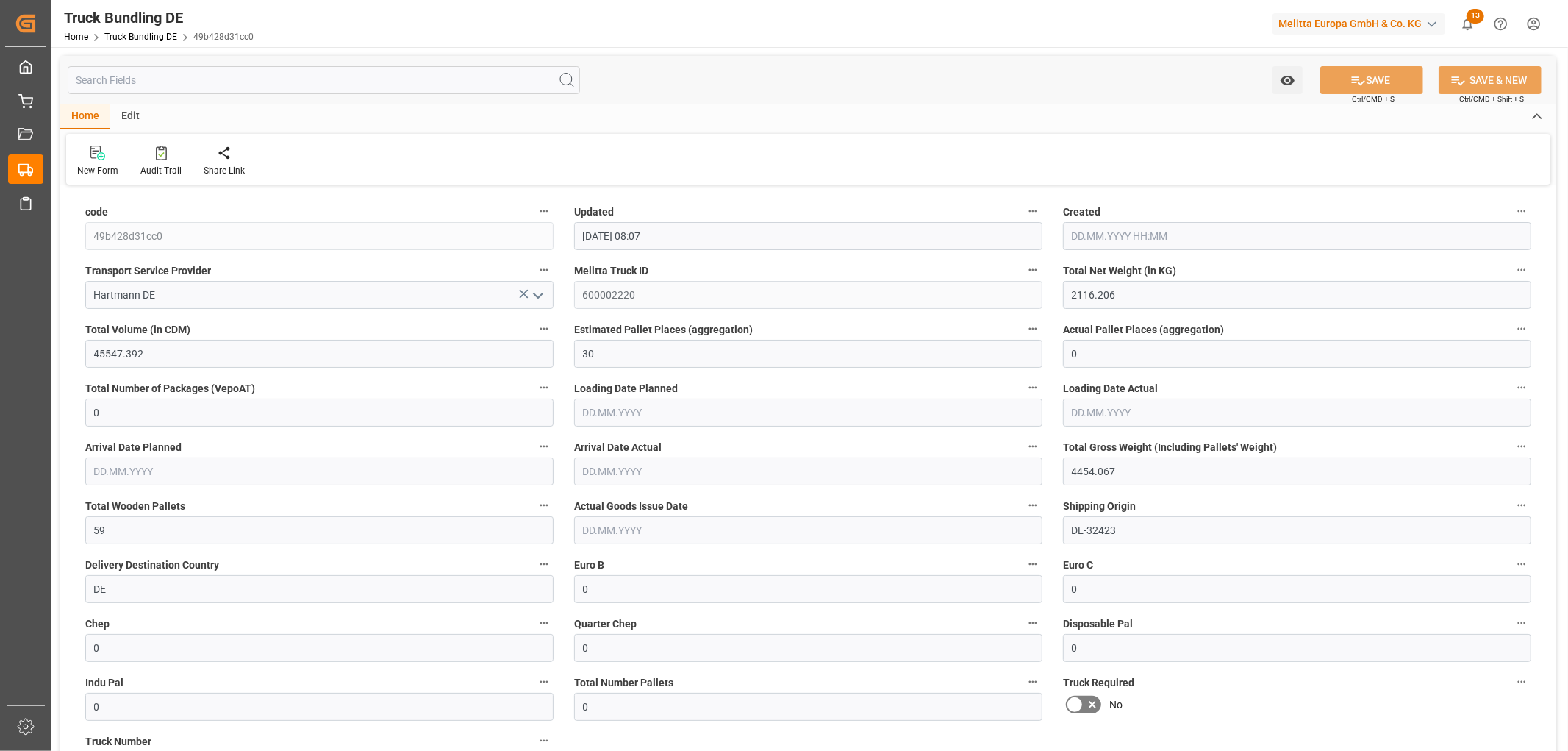
type input "03.09.2025 08:07"
type input "[DATE]"
type input "05.09.2025"
type input "[DATE]"
type input "[DATE] 08:14"
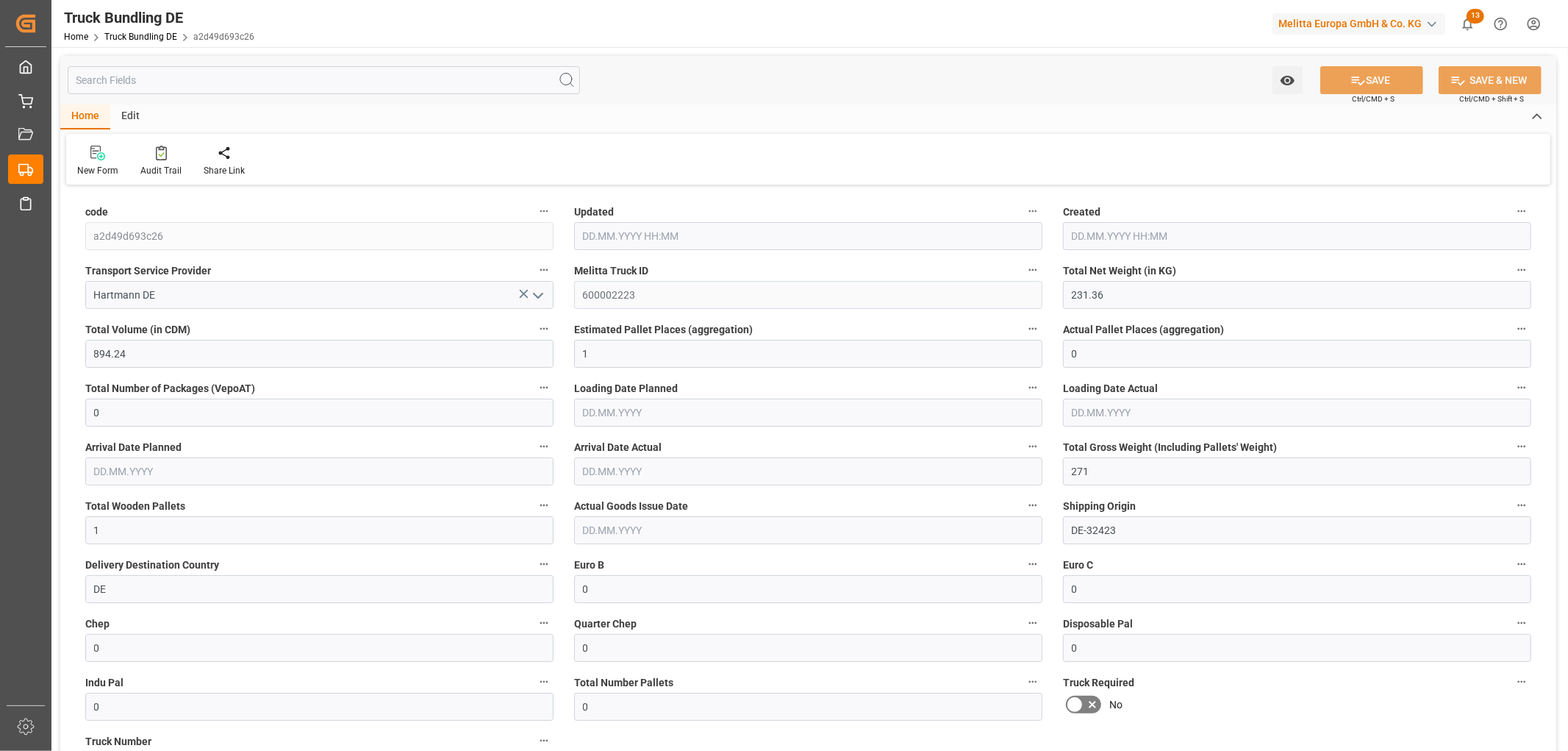
type input "[DATE] 08:14"
type input "[DATE]"
type input "[DATE] 08:15"
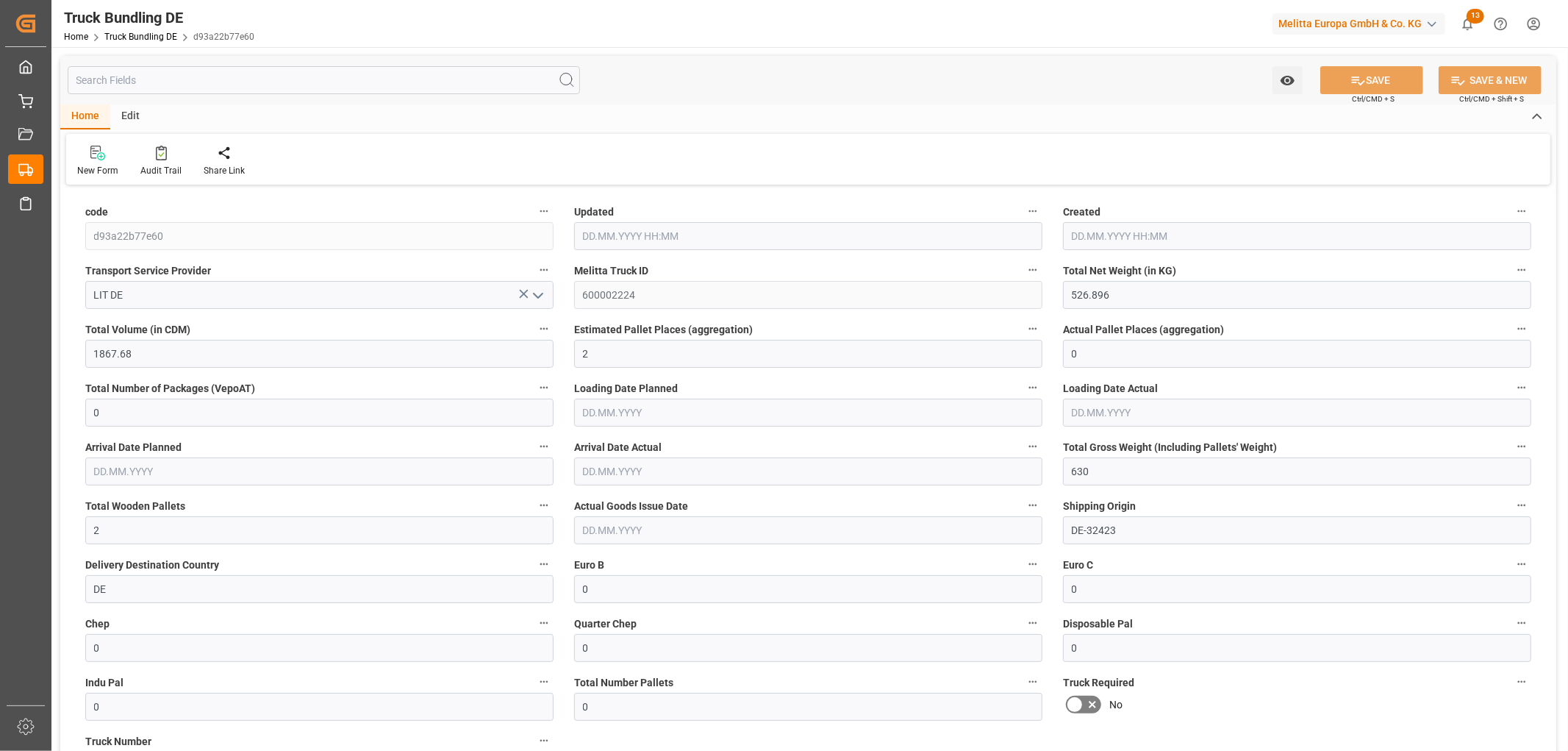
type input "[DATE] 08:15"
type input "[DATE]"
